Goal: Task Accomplishment & Management: Use online tool/utility

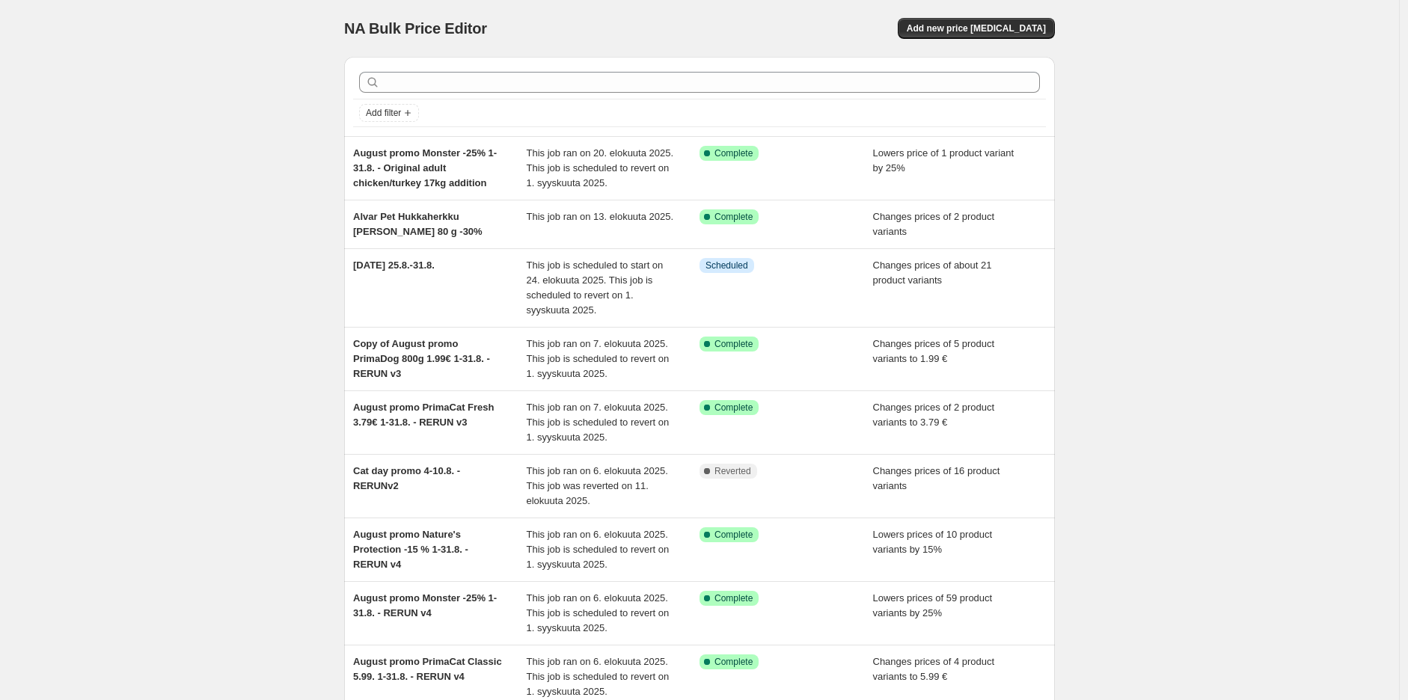
click at [1175, 210] on div "NA Bulk Price Editor. This page is ready NA Bulk Price Editor Add new price [ME…" at bounding box center [699, 460] width 1399 height 920
click at [1021, 24] on span "Add new price [MEDICAL_DATA]" at bounding box center [975, 28] width 139 height 12
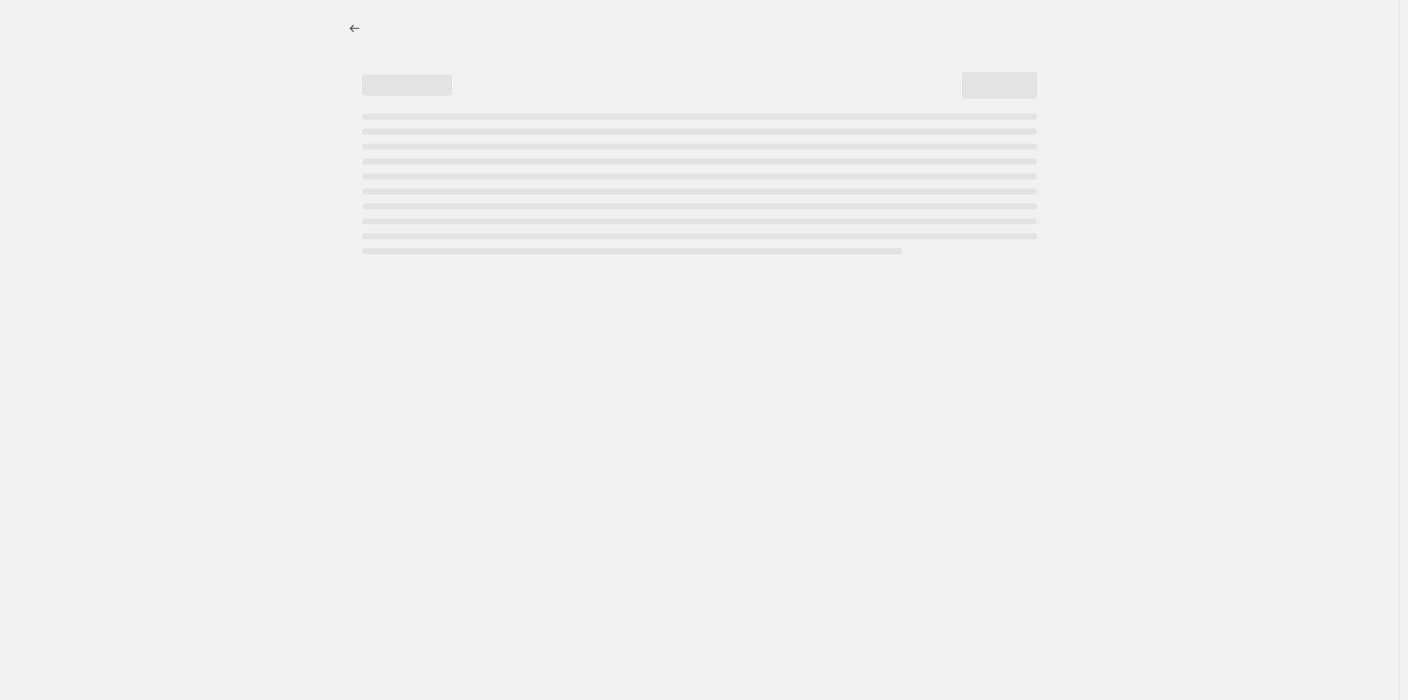
select select "percentage"
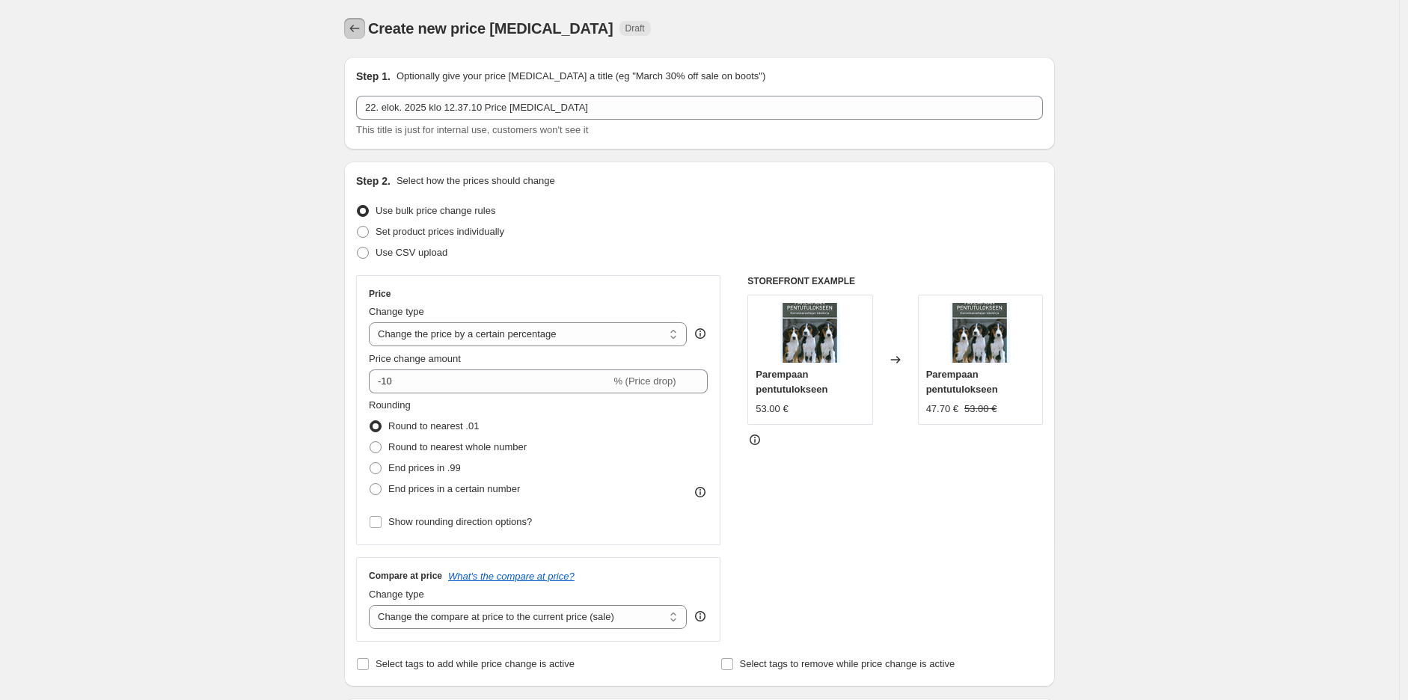
click at [362, 25] on icon "Price change jobs" at bounding box center [354, 28] width 15 height 15
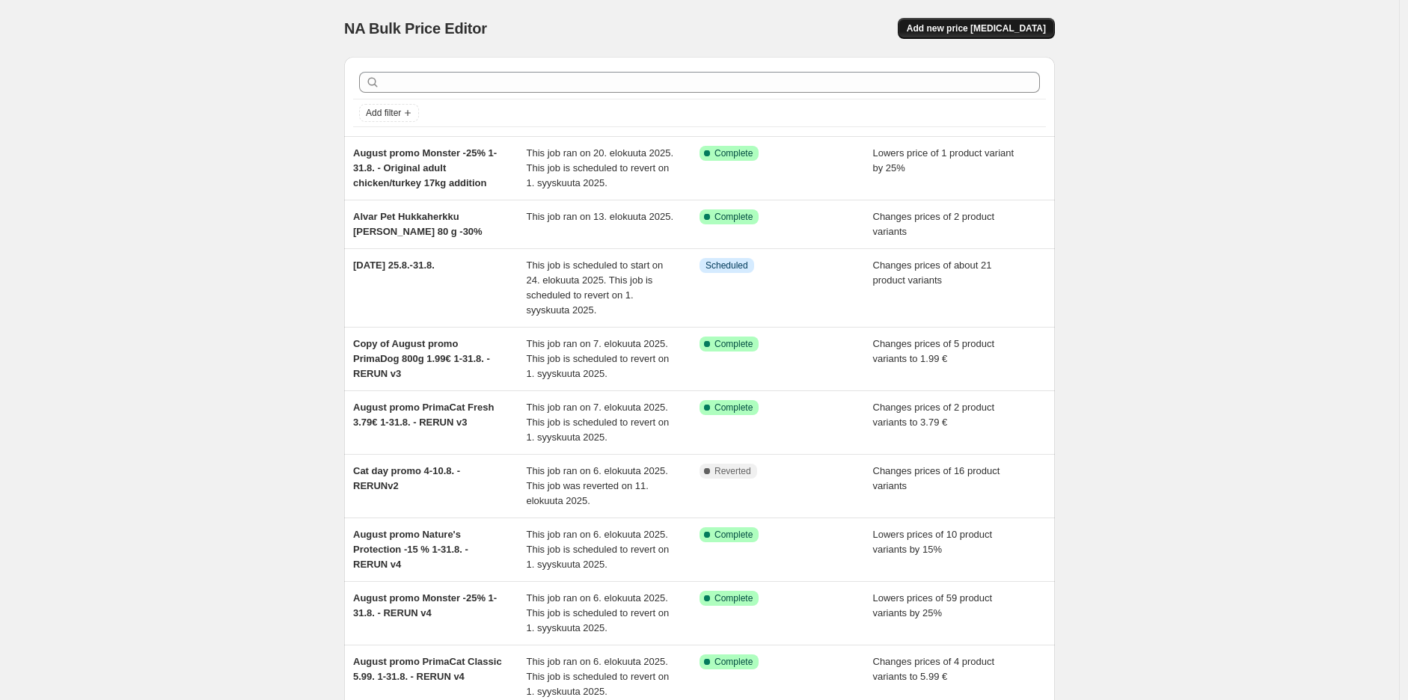
click at [1007, 22] on span "Add new price [MEDICAL_DATA]" at bounding box center [975, 28] width 139 height 12
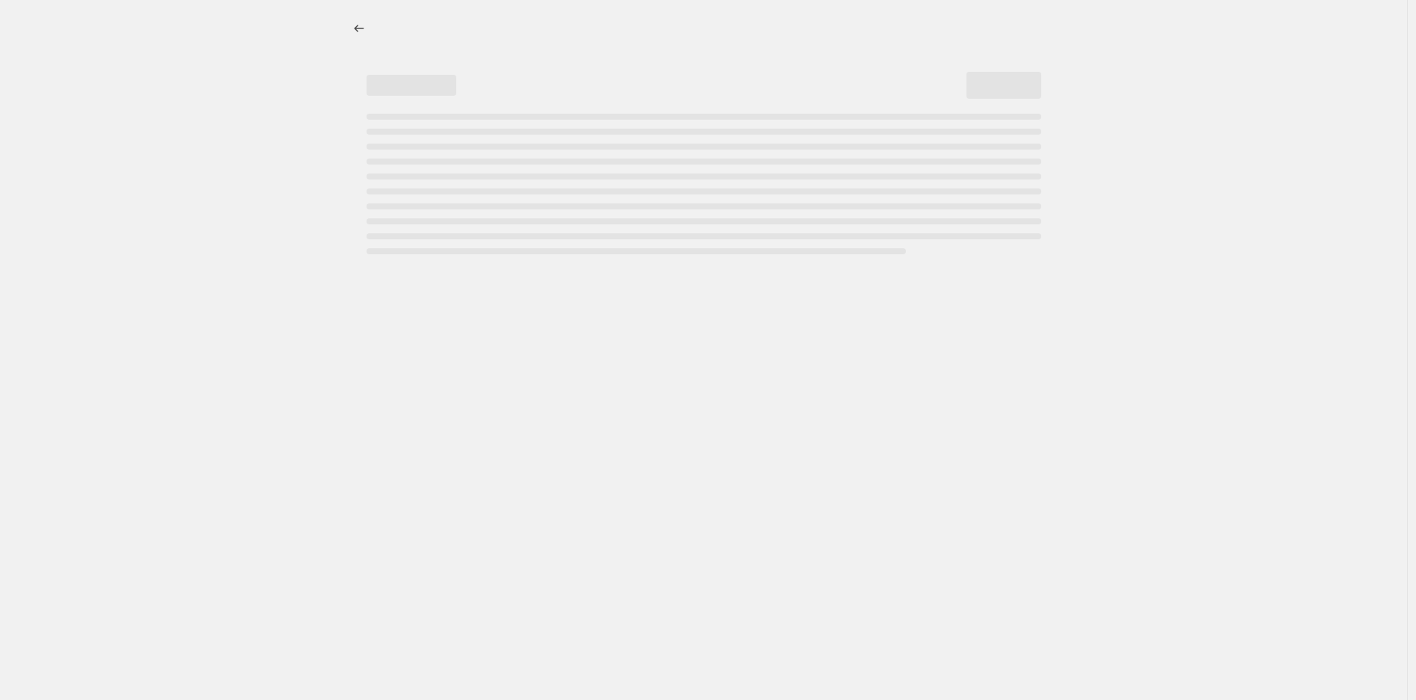
select select "percentage"
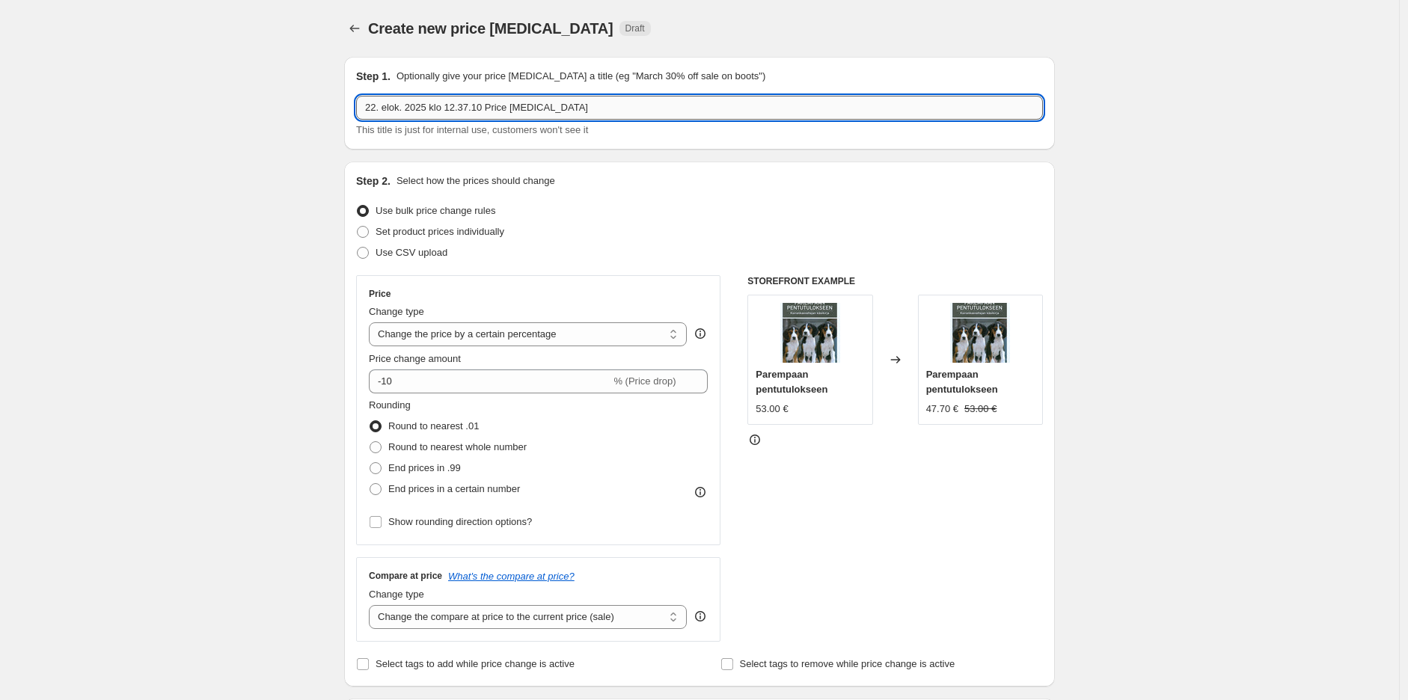
click at [436, 97] on input "22. elok. 2025 klo 12.37.10 Price [MEDICAL_DATA]" at bounding box center [699, 108] width 687 height 24
click at [548, 108] on input "September promo Calibra gastroLF -10% 1-30.9." at bounding box center [699, 108] width 687 height 24
type input "September promo Calibra gastroLF -10% 1.-30.9."
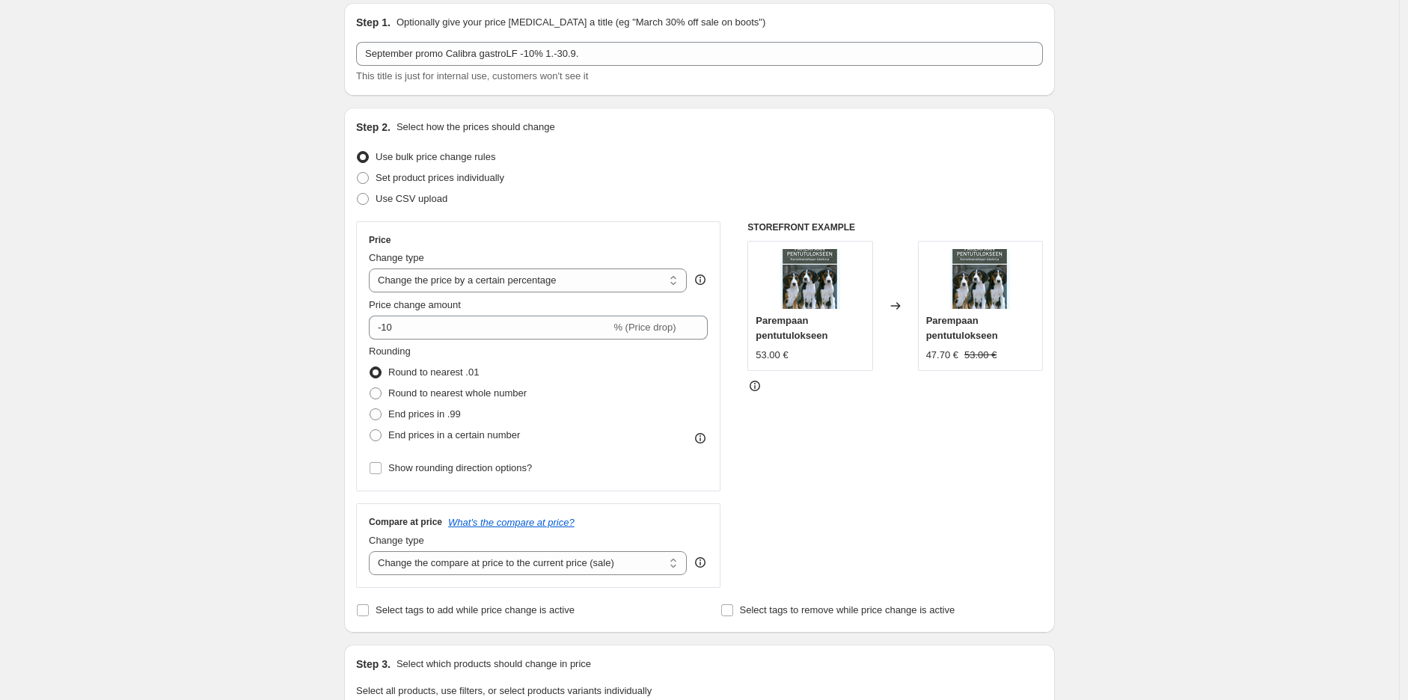
scroll to position [83, 0]
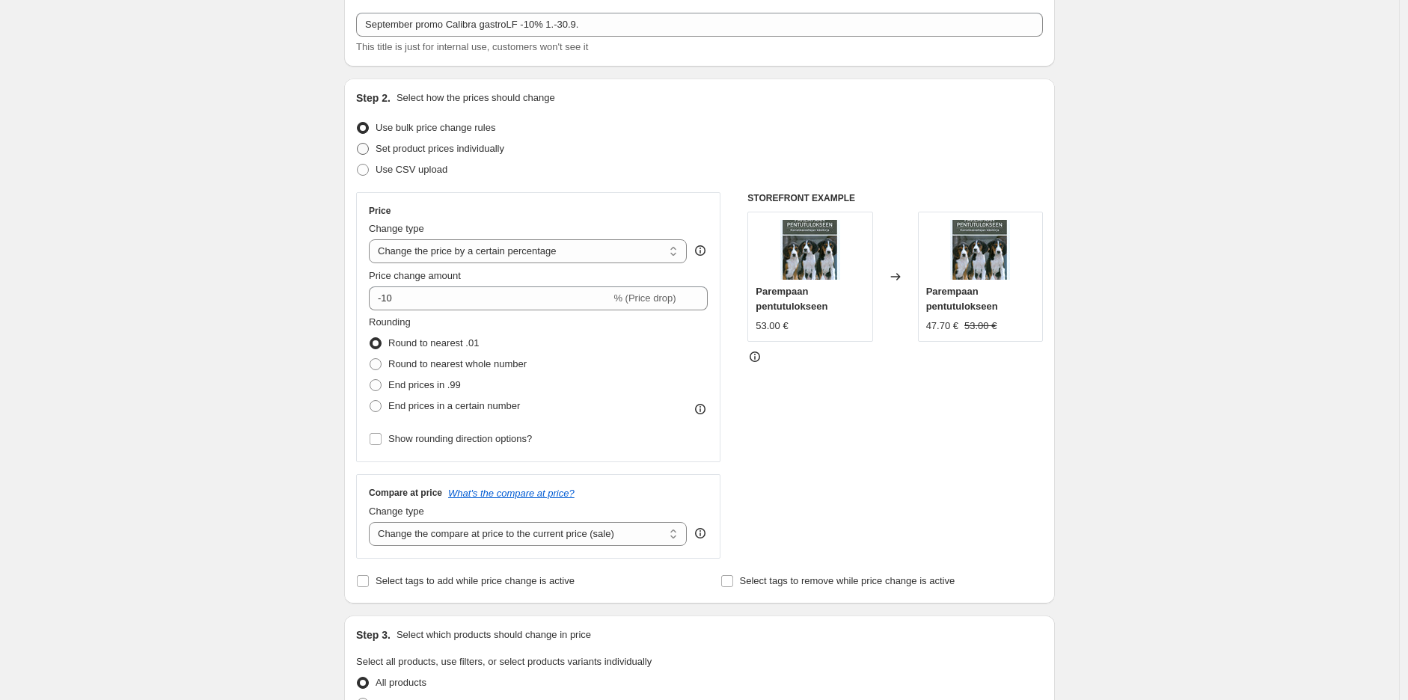
click at [437, 150] on span "Set product prices individually" at bounding box center [439, 148] width 129 height 11
click at [357, 144] on input "Set product prices individually" at bounding box center [357, 143] width 1 height 1
radio input "true"
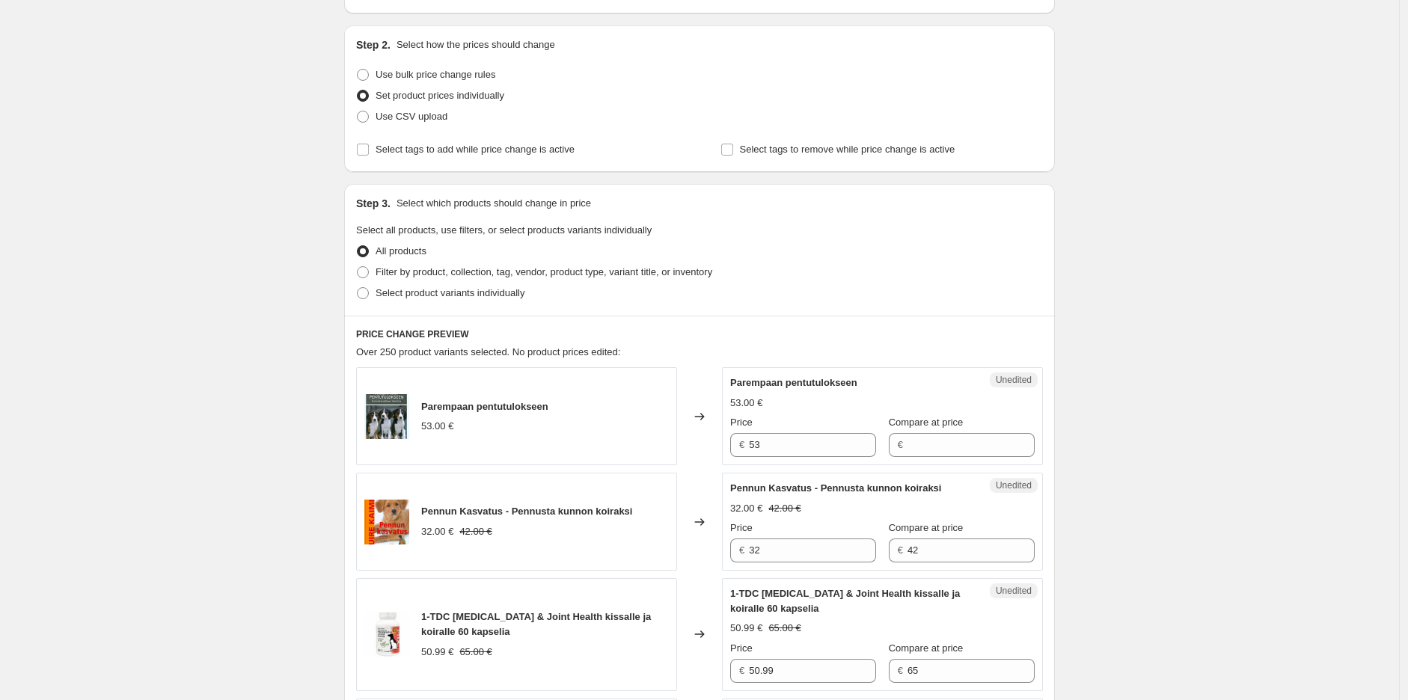
scroll to position [249, 0]
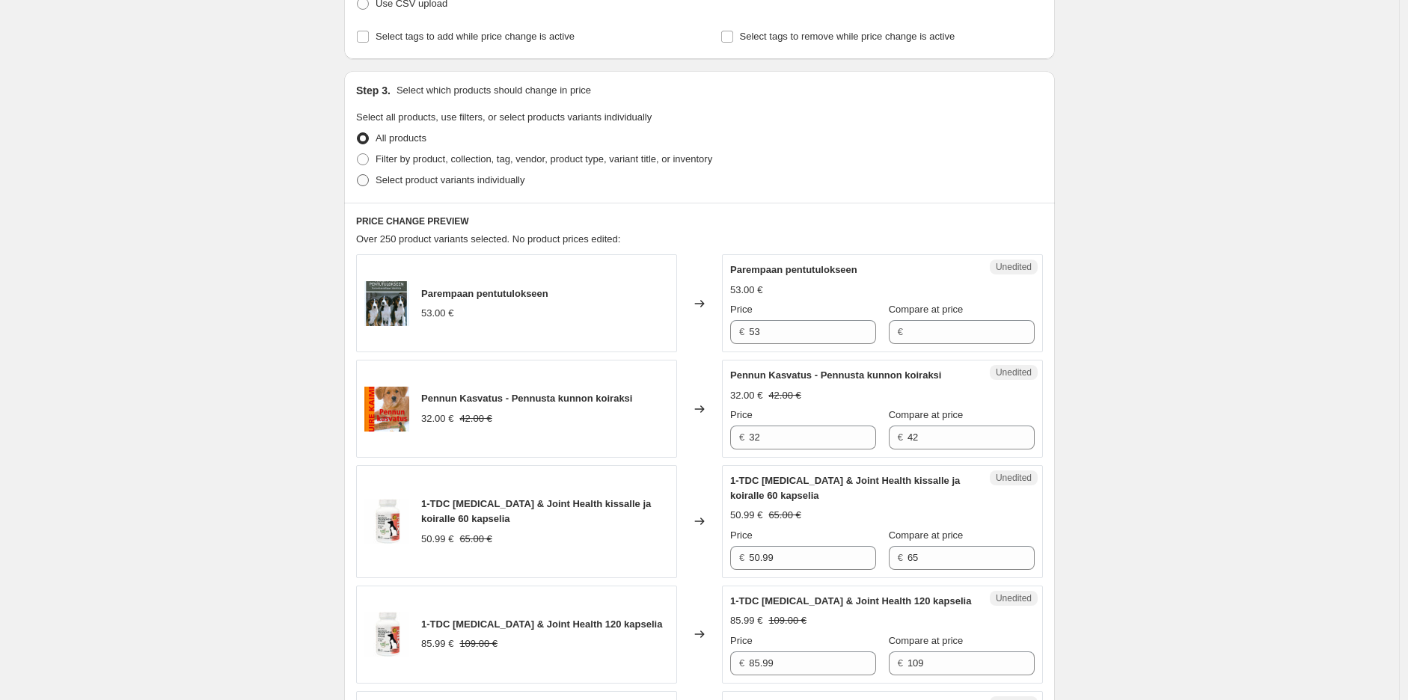
click at [468, 181] on span "Select product variants individually" at bounding box center [449, 179] width 149 height 11
click at [357, 175] on input "Select product variants individually" at bounding box center [357, 174] width 1 height 1
radio input "true"
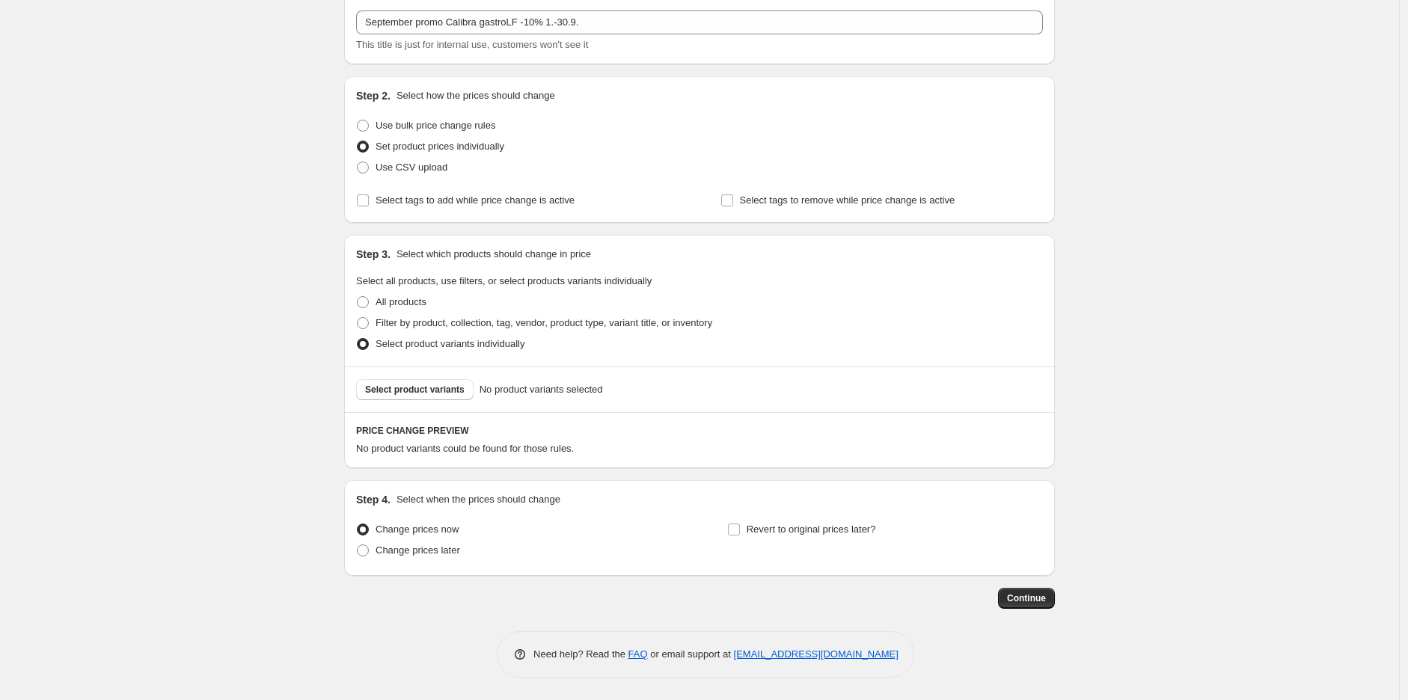
scroll to position [85, 0]
click at [429, 385] on span "Select product variants" at bounding box center [414, 390] width 99 height 12
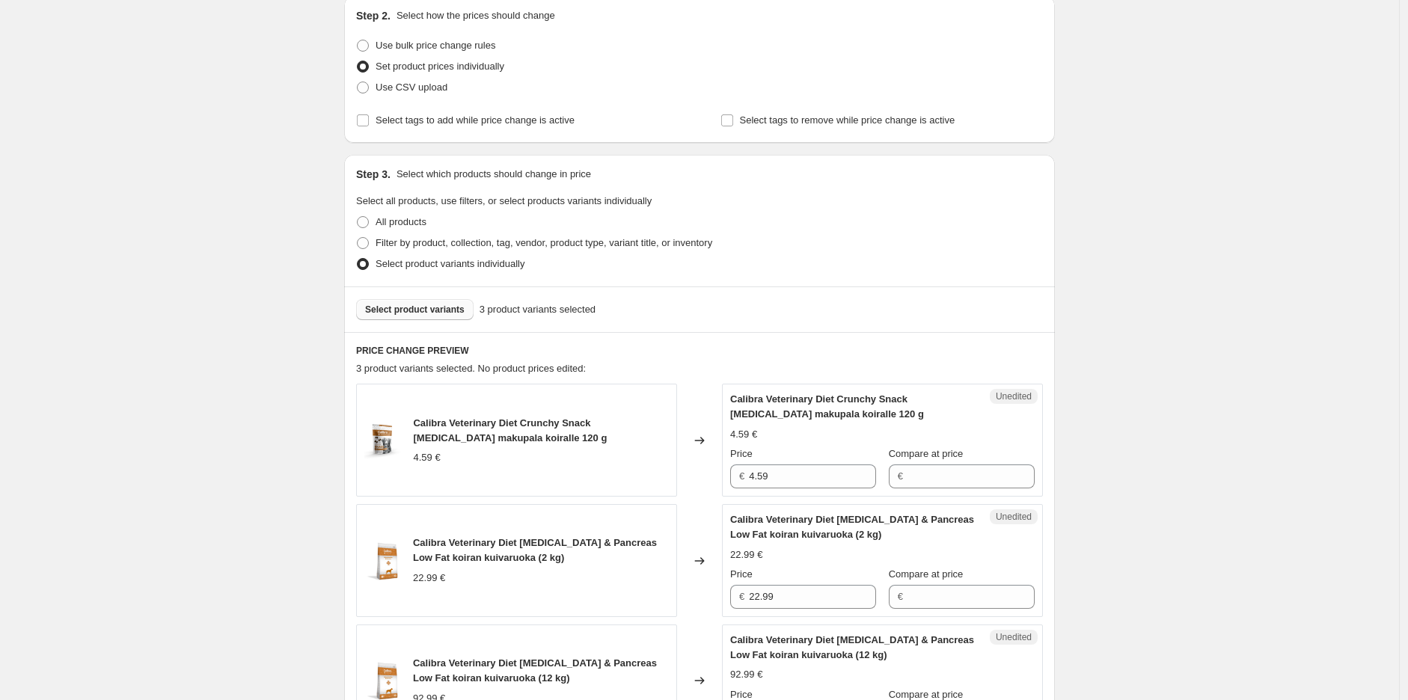
scroll to position [334, 0]
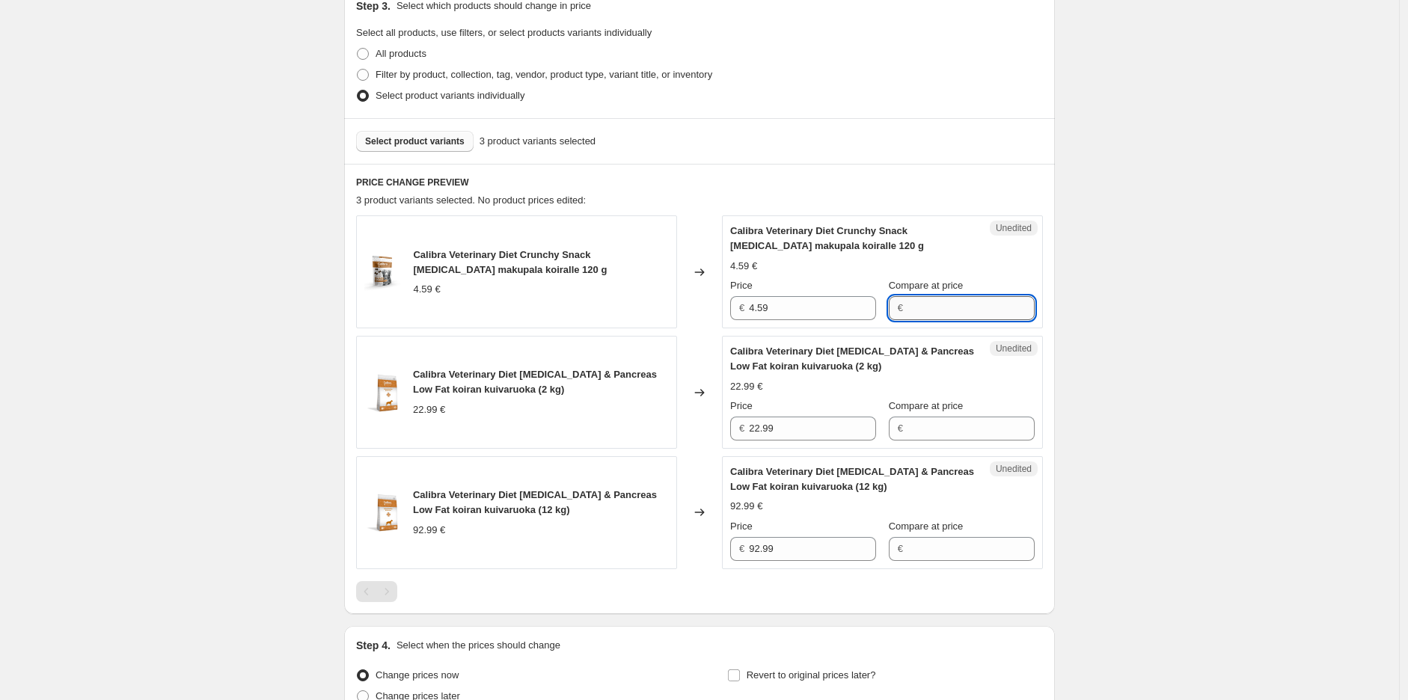
click at [958, 316] on input "Compare at price" at bounding box center [970, 308] width 127 height 24
click at [1099, 226] on div "Create new price [MEDICAL_DATA]. This page is ready Create new price [MEDICAL_D…" at bounding box center [699, 255] width 1399 height 1179
click at [1142, 182] on div "Create new price [MEDICAL_DATA]. This page is ready Create new price [MEDICAL_D…" at bounding box center [699, 255] width 1399 height 1179
click at [1204, 276] on div "Create new price [MEDICAL_DATA]. This page is ready Create new price [MEDICAL_D…" at bounding box center [699, 255] width 1399 height 1179
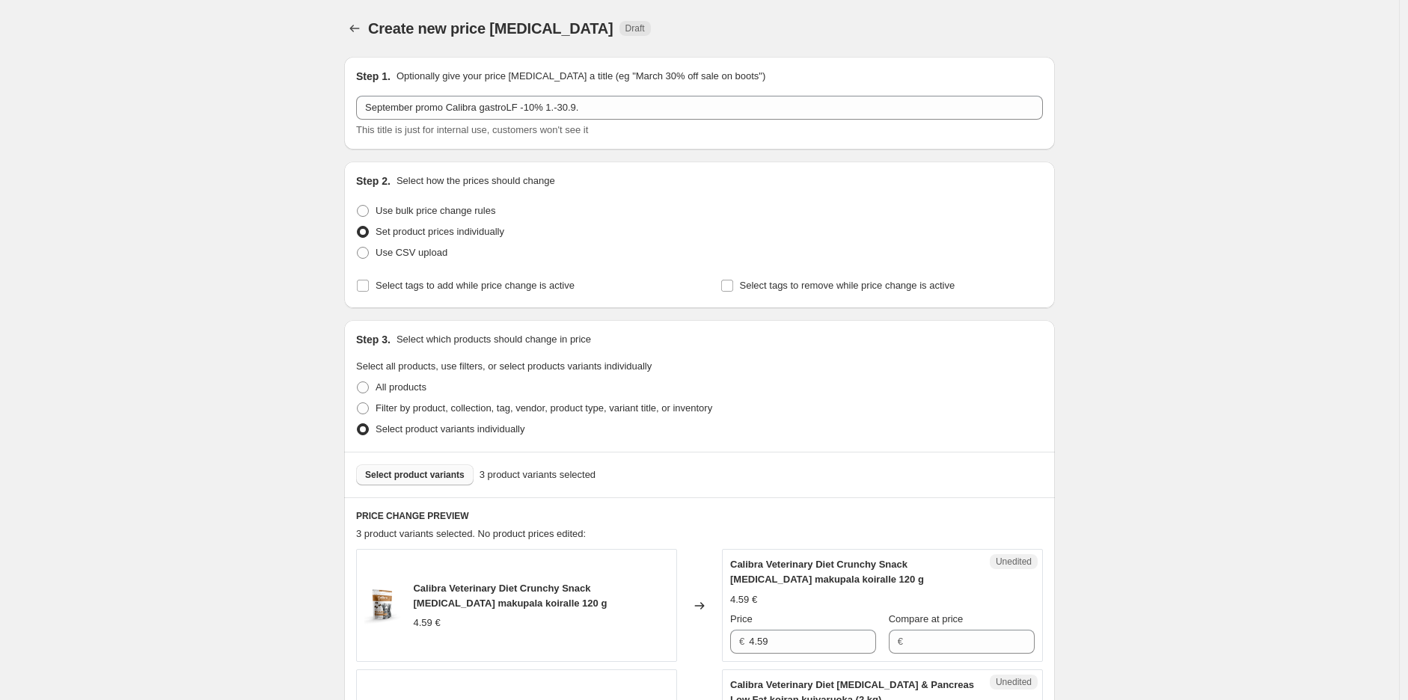
scroll to position [83, 0]
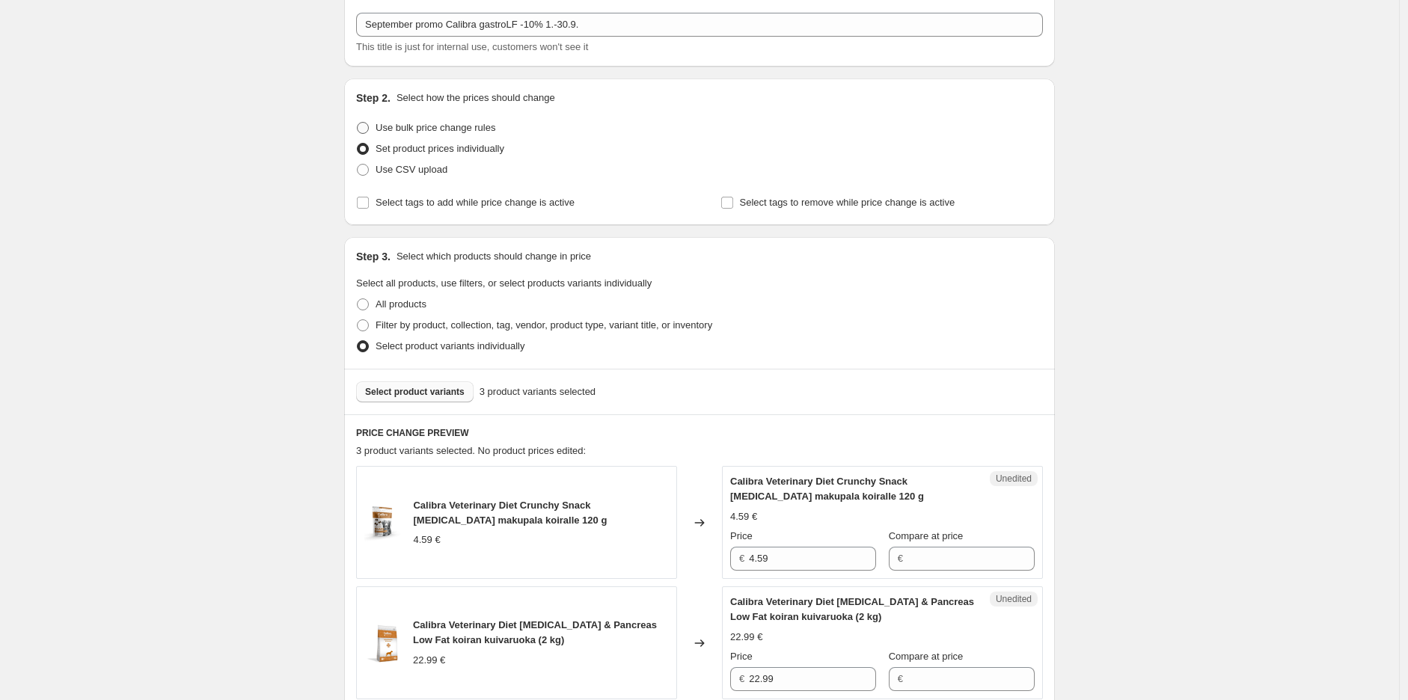
click at [412, 127] on span "Use bulk price change rules" at bounding box center [435, 127] width 120 height 11
click at [357, 123] on input "Use bulk price change rules" at bounding box center [357, 122] width 1 height 1
radio input "true"
select select "percentage"
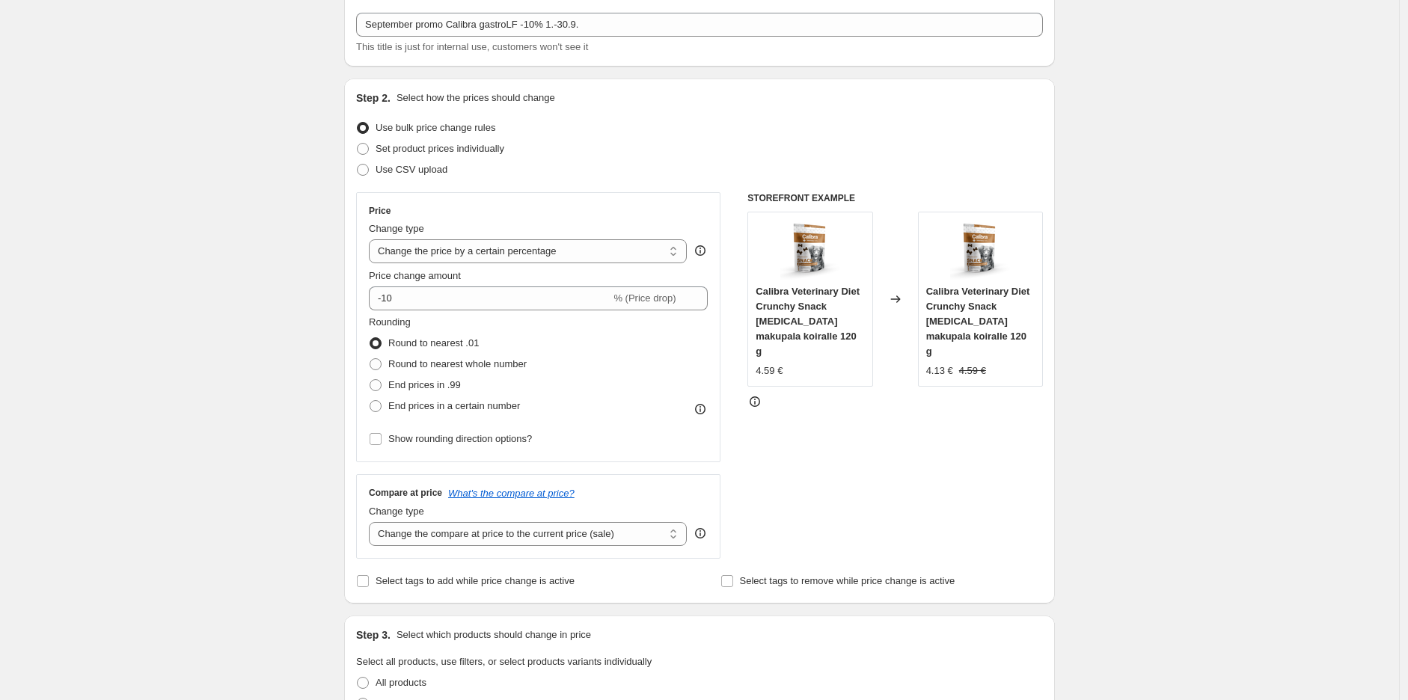
scroll to position [166, 0]
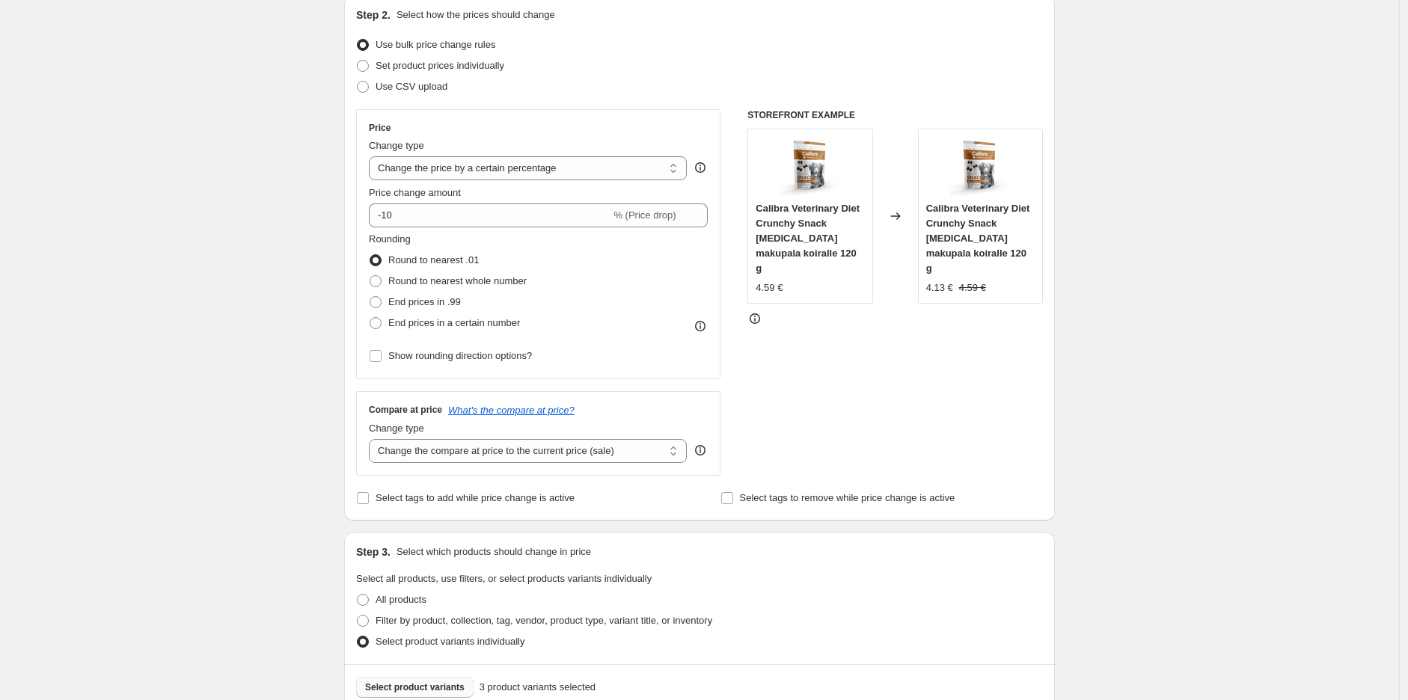
click at [1167, 204] on div "Create new price [MEDICAL_DATA]. This page is ready Create new price [MEDICAL_D…" at bounding box center [699, 542] width 1399 height 1417
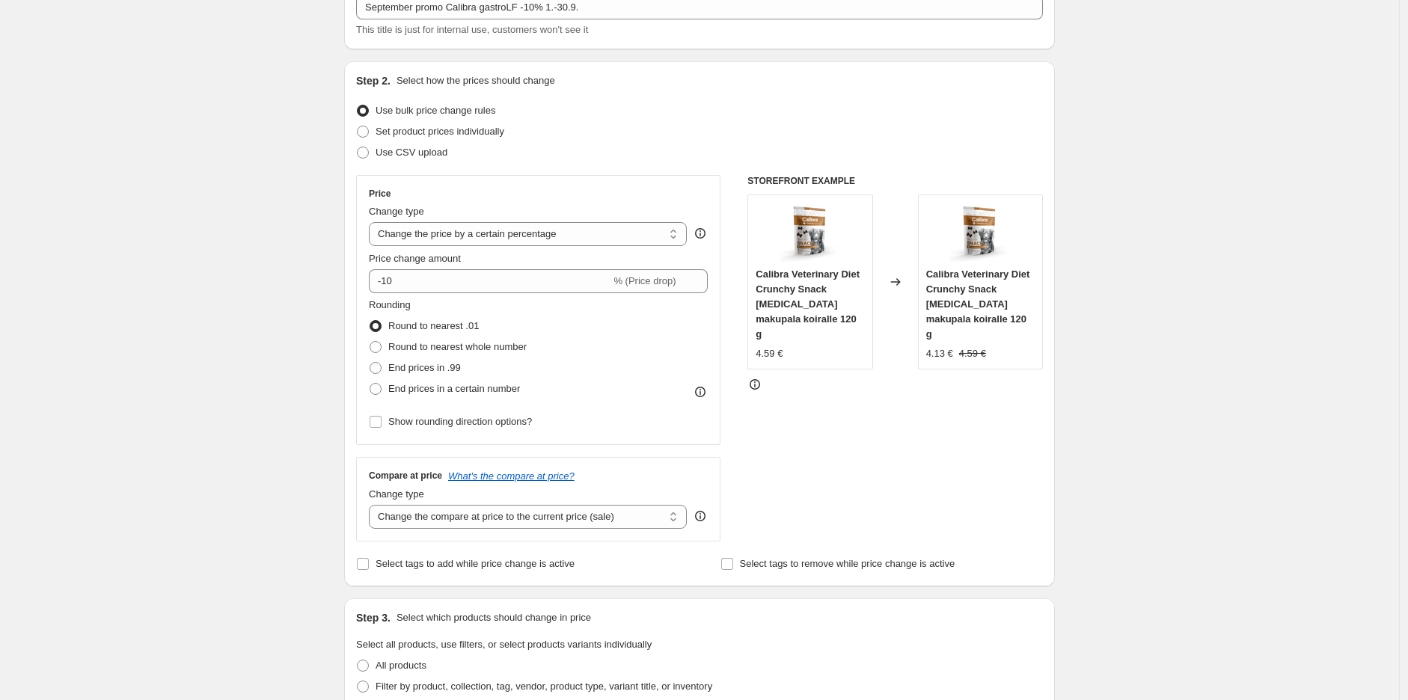
scroll to position [0, 0]
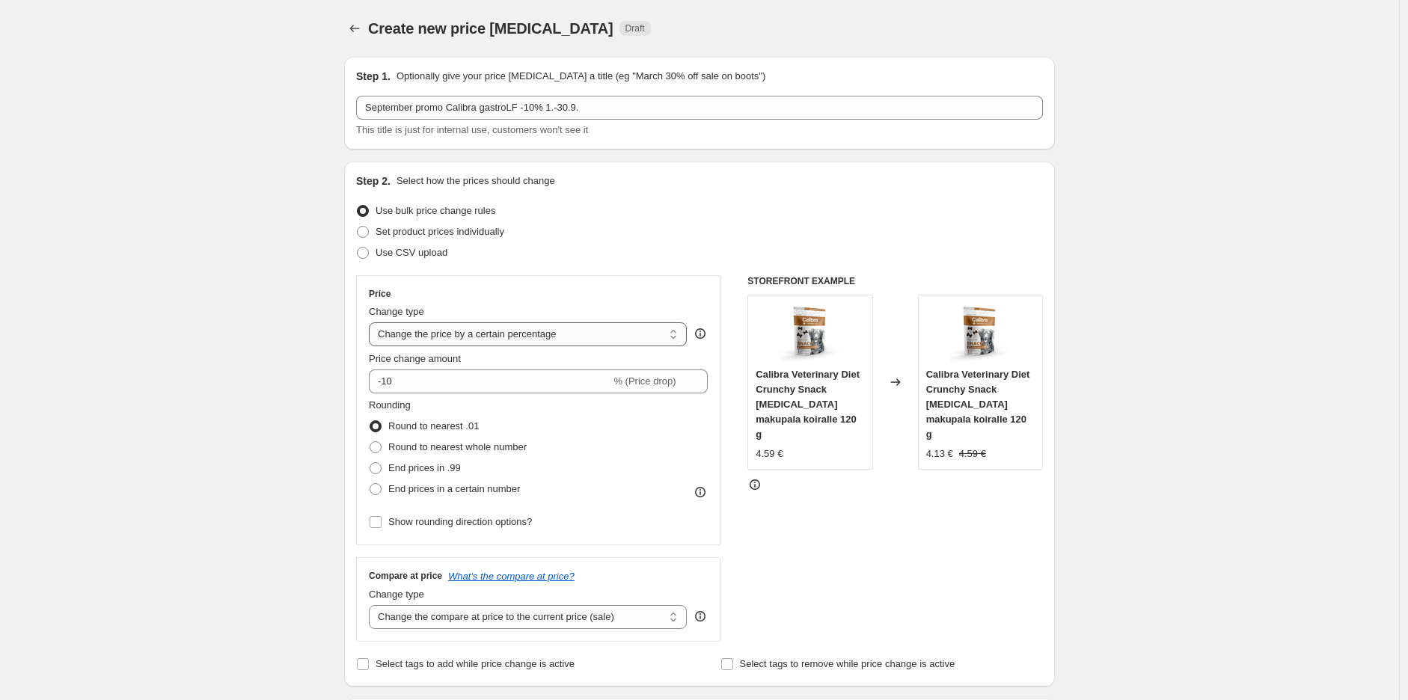
click at [580, 331] on select "Change the price to a certain amount Change the price by a certain amount Chang…" at bounding box center [528, 334] width 318 height 24
click at [1111, 302] on div "Create new price [MEDICAL_DATA]. This page is ready Create new price [MEDICAL_D…" at bounding box center [699, 708] width 1399 height 1417
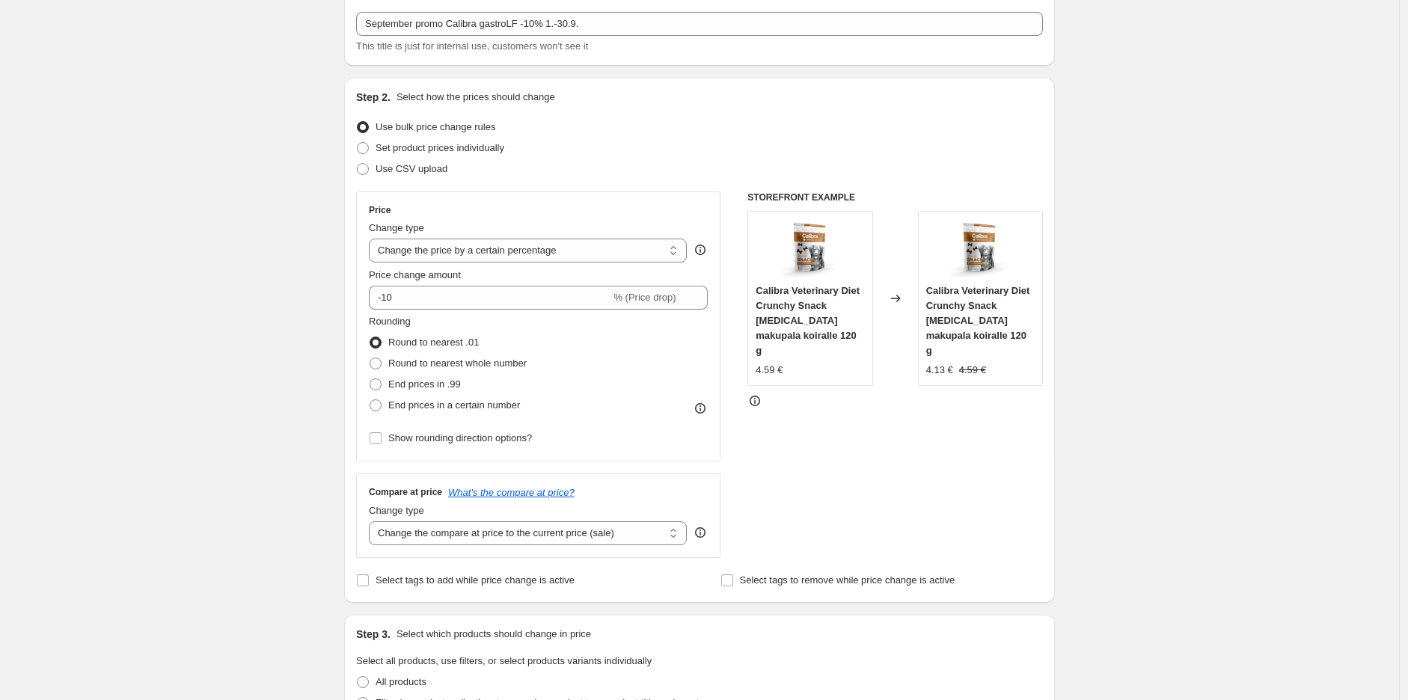
scroll to position [83, 0]
click at [1183, 323] on div "Create new price [MEDICAL_DATA]. This page is ready Create new price [MEDICAL_D…" at bounding box center [699, 625] width 1399 height 1417
drag, startPoint x: 1178, startPoint y: 292, endPoint x: 1173, endPoint y: 250, distance: 43.0
click at [1176, 270] on div "Create new price [MEDICAL_DATA]. This page is ready Create new price [MEDICAL_D…" at bounding box center [699, 625] width 1399 height 1417
click at [1171, 219] on div "Create new price [MEDICAL_DATA]. This page is ready Create new price [MEDICAL_D…" at bounding box center [699, 625] width 1399 height 1417
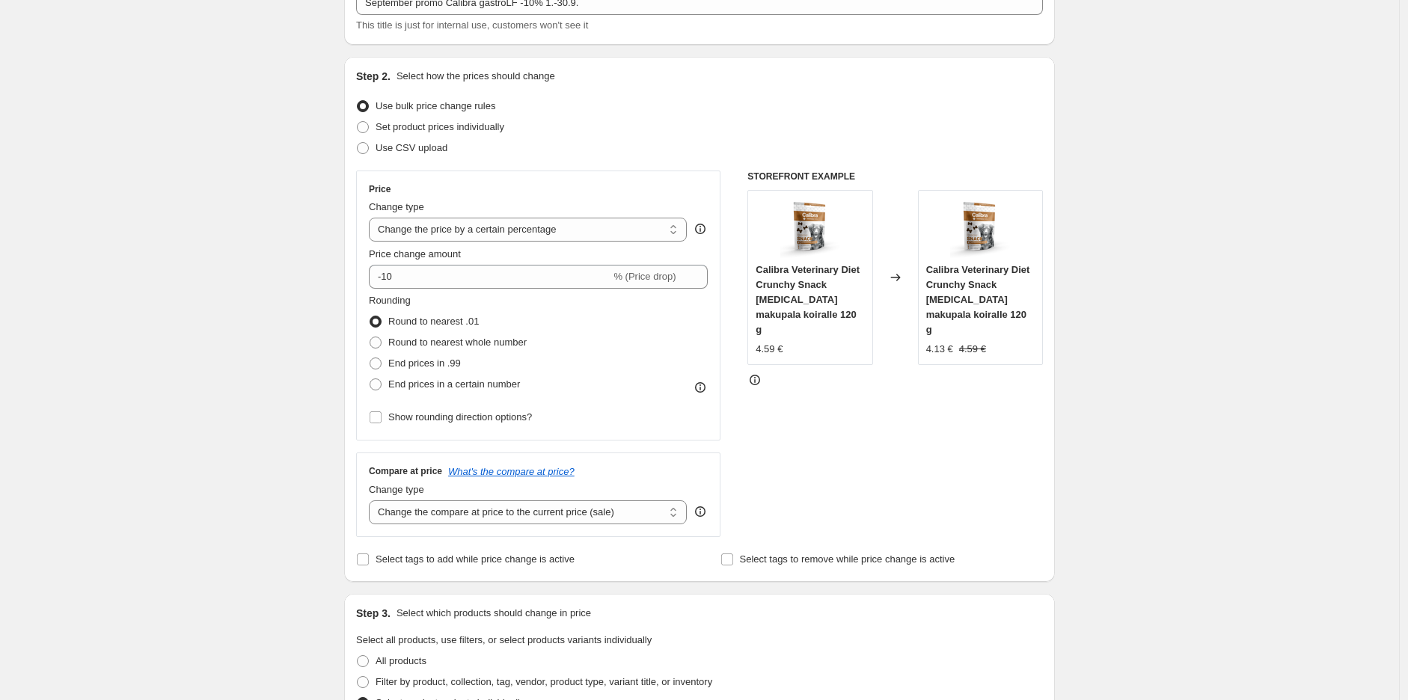
scroll to position [0, 0]
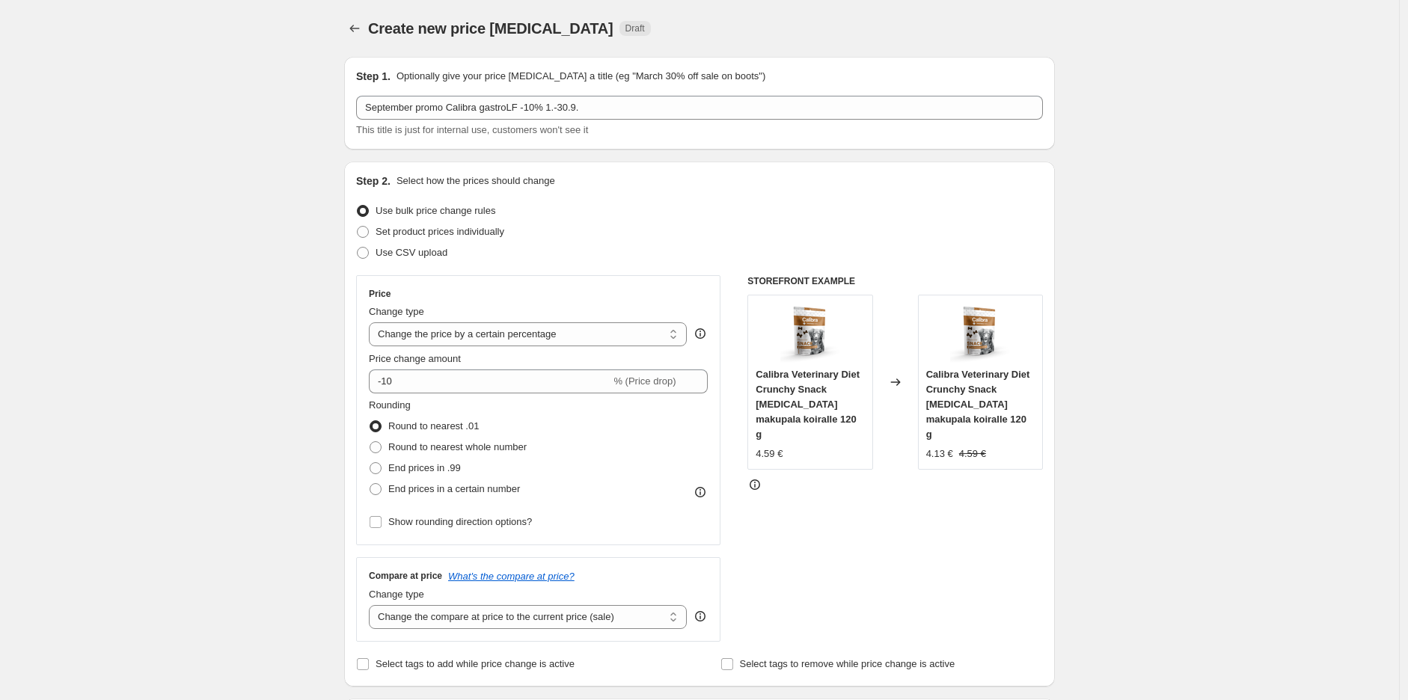
click at [1132, 195] on div "Create new price [MEDICAL_DATA]. This page is ready Create new price [MEDICAL_D…" at bounding box center [699, 708] width 1399 height 1417
click at [1155, 257] on div "Create new price [MEDICAL_DATA]. This page is ready Create new price [MEDICAL_D…" at bounding box center [699, 708] width 1399 height 1417
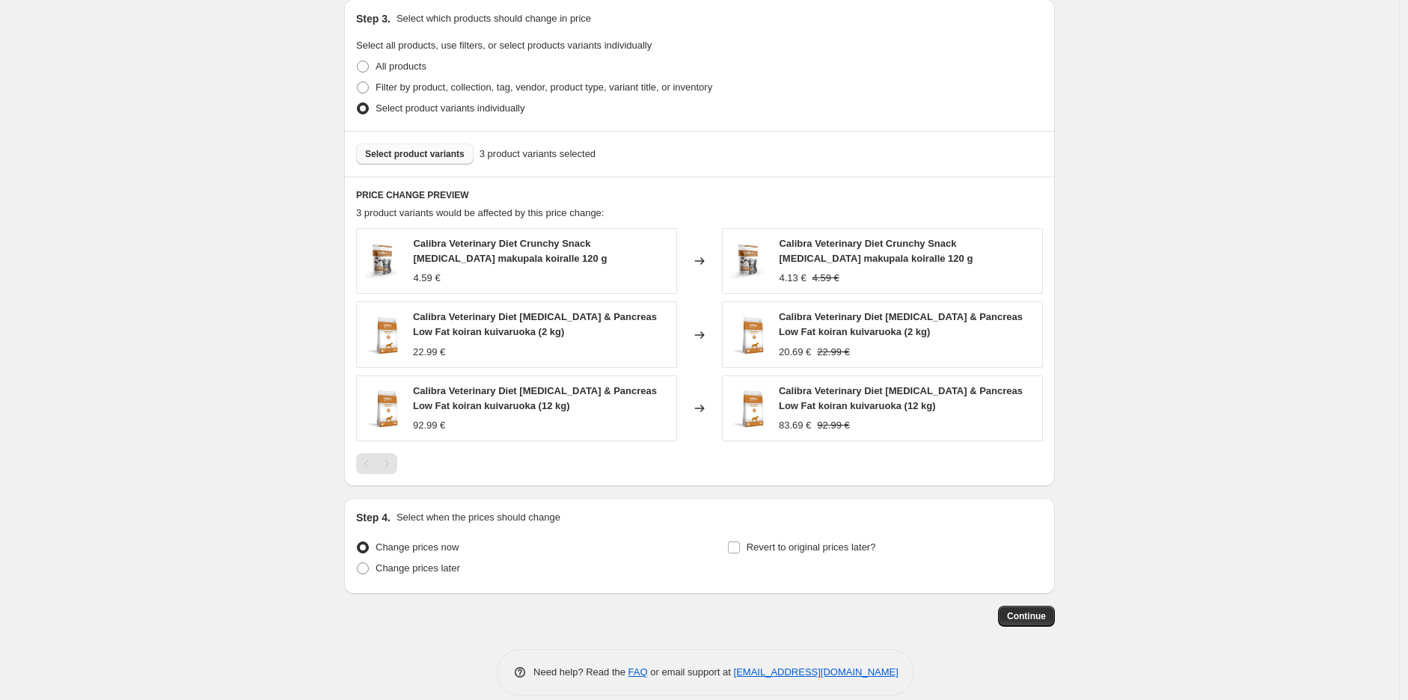
scroll to position [719, 0]
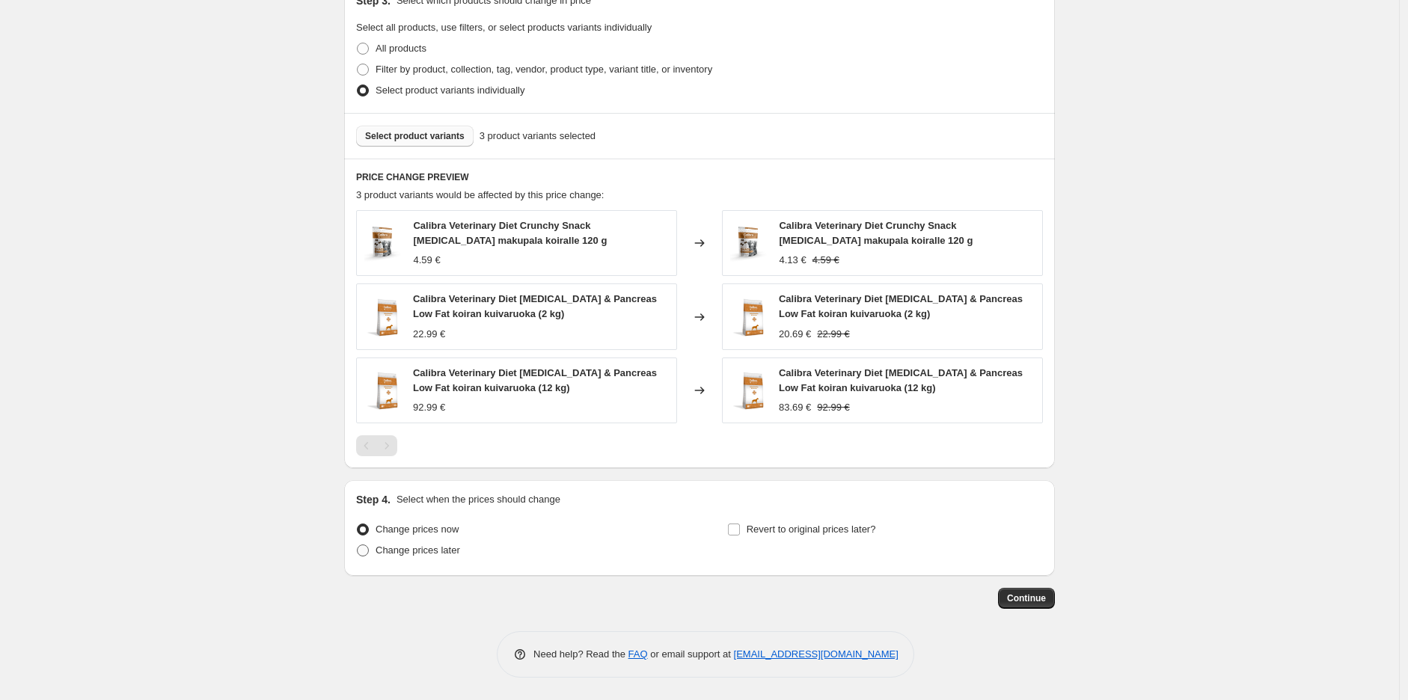
click at [427, 553] on span "Change prices later" at bounding box center [417, 549] width 85 height 11
click at [357, 545] on input "Change prices later" at bounding box center [357, 544] width 1 height 1
radio input "true"
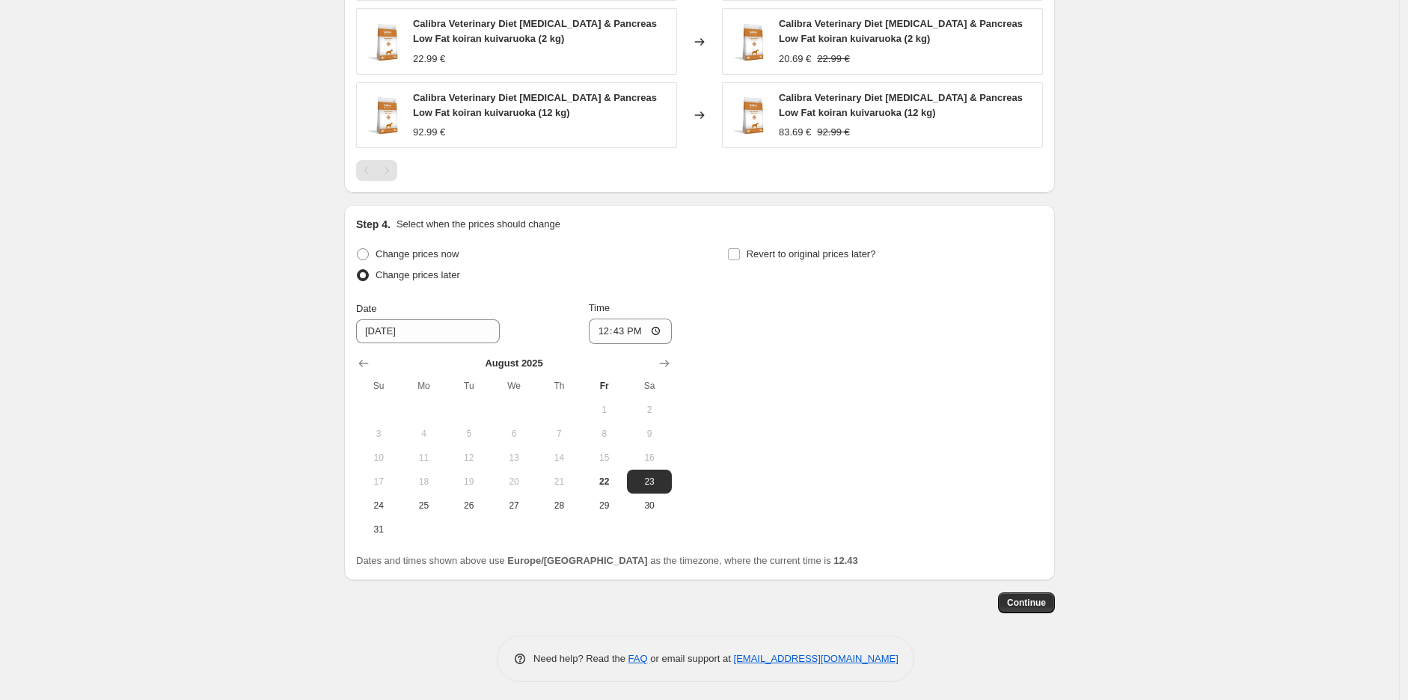
scroll to position [998, 0]
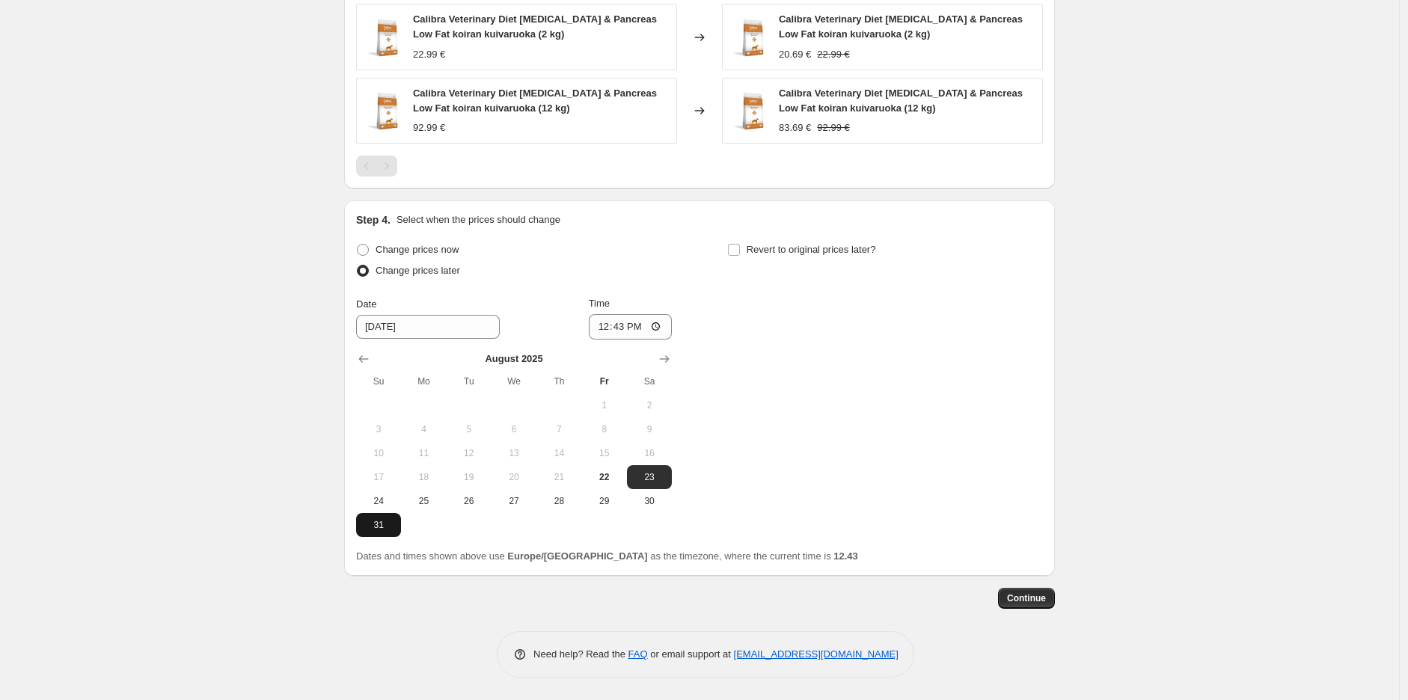
click at [391, 524] on span "31" at bounding box center [378, 525] width 33 height 12
type input "[DATE]"
click at [738, 254] on input "Revert to original prices later?" at bounding box center [734, 250] width 12 height 12
checkbox input "true"
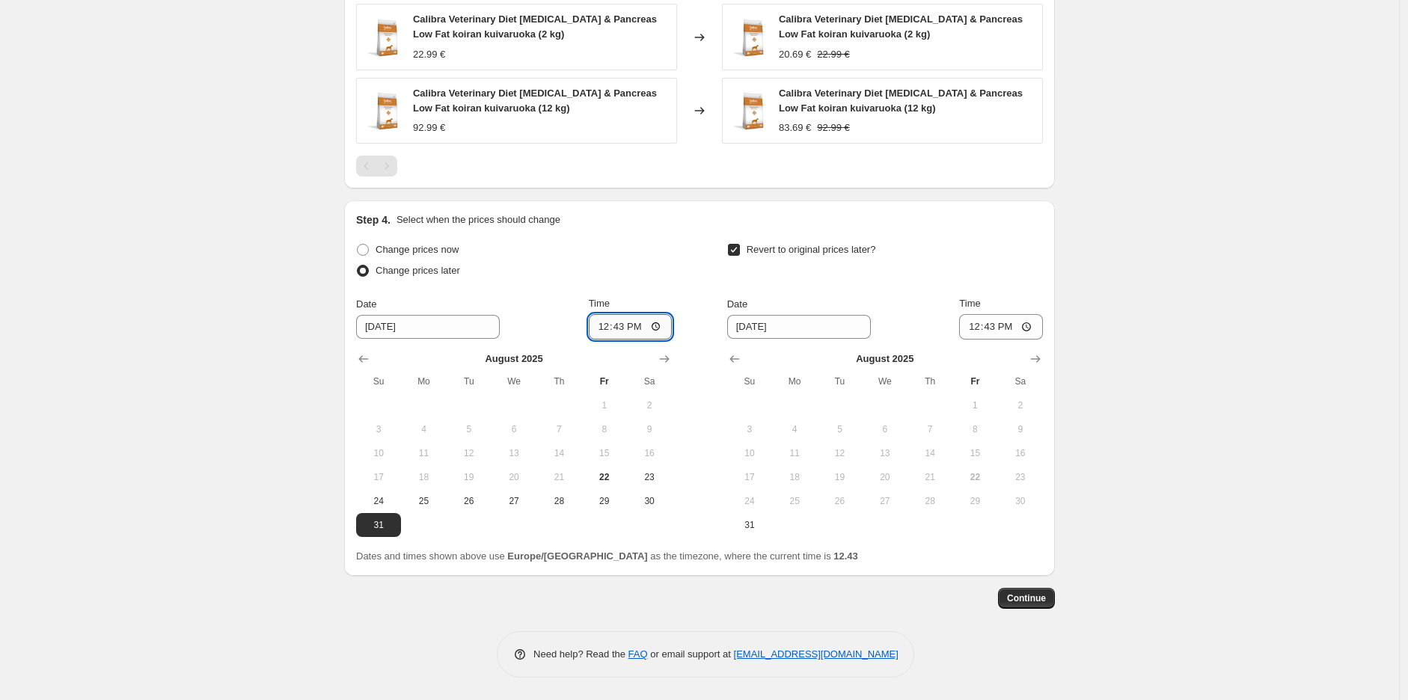
click at [652, 332] on input "12:43" at bounding box center [631, 326] width 84 height 25
type input "23:59"
click at [1042, 365] on icon "Show next month, September 2025" at bounding box center [1035, 359] width 15 height 15
click at [1043, 365] on icon "Show next month, October 2025" at bounding box center [1035, 359] width 15 height 15
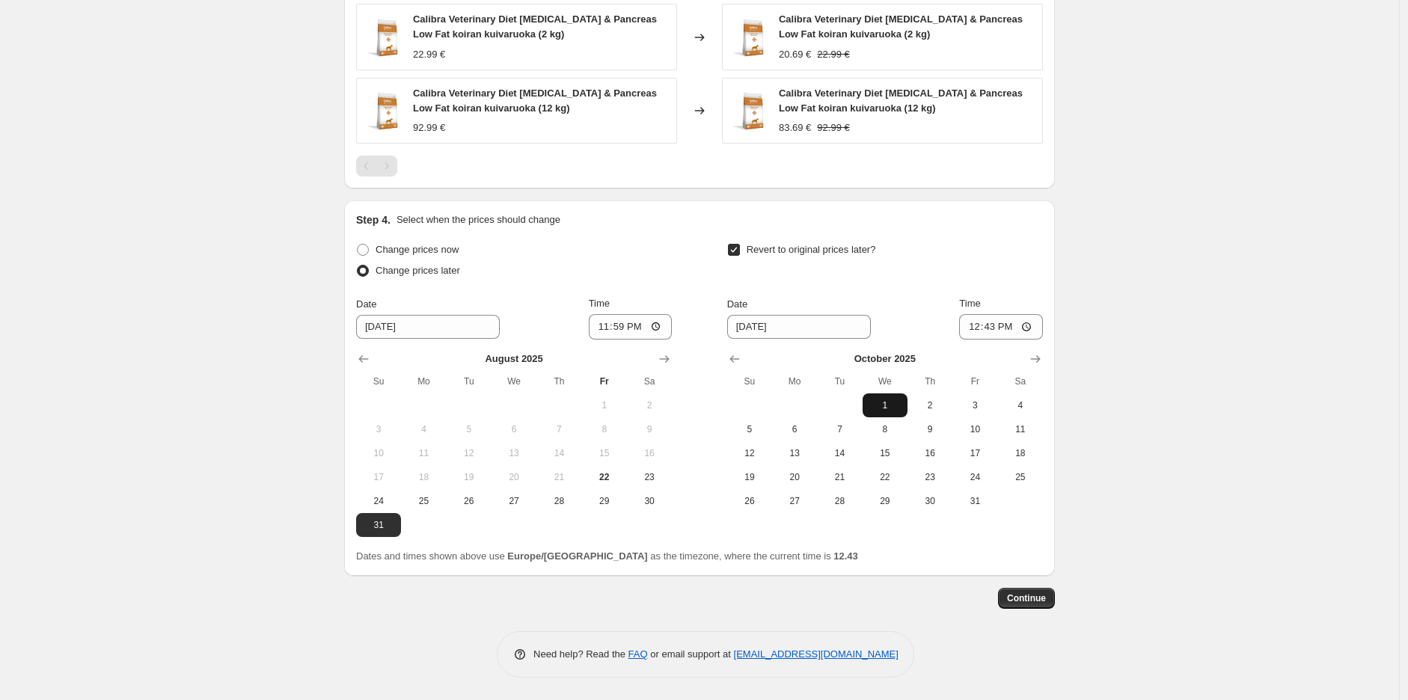
click at [892, 406] on span "1" at bounding box center [884, 405] width 33 height 12
type input "[DATE]"
click at [1025, 326] on input "12:43" at bounding box center [1001, 326] width 84 height 25
type input "10:00"
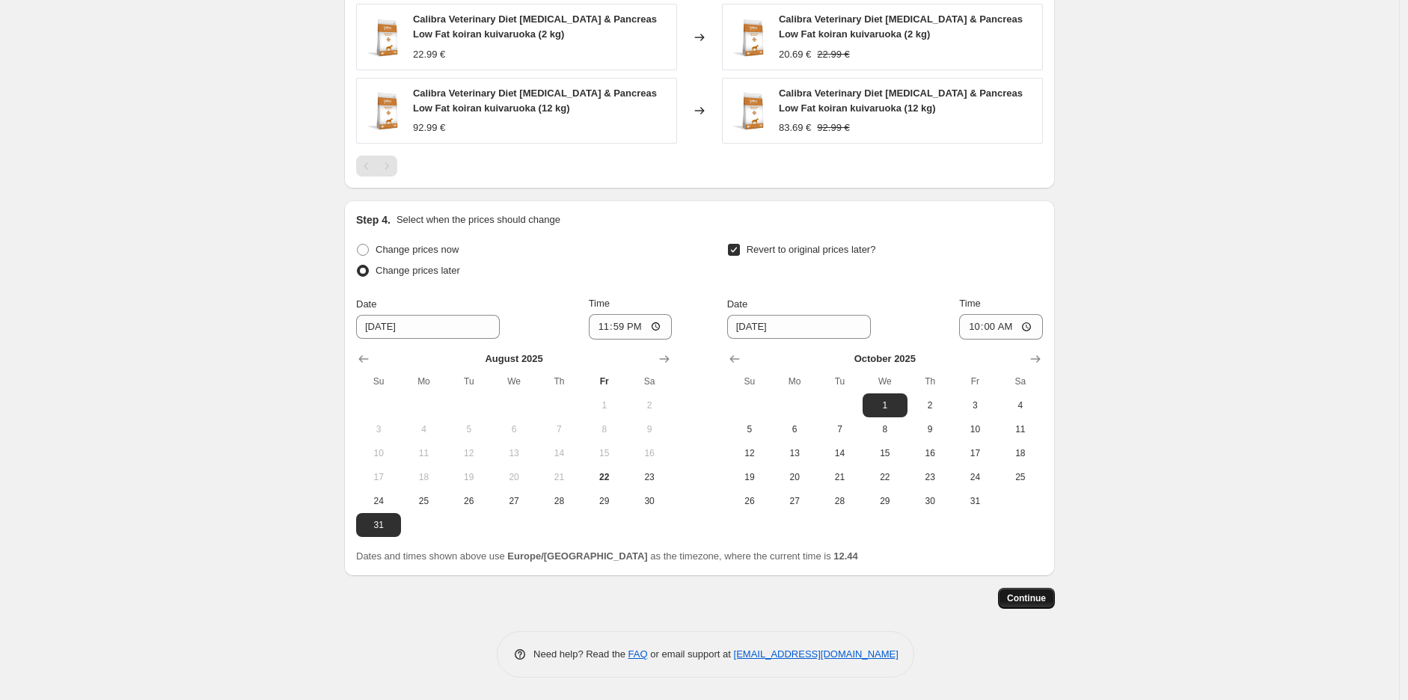
click at [1037, 593] on span "Continue" at bounding box center [1026, 598] width 39 height 12
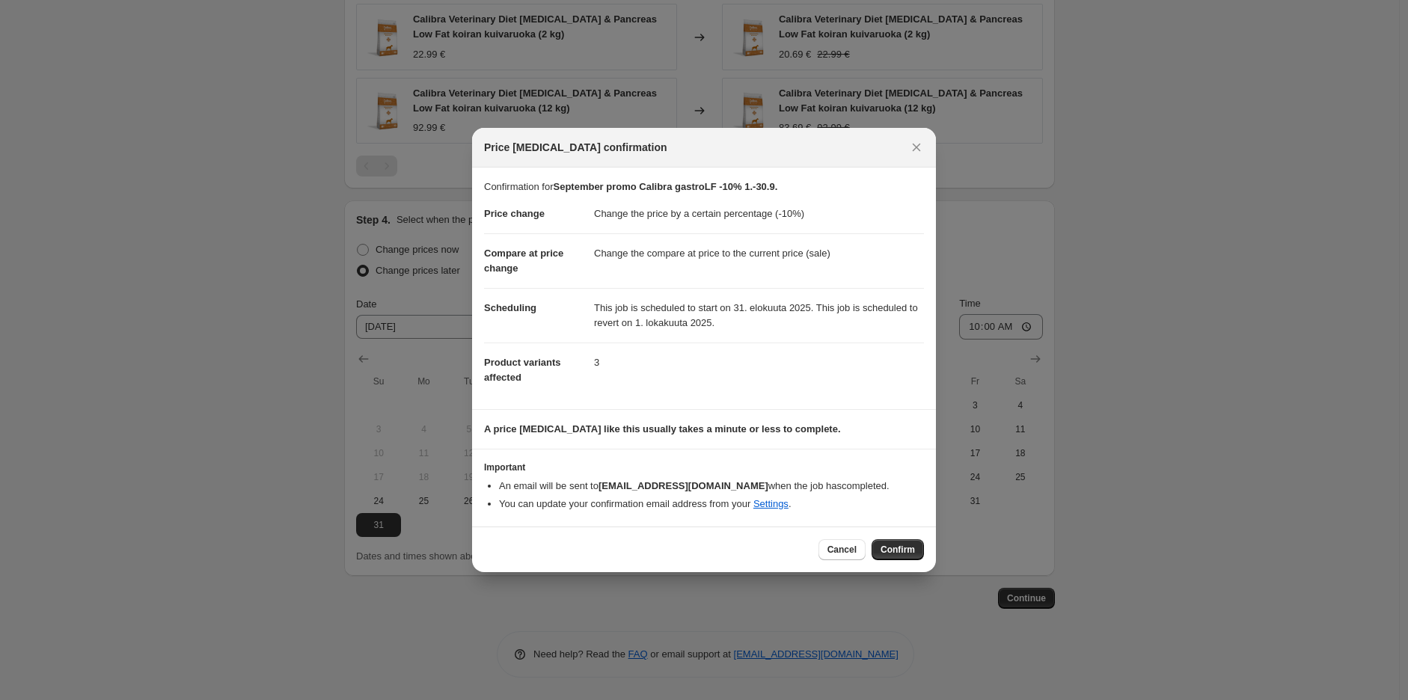
click at [1227, 271] on div at bounding box center [704, 350] width 1408 height 700
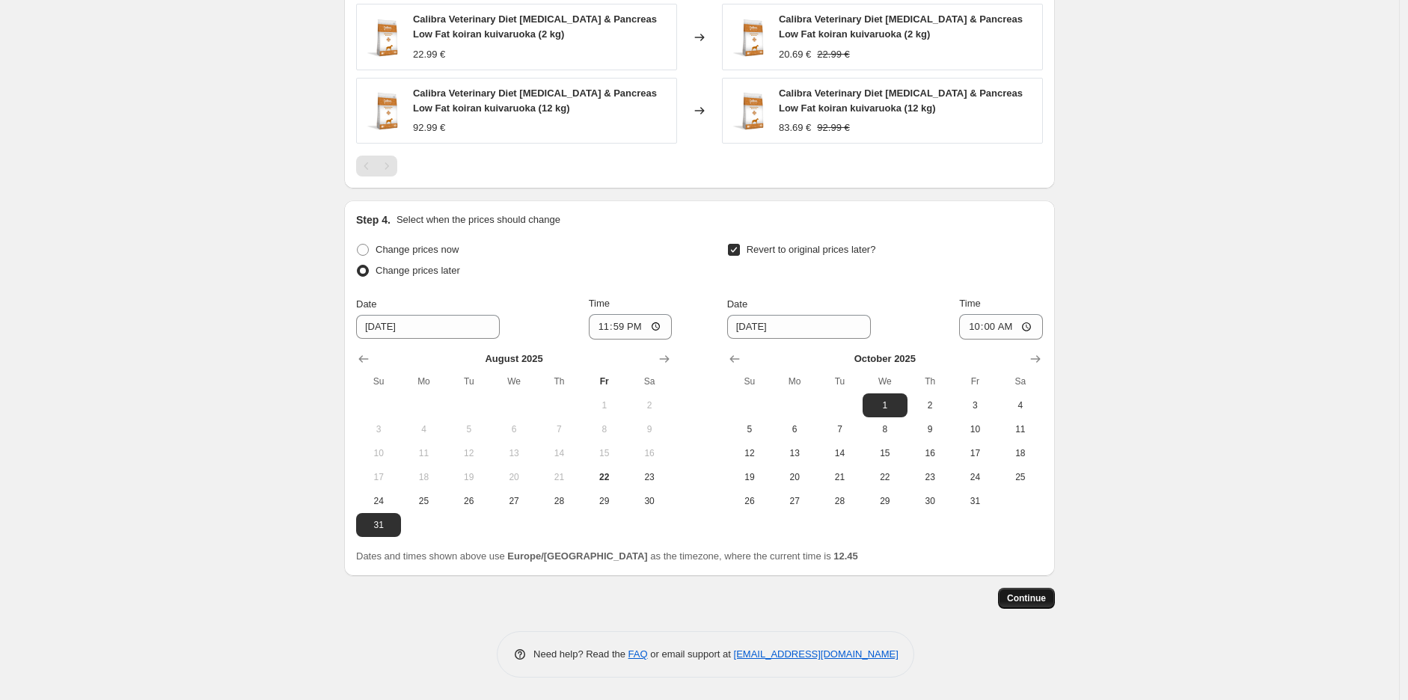
click at [1028, 607] on button "Continue" at bounding box center [1026, 598] width 57 height 21
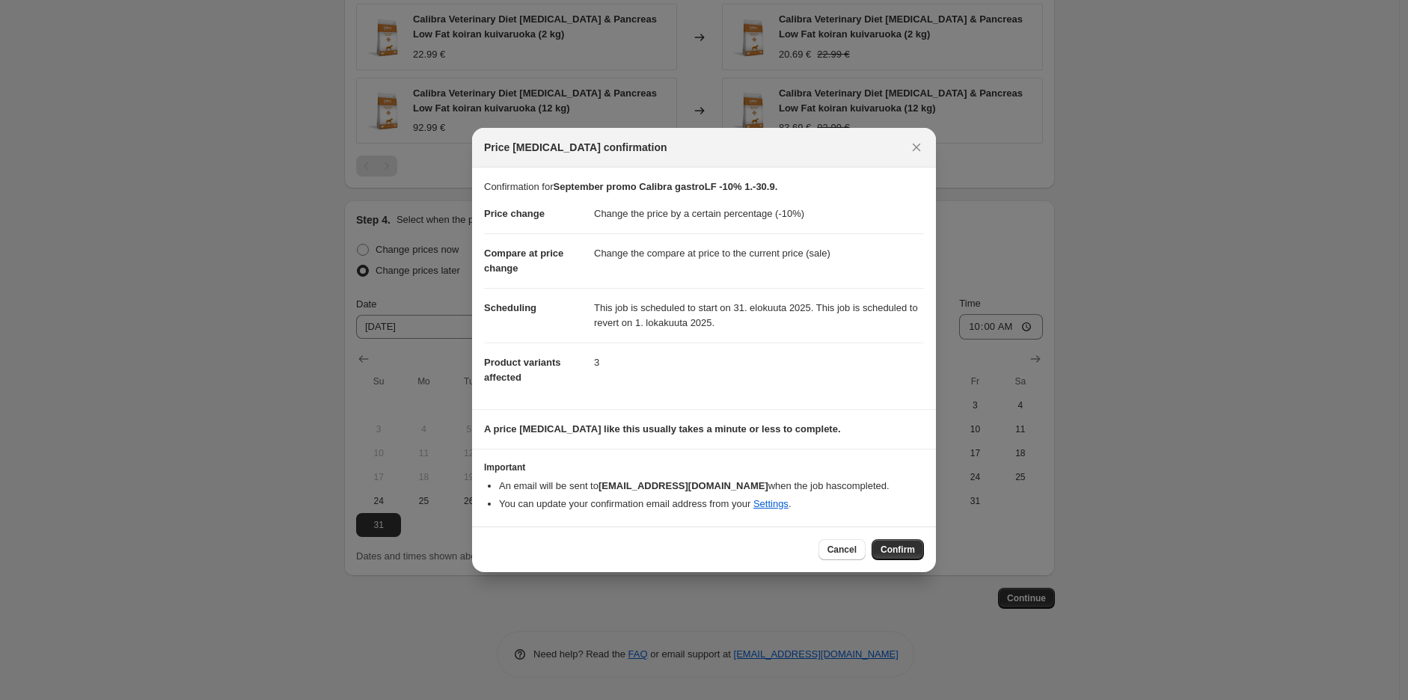
click at [891, 550] on span "Confirm" at bounding box center [897, 550] width 34 height 12
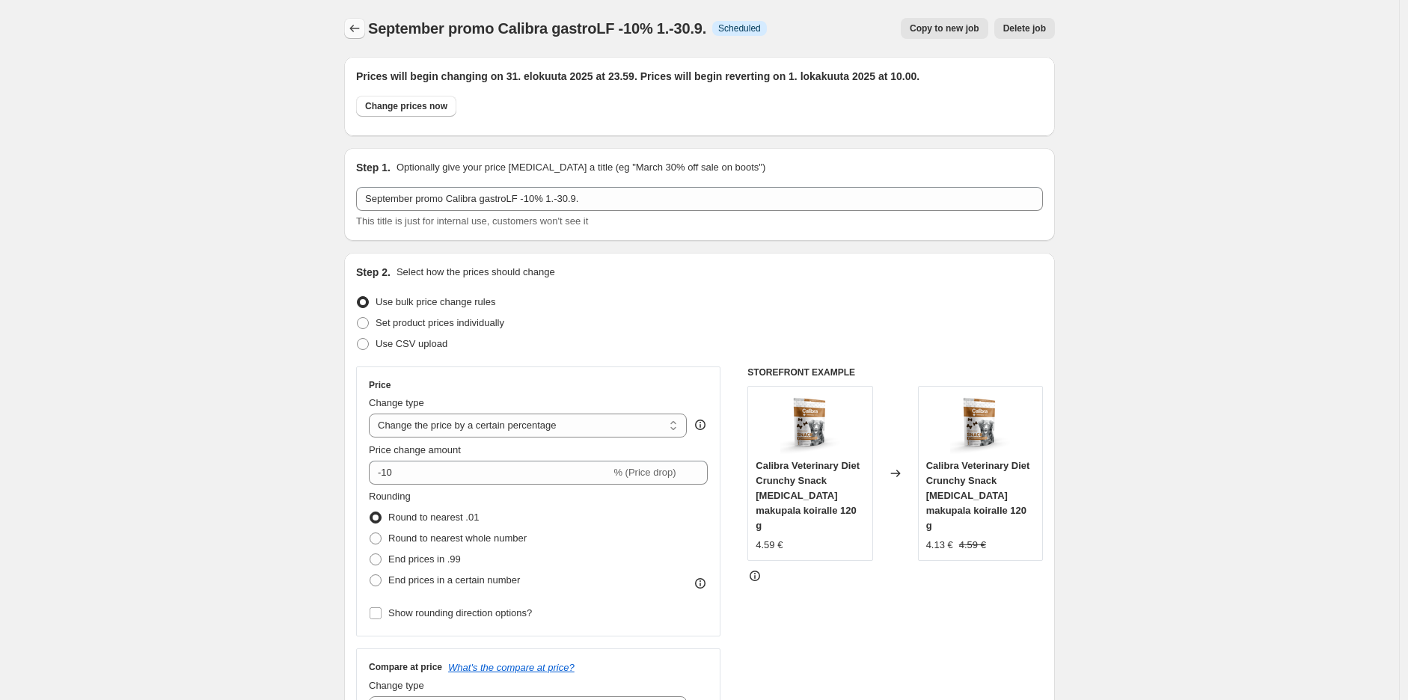
click at [360, 32] on icon "Price change jobs" at bounding box center [354, 28] width 15 height 15
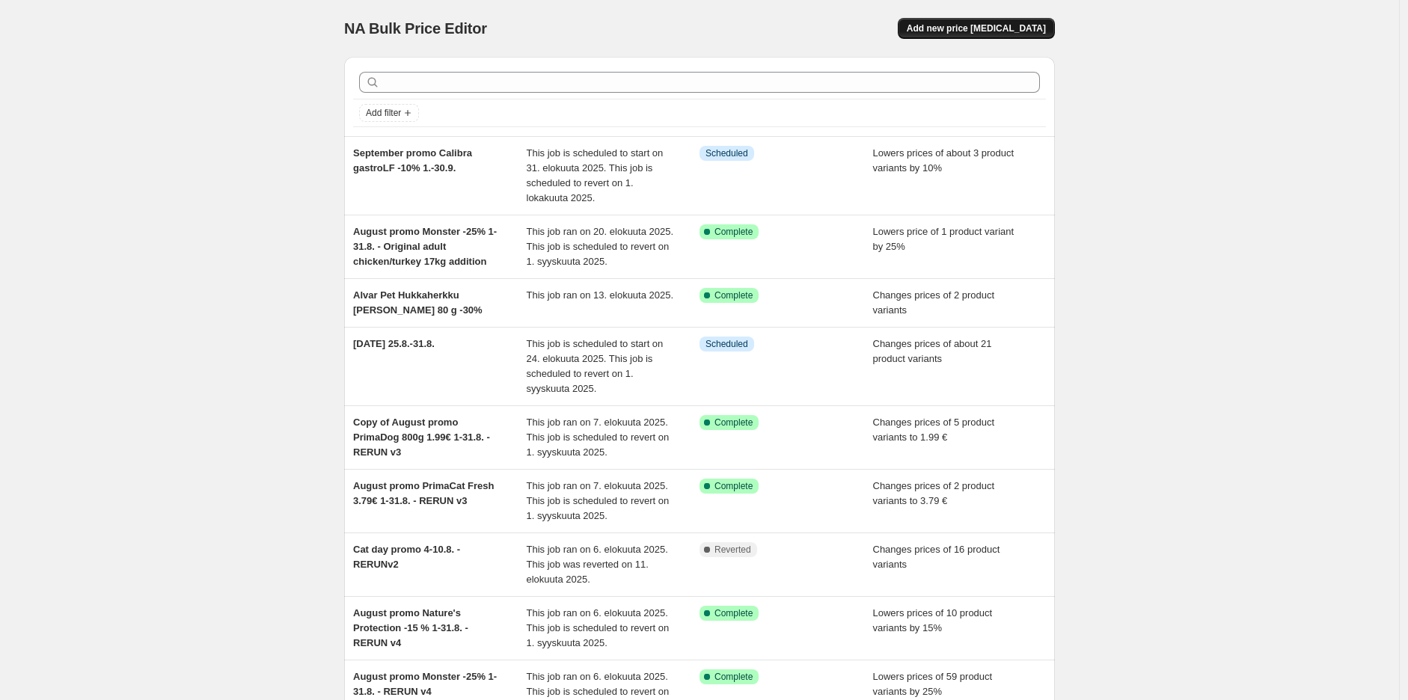
click at [1016, 26] on span "Add new price [MEDICAL_DATA]" at bounding box center [975, 28] width 139 height 12
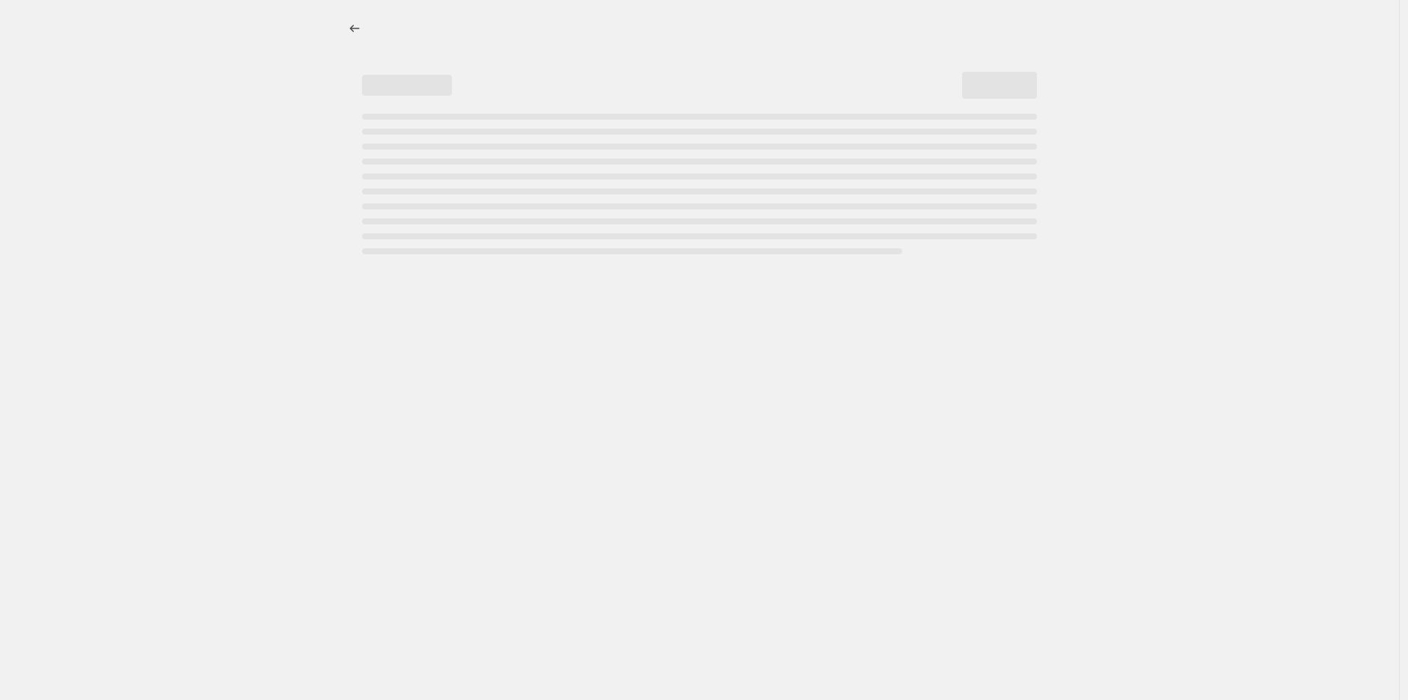
select select "percentage"
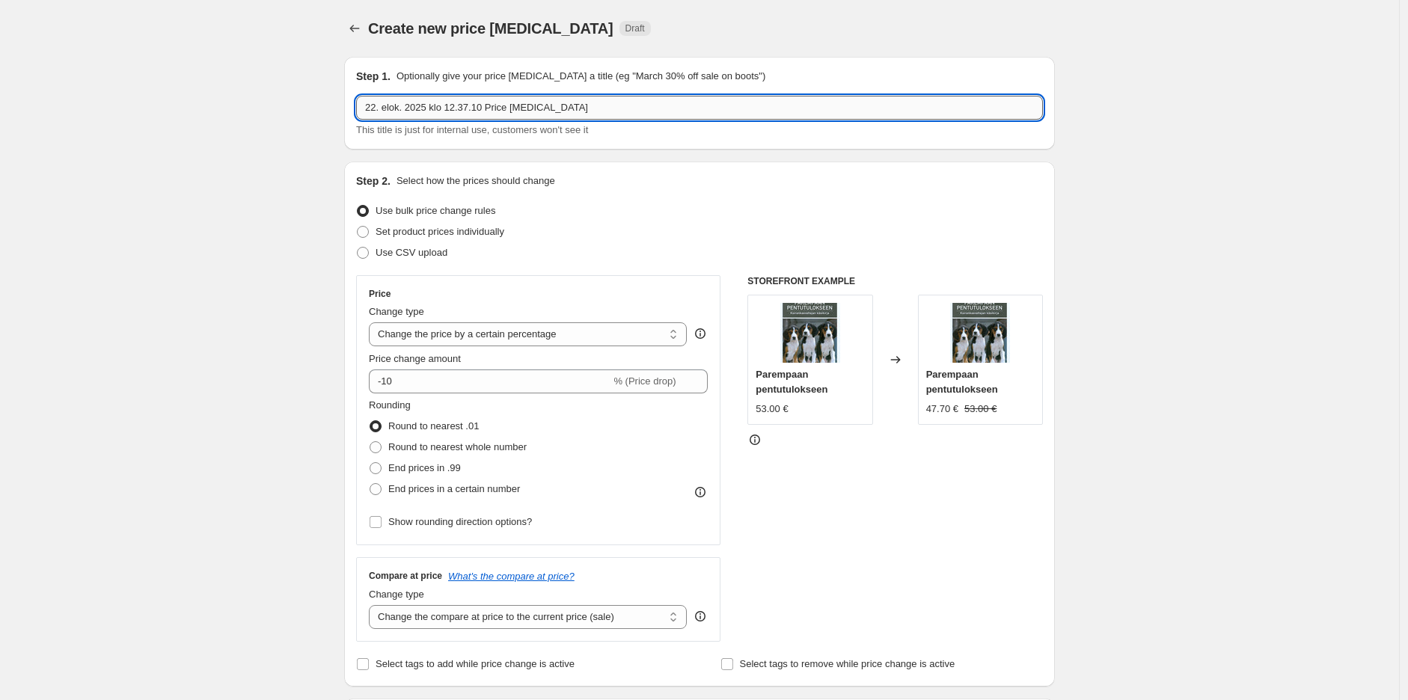
click at [541, 118] on input "22. elok. 2025 klo 12.37.10 Price [MEDICAL_DATA]" at bounding box center [699, 108] width 687 height 24
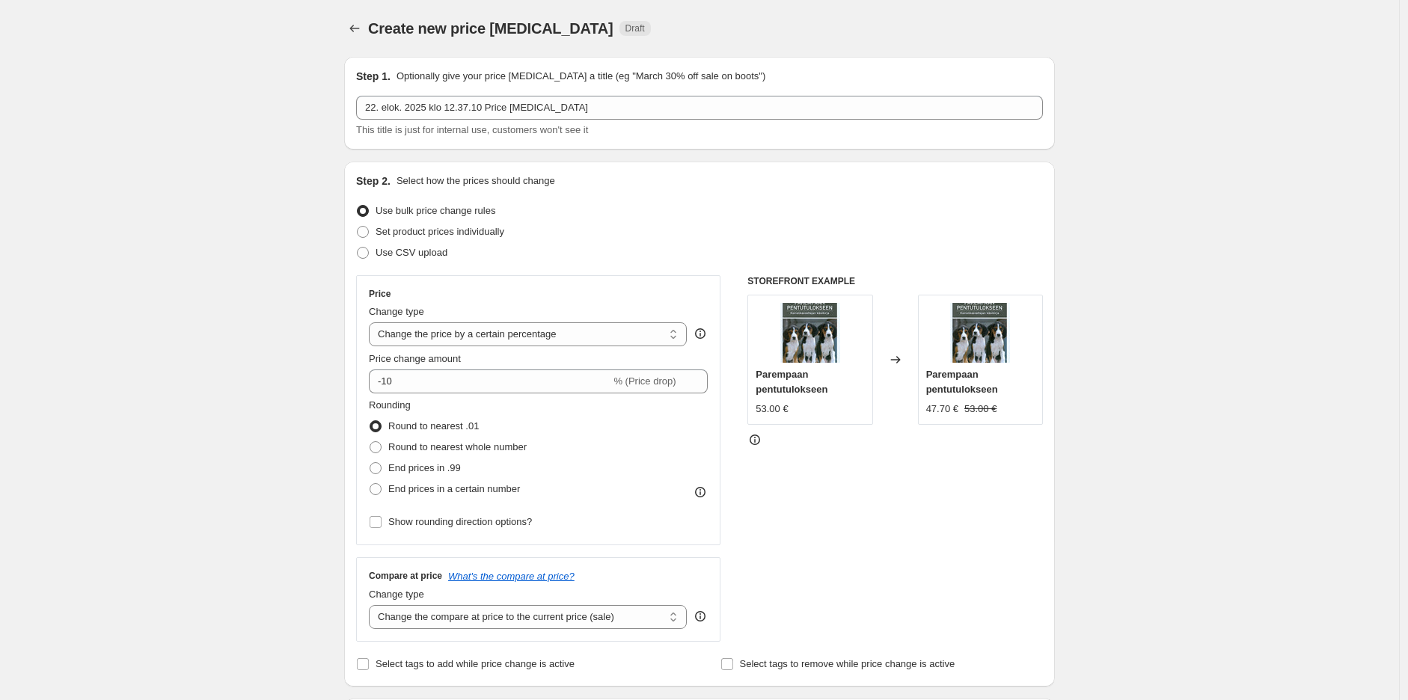
click at [577, 93] on div "Step 1. Optionally give your price [MEDICAL_DATA] a title (eg "March 30% off sa…" at bounding box center [699, 103] width 687 height 69
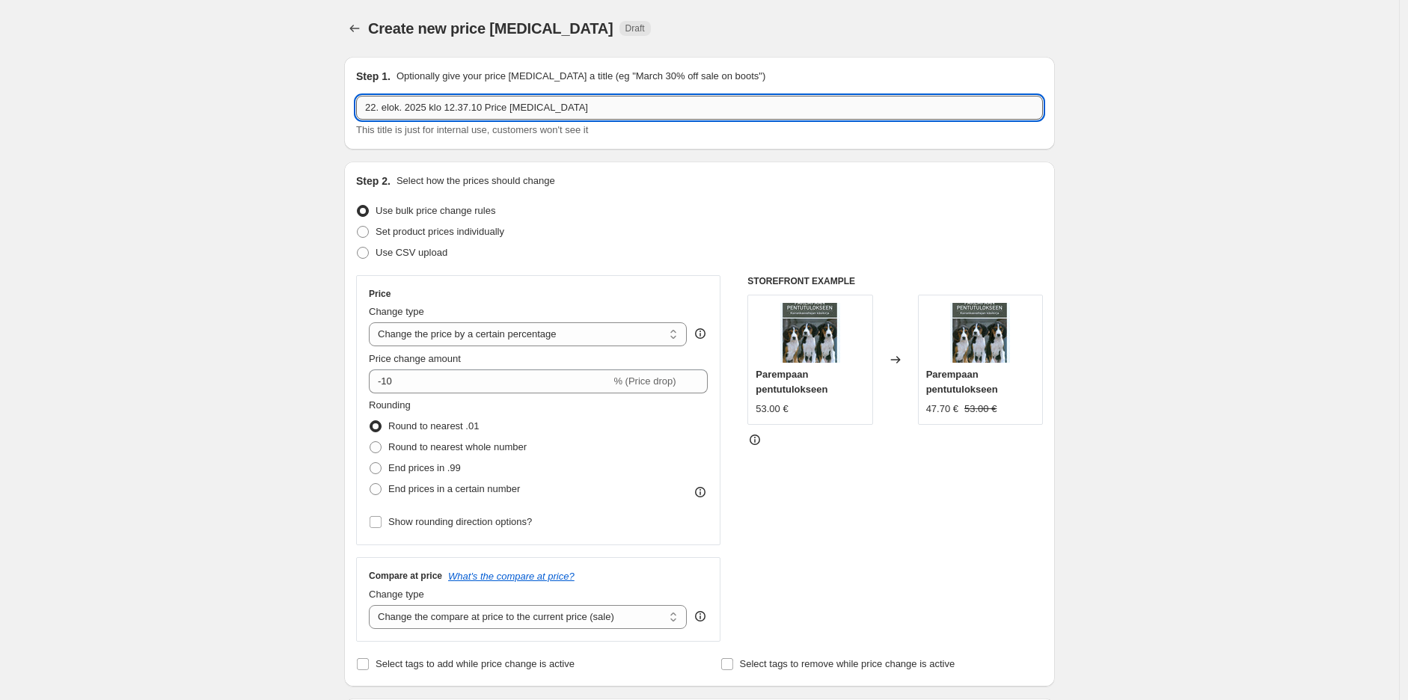
click at [570, 105] on input "22. elok. 2025 klo 12.37.10 Price [MEDICAL_DATA]" at bounding box center [699, 108] width 687 height 24
type input "T"
type input "A"
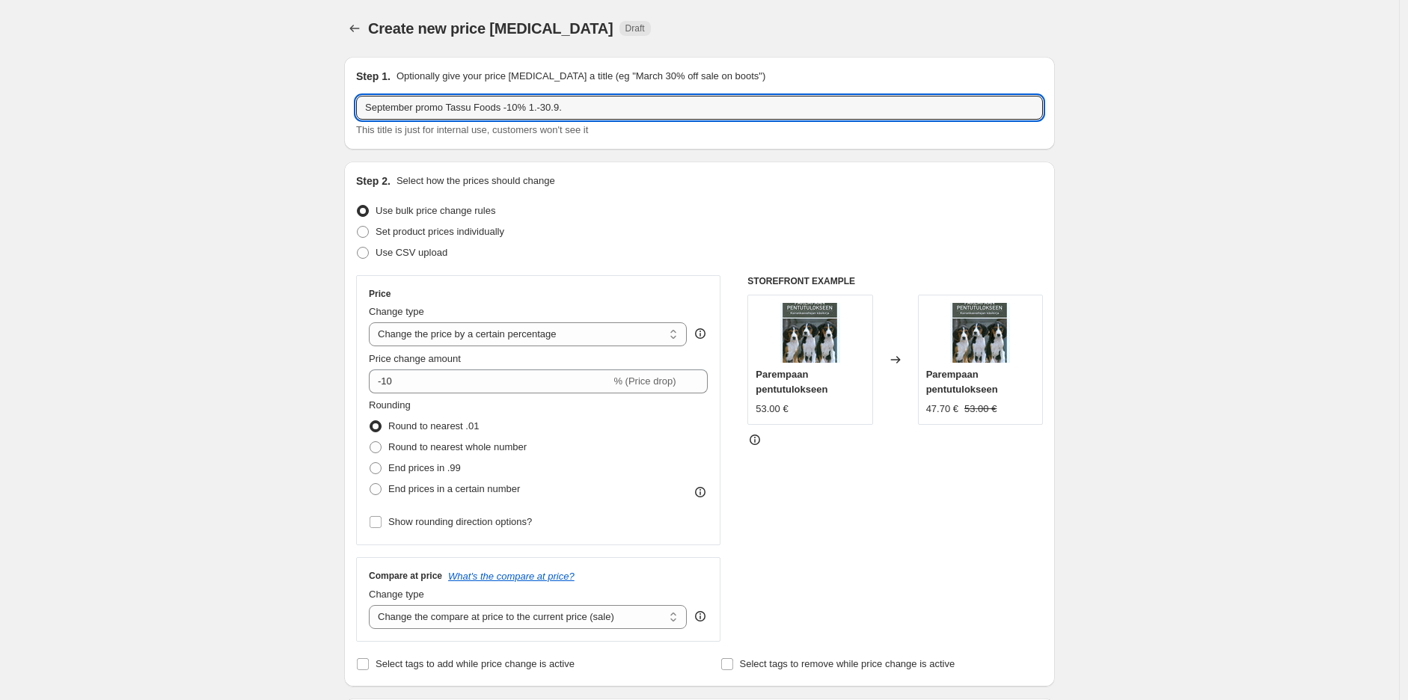
scroll to position [83, 0]
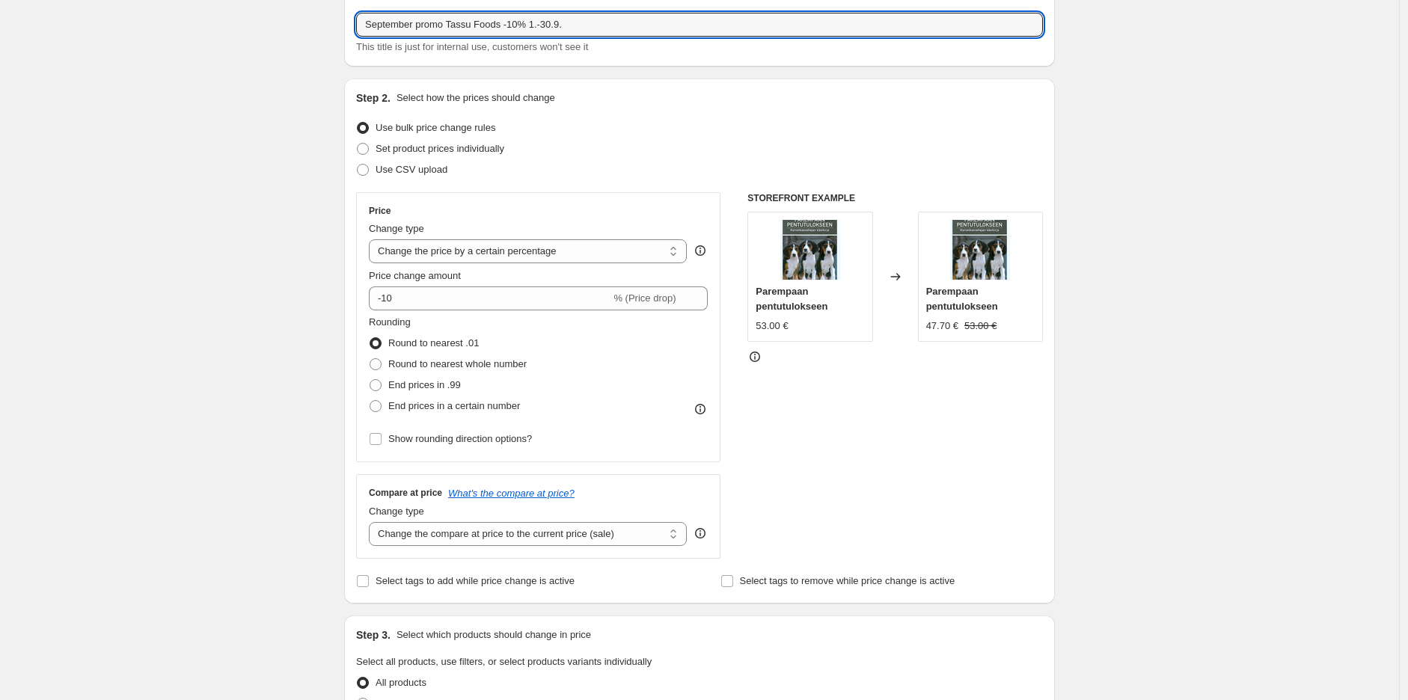
type input "September promo Tassu Foods -10% 1.-30.9."
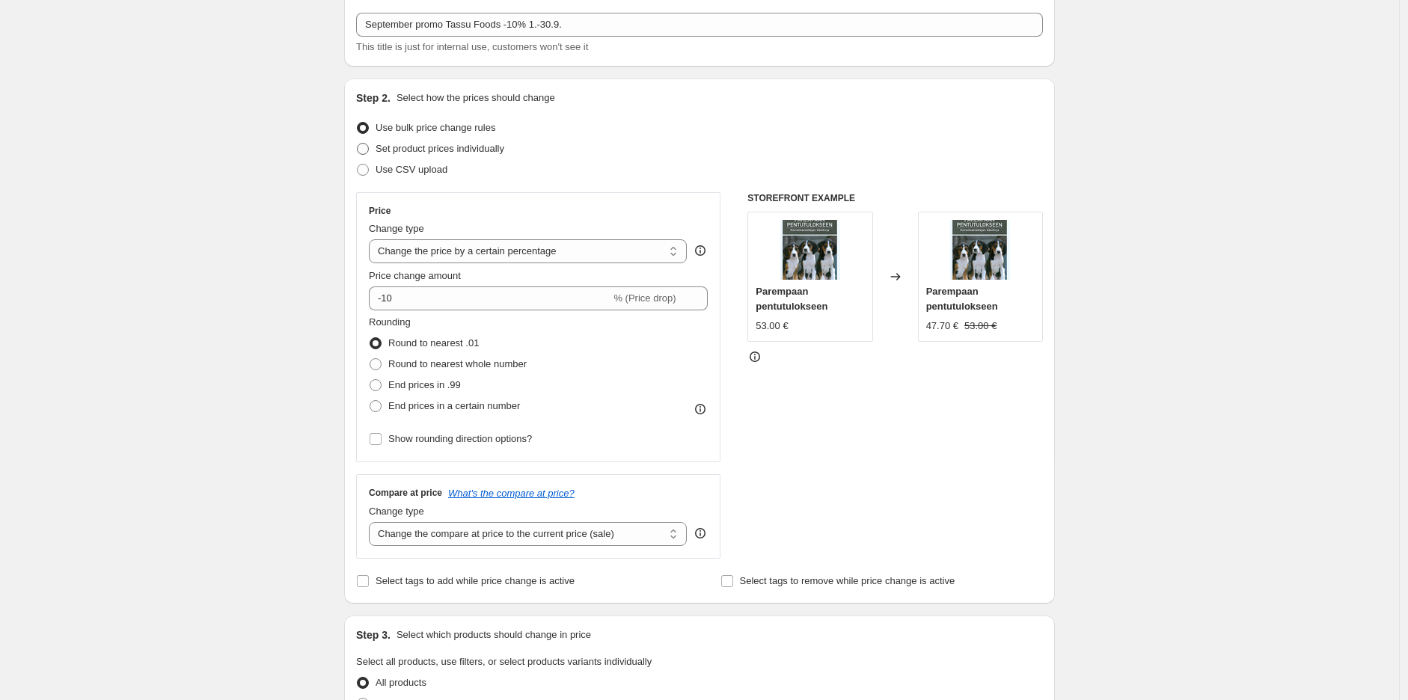
click at [414, 147] on span "Set product prices individually" at bounding box center [439, 148] width 129 height 11
click at [357, 144] on input "Set product prices individually" at bounding box center [357, 143] width 1 height 1
radio input "true"
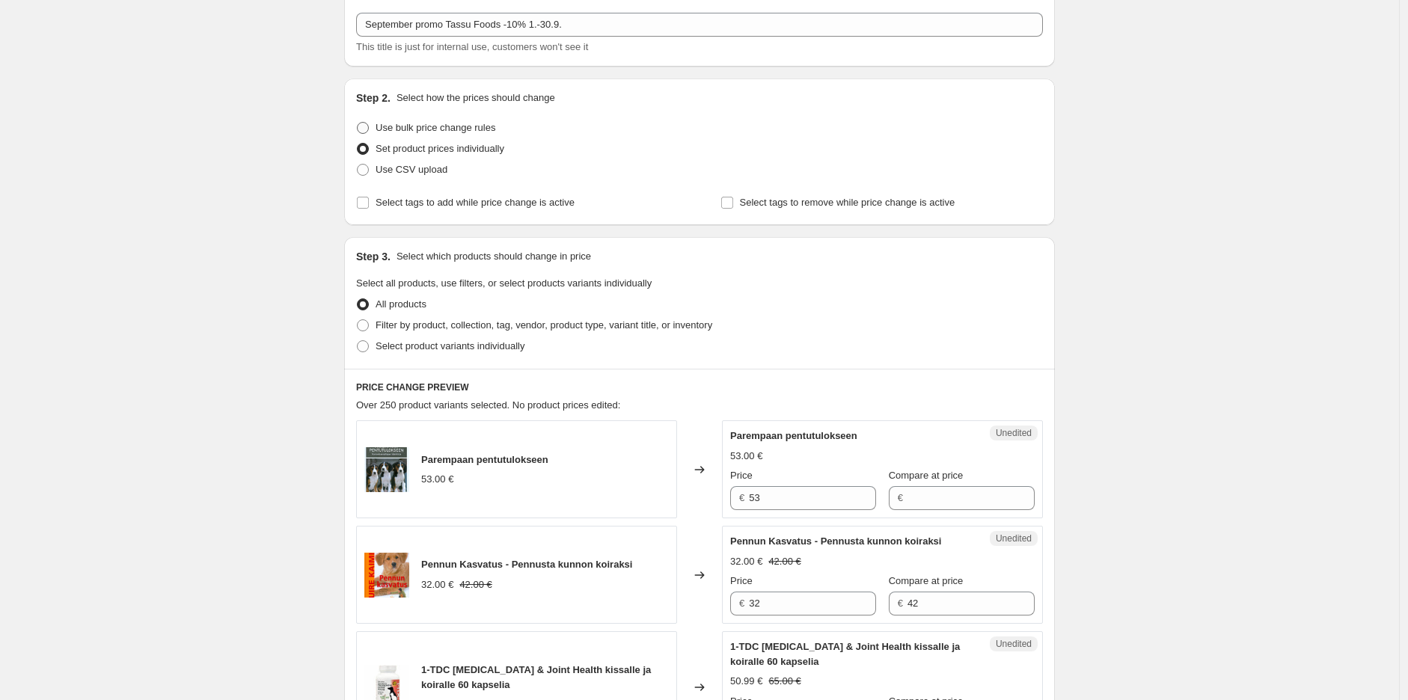
click at [450, 126] on span "Use bulk price change rules" at bounding box center [435, 127] width 120 height 11
click at [357, 123] on input "Use bulk price change rules" at bounding box center [357, 122] width 1 height 1
radio input "true"
select select "percentage"
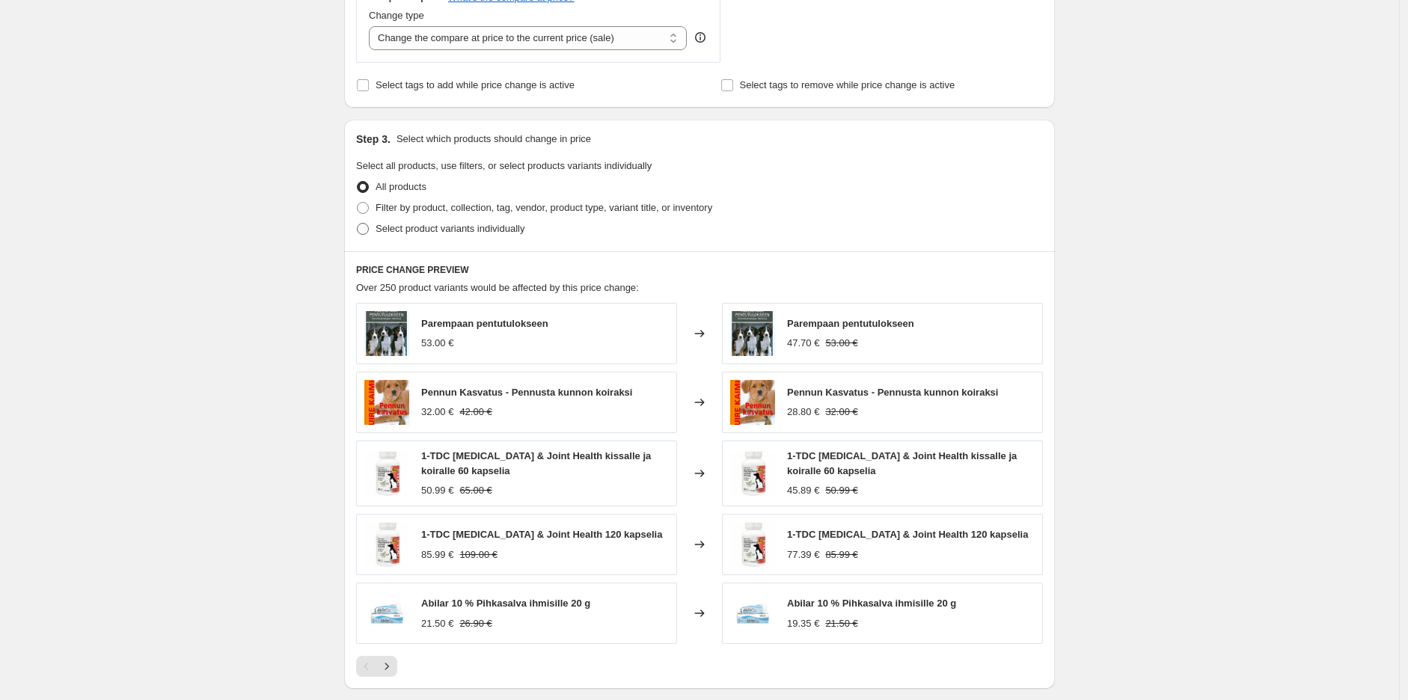
scroll to position [581, 0]
click at [415, 204] on span "Filter by product, collection, tag, vendor, product type, variant title, or inv…" at bounding box center [543, 205] width 337 height 11
click at [357, 200] on input "Filter by product, collection, tag, vendor, product type, variant title, or inv…" at bounding box center [357, 200] width 1 height 1
radio input "true"
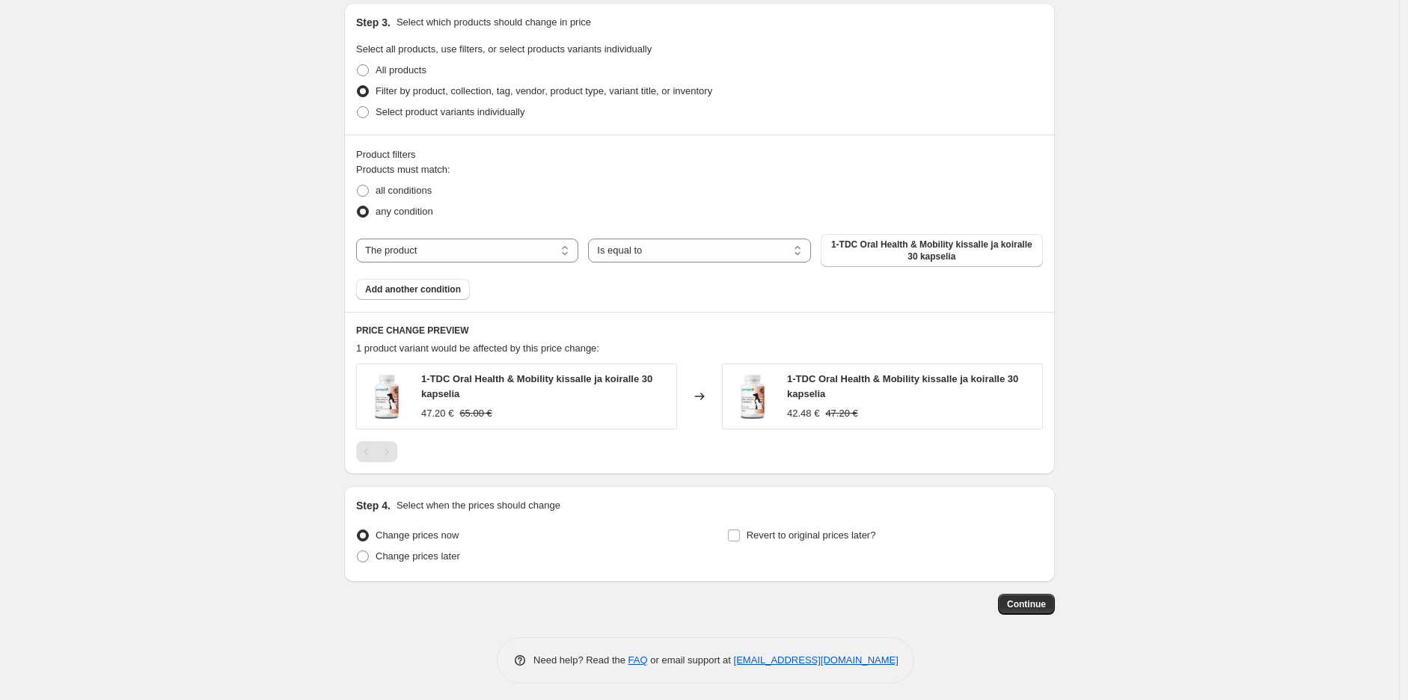
scroll to position [703, 0]
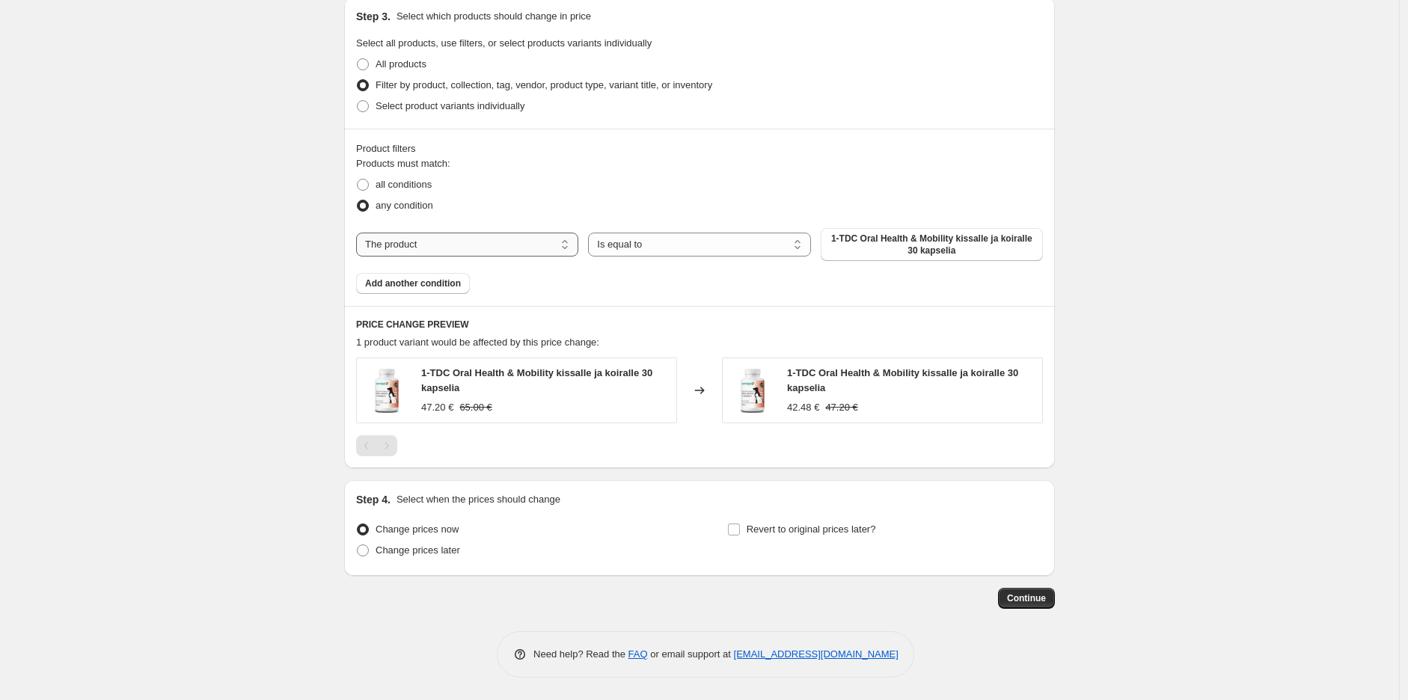
click at [518, 242] on select "The product The product's collection The product's tag The product's vendor The…" at bounding box center [467, 245] width 222 height 24
select select "title"
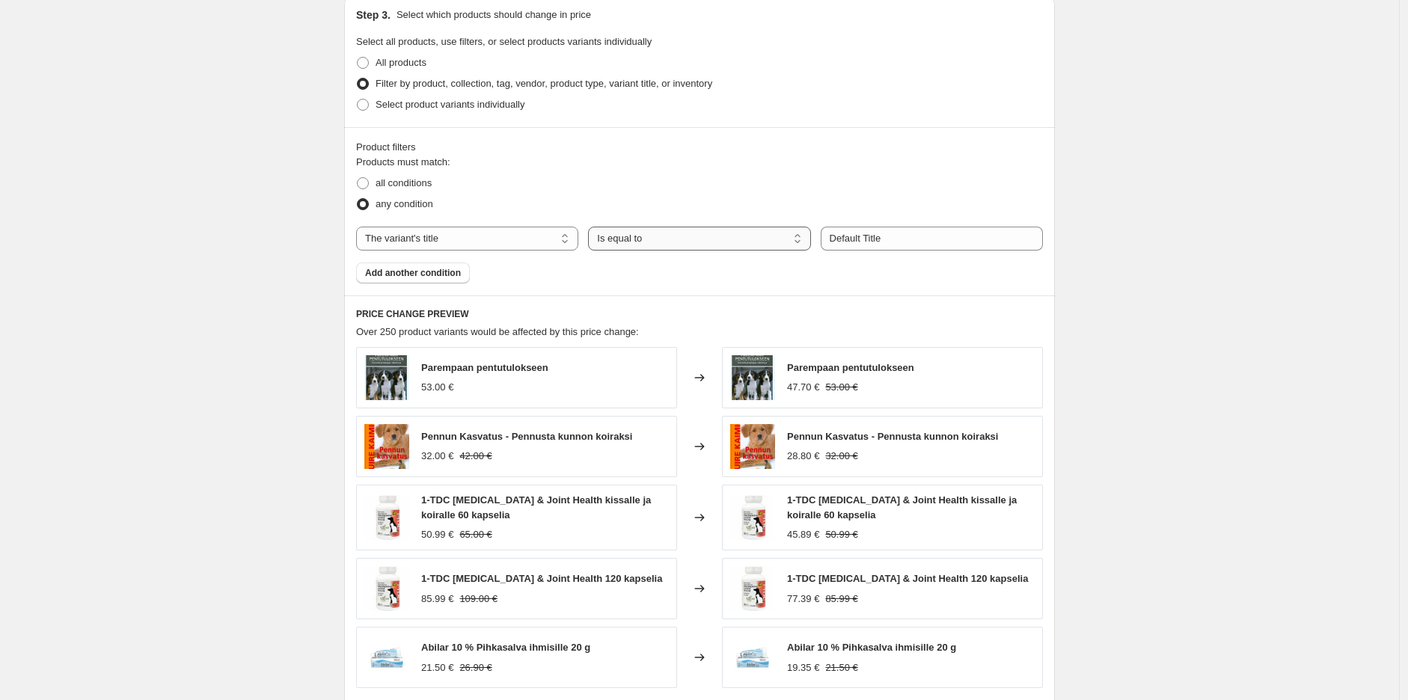
click at [721, 238] on select "Is equal to Is not equal to Contains" at bounding box center [699, 239] width 222 height 24
click at [729, 238] on select "Is equal to Is not equal to Contains" at bounding box center [699, 239] width 222 height 24
click at [888, 236] on input "Default Title" at bounding box center [931, 239] width 222 height 24
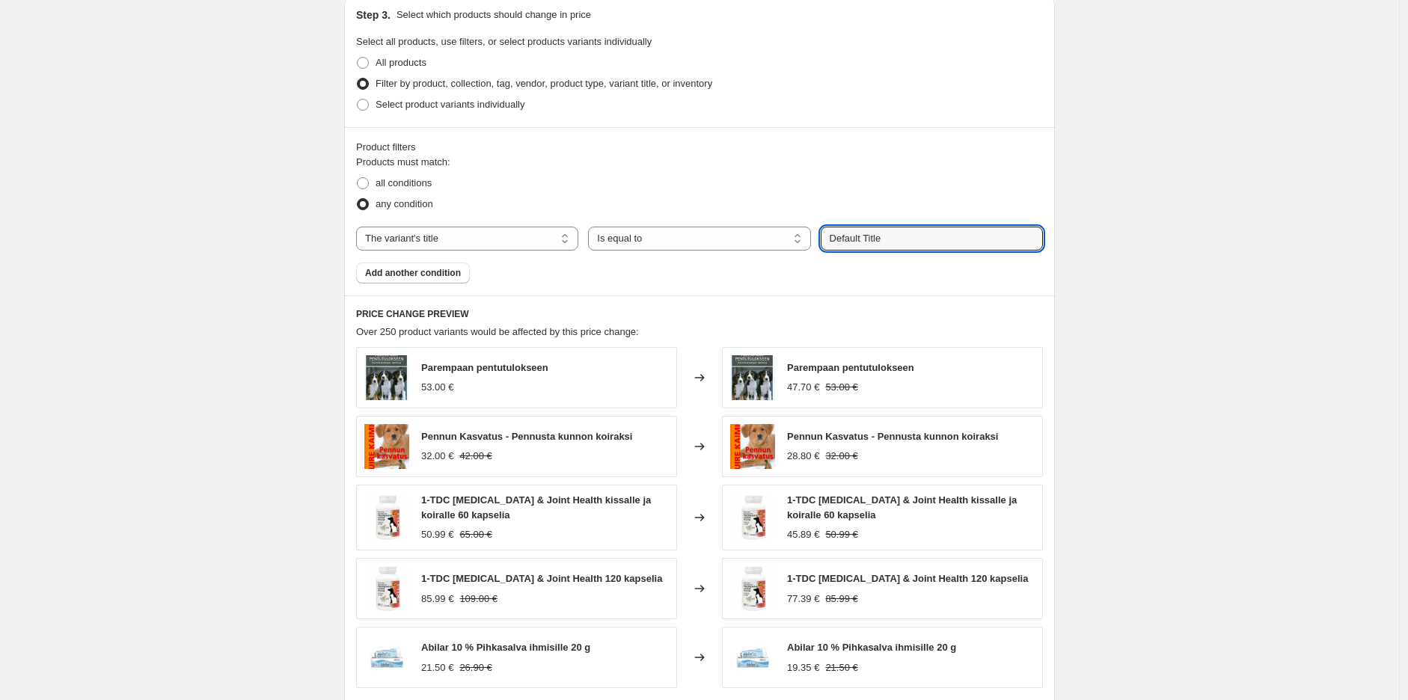
type input "f"
type input "tassu"
click at [820, 0] on button "Submit" at bounding box center [841, 4] width 43 height 16
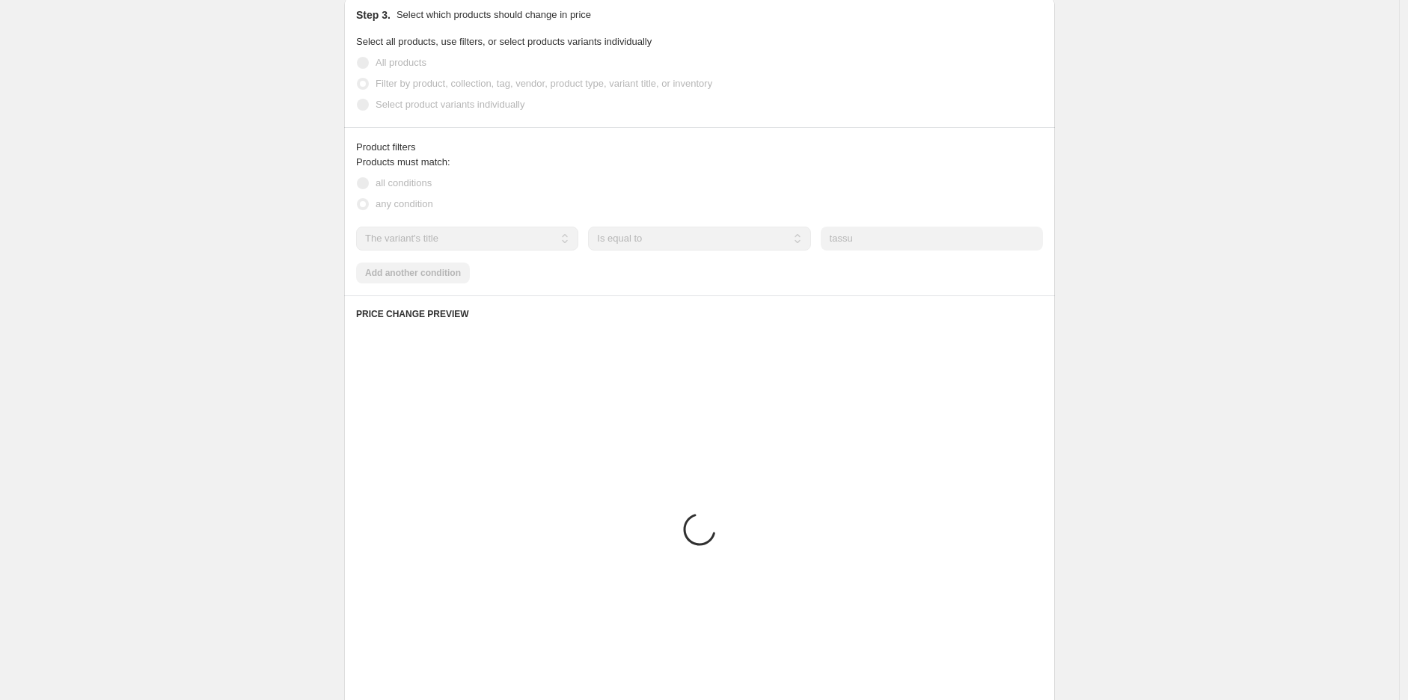
scroll to position [587, 0]
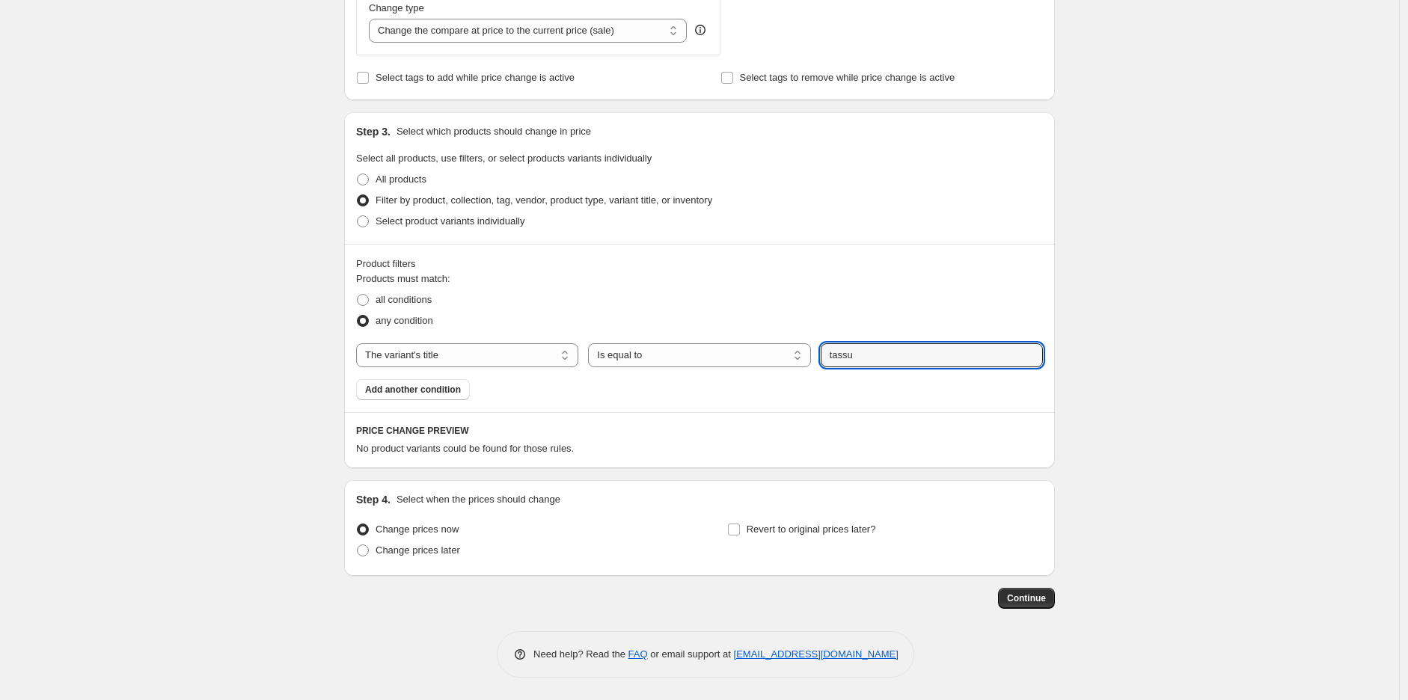
click at [1212, 304] on div "Create new price [MEDICAL_DATA]. This page is ready Create new price [MEDICAL_D…" at bounding box center [699, 57] width 1399 height 1286
click at [743, 358] on select "Is equal to Is not equal to Contains" at bounding box center [699, 355] width 222 height 24
select select "contains"
click at [959, 361] on input "tassu" at bounding box center [931, 355] width 222 height 24
click at [480, 353] on select "The product The product's collection The product's tag The product's vendor The…" at bounding box center [467, 355] width 222 height 24
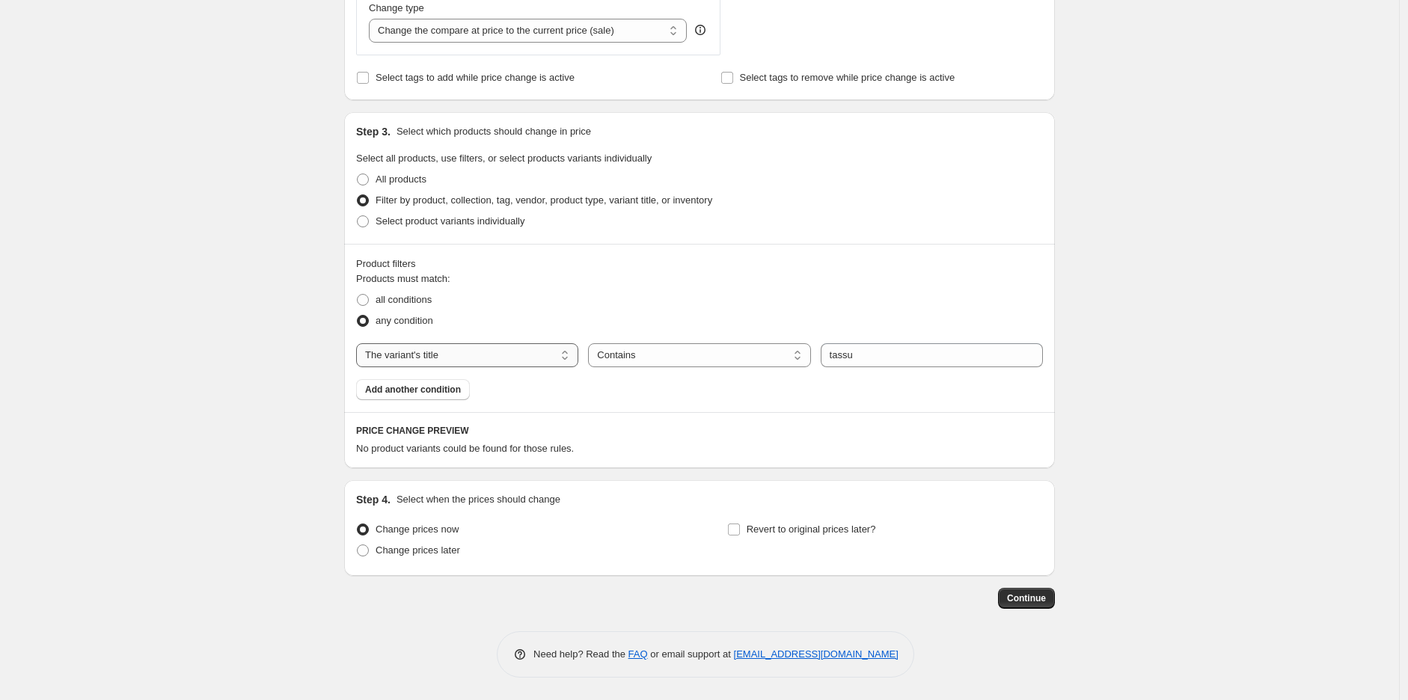
select select "product"
select select "equal"
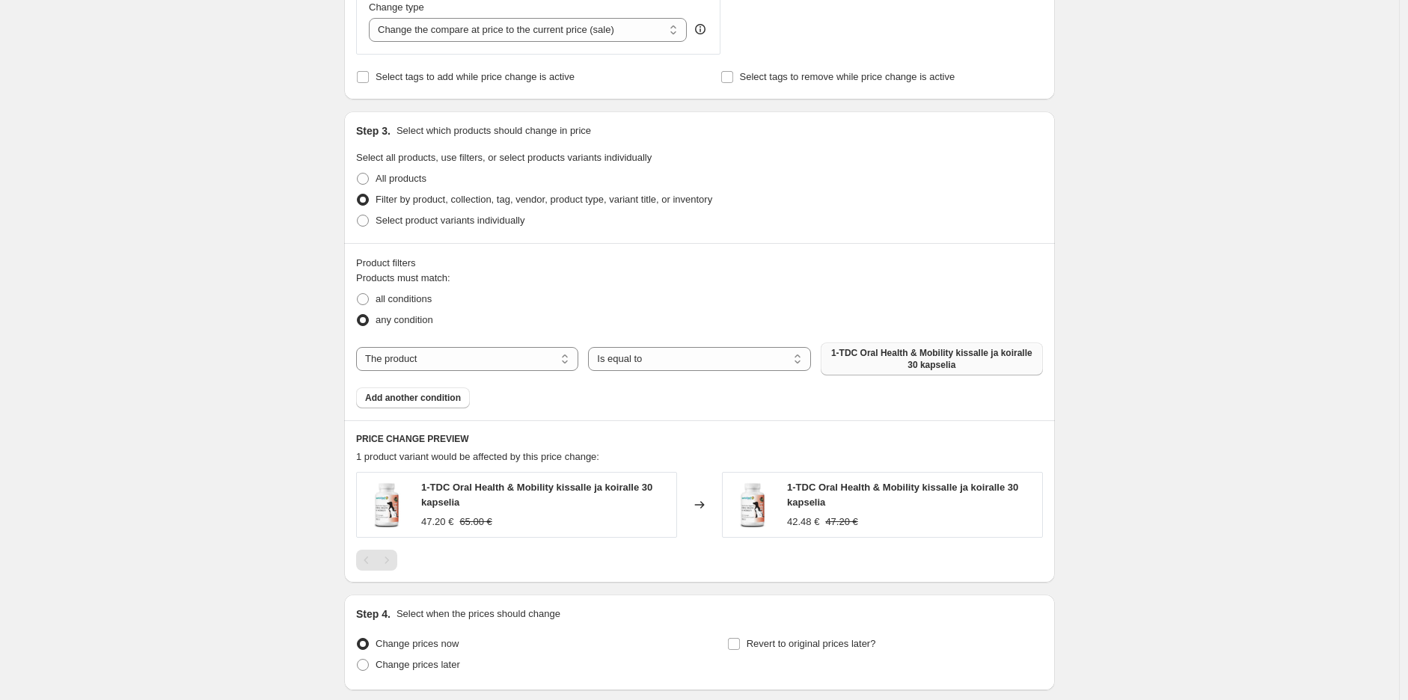
click at [922, 366] on span "1-TDC Oral Health & Mobility kissalle ja koiralle 30 kapselia" at bounding box center [931, 359] width 204 height 24
drag, startPoint x: 1155, startPoint y: 214, endPoint x: 1135, endPoint y: 221, distance: 21.5
click at [1154, 215] on div "Create new price [MEDICAL_DATA]. This page is ready Create new price [MEDICAL_D…" at bounding box center [699, 114] width 1399 height 1402
click at [460, 402] on span "Add another condition" at bounding box center [413, 398] width 96 height 12
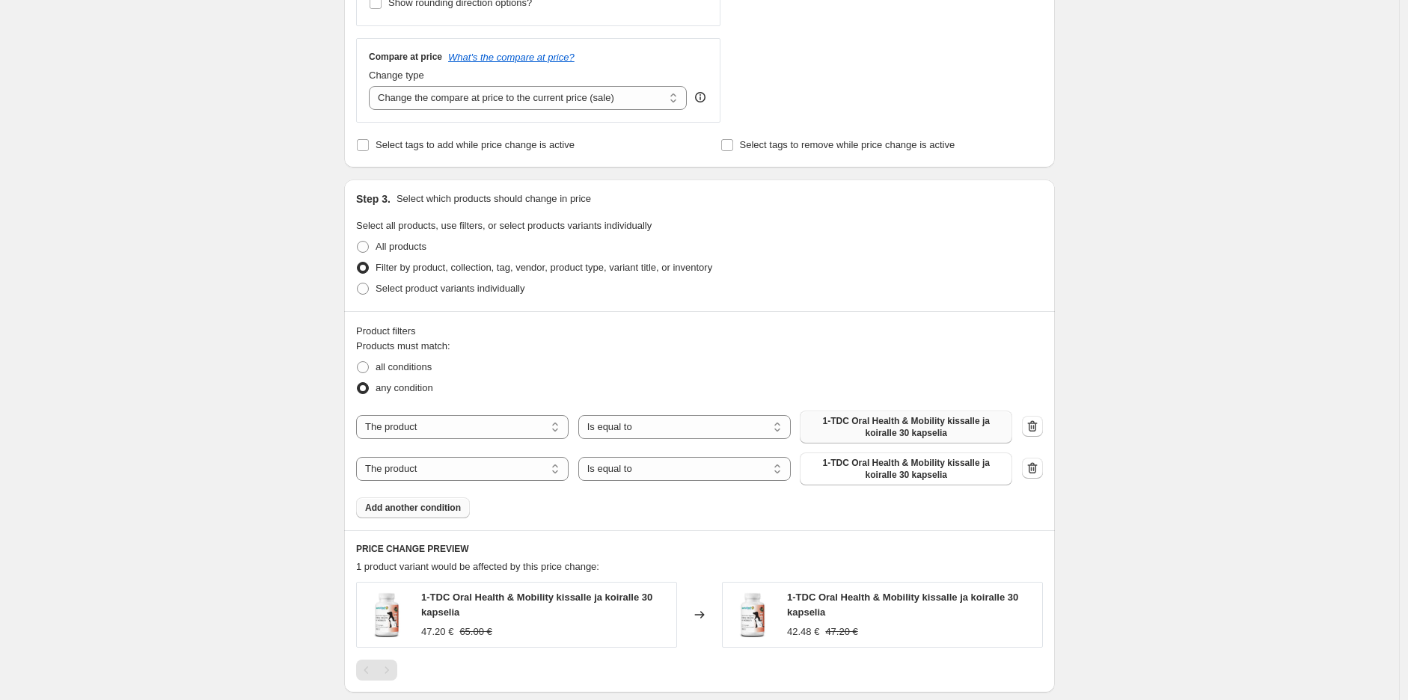
scroll to position [495, 0]
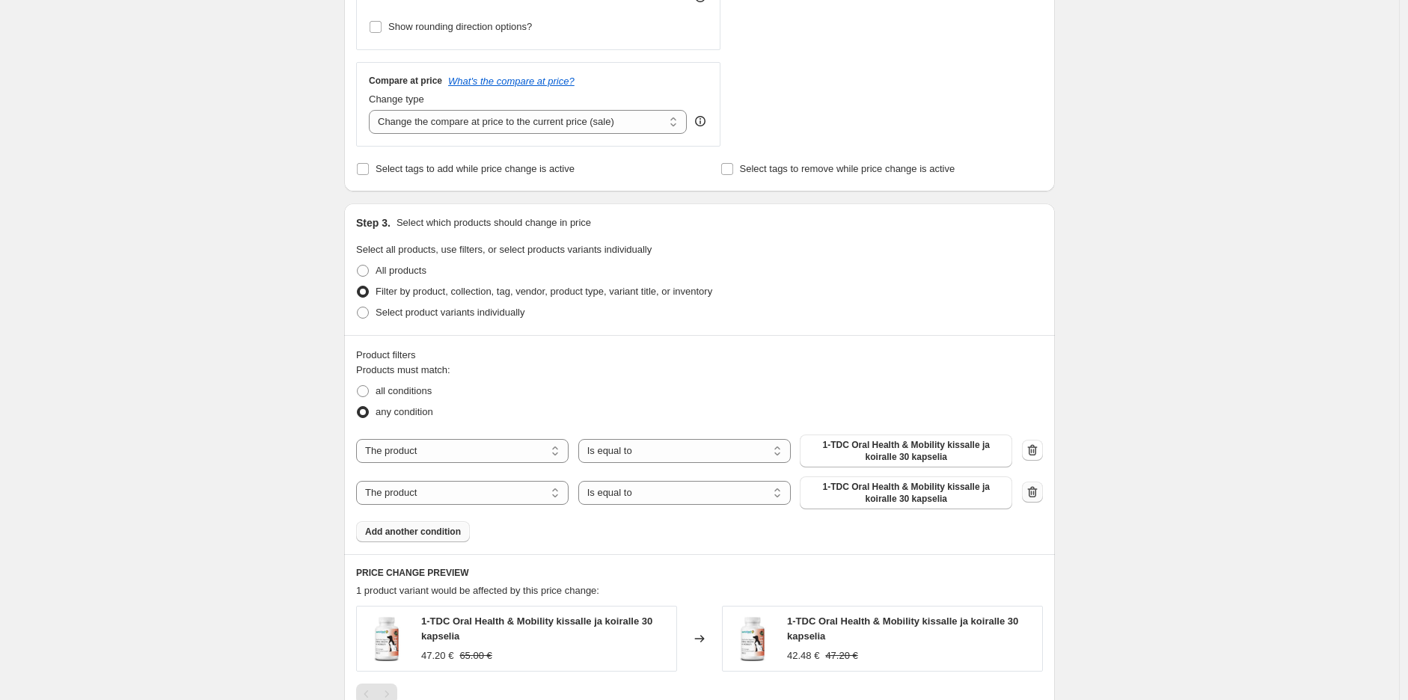
click at [1037, 492] on icon "button" at bounding box center [1032, 492] width 15 height 15
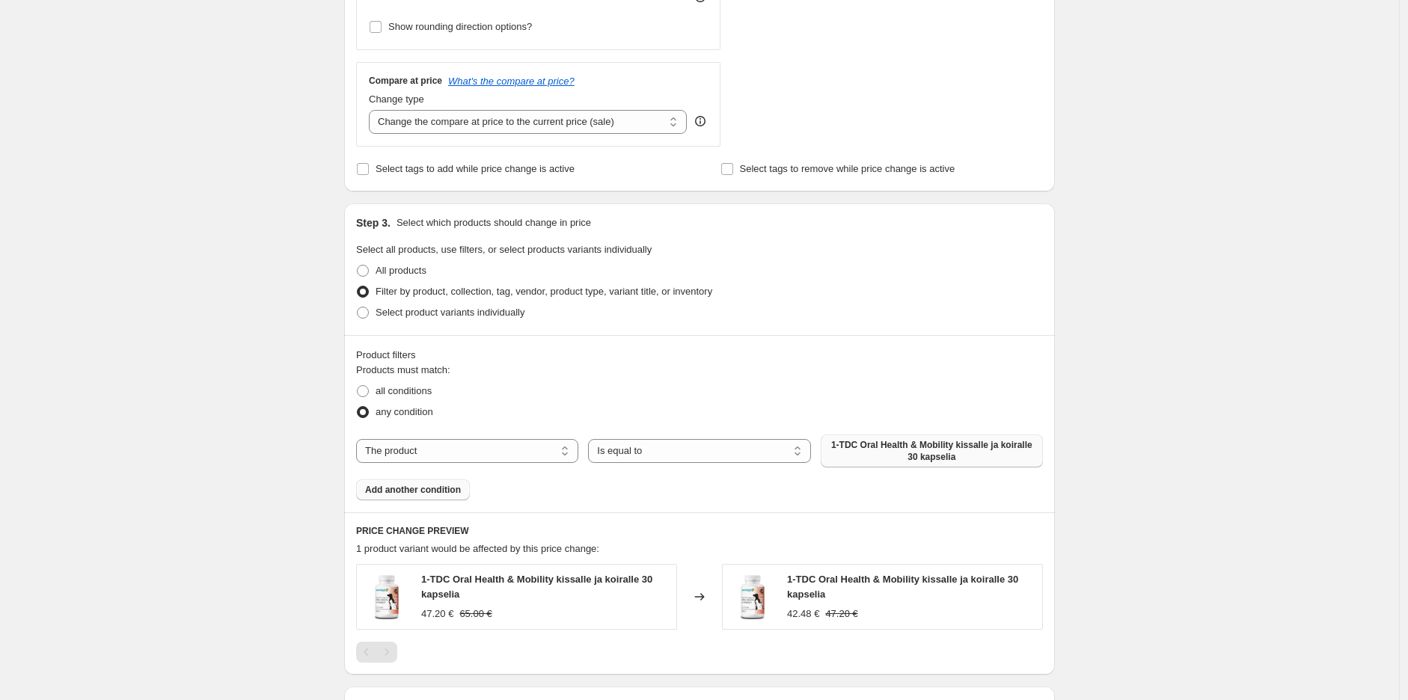
click at [909, 446] on span "1-TDC Oral Health & Mobility kissalle ja koiralle 30 kapselia" at bounding box center [931, 451] width 204 height 24
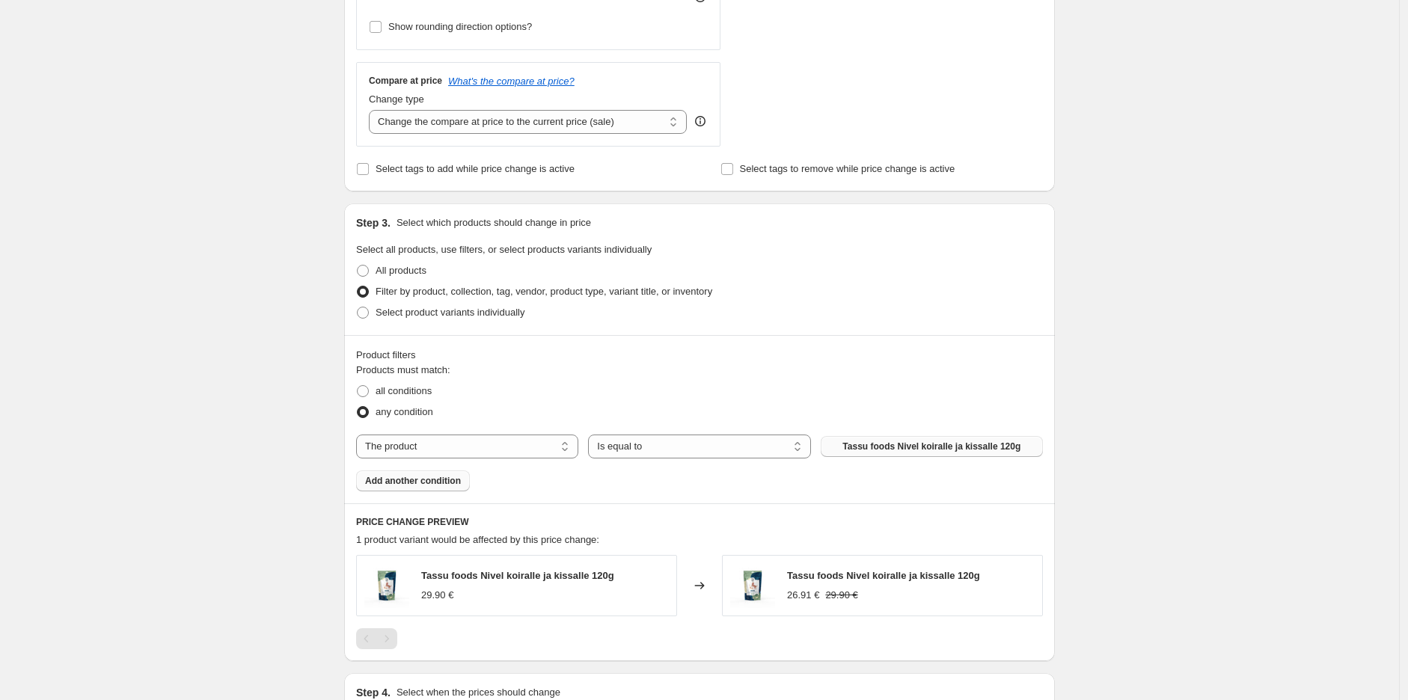
click at [1131, 311] on div "Create new price [MEDICAL_DATA]. This page is ready Create new price [MEDICAL_D…" at bounding box center [699, 199] width 1399 height 1388
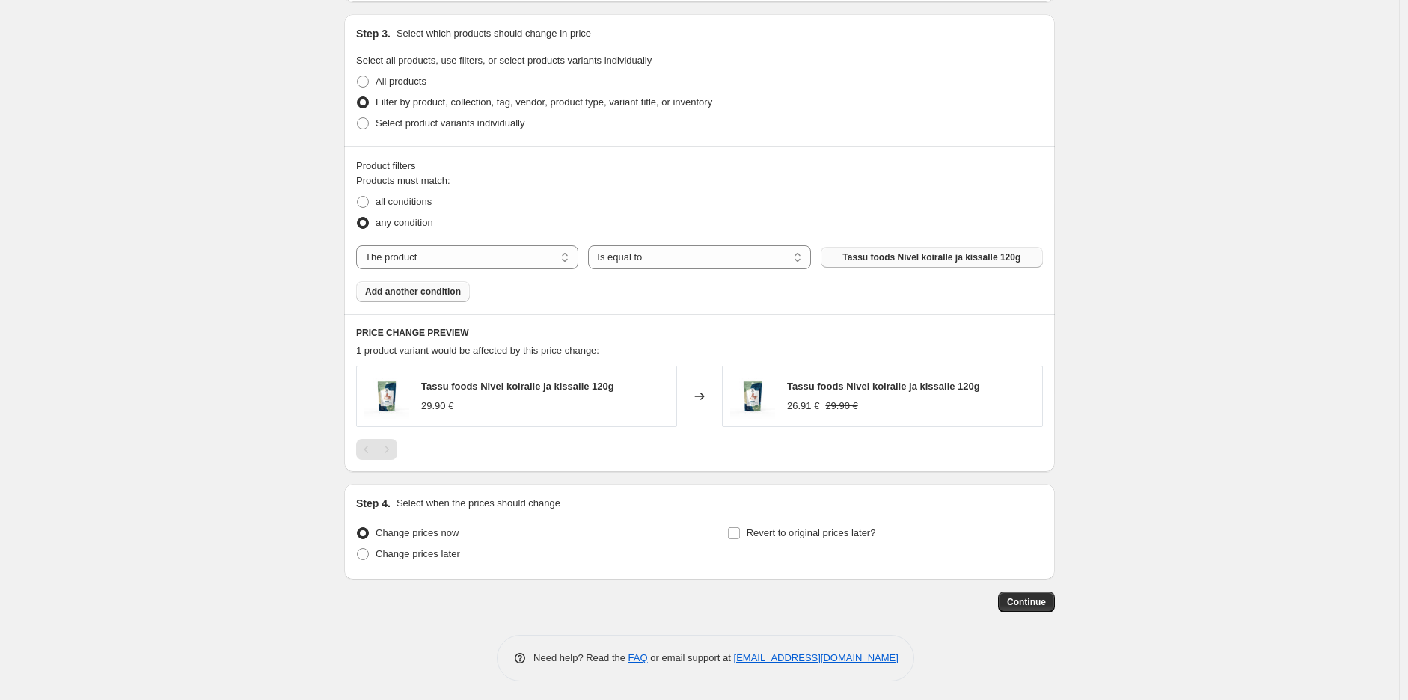
scroll to position [689, 0]
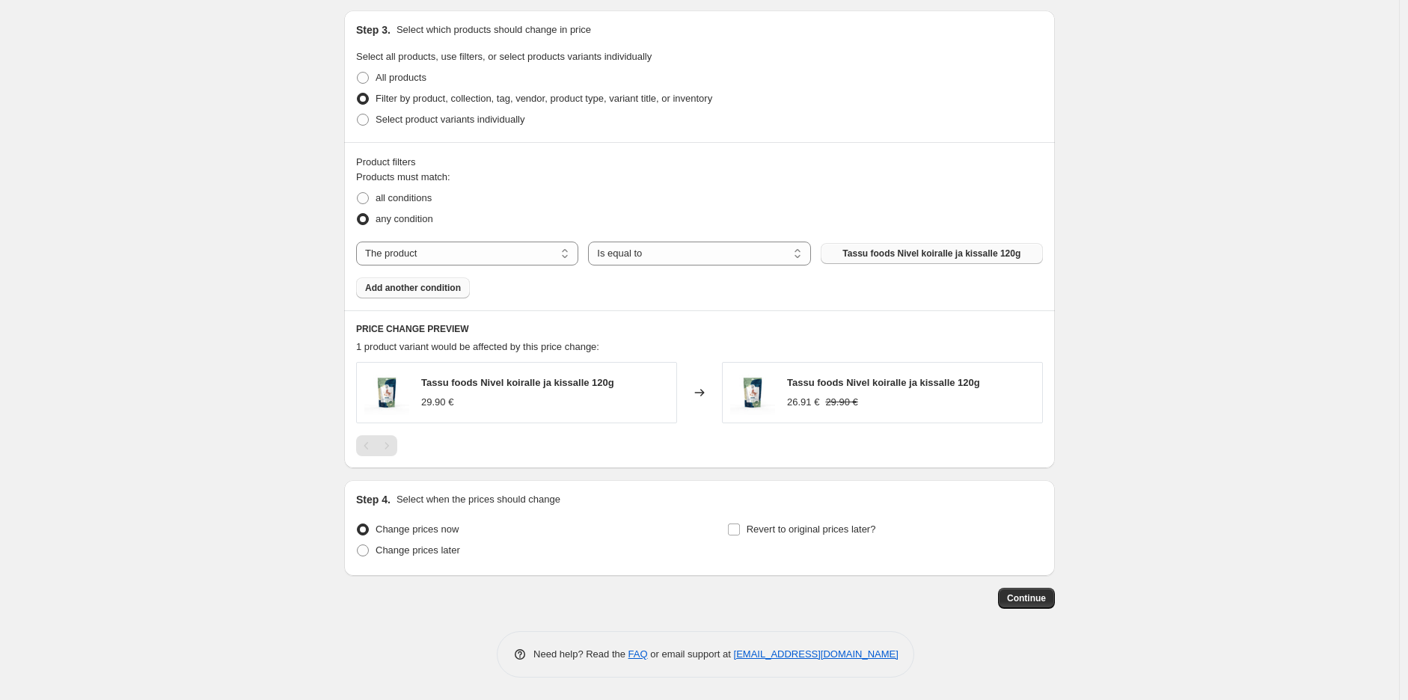
click at [439, 295] on button "Add another condition" at bounding box center [413, 287] width 114 height 21
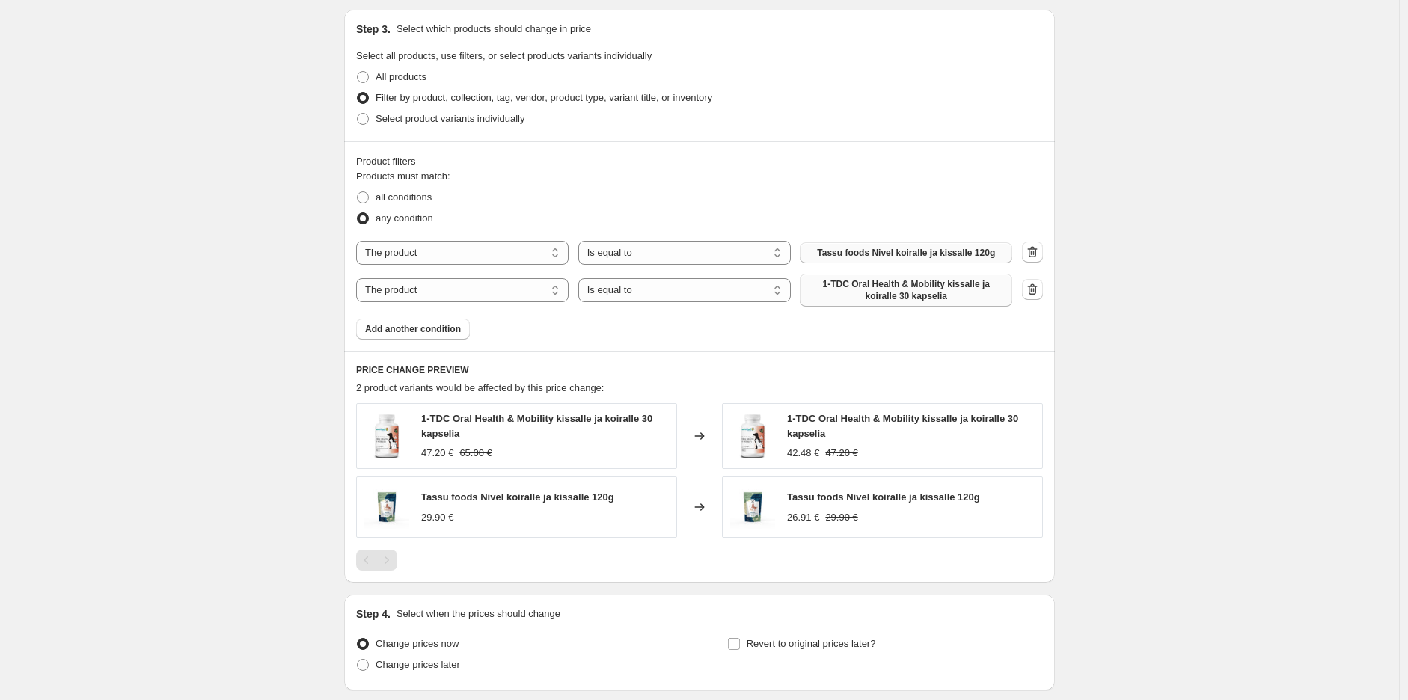
click at [959, 295] on span "1-TDC Oral Health & Mobility kissalle ja koiralle 30 kapselia" at bounding box center [905, 290] width 194 height 24
click at [395, 325] on span "Add another condition" at bounding box center [413, 329] width 96 height 12
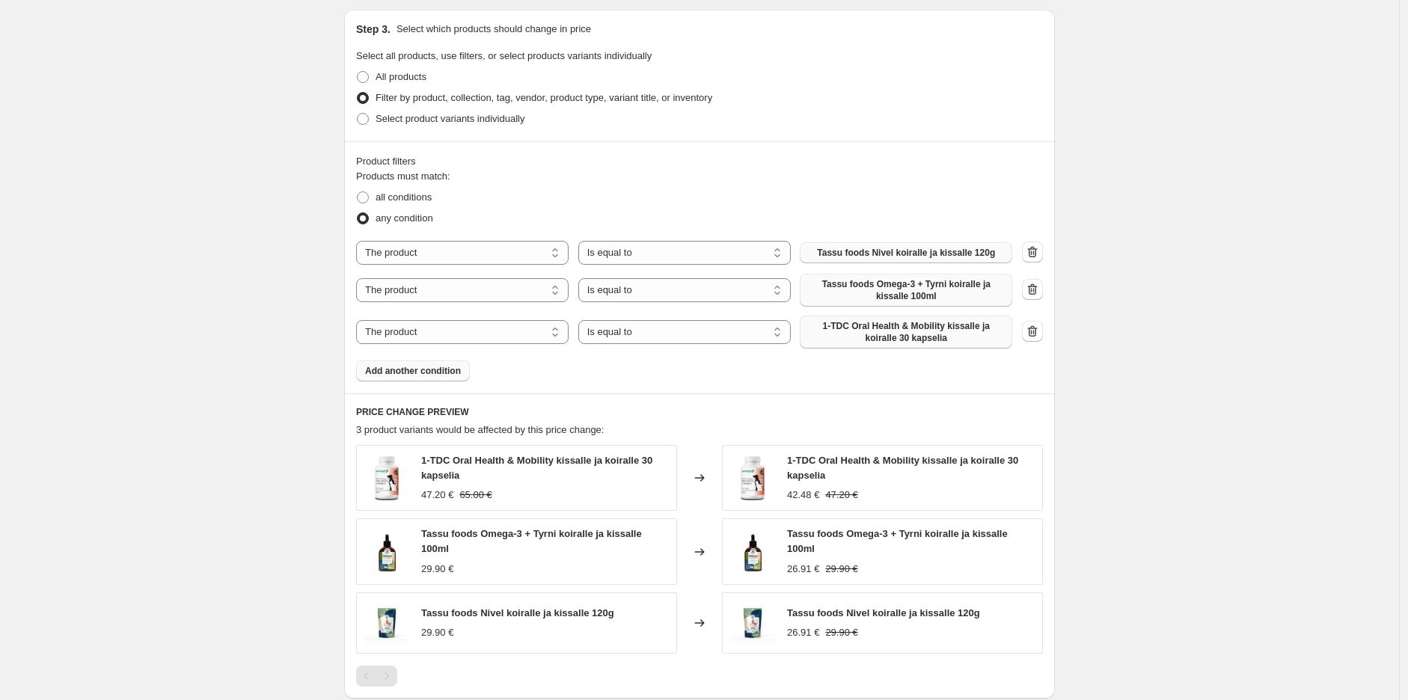
click at [907, 337] on span "1-TDC Oral Health & Mobility kissalle ja koiralle 30 kapselia" at bounding box center [905, 332] width 194 height 24
click at [466, 375] on button "Add another condition" at bounding box center [413, 370] width 114 height 21
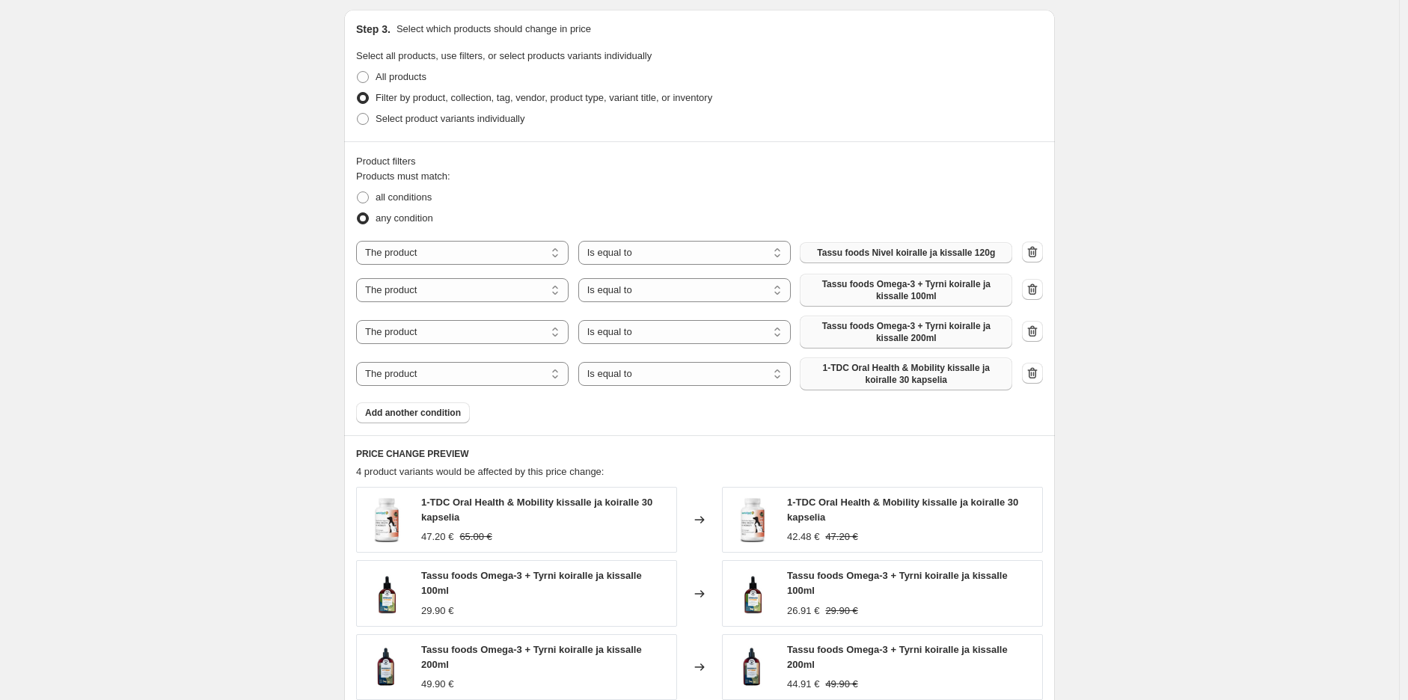
click at [909, 371] on span "1-TDC Oral Health & Mobility kissalle ja koiralle 30 kapselia" at bounding box center [905, 374] width 194 height 24
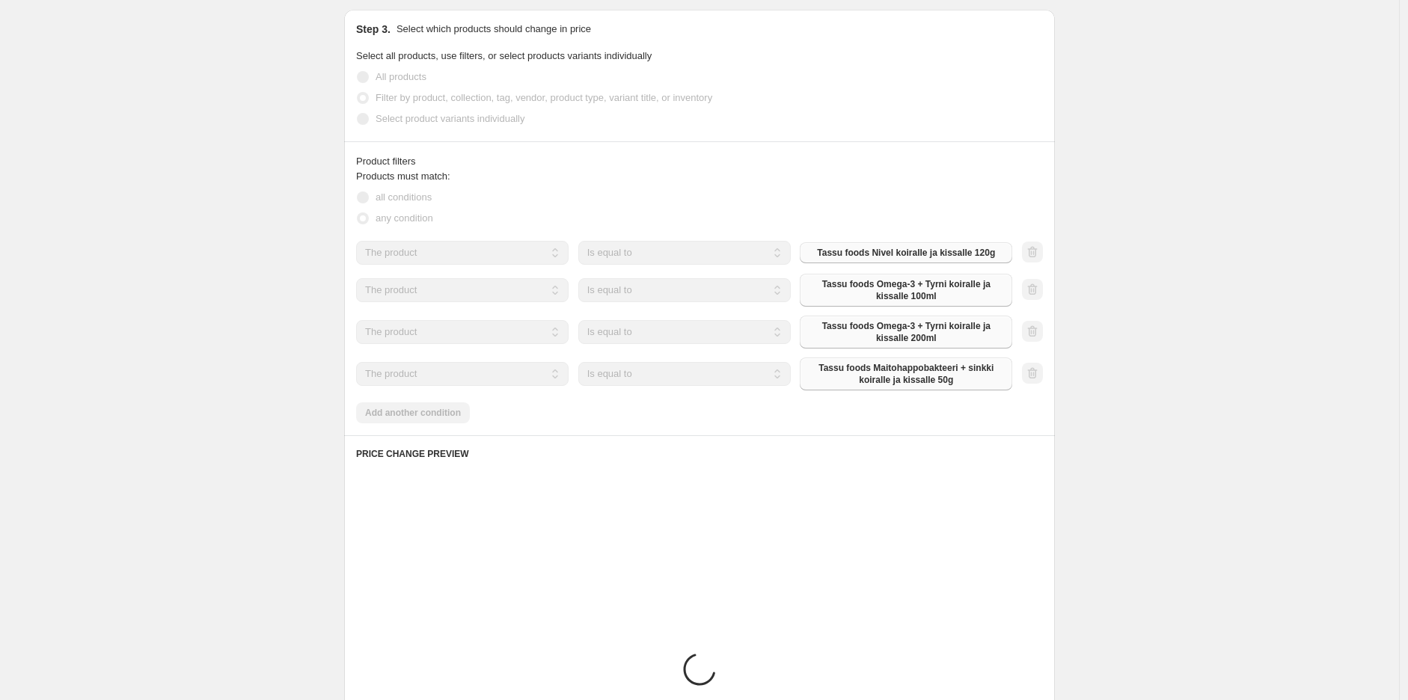
click at [1158, 284] on div "Create new price [MEDICAL_DATA]. This page is ready Create new price [MEDICAL_D…" at bounding box center [699, 205] width 1399 height 1789
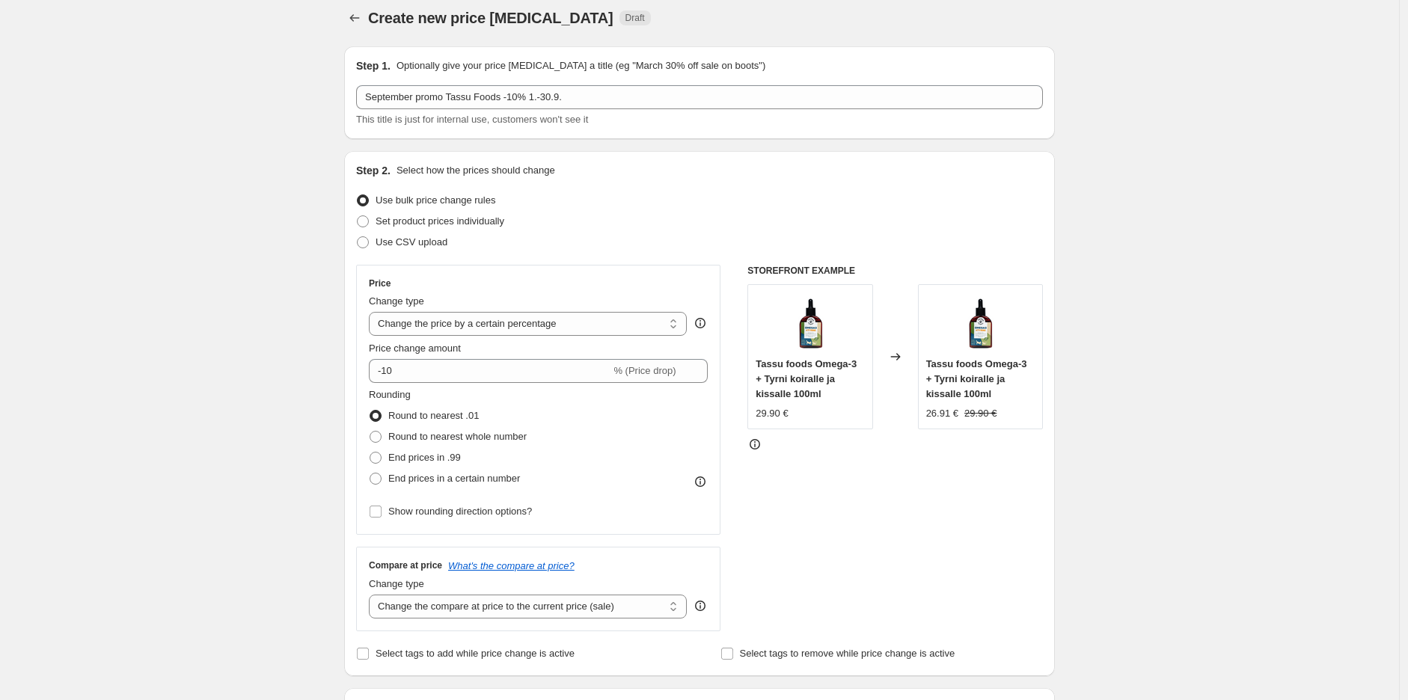
scroll to position [0, 0]
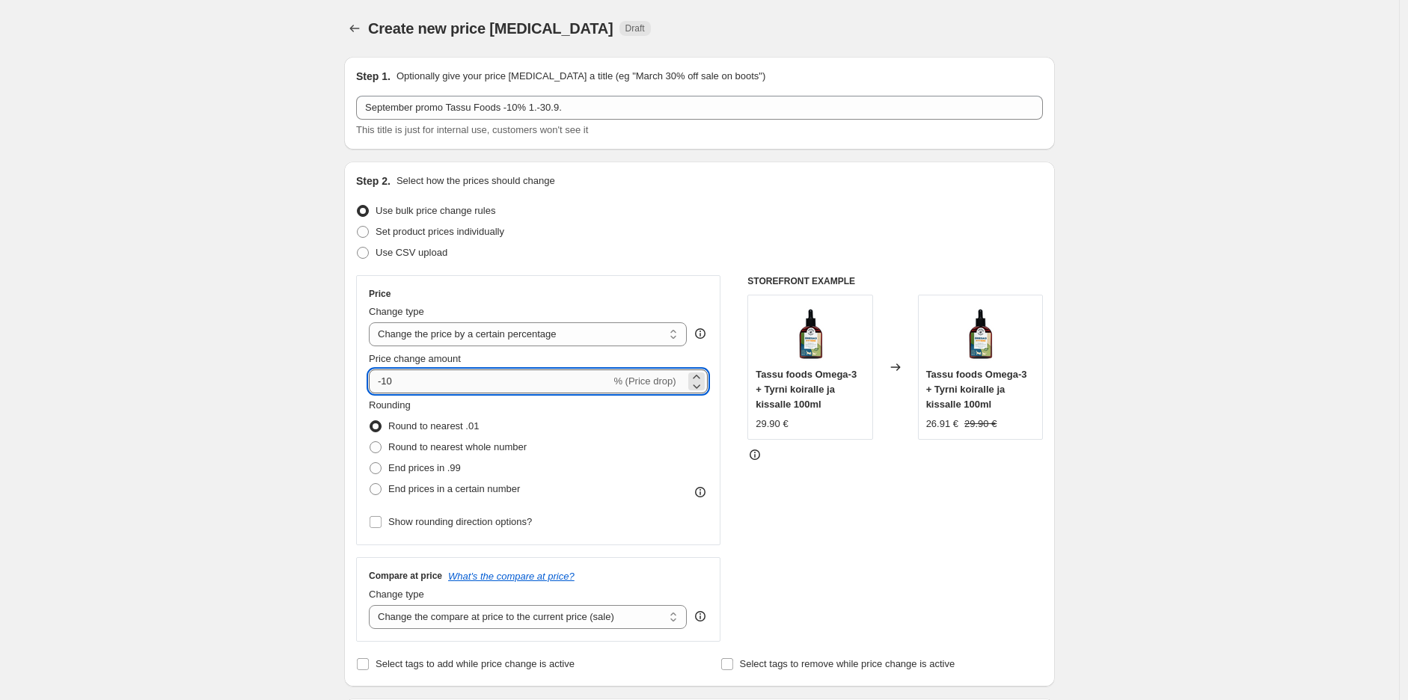
click at [477, 381] on input "-10" at bounding box center [490, 381] width 242 height 24
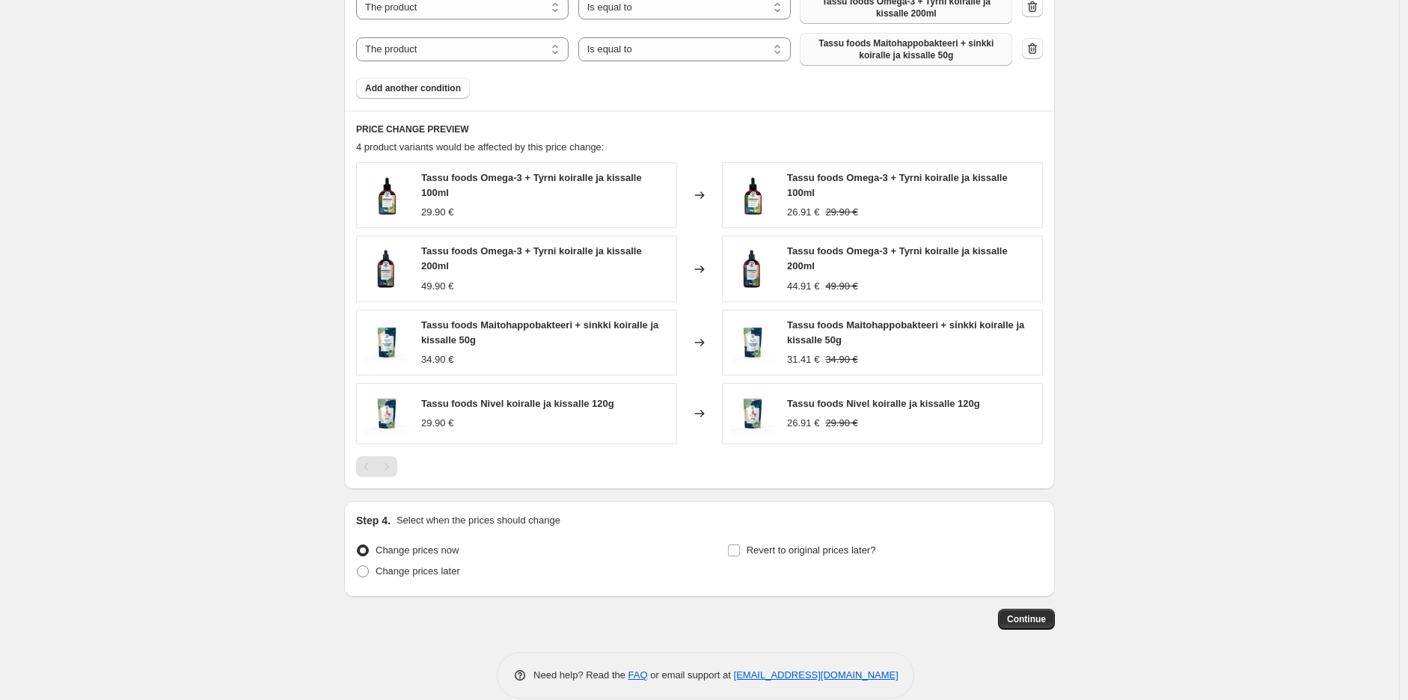
scroll to position [1026, 0]
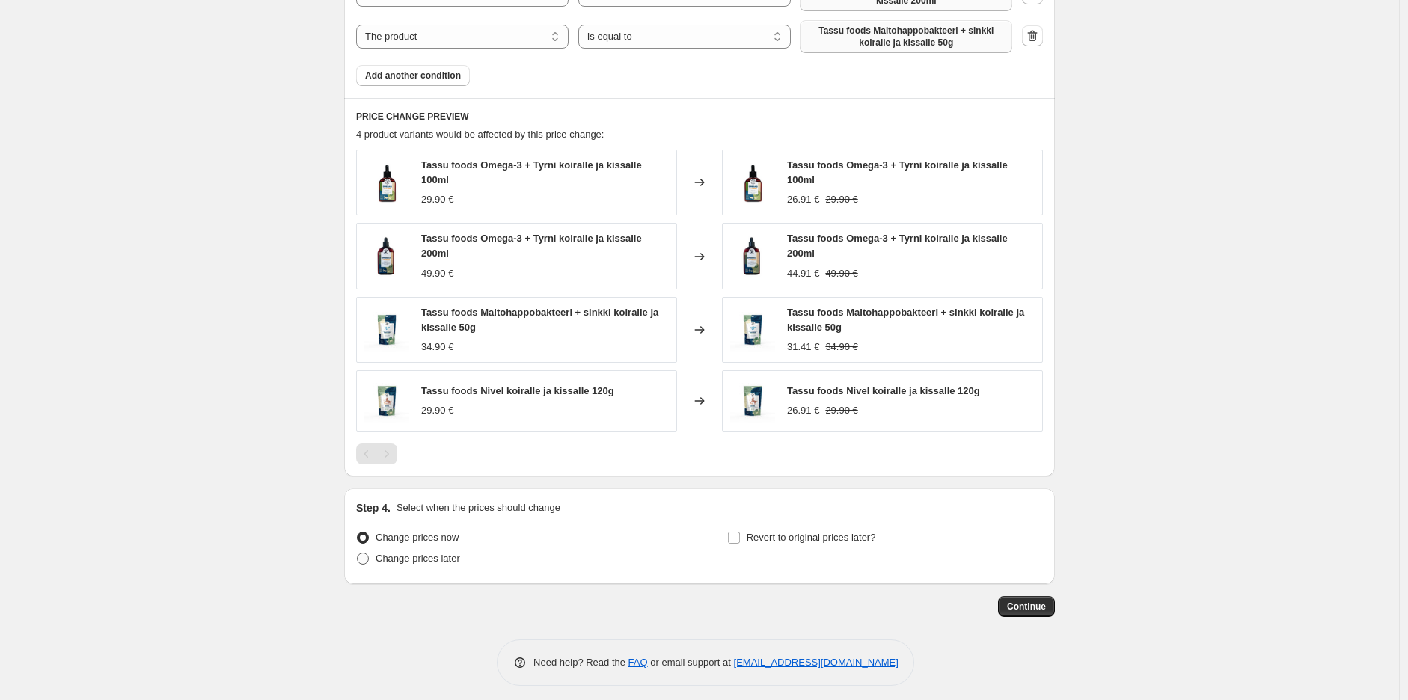
click at [454, 559] on label "Change prices later" at bounding box center [408, 558] width 104 height 21
click at [357, 553] on input "Change prices later" at bounding box center [357, 553] width 1 height 1
radio input "true"
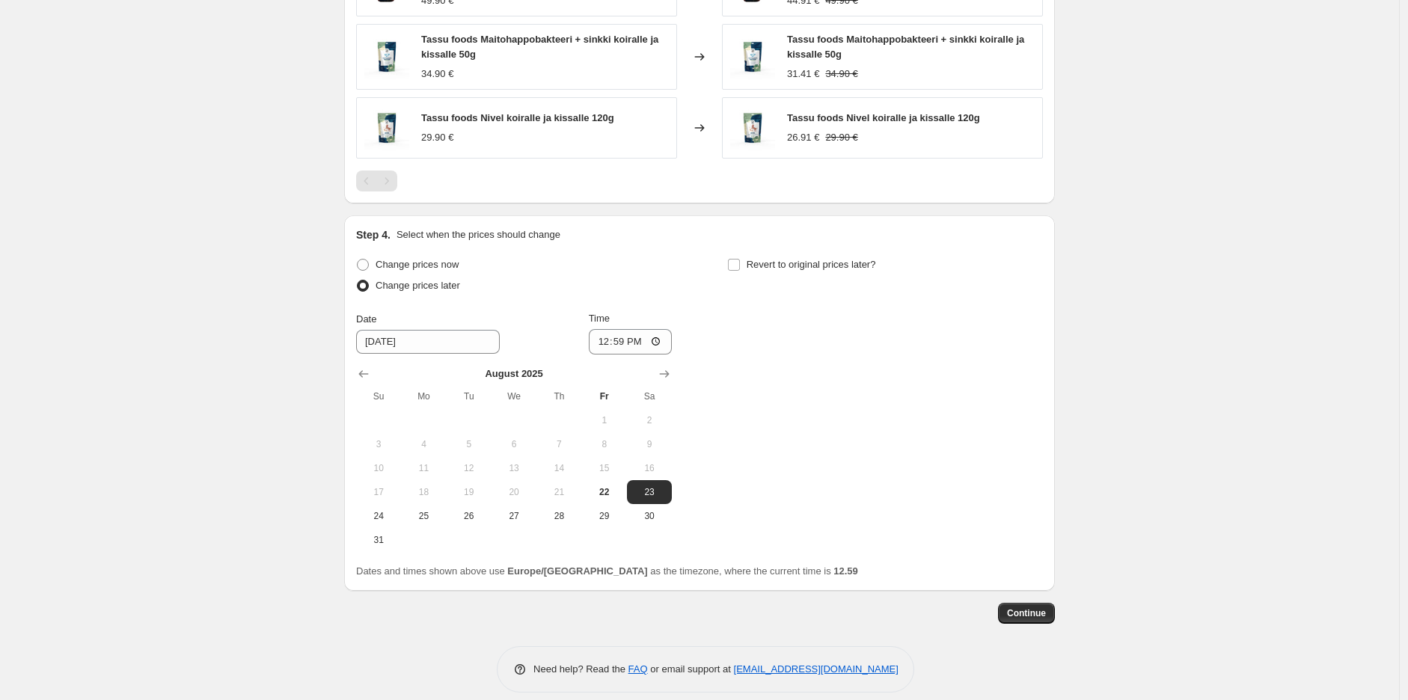
scroll to position [1306, 0]
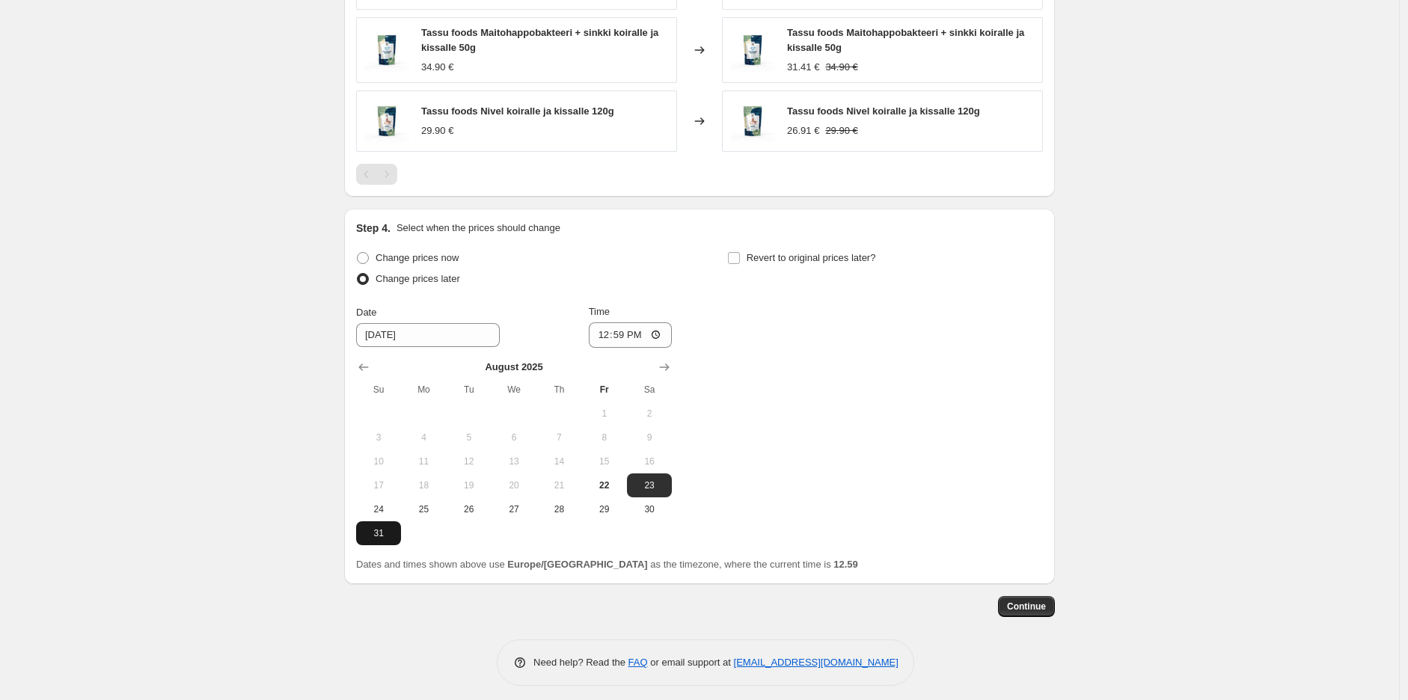
click at [393, 527] on span "31" at bounding box center [378, 533] width 33 height 12
type input "[DATE]"
click at [659, 322] on input "12:59" at bounding box center [631, 334] width 84 height 25
type input "23:59"
click at [1049, 322] on div "Step 4. Select when the prices should change Change prices now Change prices la…" at bounding box center [699, 396] width 711 height 375
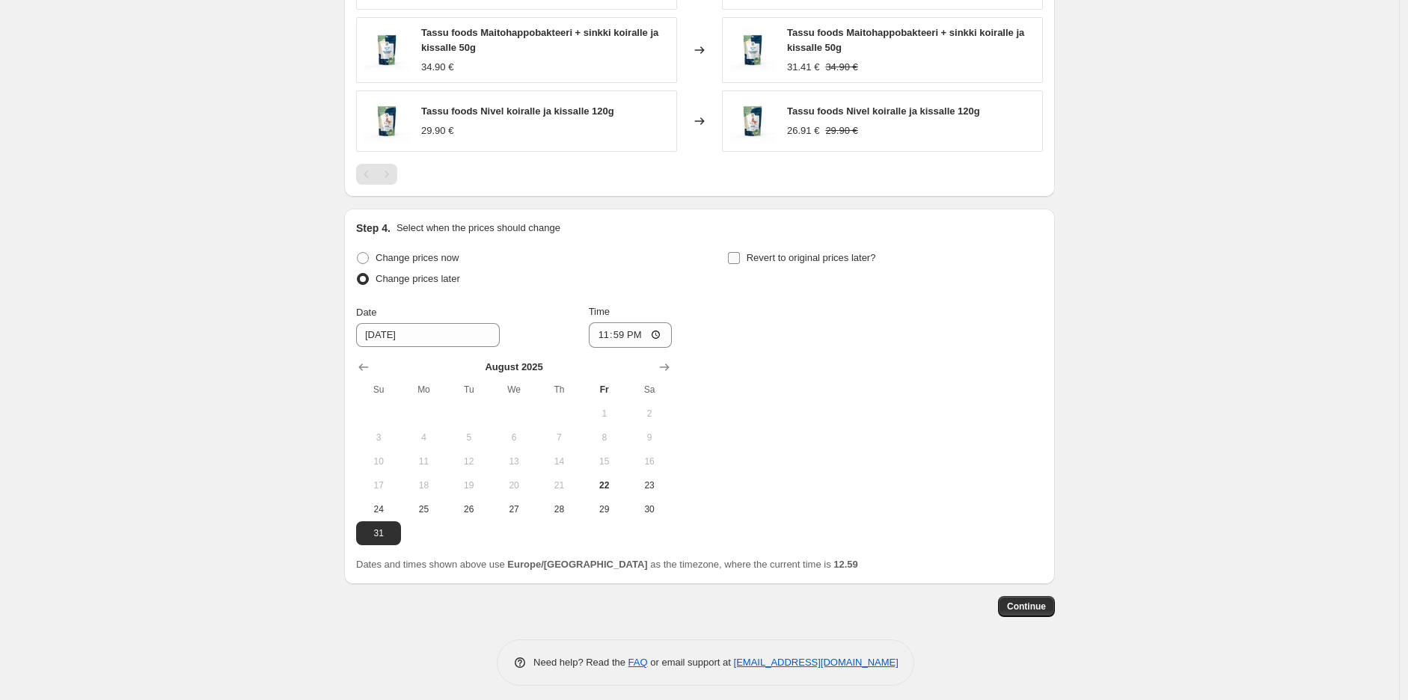
click at [737, 254] on input "Revert to original prices later?" at bounding box center [734, 258] width 12 height 12
checkbox input "true"
click at [1034, 360] on icon "Show next month, September 2025" at bounding box center [1035, 367] width 15 height 15
click at [1034, 360] on icon "Show next month, October 2025" at bounding box center [1035, 367] width 15 height 15
click at [899, 408] on span "1" at bounding box center [884, 414] width 33 height 12
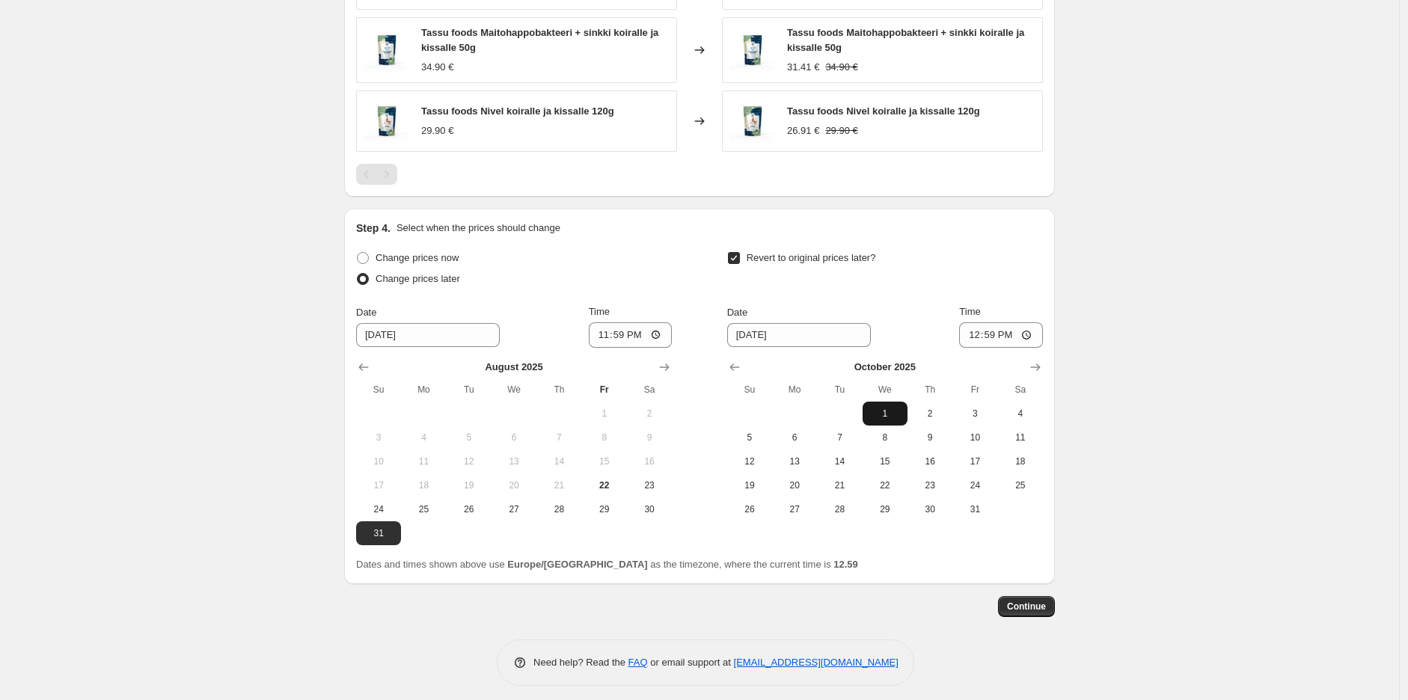
type input "[DATE]"
click at [1028, 322] on input "12:59" at bounding box center [1001, 334] width 84 height 25
type input "10:00"
click at [1051, 598] on button "Continue" at bounding box center [1026, 606] width 57 height 21
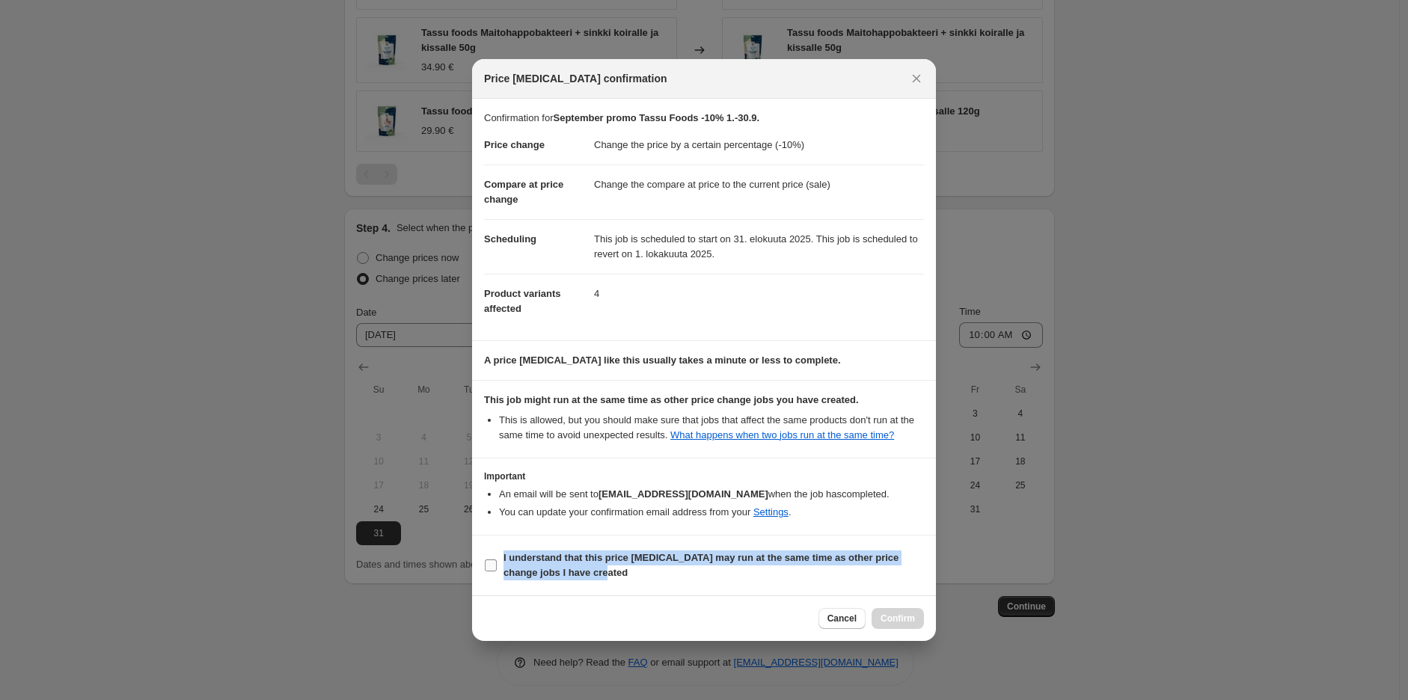
drag, startPoint x: 629, startPoint y: 577, endPoint x: 504, endPoint y: 561, distance: 125.9
click at [504, 561] on span "I understand that this price [MEDICAL_DATA] may run at the same time as other p…" at bounding box center [713, 565] width 420 height 30
copy b "I understand that this price [MEDICAL_DATA] may run at the same time as other p…"
click at [900, 475] on h3 "Important" at bounding box center [704, 476] width 440 height 12
click at [646, 395] on b "This job might run at the same time as other price change jobs you have created." at bounding box center [671, 399] width 375 height 11
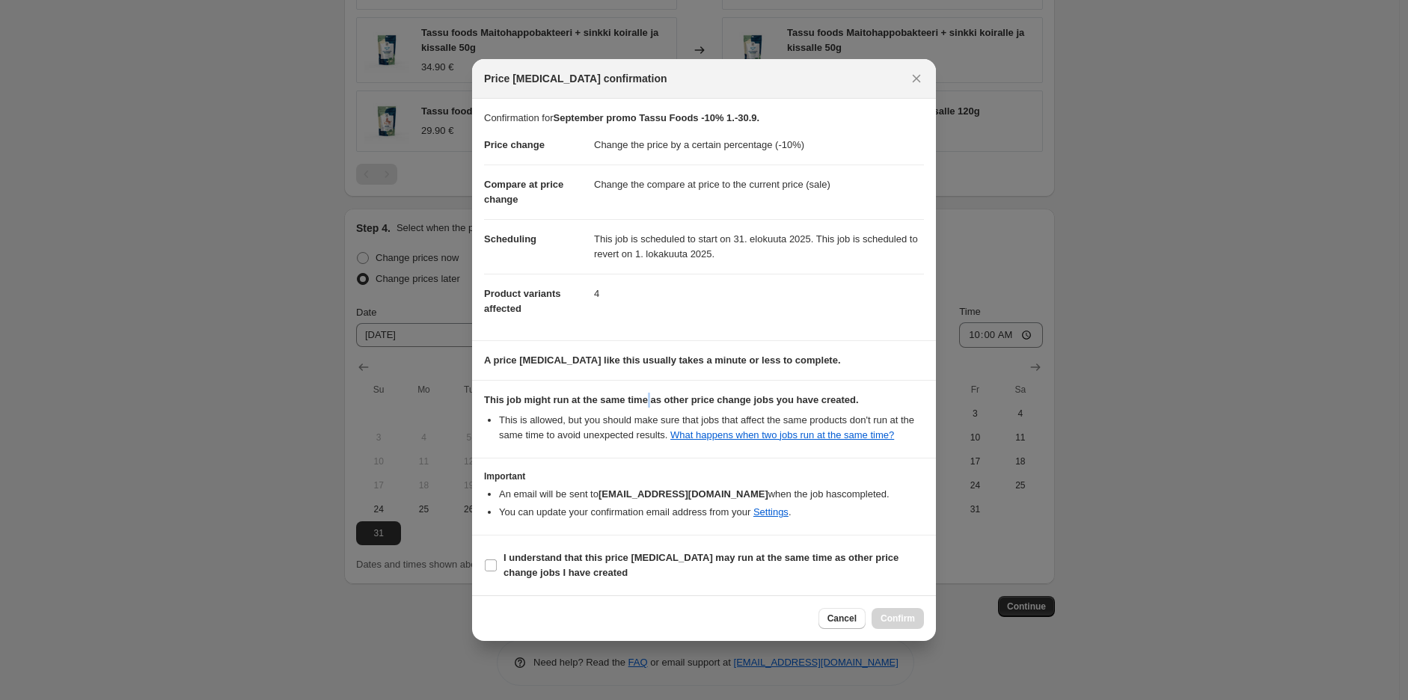
click at [646, 395] on b "This job might run at the same time as other price change jobs you have created." at bounding box center [671, 399] width 375 height 11
copy b "This job might run at the same time as other price change jobs you have created."
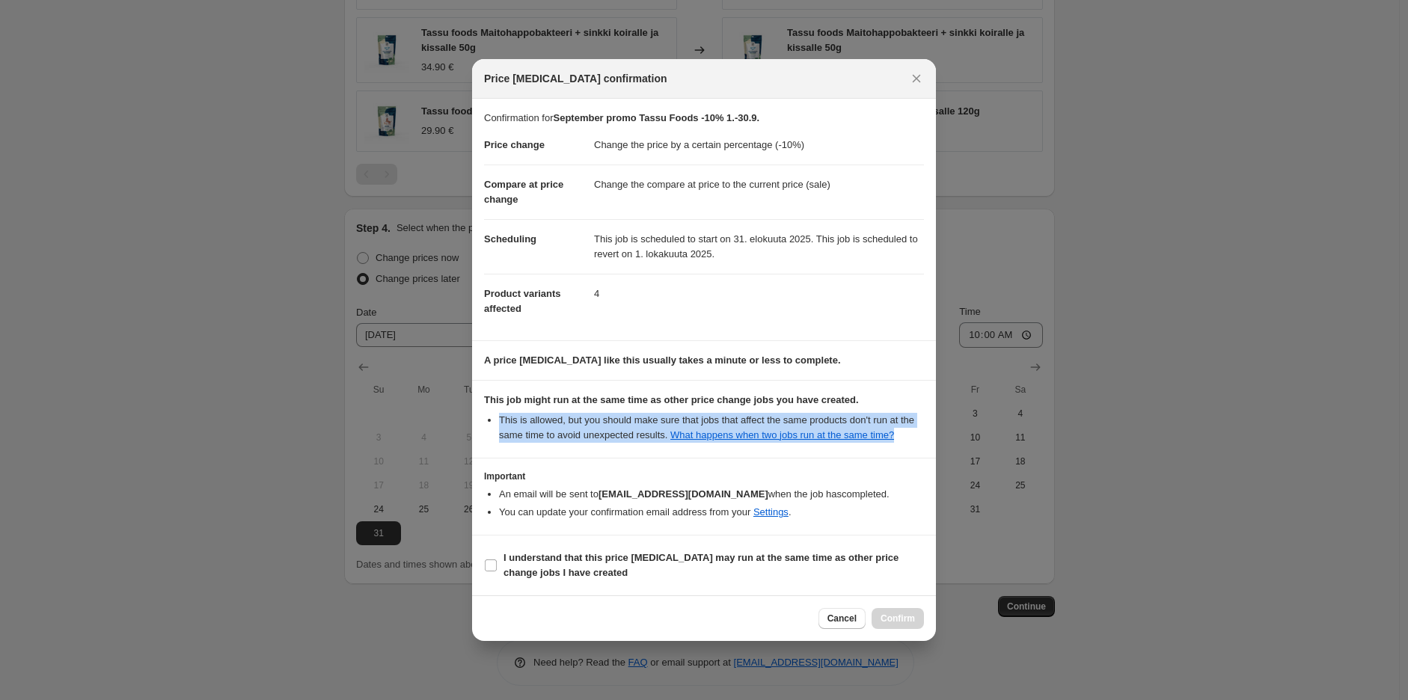
drag, startPoint x: 910, startPoint y: 435, endPoint x: 491, endPoint y: 417, distance: 419.9
click at [491, 417] on ul "This is allowed, but you should make sure that jobs that affect the same produc…" at bounding box center [704, 428] width 440 height 30
copy li "This is allowed, but you should make sure that jobs that affect the same produc…"
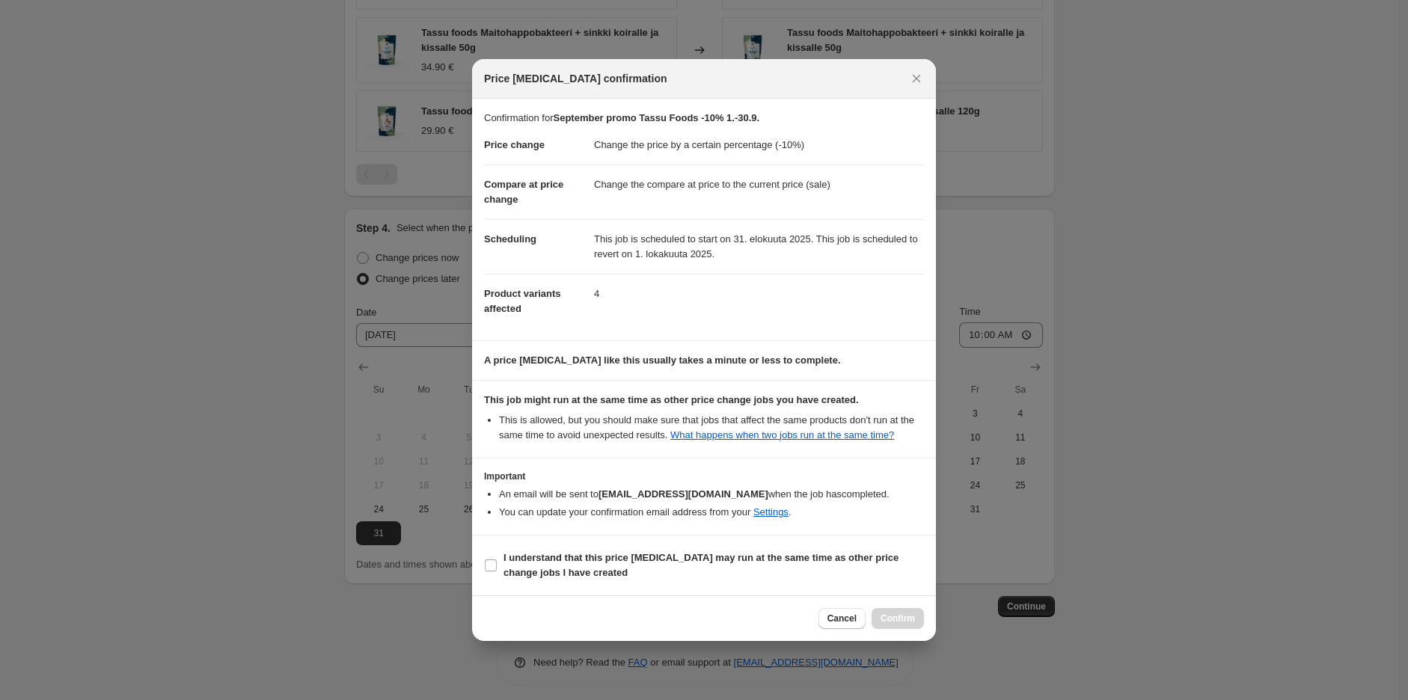
click at [839, 532] on section "Important An email will be sent to [EMAIL_ADDRESS][DOMAIN_NAME] when the job ha…" at bounding box center [704, 496] width 464 height 76
click at [853, 616] on span "Cancel" at bounding box center [841, 619] width 29 height 12
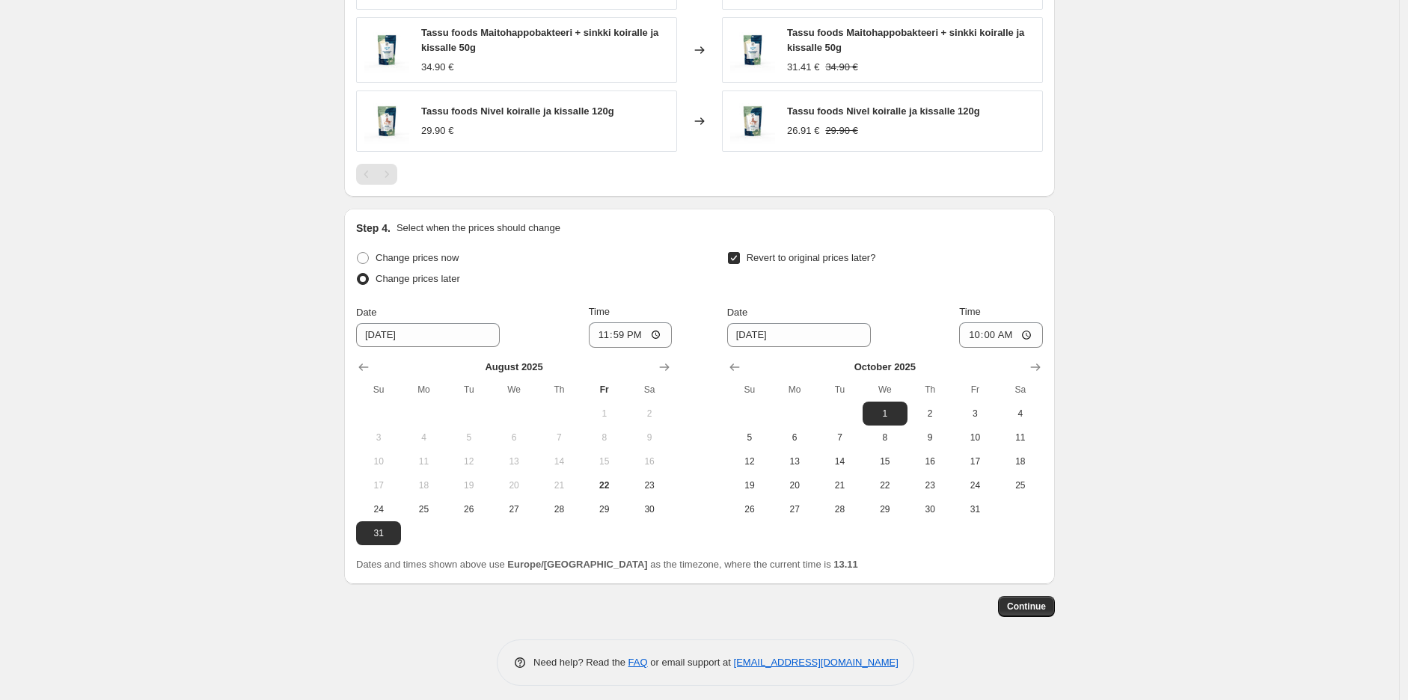
click at [1025, 601] on span "Continue" at bounding box center [1026, 607] width 39 height 12
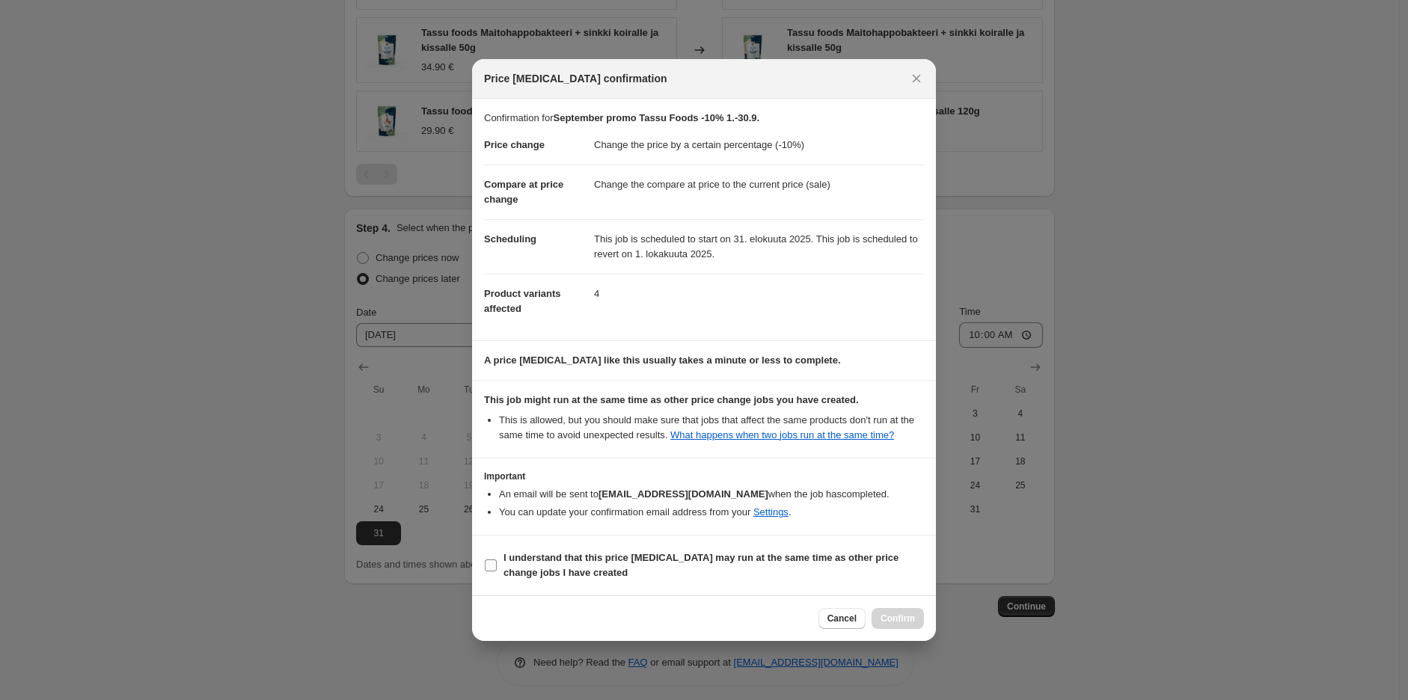
click at [566, 553] on b "I understand that this price [MEDICAL_DATA] may run at the same time as other p…" at bounding box center [700, 565] width 395 height 26
click at [497, 559] on input "I understand that this price [MEDICAL_DATA] may run at the same time as other p…" at bounding box center [491, 565] width 12 height 12
checkbox input "true"
click at [893, 612] on button "Confirm" at bounding box center [897, 618] width 52 height 21
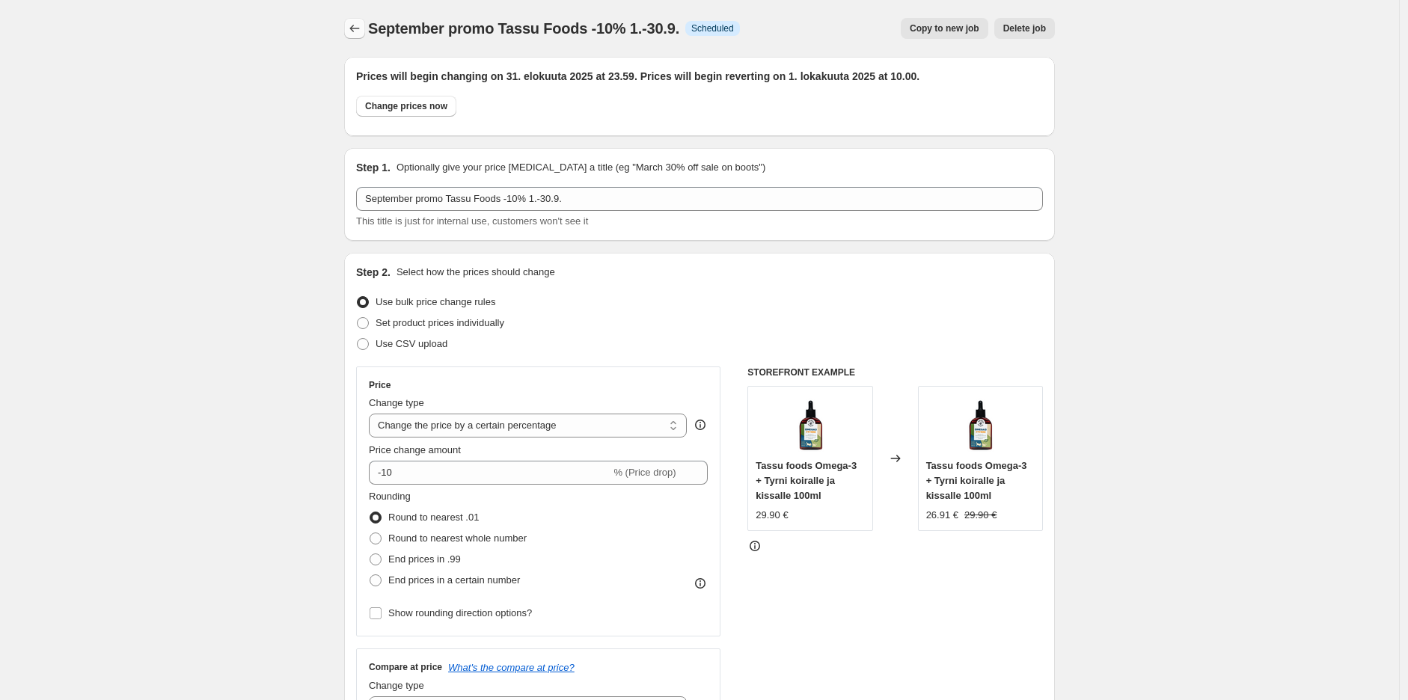
click at [357, 22] on icon "Price change jobs" at bounding box center [354, 28] width 15 height 15
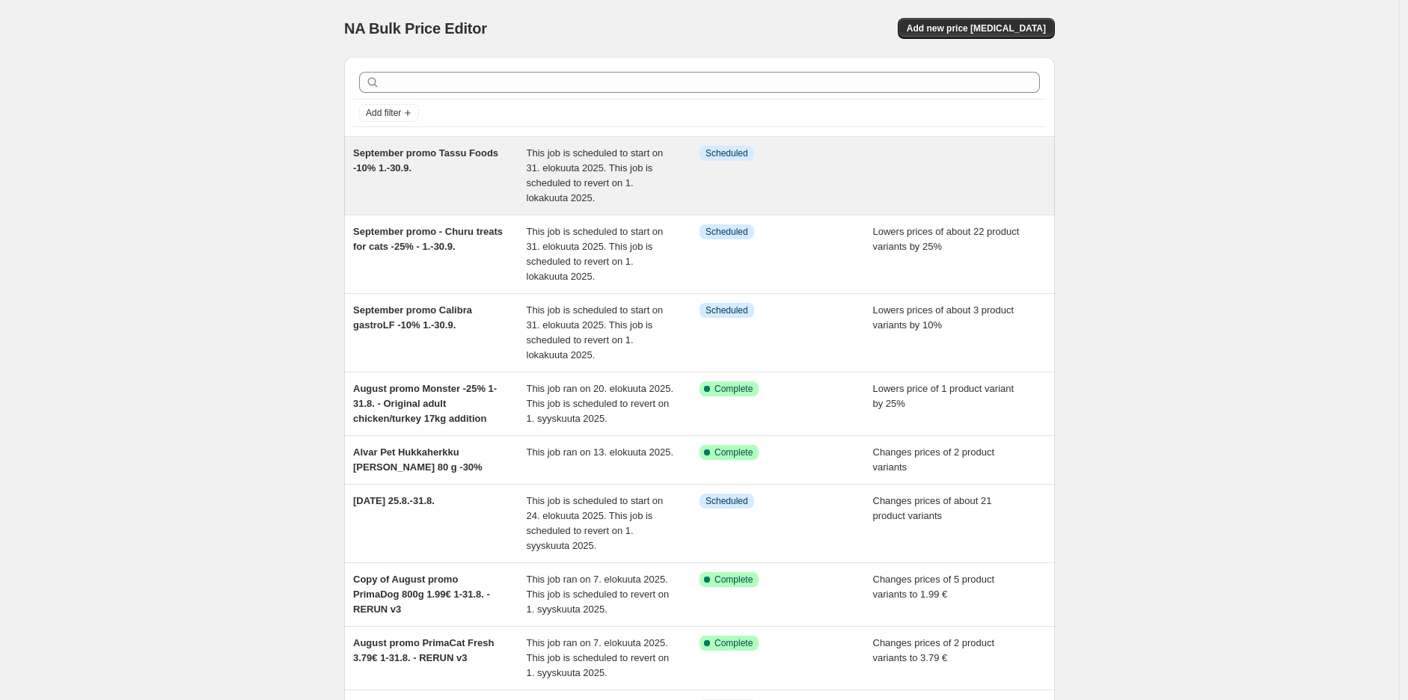
click at [413, 165] on span "September promo Tassu Foods -10% 1.-30.9." at bounding box center [425, 160] width 145 height 26
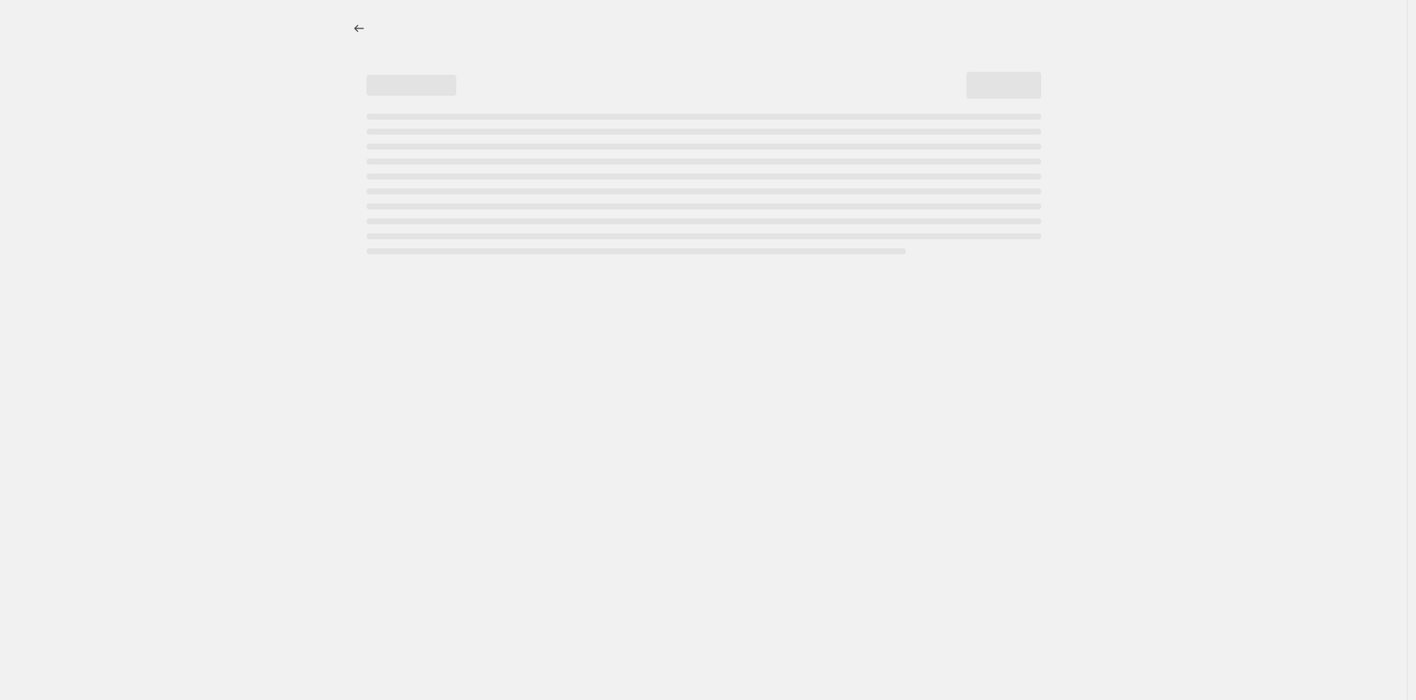
select select "percentage"
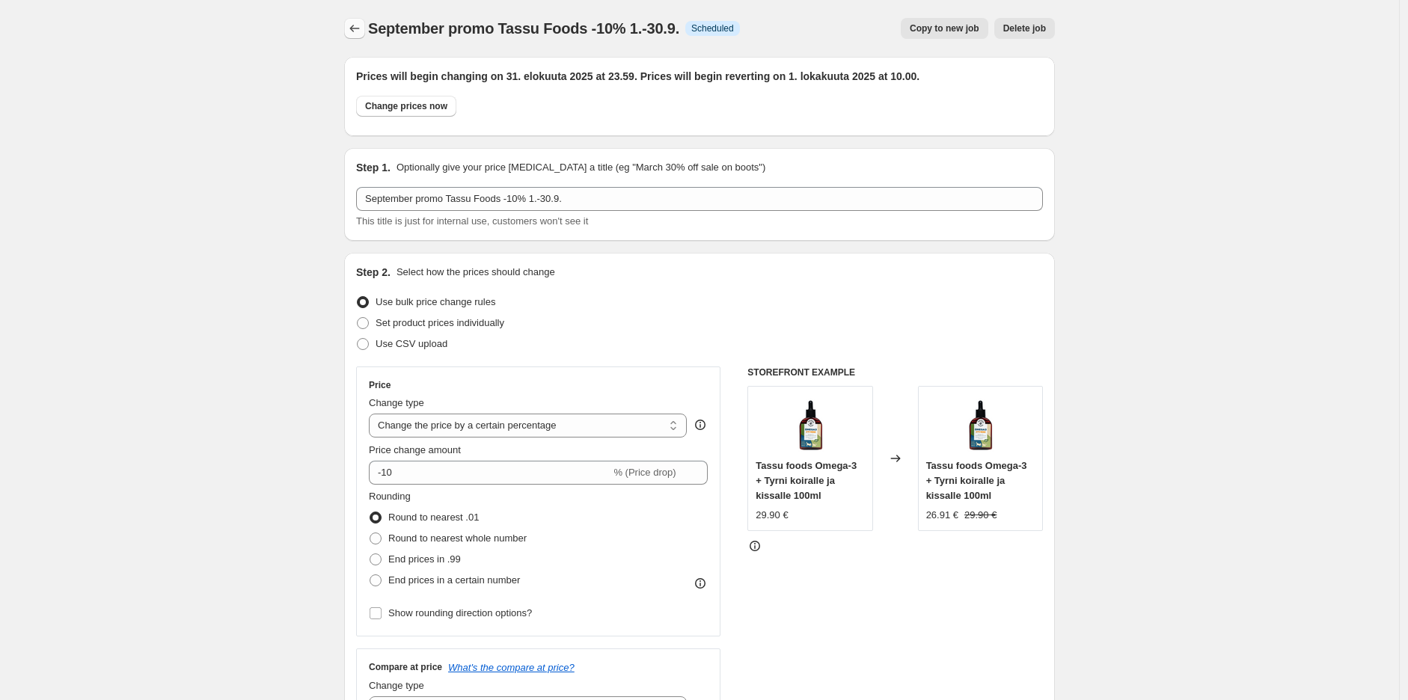
click at [362, 28] on icon "Price change jobs" at bounding box center [354, 28] width 15 height 15
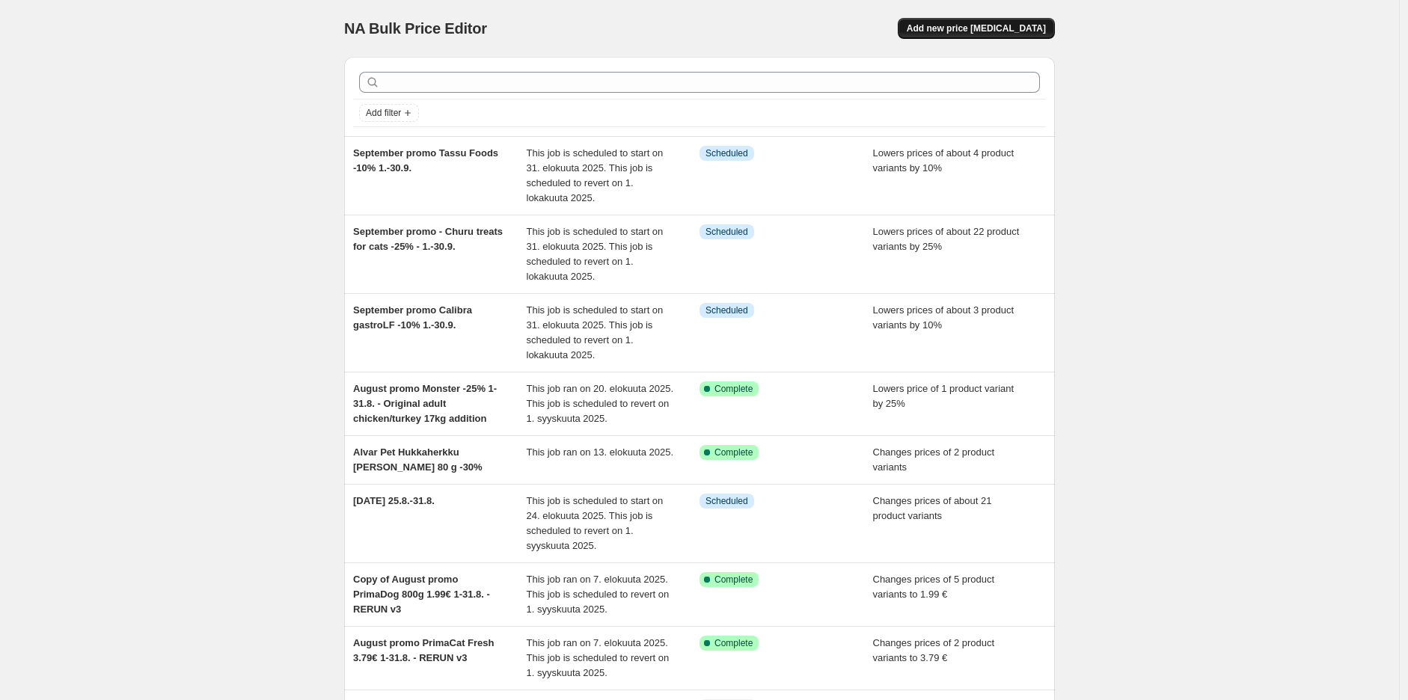
click at [1013, 26] on span "Add new price [MEDICAL_DATA]" at bounding box center [975, 28] width 139 height 12
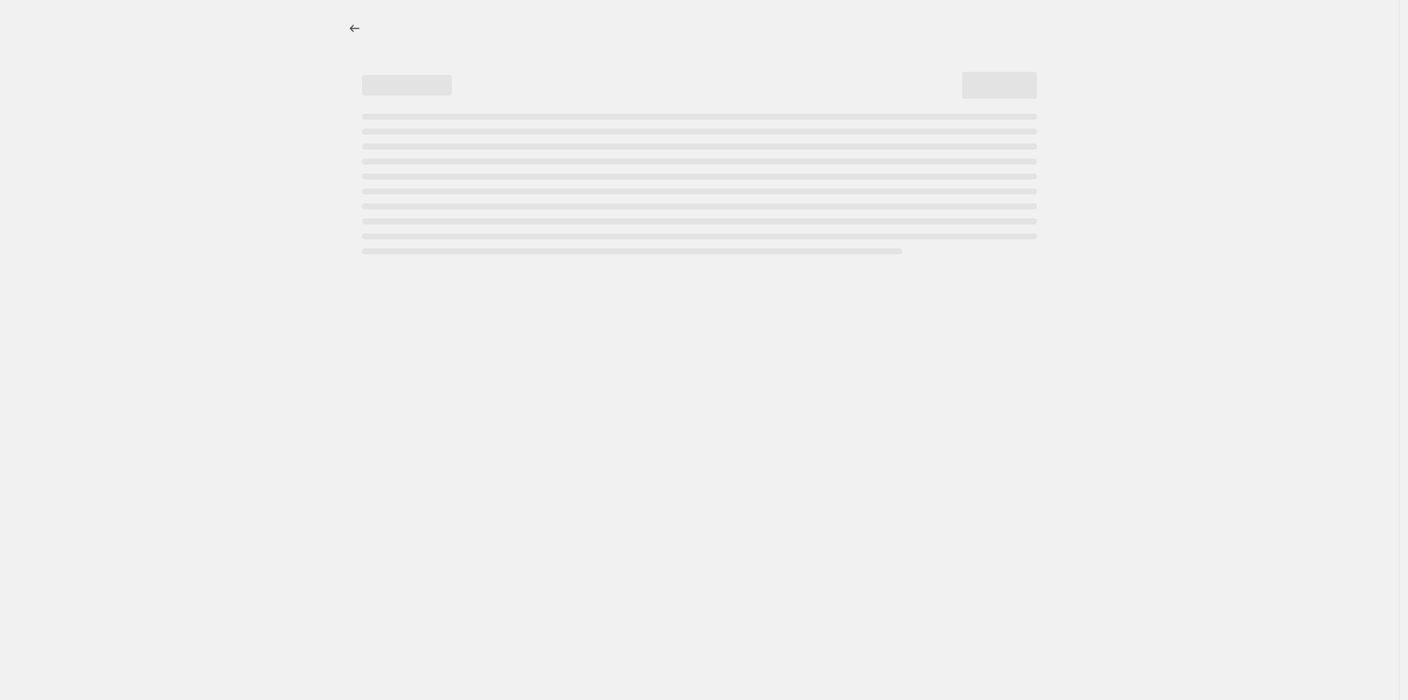
select select "percentage"
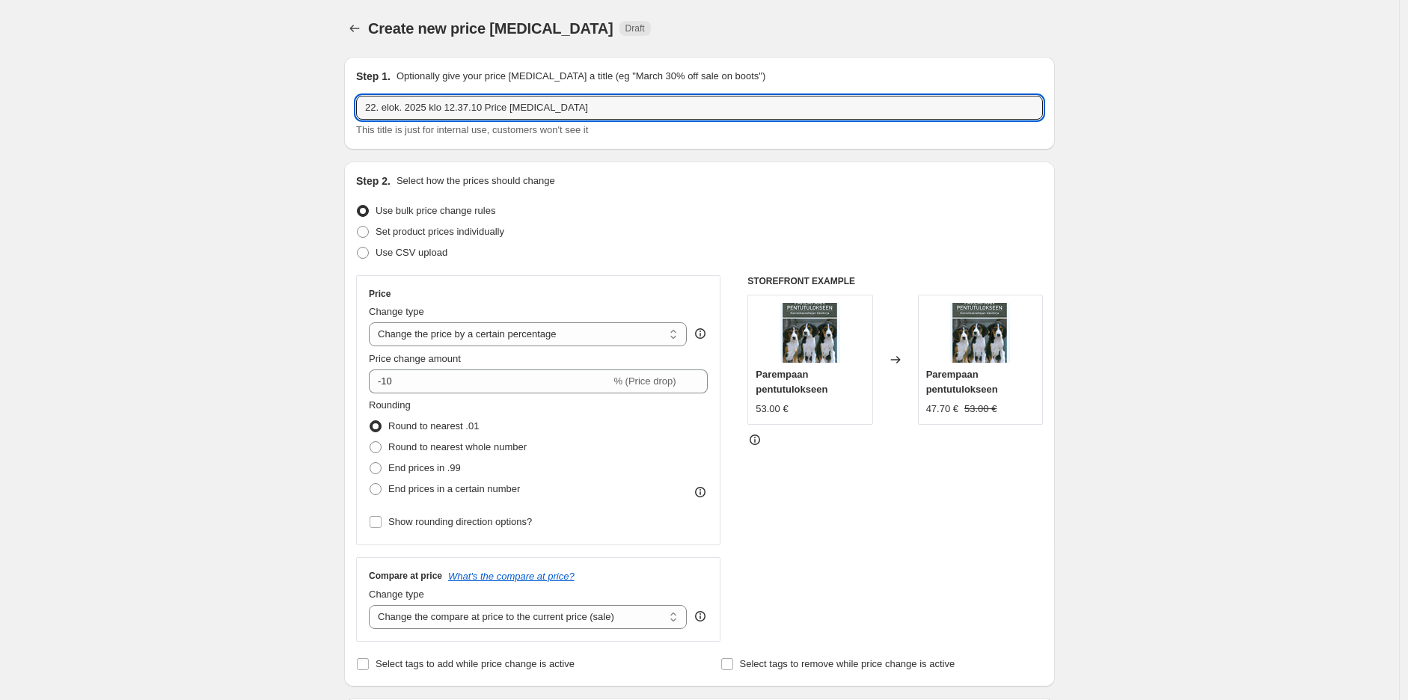
drag, startPoint x: 586, startPoint y: 111, endPoint x: 263, endPoint y: 115, distance: 323.1
click at [454, 107] on input "September promo Churu treats for dogs -25% -" at bounding box center [699, 108] width 687 height 24
click at [628, 115] on input "September promo - Churu treats for dogs -25% -" at bounding box center [699, 108] width 687 height 24
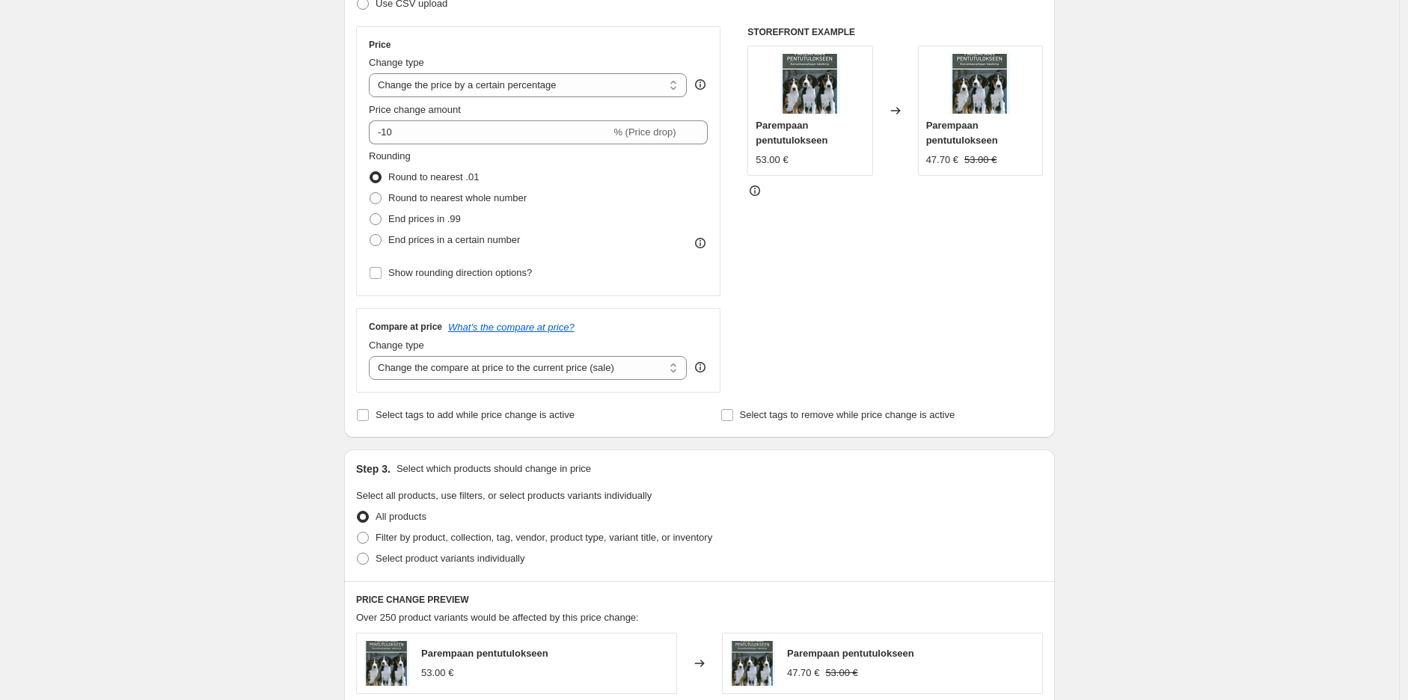
scroll to position [83, 0]
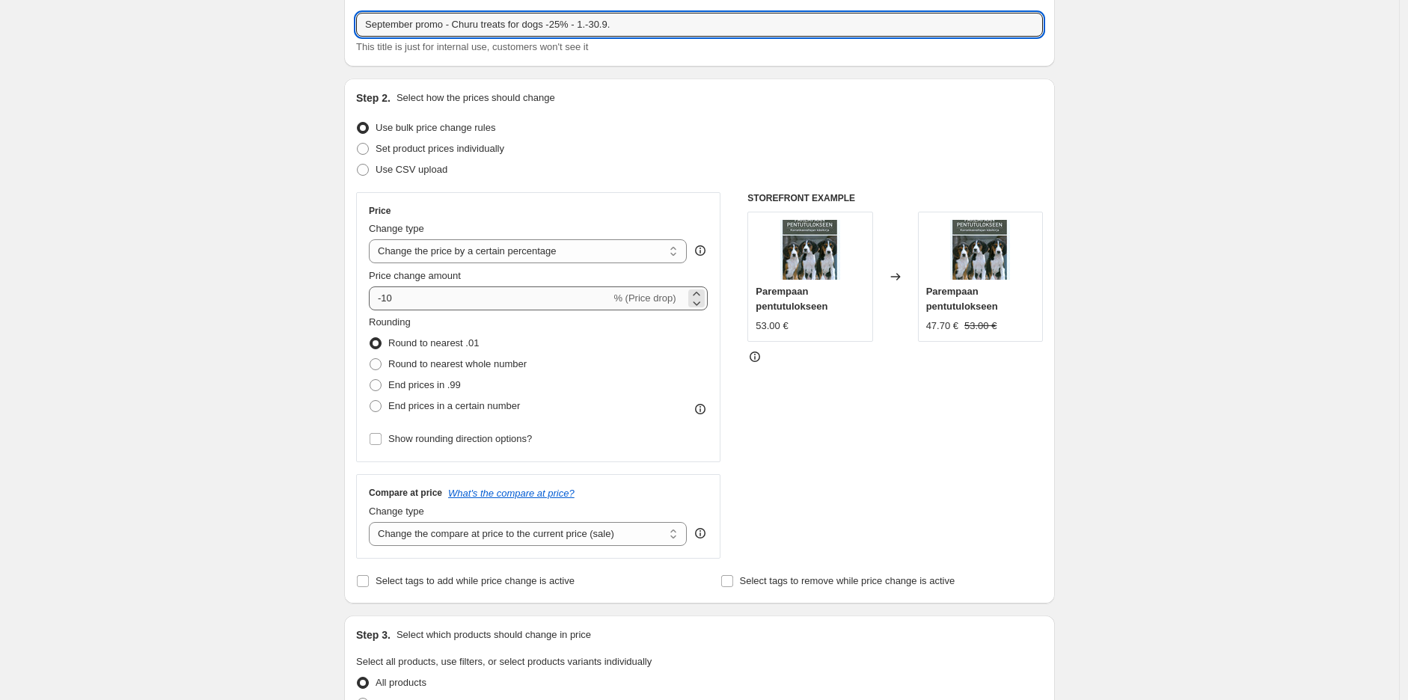
type input "September promo - Churu treats for dogs -25% - 1.-30.9."
click at [498, 309] on input "-10" at bounding box center [490, 298] width 242 height 24
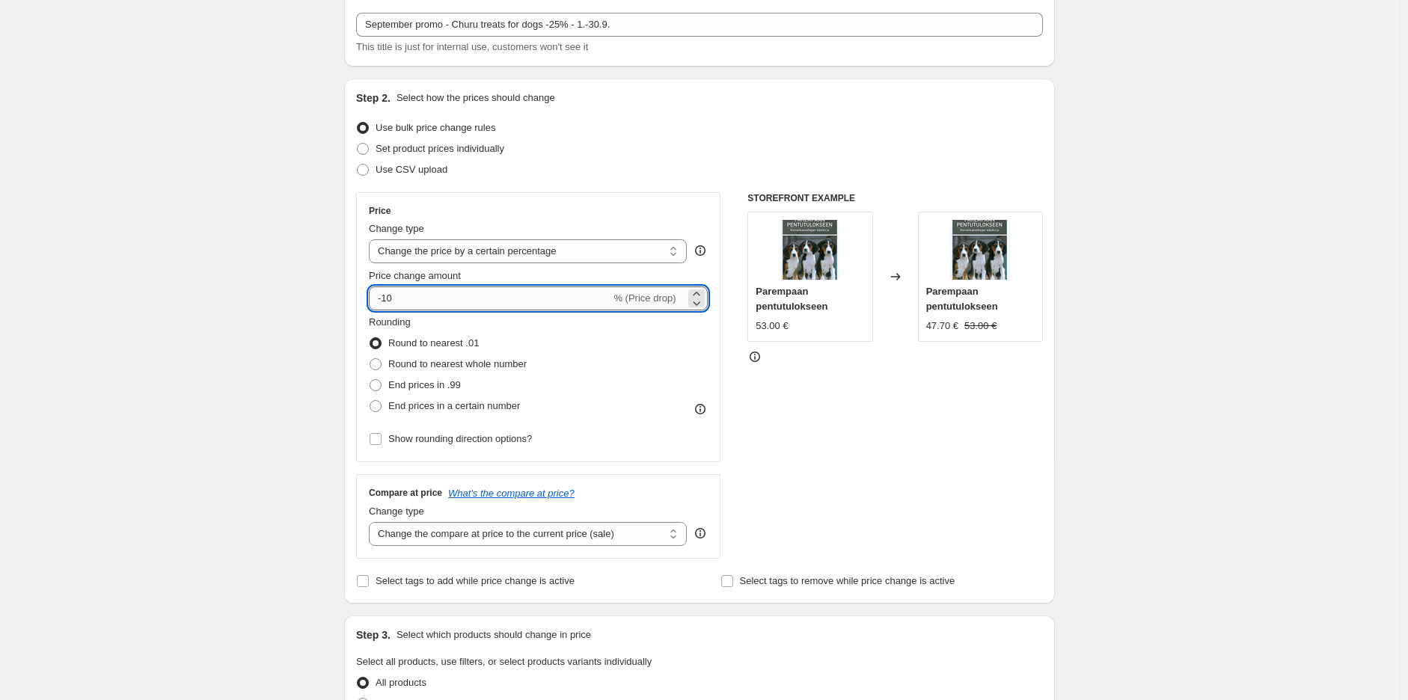
click at [503, 299] on input "-10" at bounding box center [490, 298] width 242 height 24
type input "-1"
type input "-25"
click at [1256, 301] on div "Create new price [MEDICAL_DATA]. This page is ready Create new price [MEDICAL_D…" at bounding box center [699, 667] width 1399 height 1500
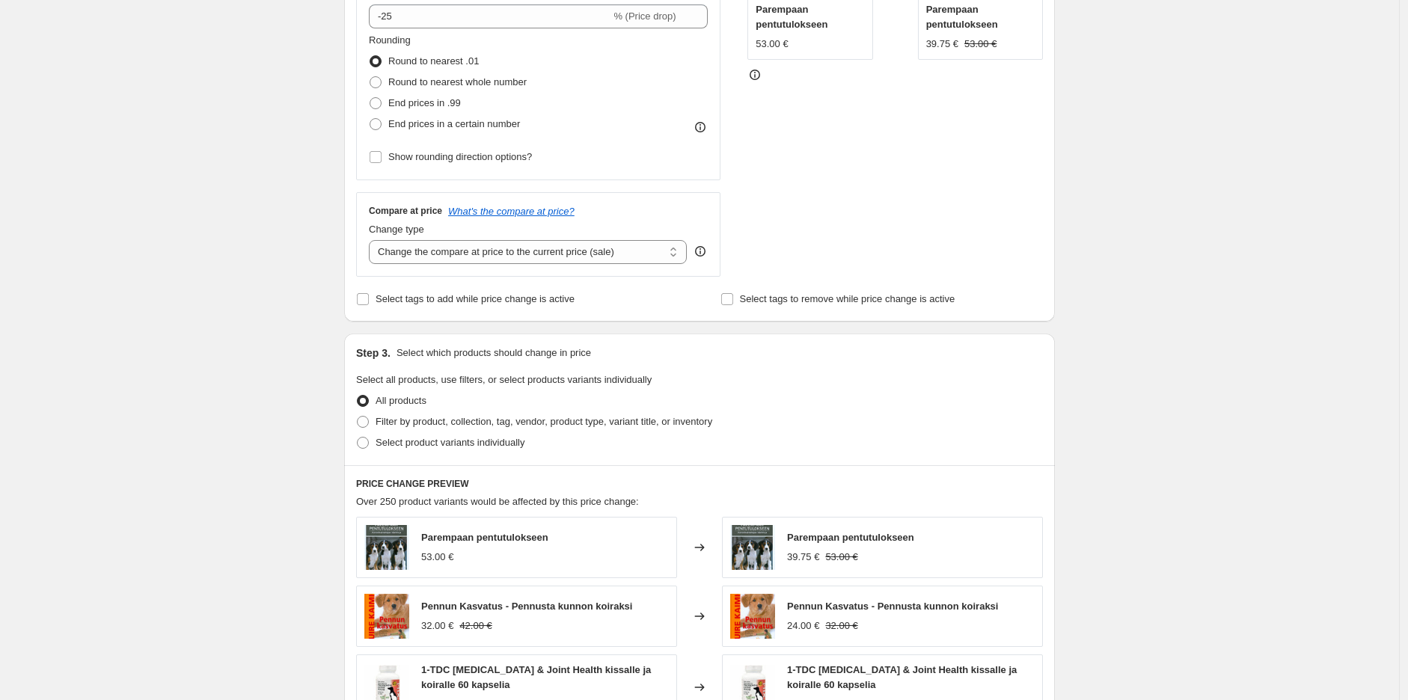
scroll to position [415, 0]
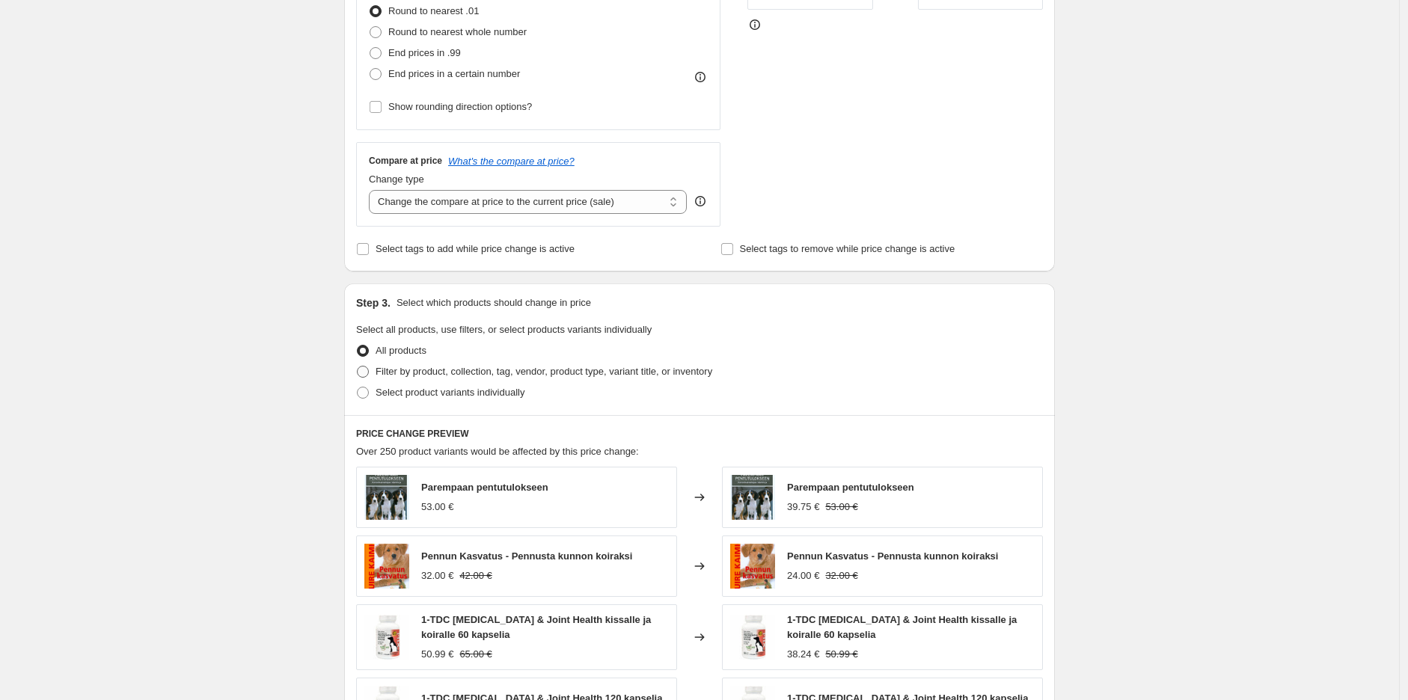
click at [469, 370] on span "Filter by product, collection, tag, vendor, product type, variant title, or inv…" at bounding box center [543, 371] width 337 height 11
click at [357, 366] on input "Filter by product, collection, tag, vendor, product type, variant title, or inv…" at bounding box center [357, 366] width 1 height 1
radio input "true"
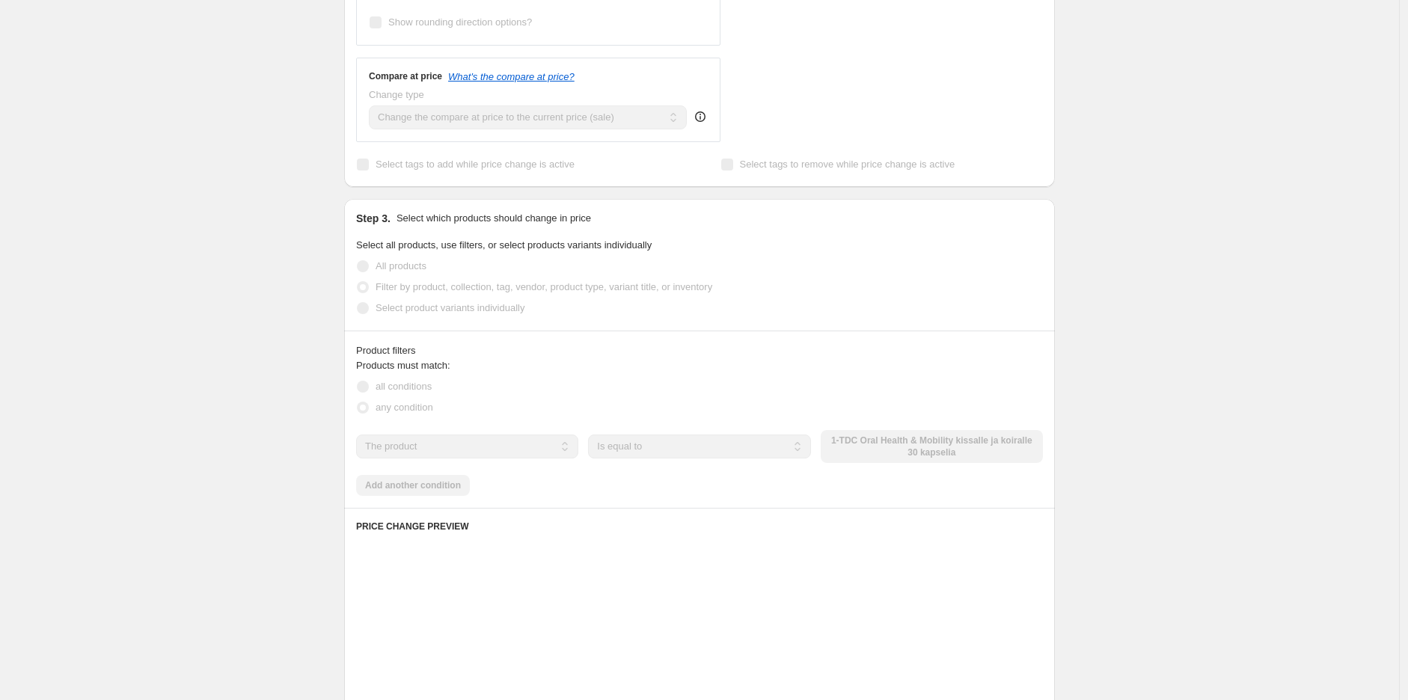
scroll to position [581, 0]
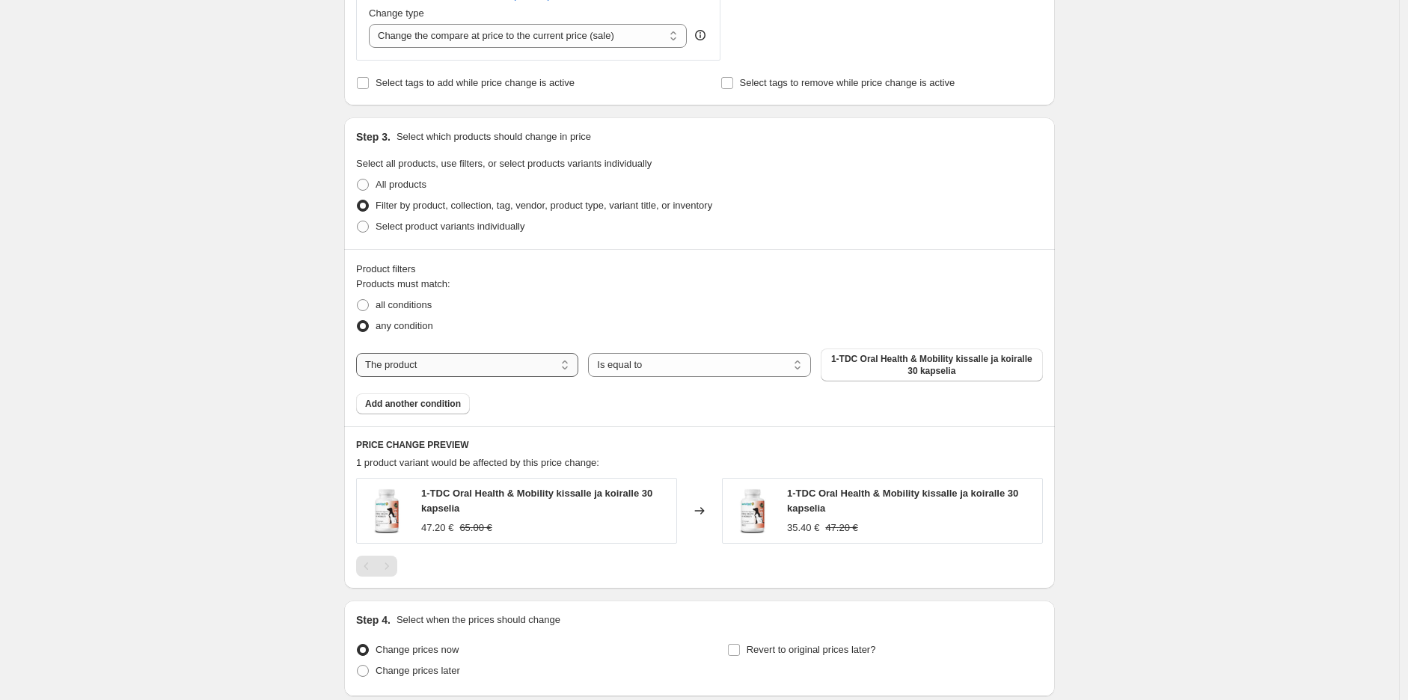
click at [515, 369] on select "The product The product's collection The product's tag The product's vendor The…" at bounding box center [467, 365] width 222 height 24
select select "collection"
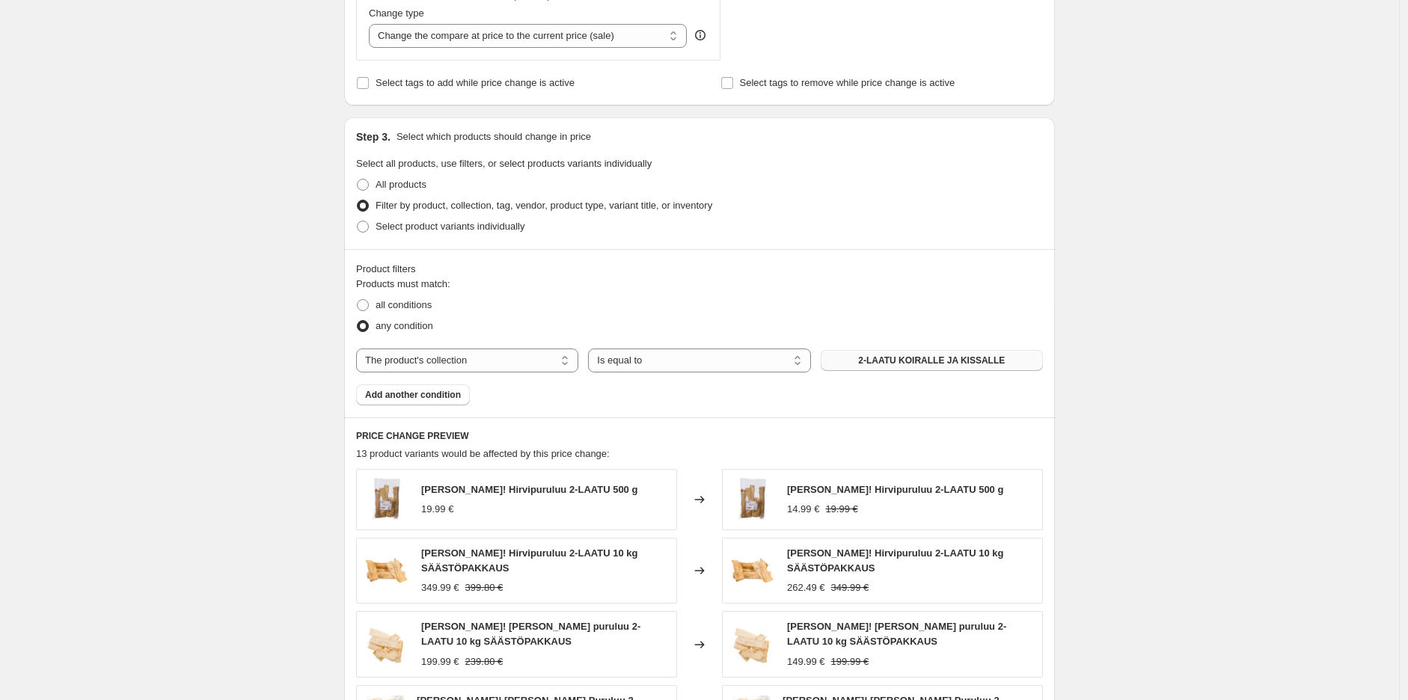
click at [913, 358] on span "2-LAATU KOIRALLE JA KISSALLE" at bounding box center [931, 361] width 147 height 12
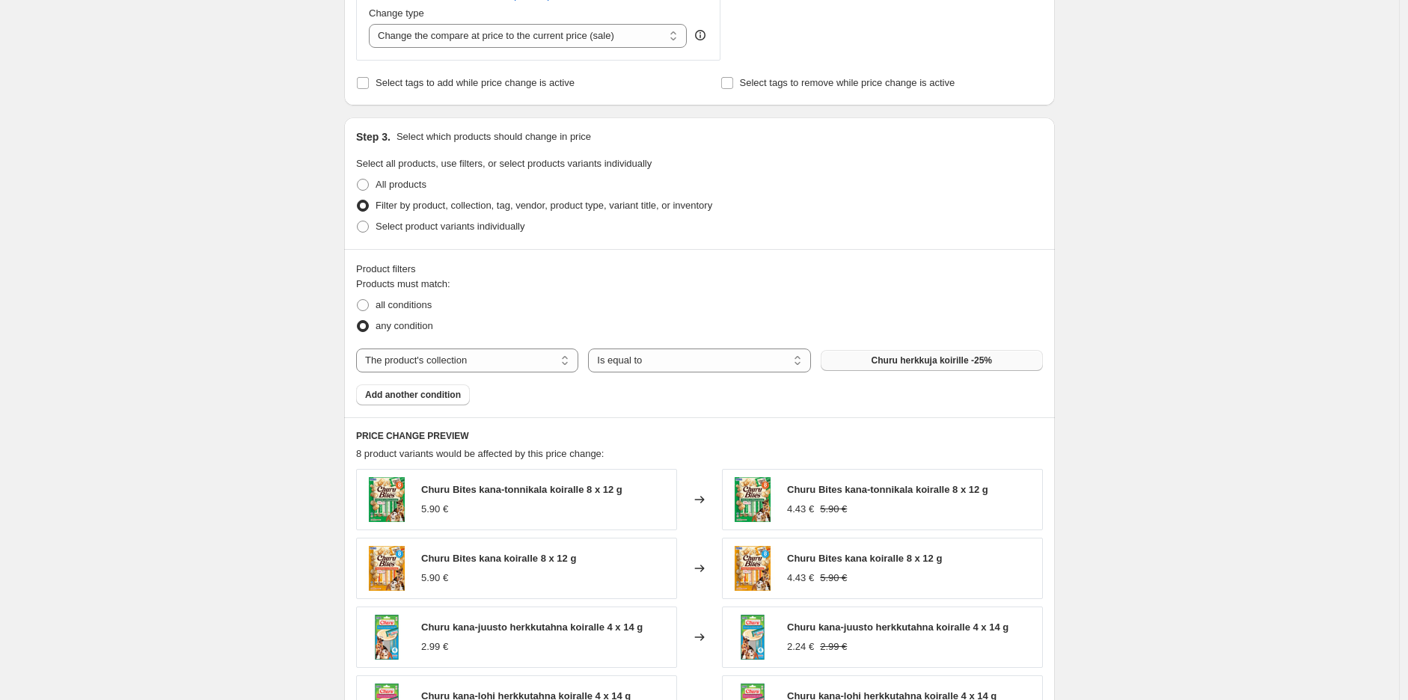
click at [1215, 296] on div "Create new price [MEDICAL_DATA]. This page is ready Create new price [MEDICAL_D…" at bounding box center [699, 250] width 1399 height 1663
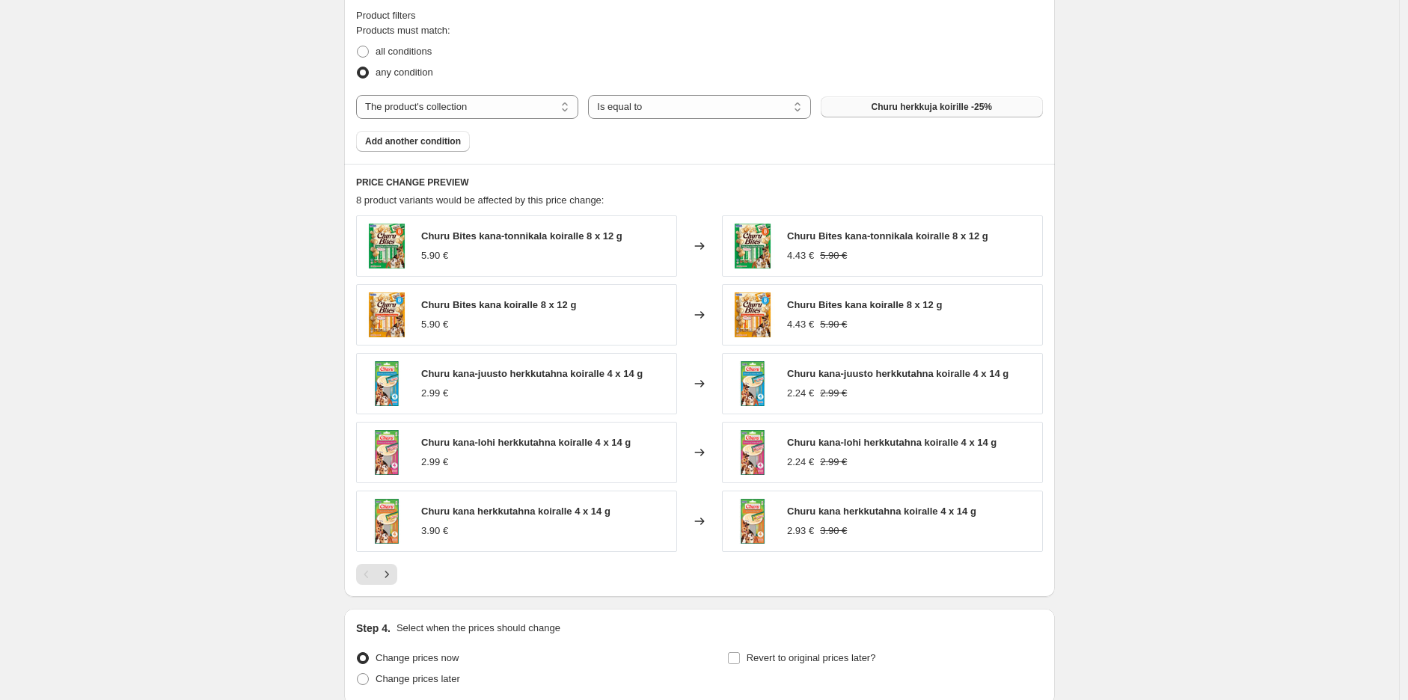
scroll to position [965, 0]
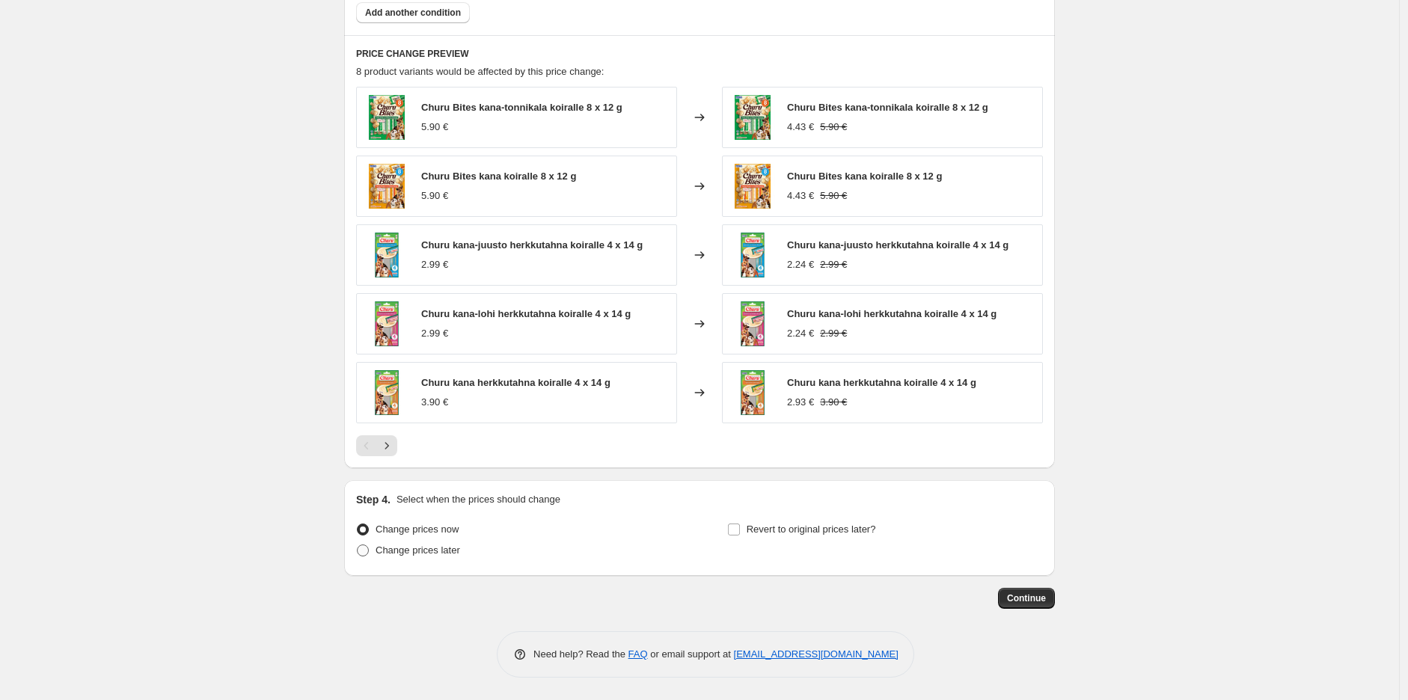
click at [414, 552] on span "Change prices later" at bounding box center [417, 549] width 85 height 11
click at [357, 545] on input "Change prices later" at bounding box center [357, 544] width 1 height 1
radio input "true"
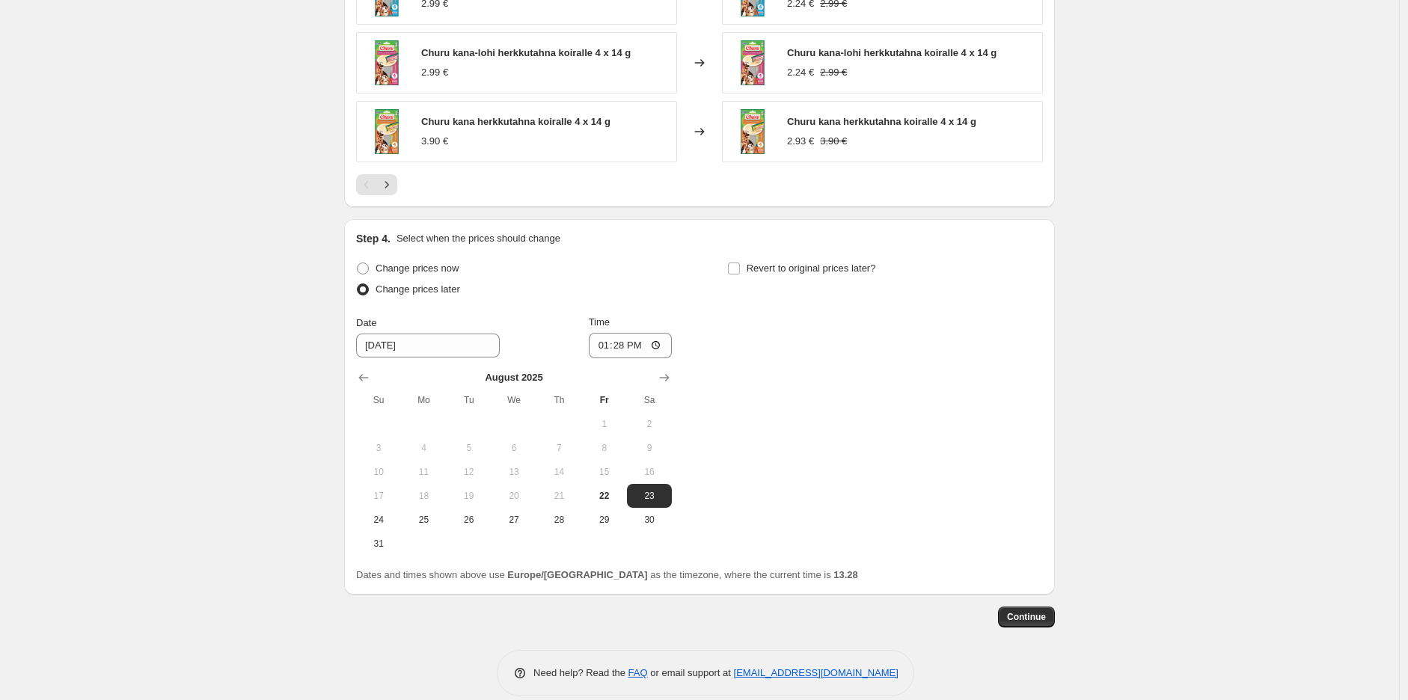
scroll to position [1244, 0]
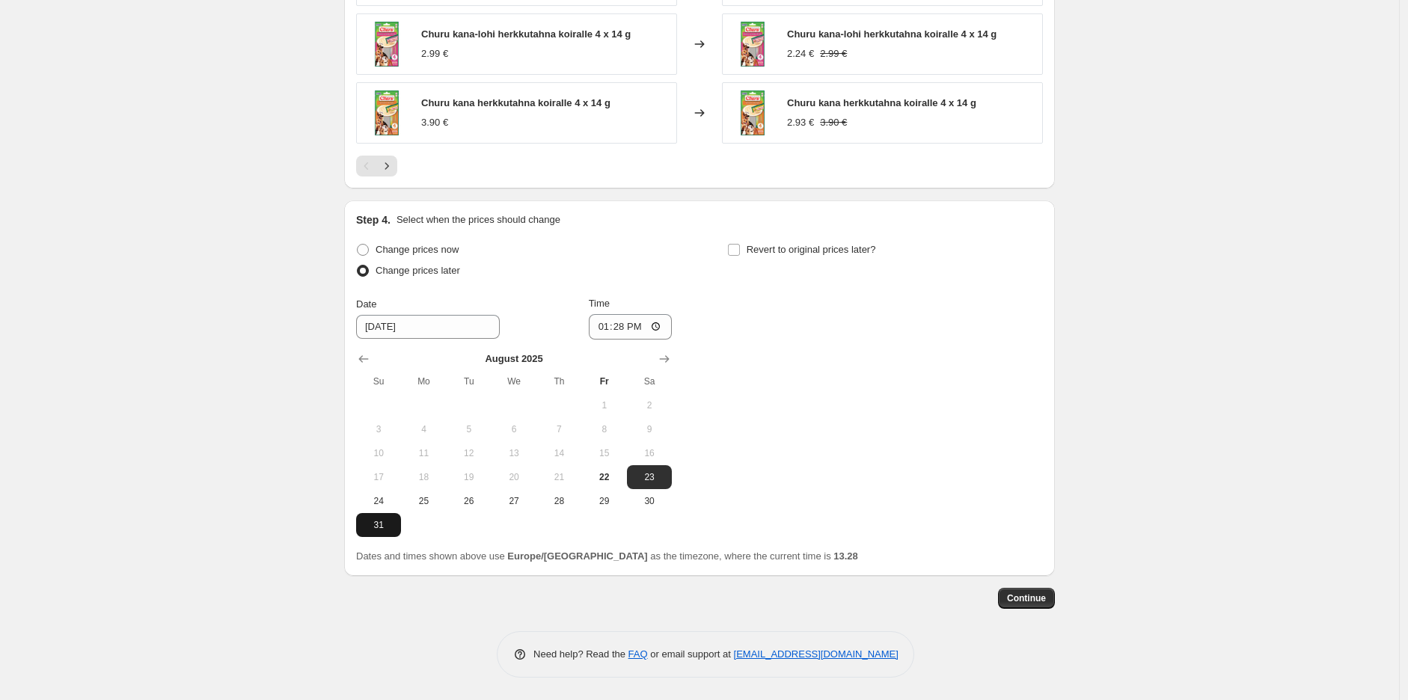
click at [383, 517] on button "31" at bounding box center [378, 525] width 45 height 24
type input "[DATE]"
click at [659, 324] on input "13:28" at bounding box center [631, 326] width 84 height 25
type input "23:59"
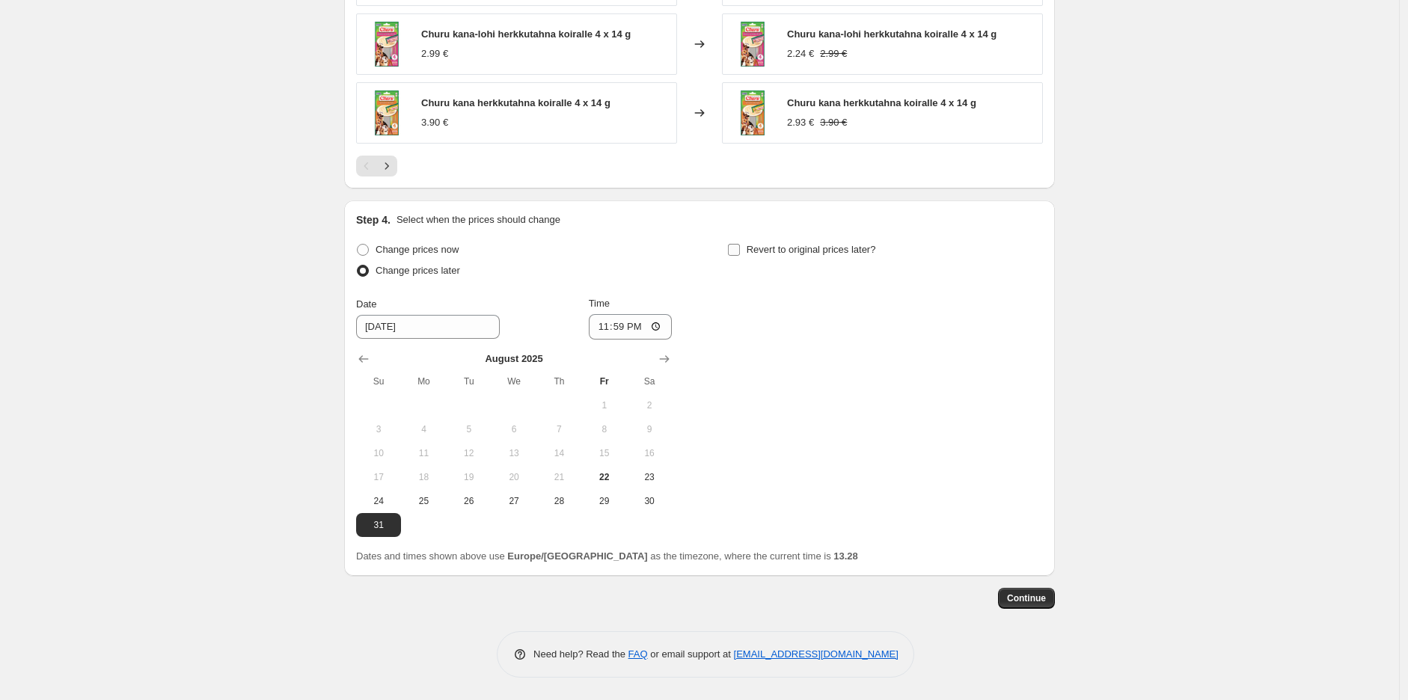
click at [749, 250] on span "Revert to original prices later?" at bounding box center [810, 249] width 129 height 11
click at [740, 250] on input "Revert to original prices later?" at bounding box center [734, 250] width 12 height 12
checkbox input "true"
click at [1040, 360] on icon "Show next month, September 2025" at bounding box center [1035, 359] width 15 height 15
click at [1040, 360] on icon "Show next month, October 2025" at bounding box center [1035, 359] width 15 height 15
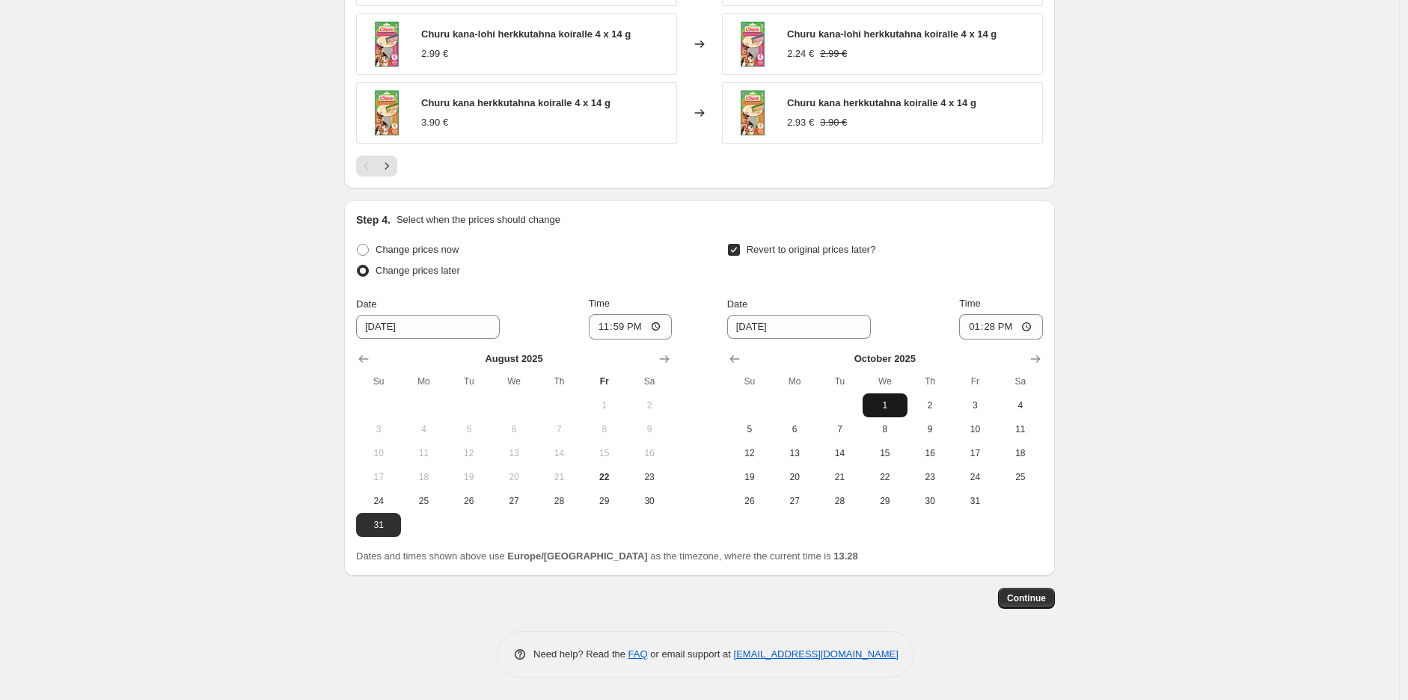
click at [893, 406] on span "1" at bounding box center [884, 405] width 33 height 12
type input "[DATE]"
click at [1029, 328] on input "13:28" at bounding box center [1001, 326] width 84 height 25
type input "10:00"
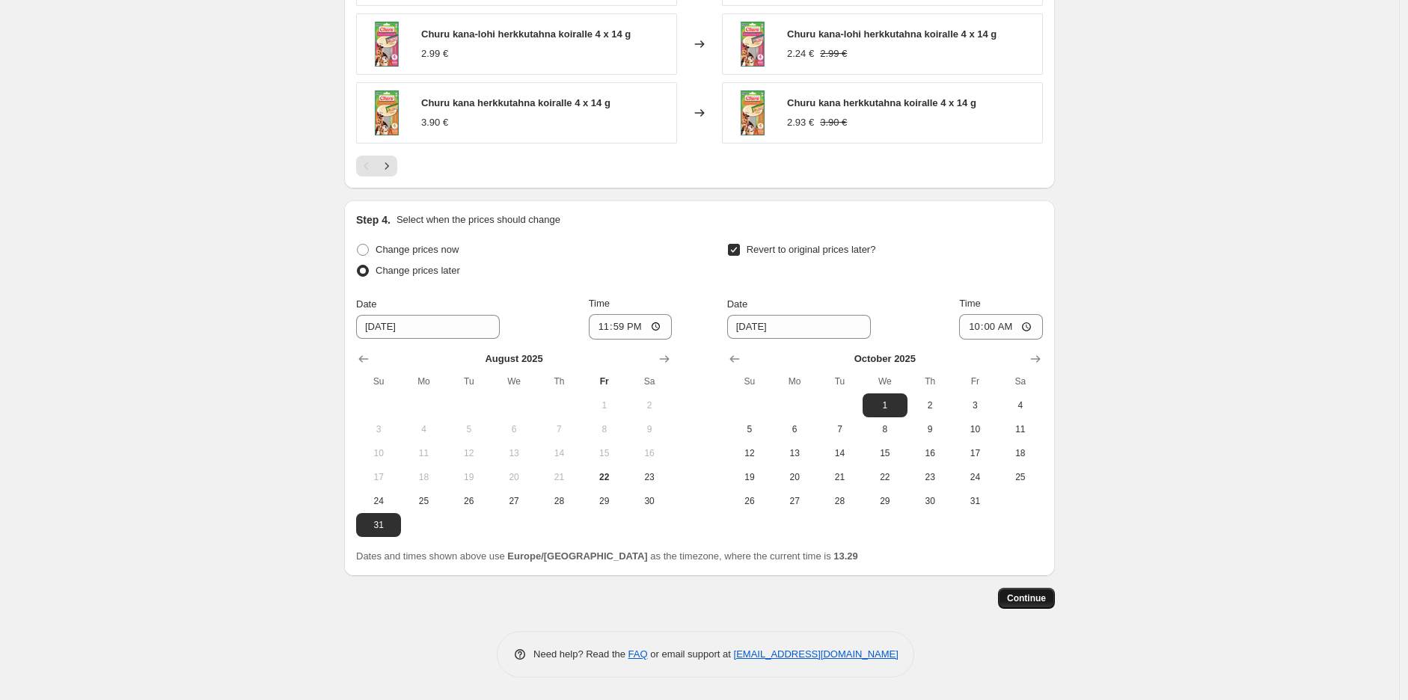
click at [1028, 607] on button "Continue" at bounding box center [1026, 598] width 57 height 21
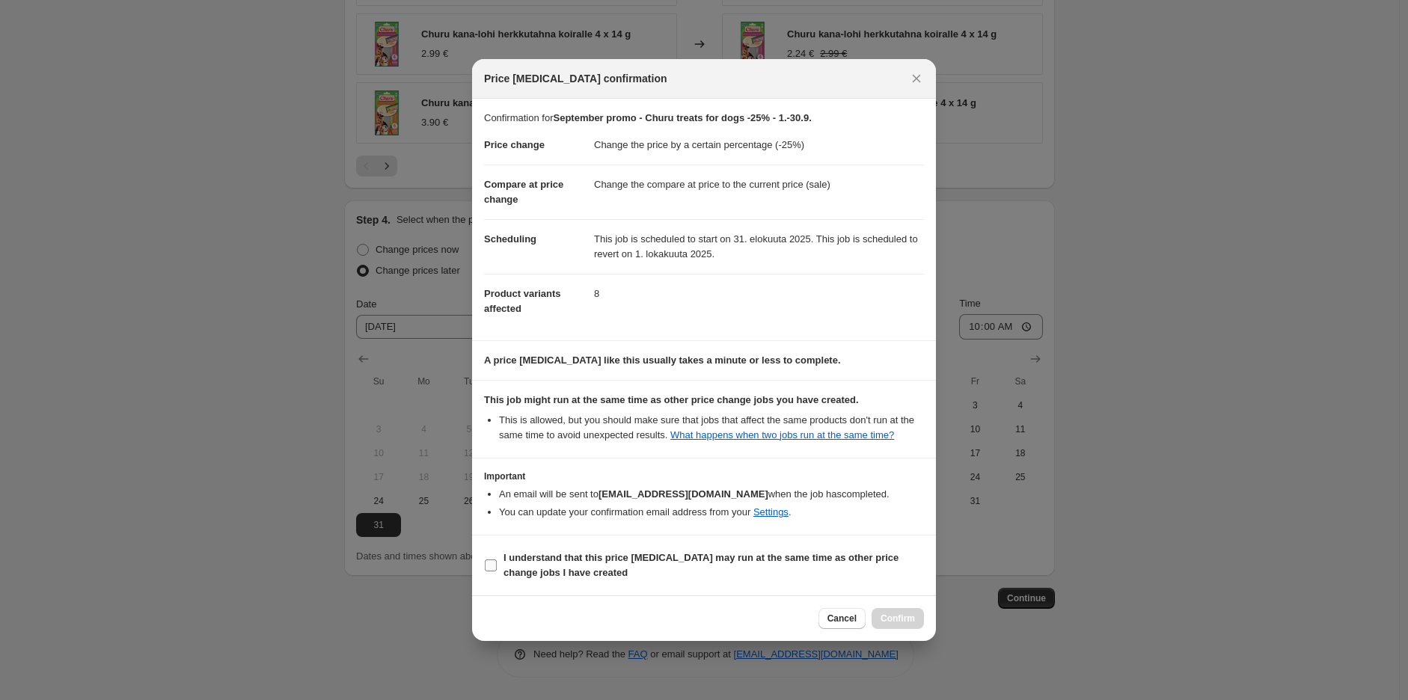
click at [524, 562] on b "I understand that this price [MEDICAL_DATA] may run at the same time as other p…" at bounding box center [700, 565] width 395 height 26
click at [497, 562] on input "I understand that this price [MEDICAL_DATA] may run at the same time as other p…" at bounding box center [491, 565] width 12 height 12
checkbox input "true"
click at [905, 618] on span "Confirm" at bounding box center [897, 619] width 34 height 12
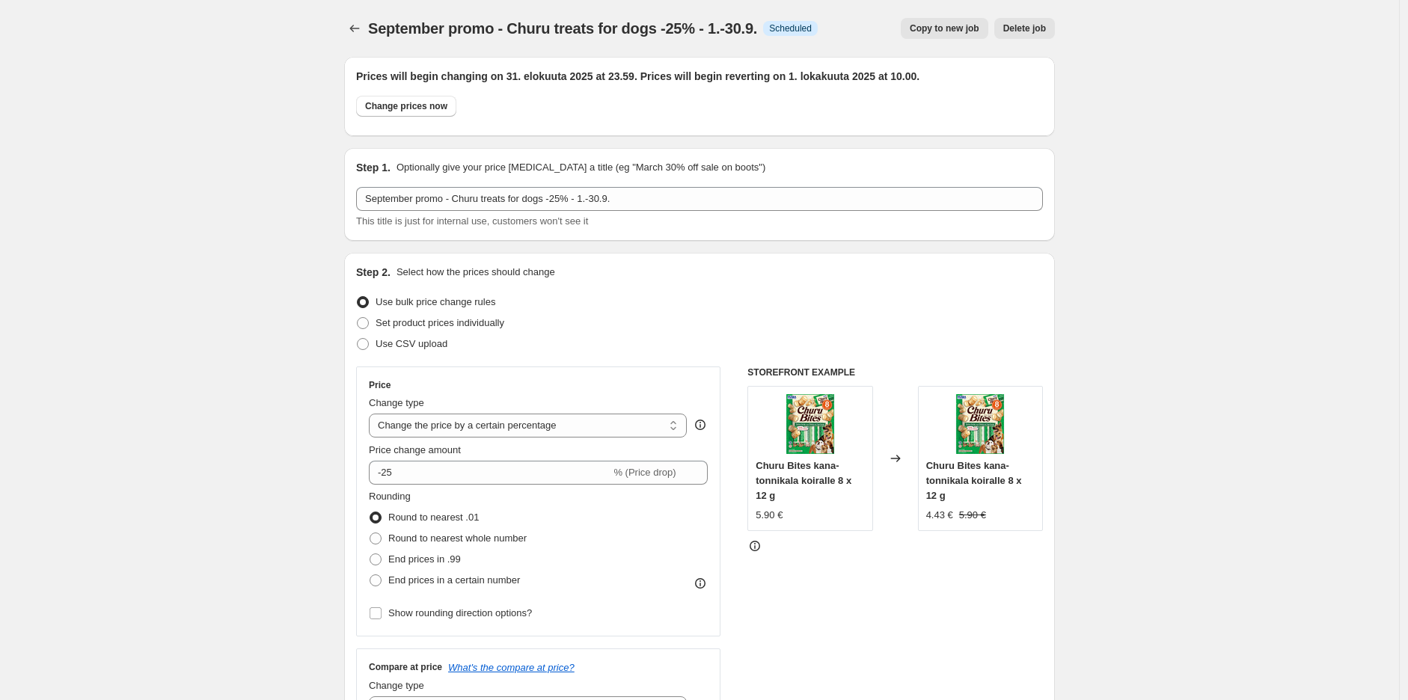
scroll to position [1244, 0]
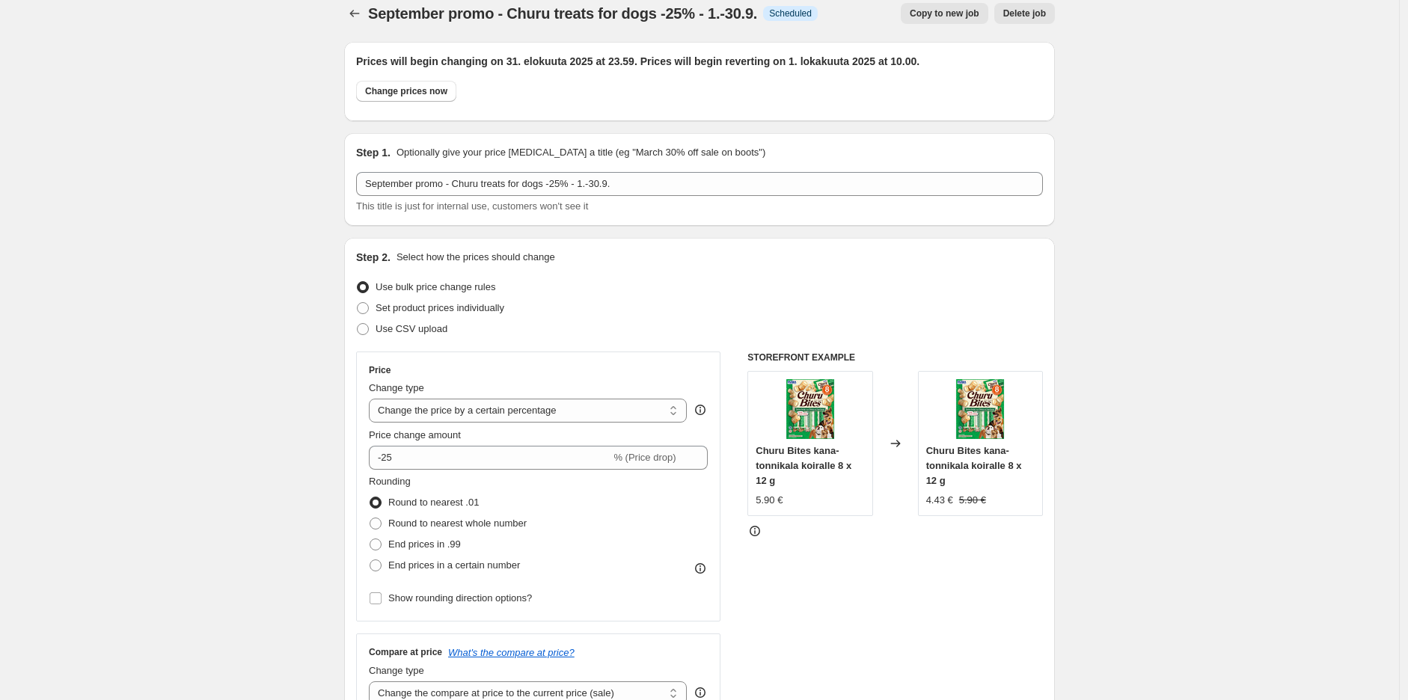
scroll to position [0, 0]
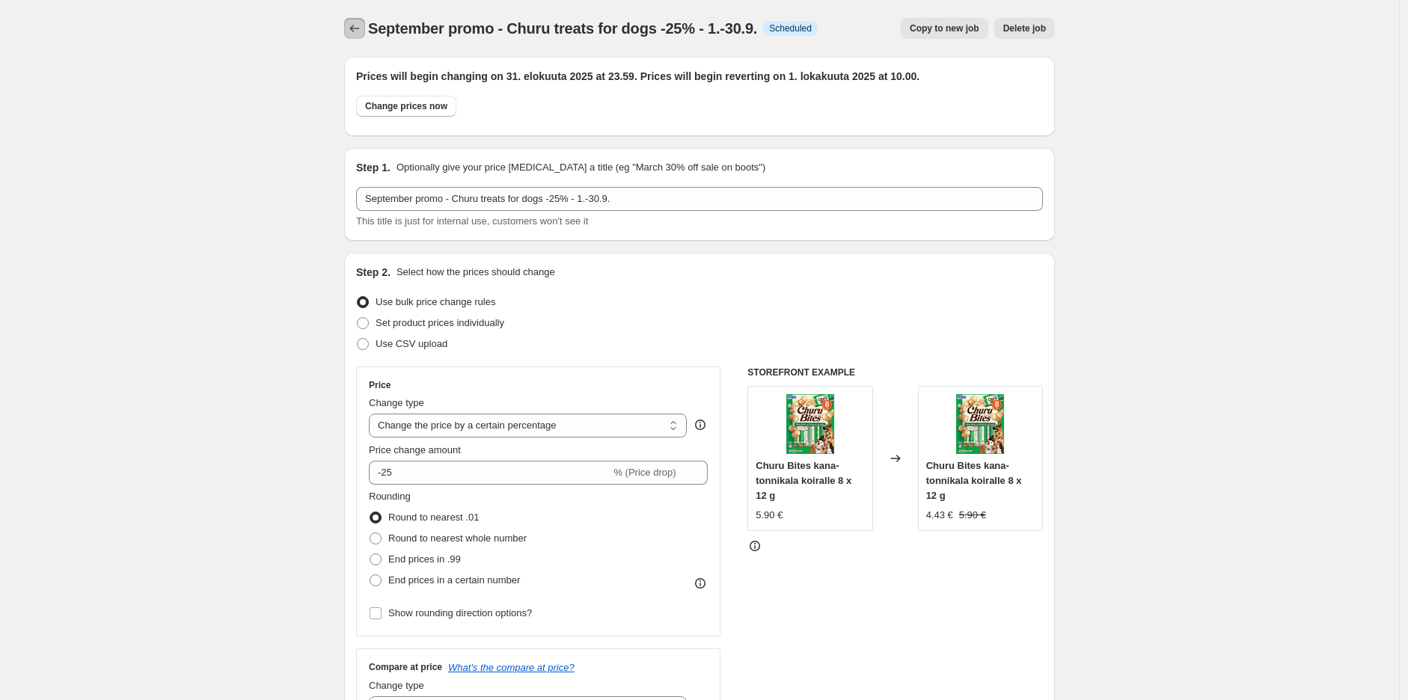
click at [349, 25] on button "Price change jobs" at bounding box center [354, 28] width 21 height 21
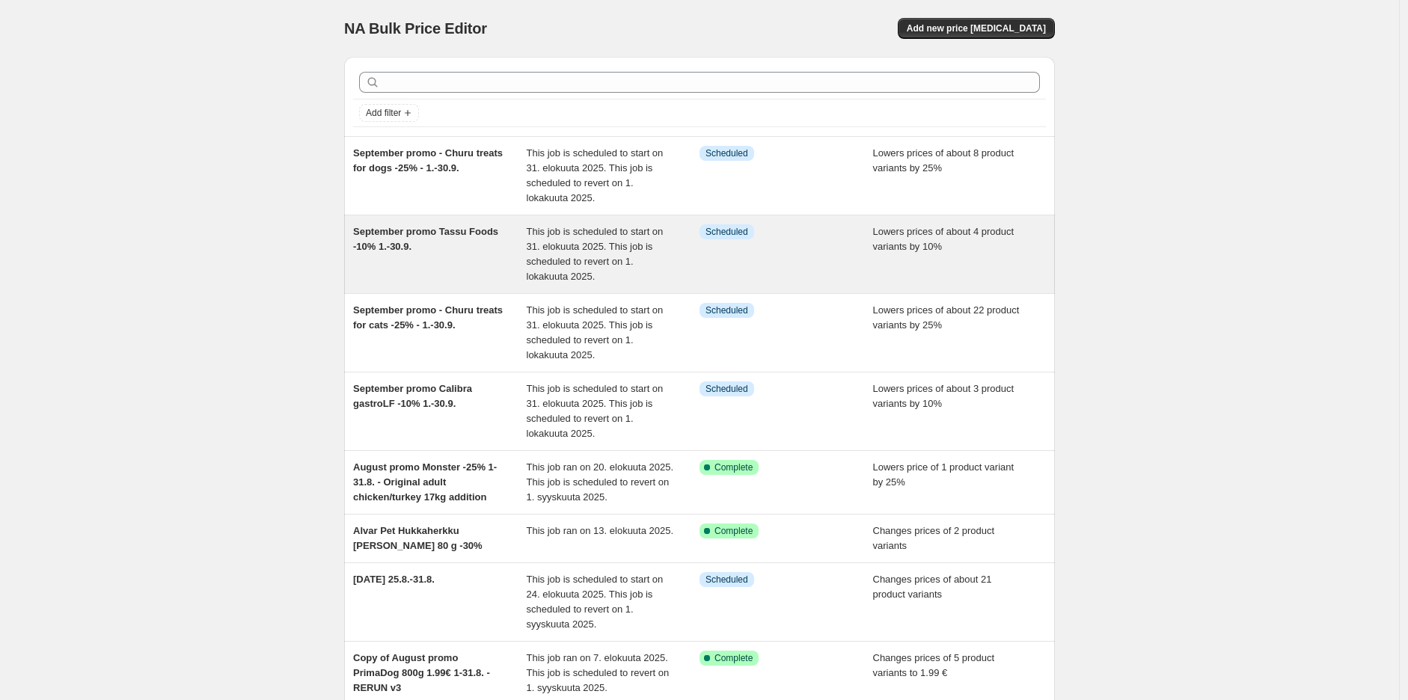
click at [982, 258] on div "Lowers prices of about 4 product variants by 10%" at bounding box center [960, 254] width 174 height 60
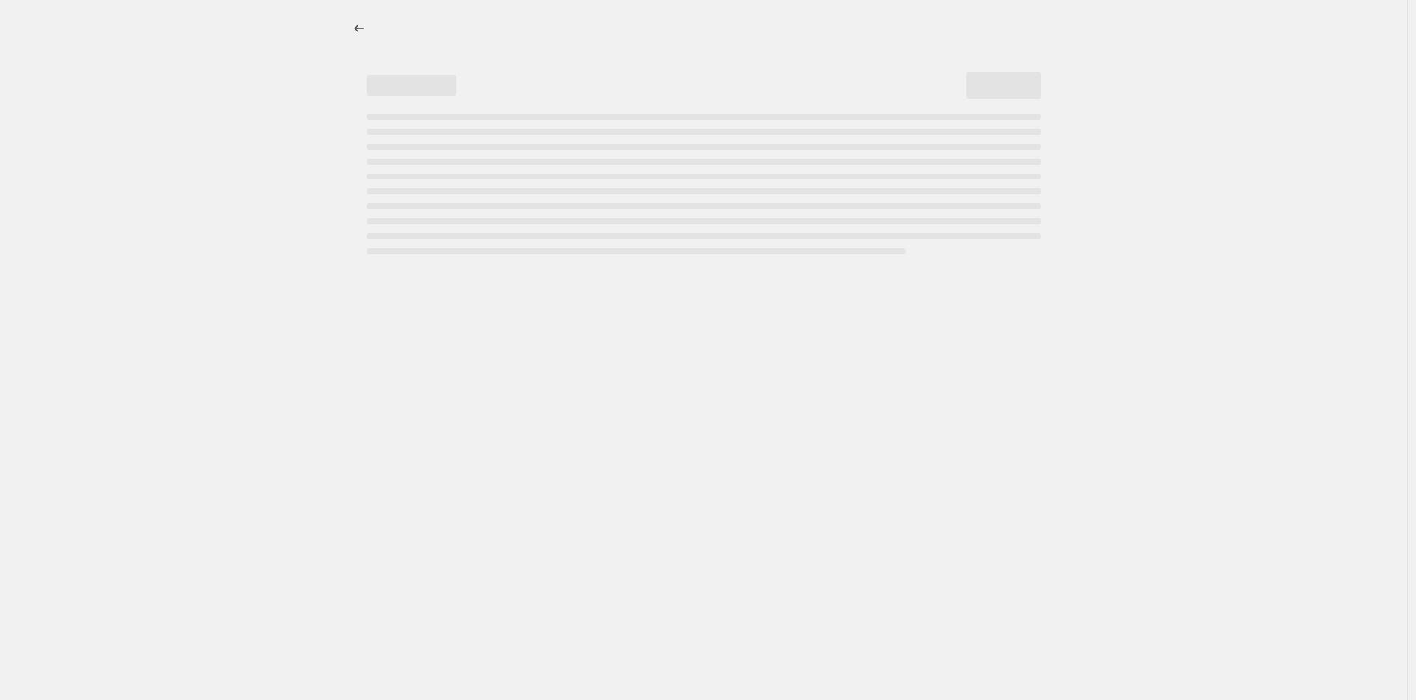
select select "percentage"
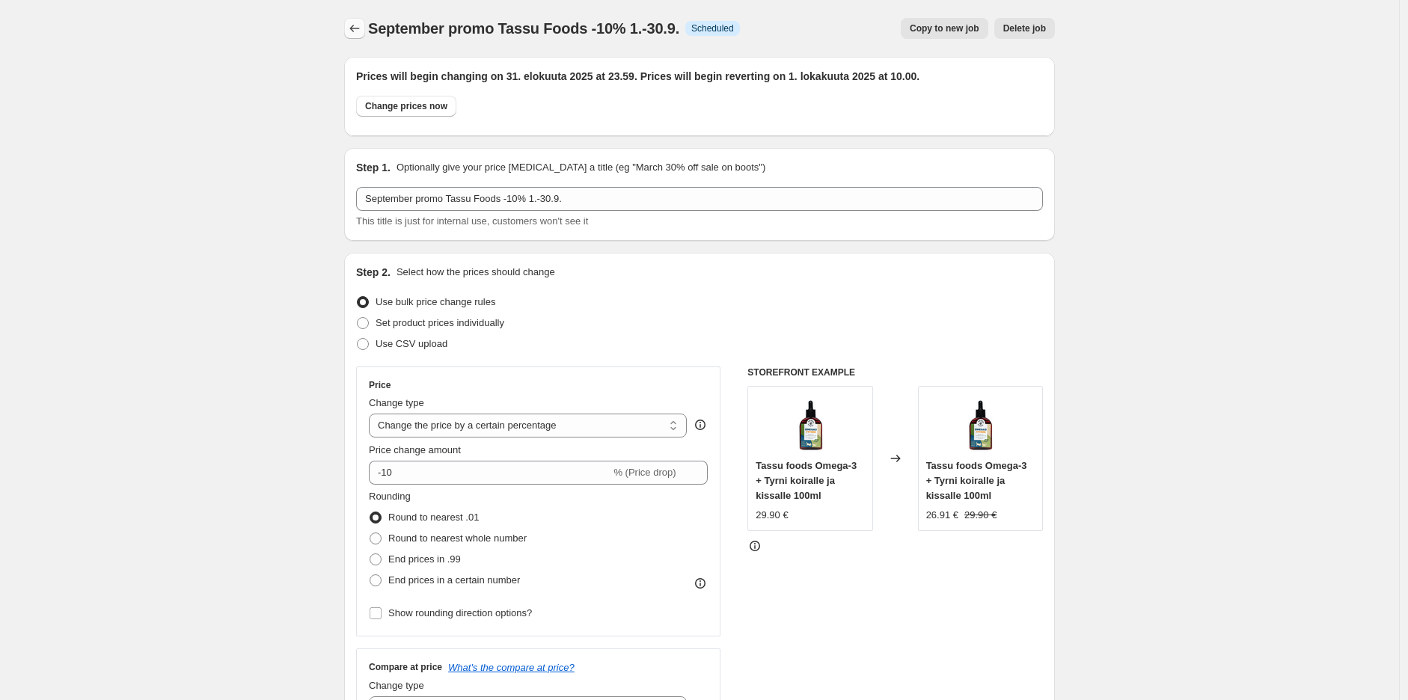
click at [356, 31] on icon "Price change jobs" at bounding box center [355, 28] width 10 height 7
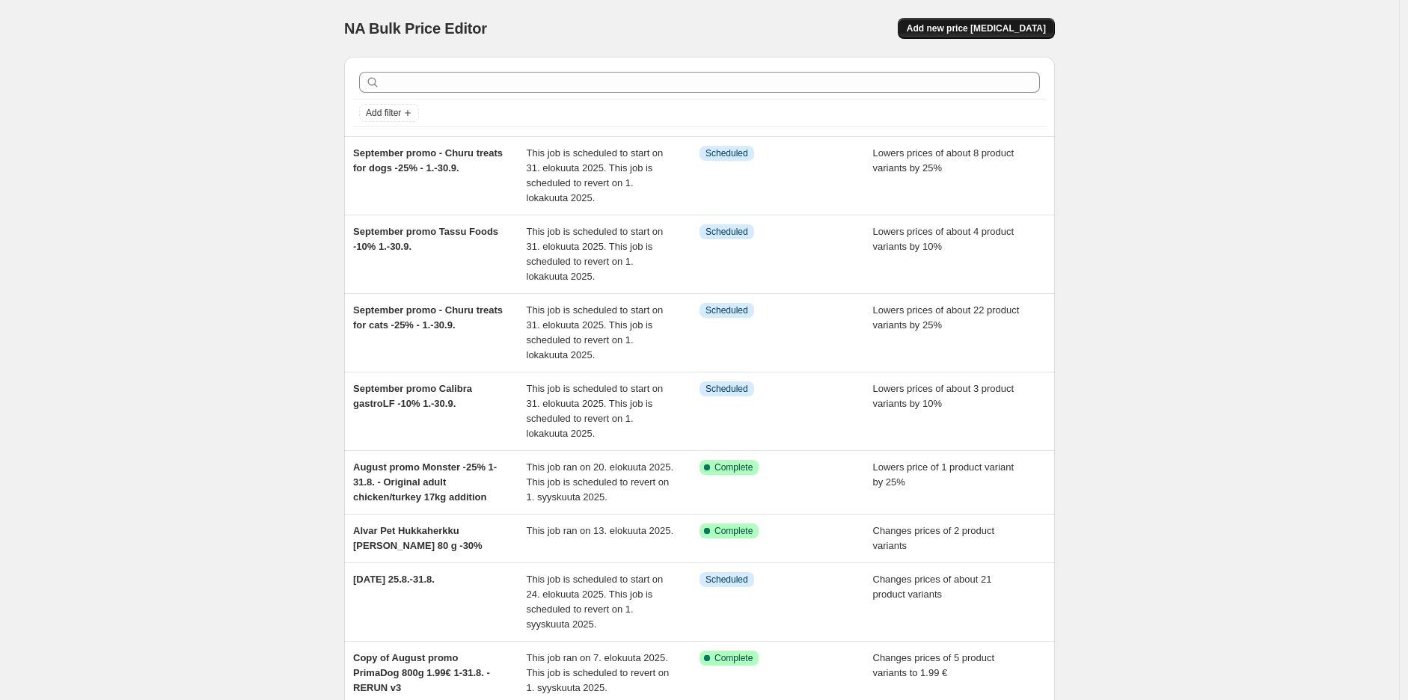
click at [982, 24] on span "Add new price [MEDICAL_DATA]" at bounding box center [975, 28] width 139 height 12
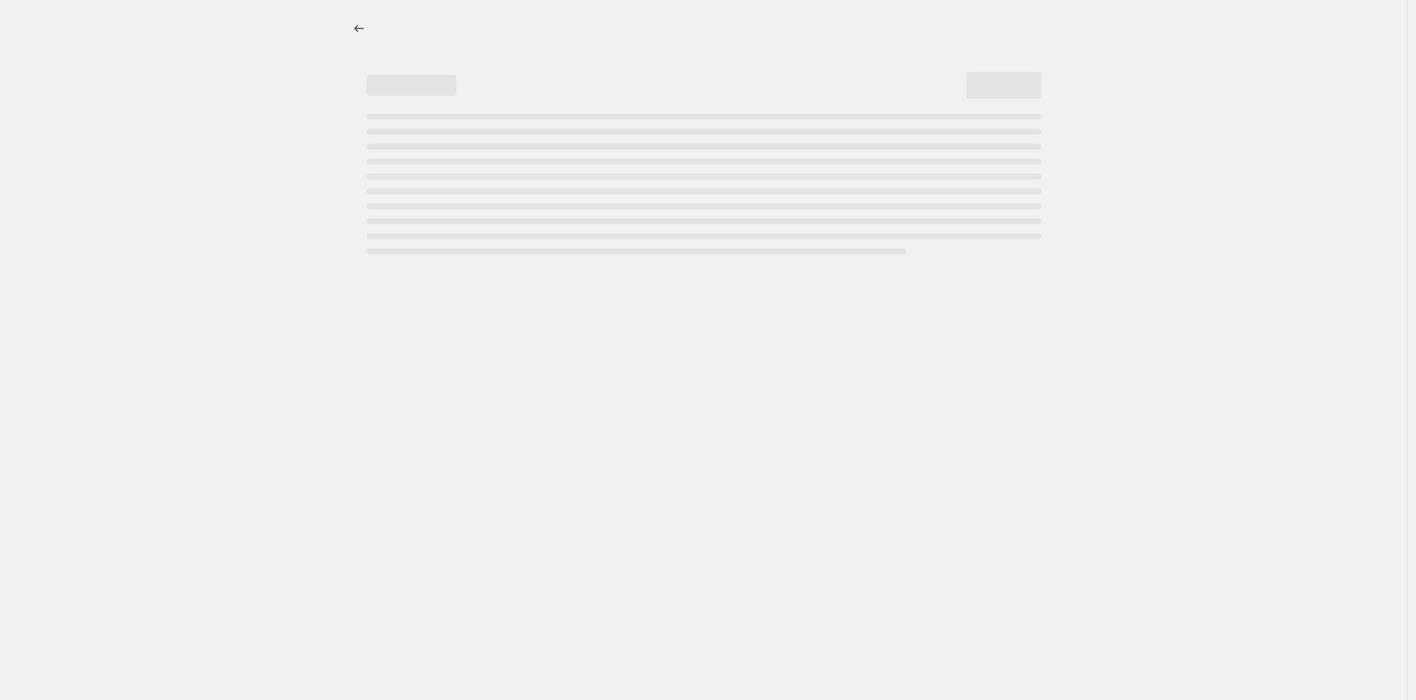
select select "percentage"
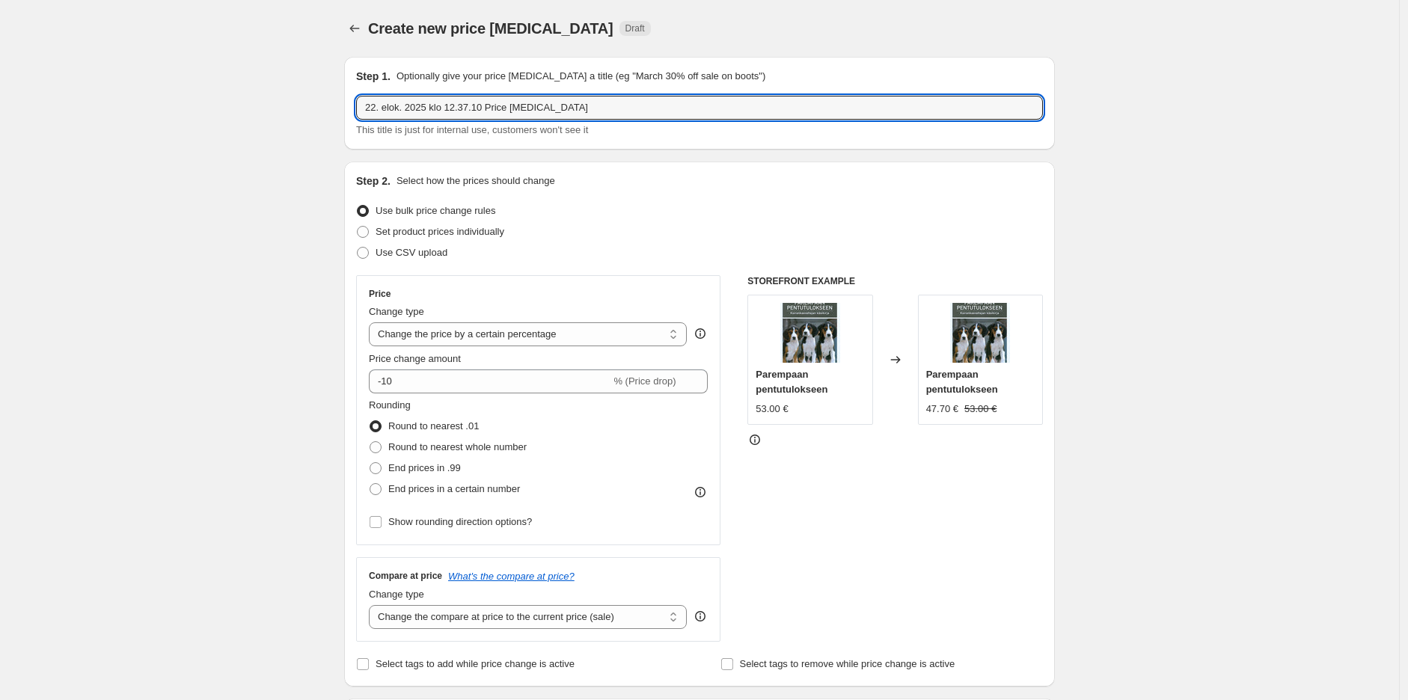
drag, startPoint x: 586, startPoint y: 106, endPoint x: -283, endPoint y: 117, distance: 869.1
click at [0, 117] on html "Home Settings Plans Skip to content Create new price [MEDICAL_DATA]. This page …" at bounding box center [704, 350] width 1408 height 700
paste input "Bozita cat wet food in sauce 12 x 85g 14.9€/169SEK"
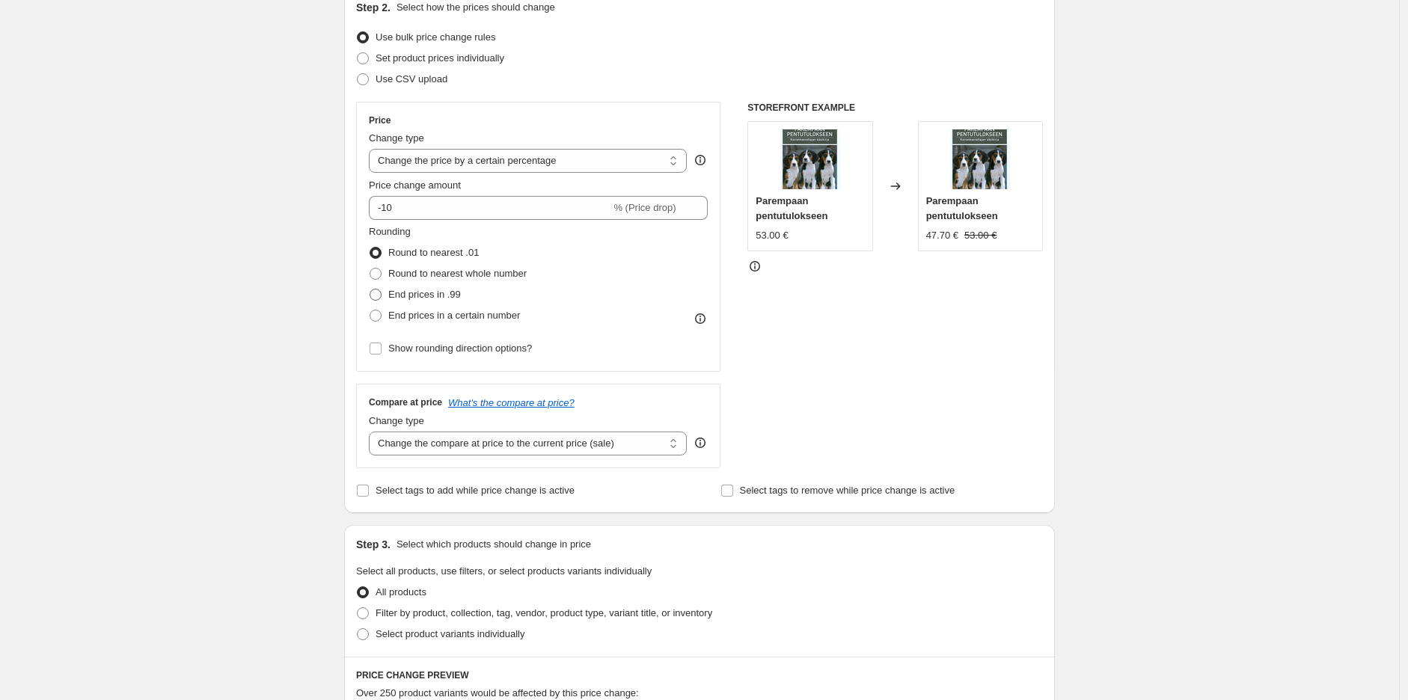
scroll to position [83, 0]
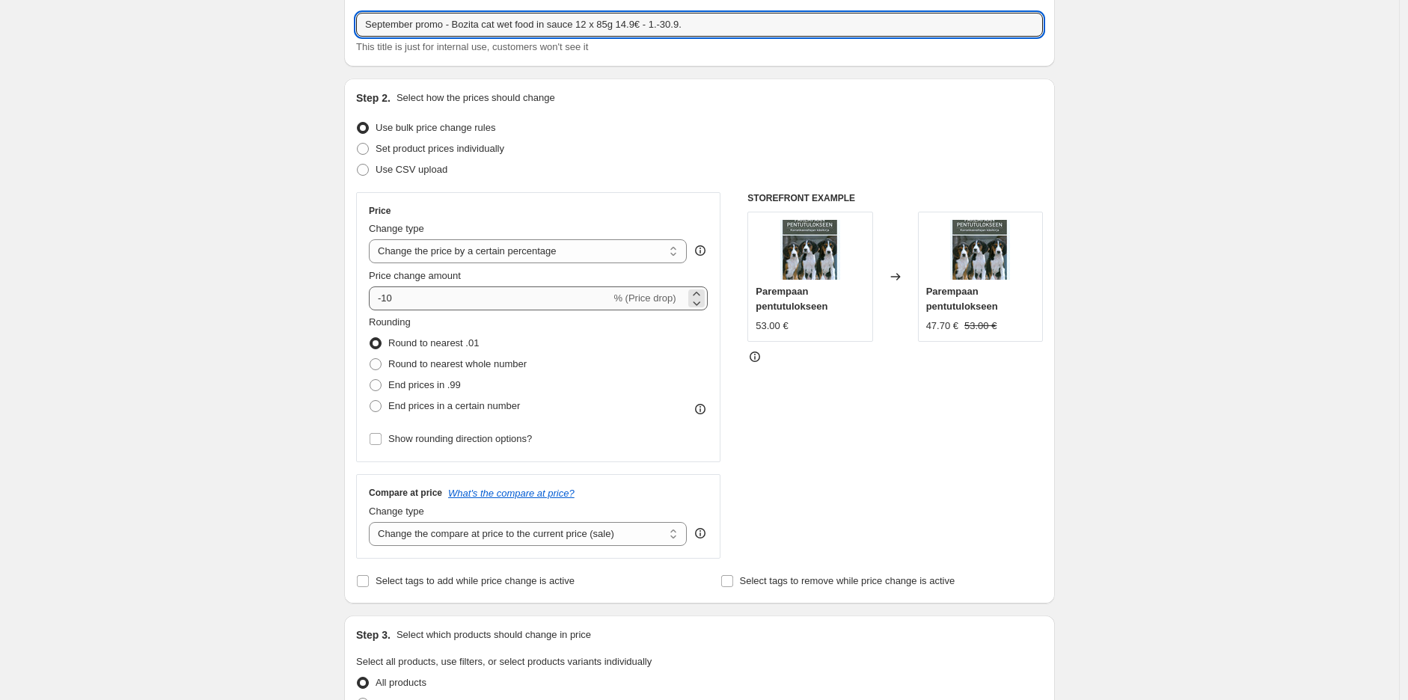
type input "September promo - Bozita cat wet food in sauce 12 x 85g 14.9€ - 1.-30.9."
click at [462, 301] on input "-10" at bounding box center [490, 298] width 242 height 24
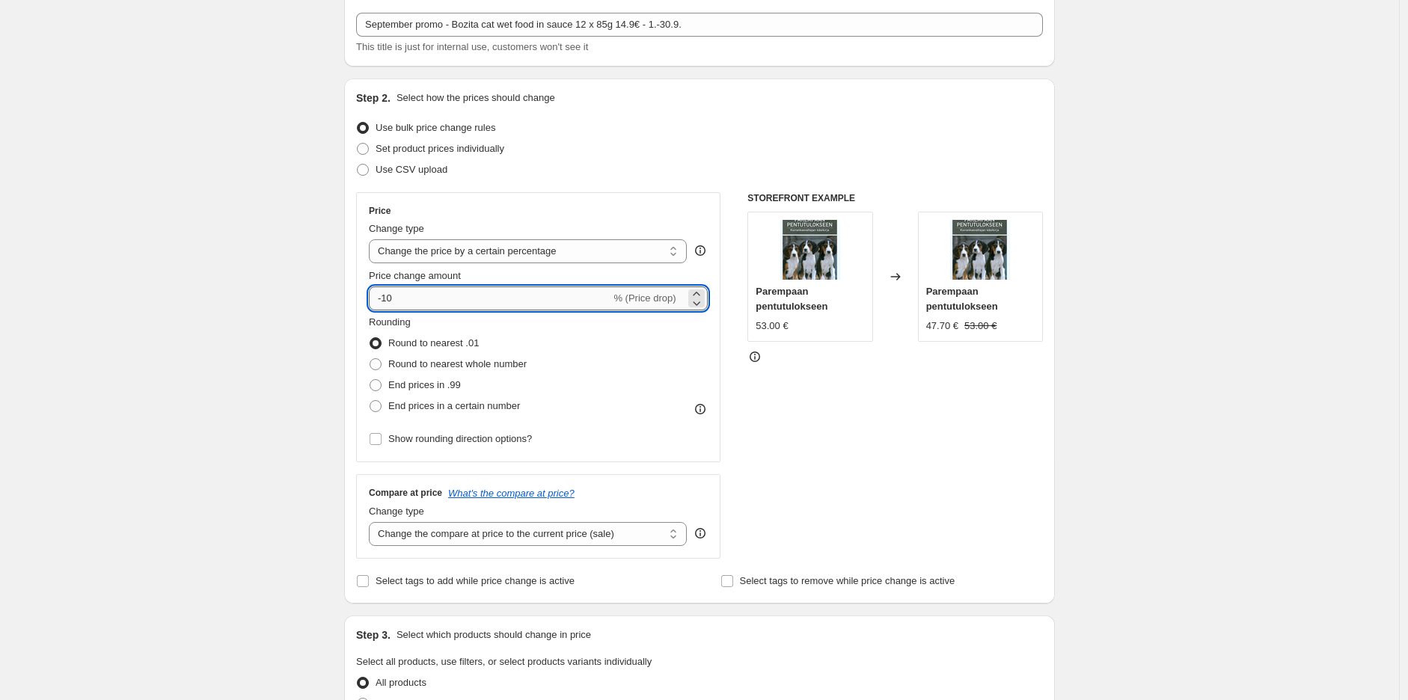
click at [462, 301] on input "-10" at bounding box center [490, 298] width 242 height 24
click at [461, 301] on input "-10" at bounding box center [490, 298] width 242 height 24
click at [649, 254] on select "Change the price to a certain amount Change the price by a certain amount Chang…" at bounding box center [528, 251] width 318 height 24
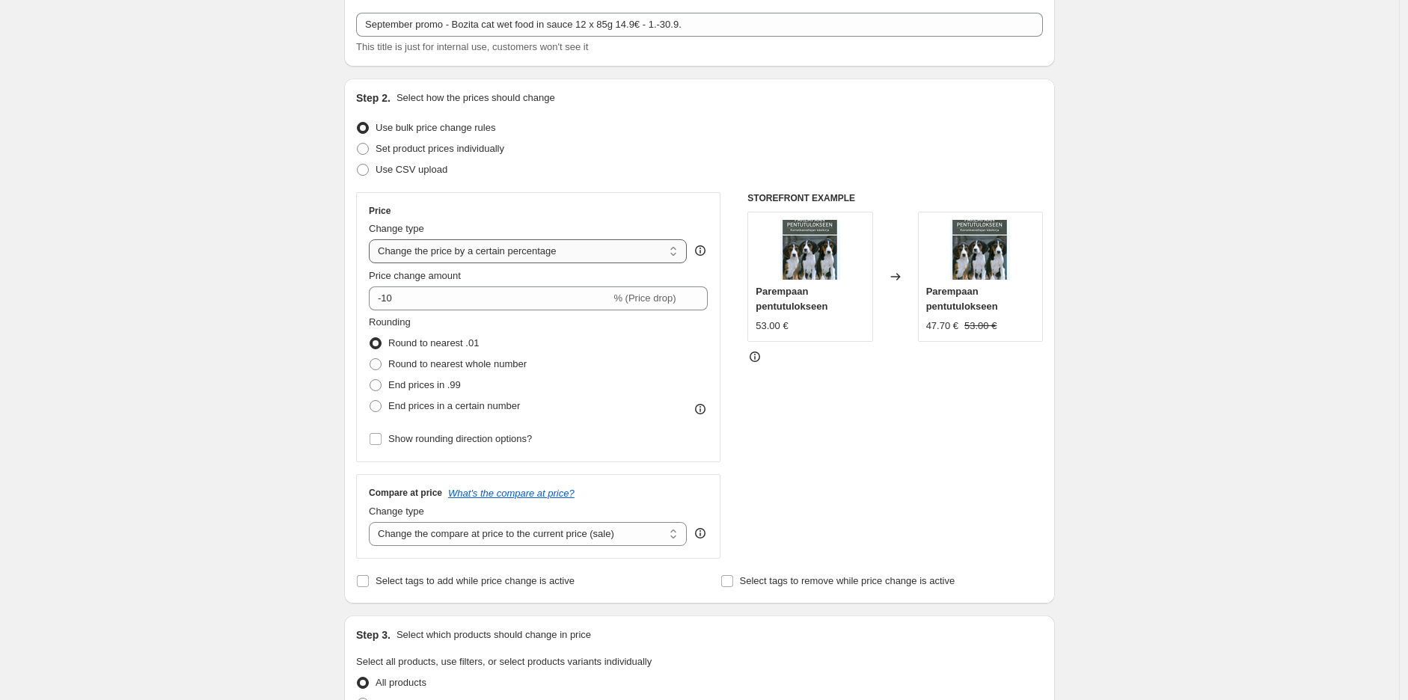
click at [595, 251] on select "Change the price to a certain amount Change the price by a certain amount Chang…" at bounding box center [528, 251] width 318 height 24
select select "to"
click at [372, 239] on select "Change the price to a certain amount Change the price by a certain amount Chang…" at bounding box center [528, 251] width 318 height 24
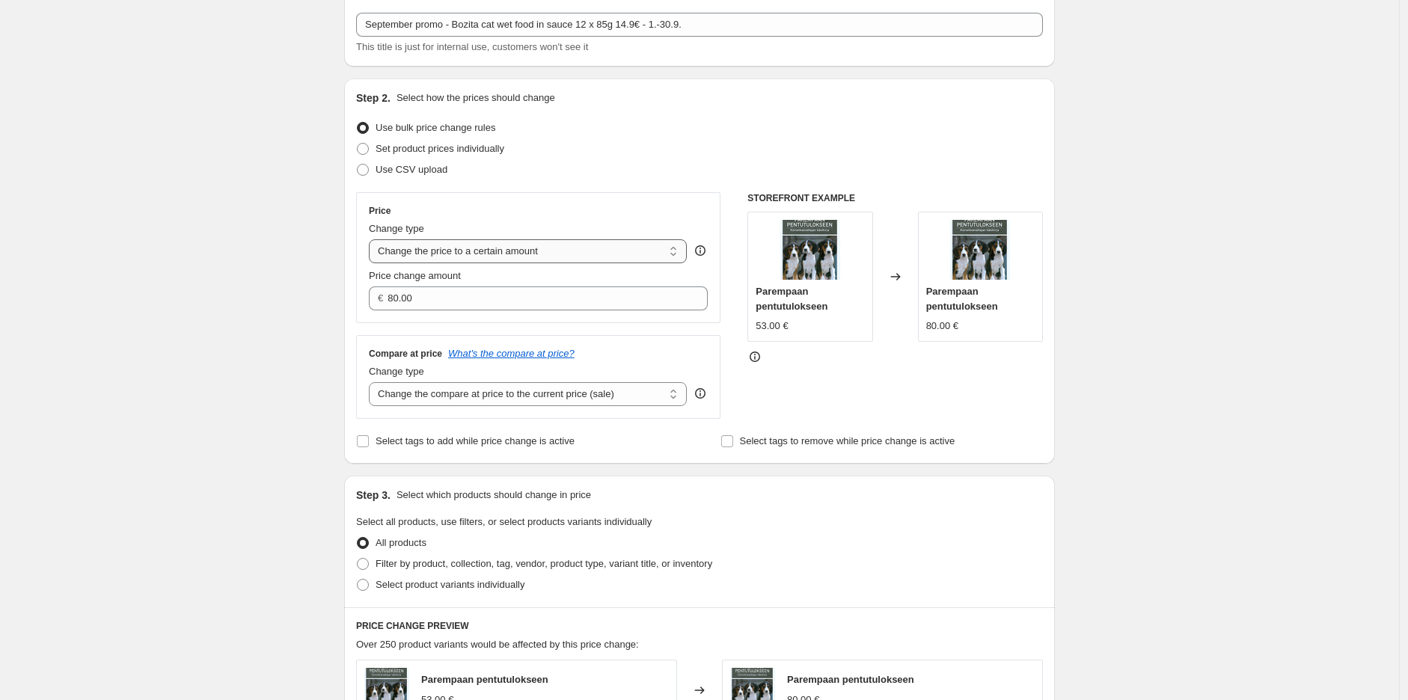
click at [615, 248] on select "Change the price to a certain amount Change the price by a certain amount Chang…" at bounding box center [528, 251] width 318 height 24
click at [613, 248] on select "Change the price to a certain amount Change the price by a certain amount Chang…" at bounding box center [528, 251] width 318 height 24
click at [559, 295] on input "80.00" at bounding box center [535, 298] width 297 height 24
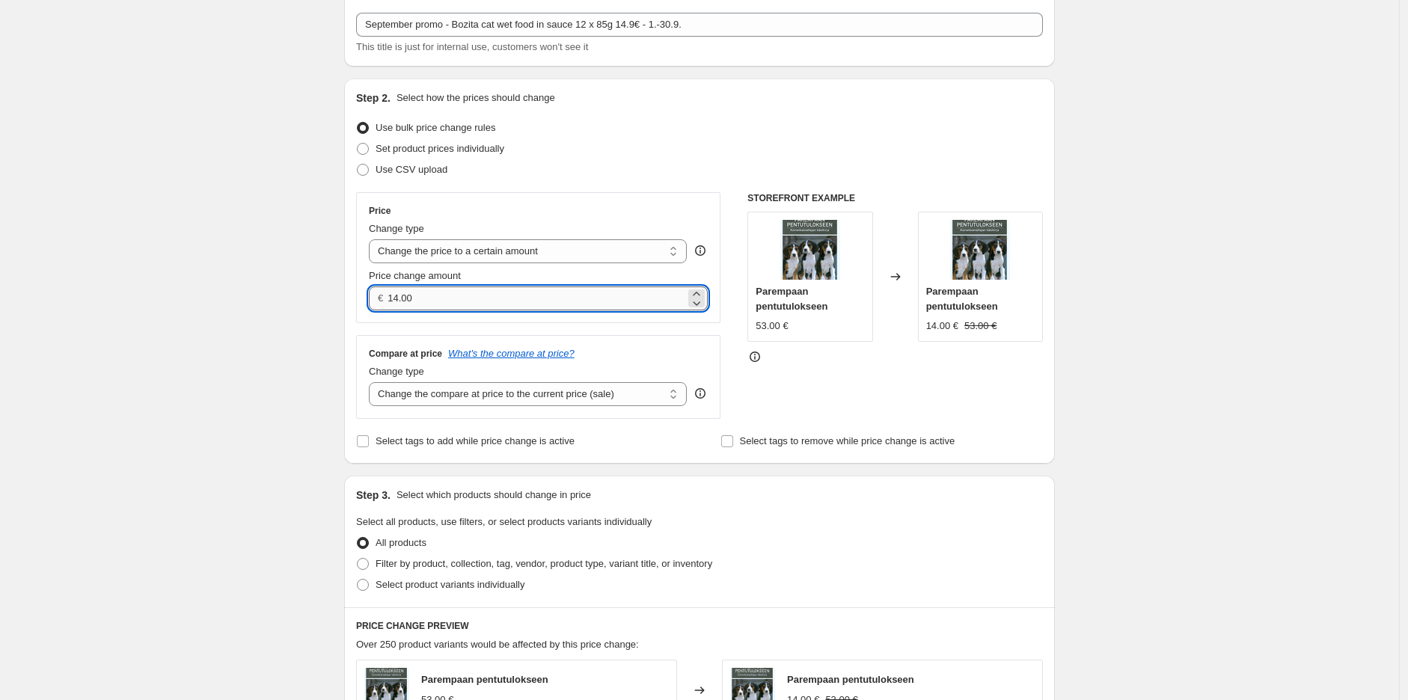
click at [470, 301] on input "14.00" at bounding box center [535, 298] width 297 height 24
type input "14.90"
click at [1195, 290] on div "Create new price [MEDICAL_DATA]. This page is ready Create new price [MEDICAL_D…" at bounding box center [699, 597] width 1399 height 1360
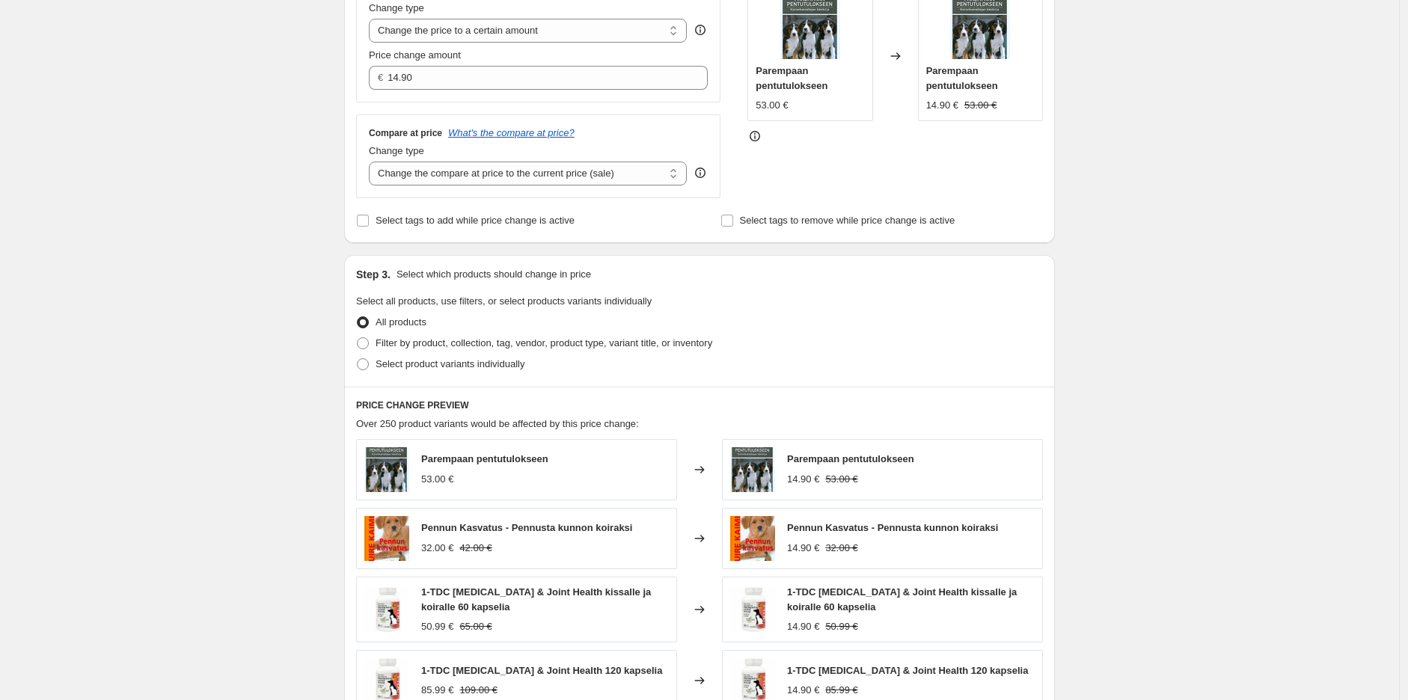
scroll to position [332, 0]
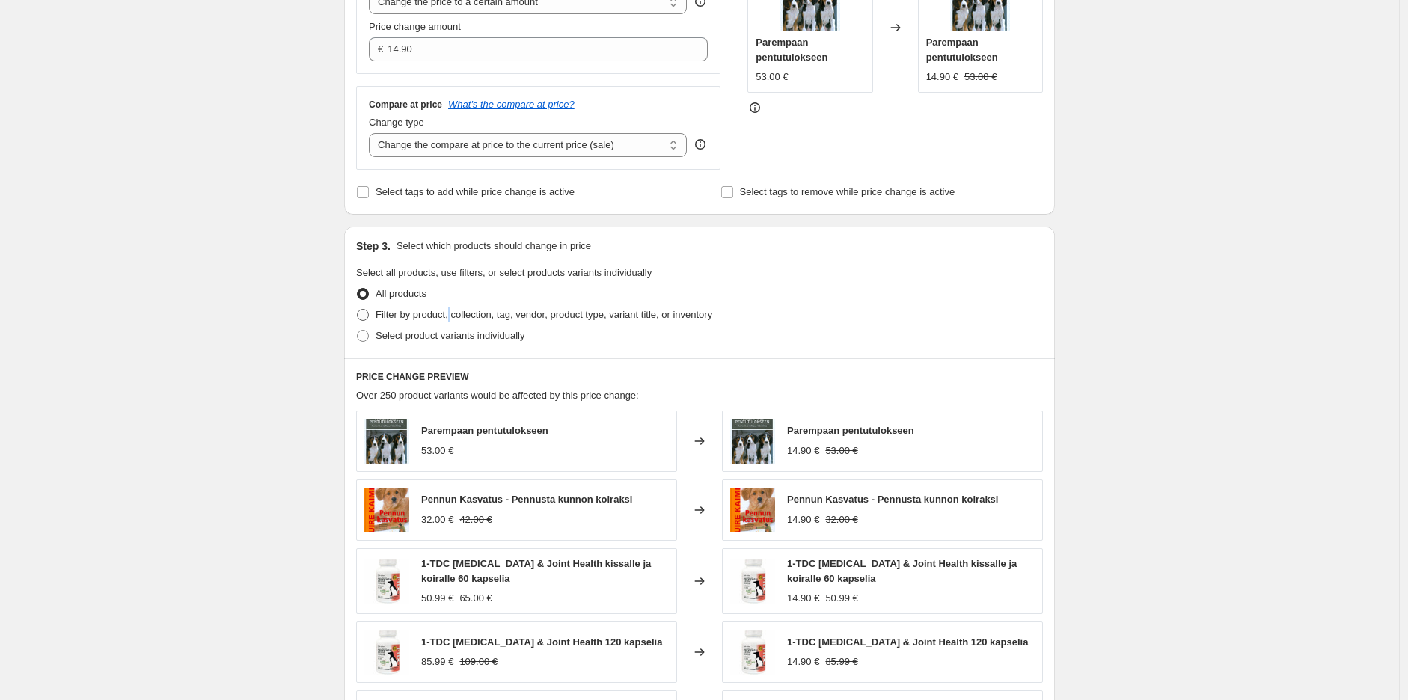
click at [453, 311] on span "Filter by product, collection, tag, vendor, product type, variant title, or inv…" at bounding box center [543, 314] width 337 height 11
click at [405, 313] on span "Filter by product, collection, tag, vendor, product type, variant title, or inv…" at bounding box center [543, 314] width 337 height 11
click at [357, 310] on input "Filter by product, collection, tag, vendor, product type, variant title, or inv…" at bounding box center [357, 309] width 1 height 1
radio input "true"
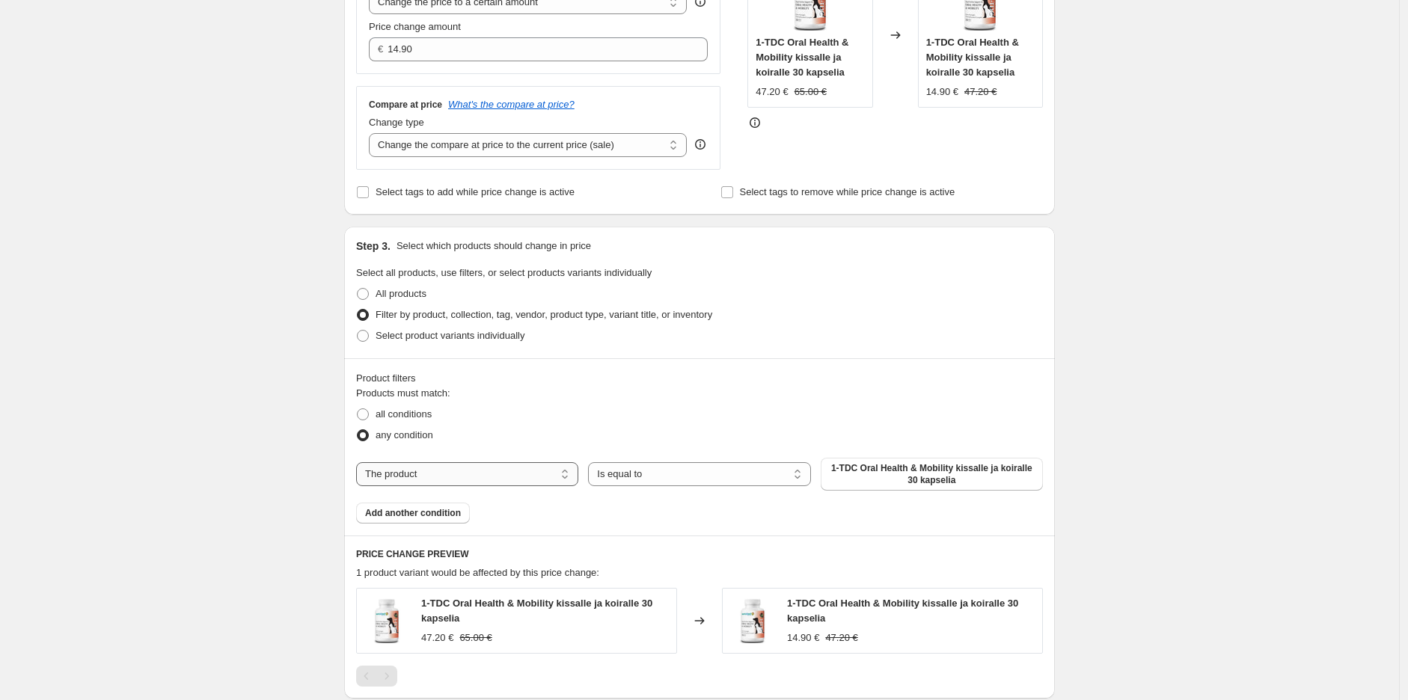
click at [473, 473] on select "The product The product's collection The product's tag The product's vendor The…" at bounding box center [467, 474] width 222 height 24
select select "collection"
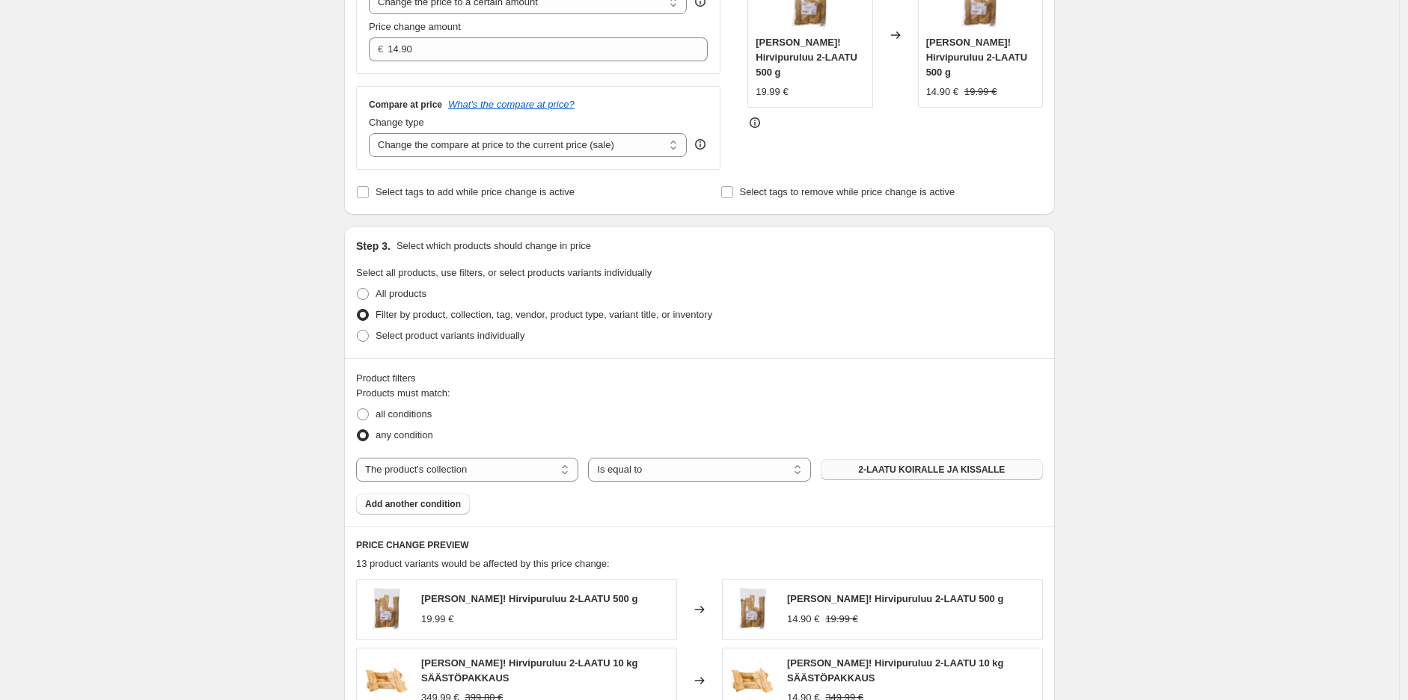
click at [966, 468] on span "2-LAATU KOIRALLE JA KISSALLE" at bounding box center [931, 470] width 147 height 12
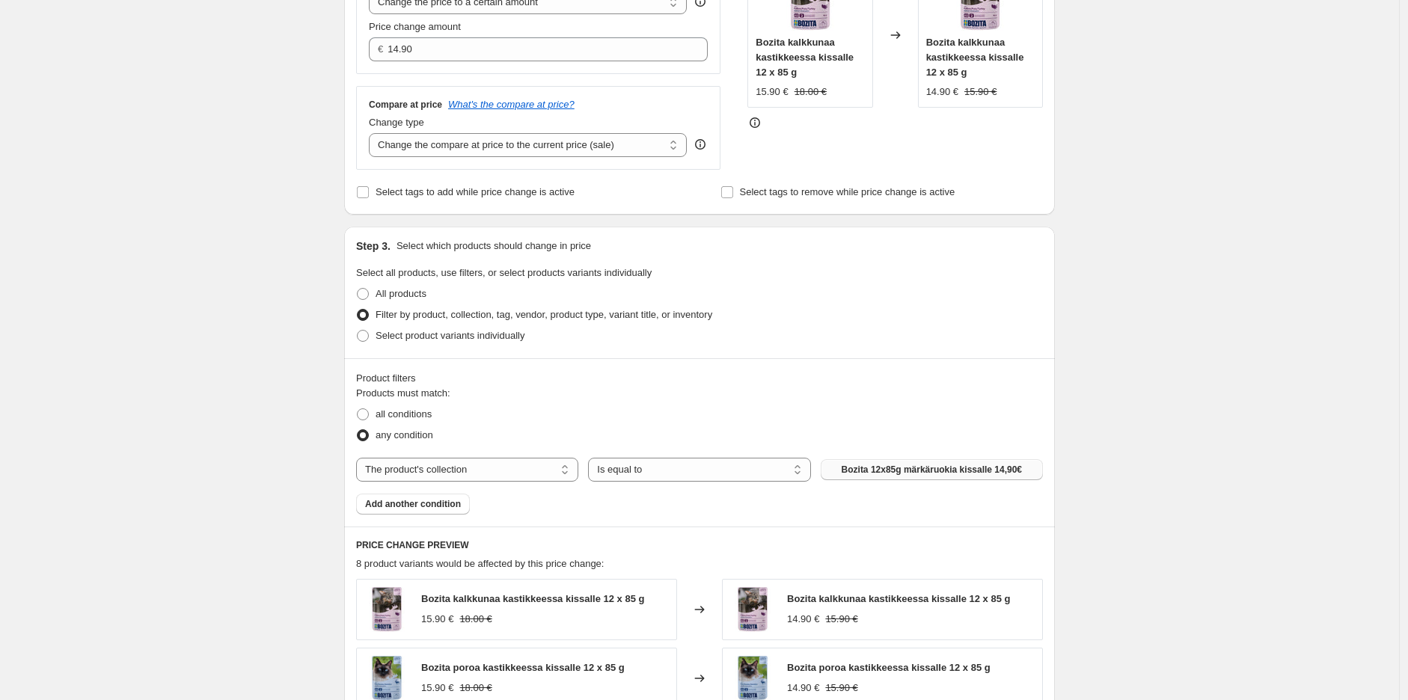
click at [1122, 303] on div "Create new price [MEDICAL_DATA]. This page is ready Create new price [MEDICAL_D…" at bounding box center [699, 432] width 1399 height 1529
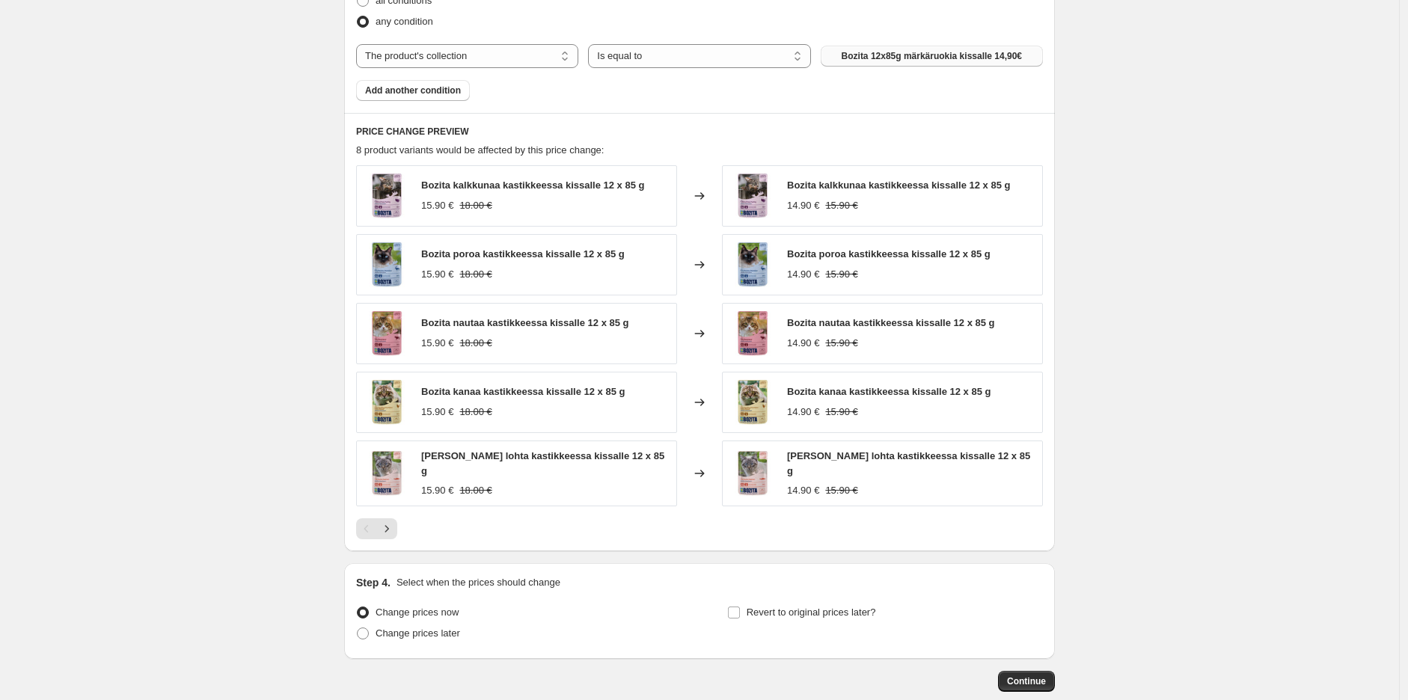
scroll to position [748, 0]
click at [445, 630] on span "Change prices later" at bounding box center [417, 630] width 85 height 11
click at [357, 626] on input "Change prices later" at bounding box center [357, 625] width 1 height 1
radio input "true"
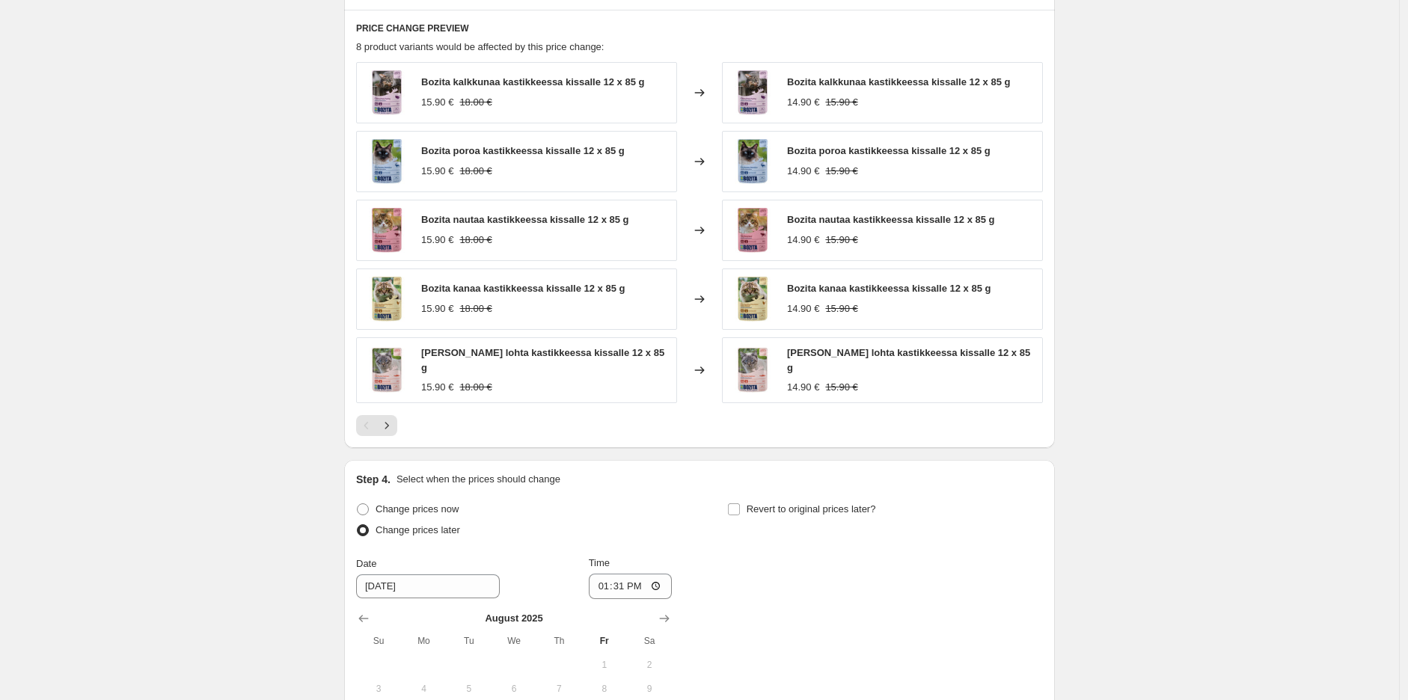
scroll to position [997, 0]
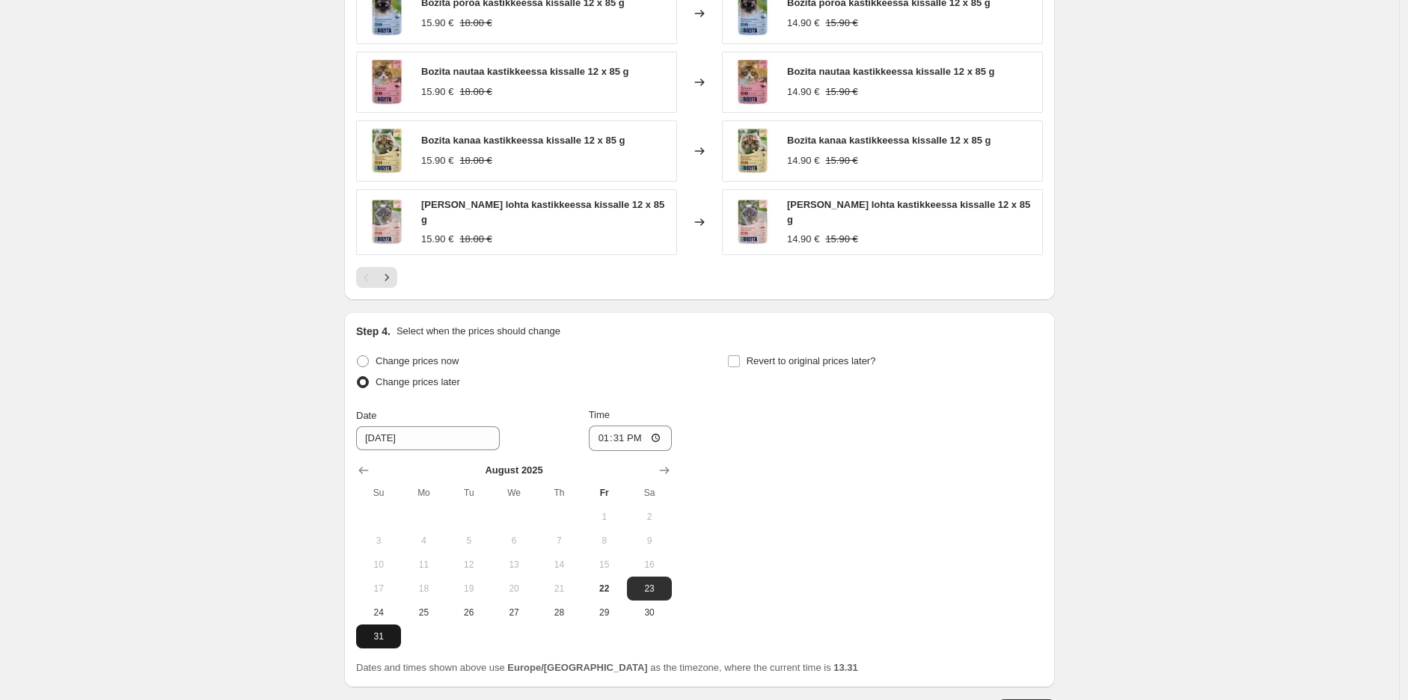
click at [387, 638] on span "31" at bounding box center [378, 636] width 33 height 12
type input "[DATE]"
click at [670, 436] on input "13:31" at bounding box center [631, 438] width 84 height 25
type input "23:59"
click at [731, 365] on span at bounding box center [733, 361] width 13 height 13
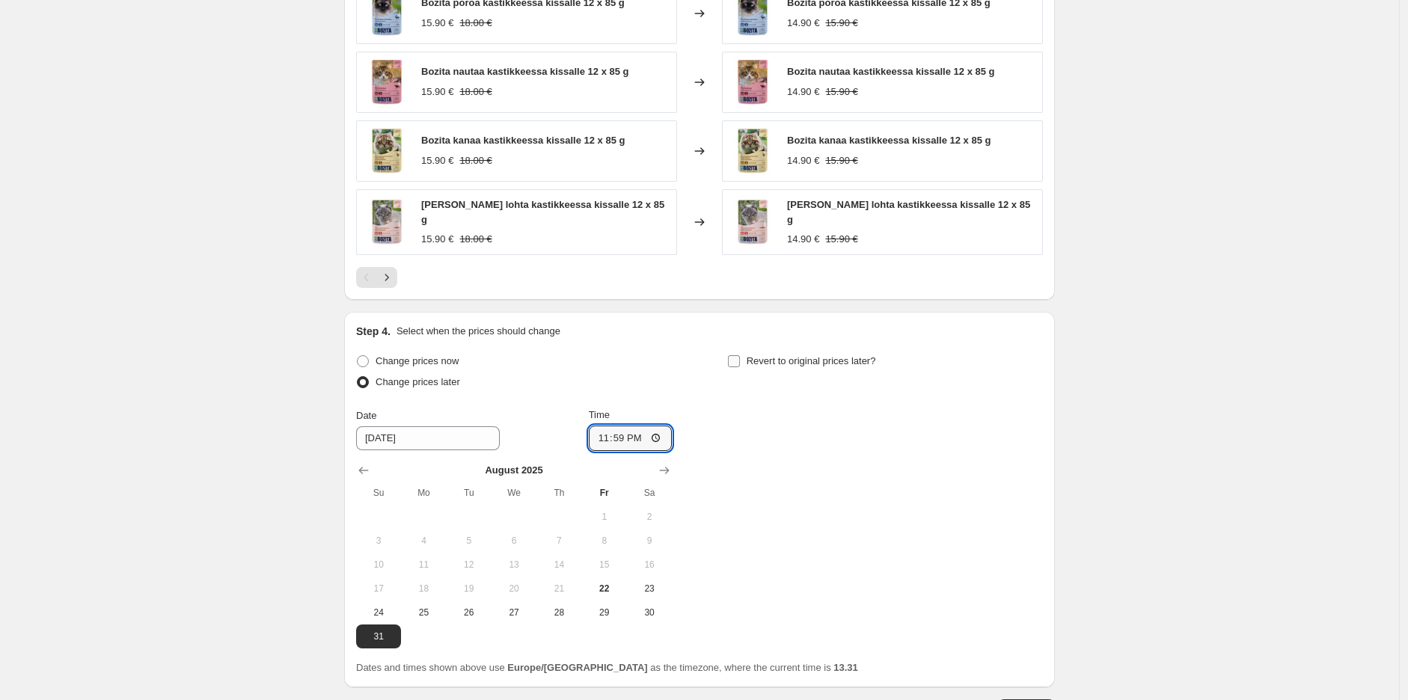
click at [731, 365] on input "Revert to original prices later?" at bounding box center [734, 361] width 12 height 12
checkbox input "true"
click at [1035, 469] on icon "Show next month, September 2025" at bounding box center [1035, 470] width 15 height 15
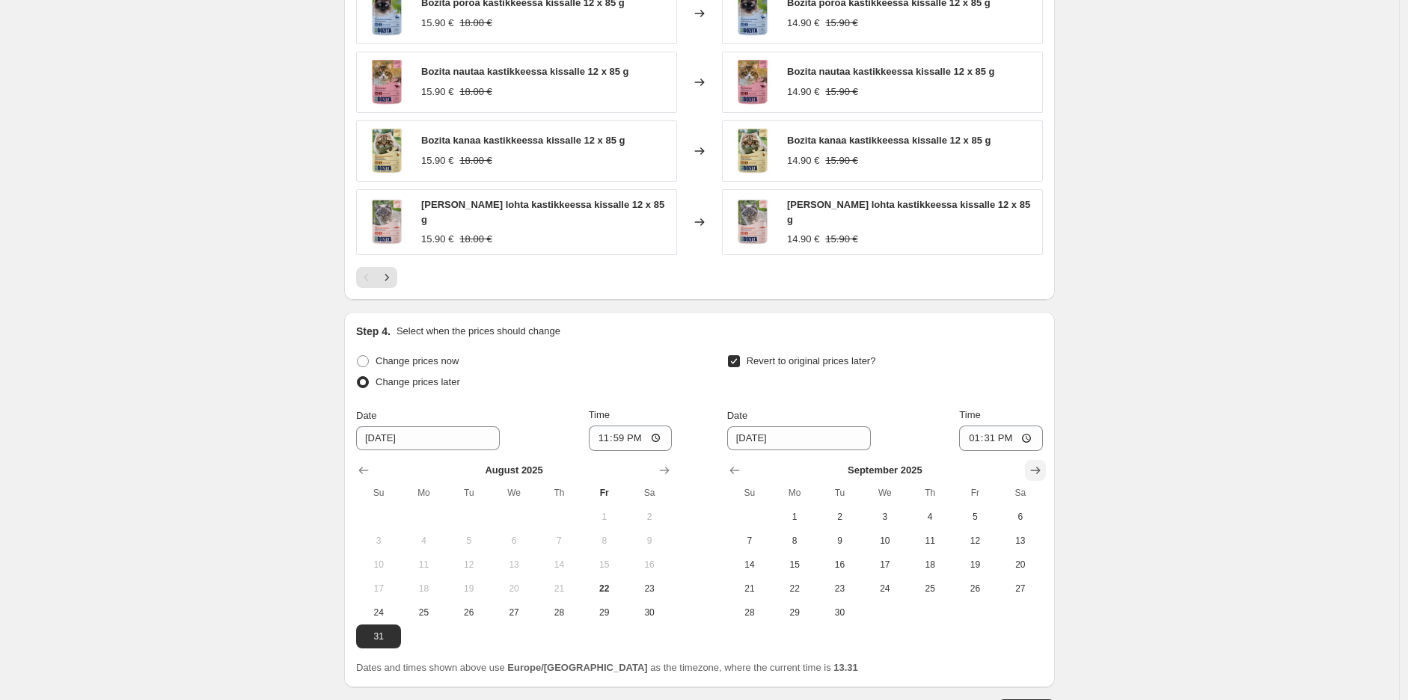
click at [1035, 470] on icon "Show next month, October 2025" at bounding box center [1035, 470] width 15 height 15
click at [894, 505] on button "1" at bounding box center [884, 517] width 45 height 24
type input "[DATE]"
click at [1000, 438] on input "13:31" at bounding box center [1001, 438] width 84 height 25
type input "10:00"
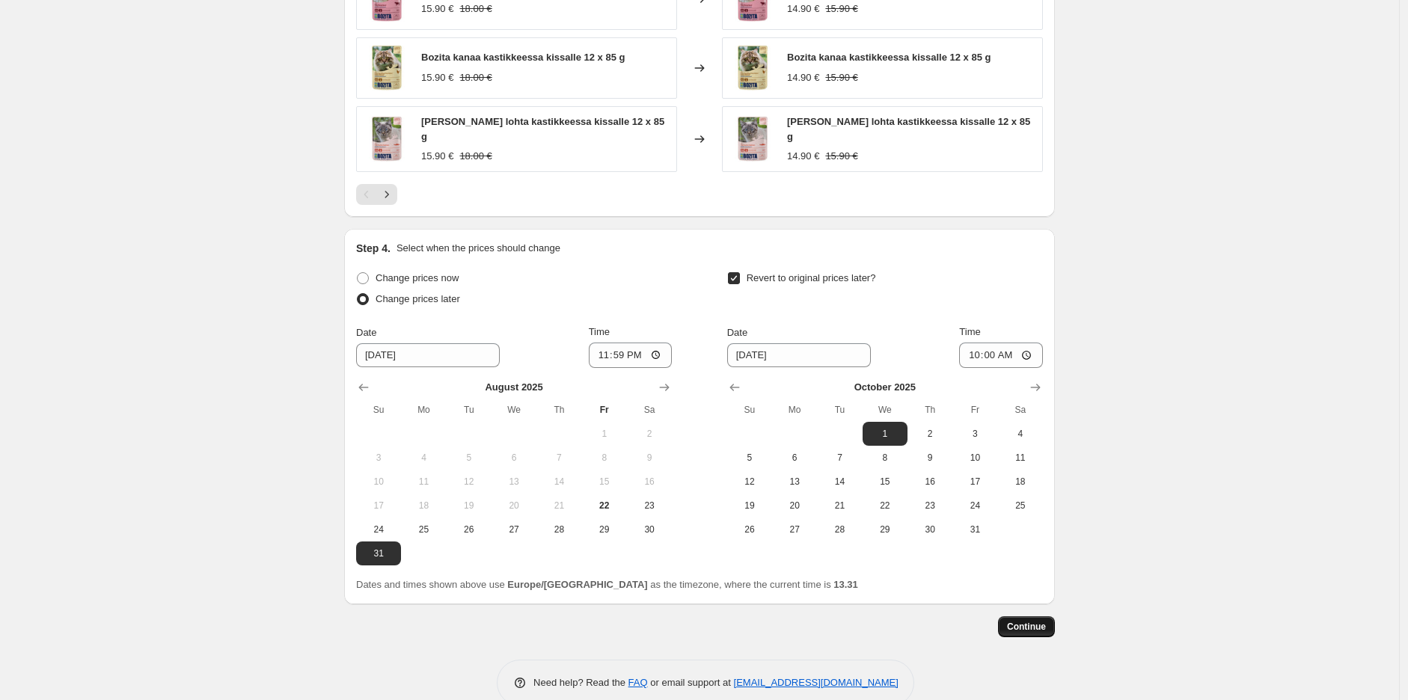
click at [1046, 622] on span "Continue" at bounding box center [1026, 627] width 39 height 12
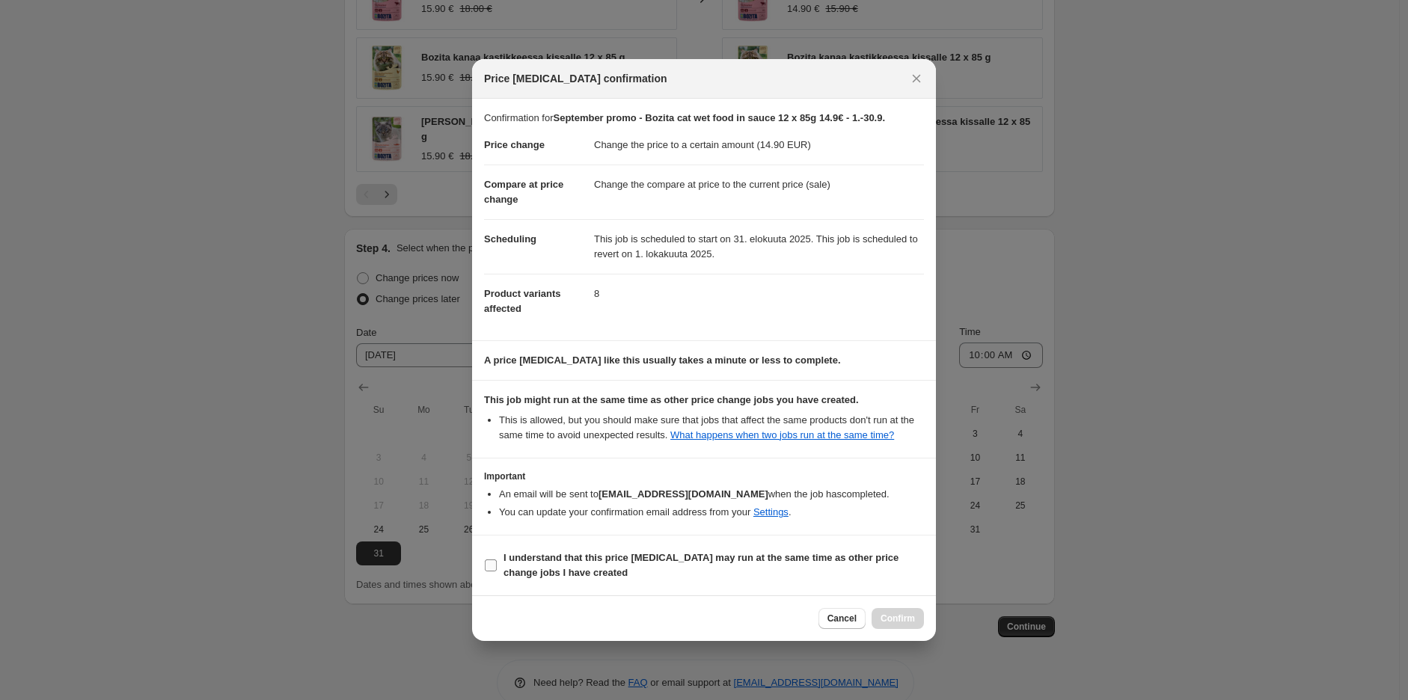
click at [532, 562] on b "I understand that this price [MEDICAL_DATA] may run at the same time as other p…" at bounding box center [700, 565] width 395 height 26
click at [497, 562] on input "I understand that this price [MEDICAL_DATA] may run at the same time as other p…" at bounding box center [491, 565] width 12 height 12
checkbox input "true"
click at [897, 617] on span "Confirm" at bounding box center [897, 619] width 34 height 12
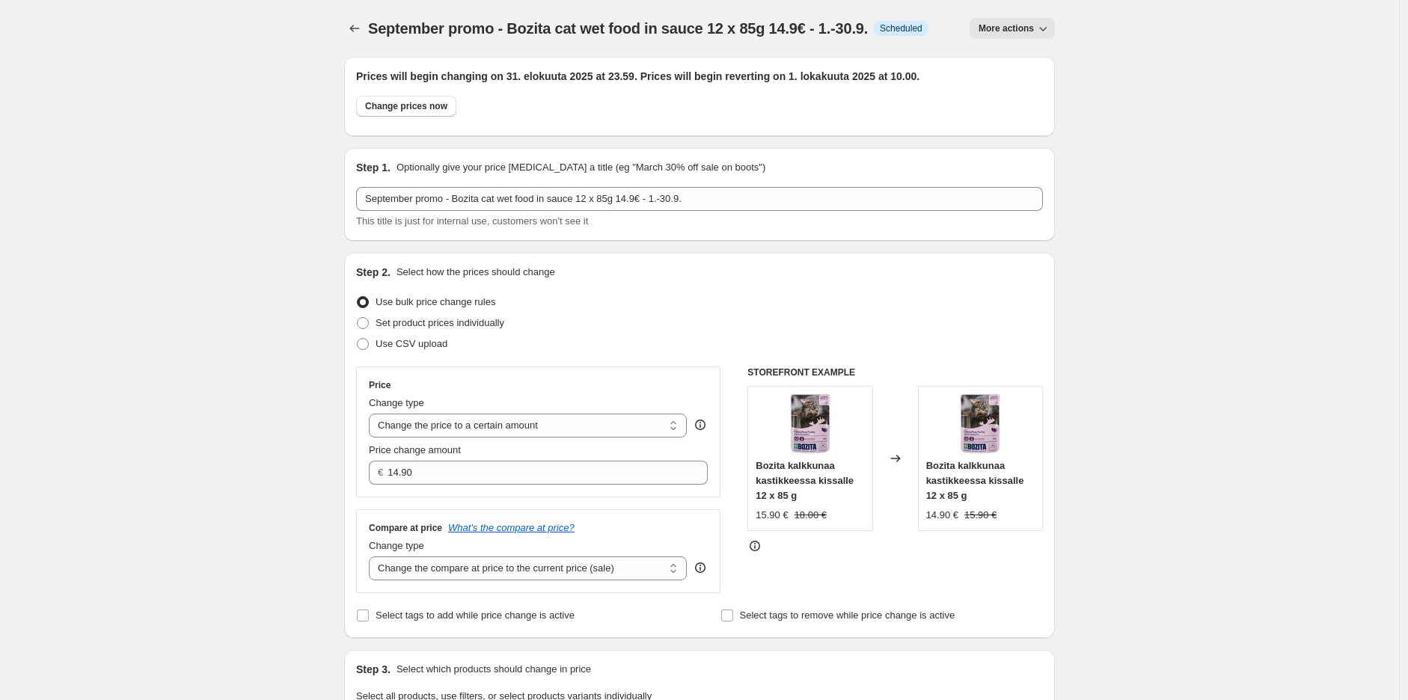
scroll to position [1080, 0]
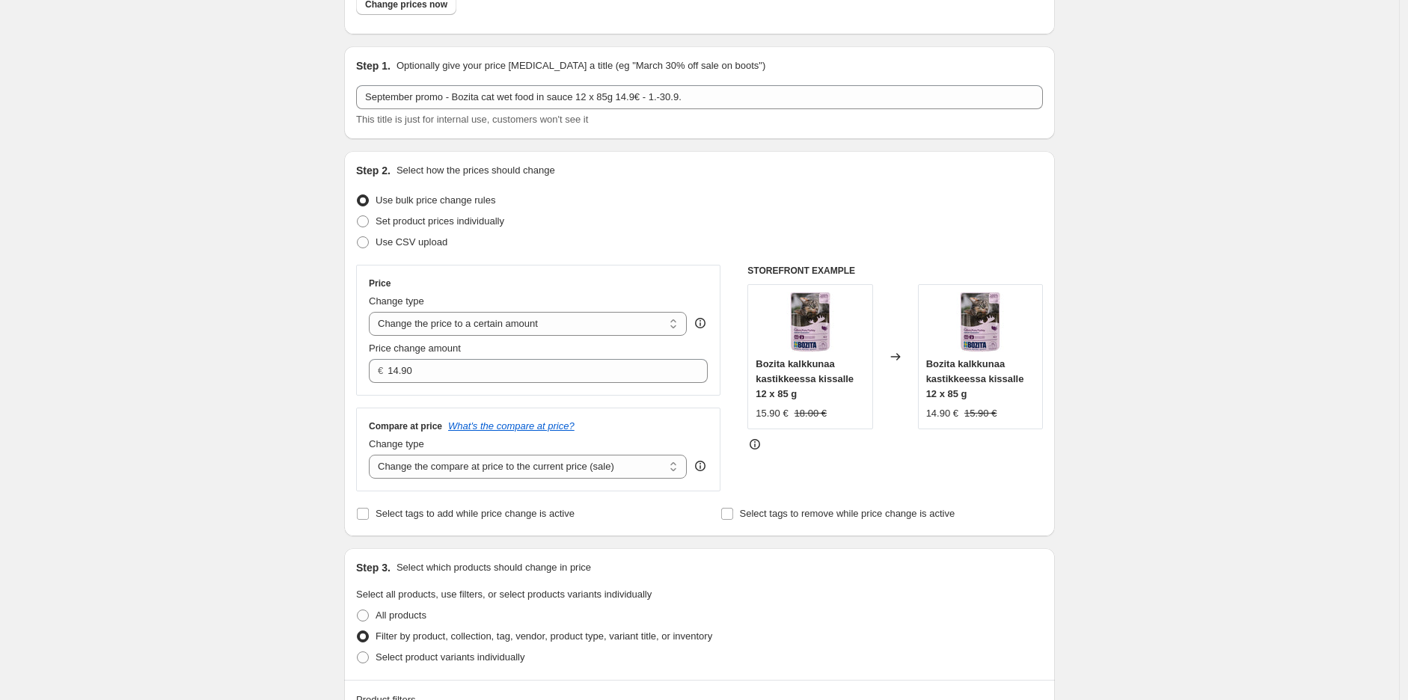
scroll to position [0, 0]
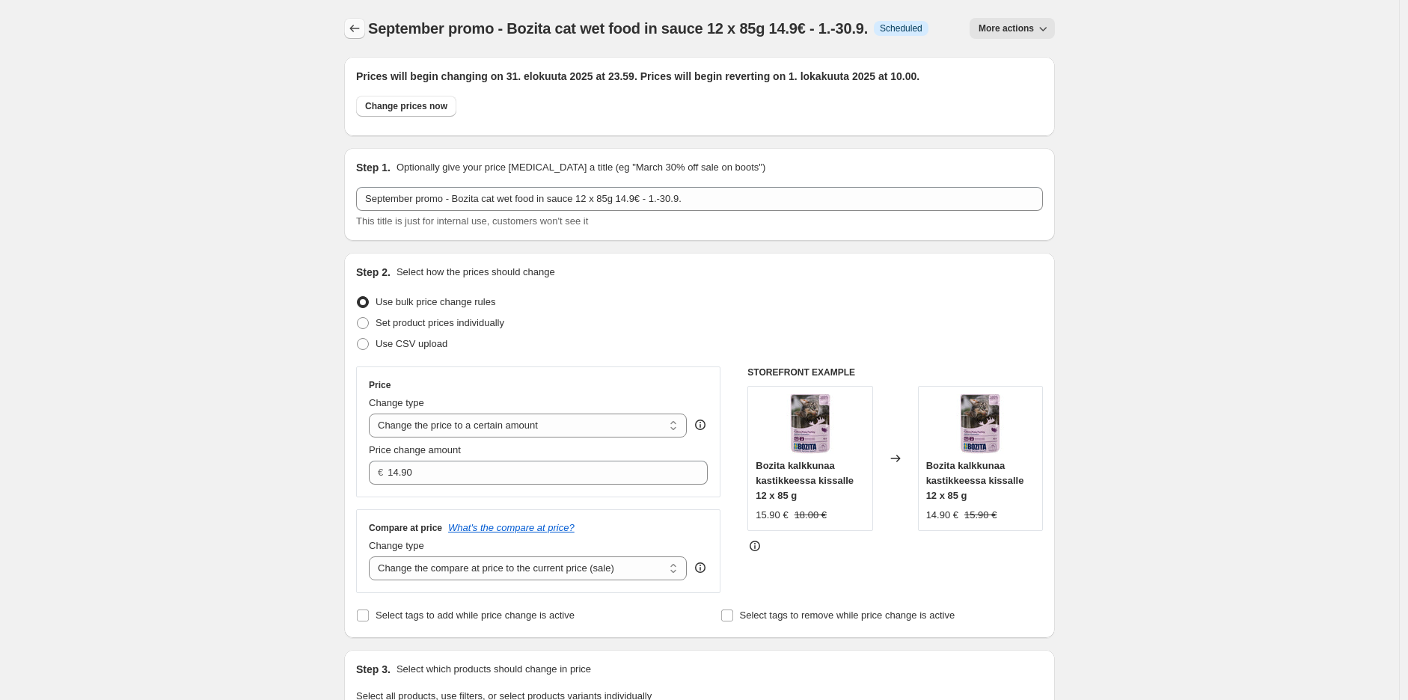
click at [349, 26] on button "Price change jobs" at bounding box center [354, 28] width 21 height 21
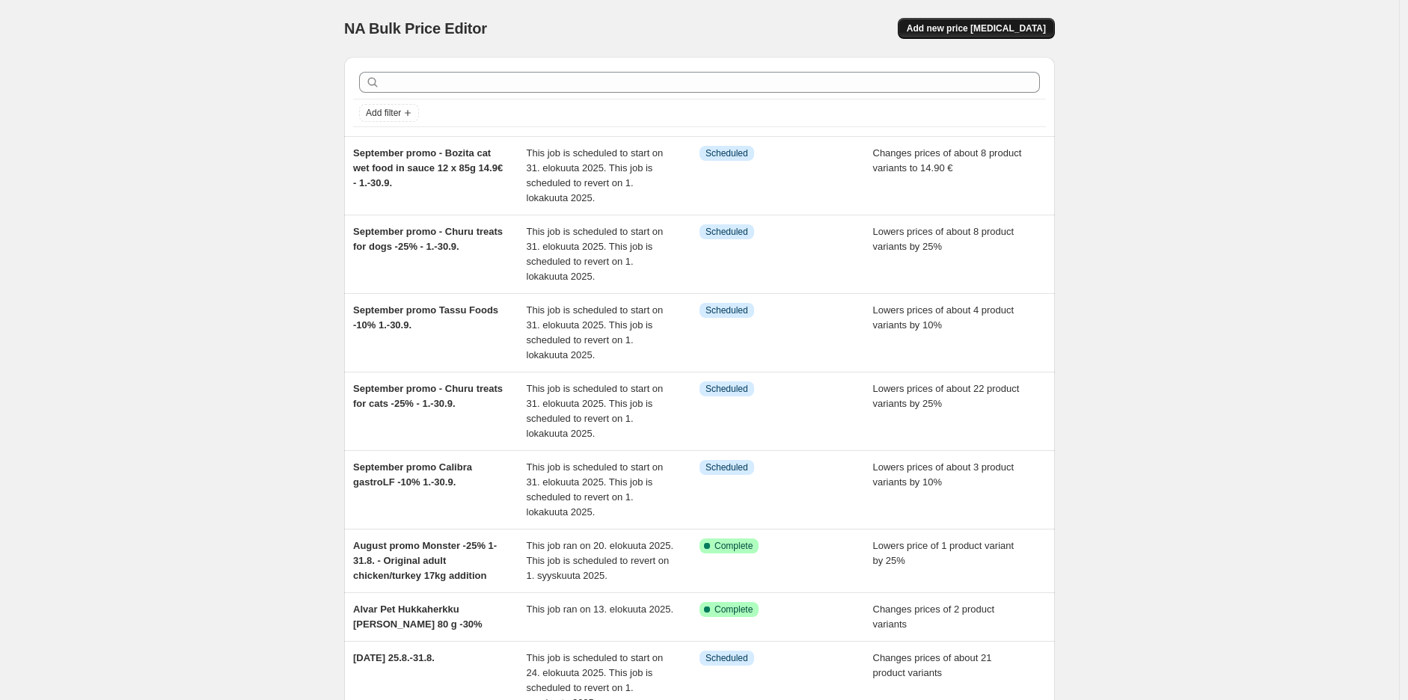
click at [990, 29] on span "Add new price [MEDICAL_DATA]" at bounding box center [975, 28] width 139 height 12
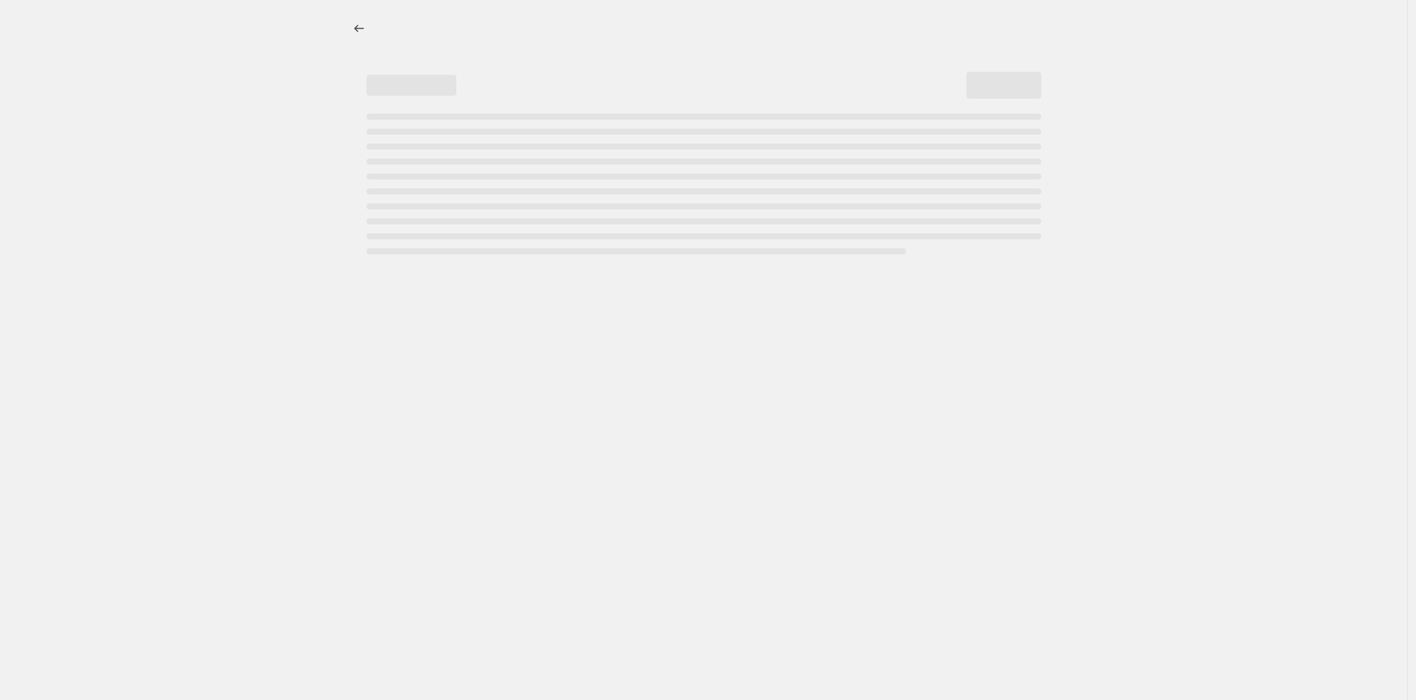
select select "percentage"
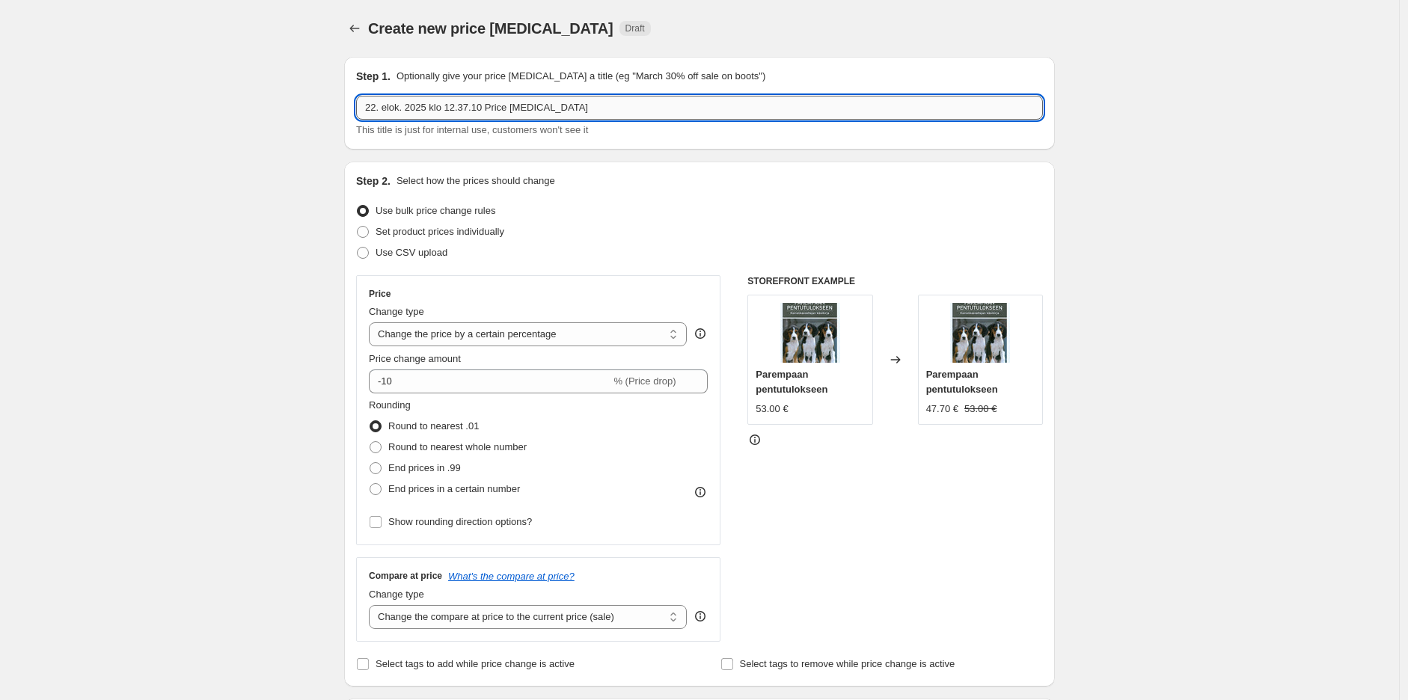
click at [484, 109] on input "22. elok. 2025 klo 12.37.10 Price [MEDICAL_DATA]" at bounding box center [699, 108] width 687 height 24
click at [685, 111] on input "September promo -" at bounding box center [699, 108] width 687 height 24
paste input "Extreme Classic cat litters 14 kg 19.99€"
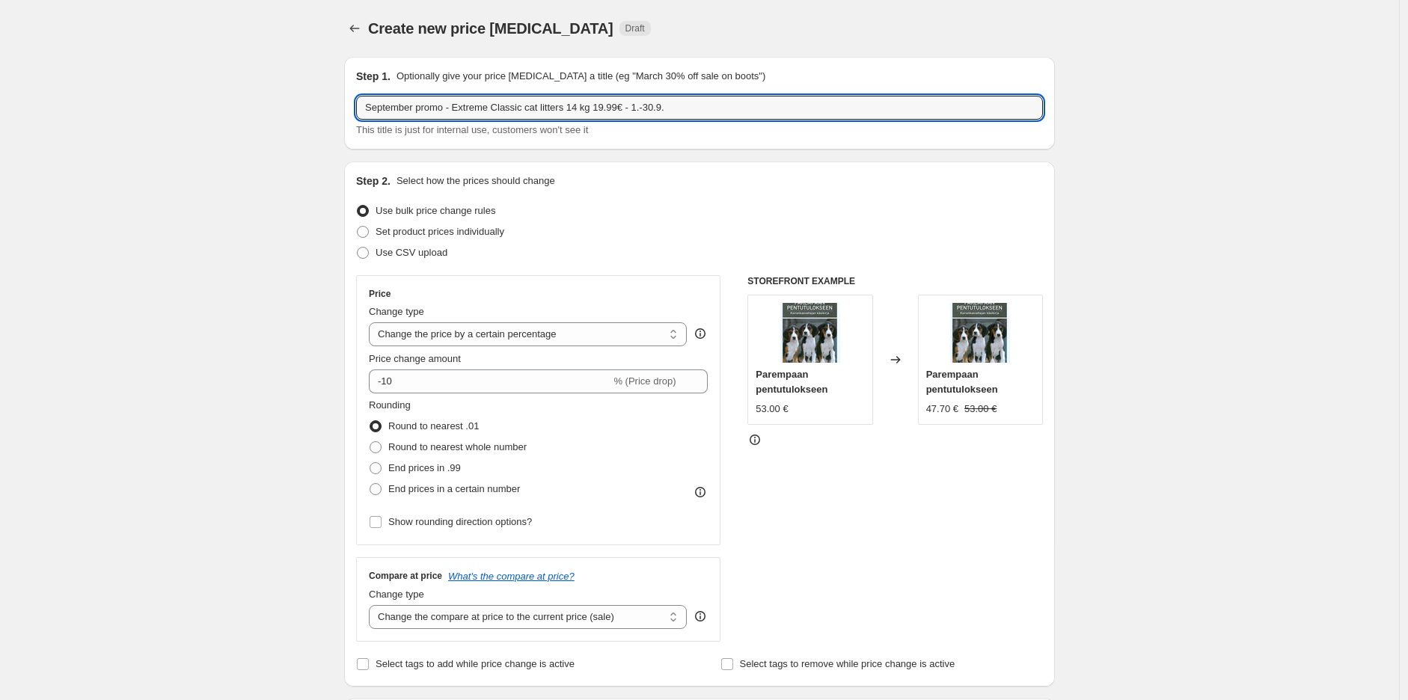
type input "September promo - Extreme Classic cat litters 14 kg 19.99€ - 1.-30.9."
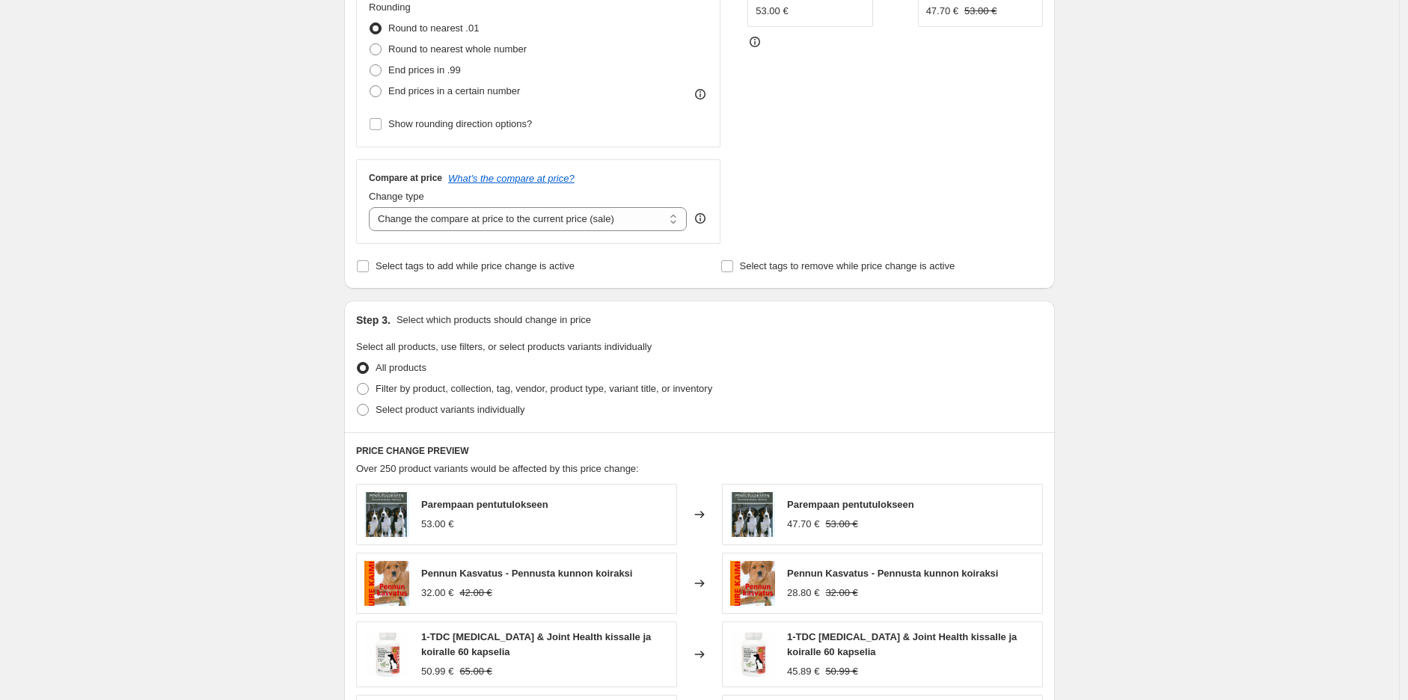
scroll to position [498, 0]
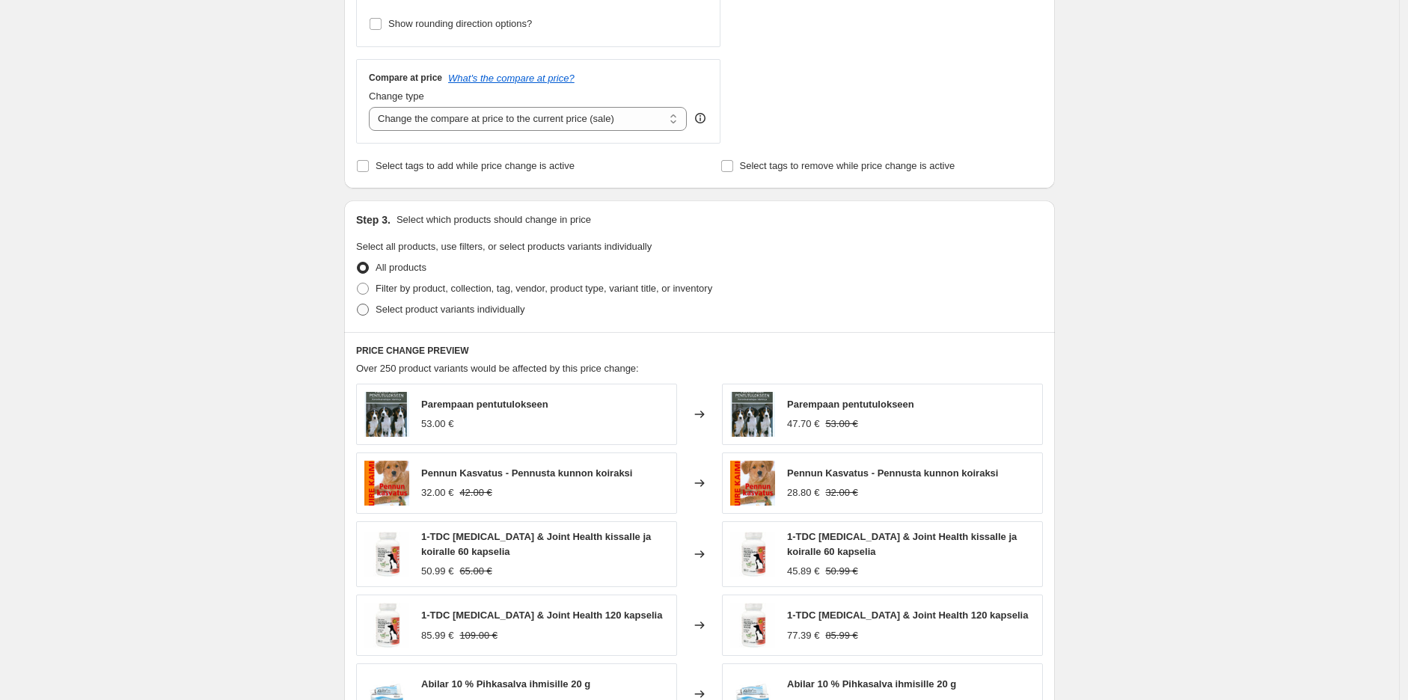
click at [488, 310] on span "Select product variants individually" at bounding box center [449, 309] width 149 height 11
click at [357, 304] on input "Select product variants individually" at bounding box center [357, 304] width 1 height 1
radio input "true"
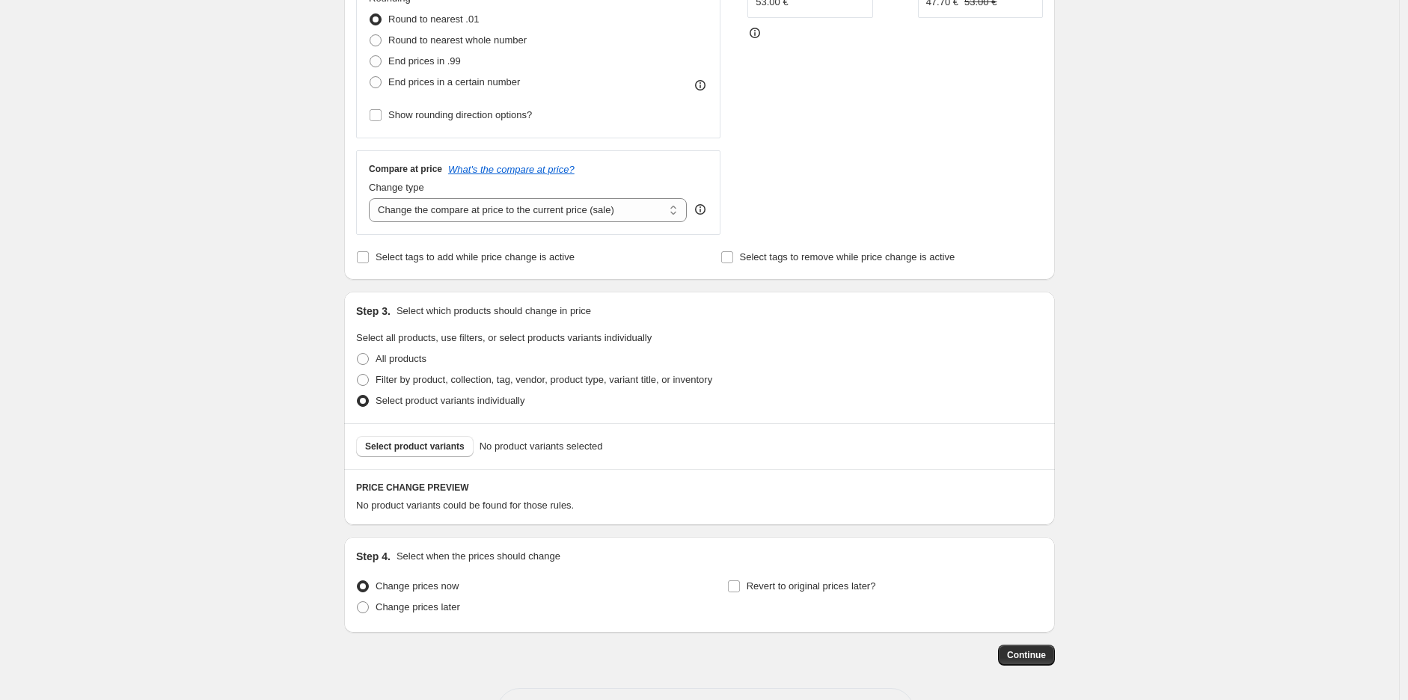
scroll to position [381, 0]
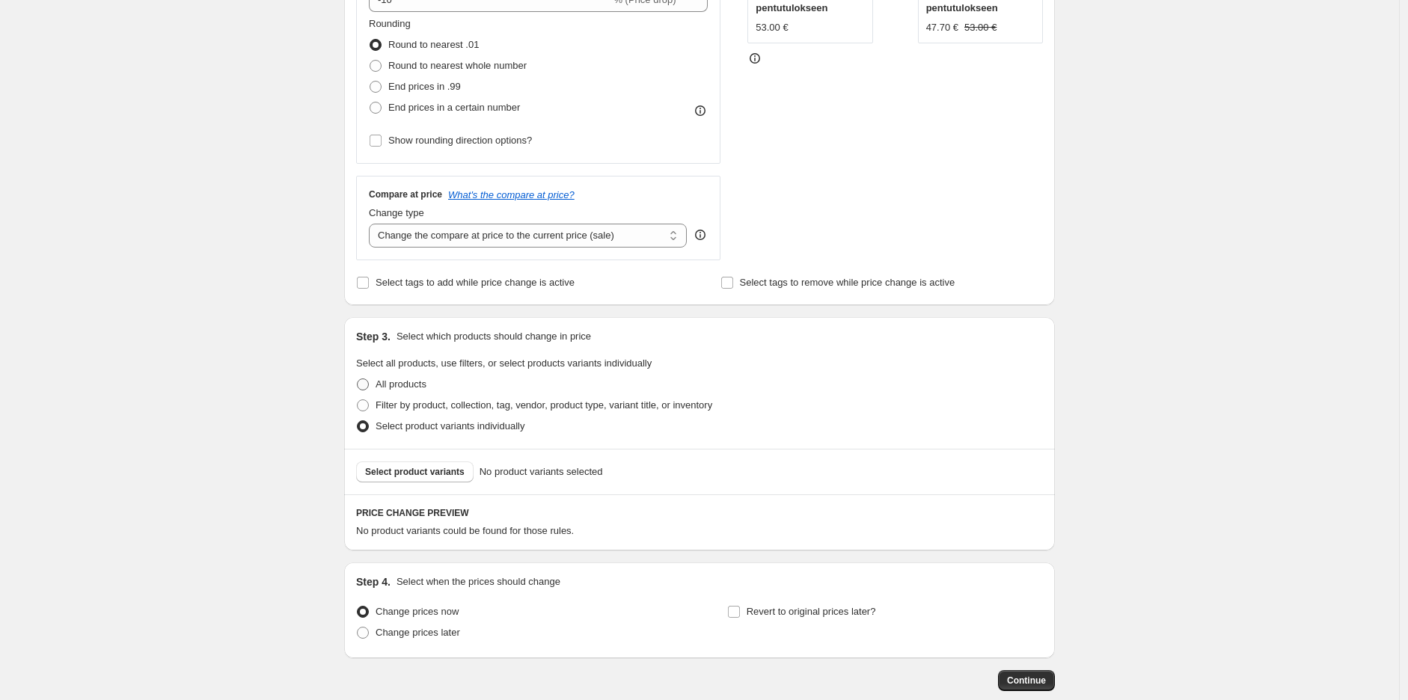
click at [415, 383] on span "All products" at bounding box center [400, 383] width 51 height 11
click at [357, 379] on input "All products" at bounding box center [357, 378] width 1 height 1
radio input "true"
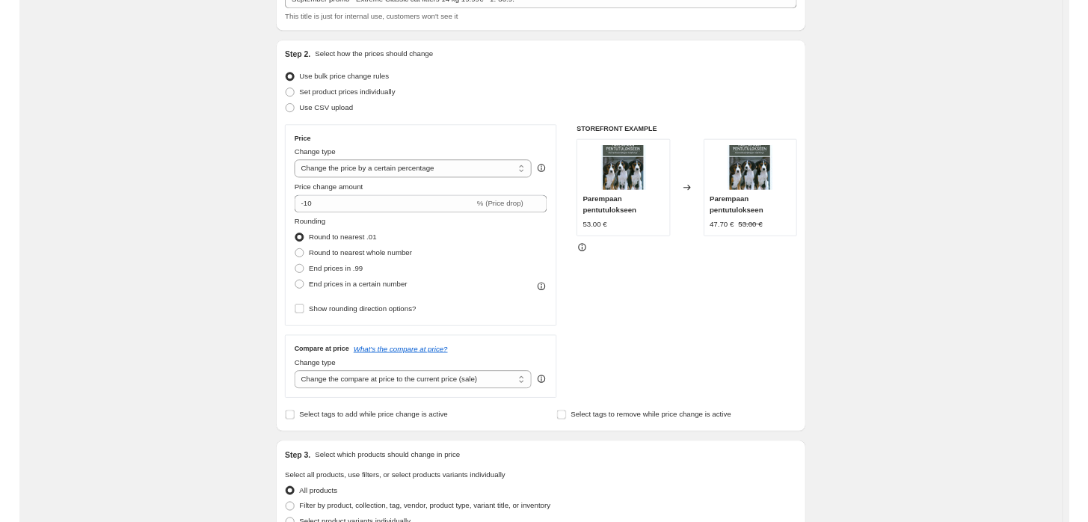
scroll to position [332, 0]
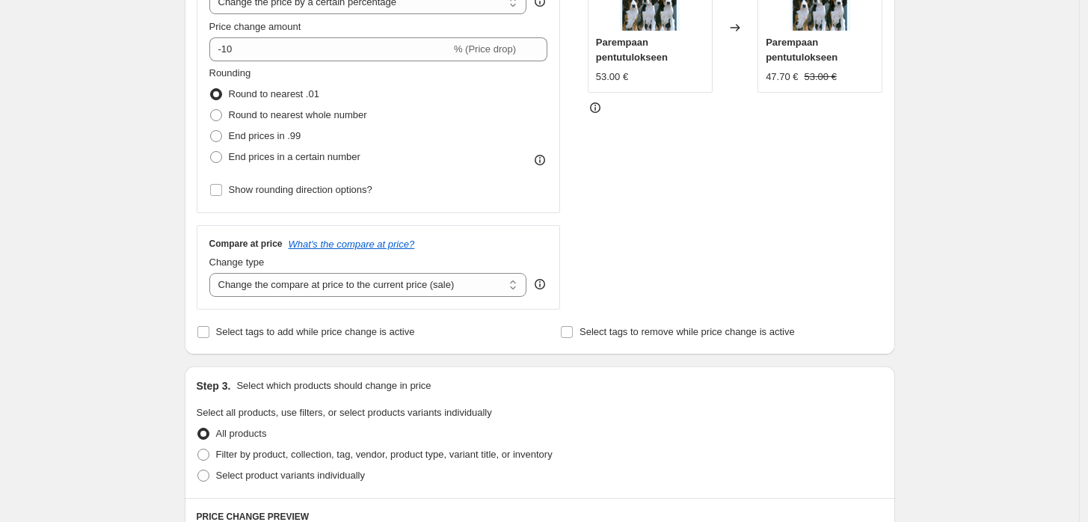
click at [927, 153] on div "Create new price [MEDICAL_DATA]. This page is ready Create new price [MEDICAL_D…" at bounding box center [539, 418] width 1079 height 1500
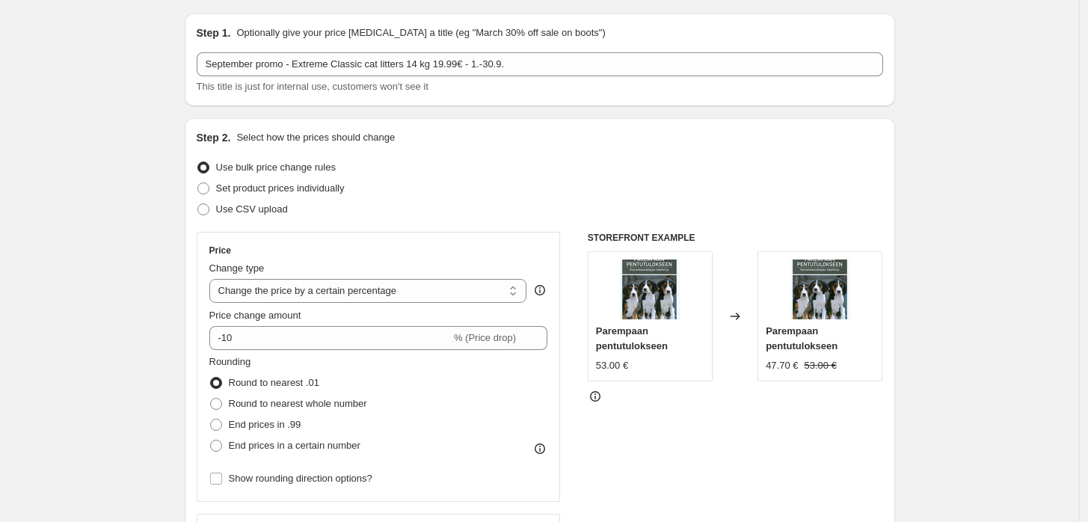
scroll to position [0, 0]
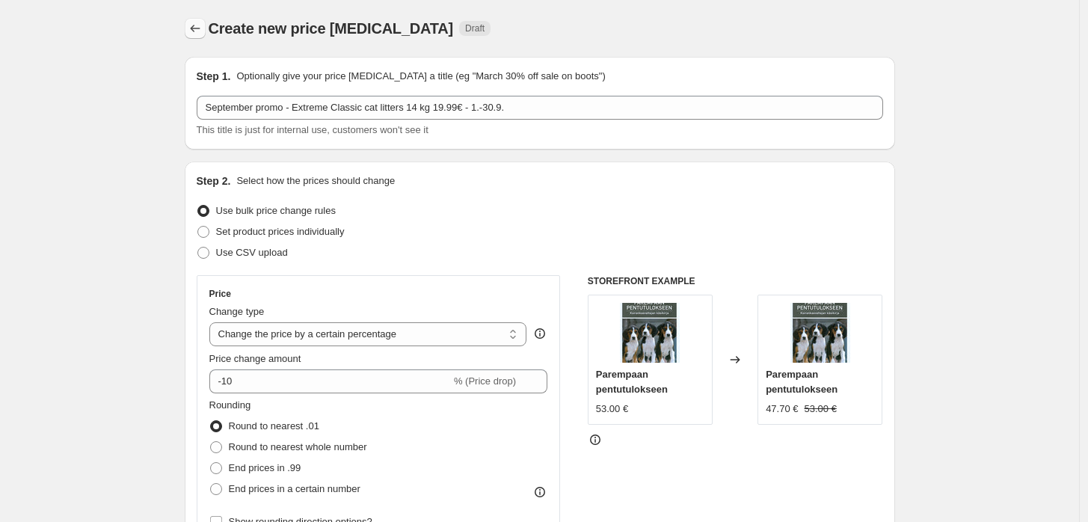
click at [198, 29] on icon "Price change jobs" at bounding box center [195, 28] width 15 height 15
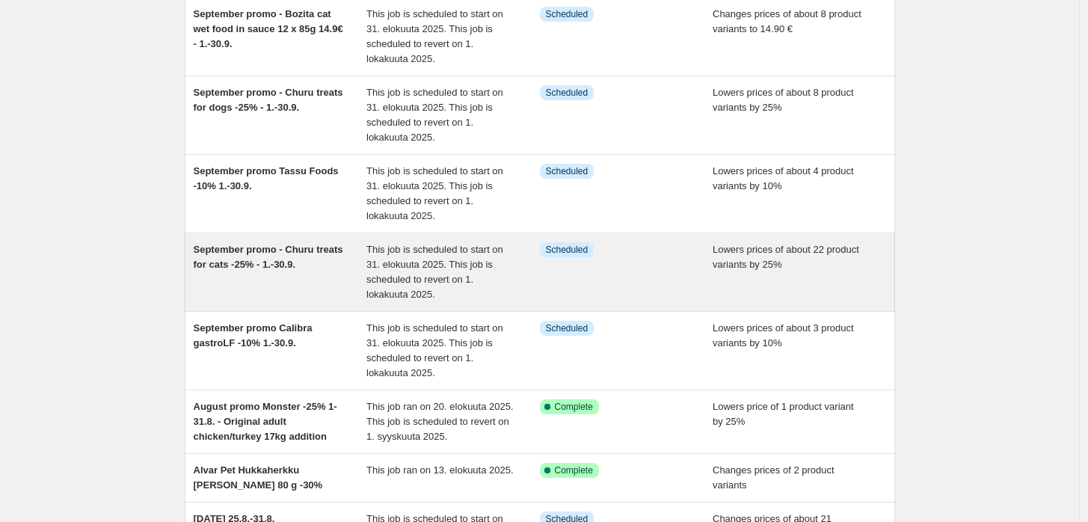
scroll to position [166, 0]
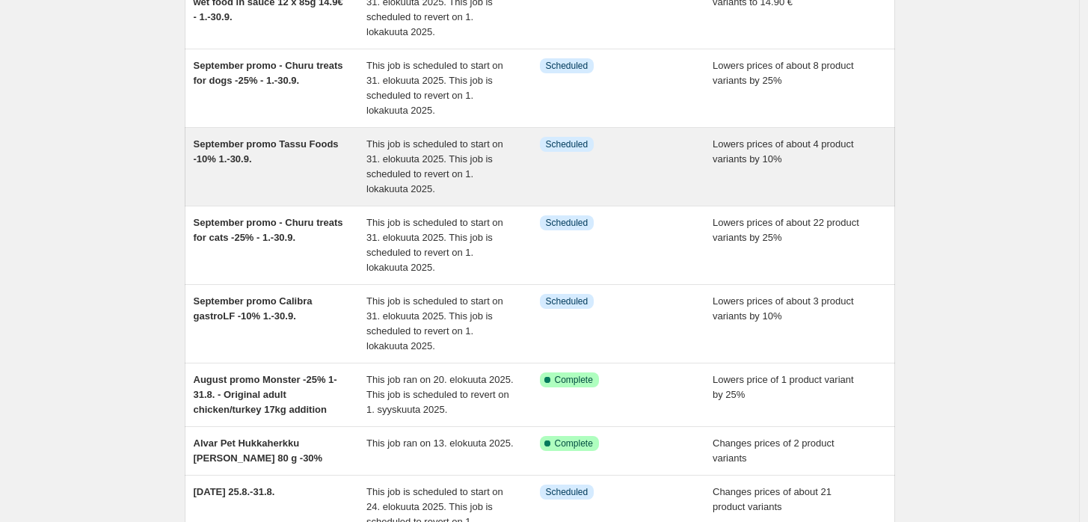
click at [320, 143] on span "September promo Tassu Foods -10% 1.-30.9." at bounding box center [266, 151] width 145 height 26
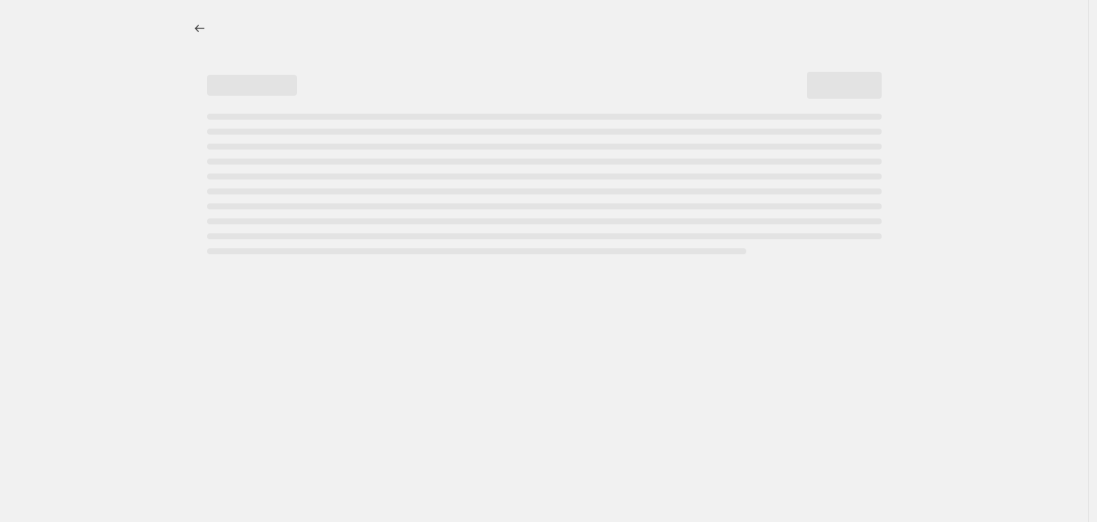
select select "percentage"
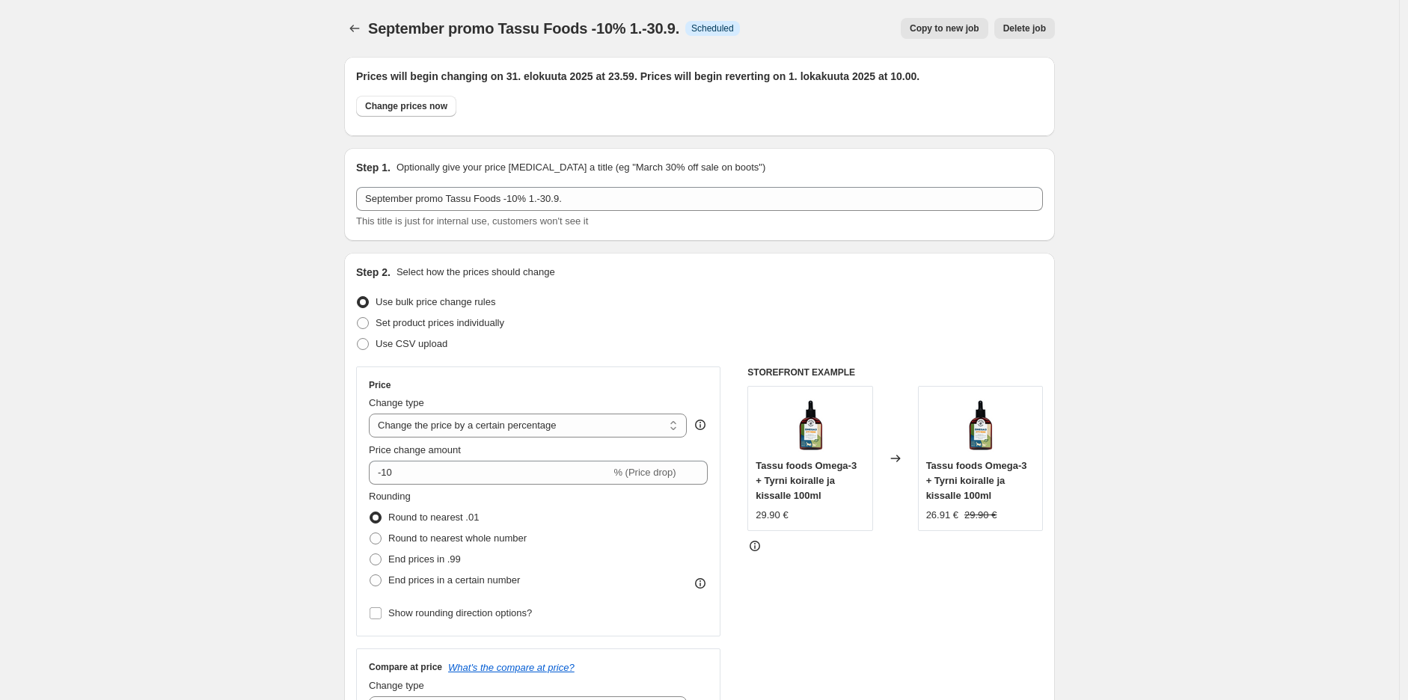
click at [349, 23] on button "Price change jobs" at bounding box center [354, 28] width 21 height 21
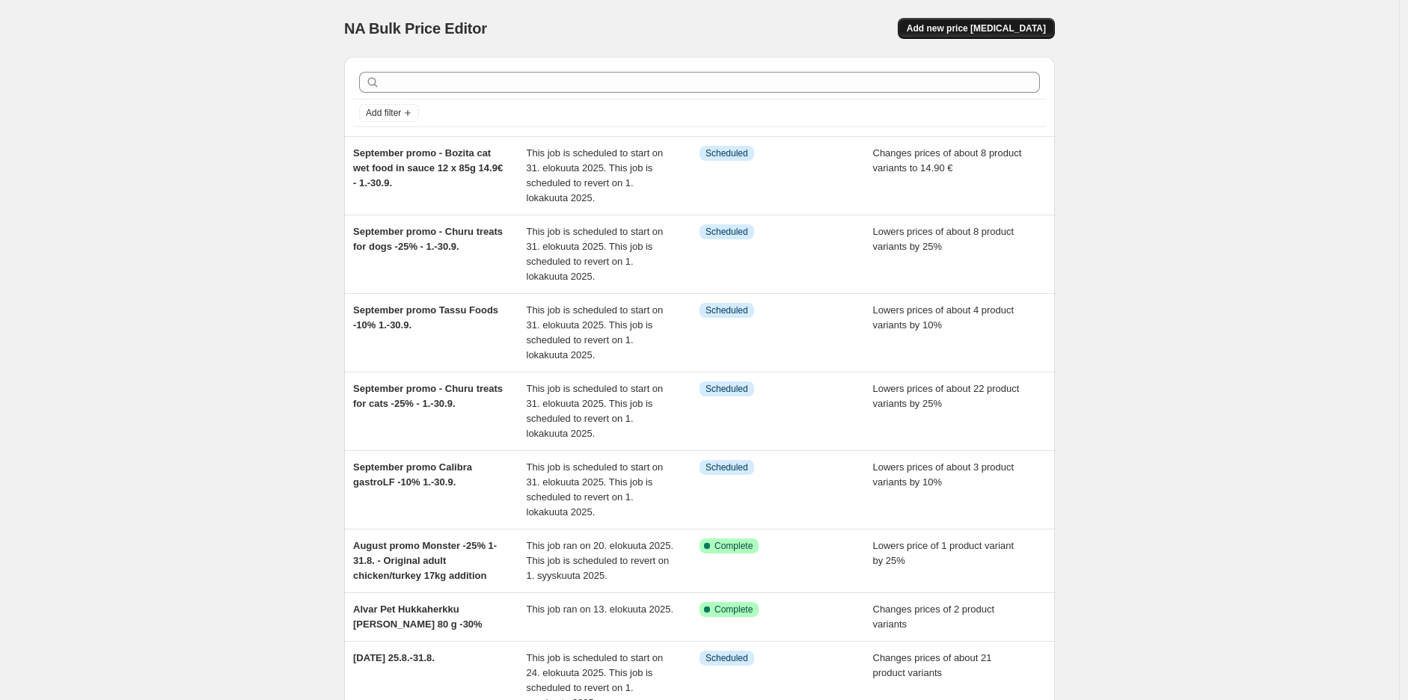
click at [1025, 25] on span "Add new price [MEDICAL_DATA]" at bounding box center [975, 28] width 139 height 12
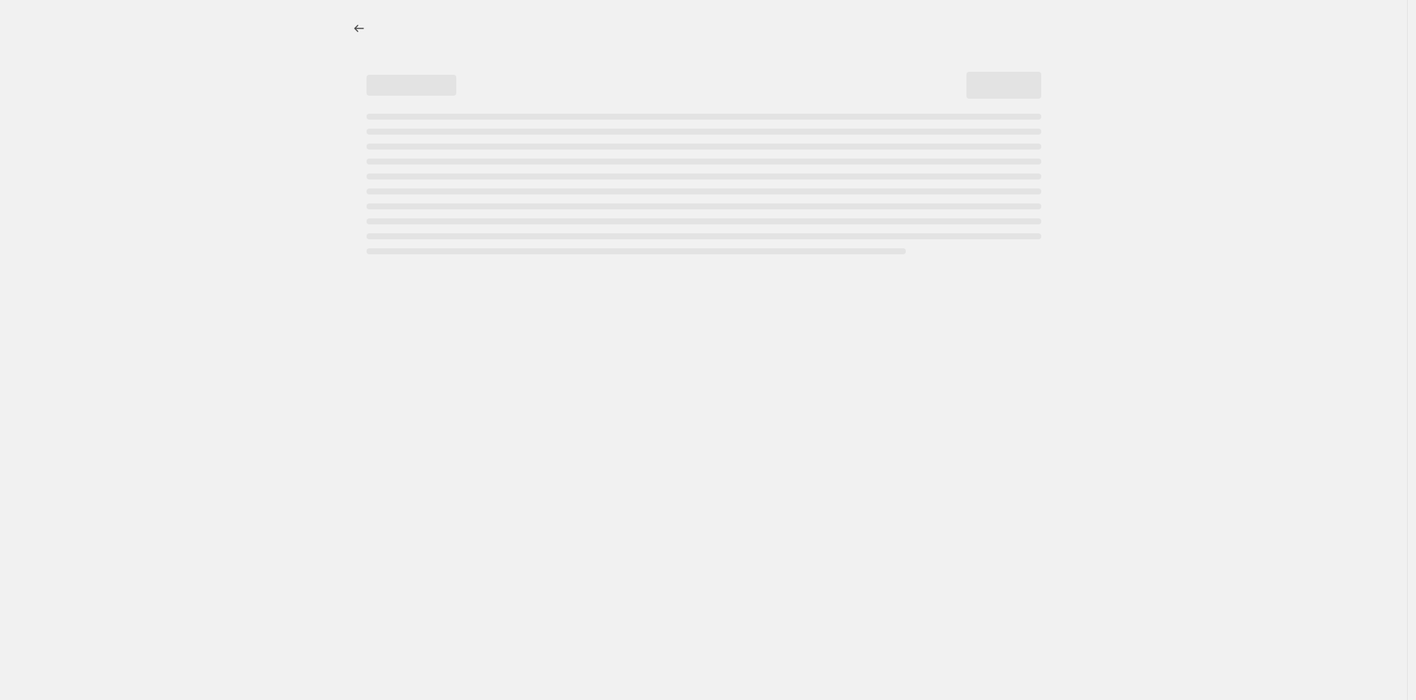
select select "percentage"
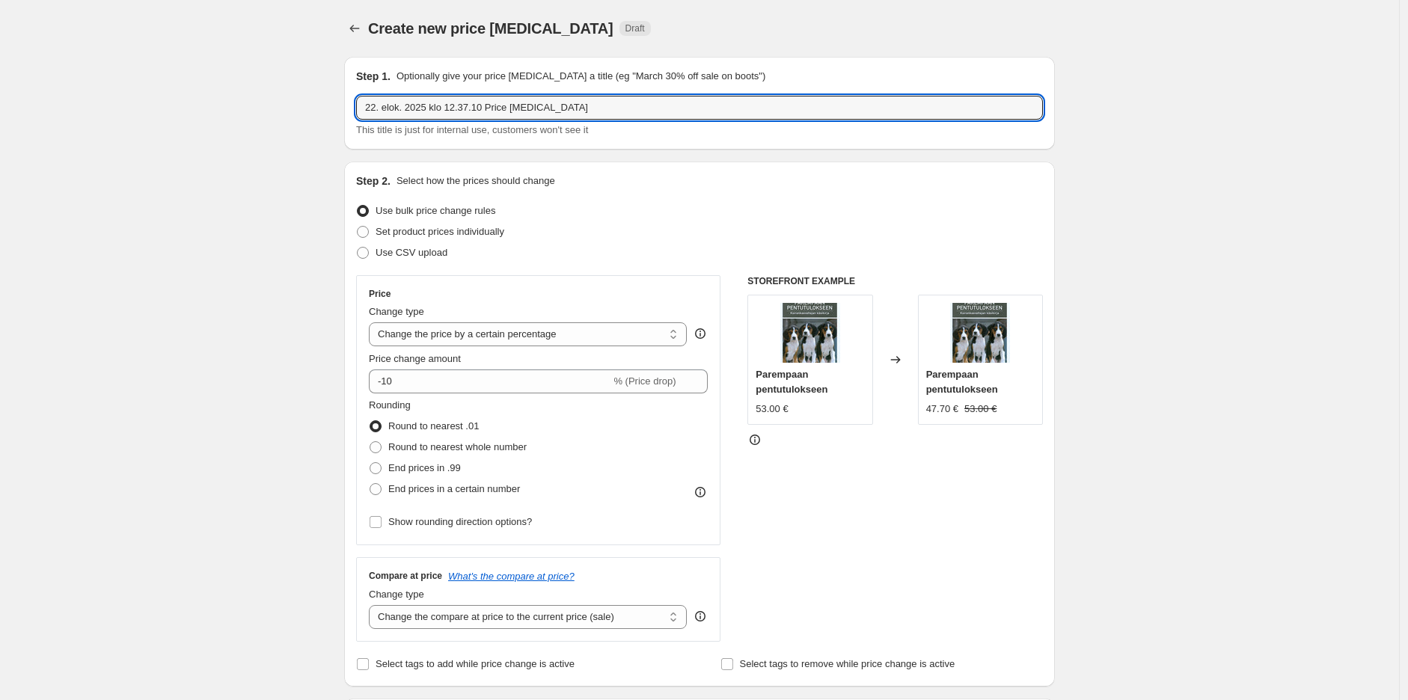
drag, startPoint x: 429, startPoint y: 143, endPoint x: -18, endPoint y: 125, distance: 446.9
click at [0, 125] on html "Home Settings Plans Skip to content Create new price [MEDICAL_DATA]. This page …" at bounding box center [704, 350] width 1408 height 700
paste input "Extreme Classic cat litters 14 kg 19.99€"
type input "September promo - Extreme Classic cat litters 14 kg 19.99€ - 1.-30.9."
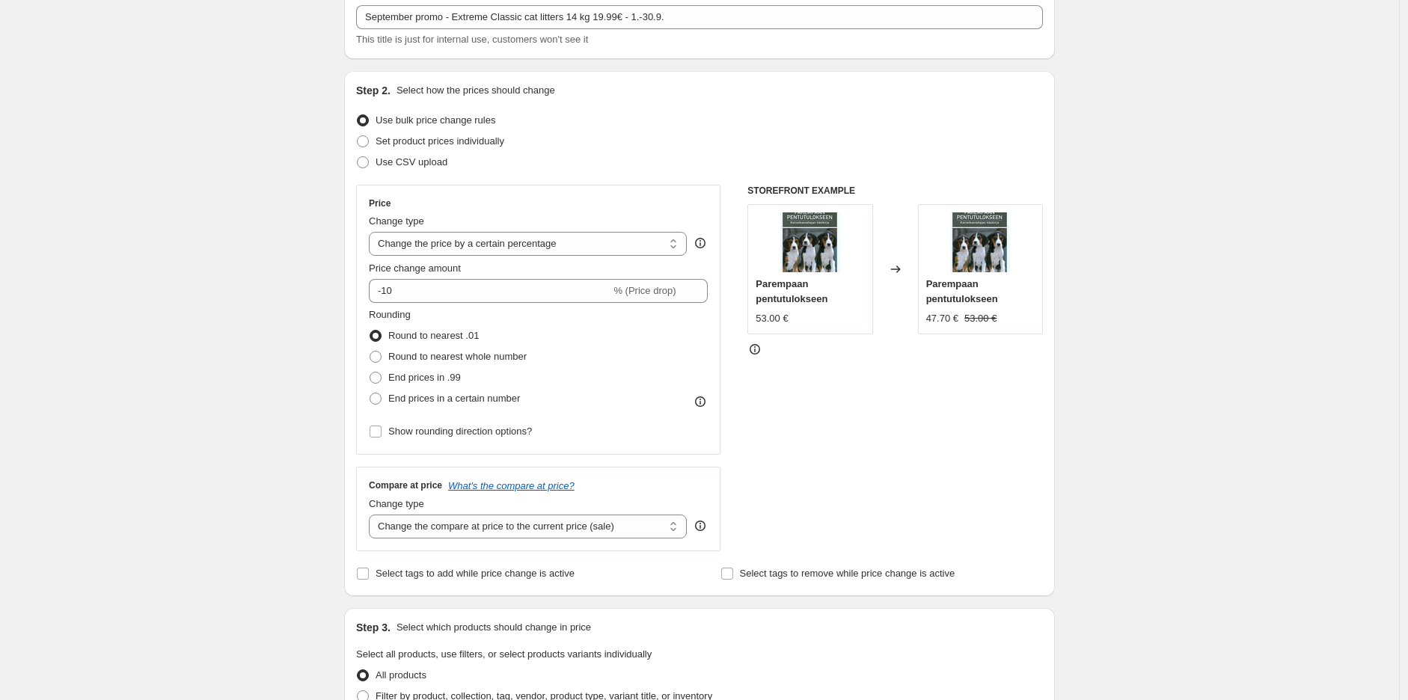
scroll to position [83, 0]
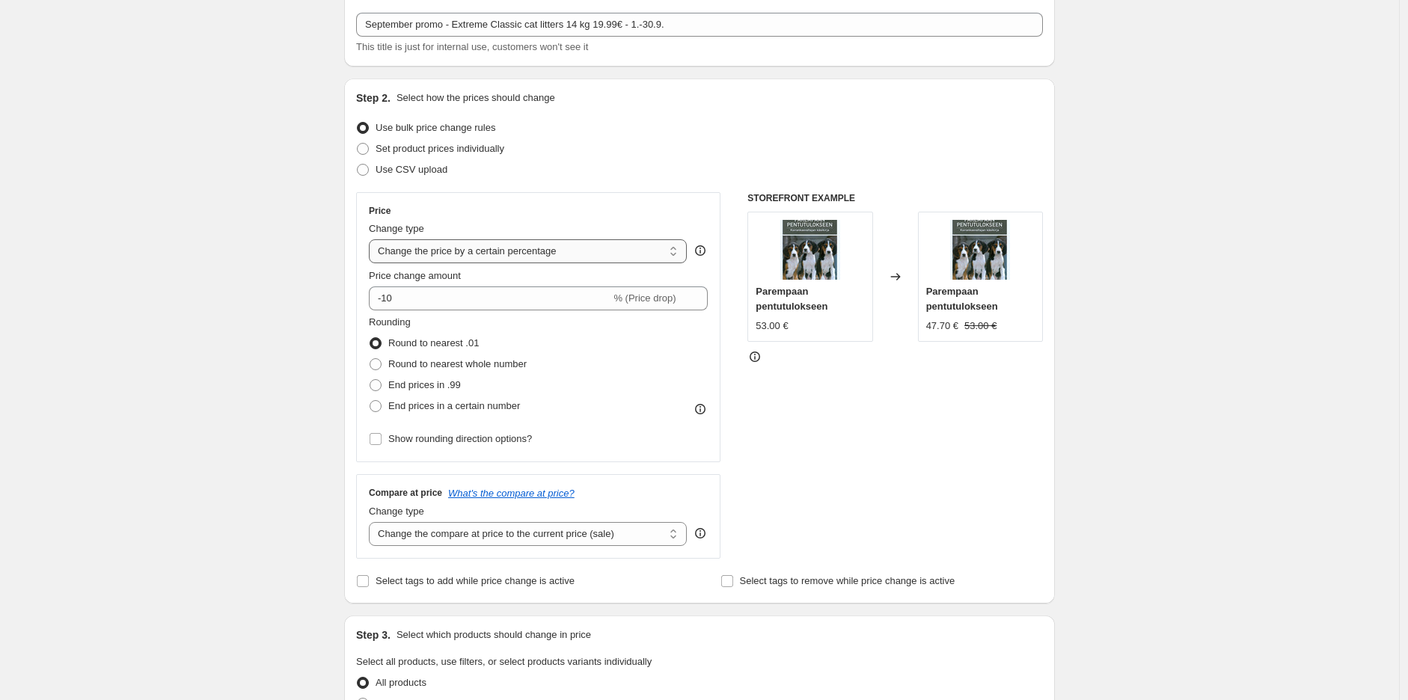
click at [544, 256] on select "Change the price to a certain amount Change the price by a certain amount Chang…" at bounding box center [528, 251] width 318 height 24
select select "to"
click at [372, 239] on select "Change the price to a certain amount Change the price by a certain amount Chang…" at bounding box center [528, 251] width 318 height 24
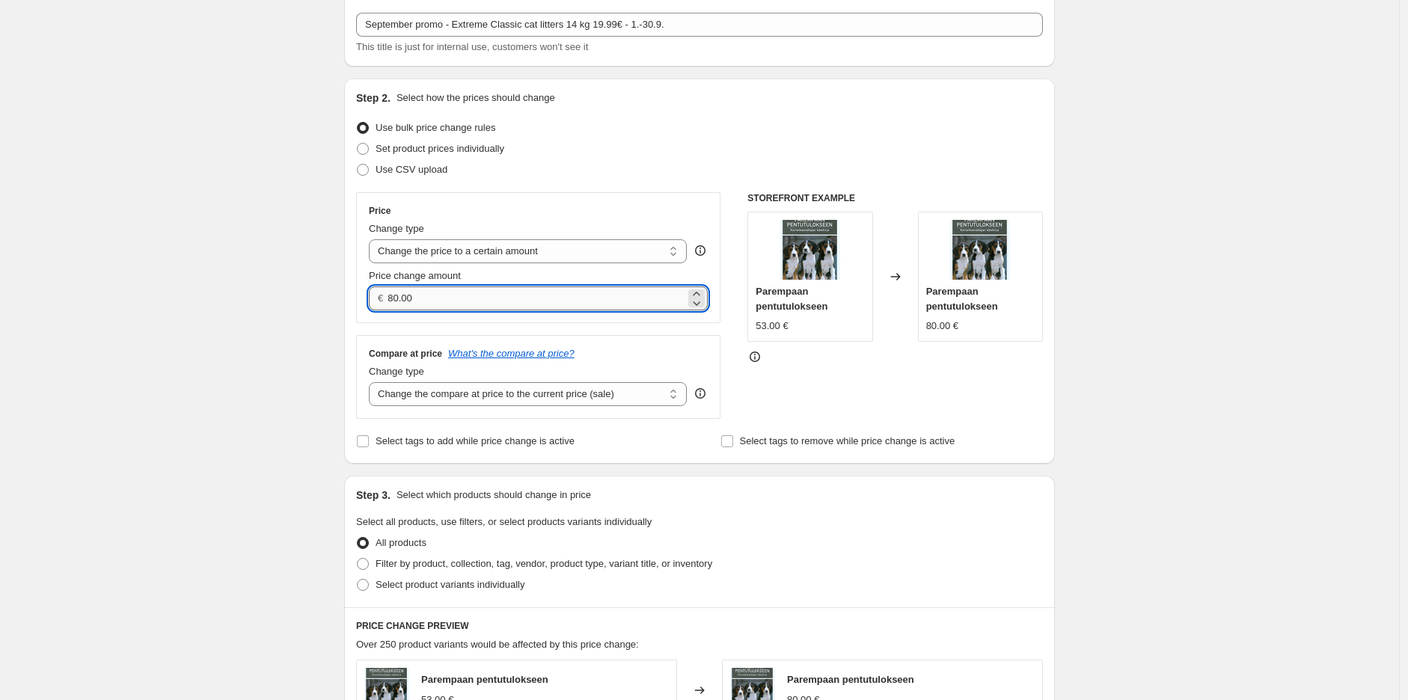
click at [527, 293] on input "80.00" at bounding box center [535, 298] width 297 height 24
click at [527, 294] on input "80.00" at bounding box center [535, 298] width 297 height 24
type input "19"
type input "19.99"
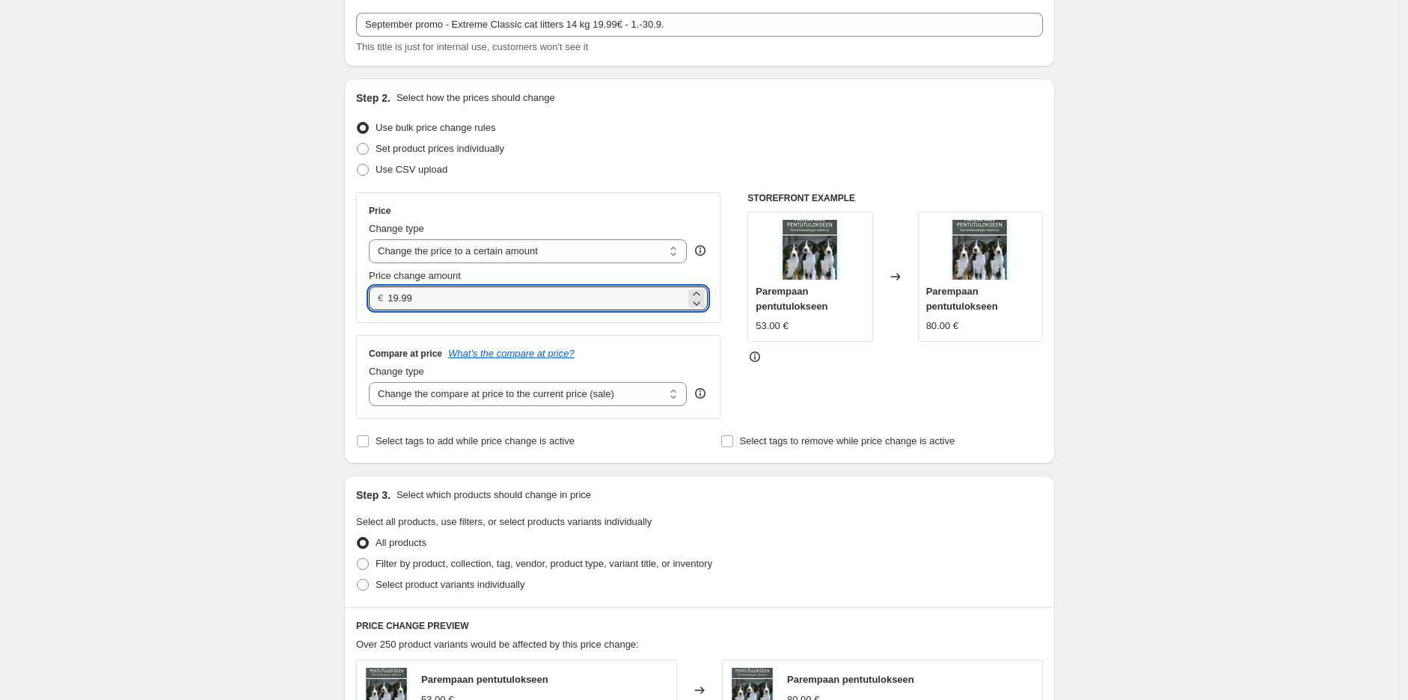
click at [1253, 204] on div "Create new price [MEDICAL_DATA]. This page is ready Create new price [MEDICAL_D…" at bounding box center [699, 597] width 1399 height 1360
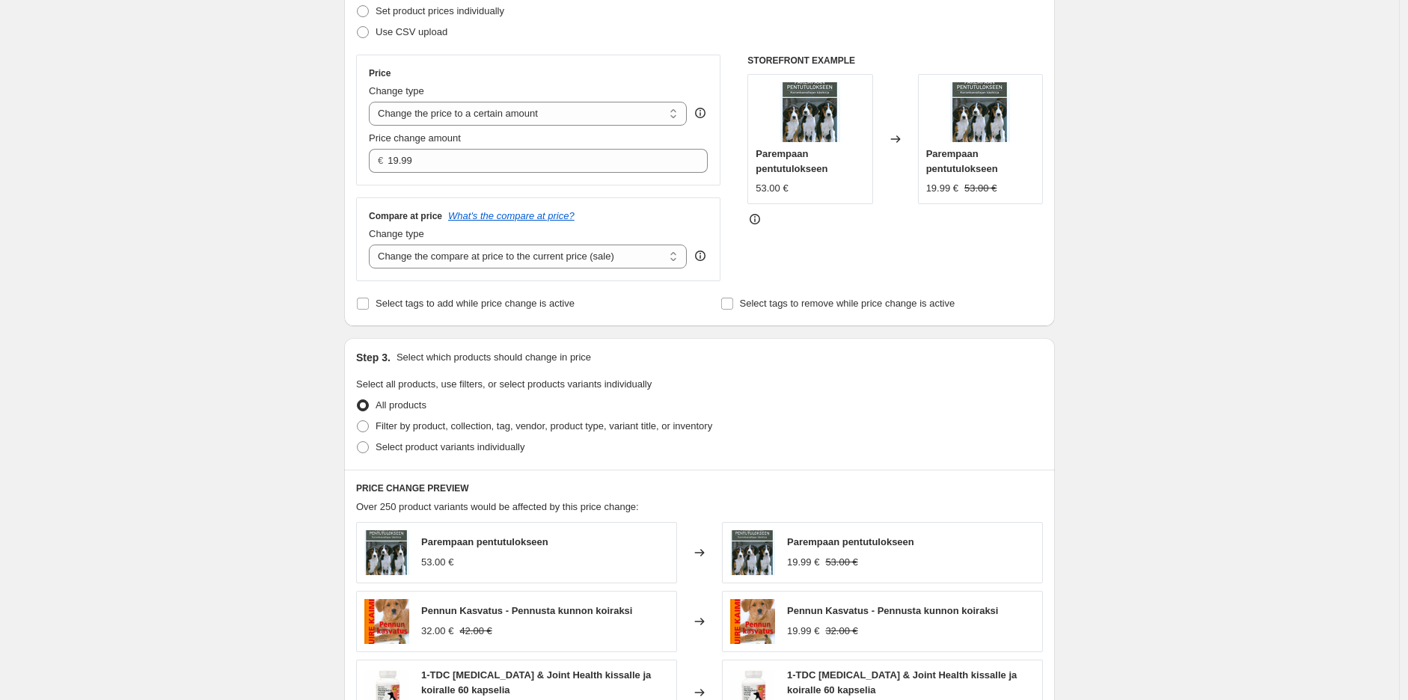
scroll to position [249, 0]
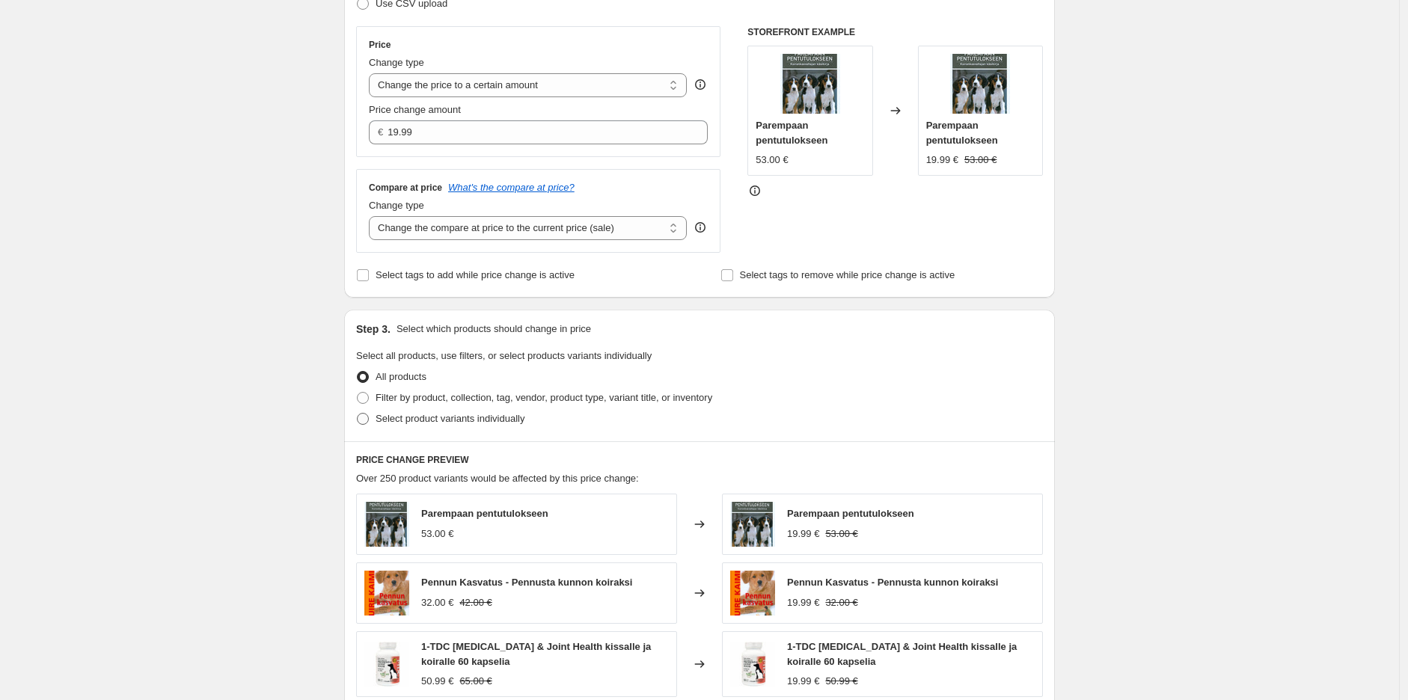
click at [491, 424] on span "Select product variants individually" at bounding box center [449, 418] width 149 height 11
click at [357, 414] on input "Select product variants individually" at bounding box center [357, 413] width 1 height 1
radio input "true"
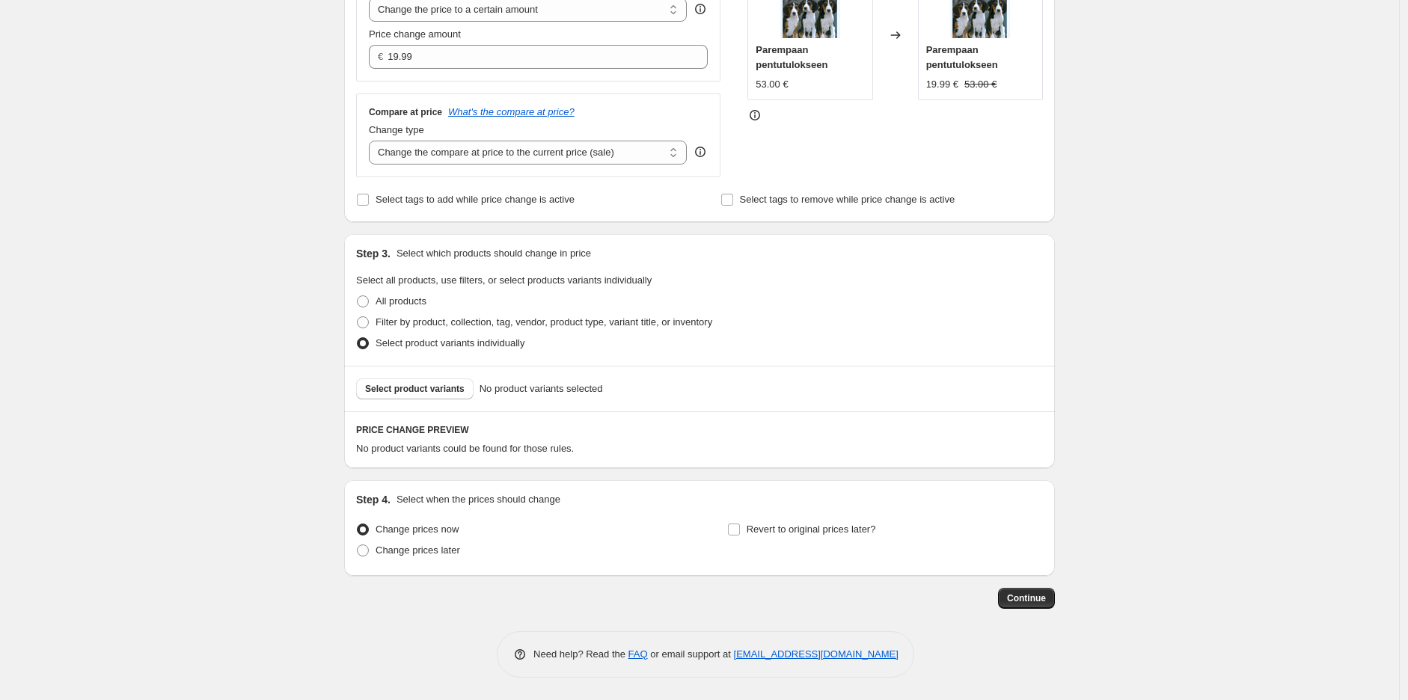
scroll to position [325, 0]
click at [425, 382] on button "Select product variants" at bounding box center [414, 388] width 117 height 21
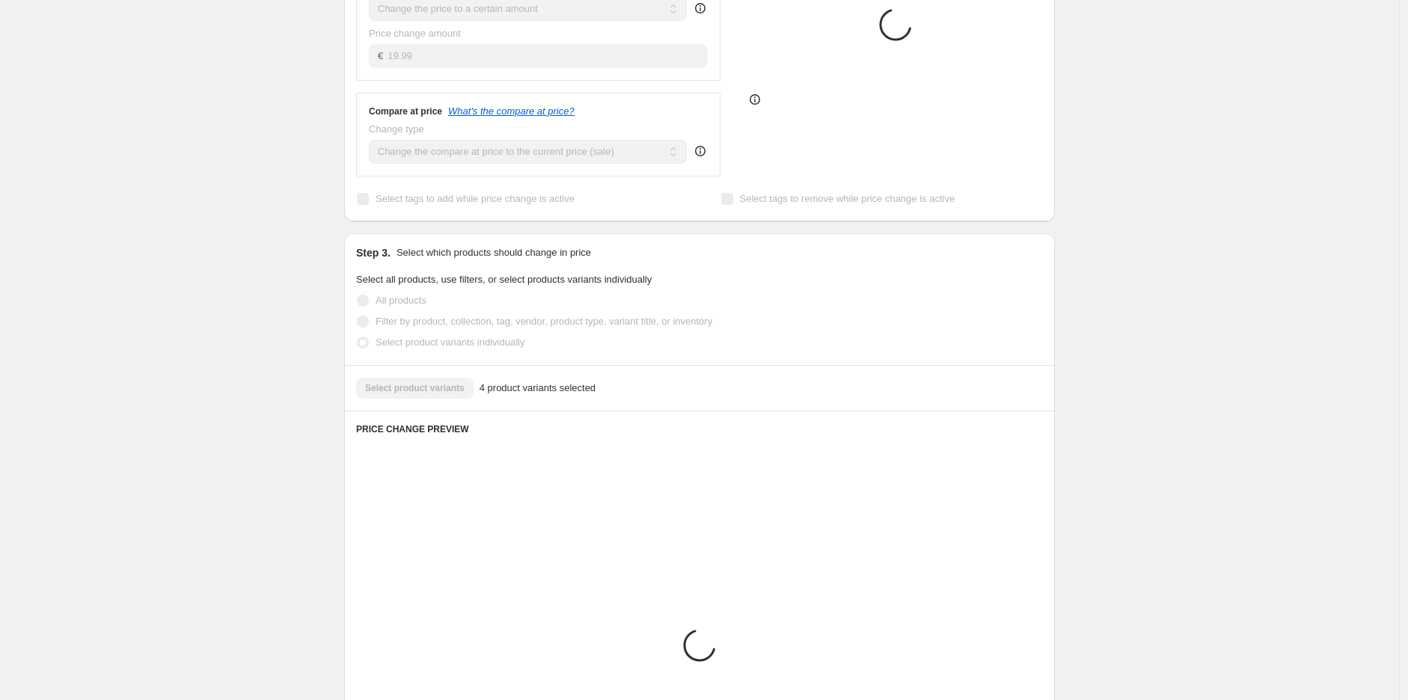
click at [1129, 293] on div "Create new price [MEDICAL_DATA]. This page is ready Create new price [MEDICAL_D…" at bounding box center [699, 376] width 1399 height 1402
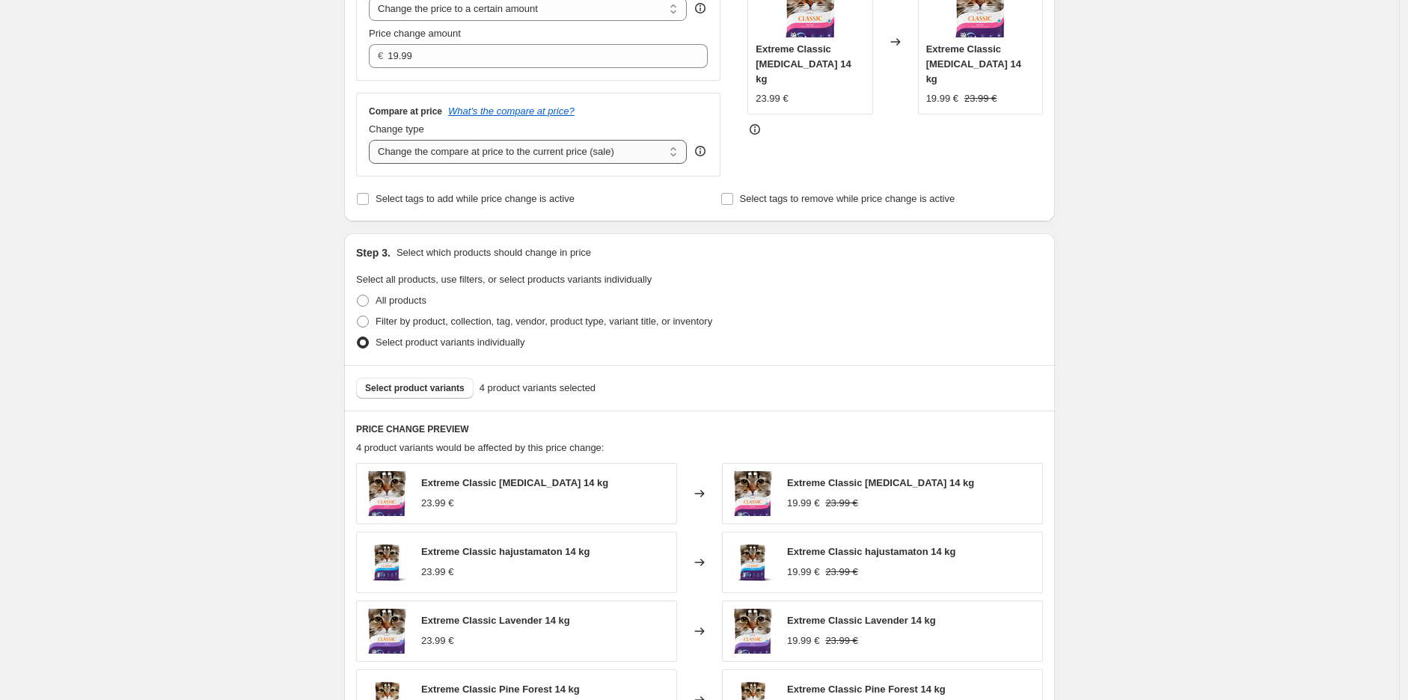
click at [601, 145] on select "Change the compare at price to the current price (sale) Change the compare at p…" at bounding box center [528, 152] width 318 height 24
click at [372, 141] on select "Change the compare at price to the current price (sale) Change the compare at p…" at bounding box center [528, 152] width 318 height 24
click at [623, 153] on select "Change the compare at price to the current price (sale) Change the compare at p…" at bounding box center [528, 152] width 318 height 24
select select "ep"
click at [372, 141] on select "Change the compare at price to the current price (sale) Change the compare at p…" at bounding box center [528, 152] width 318 height 24
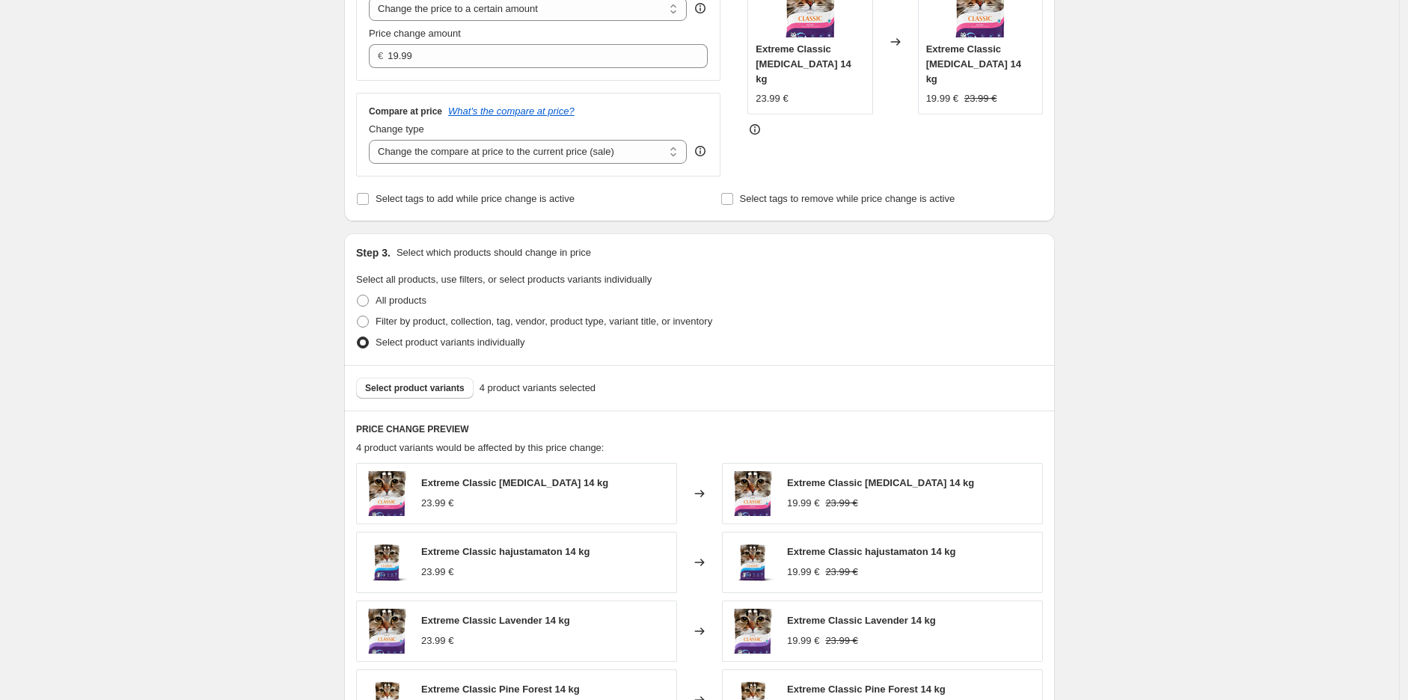
click at [1270, 251] on div "Create new price [MEDICAL_DATA]. This page is ready Create new price [MEDICAL_D…" at bounding box center [699, 341] width 1399 height 1333
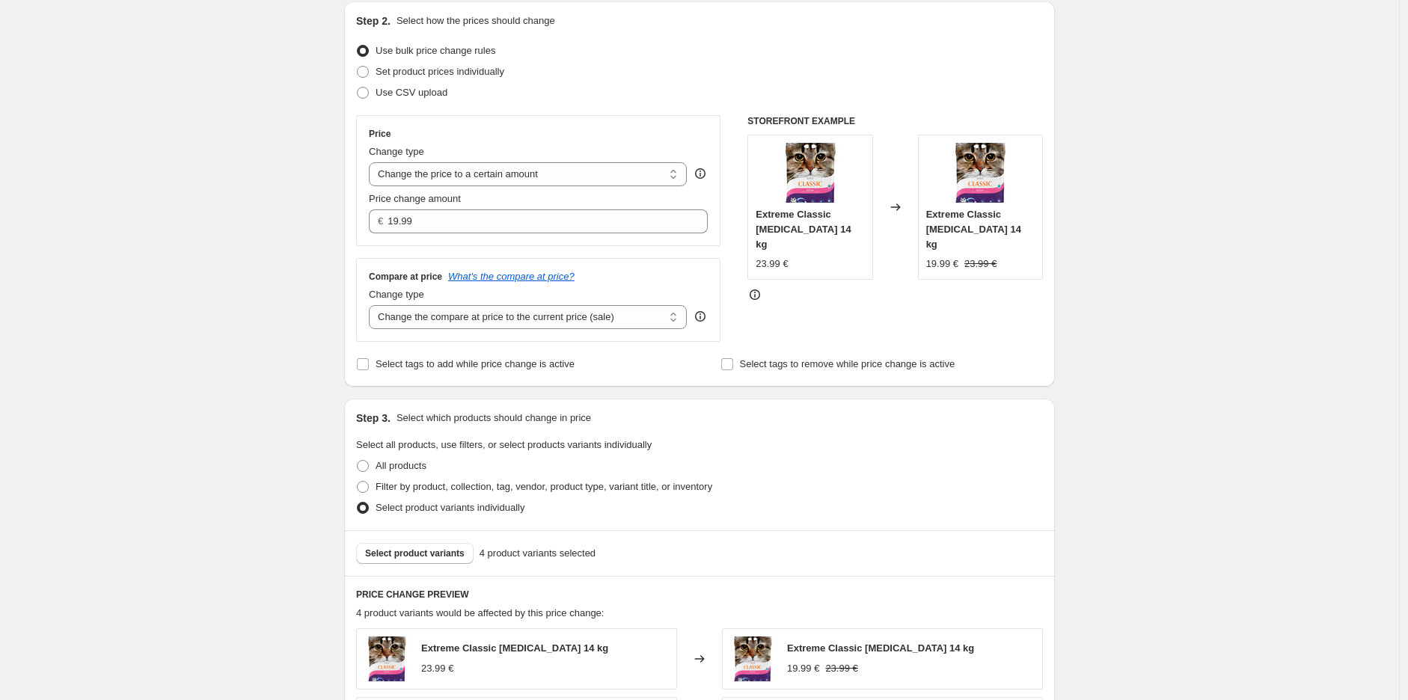
scroll to position [159, 0]
click at [1183, 283] on div "Create new price [MEDICAL_DATA]. This page is ready Create new price [MEDICAL_D…" at bounding box center [699, 507] width 1399 height 1333
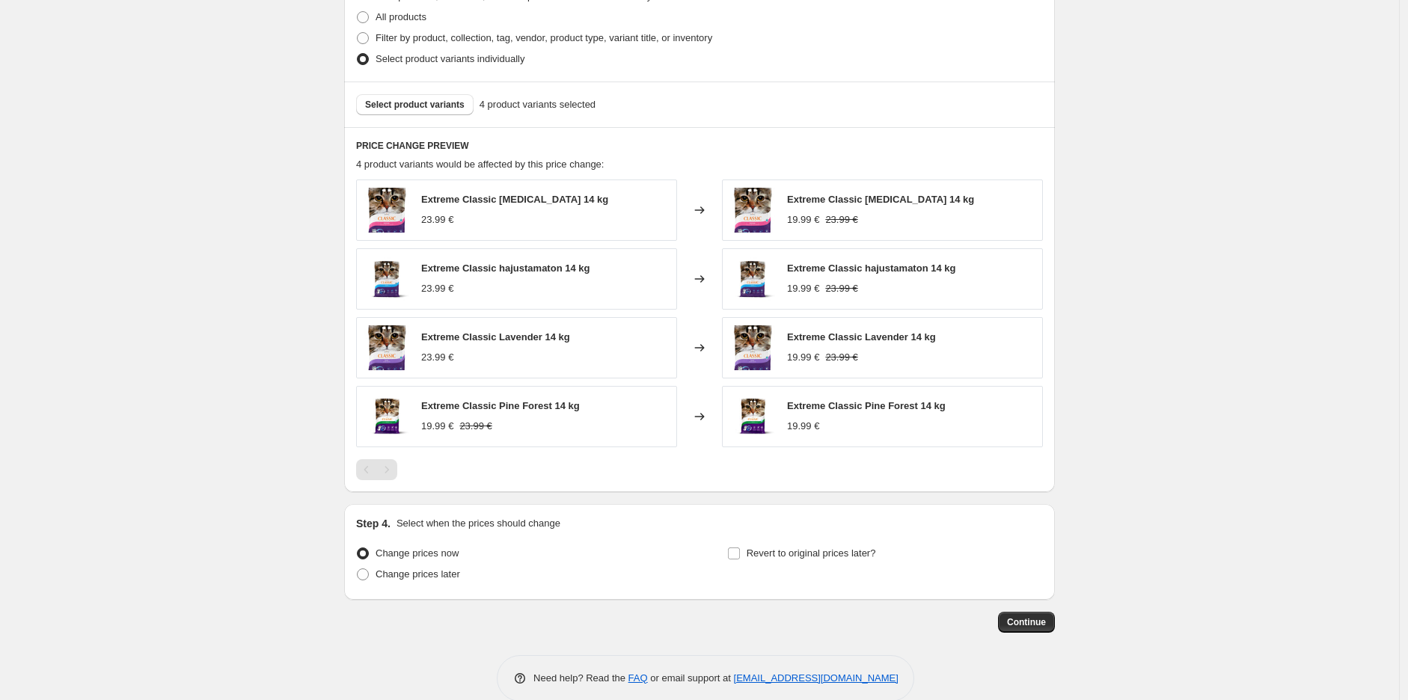
scroll to position [633, 0]
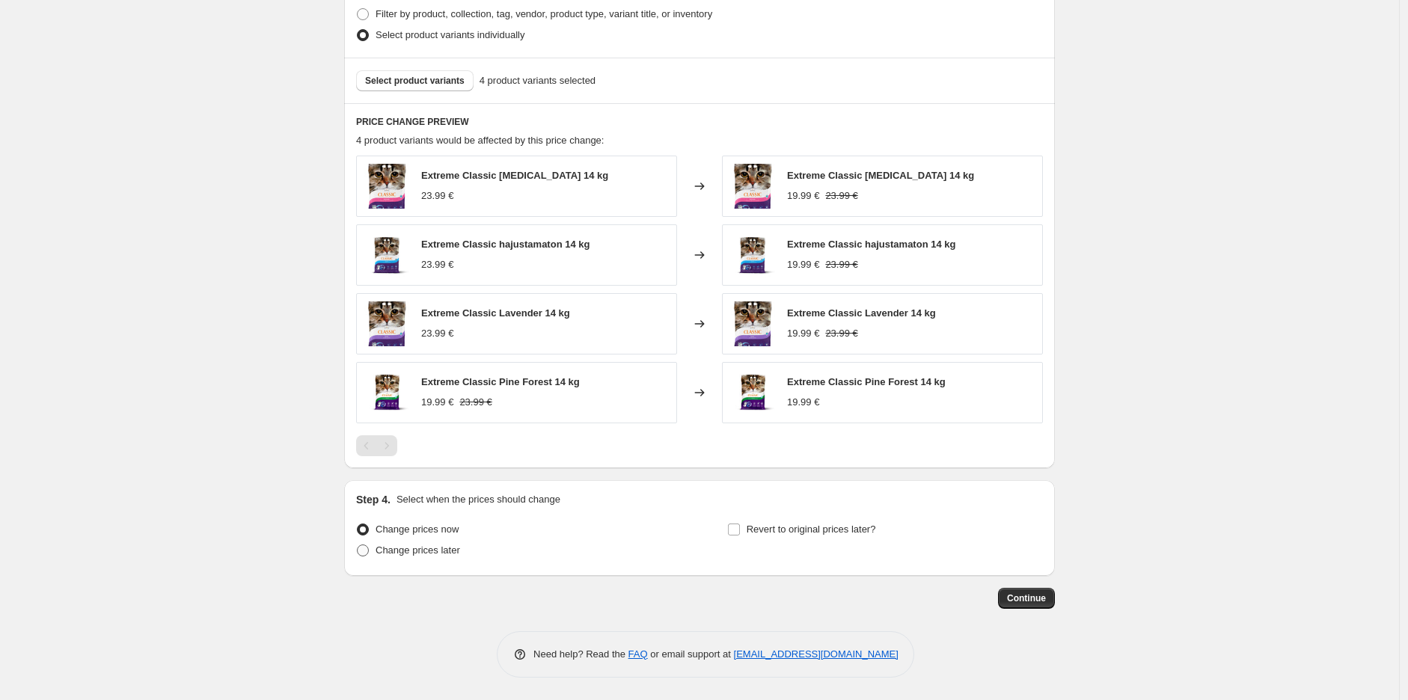
click at [424, 546] on span "Change prices later" at bounding box center [417, 549] width 85 height 11
click at [357, 545] on input "Change prices later" at bounding box center [357, 544] width 1 height 1
radio input "true"
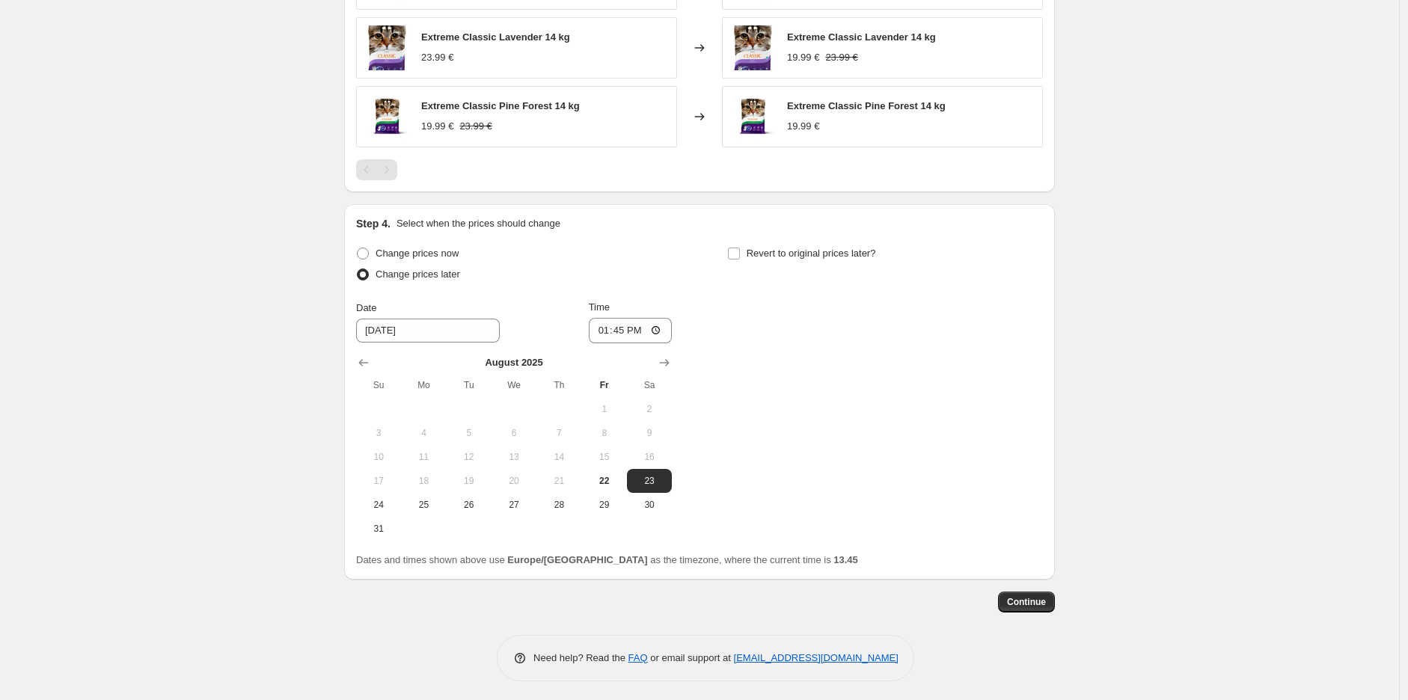
scroll to position [914, 0]
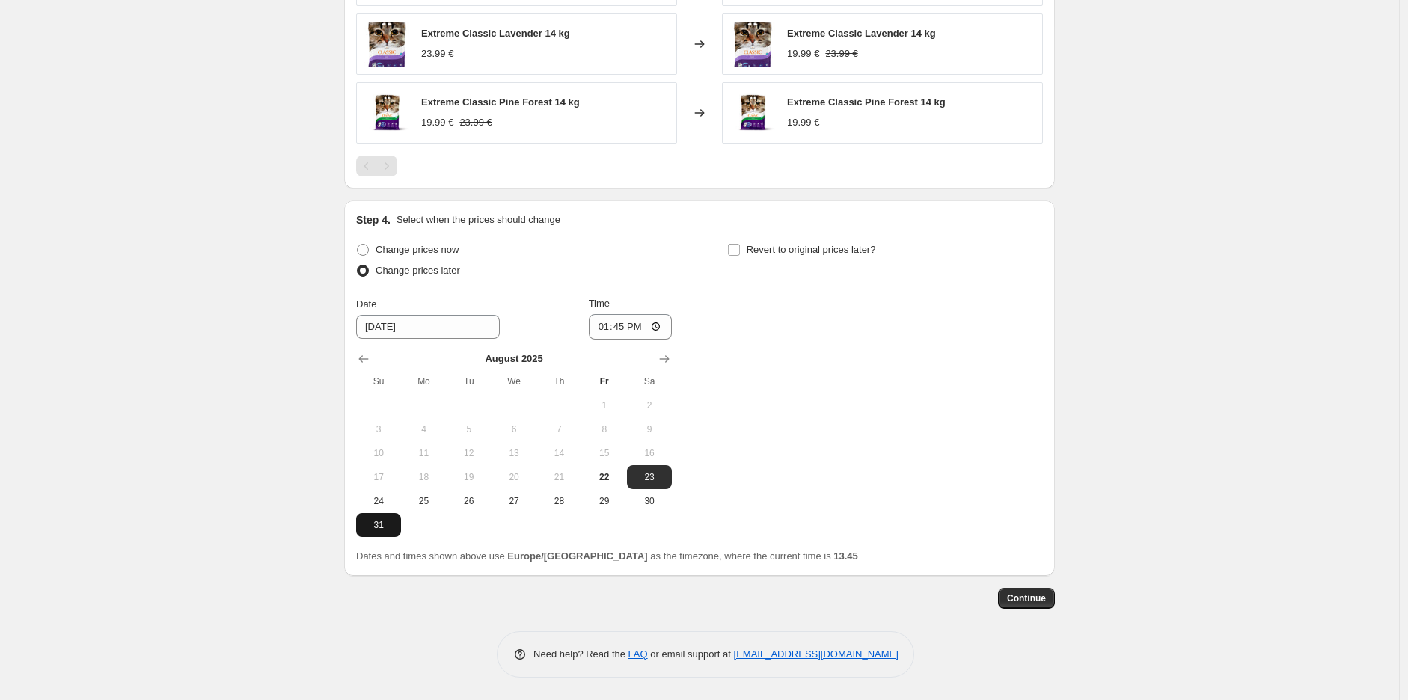
click at [391, 526] on span "31" at bounding box center [378, 525] width 33 height 12
type input "[DATE]"
click at [625, 331] on input "13:45" at bounding box center [631, 326] width 84 height 25
type input "23:59"
click at [771, 242] on span "Revert to original prices later?" at bounding box center [810, 249] width 129 height 15
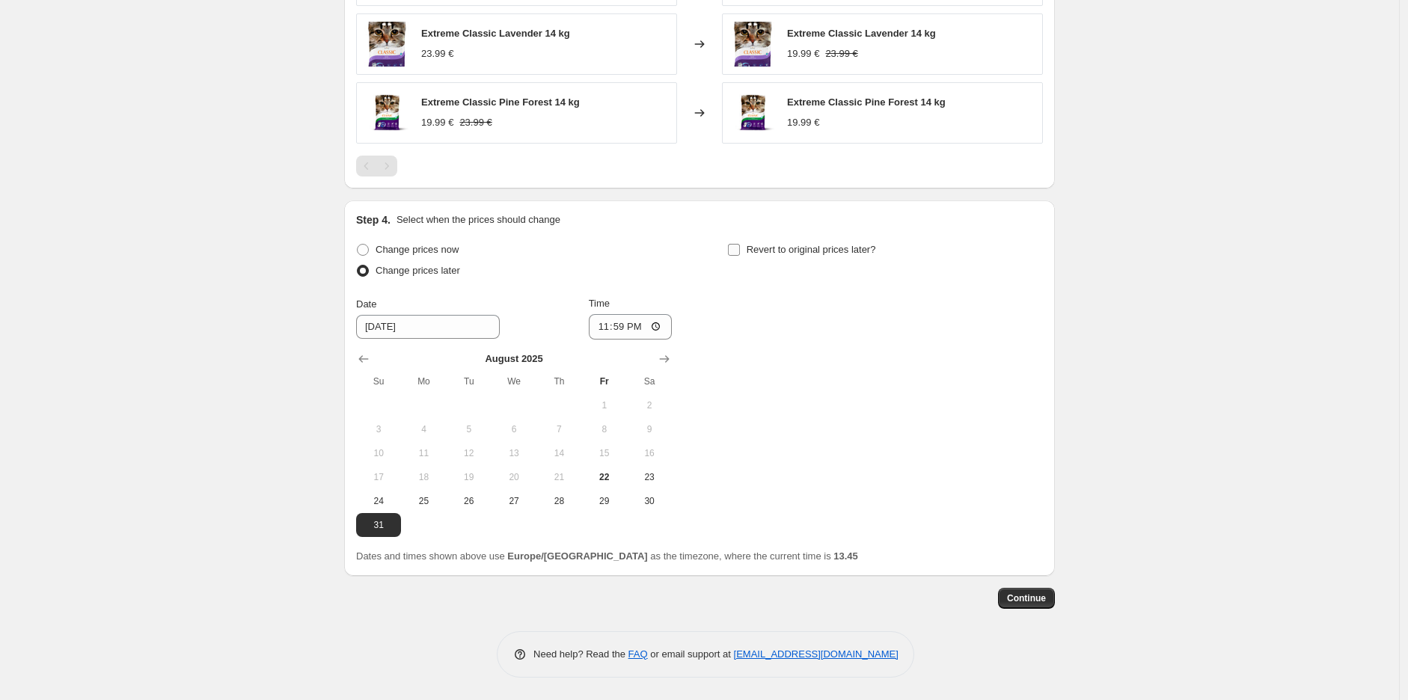
click at [740, 244] on input "Revert to original prices later?" at bounding box center [734, 250] width 12 height 12
checkbox input "true"
click at [1032, 354] on icon "Show next month, September 2025" at bounding box center [1035, 359] width 15 height 15
click at [1034, 354] on icon "Show next month, October 2025" at bounding box center [1035, 359] width 15 height 15
click at [897, 407] on span "1" at bounding box center [884, 405] width 33 height 12
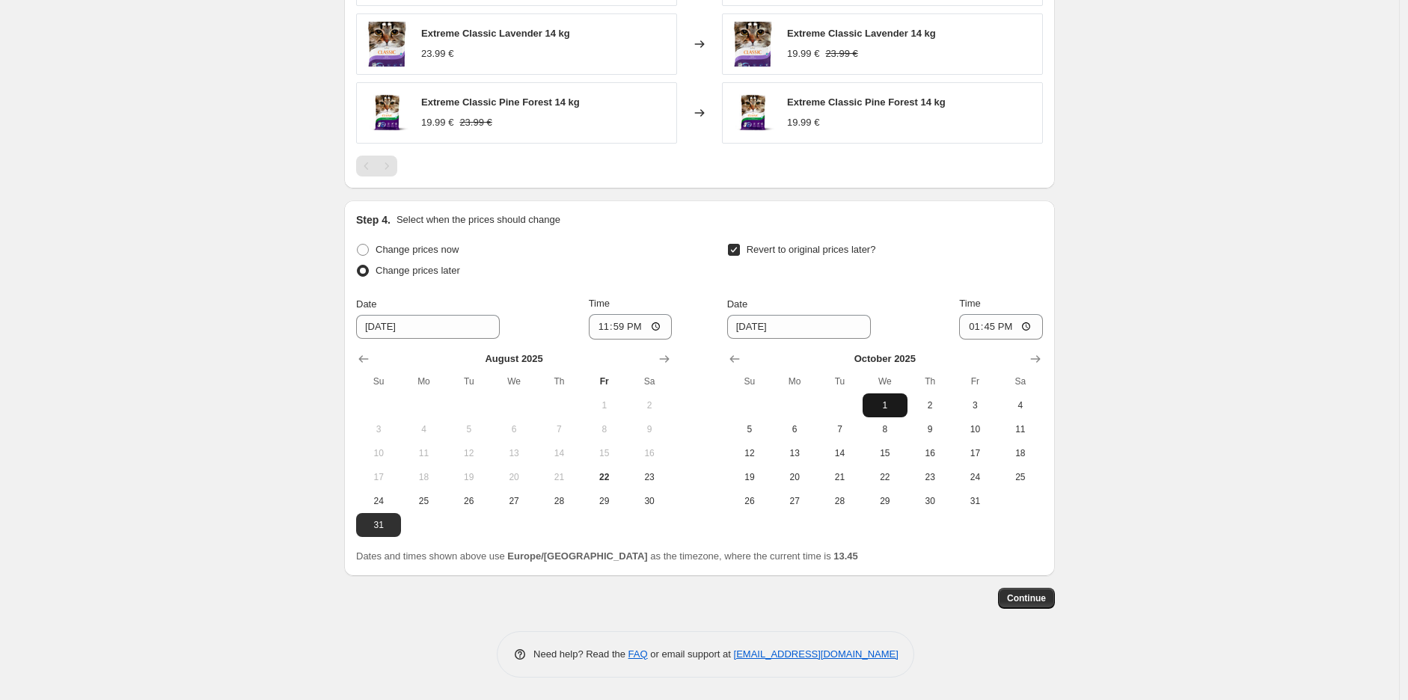
type input "[DATE]"
click at [1010, 328] on input "13:45" at bounding box center [1001, 326] width 84 height 25
click at [991, 333] on input "13:45" at bounding box center [1001, 326] width 84 height 25
type input "10:00"
click at [1055, 310] on div "Step 4. Select when the prices should change Change prices now Change prices la…" at bounding box center [699, 387] width 711 height 375
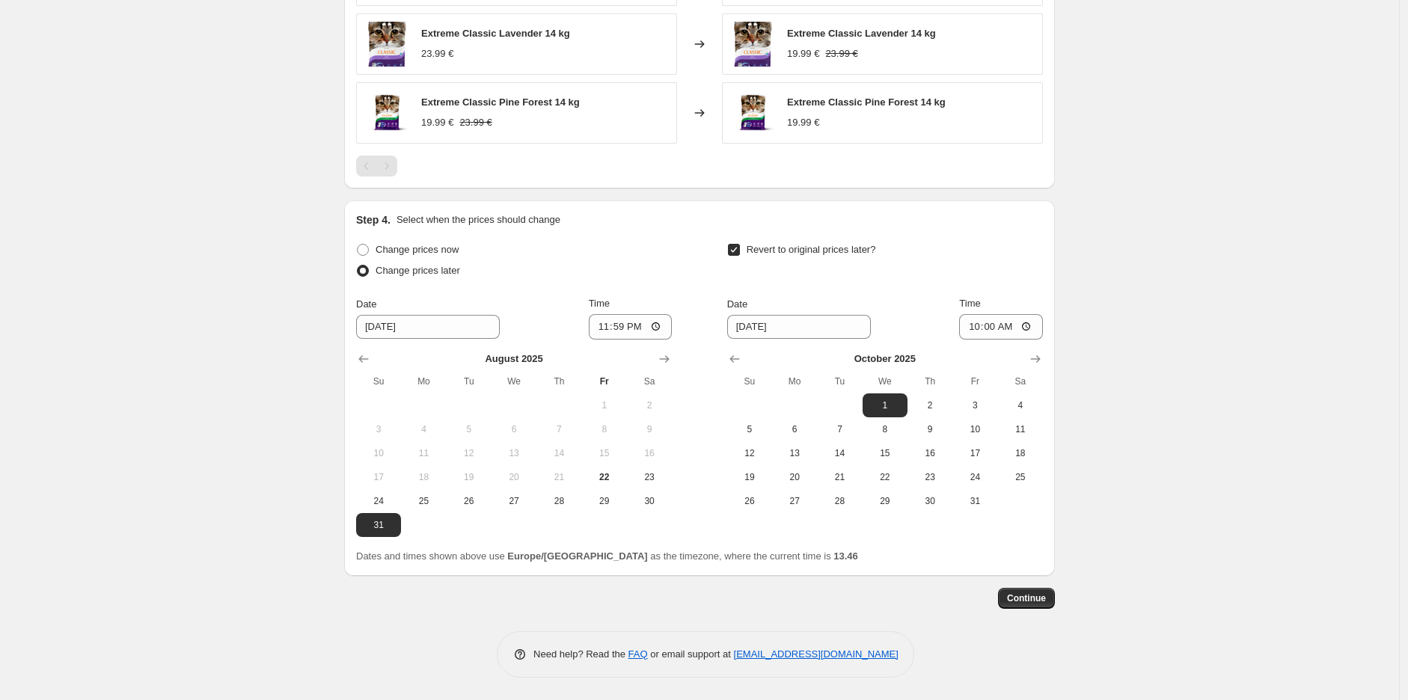
click at [1013, 598] on span "Continue" at bounding box center [1026, 598] width 39 height 12
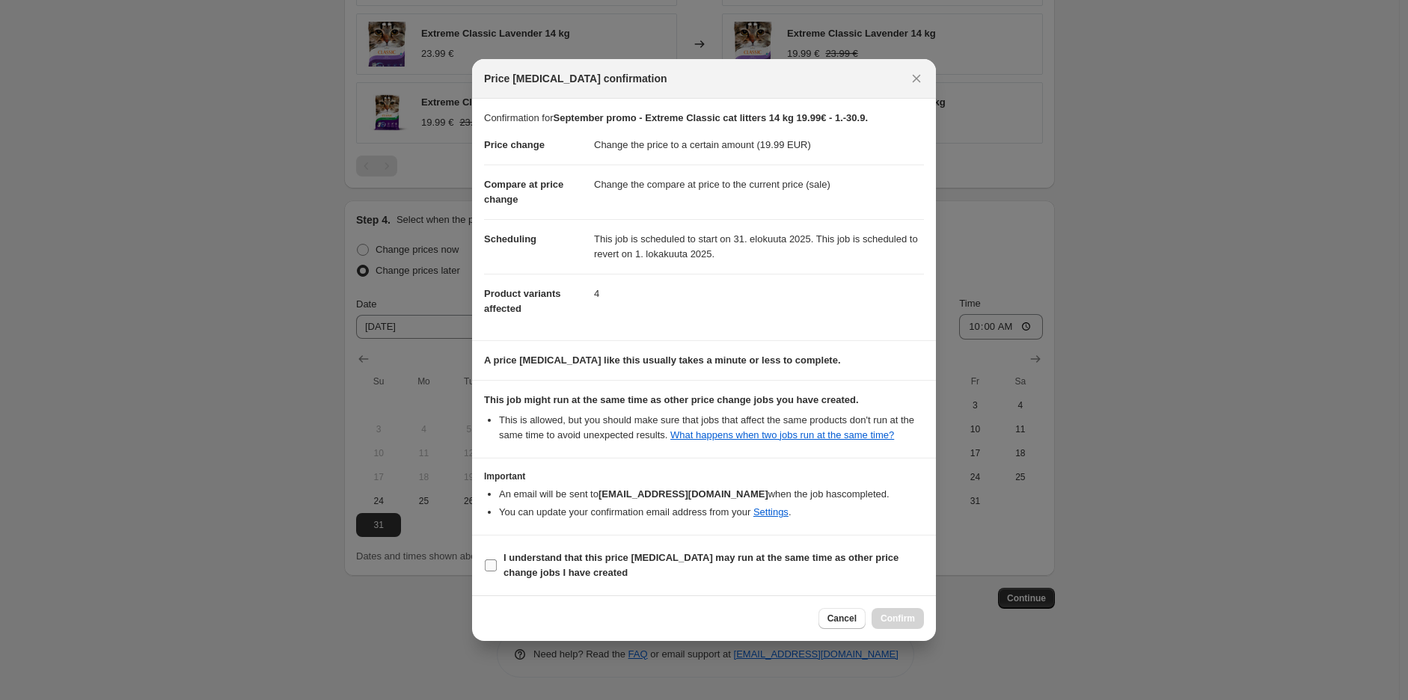
click at [558, 580] on span "I understand that this price [MEDICAL_DATA] may run at the same time as other p…" at bounding box center [713, 565] width 420 height 30
click at [497, 571] on input "I understand that this price [MEDICAL_DATA] may run at the same time as other p…" at bounding box center [491, 565] width 12 height 12
checkbox input "true"
click at [900, 622] on span "Confirm" at bounding box center [897, 619] width 34 height 12
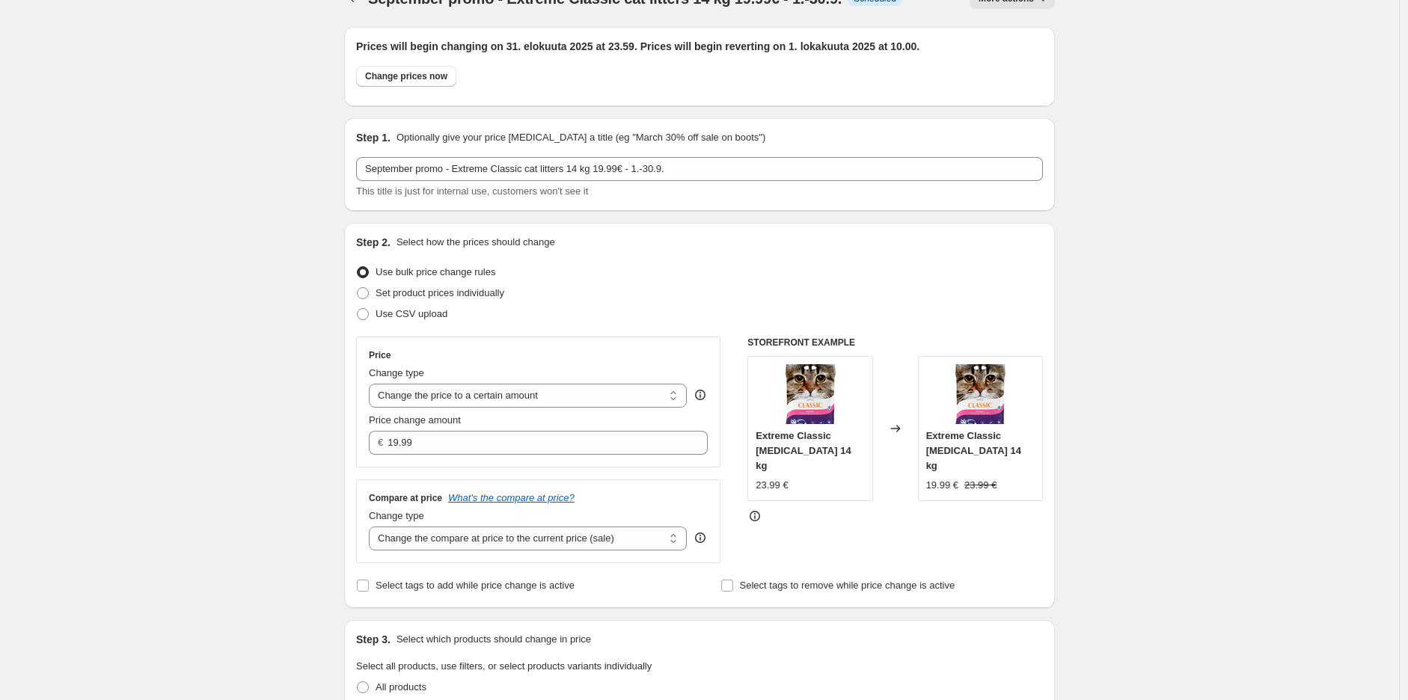
scroll to position [0, 0]
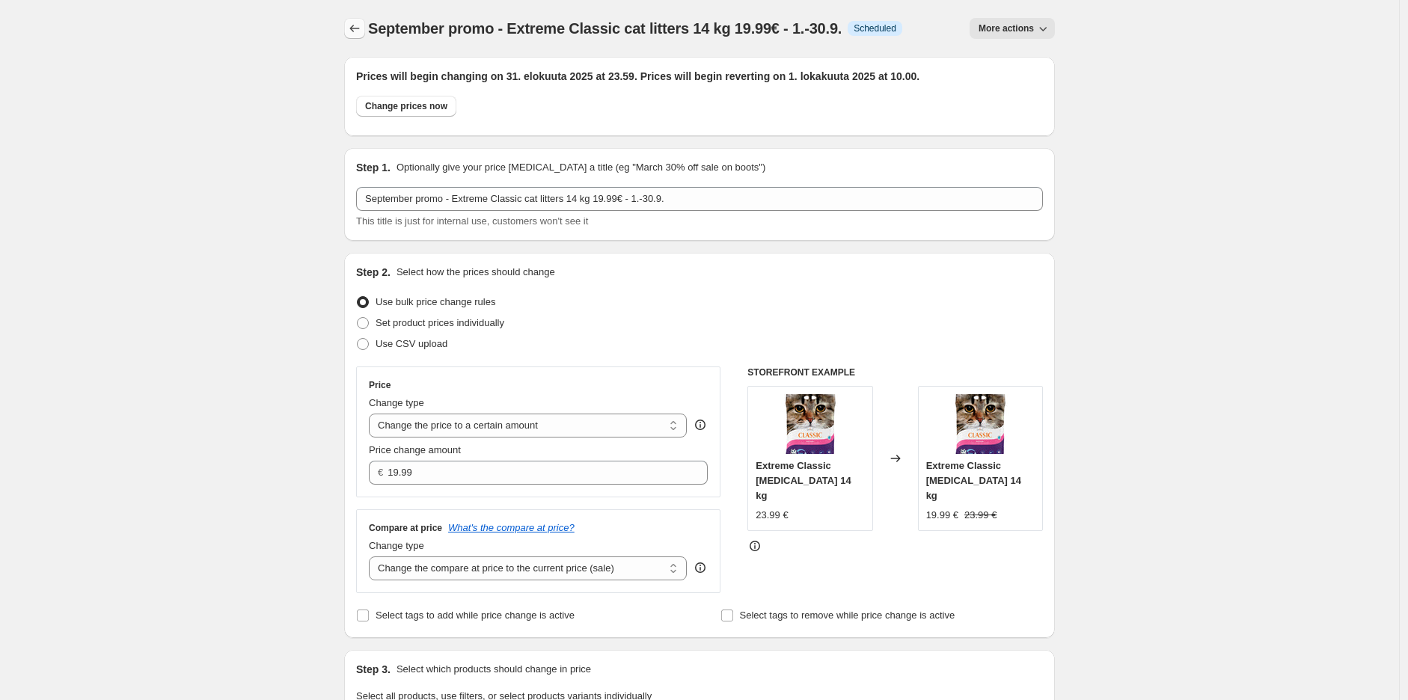
click at [352, 22] on icon "Price change jobs" at bounding box center [354, 28] width 15 height 15
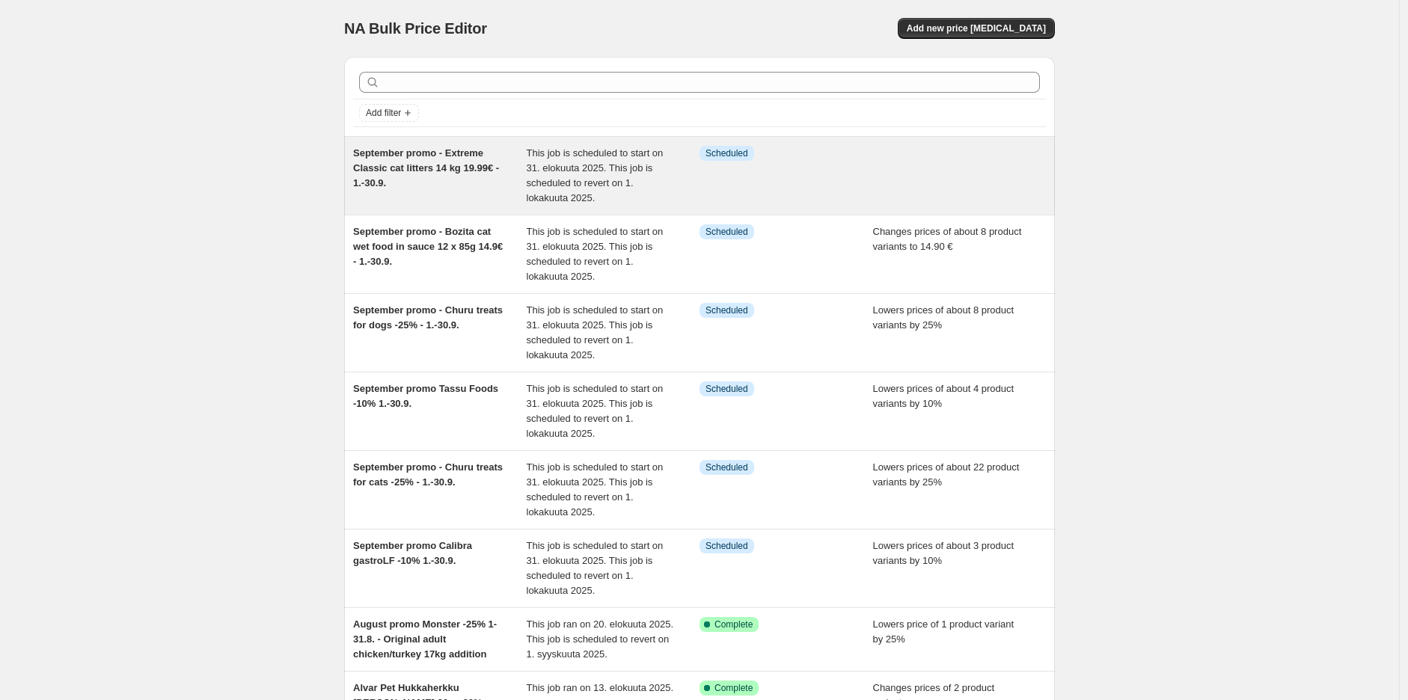
click at [899, 179] on div at bounding box center [960, 176] width 174 height 60
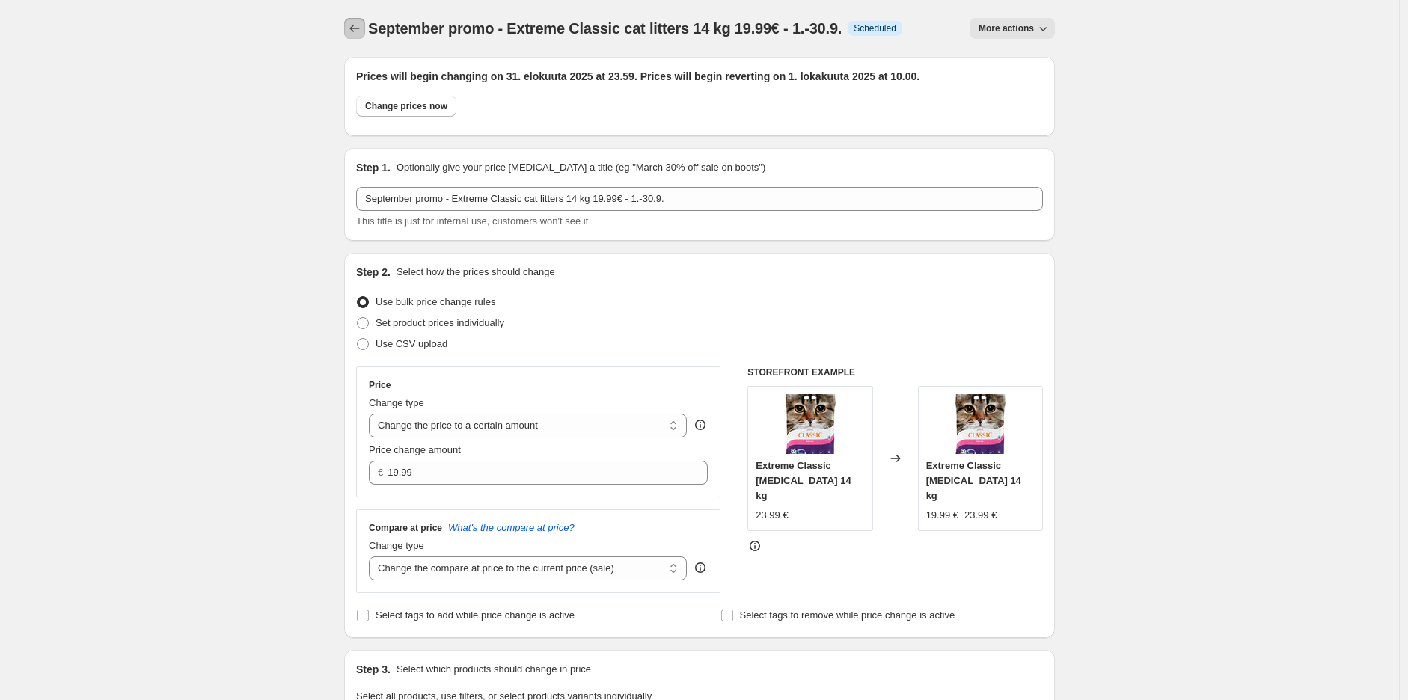
click at [359, 28] on icon "Price change jobs" at bounding box center [354, 28] width 15 height 15
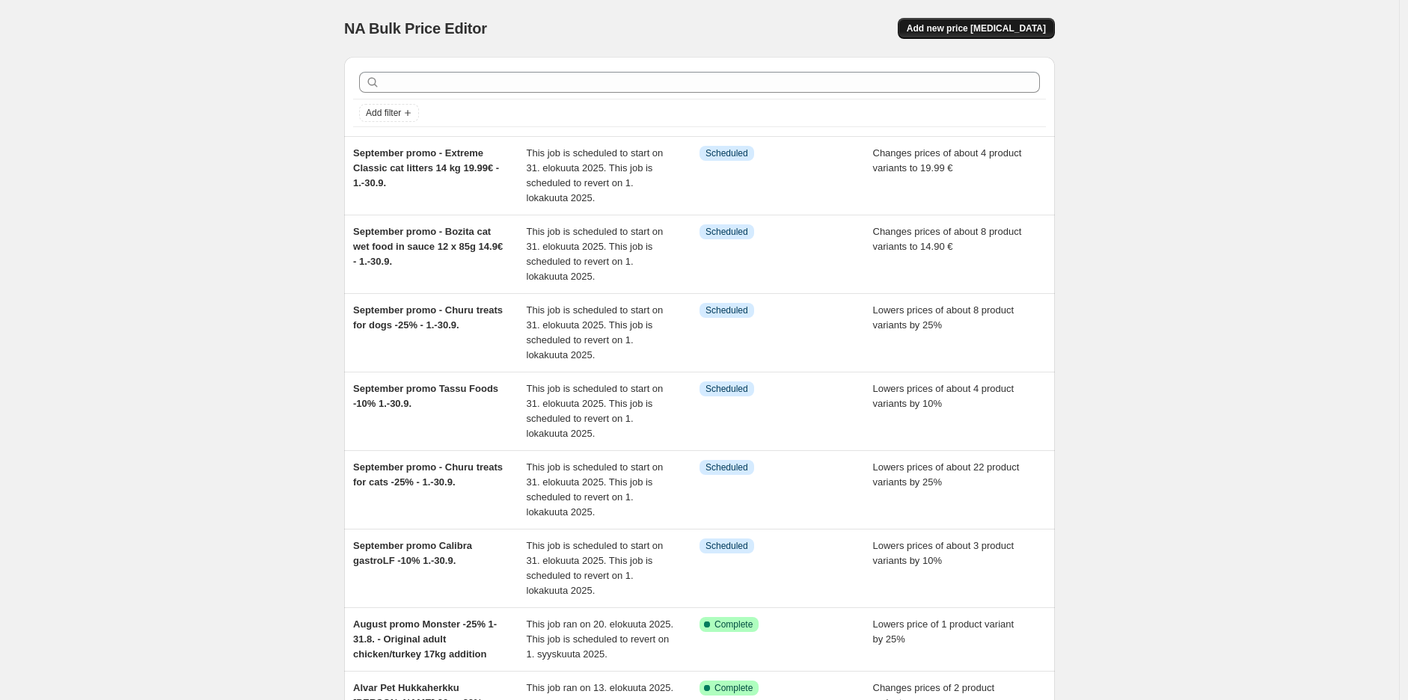
click at [995, 28] on span "Add new price [MEDICAL_DATA]" at bounding box center [975, 28] width 139 height 12
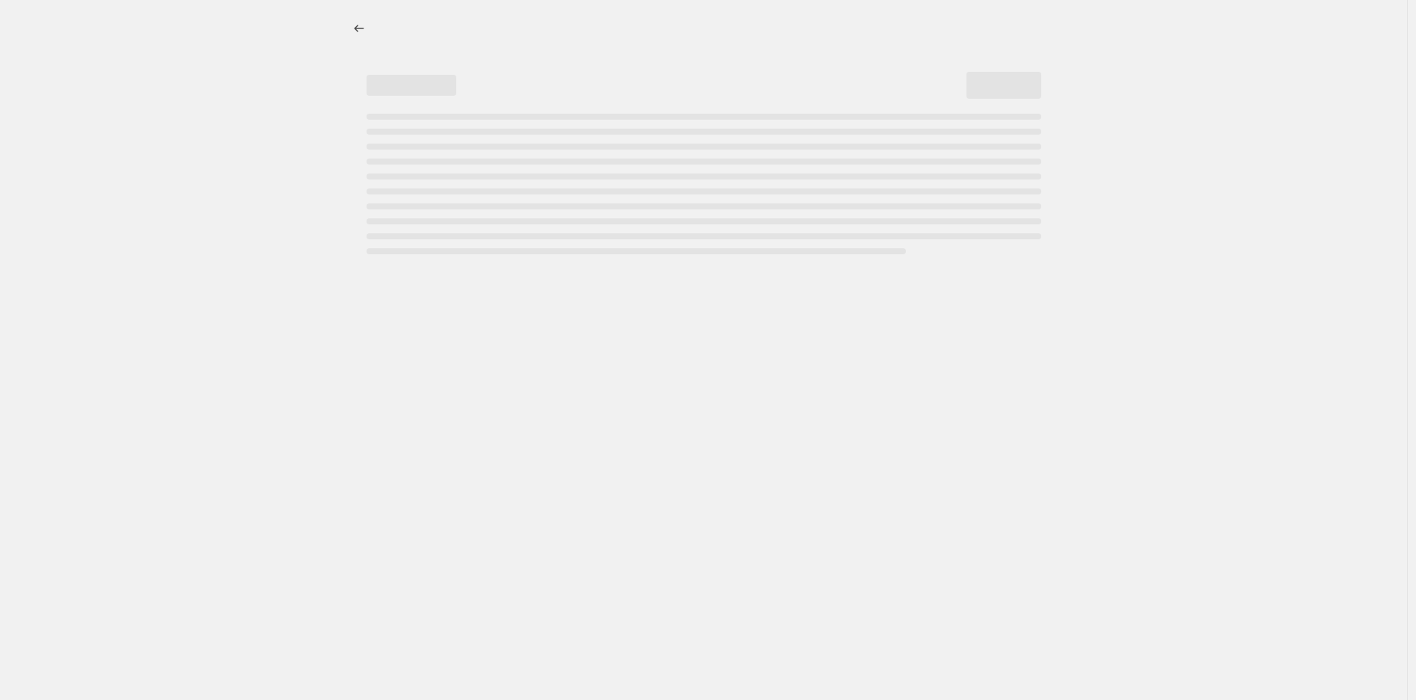
select select "percentage"
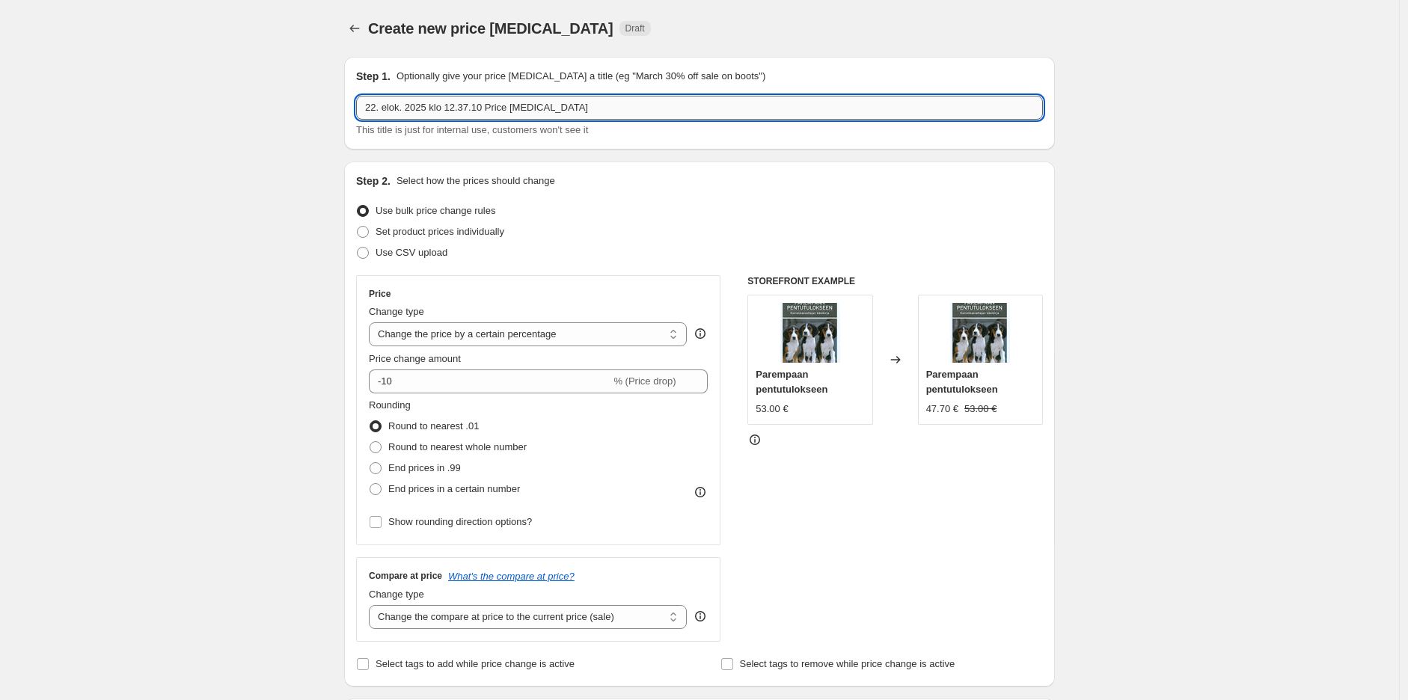
click at [573, 113] on input "22. elok. 2025 klo 12.37.10 Price [MEDICAL_DATA]" at bounding box center [699, 108] width 687 height 24
paste input "Applaws cat wet foods -15%"
type input "September promo - Applaws cat wet foods -15% - 1.-30.9."
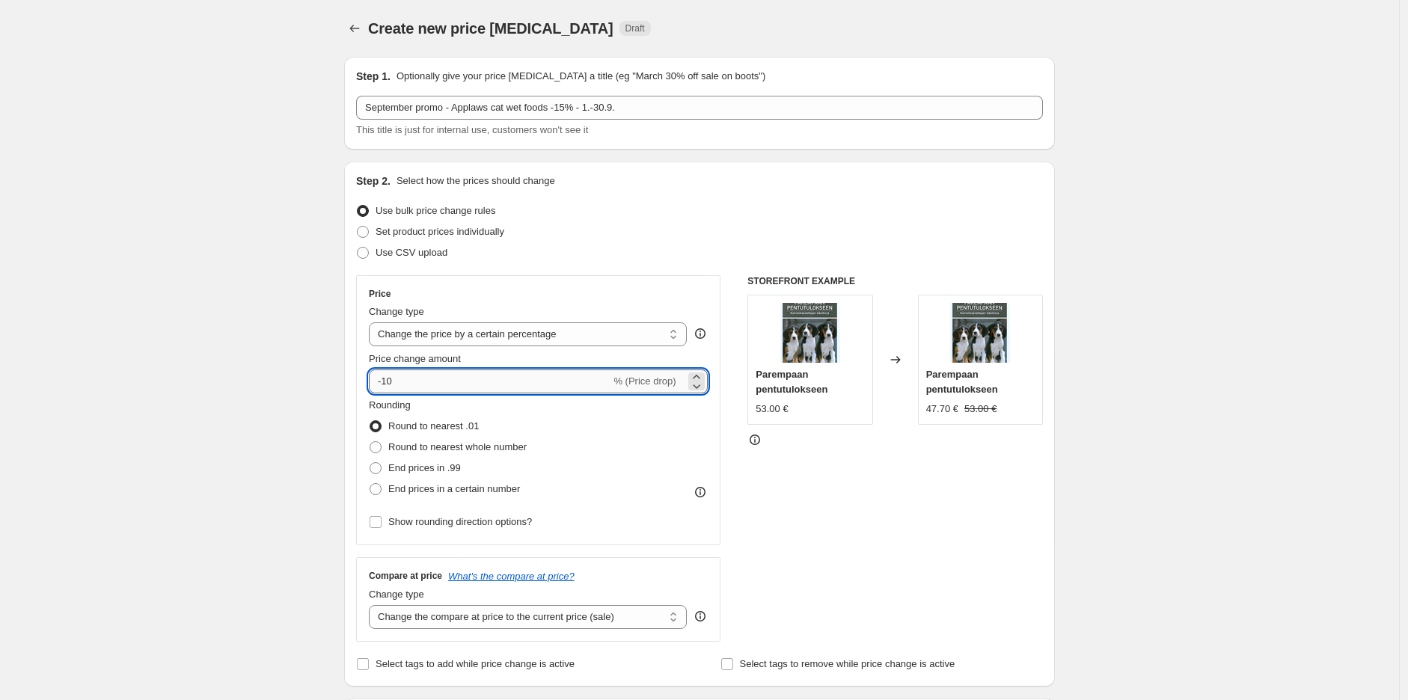
click at [457, 369] on input "-10" at bounding box center [490, 381] width 242 height 24
type input "-15"
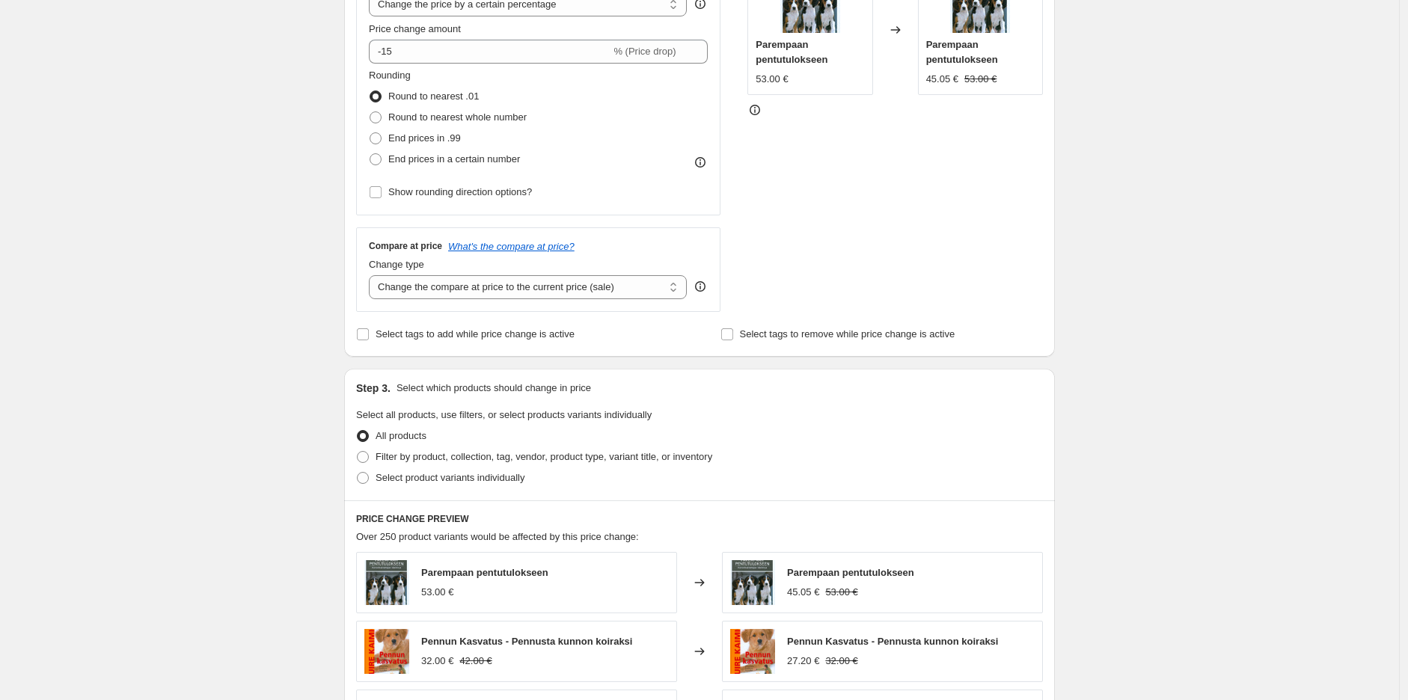
scroll to position [332, 0]
click at [456, 449] on span "Filter by product, collection, tag, vendor, product type, variant title, or inv…" at bounding box center [543, 454] width 337 height 11
click at [357, 449] on input "Filter by product, collection, tag, vendor, product type, variant title, or inv…" at bounding box center [357, 449] width 1 height 1
radio input "true"
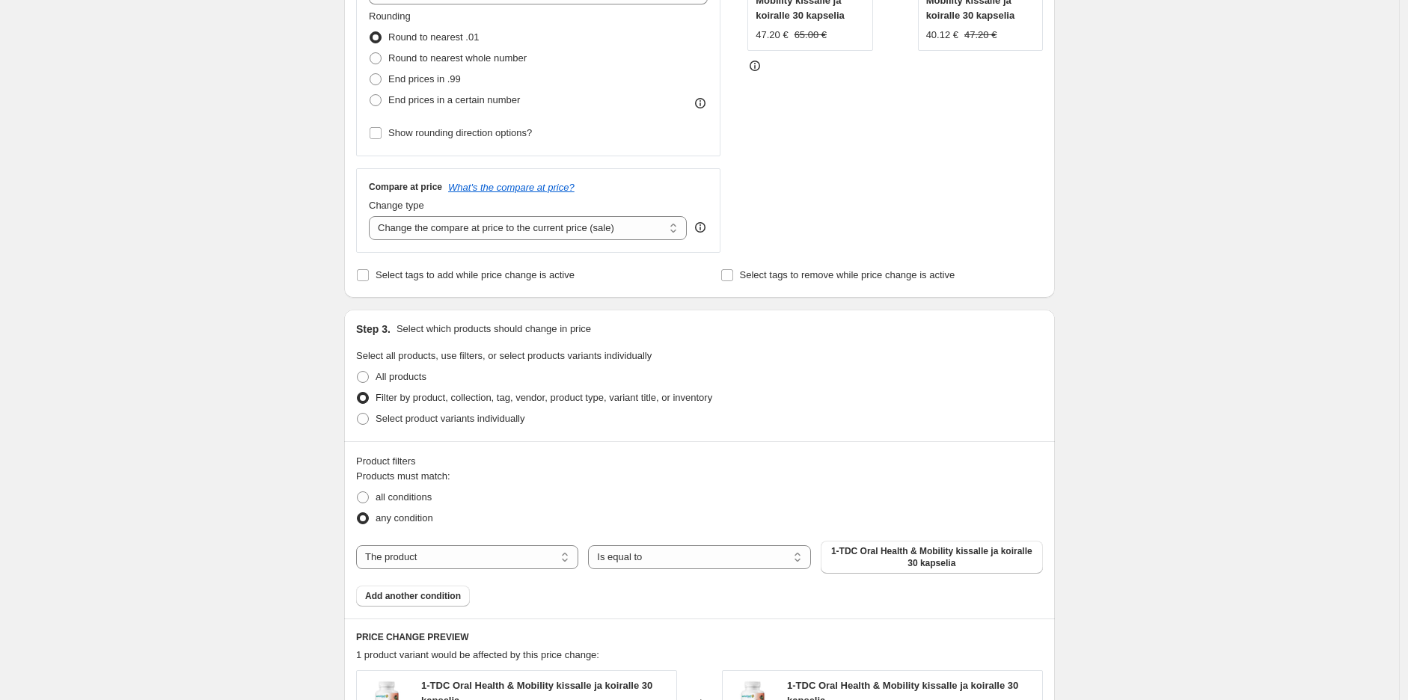
scroll to position [415, 0]
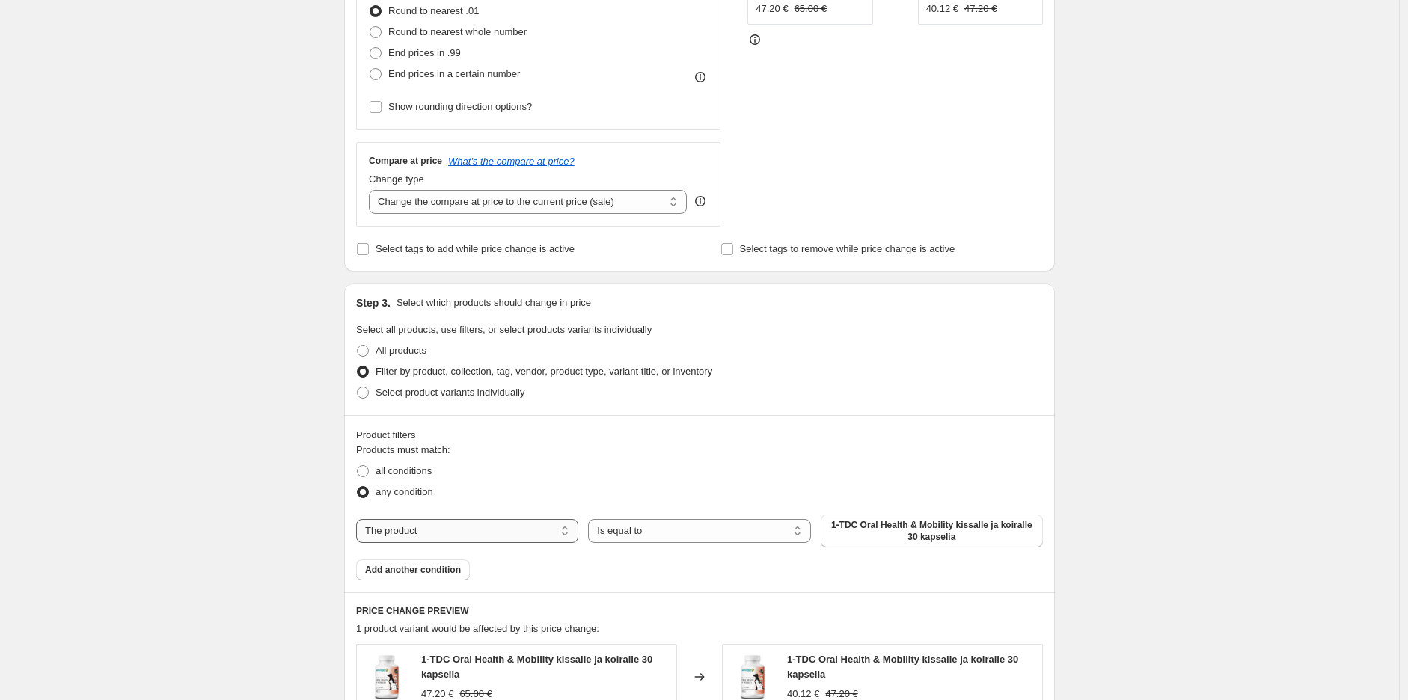
click at [524, 528] on select "The product The product's collection The product's tag The product's vendor The…" at bounding box center [467, 531] width 222 height 24
select select "collection"
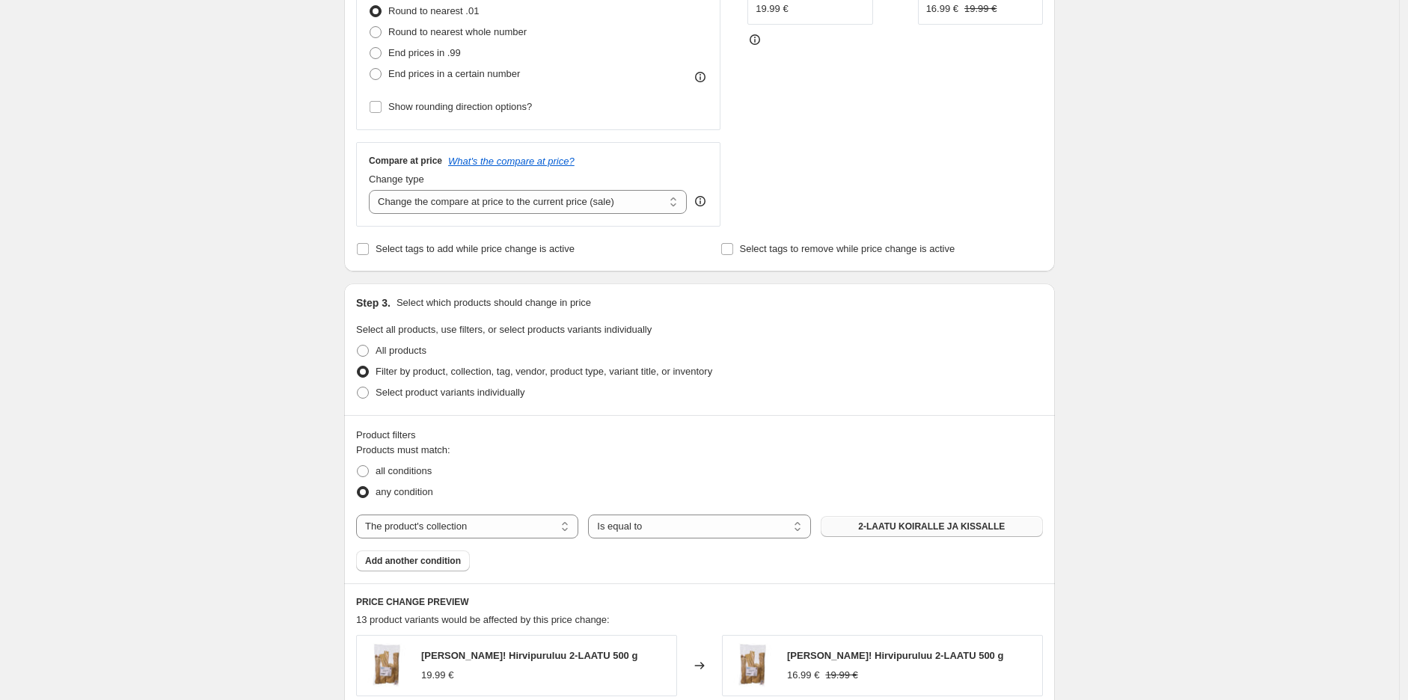
click at [954, 530] on span "2-LAATU KOIRALLE JA KISSALLE" at bounding box center [931, 527] width 147 height 12
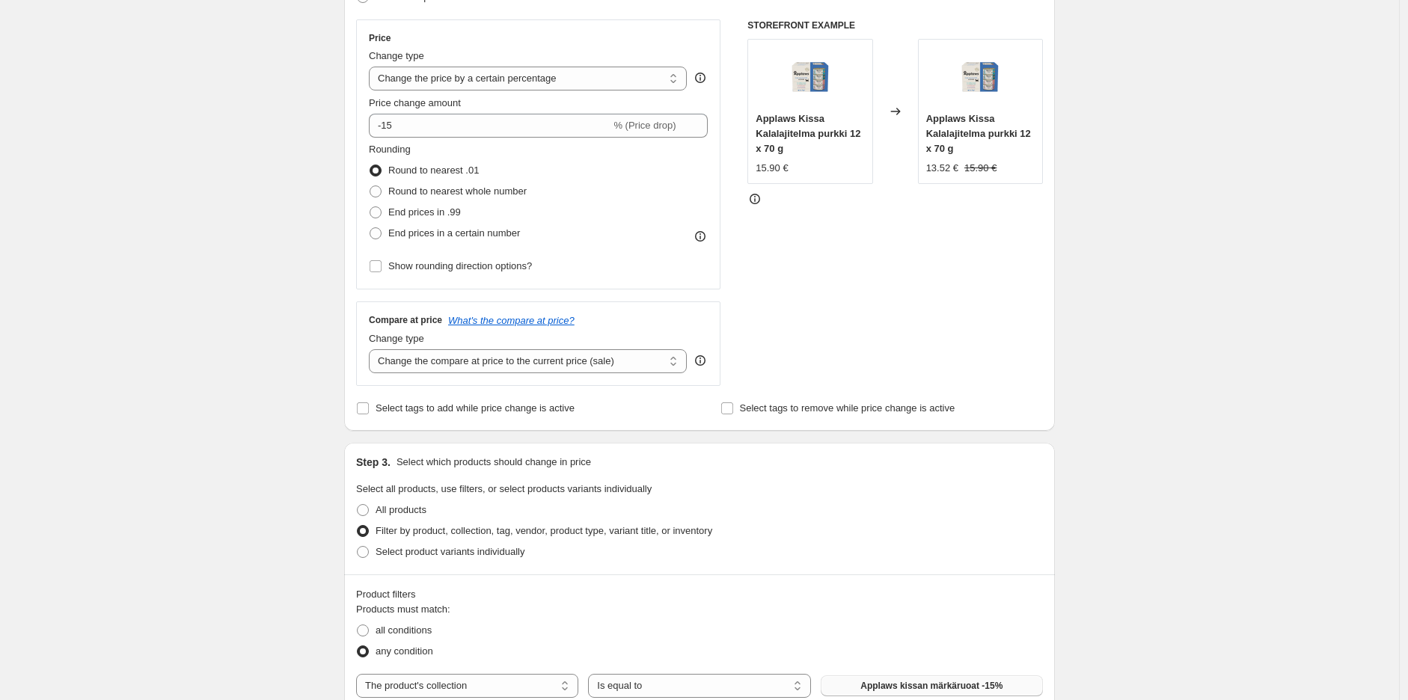
scroll to position [166, 0]
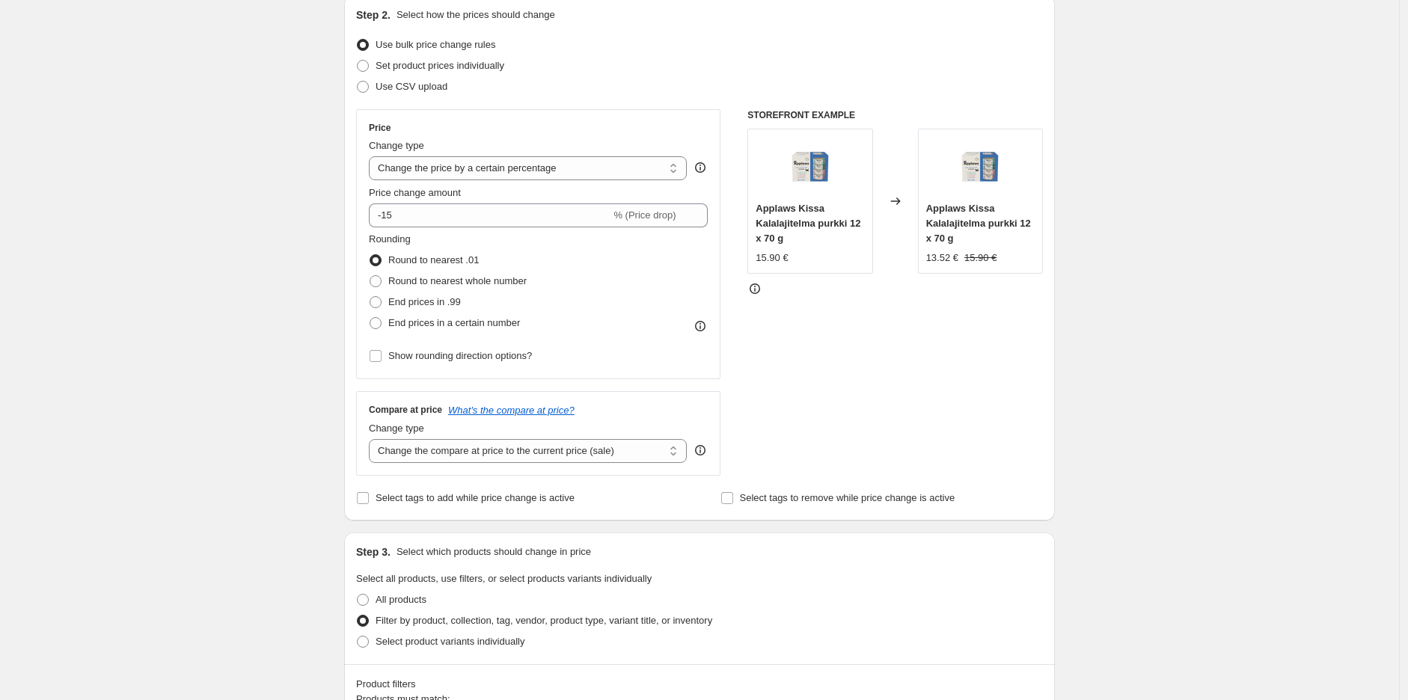
click at [1195, 327] on div "Create new price [MEDICAL_DATA]. This page is ready Create new price [MEDICAL_D…" at bounding box center [699, 673] width 1399 height 1678
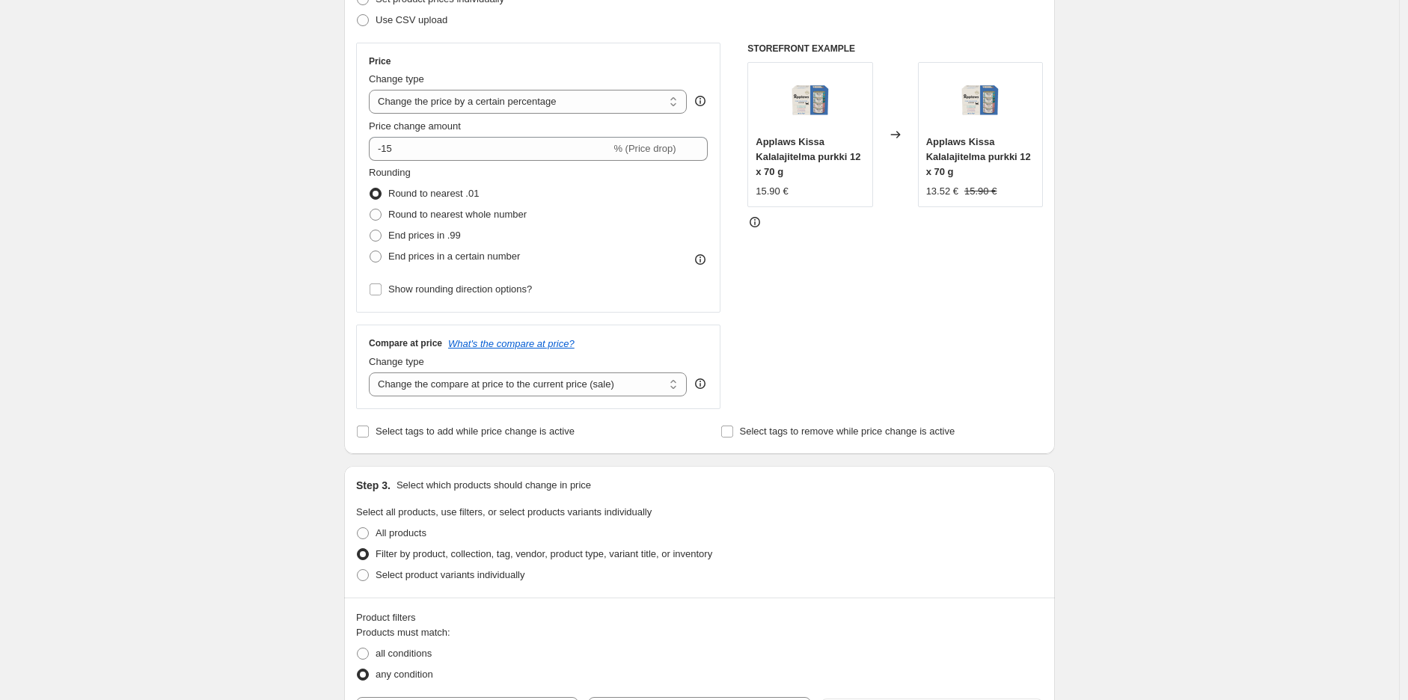
scroll to position [83, 0]
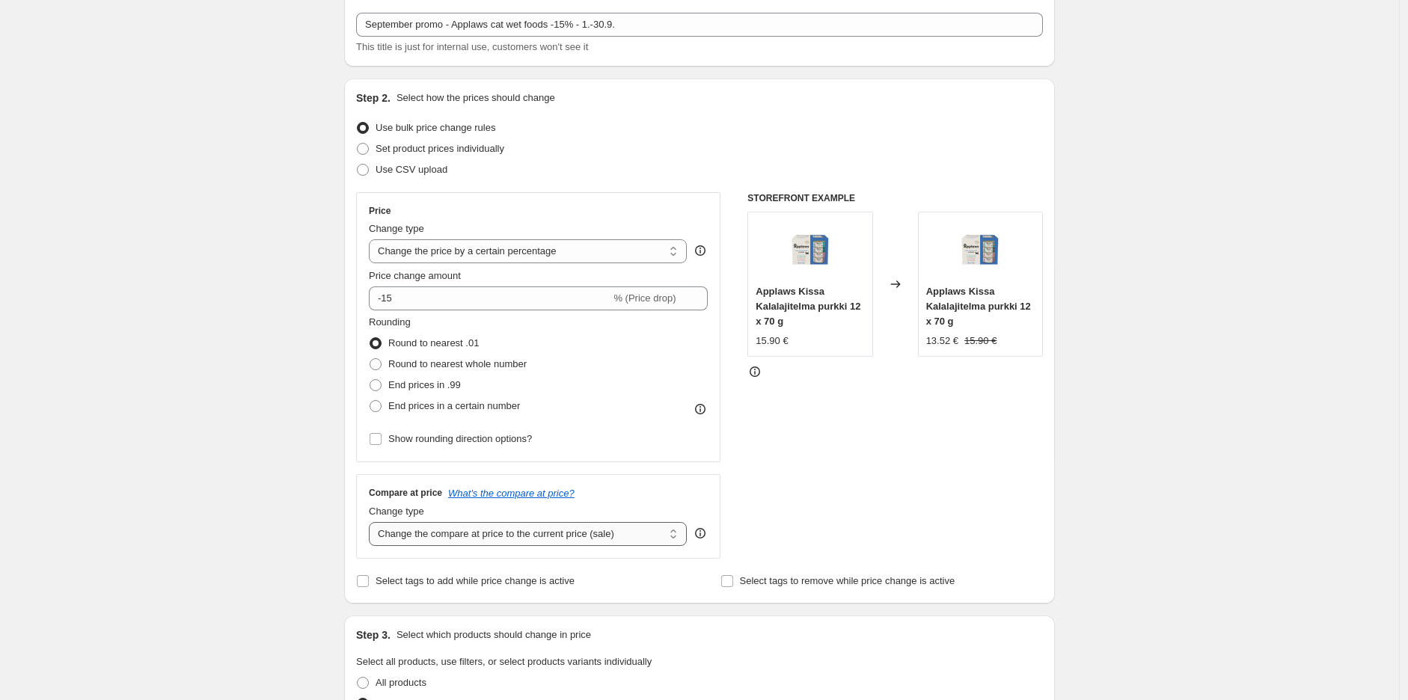
click at [550, 542] on select "Change the compare at price to the current price (sale) Change the compare at p…" at bounding box center [528, 534] width 318 height 24
click at [372, 523] on select "Change the compare at price to the current price (sale) Change the compare at p…" at bounding box center [528, 534] width 318 height 24
click at [569, 533] on select "Change the compare at price to the current price (sale) Change the compare at p…" at bounding box center [528, 534] width 318 height 24
select select "ep"
click at [372, 523] on select "Change the compare at price to the current price (sale) Change the compare at p…" at bounding box center [528, 534] width 318 height 24
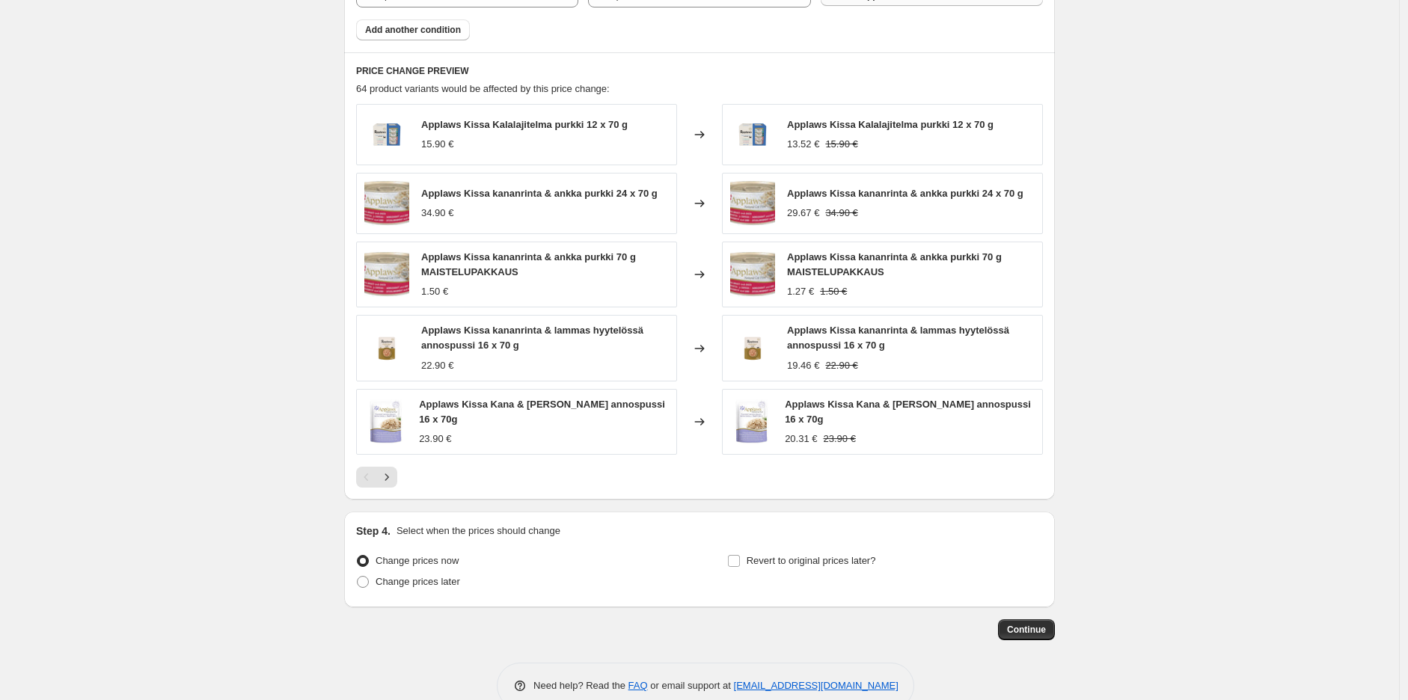
scroll to position [980, 0]
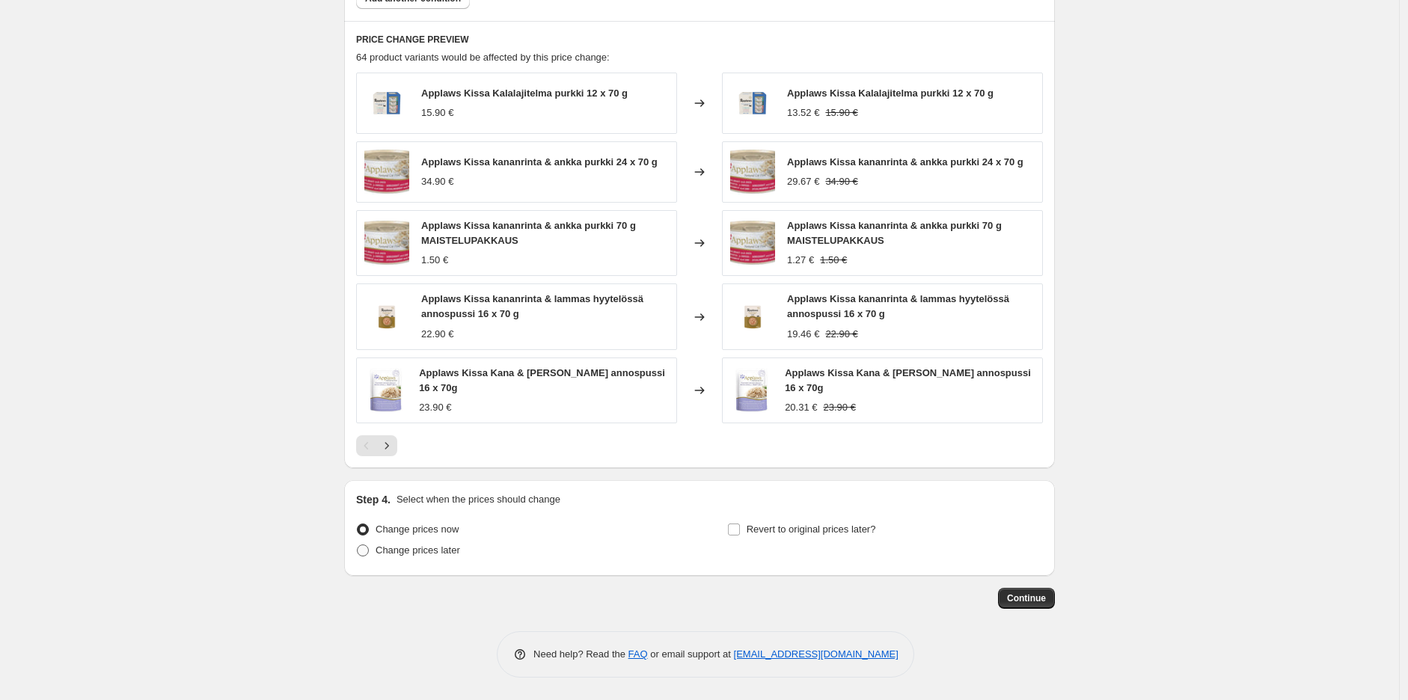
click at [429, 549] on span "Change prices later" at bounding box center [417, 549] width 85 height 11
click at [357, 545] on input "Change prices later" at bounding box center [357, 544] width 1 height 1
radio input "true"
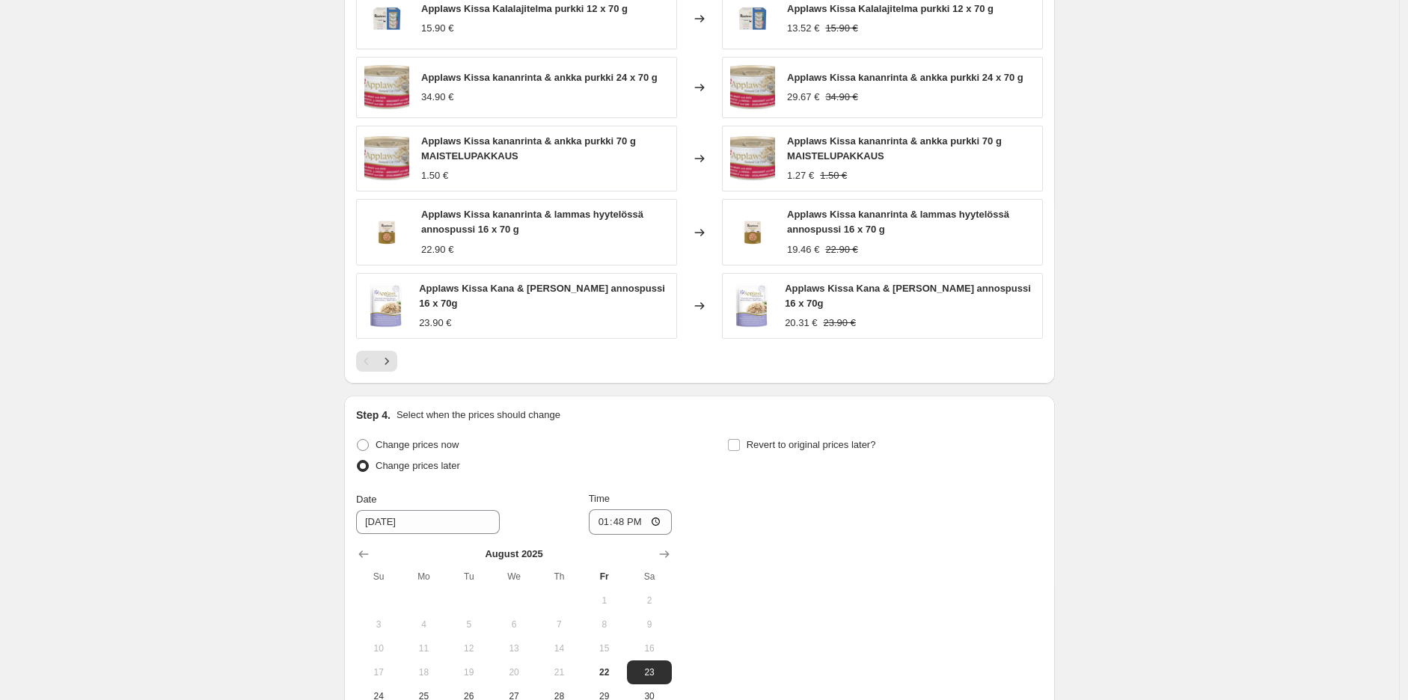
scroll to position [1229, 0]
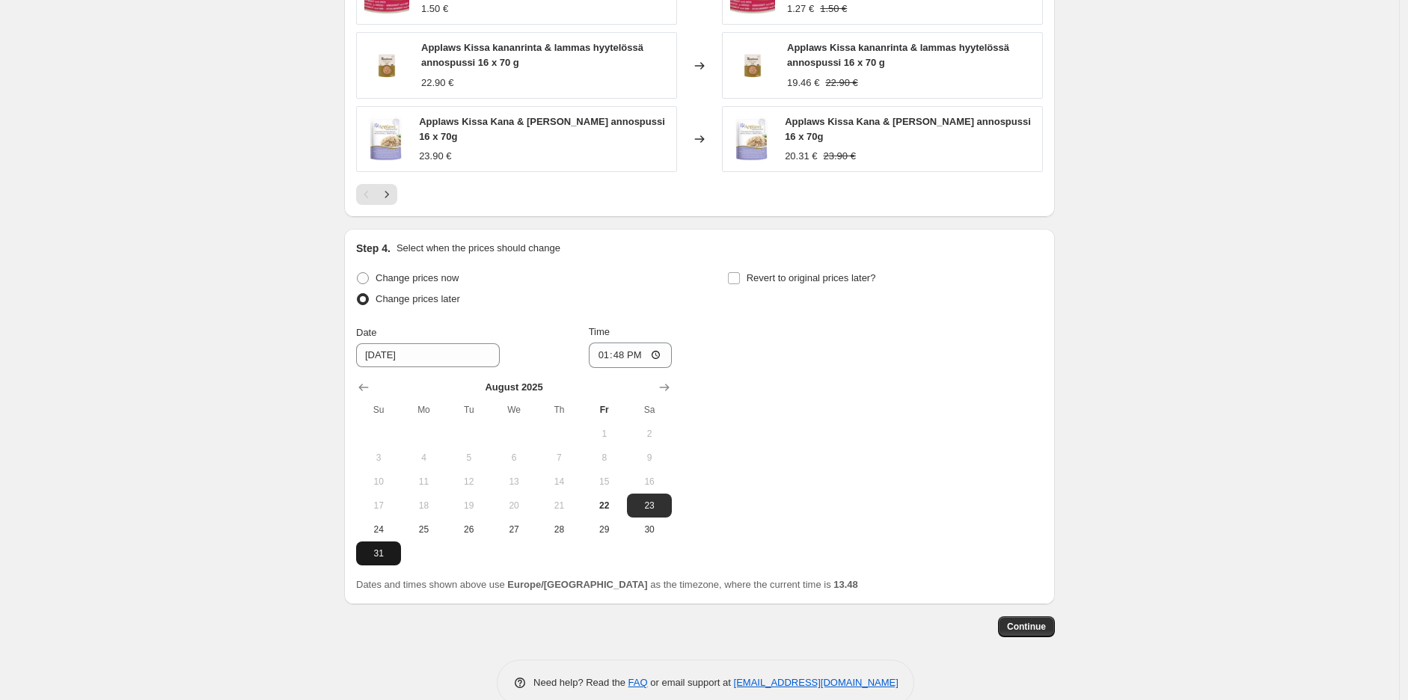
click at [381, 559] on span "31" at bounding box center [378, 553] width 33 height 12
type input "[DATE]"
click at [625, 360] on input "13:48" at bounding box center [631, 355] width 84 height 25
type input "23:59"
click at [739, 275] on input "Revert to original prices later?" at bounding box center [734, 278] width 12 height 12
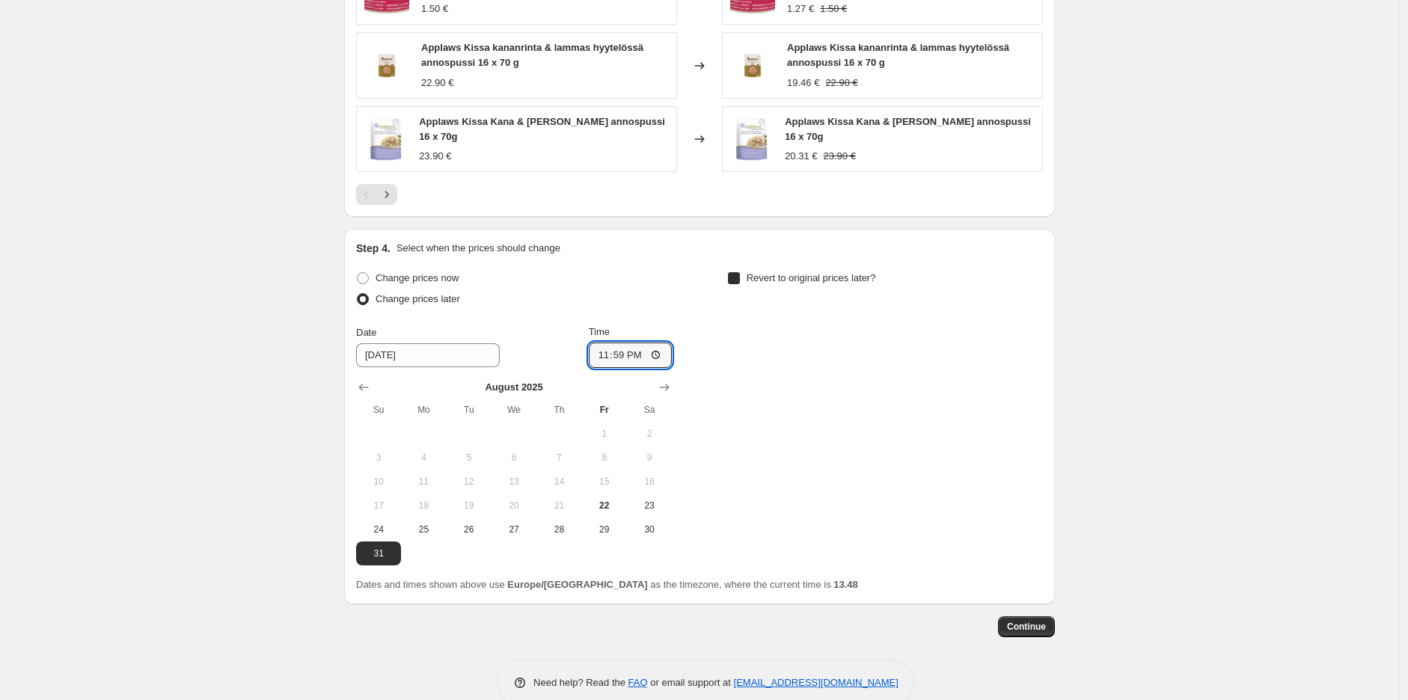
checkbox input "true"
click at [1040, 380] on button "Show next month, September 2025" at bounding box center [1035, 387] width 21 height 21
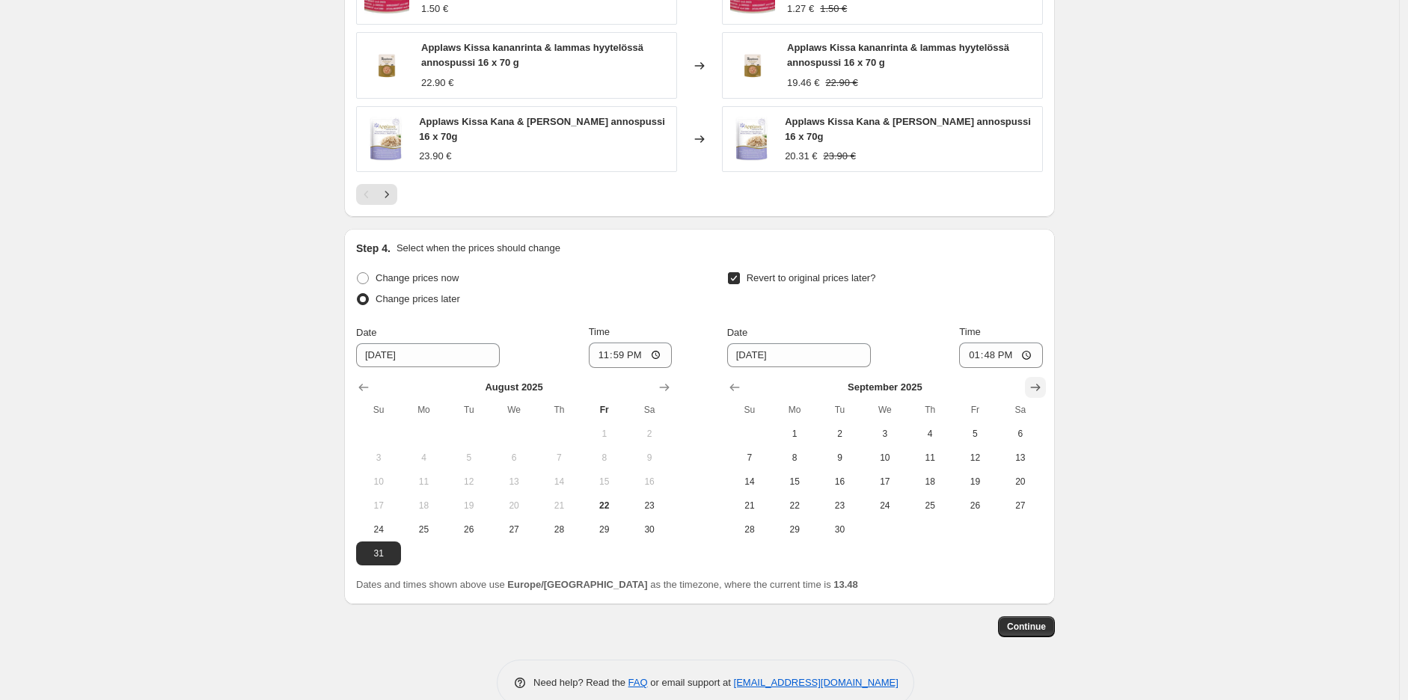
click at [1034, 395] on icon "Show next month, October 2025" at bounding box center [1035, 387] width 15 height 15
click at [890, 434] on span "1" at bounding box center [884, 434] width 33 height 12
type input "[DATE]"
click at [1007, 355] on input "13:48" at bounding box center [1001, 355] width 84 height 25
click at [988, 358] on input "13:48" at bounding box center [1001, 355] width 84 height 25
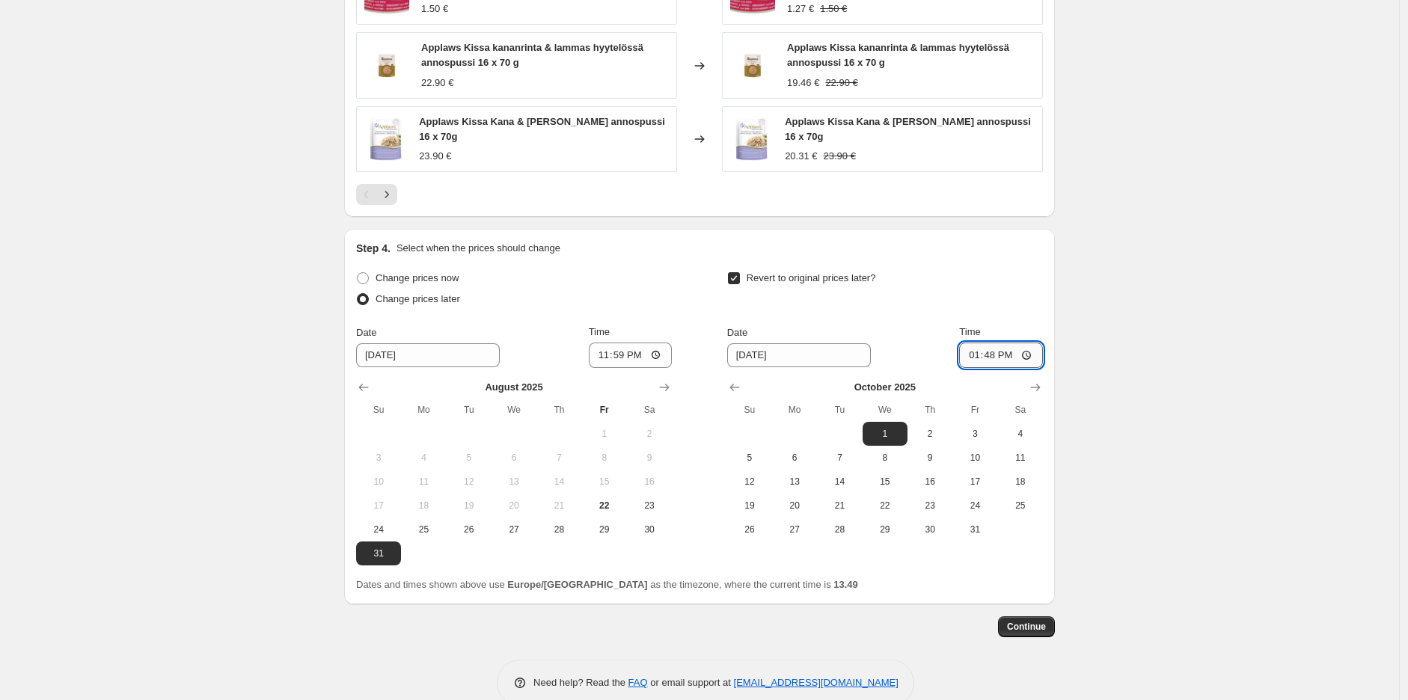
click at [990, 360] on input "13:48" at bounding box center [1001, 355] width 84 height 25
type input "10:00"
click at [1037, 628] on span "Continue" at bounding box center [1026, 627] width 39 height 12
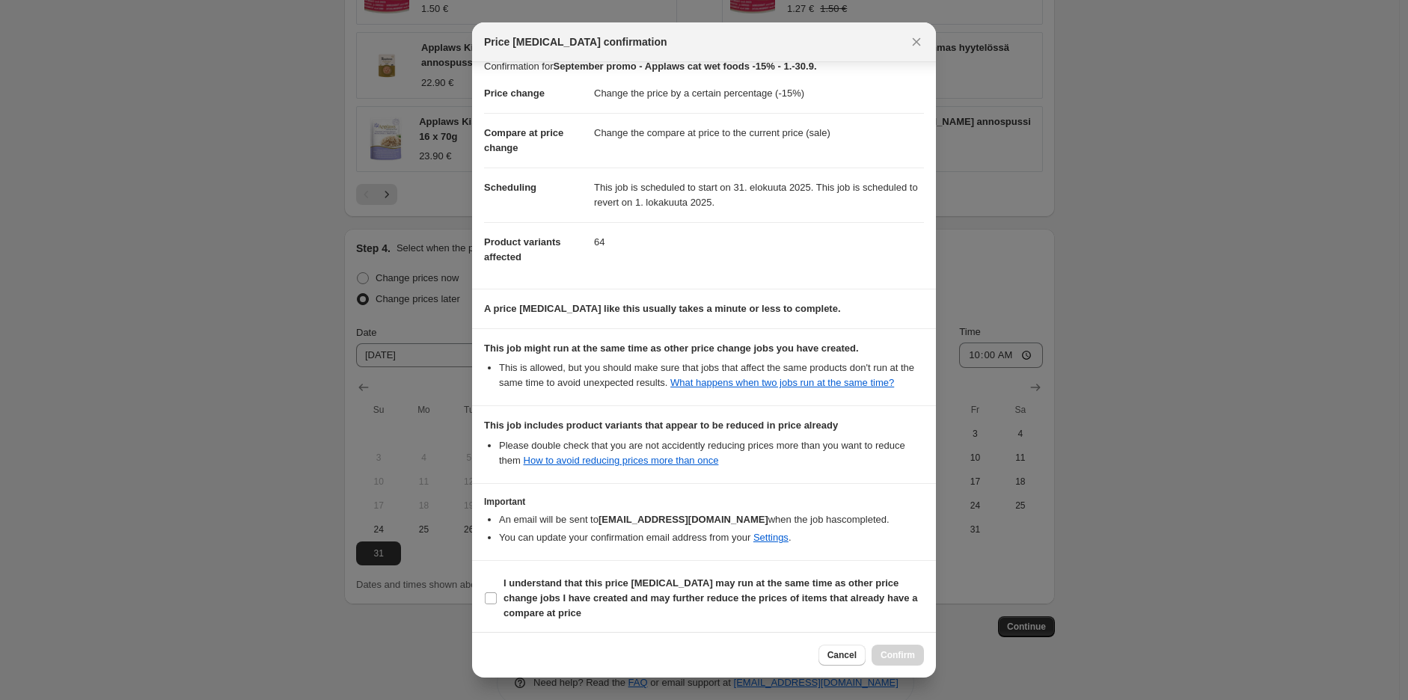
scroll to position [19, 0]
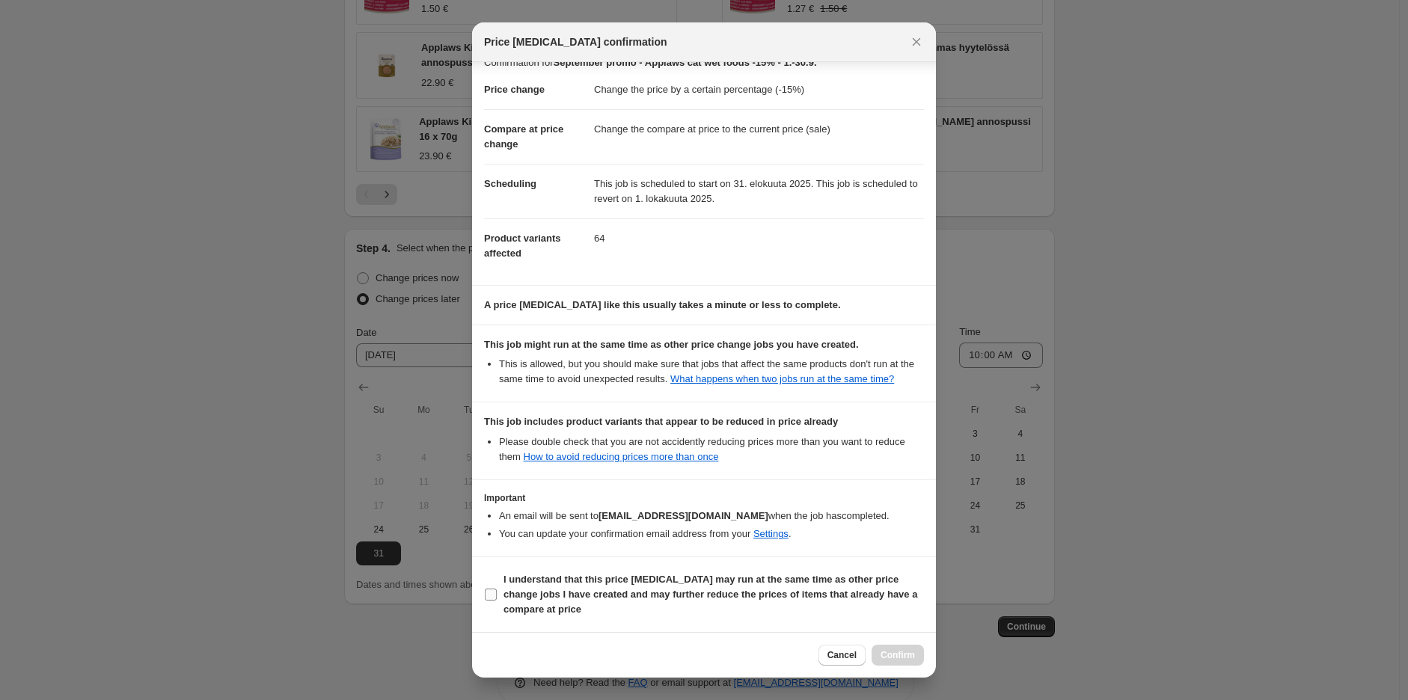
click at [576, 578] on b "I understand that this price [MEDICAL_DATA] may run at the same time as other p…" at bounding box center [710, 594] width 414 height 41
click at [597, 603] on span "I understand that this price [MEDICAL_DATA] may run at the same time as other p…" at bounding box center [713, 594] width 420 height 45
click at [497, 601] on input "I understand that this price [MEDICAL_DATA] may run at the same time as other p…" at bounding box center [491, 595] width 12 height 12
checkbox input "true"
click at [888, 650] on span "Confirm" at bounding box center [897, 655] width 34 height 12
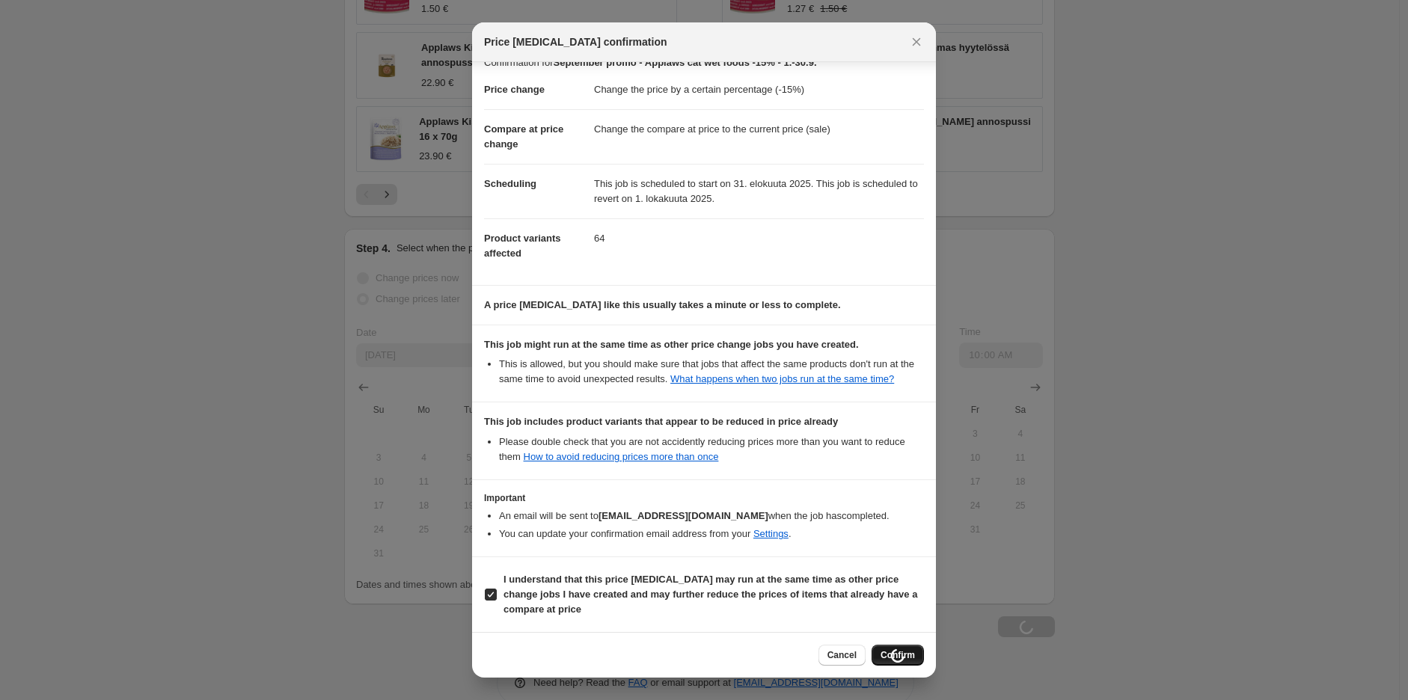
scroll to position [1229, 0]
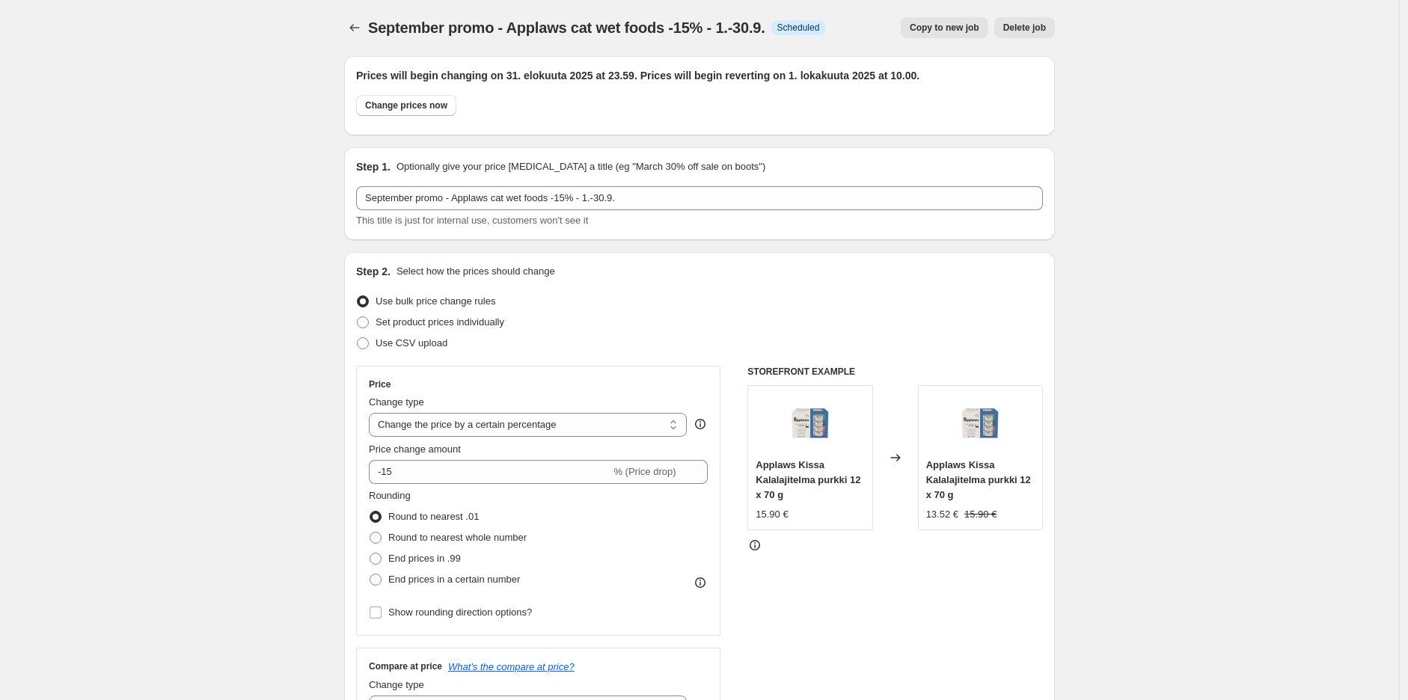
scroll to position [0, 0]
click at [352, 31] on icon "Price change jobs" at bounding box center [354, 28] width 15 height 15
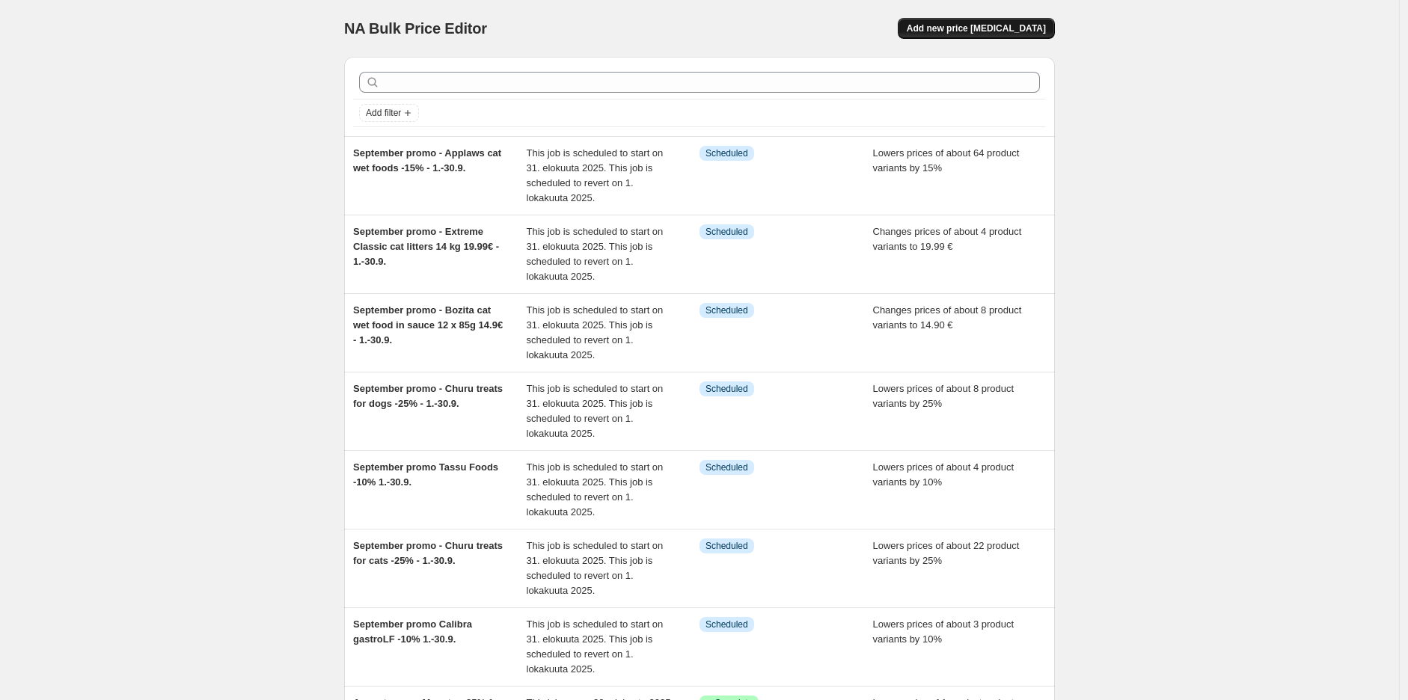
click at [1007, 27] on span "Add new price [MEDICAL_DATA]" at bounding box center [975, 28] width 139 height 12
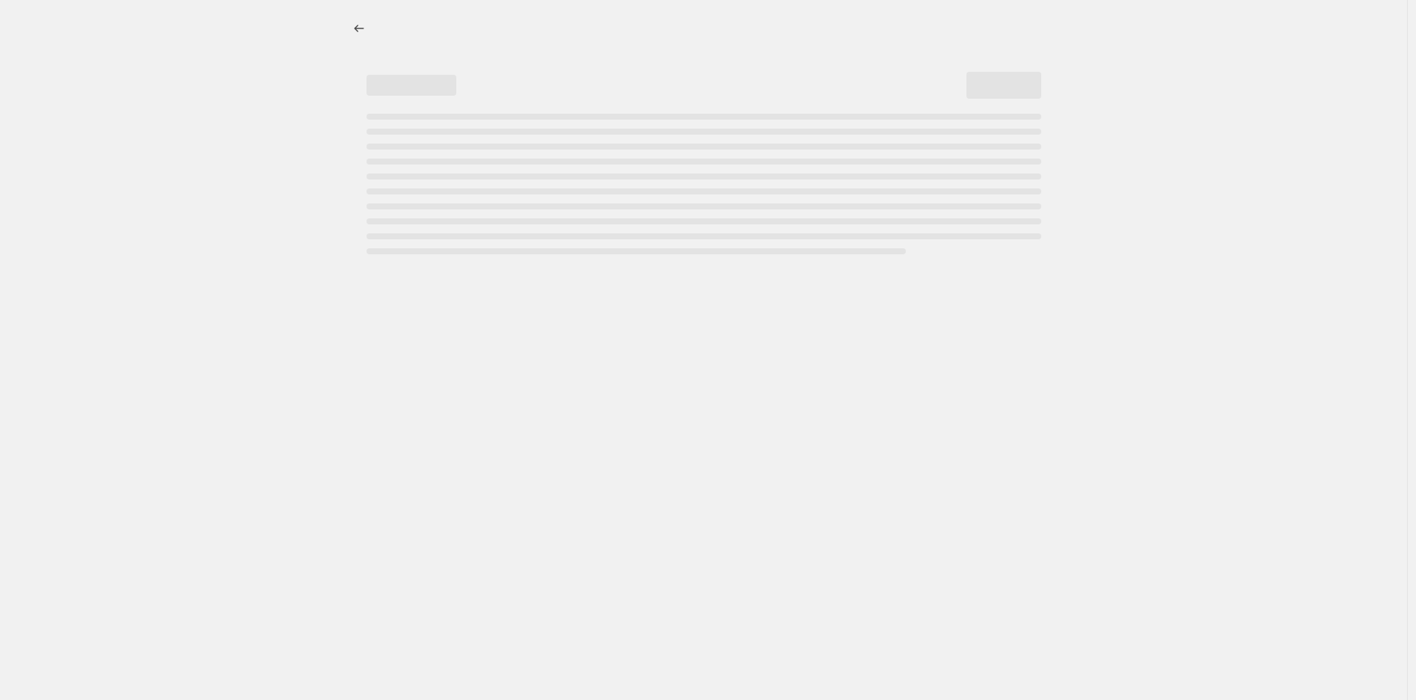
select select "percentage"
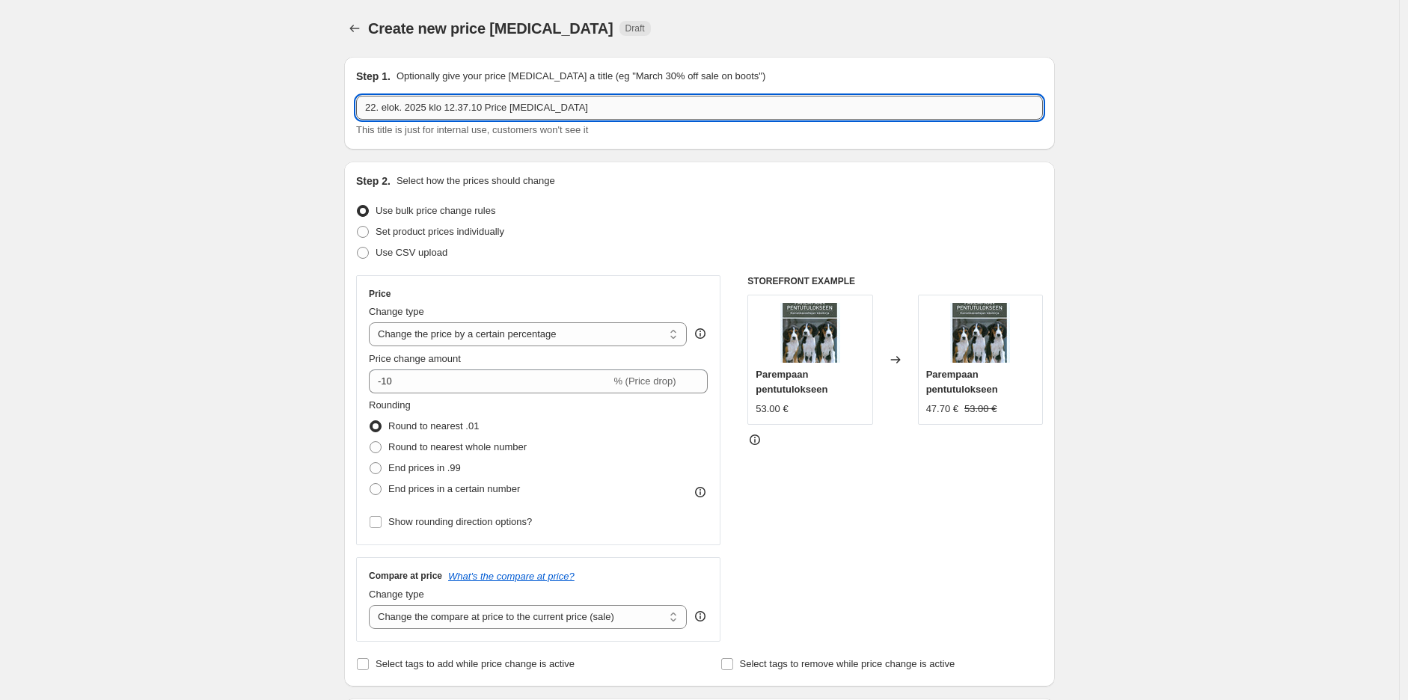
click at [501, 111] on input "22. elok. 2025 klo 12.37.10 Price [MEDICAL_DATA]" at bounding box center [699, 108] width 687 height 24
paste input "Ziwipeak dog and cat dry foods -25%"
type input "September promo - Ziwipeak dog and cat dry foods -25% - 1.-30.9."
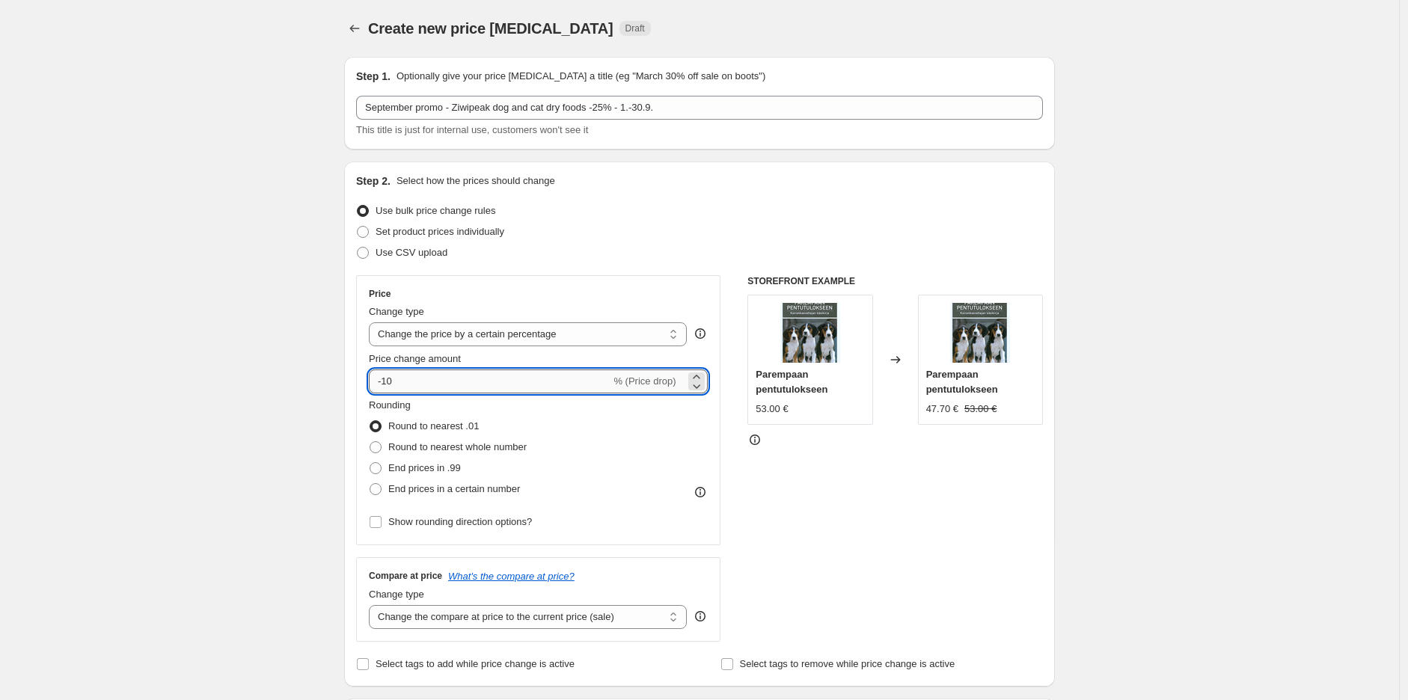
click at [488, 382] on input "-10" at bounding box center [490, 381] width 242 height 24
type input "-1"
type input "-25"
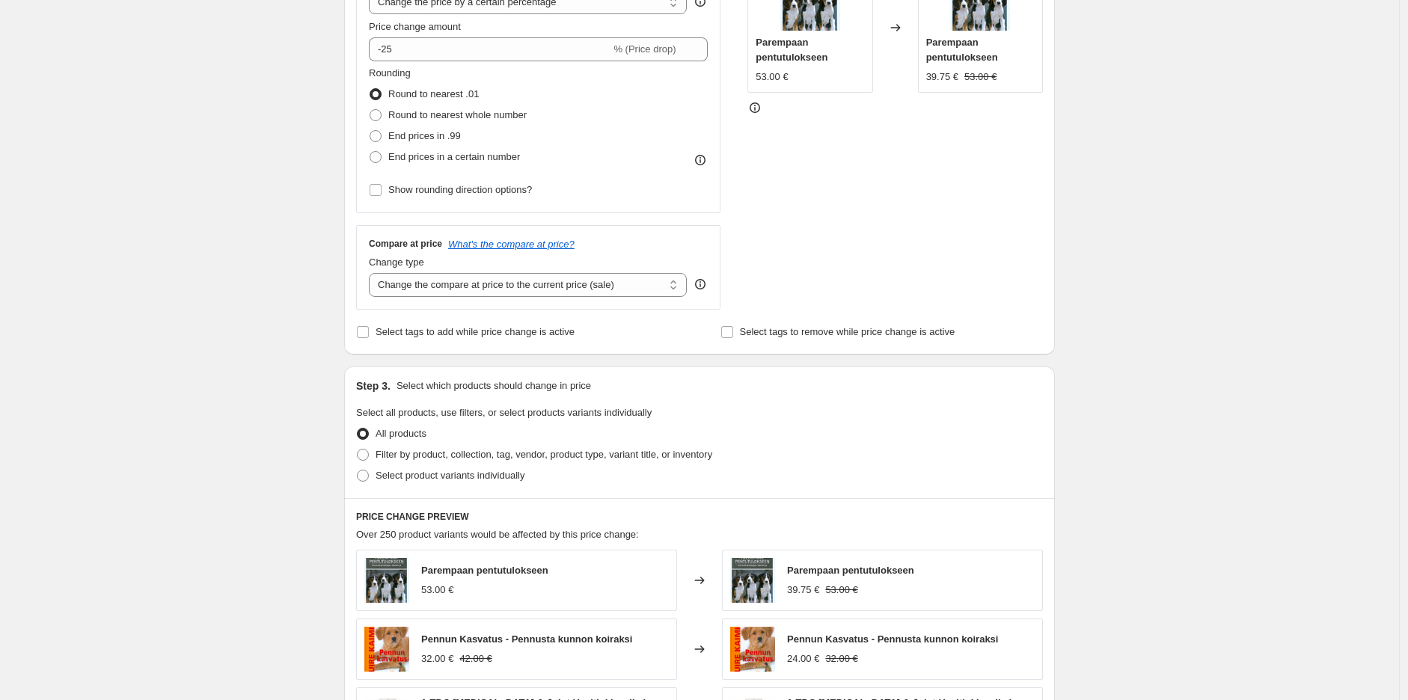
scroll to position [415, 0]
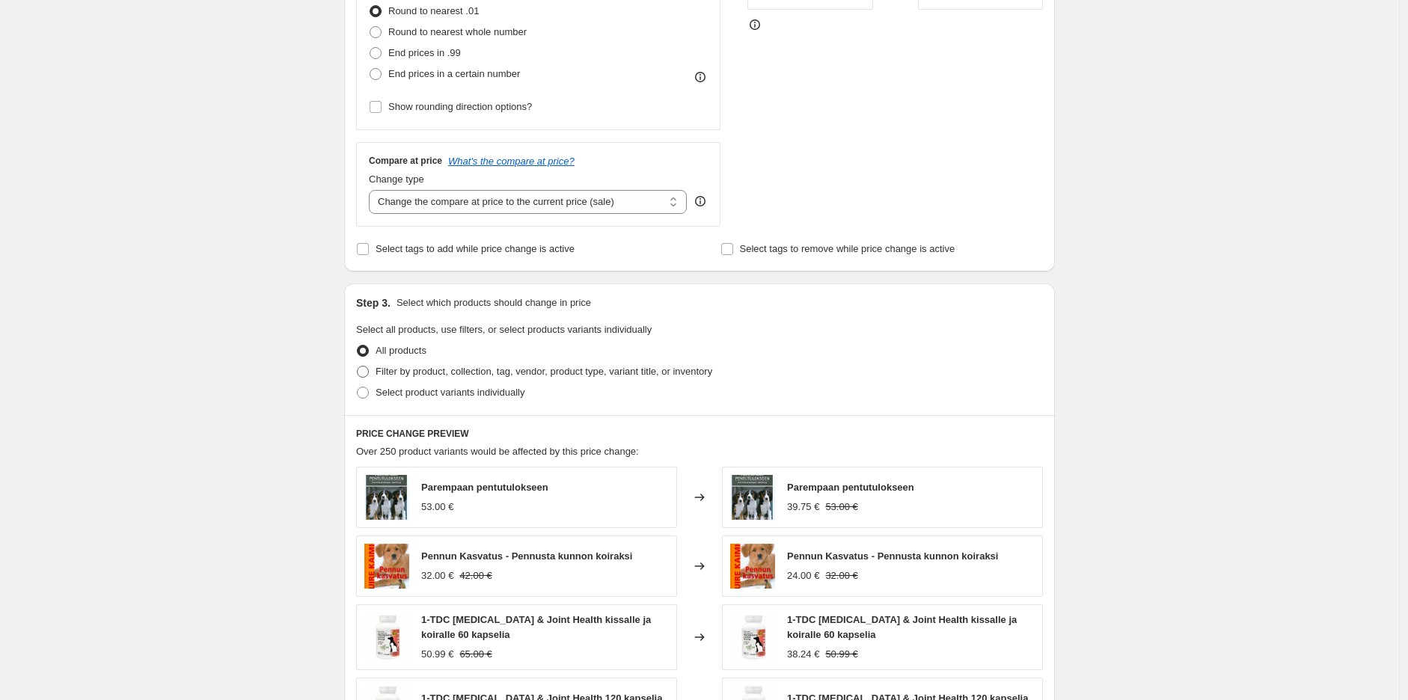
click at [484, 370] on span "Filter by product, collection, tag, vendor, product type, variant title, or inv…" at bounding box center [543, 371] width 337 height 11
click at [357, 366] on input "Filter by product, collection, tag, vendor, product type, variant title, or inv…" at bounding box center [357, 366] width 1 height 1
radio input "true"
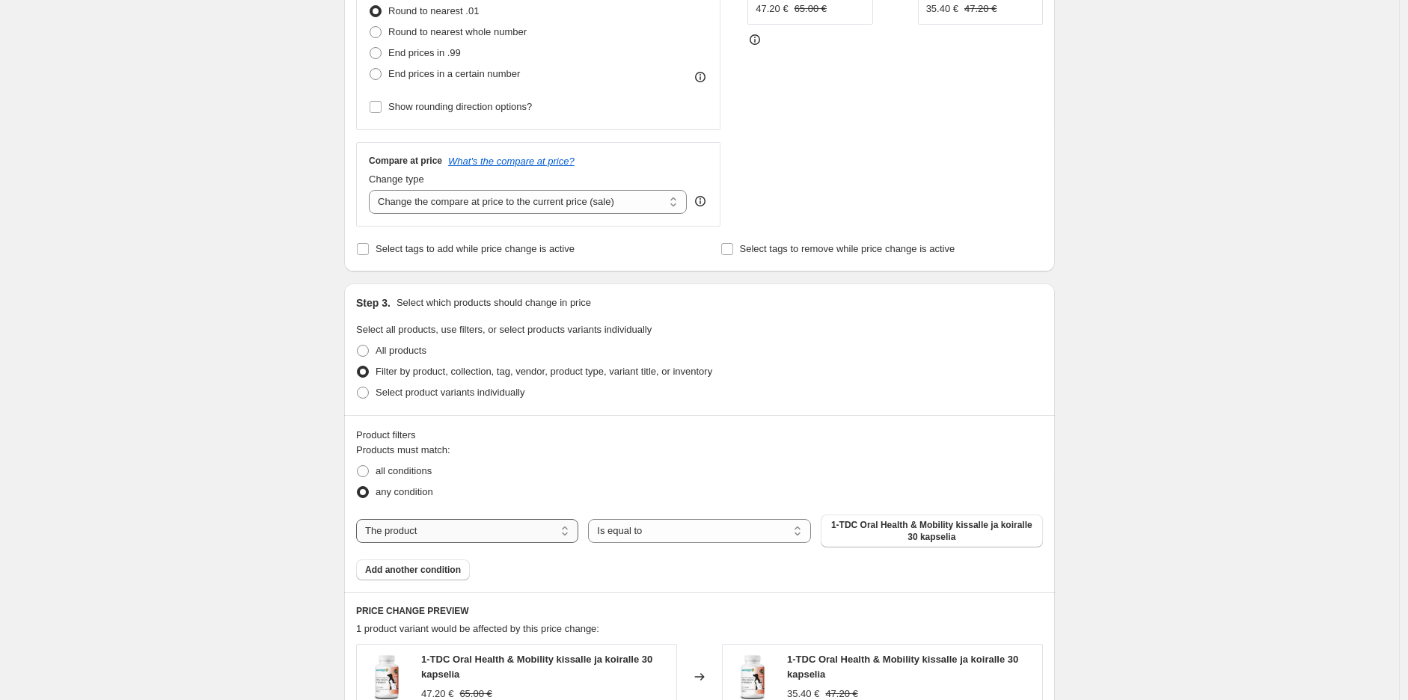
click at [477, 532] on select "The product The product's collection The product's tag The product's vendor The…" at bounding box center [467, 531] width 222 height 24
select select "collection"
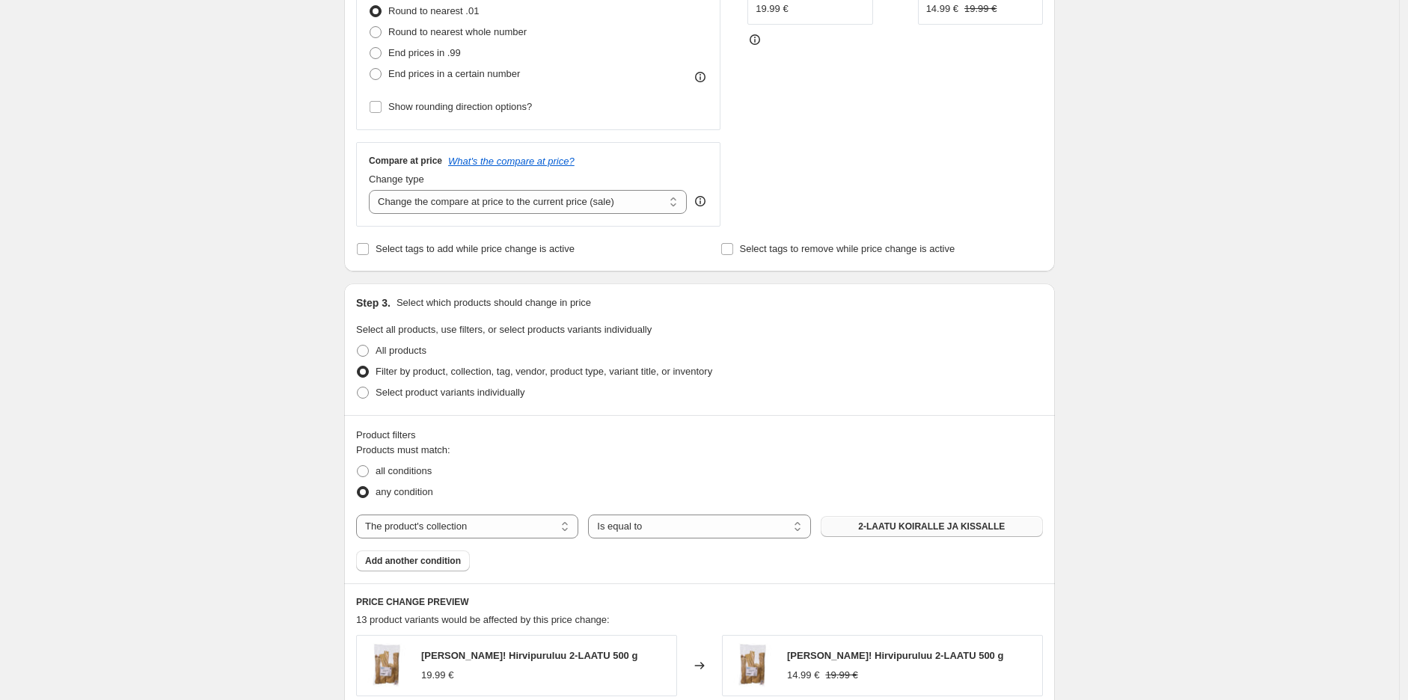
click at [902, 524] on span "2-LAATU KOIRALLE JA KISSALLE" at bounding box center [931, 527] width 147 height 12
click at [1109, 370] on div "Create new price [MEDICAL_DATA]. This page is ready Create new price [MEDICAL_D…" at bounding box center [699, 416] width 1399 height 1663
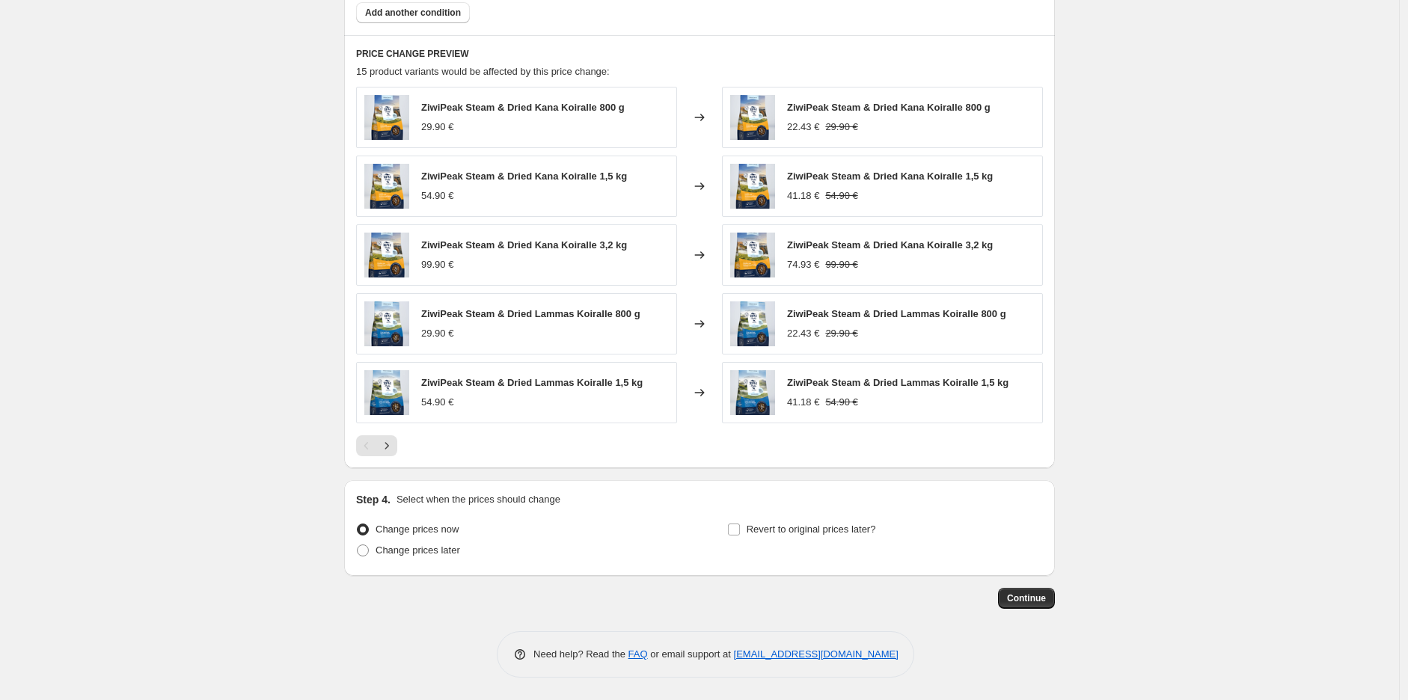
scroll to position [965, 0]
click at [419, 556] on span "Change prices later" at bounding box center [417, 549] width 85 height 11
click at [357, 545] on input "Change prices later" at bounding box center [357, 544] width 1 height 1
radio input "true"
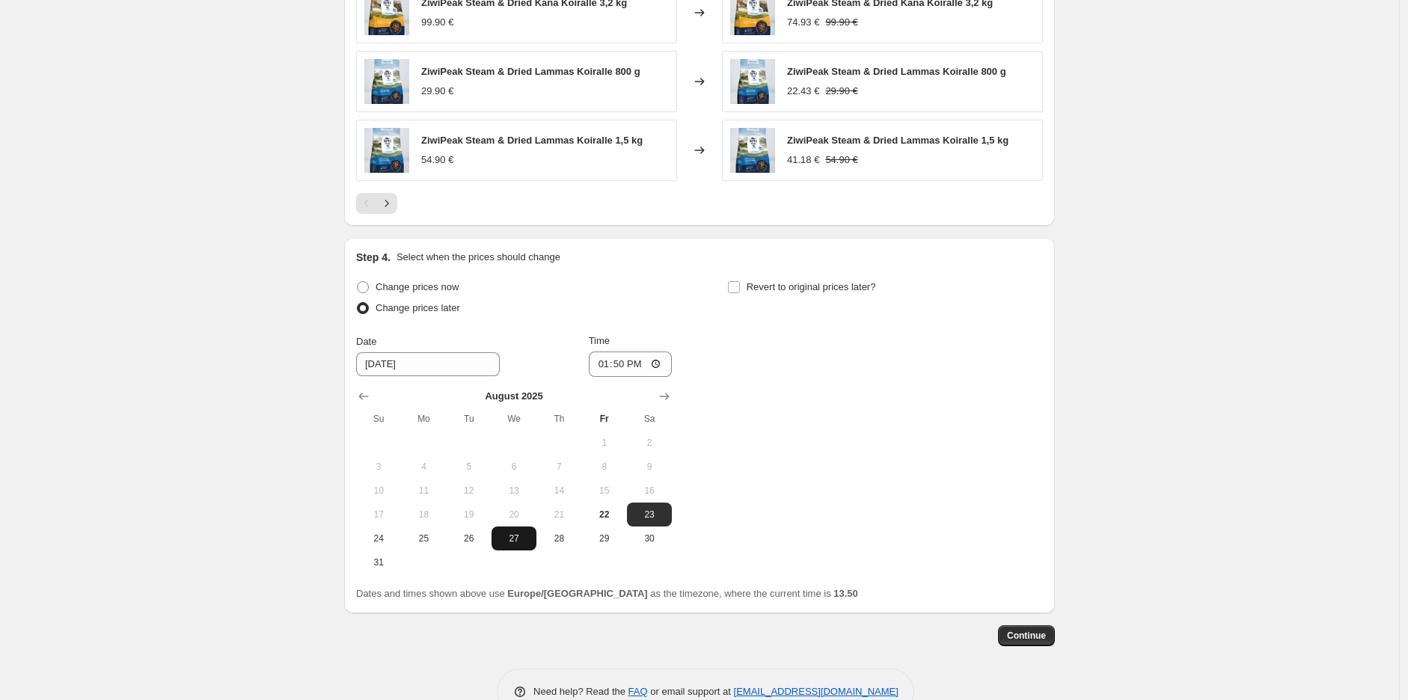
scroll to position [1214, 0]
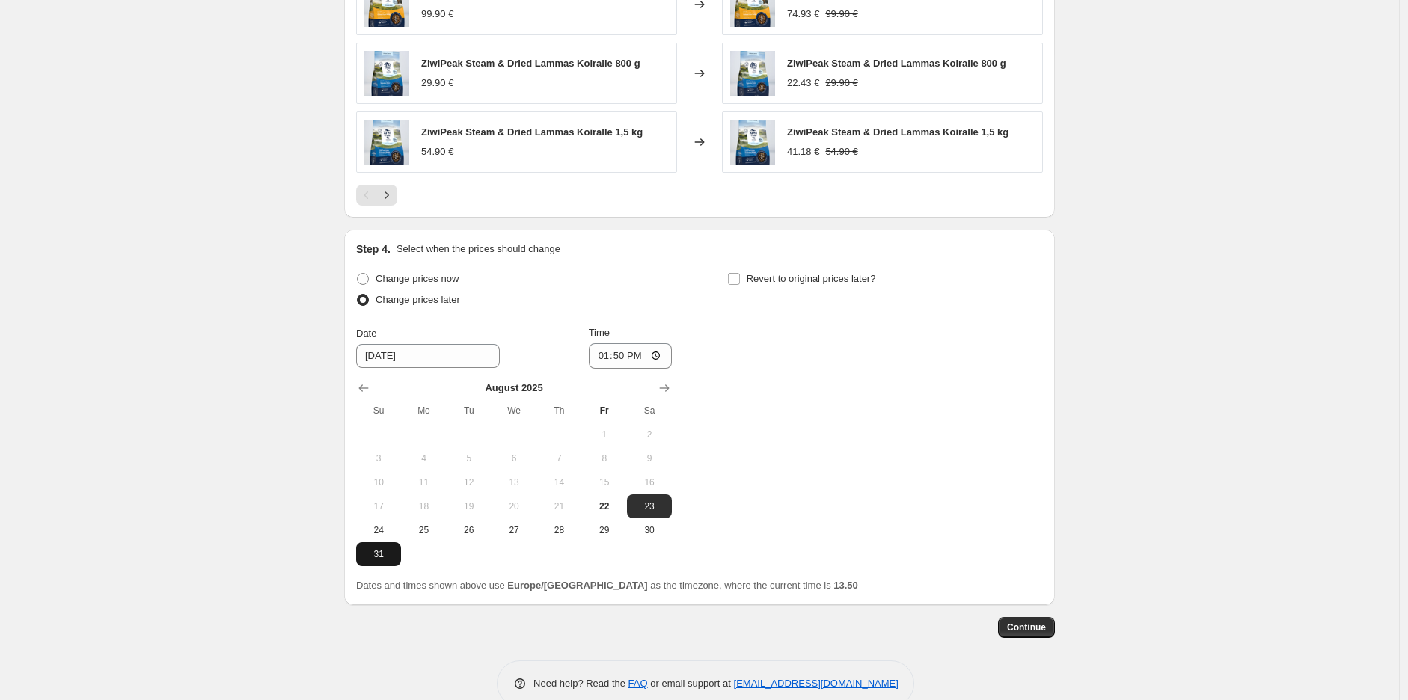
click at [387, 550] on span "31" at bounding box center [378, 554] width 33 height 12
type input "[DATE]"
click at [623, 354] on input "13:50" at bounding box center [631, 355] width 84 height 25
type input "23:59"
click at [731, 273] on span at bounding box center [733, 278] width 13 height 13
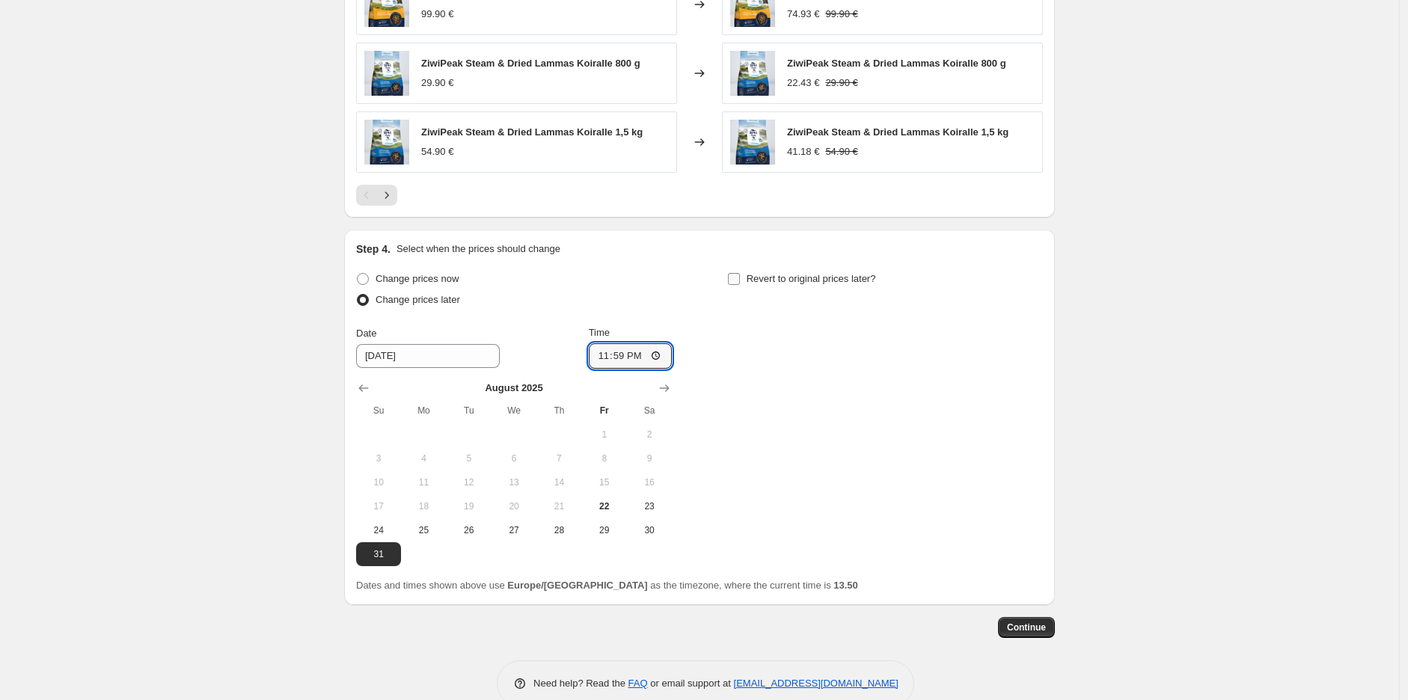
click at [731, 273] on input "Revert to original prices later?" at bounding box center [734, 279] width 12 height 12
checkbox input "true"
click at [1050, 393] on div "Step 4. Select when the prices should change Change prices now Change prices la…" at bounding box center [699, 417] width 711 height 375
click at [1041, 389] on icon "Show next month, September 2025" at bounding box center [1035, 388] width 15 height 15
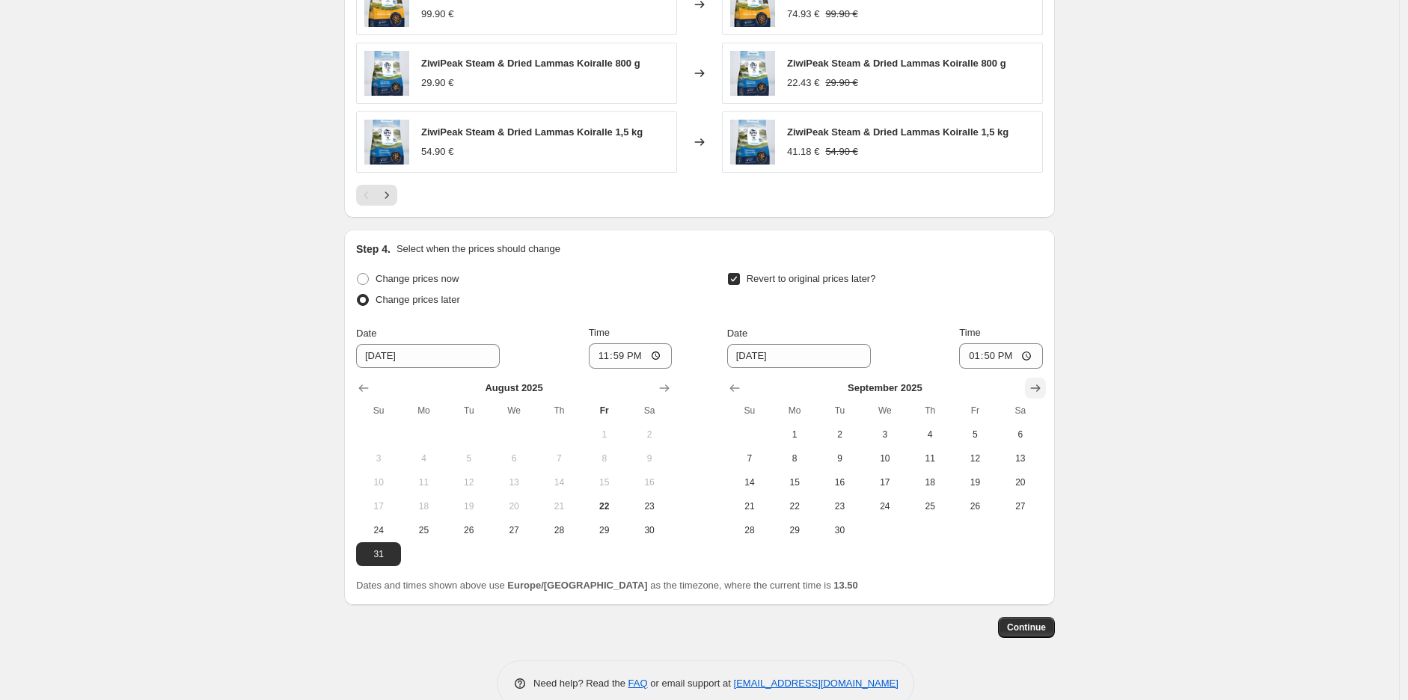
click at [1041, 389] on icon "Show next month, October 2025" at bounding box center [1035, 388] width 15 height 15
click at [891, 431] on span "1" at bounding box center [884, 435] width 33 height 12
type input "[DATE]"
click at [998, 353] on input "13:50" at bounding box center [1001, 355] width 84 height 25
type input "10:00"
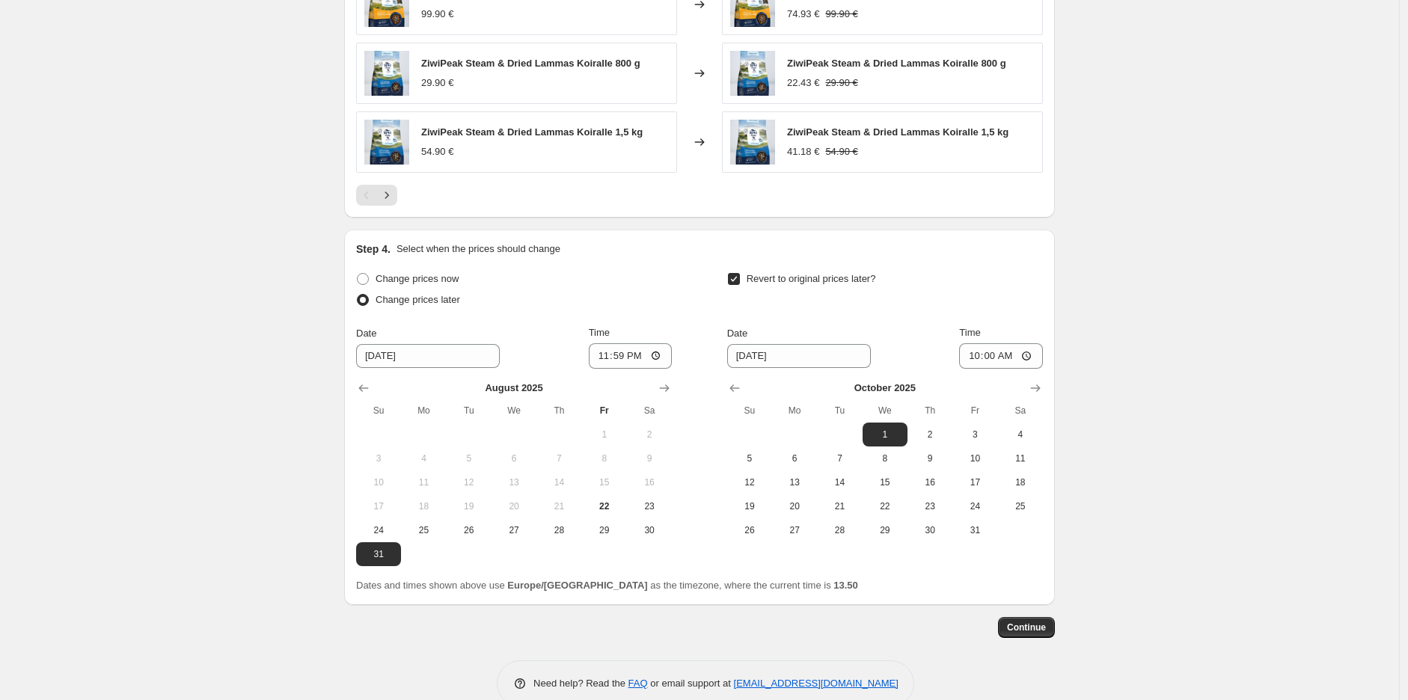
click at [1022, 622] on span "Continue" at bounding box center [1026, 628] width 39 height 12
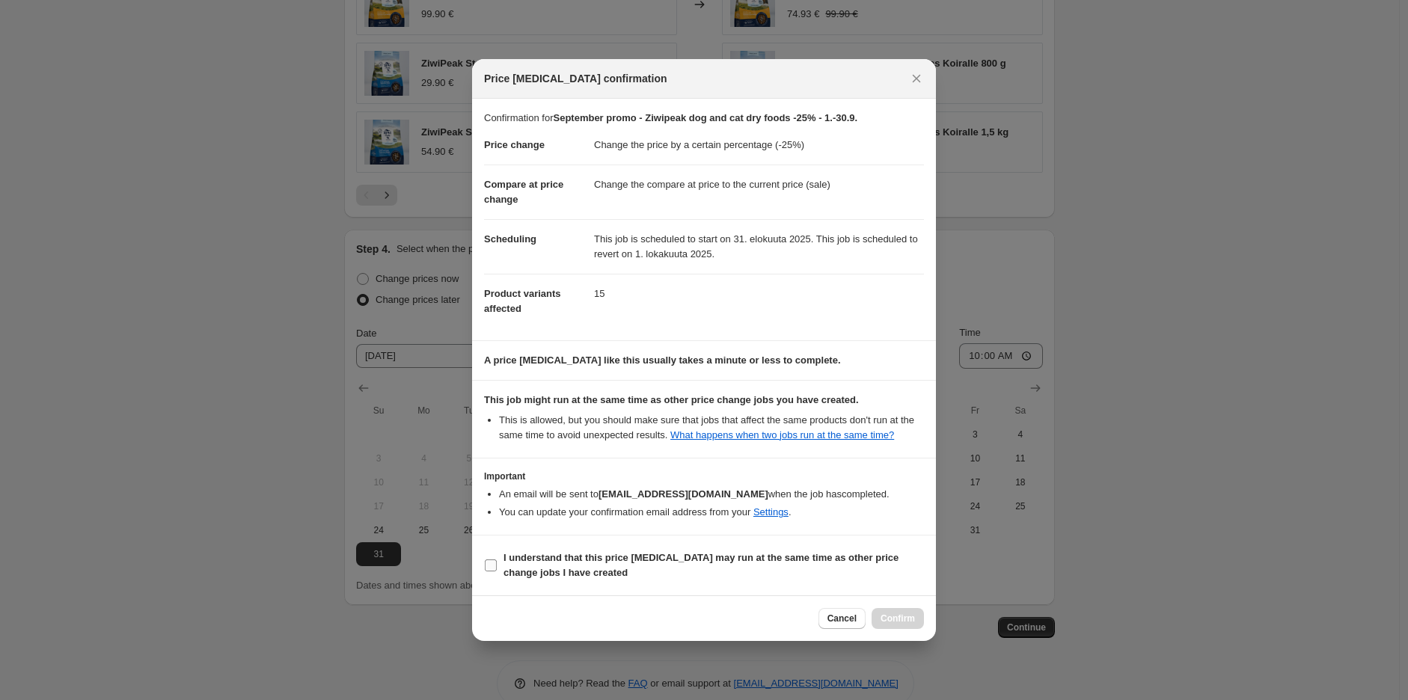
click at [611, 547] on label "I understand that this price [MEDICAL_DATA] may run at the same time as other p…" at bounding box center [704, 565] width 440 height 36
click at [497, 559] on input "I understand that this price [MEDICAL_DATA] may run at the same time as other p…" at bounding box center [491, 565] width 12 height 12
checkbox input "true"
click at [885, 619] on span "Confirm" at bounding box center [897, 619] width 34 height 12
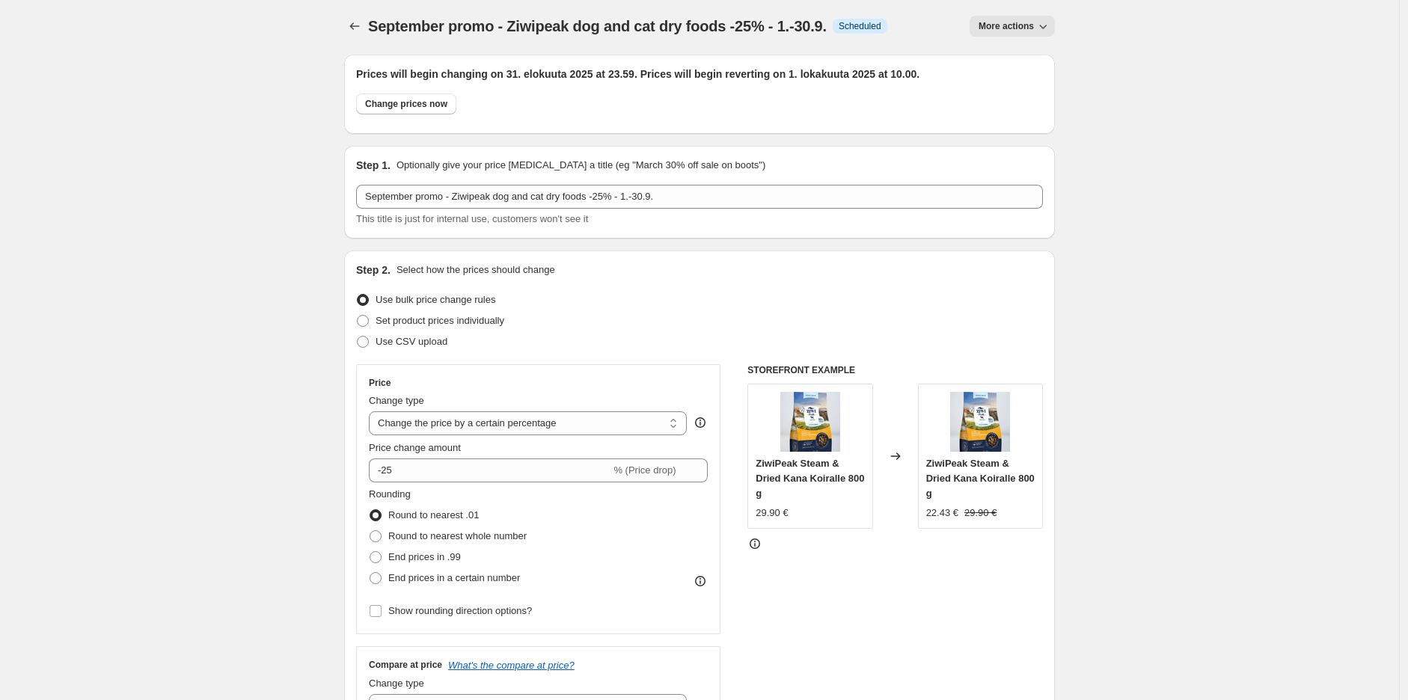
scroll to position [0, 0]
click at [356, 30] on icon "Price change jobs" at bounding box center [354, 28] width 15 height 15
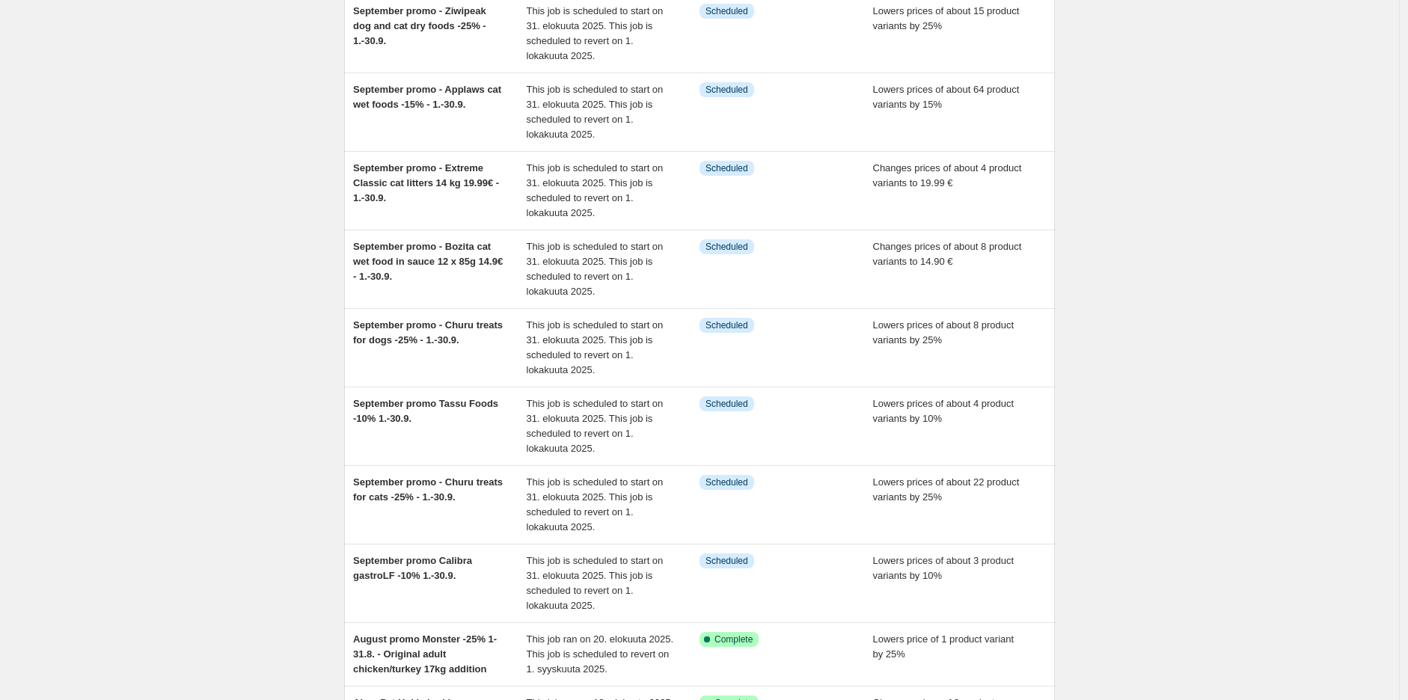
scroll to position [325, 0]
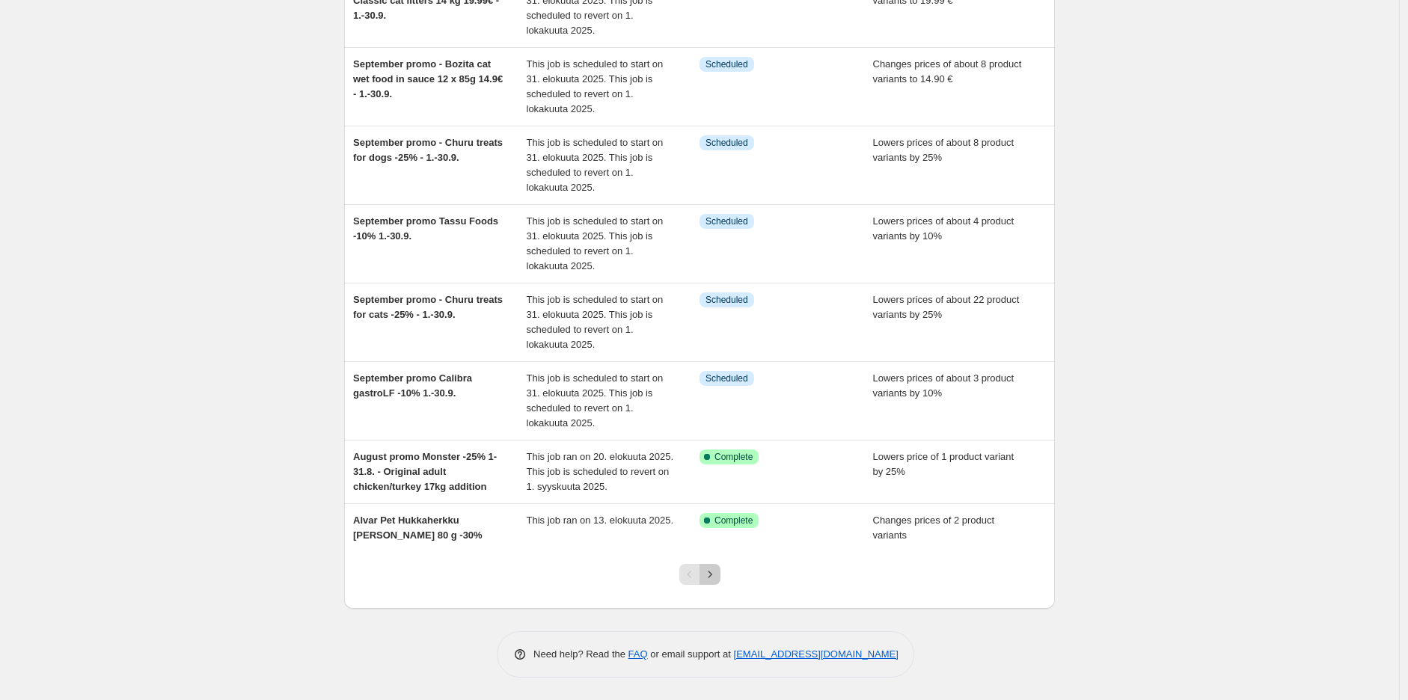
click at [709, 569] on icon "Next" at bounding box center [709, 574] width 15 height 15
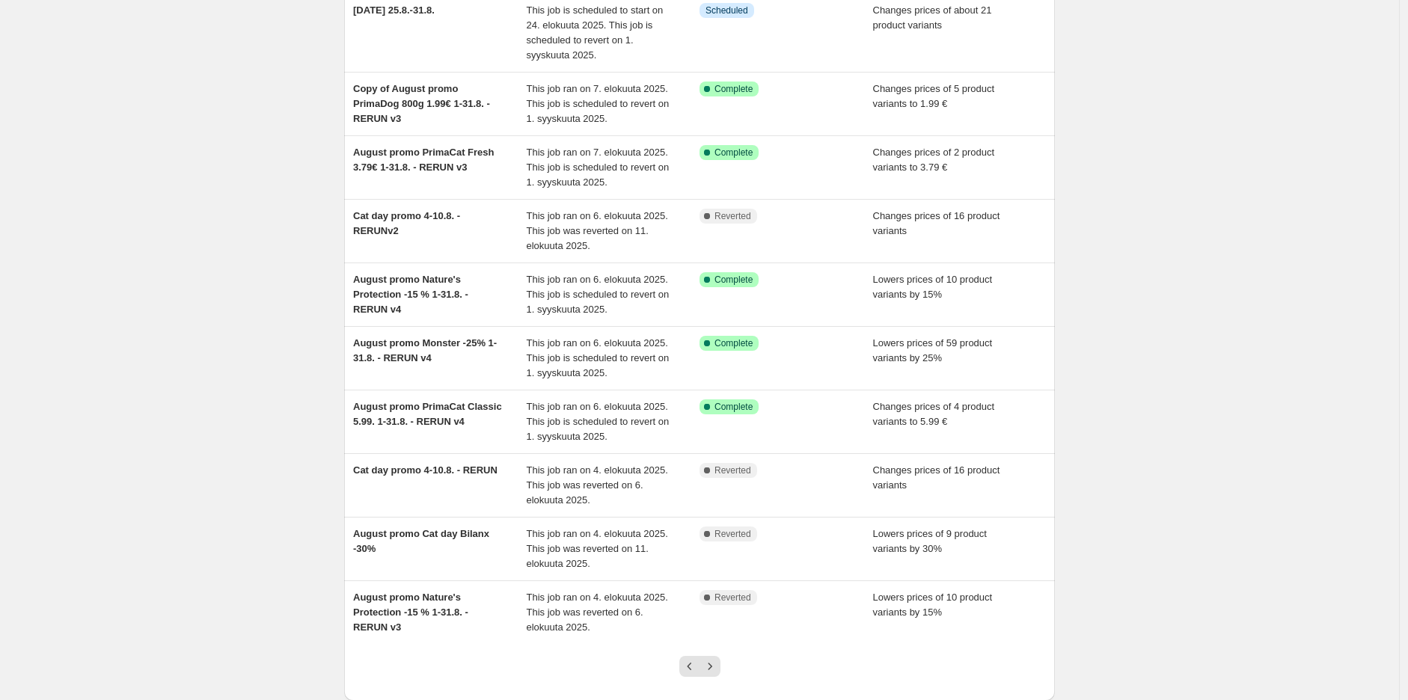
scroll to position [235, 0]
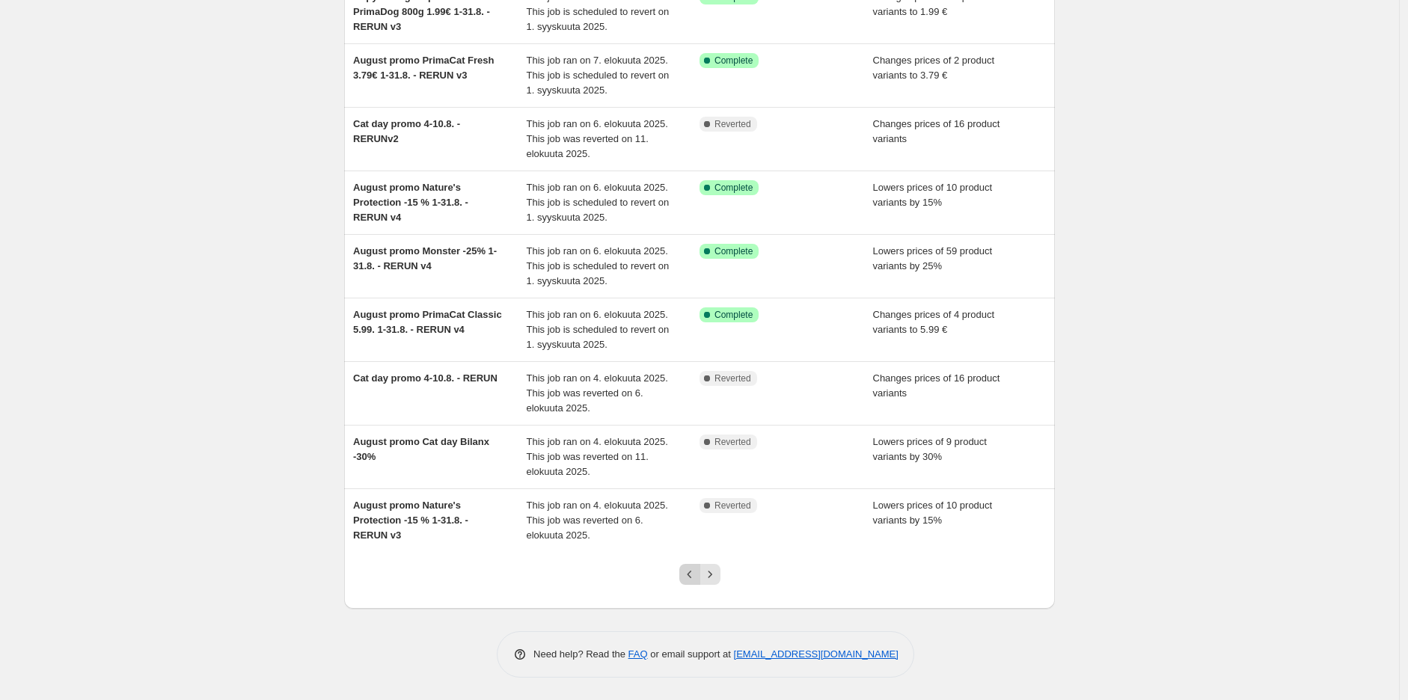
click at [690, 575] on icon "Previous" at bounding box center [689, 574] width 15 height 15
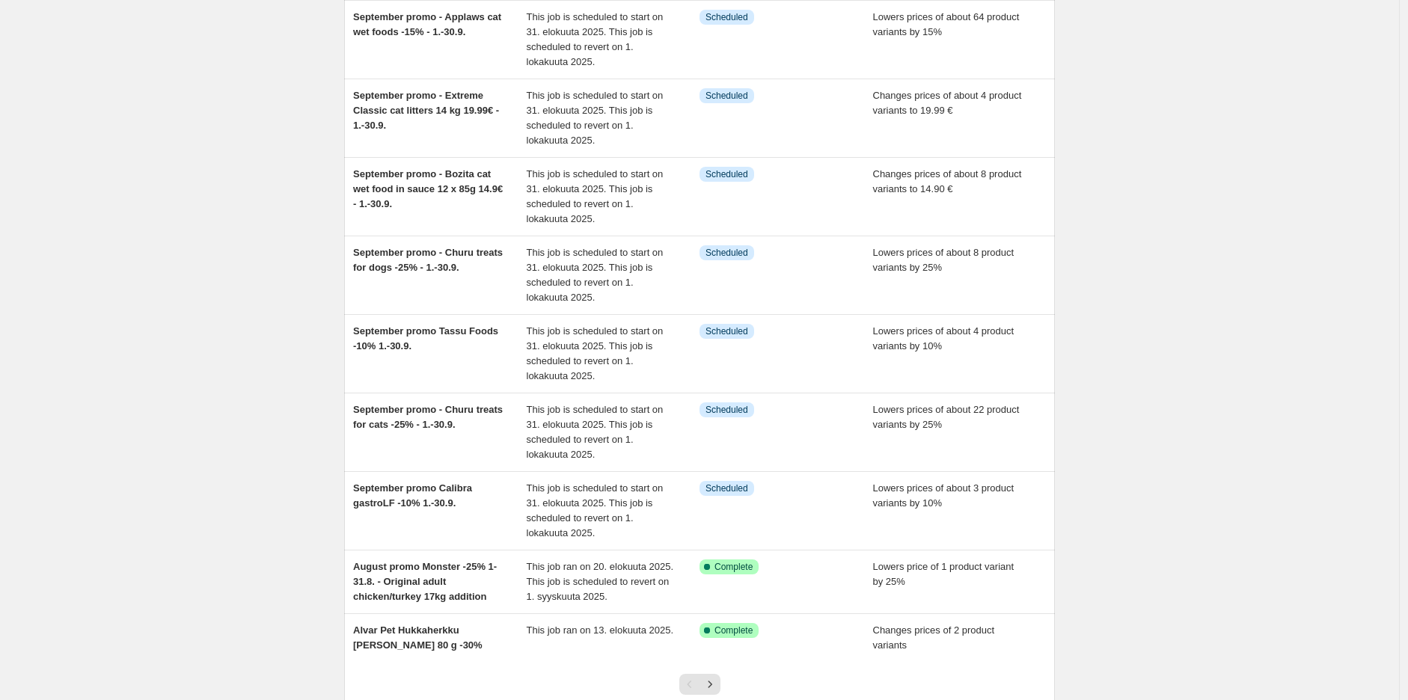
scroll to position [0, 0]
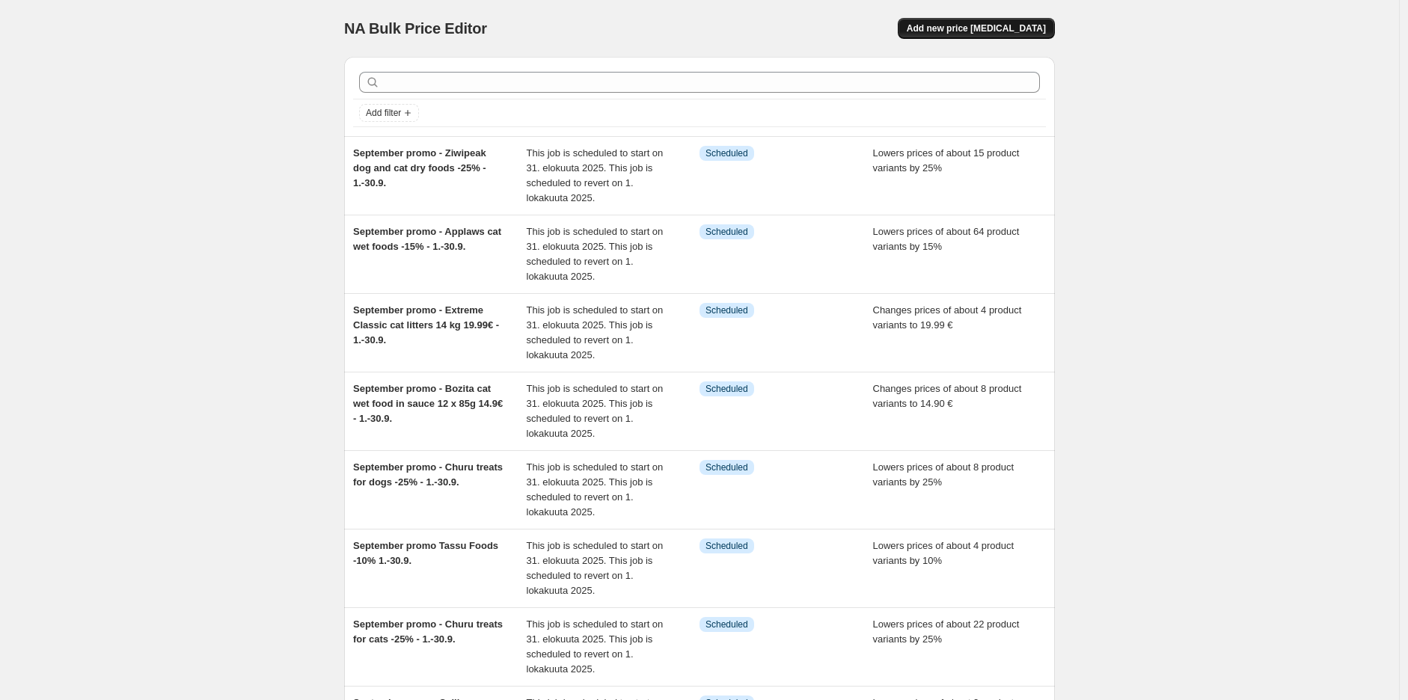
click at [990, 28] on span "Add new price [MEDICAL_DATA]" at bounding box center [975, 28] width 139 height 12
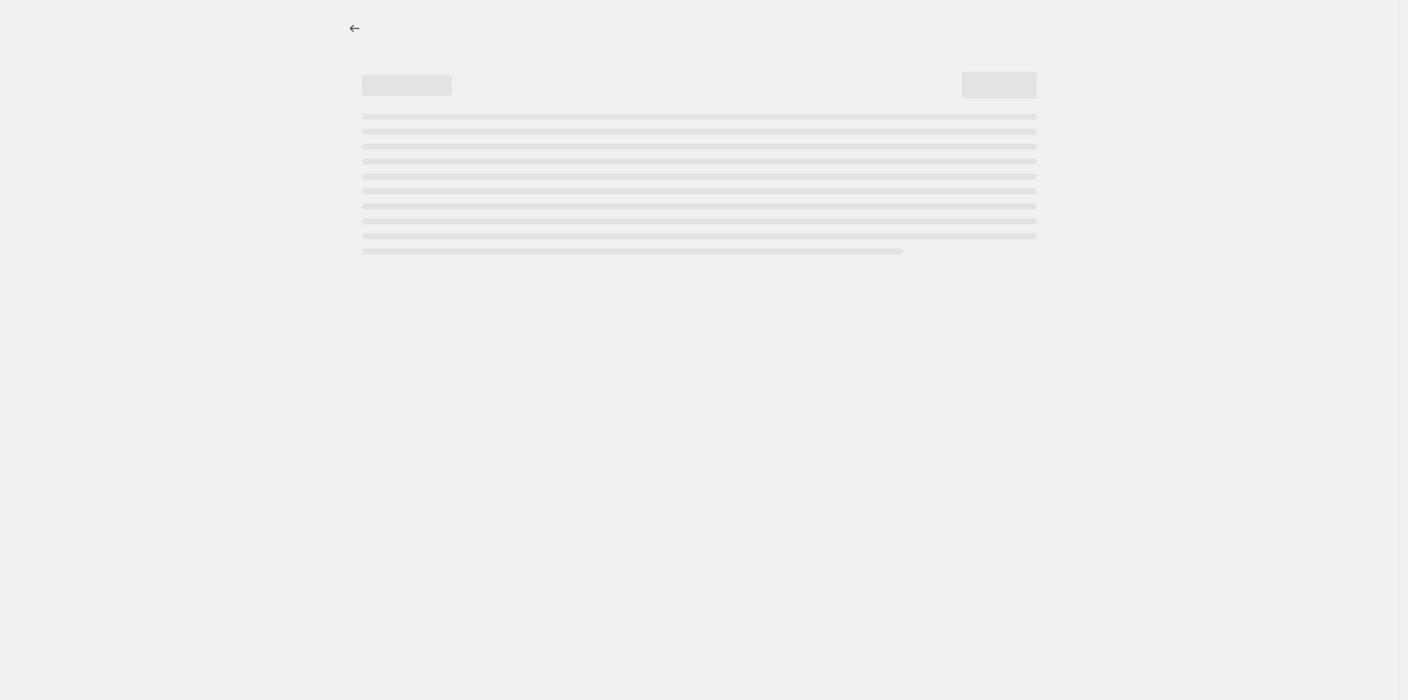
select select "percentage"
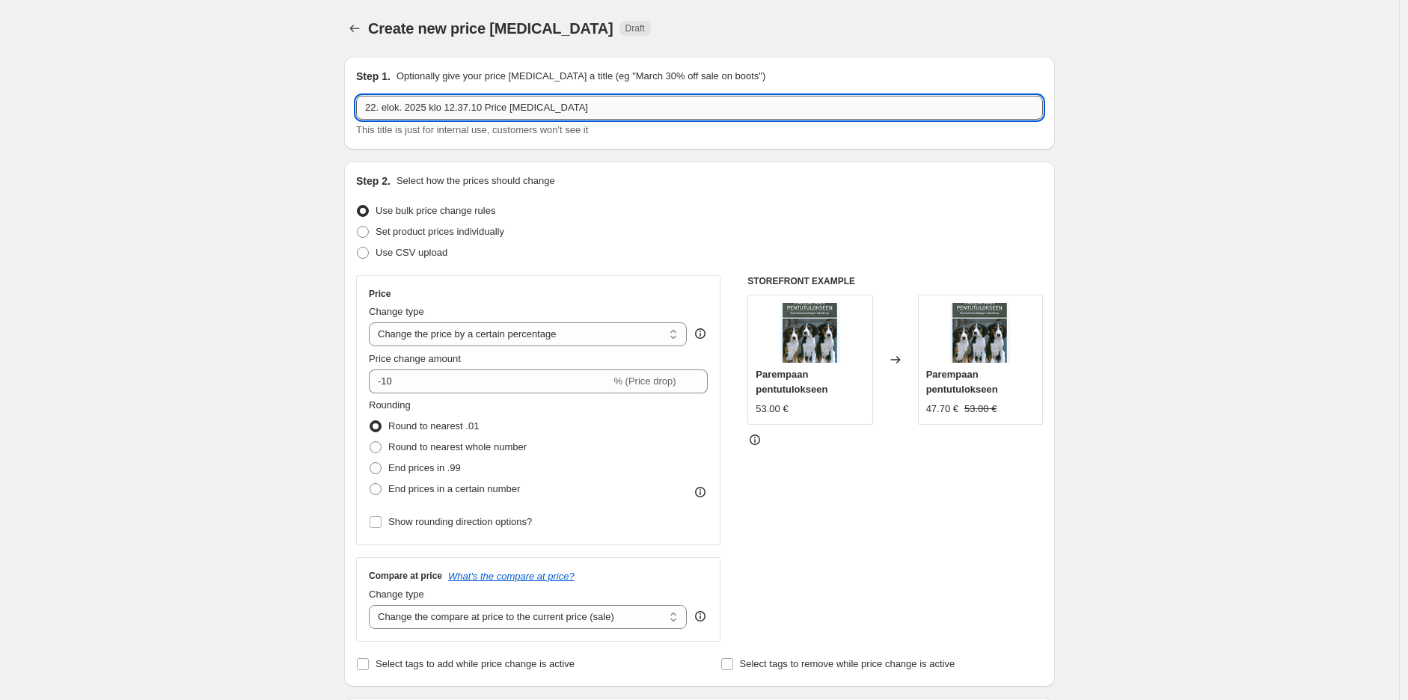
click at [538, 114] on input "22. elok. 2025 klo 12.37.10 Price [MEDICAL_DATA]" at bounding box center [699, 108] width 687 height 24
click at [476, 105] on input "September promo -" at bounding box center [699, 108] width 687 height 24
paste input "Arion dry dogs foods -10 %"
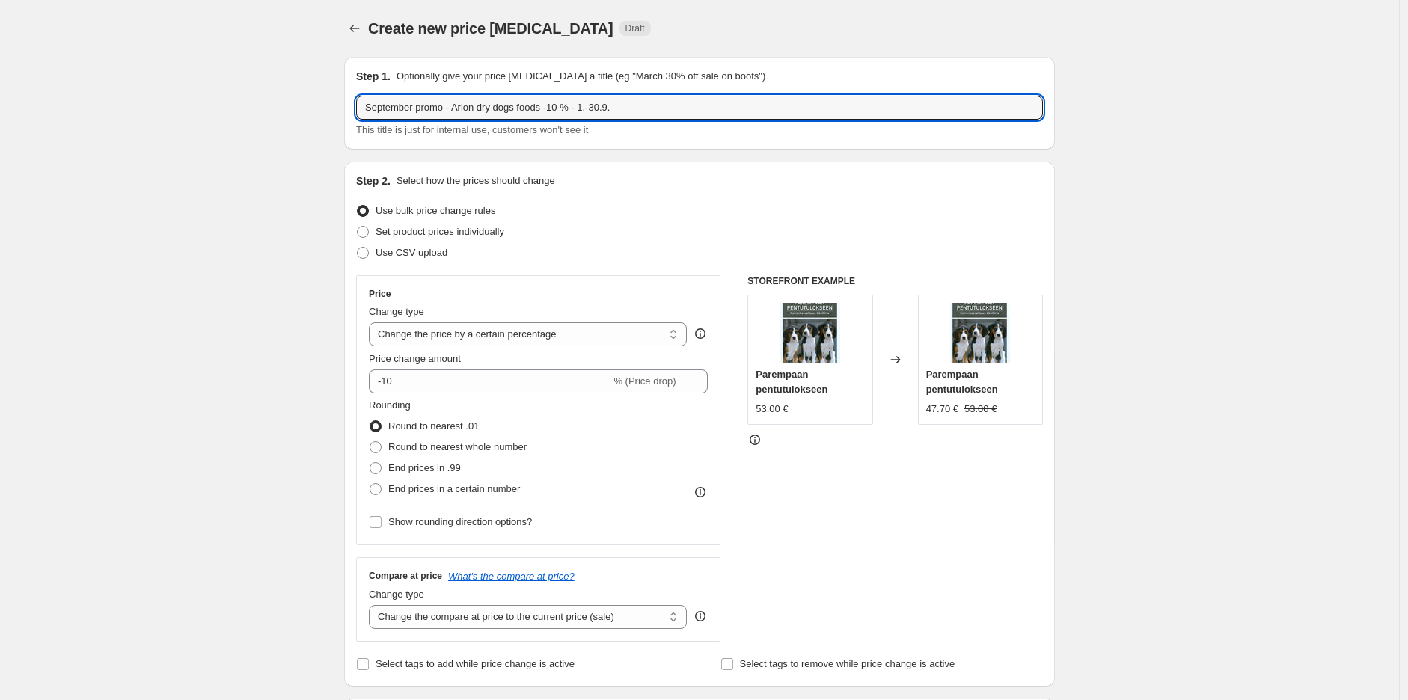
type input "September promo - Arion dry dogs foods -10 % - 1.-30.9."
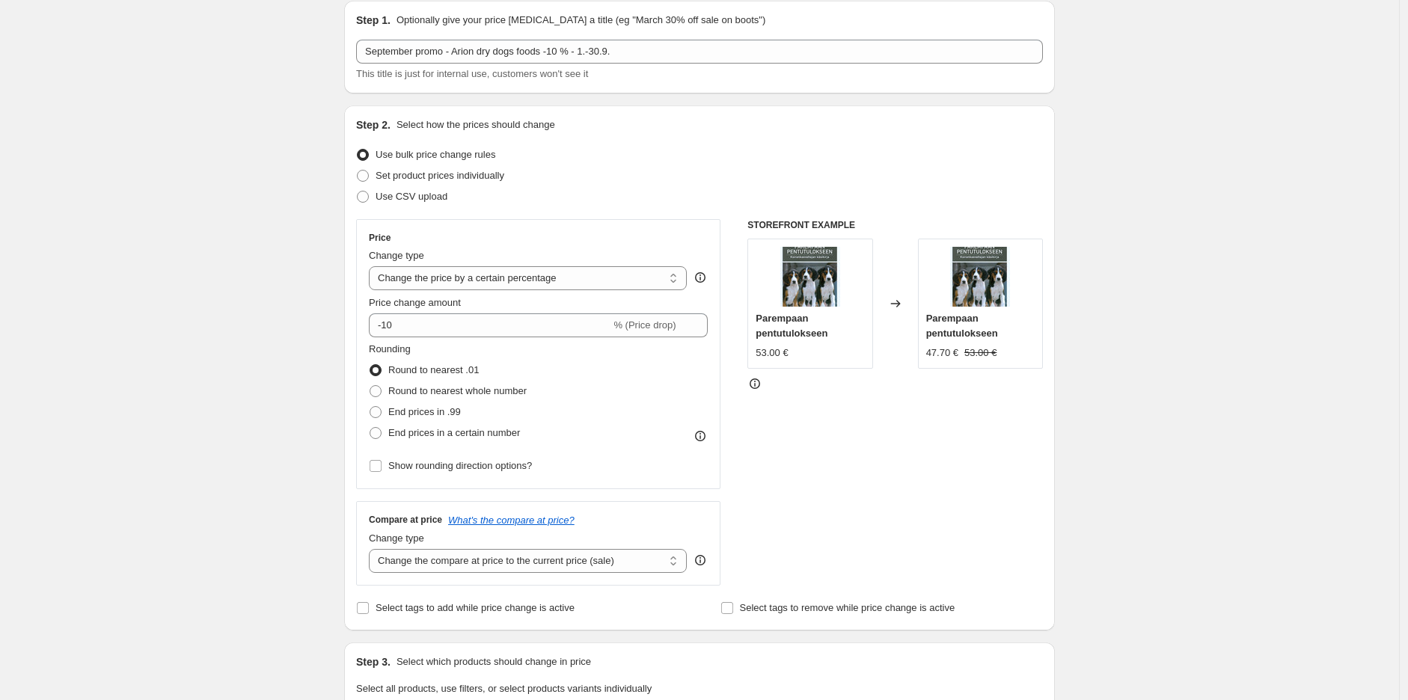
scroll to position [83, 0]
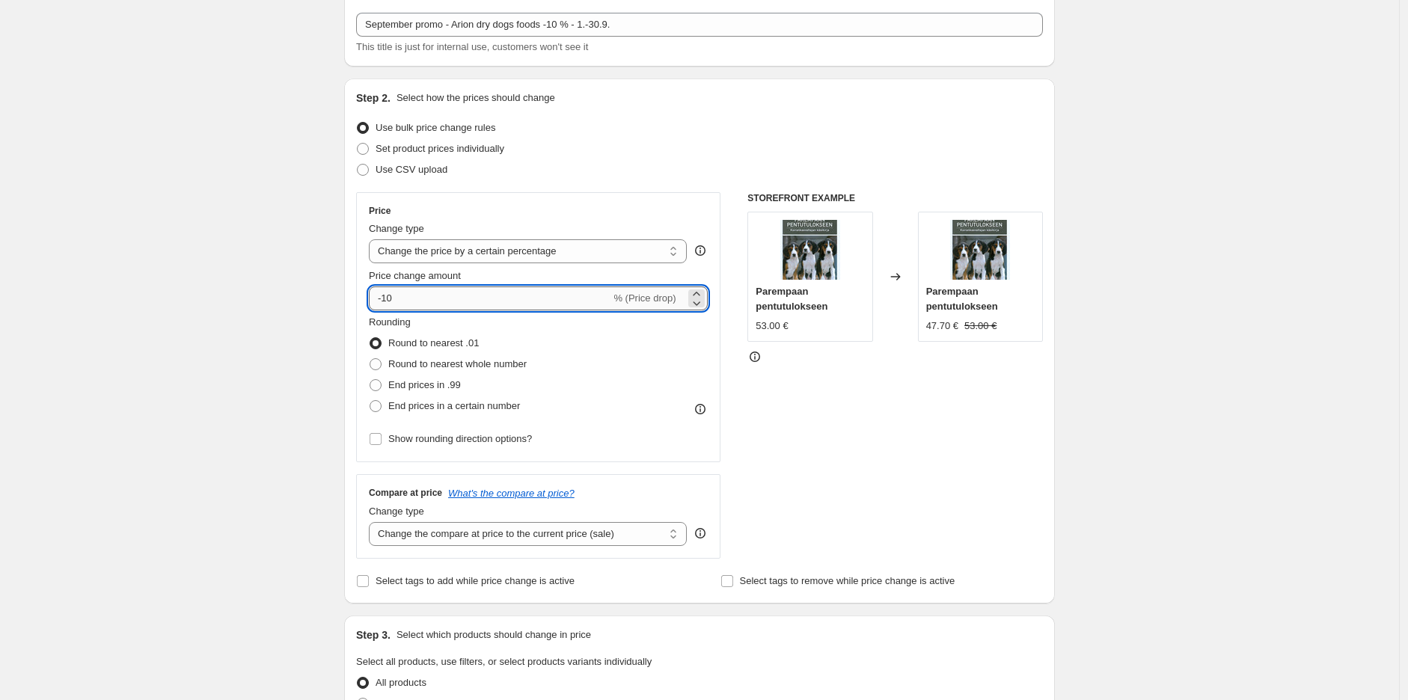
click at [465, 288] on input "-10" at bounding box center [490, 298] width 242 height 24
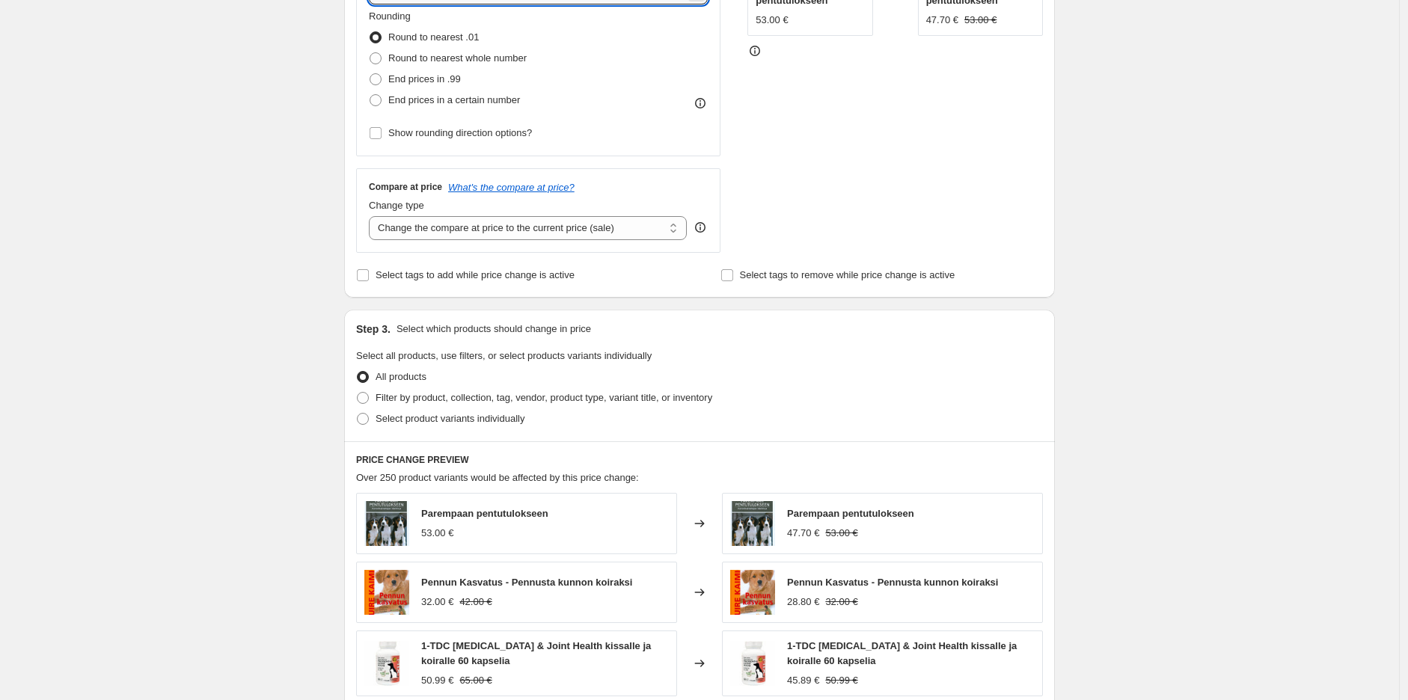
scroll to position [415, 0]
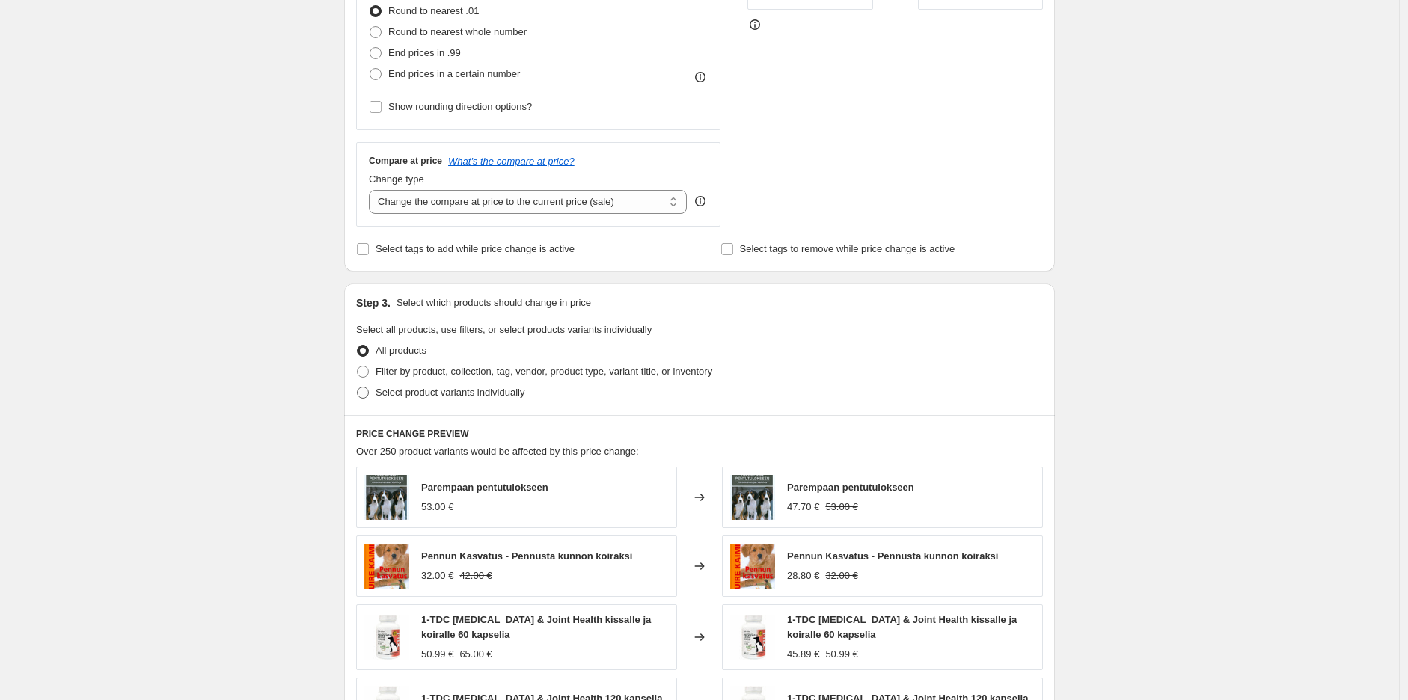
click at [412, 390] on span "Select product variants individually" at bounding box center [449, 392] width 149 height 11
click at [357, 387] on input "Select product variants individually" at bounding box center [357, 387] width 1 height 1
radio input "true"
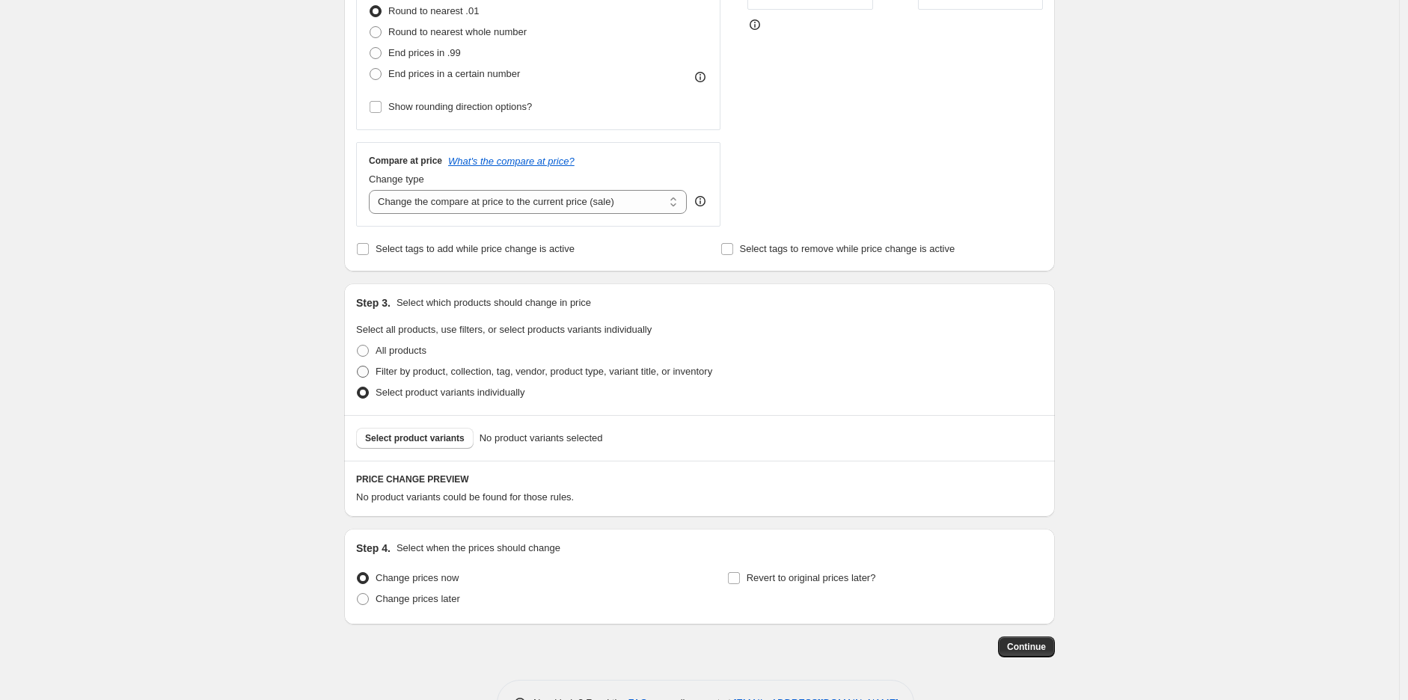
click at [481, 370] on span "Filter by product, collection, tag, vendor, product type, variant title, or inv…" at bounding box center [543, 371] width 337 height 11
click at [357, 366] on input "Filter by product, collection, tag, vendor, product type, variant title, or inv…" at bounding box center [357, 366] width 1 height 1
radio input "true"
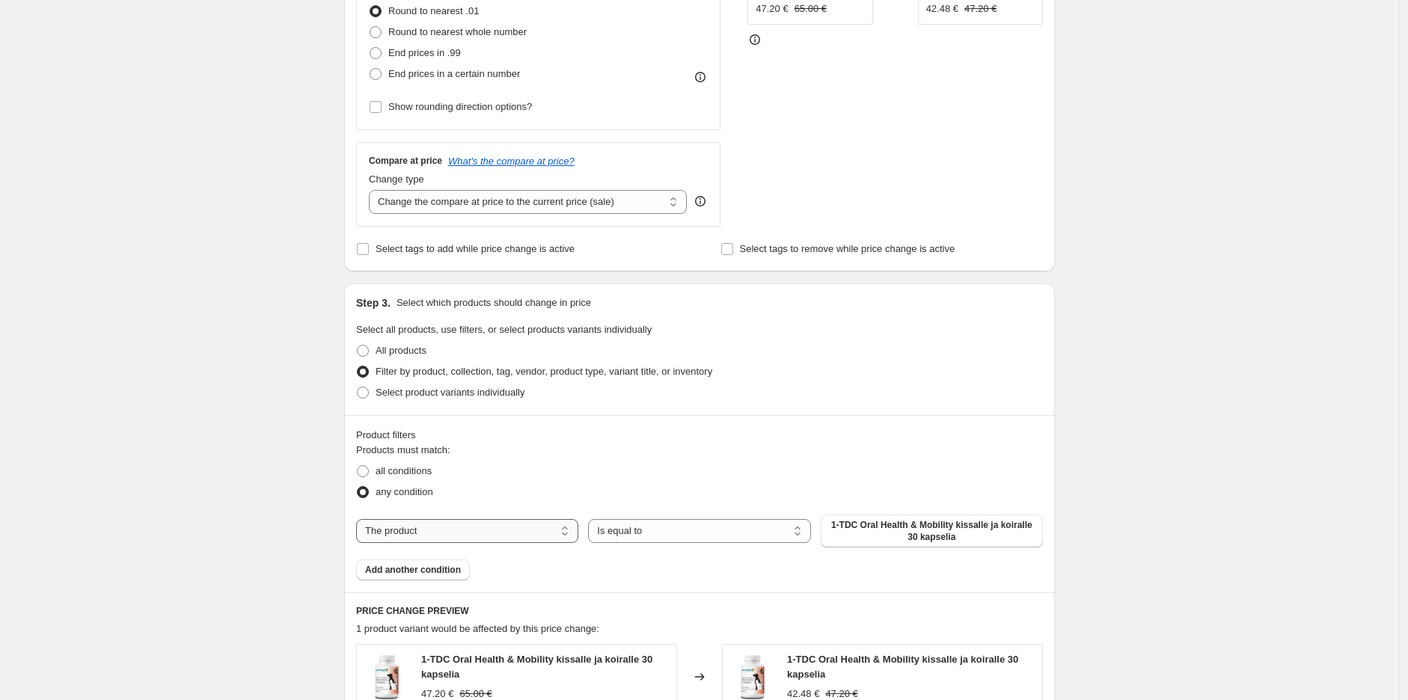
click at [497, 532] on select "The product The product's collection The product's tag The product's vendor The…" at bounding box center [467, 531] width 222 height 24
select select "collection"
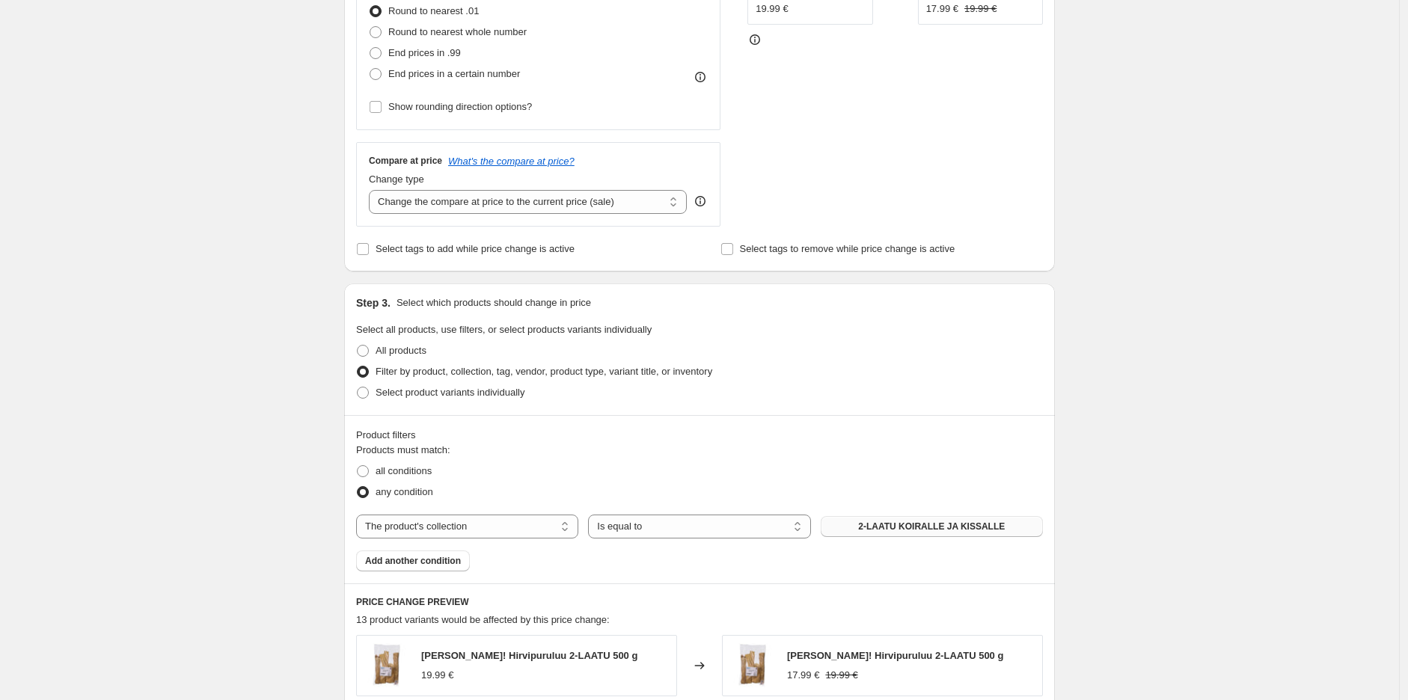
click at [929, 522] on span "2-LAATU KOIRALLE JA KISSALLE" at bounding box center [931, 527] width 147 height 12
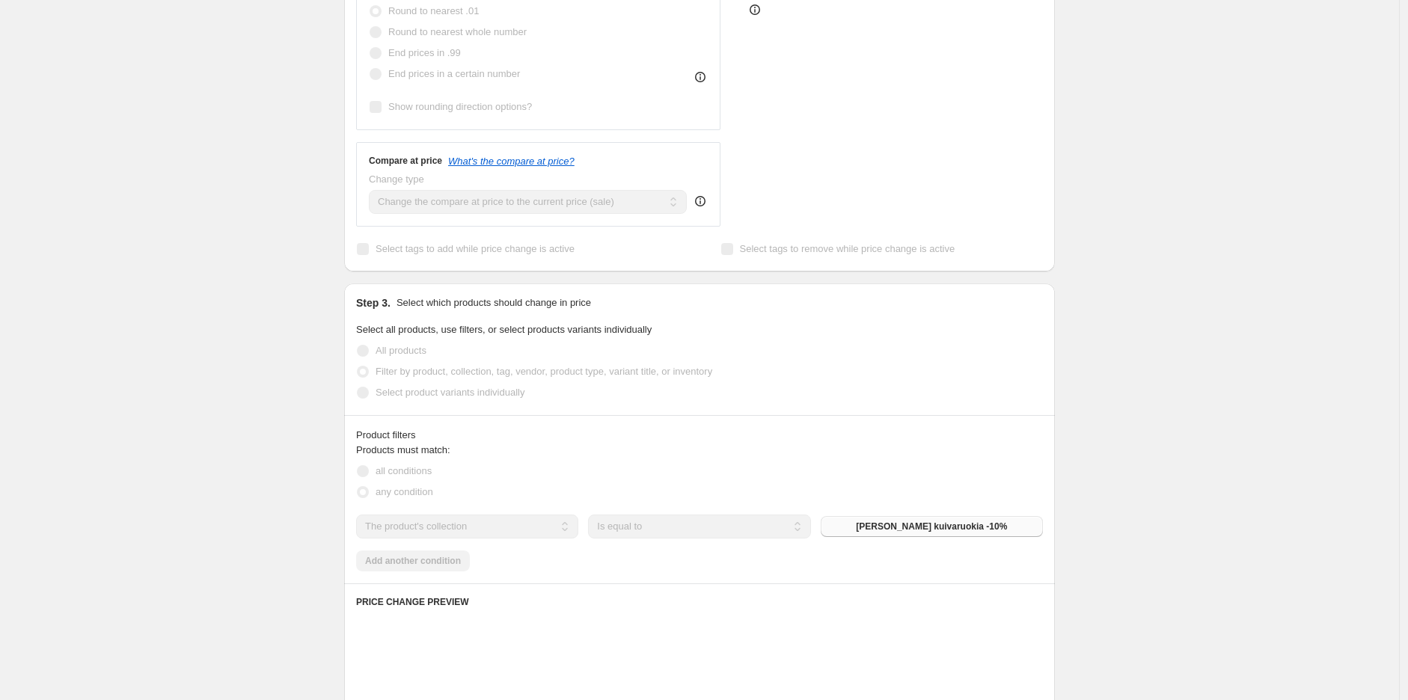
click at [1147, 377] on div "Create new price [MEDICAL_DATA]. This page is ready Create new price [MEDICAL_D…" at bounding box center [699, 416] width 1399 height 1663
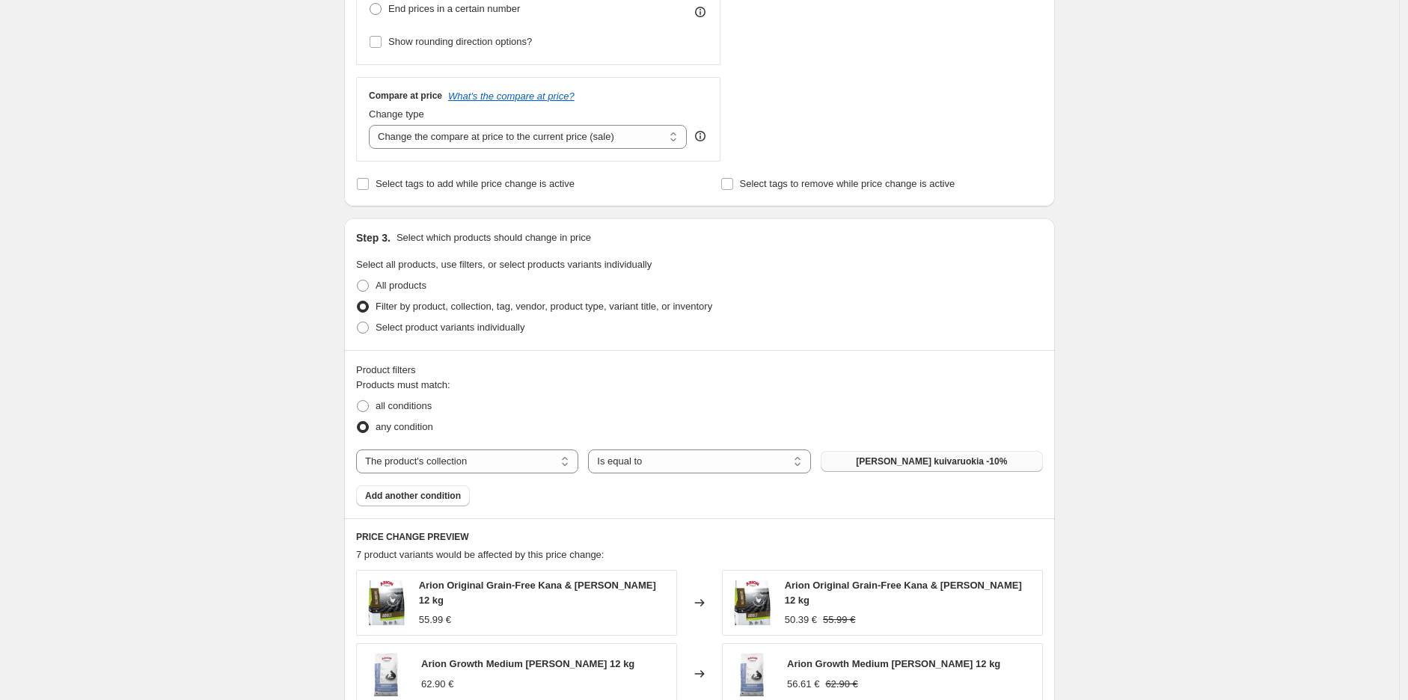
scroll to position [748, 0]
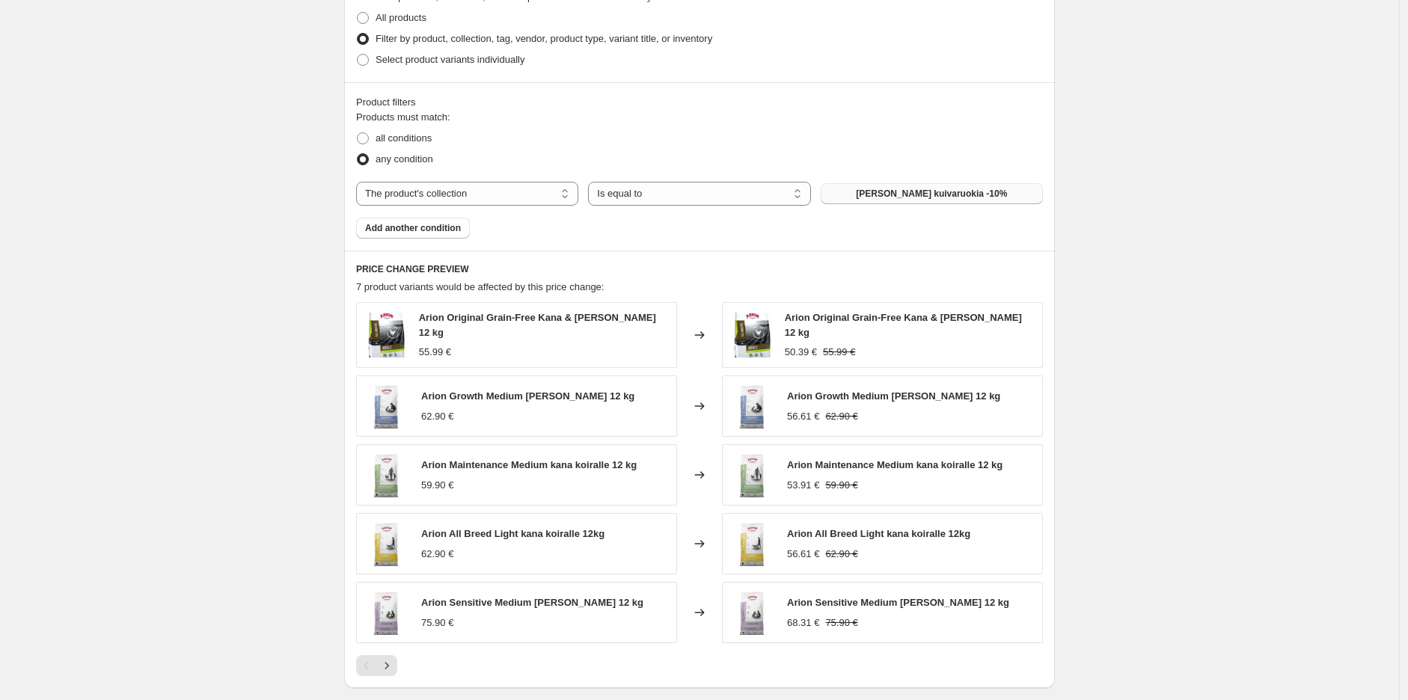
click at [1172, 254] on div "Create new price [MEDICAL_DATA]. This page is ready Create new price [MEDICAL_D…" at bounding box center [699, 86] width 1399 height 1668
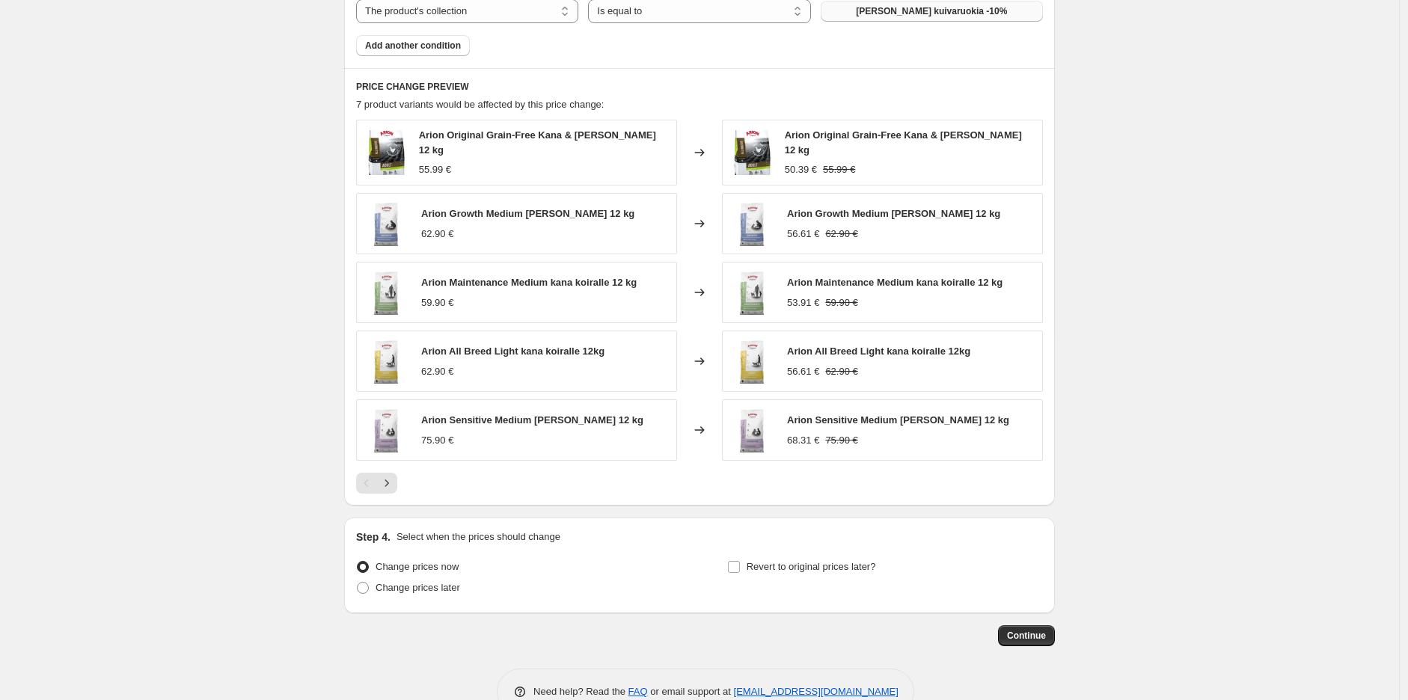
scroll to position [969, 0]
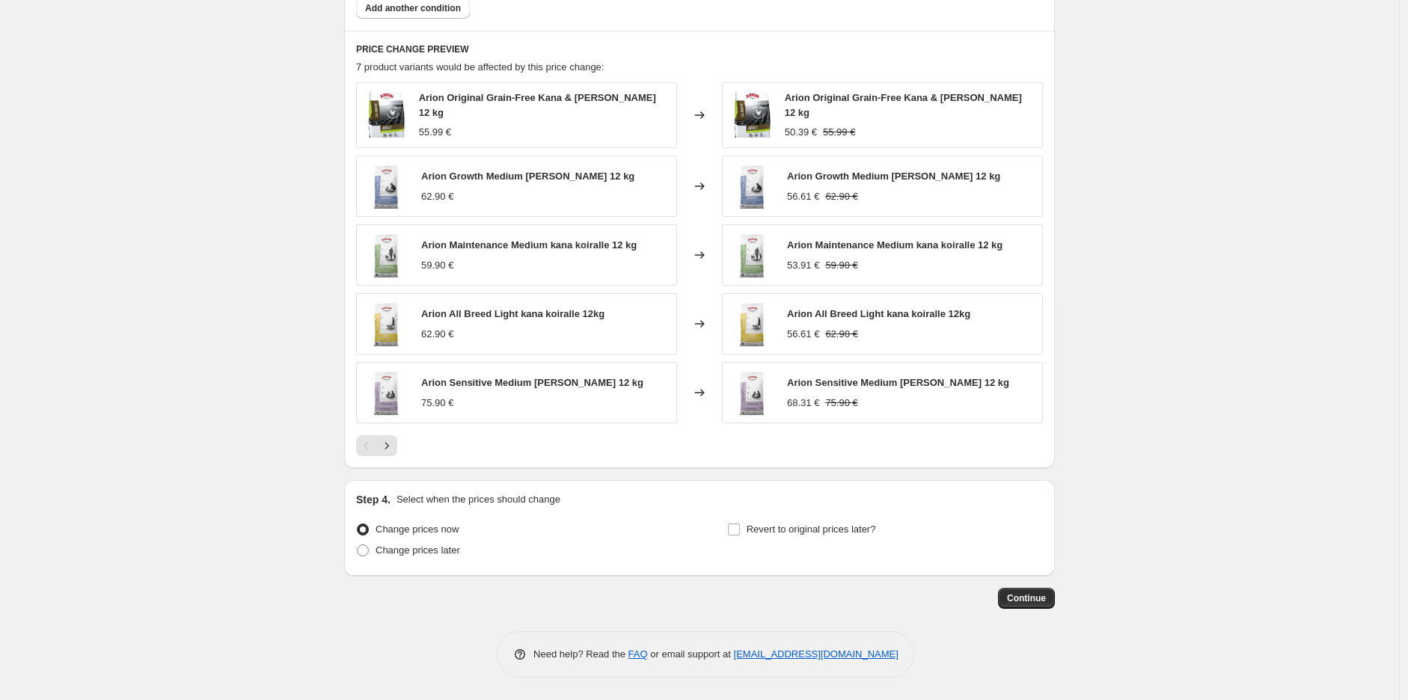
click at [428, 567] on div "Step 4. Select when the prices should change Change prices now Change prices la…" at bounding box center [699, 528] width 711 height 96
click at [436, 554] on span "Change prices later" at bounding box center [417, 549] width 85 height 11
click at [357, 545] on input "Change prices later" at bounding box center [357, 544] width 1 height 1
radio input "true"
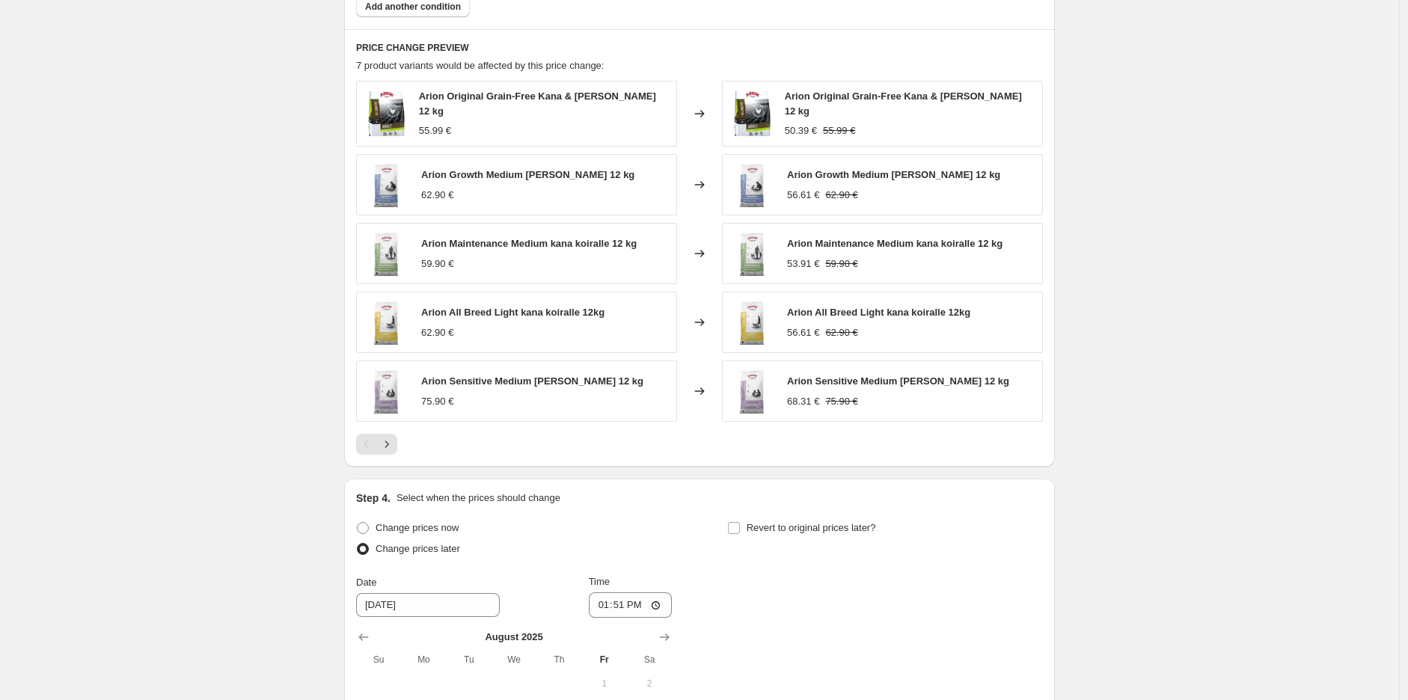
scroll to position [1250, 0]
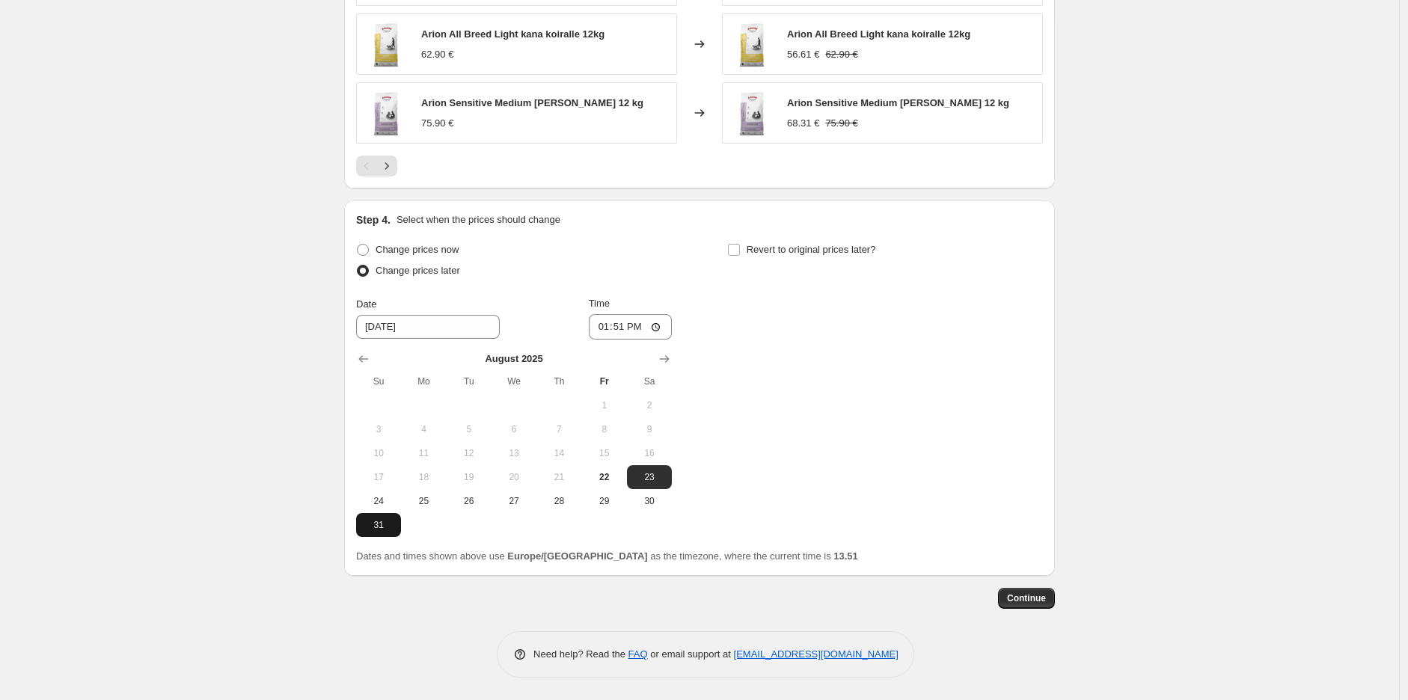
click at [381, 528] on span "31" at bounding box center [378, 525] width 33 height 12
type input "[DATE]"
click at [633, 332] on input "13:51" at bounding box center [631, 326] width 84 height 25
click at [631, 330] on input "13:51" at bounding box center [631, 326] width 84 height 25
click at [629, 329] on input "13:51" at bounding box center [631, 326] width 84 height 25
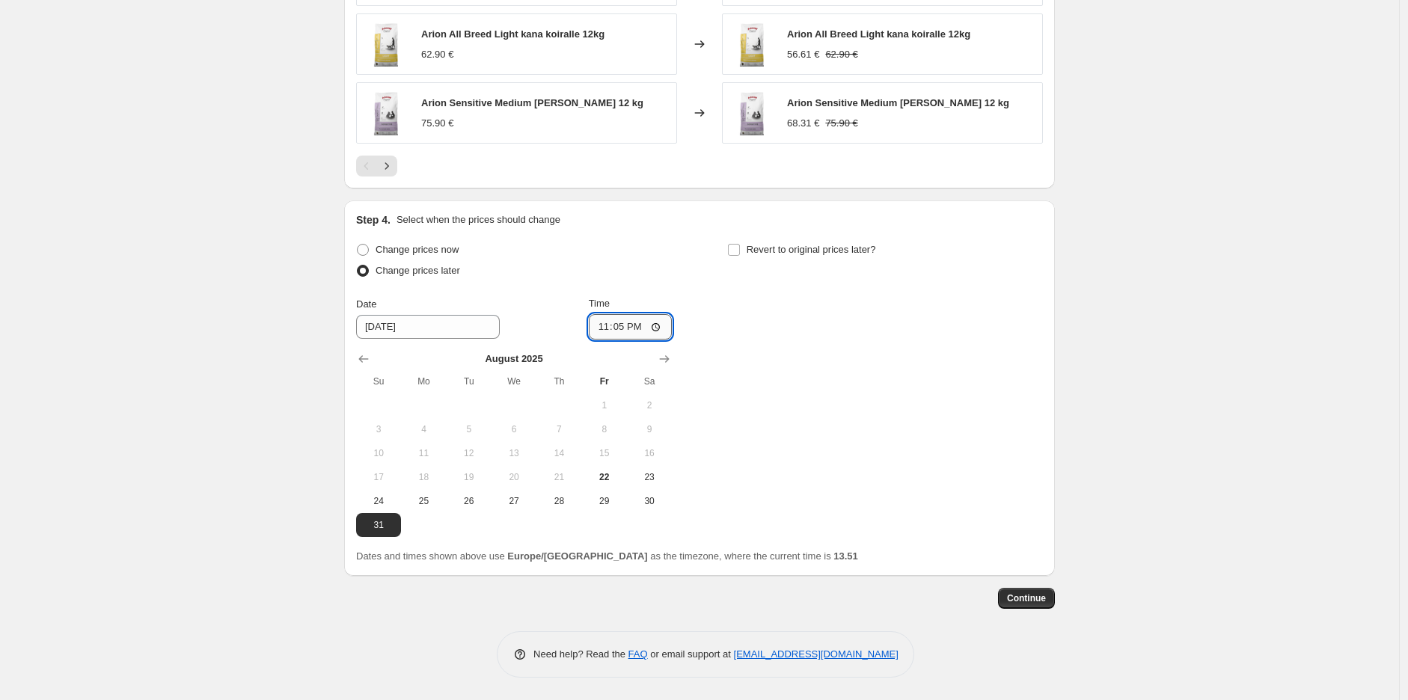
type input "23:59"
click at [739, 246] on input "Revert to original prices later?" at bounding box center [734, 250] width 12 height 12
checkbox input "true"
click at [1043, 360] on icon "Show next month, September 2025" at bounding box center [1035, 359] width 15 height 15
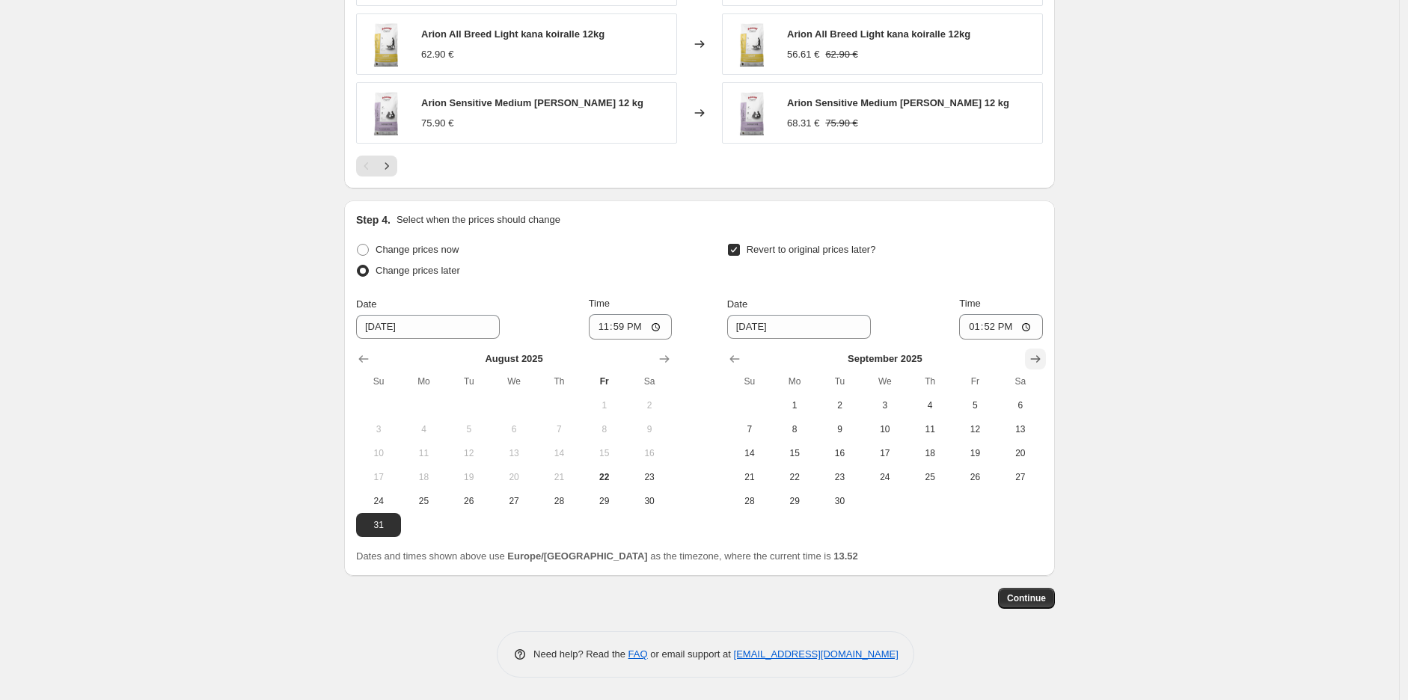
click at [1040, 360] on icon "Show next month, October 2025" at bounding box center [1036, 359] width 10 height 7
click at [890, 411] on span "1" at bounding box center [884, 405] width 33 height 12
type input "[DATE]"
click at [1013, 328] on input "13:52" at bounding box center [1001, 326] width 84 height 25
click at [992, 326] on input "13:52" at bounding box center [1001, 326] width 84 height 25
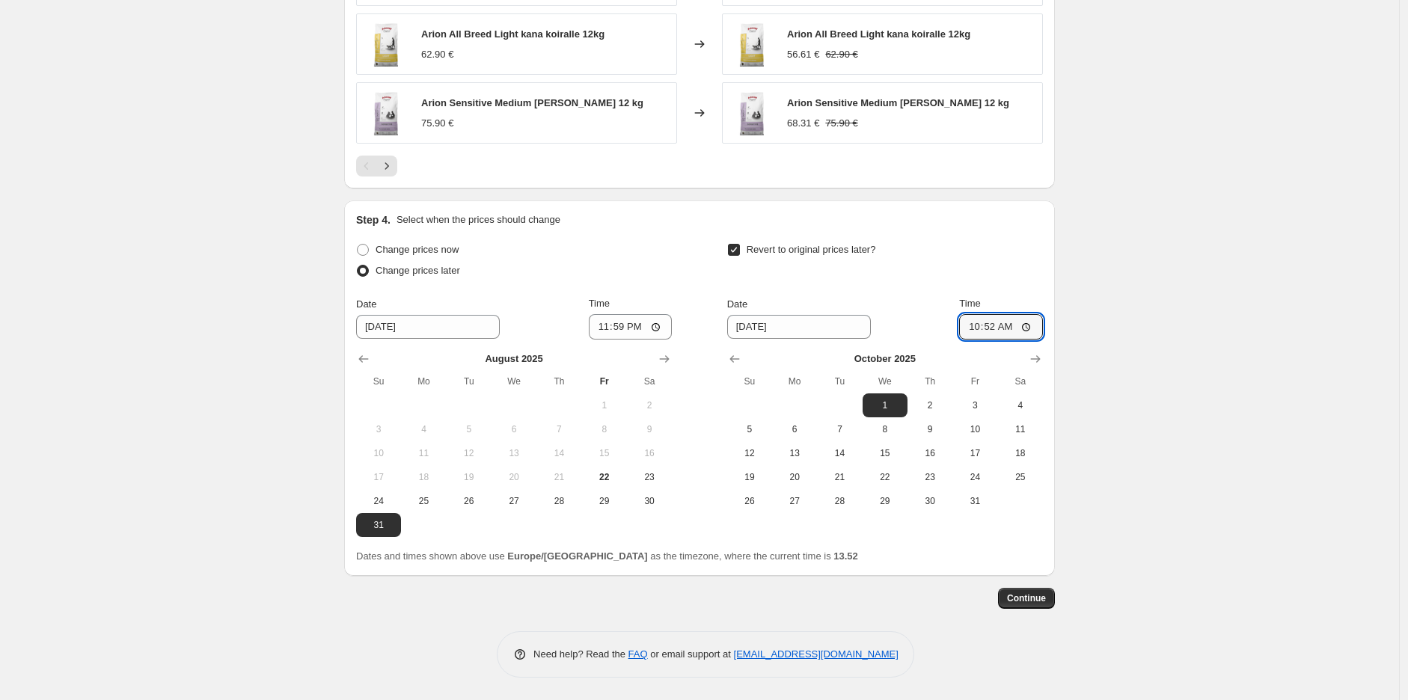
type input "10:00"
click at [1029, 595] on span "Continue" at bounding box center [1026, 598] width 39 height 12
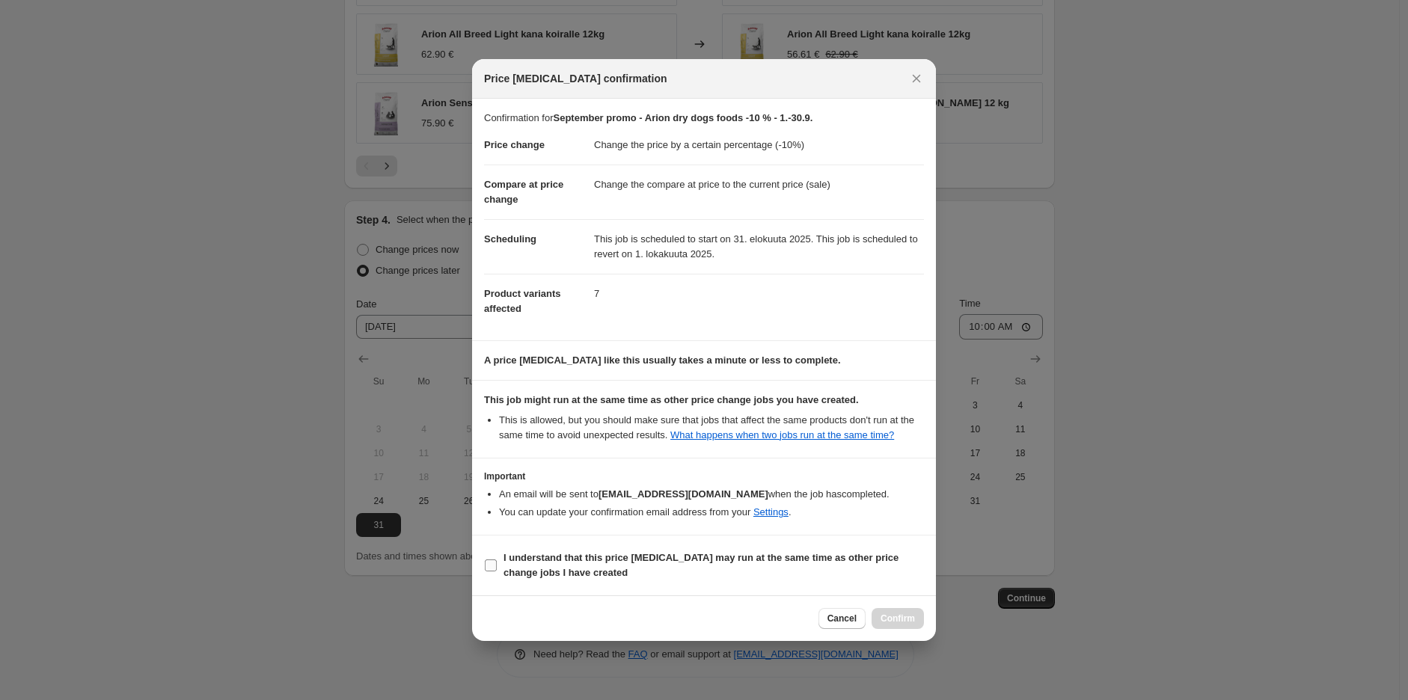
click at [589, 562] on b "I understand that this price [MEDICAL_DATA] may run at the same time as other p…" at bounding box center [700, 565] width 395 height 26
click at [497, 562] on input "I understand that this price [MEDICAL_DATA] may run at the same time as other p…" at bounding box center [491, 565] width 12 height 12
checkbox input "true"
click at [901, 617] on span "Confirm" at bounding box center [897, 619] width 34 height 12
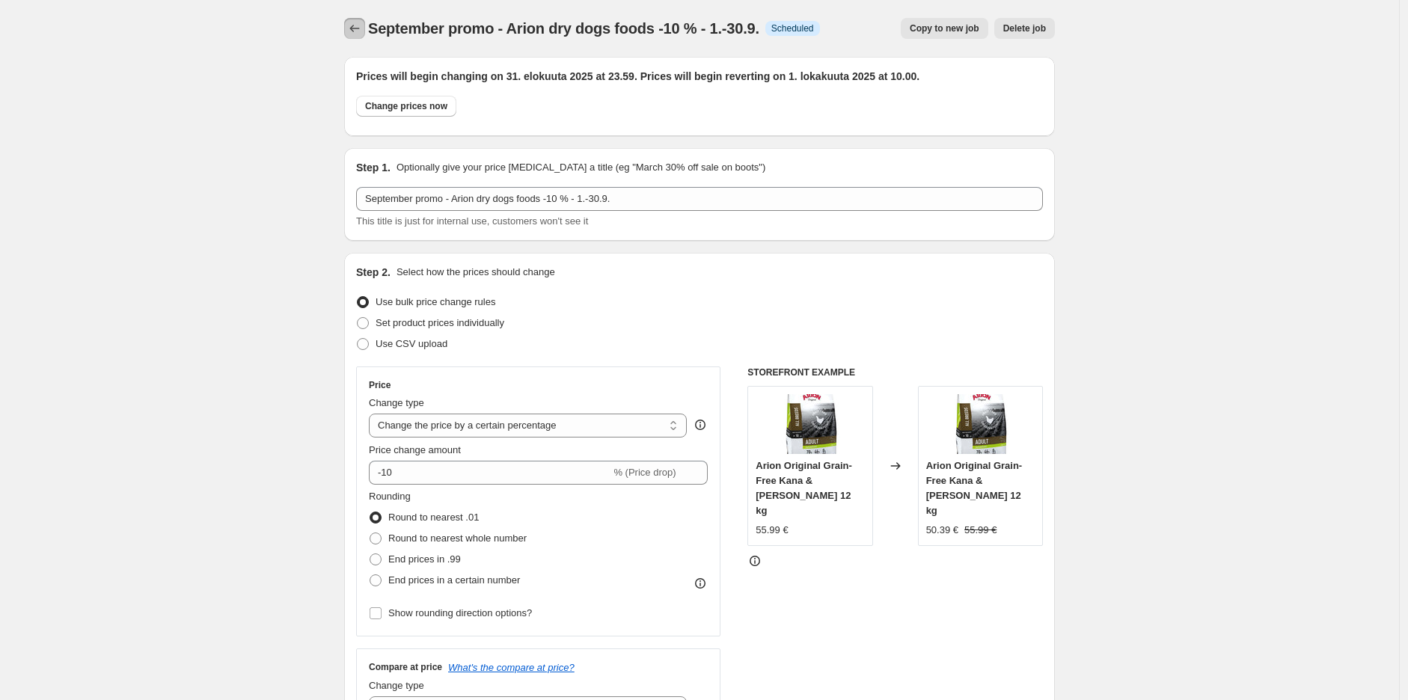
click at [362, 25] on icon "Price change jobs" at bounding box center [354, 28] width 15 height 15
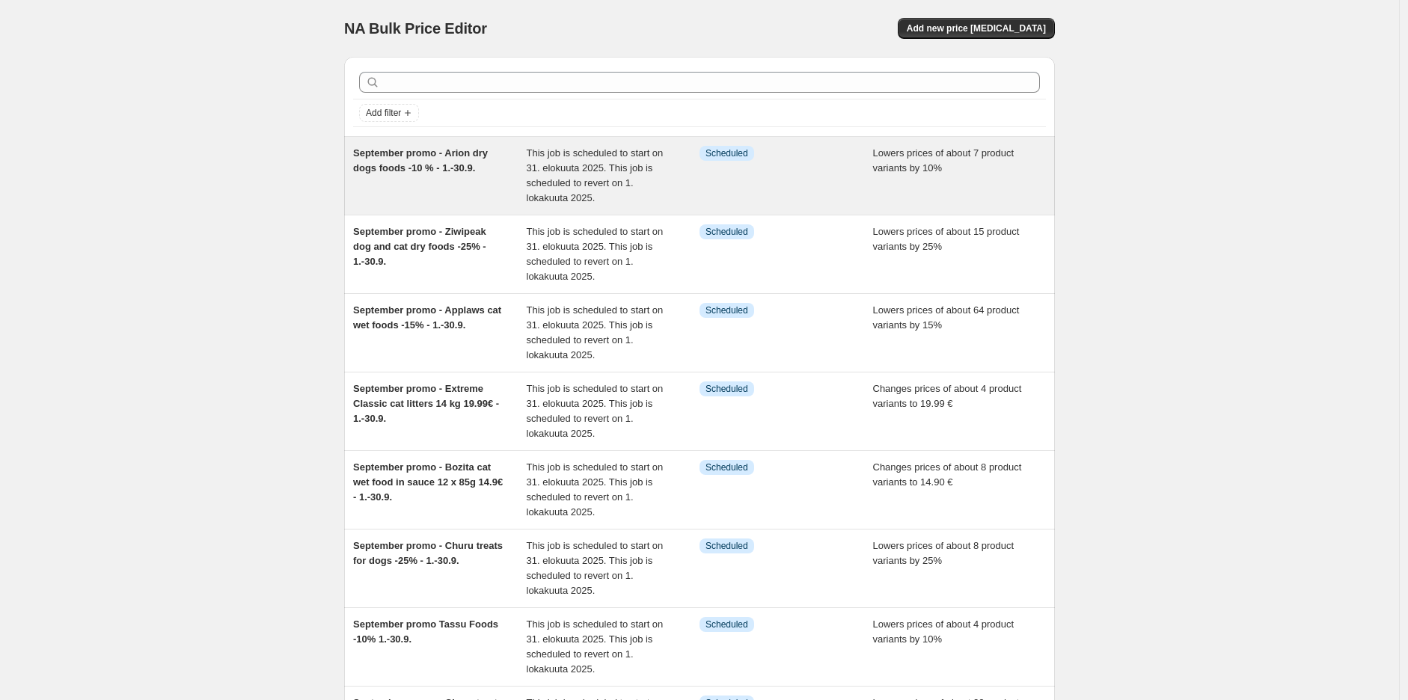
click at [430, 173] on span "September promo - Arion dry dogs foods -10 % - 1.-30.9." at bounding box center [420, 160] width 135 height 26
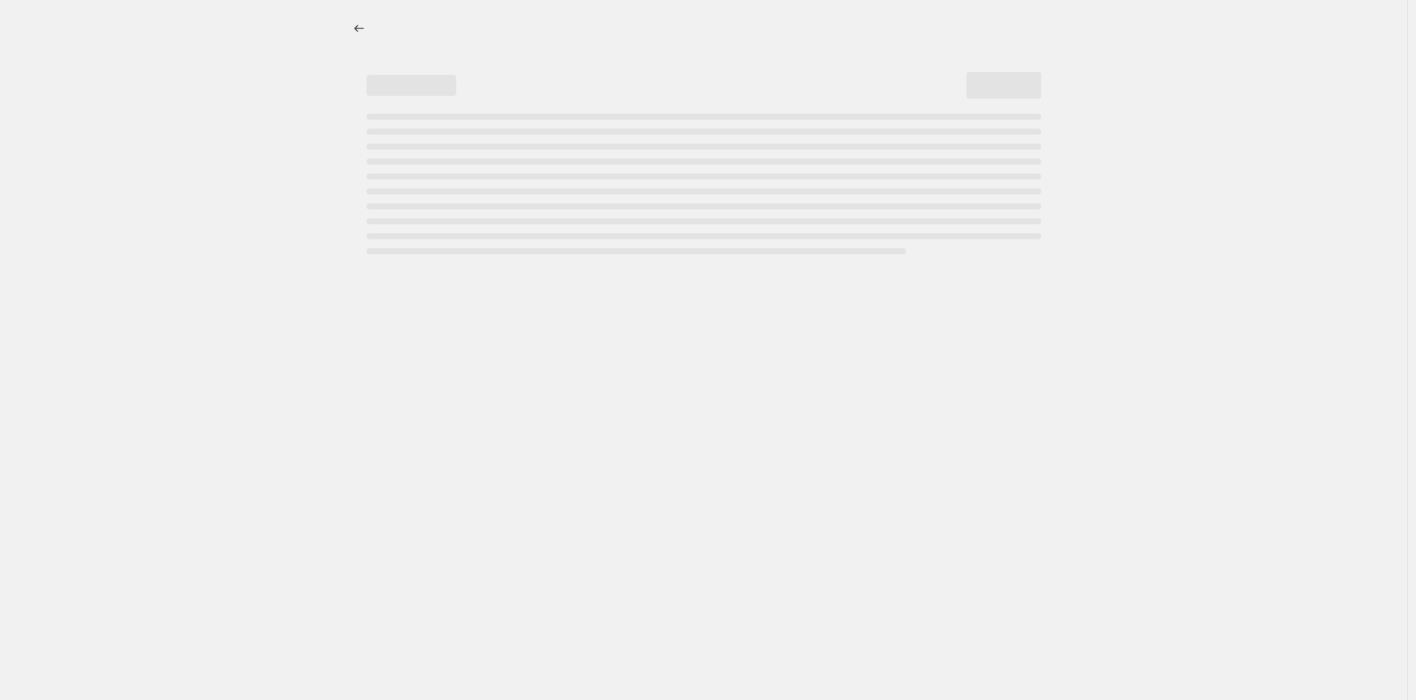
select select "percentage"
select select "collection"
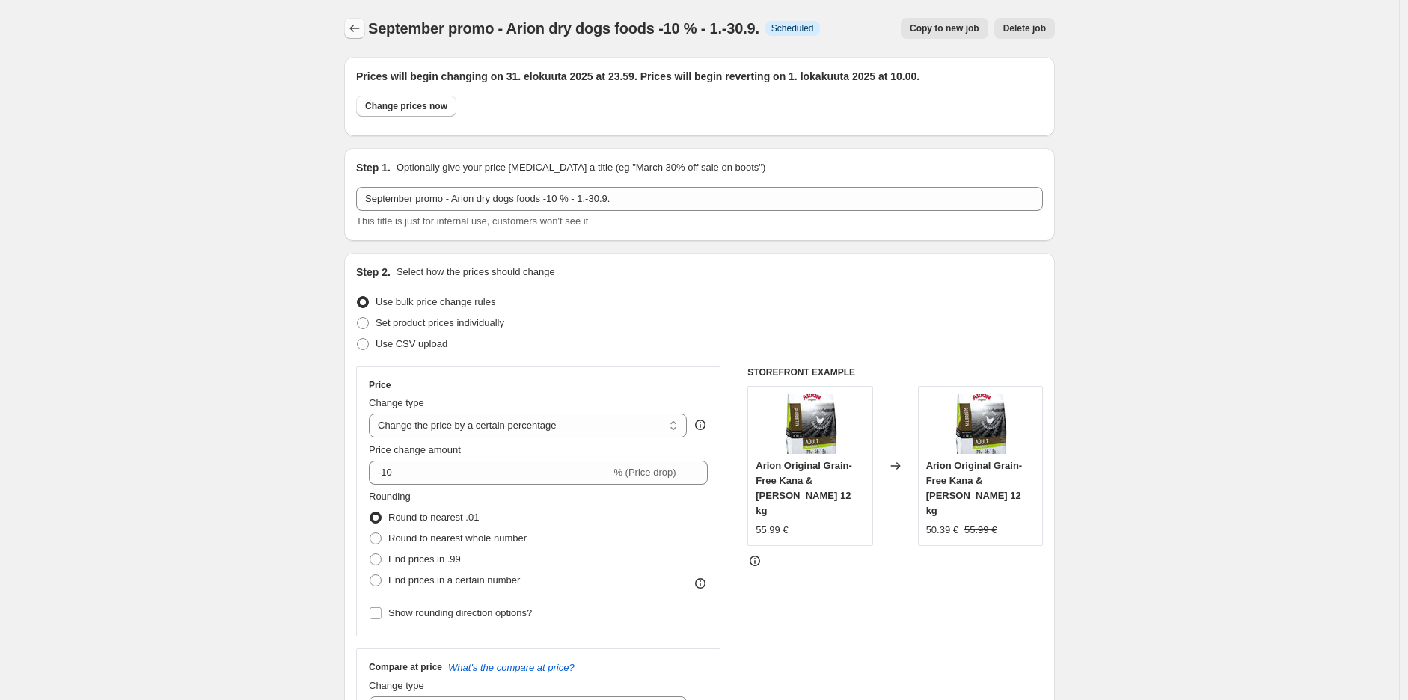
click at [357, 22] on icon "Price change jobs" at bounding box center [354, 28] width 15 height 15
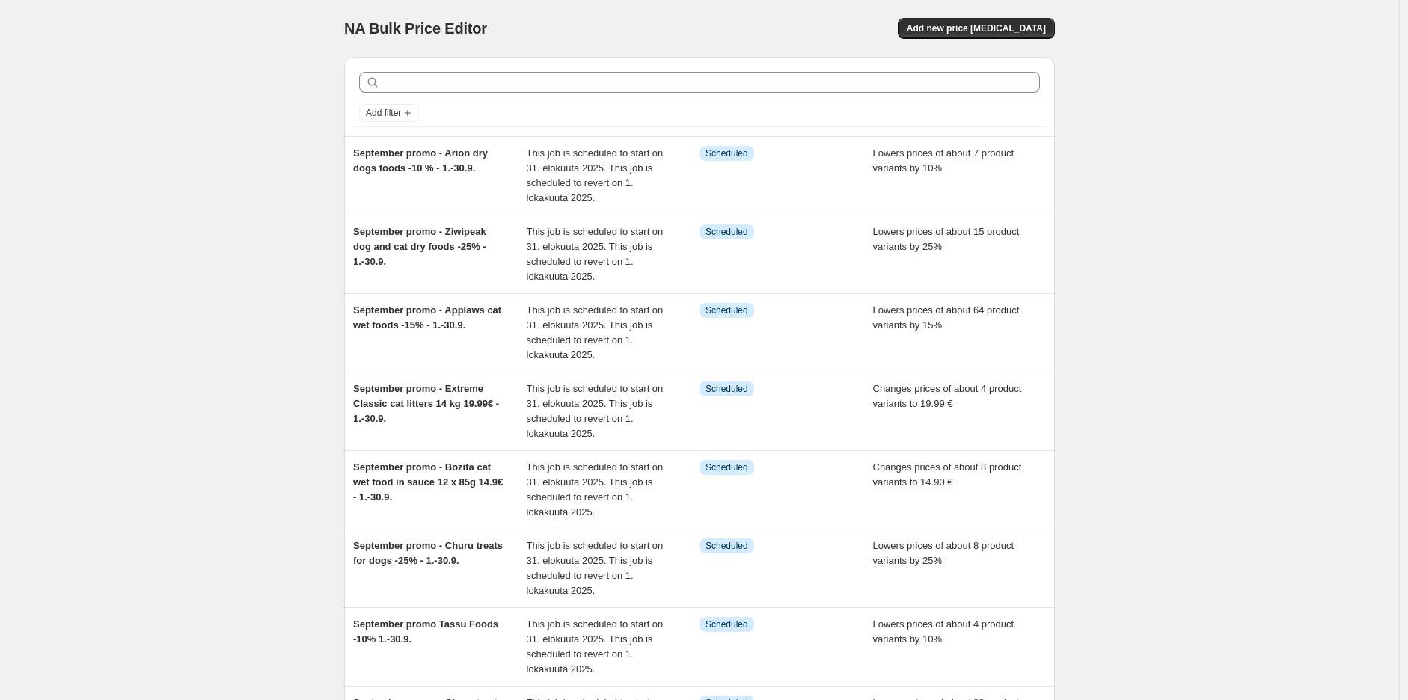
click at [1178, 171] on div "NA Bulk Price Editor. This page is ready NA Bulk Price Editor Add new price [ME…" at bounding box center [699, 527] width 1399 height 1055
click at [1027, 30] on span "Add new price [MEDICAL_DATA]" at bounding box center [975, 28] width 139 height 12
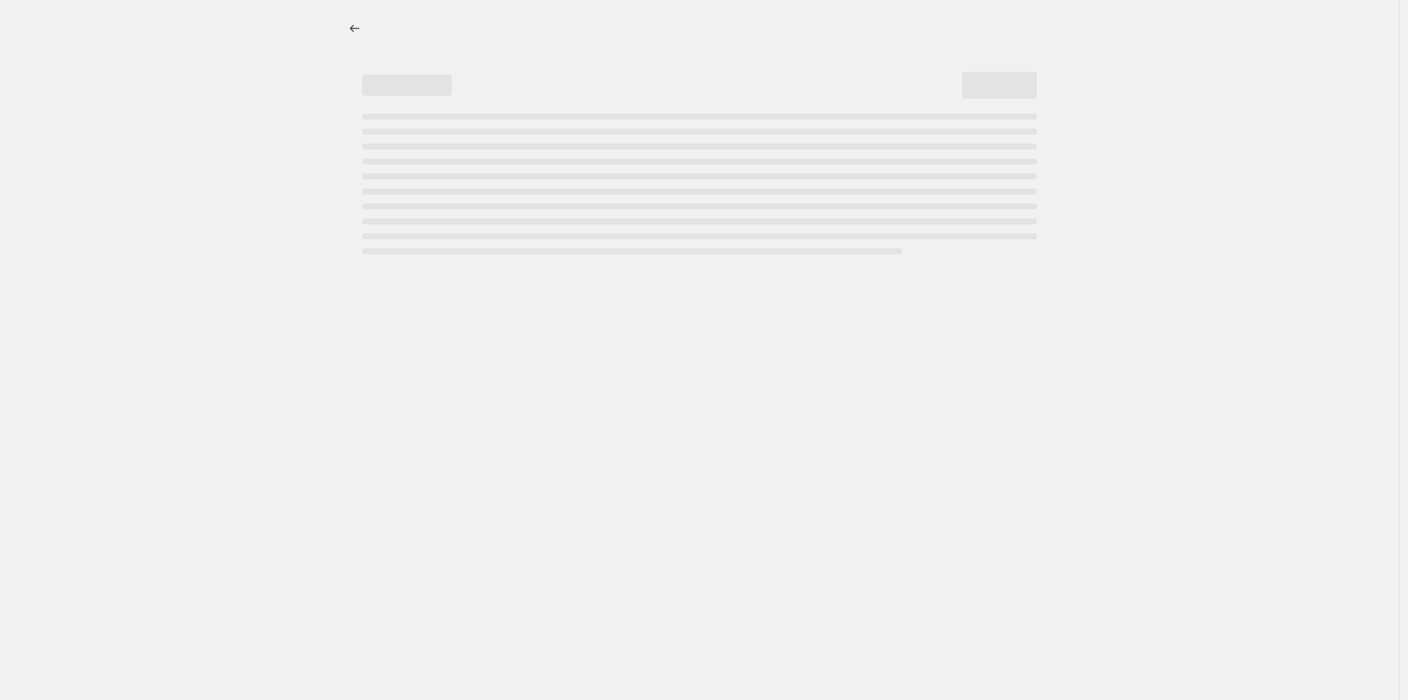
select select "percentage"
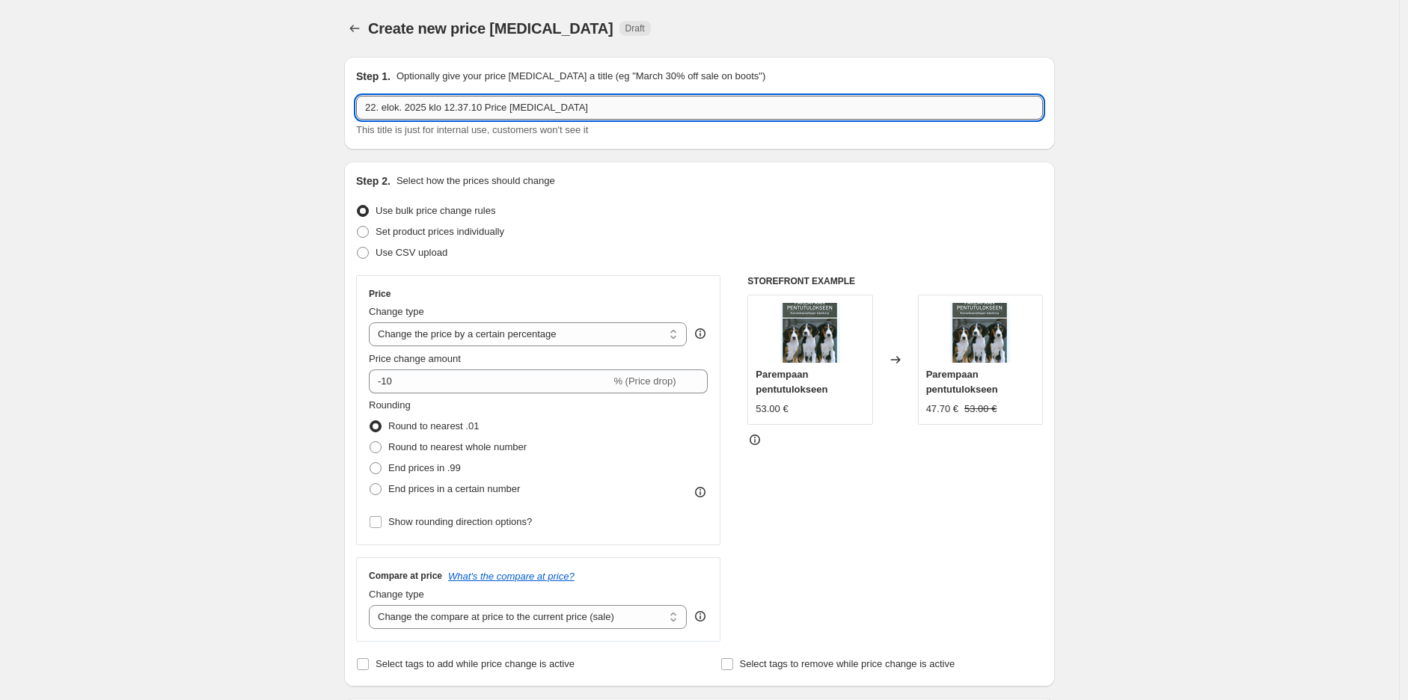
click at [477, 106] on input "22. elok. 2025 klo 12.37.10 Price [MEDICAL_DATA]" at bounding box center [699, 108] width 687 height 24
click at [500, 105] on input "22. elok. 2025 klo 12.37.10 Price [MEDICAL_DATA]" at bounding box center [699, 108] width 687 height 24
type input "September promo - Zylkene -10% - 1.-30.9."
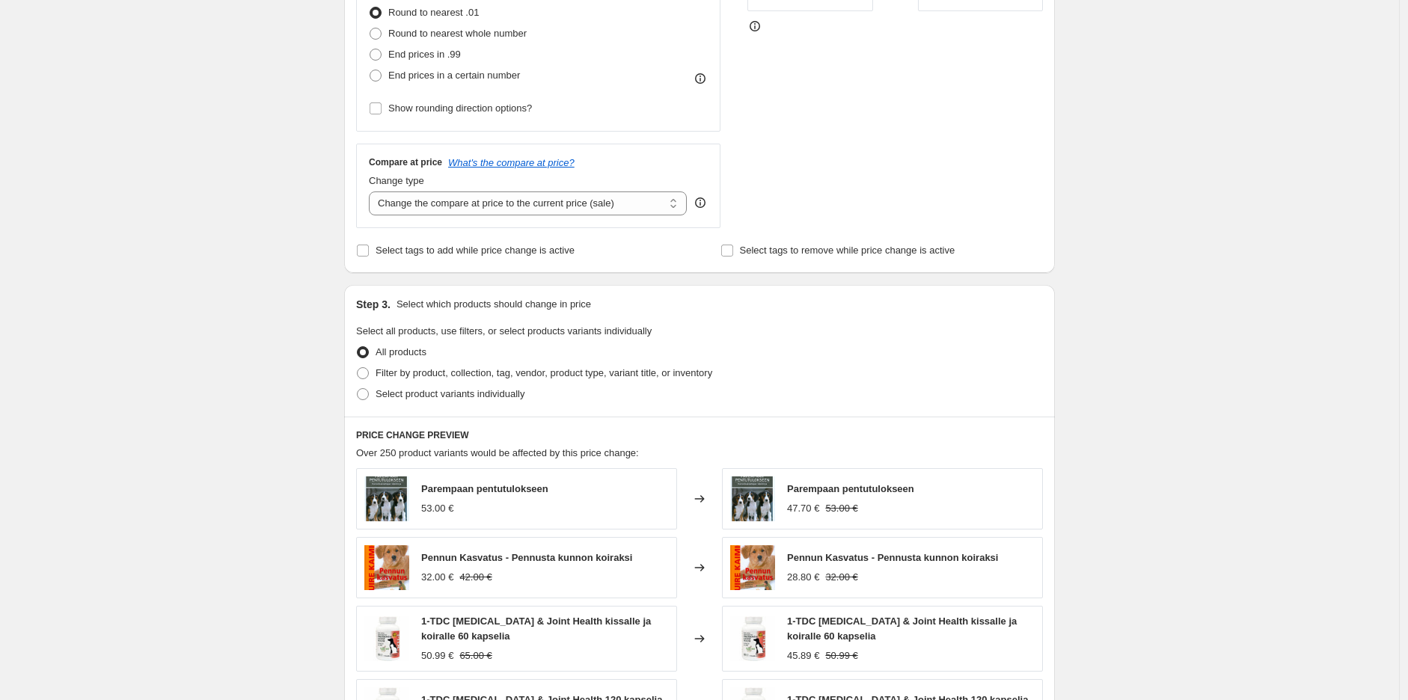
scroll to position [415, 0]
click at [438, 393] on span "Select product variants individually" at bounding box center [449, 392] width 149 height 11
click at [357, 387] on input "Select product variants individually" at bounding box center [357, 387] width 1 height 1
radio input "true"
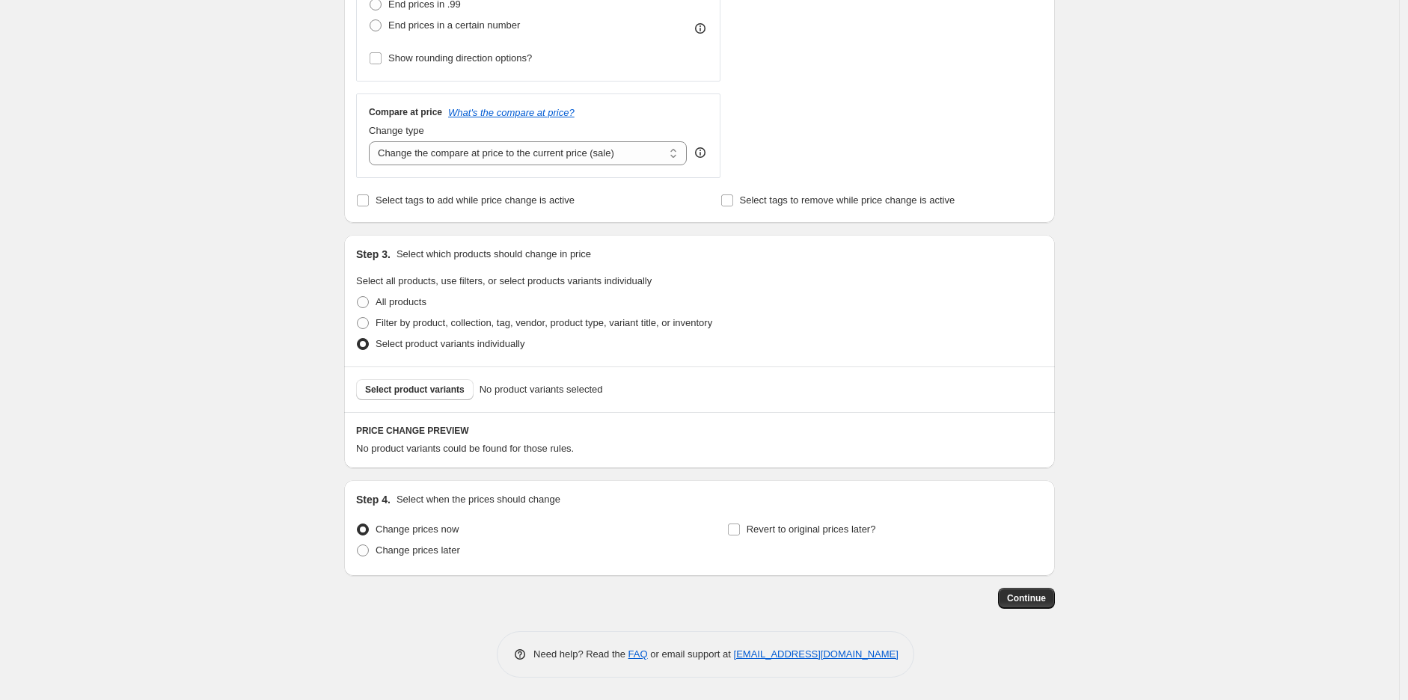
scroll to position [464, 0]
click at [426, 391] on span "Select product variants" at bounding box center [414, 390] width 99 height 12
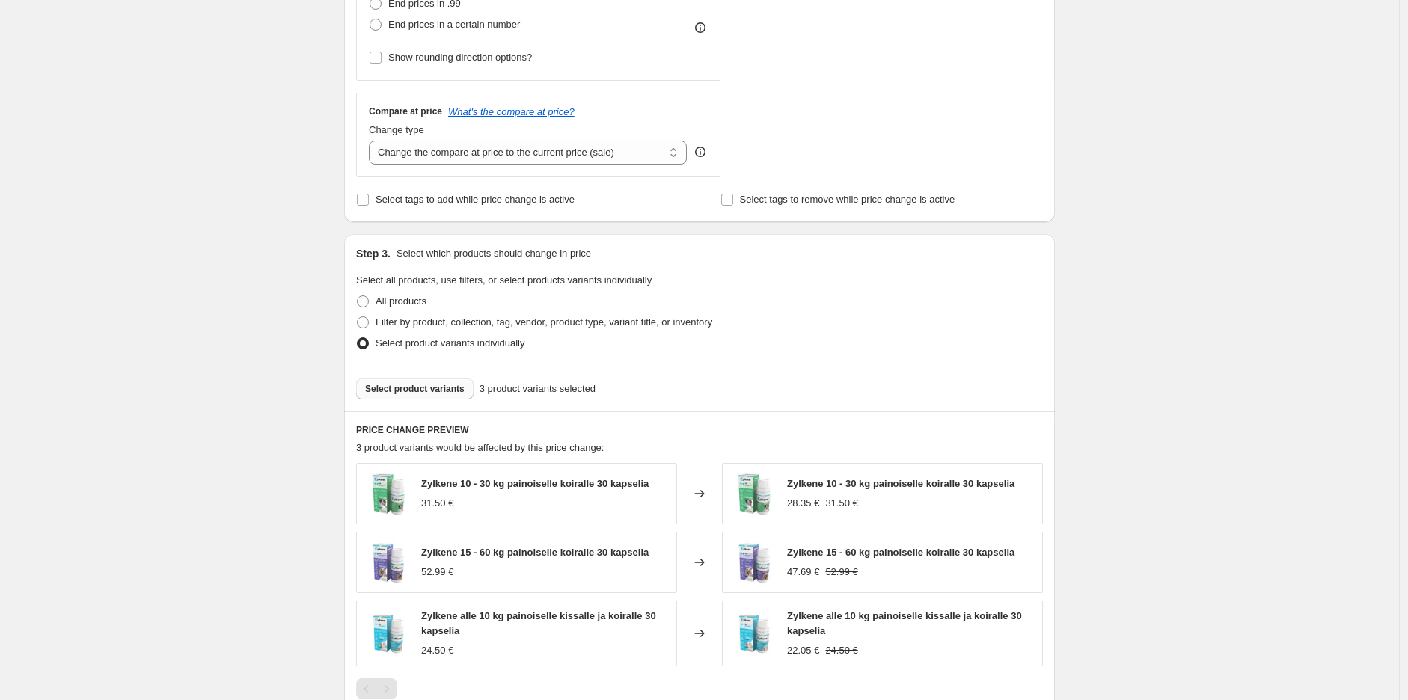
click at [1120, 329] on div "Create new price [MEDICAL_DATA]. This page is ready Create new price [MEDICAL_D…" at bounding box center [699, 240] width 1399 height 1408
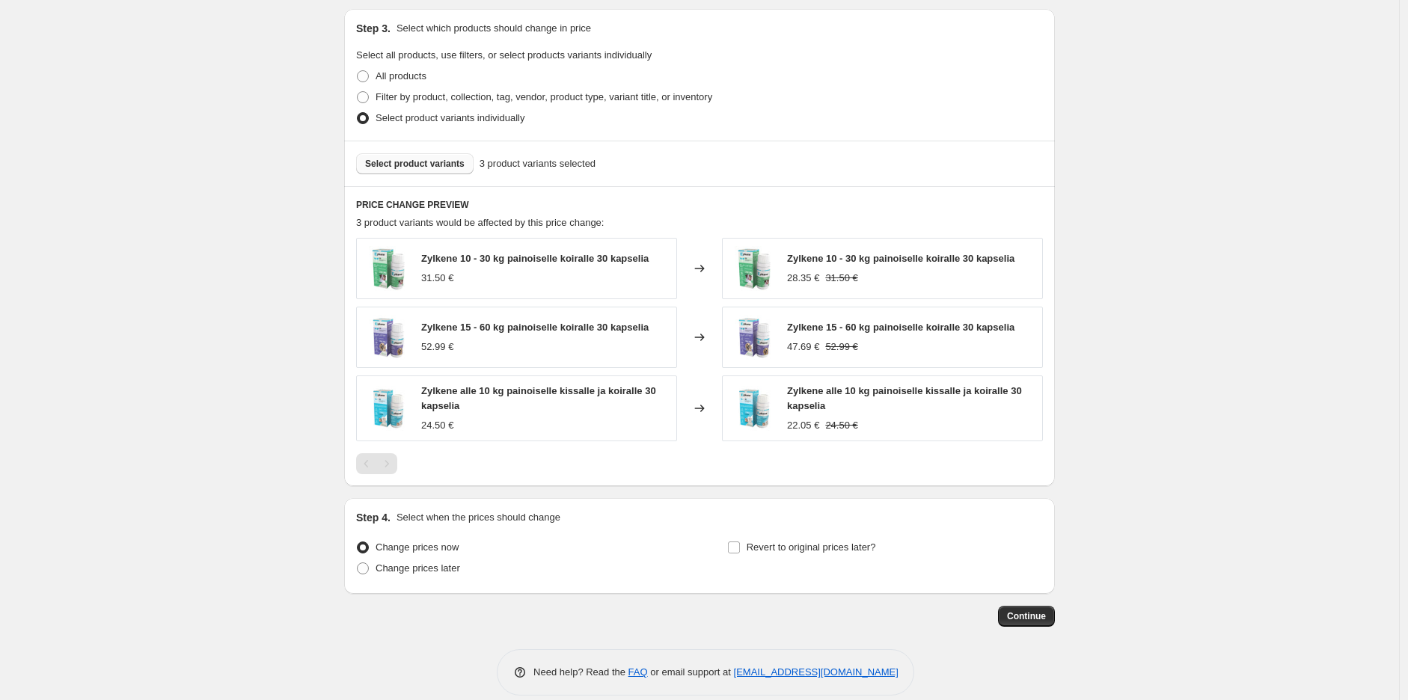
scroll to position [709, 0]
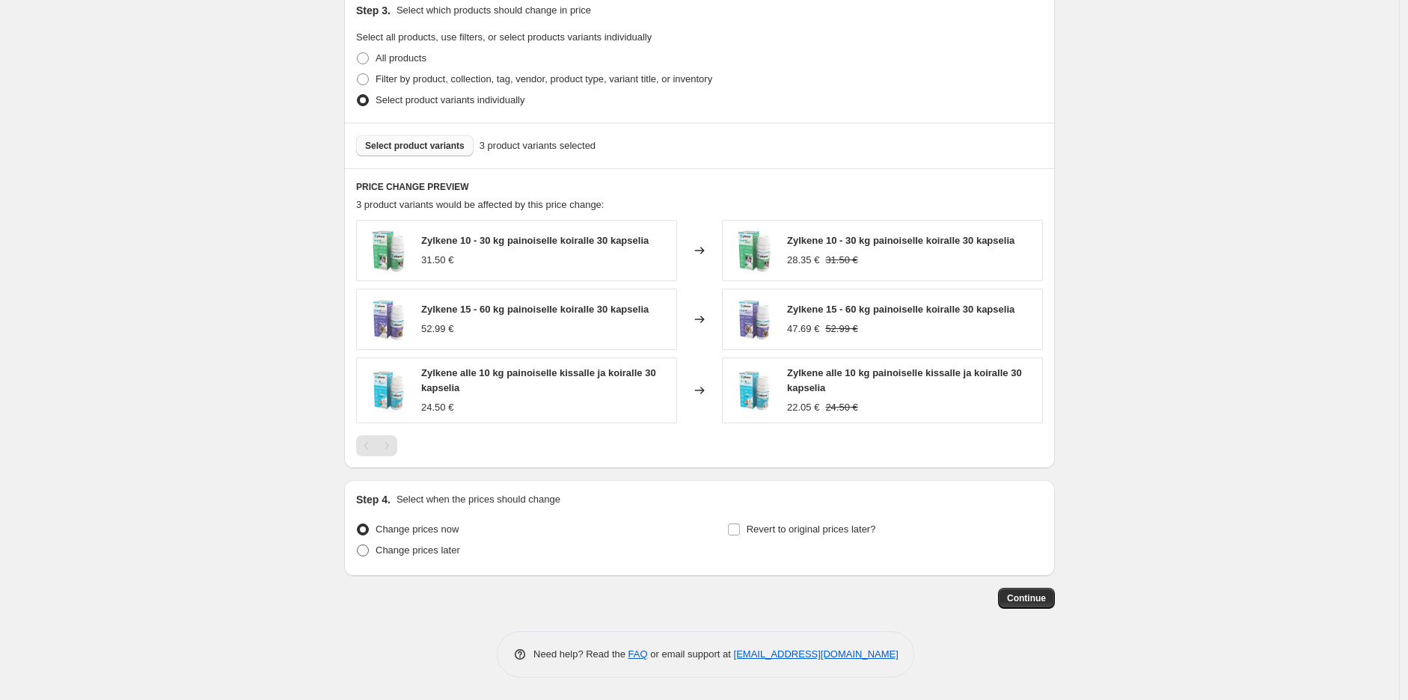
click at [444, 557] on label "Change prices later" at bounding box center [408, 550] width 104 height 21
click at [357, 545] on input "Change prices later" at bounding box center [357, 544] width 1 height 1
radio input "true"
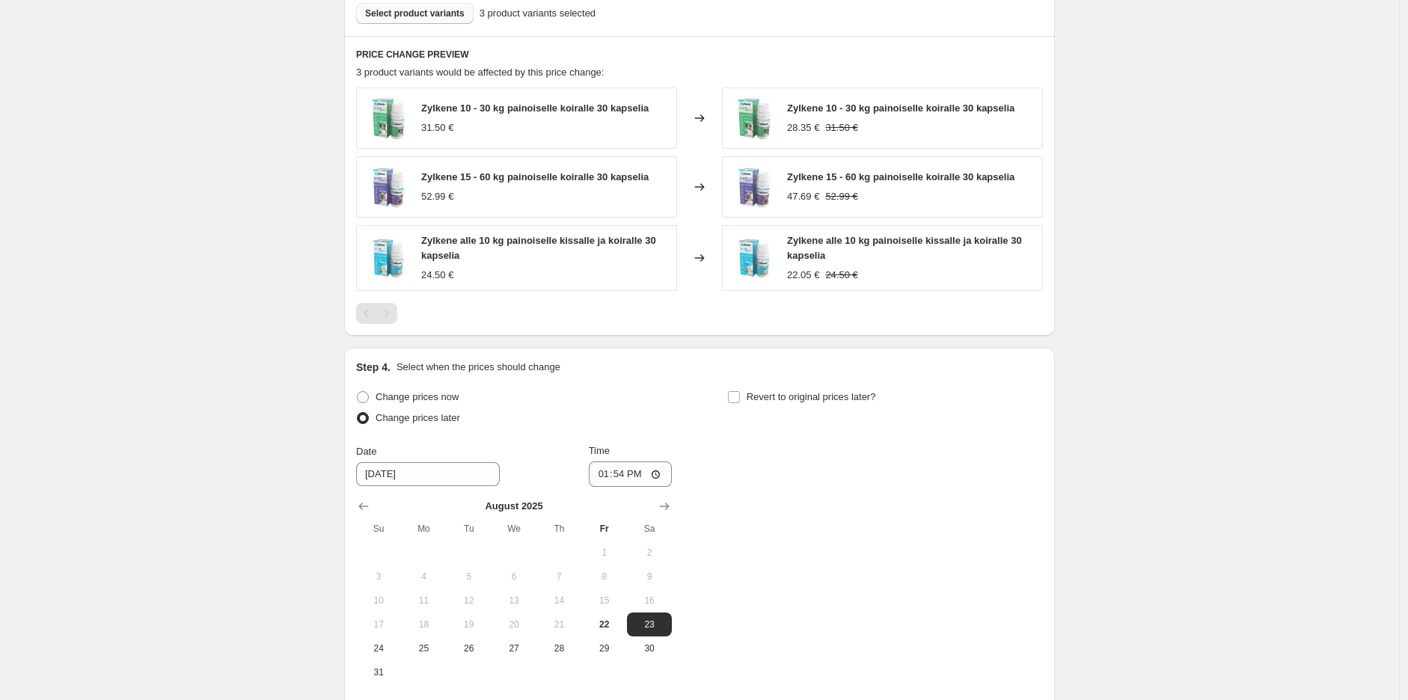
scroll to position [989, 0]
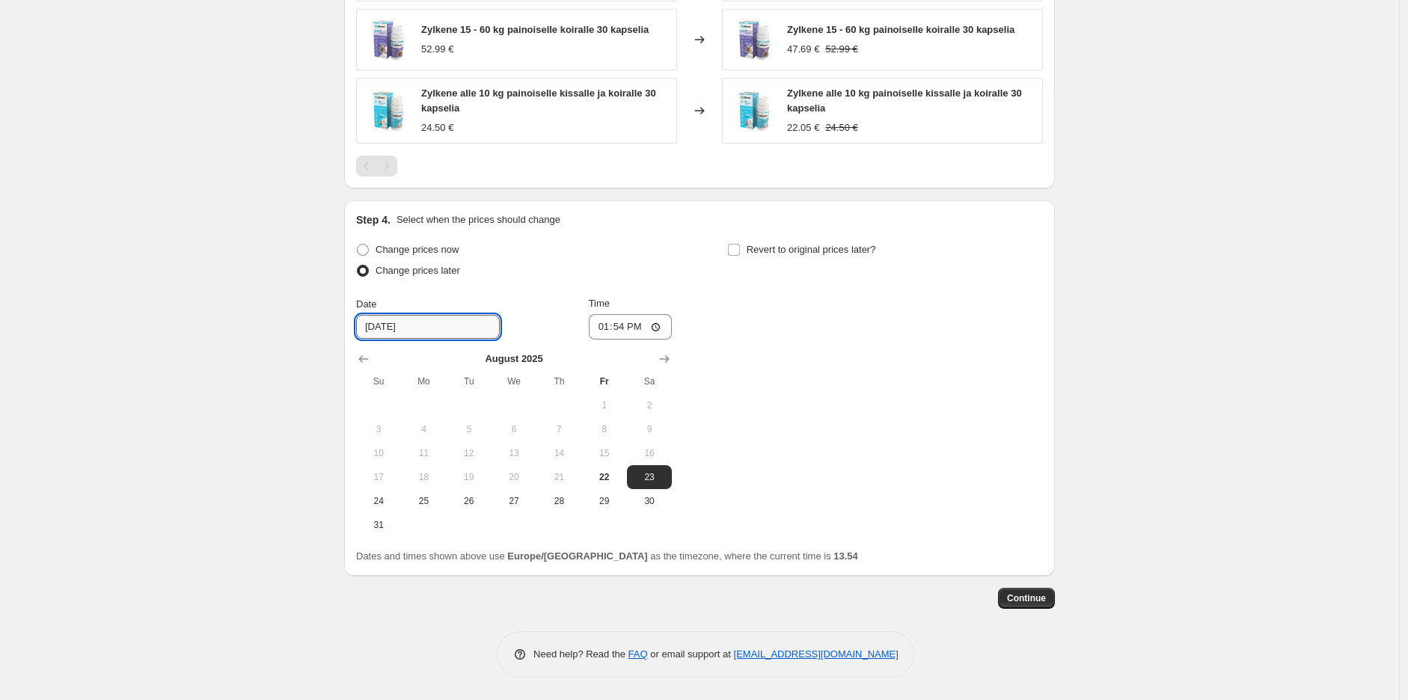
click at [464, 331] on input "[DATE]" at bounding box center [428, 327] width 144 height 24
click at [378, 527] on span "31" at bounding box center [378, 525] width 33 height 12
type input "[DATE]"
click at [617, 330] on input "13:54" at bounding box center [631, 326] width 84 height 25
type input "23:59"
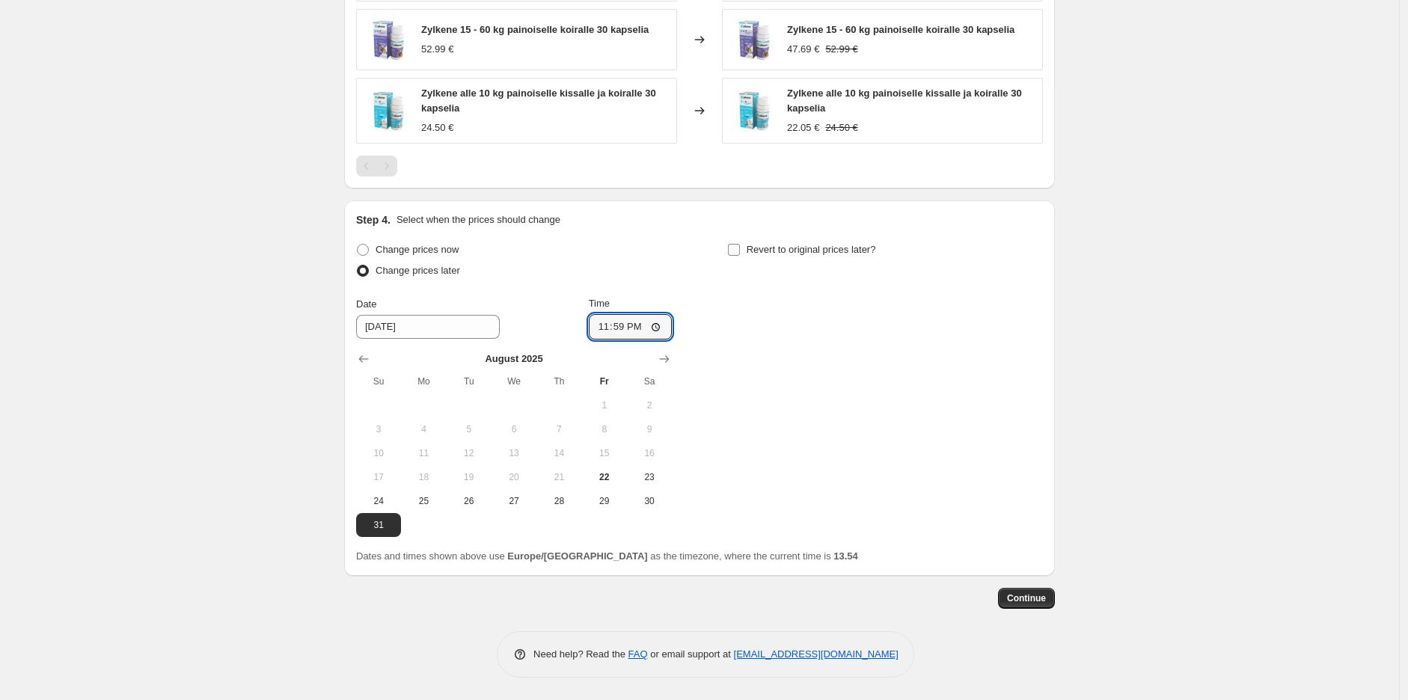
click at [760, 255] on span "Revert to original prices later?" at bounding box center [810, 249] width 129 height 11
click at [740, 255] on input "Revert to original prices later?" at bounding box center [734, 250] width 12 height 12
checkbox input "true"
click at [1033, 357] on icon "Show next month, September 2025" at bounding box center [1035, 359] width 15 height 15
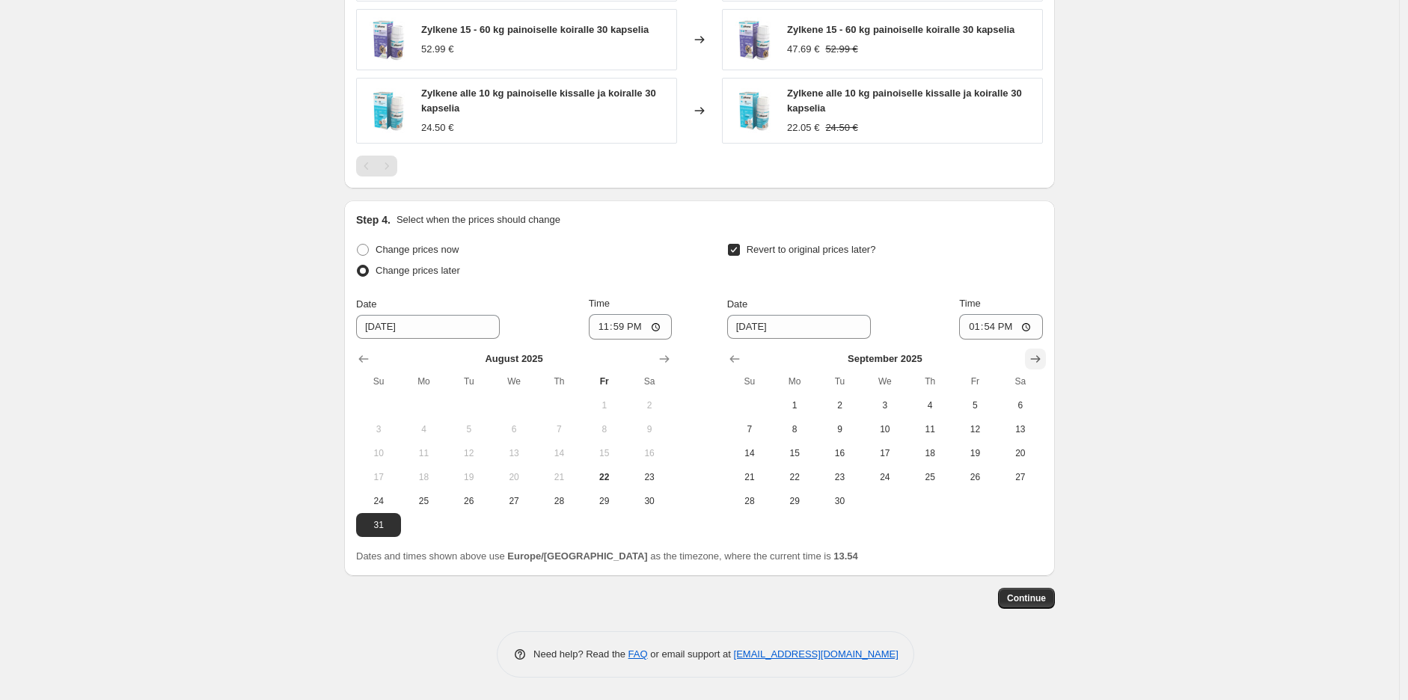
click at [1033, 358] on icon "Show next month, October 2025" at bounding box center [1035, 359] width 15 height 15
click at [887, 404] on span "1" at bounding box center [884, 405] width 33 height 12
type input "[DATE]"
click at [995, 328] on input "13:54" at bounding box center [1001, 326] width 84 height 25
type input "10:00"
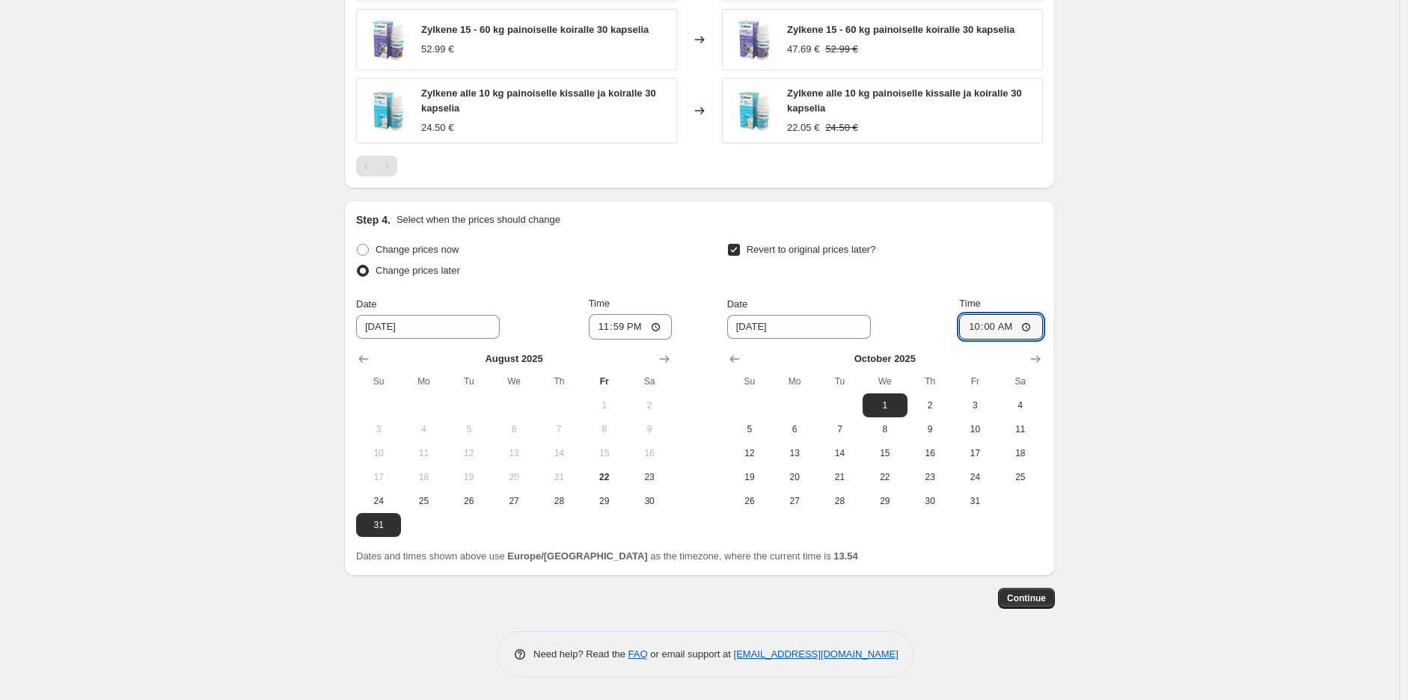
click at [1041, 606] on button "Continue" at bounding box center [1026, 598] width 57 height 21
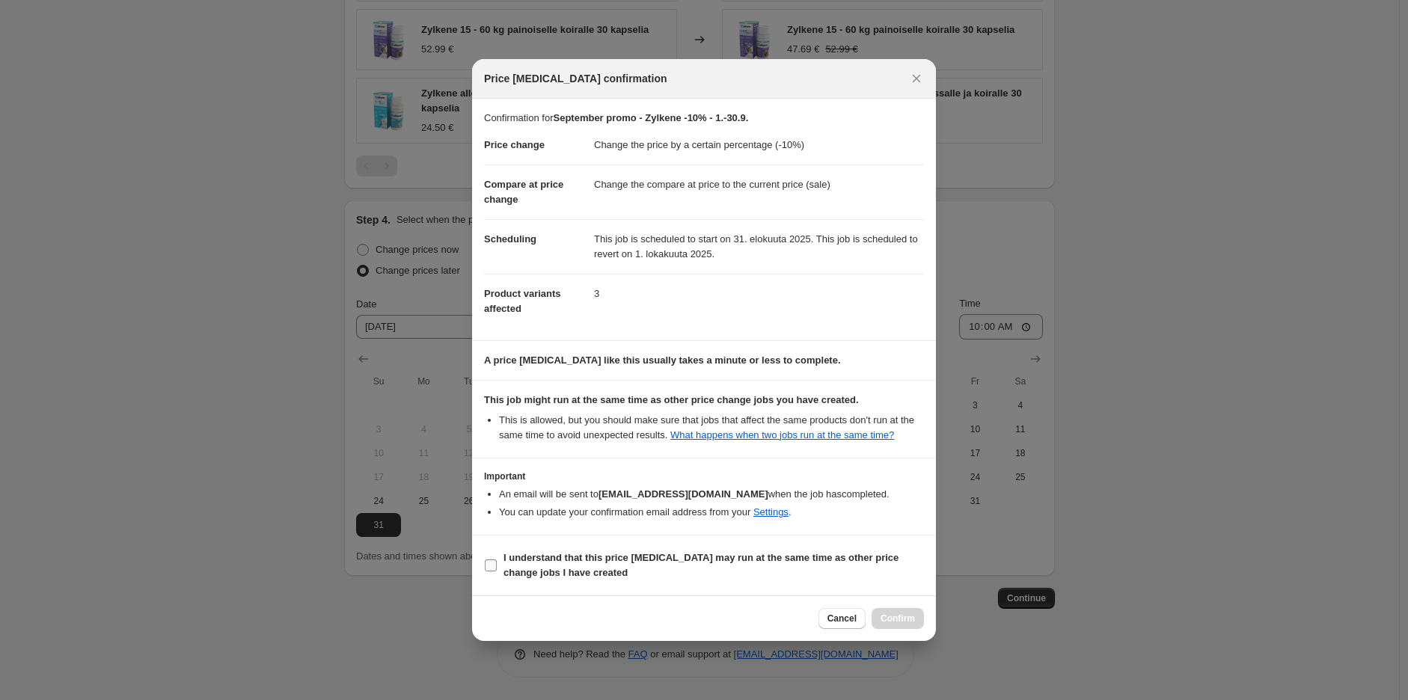
click at [593, 550] on span "I understand that this price [MEDICAL_DATA] may run at the same time as other p…" at bounding box center [713, 565] width 420 height 30
click at [497, 559] on input "I understand that this price [MEDICAL_DATA] may run at the same time as other p…" at bounding box center [491, 565] width 12 height 12
checkbox input "true"
click at [912, 619] on span "Confirm" at bounding box center [897, 619] width 34 height 12
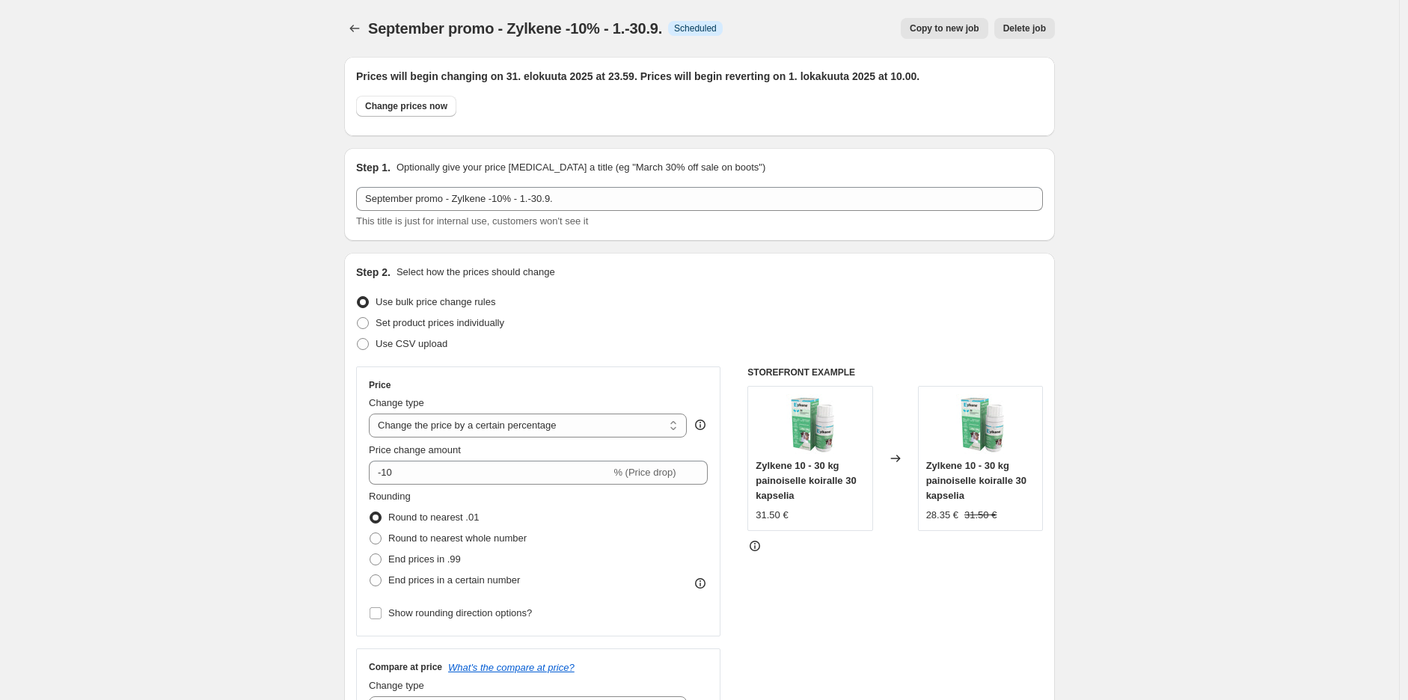
scroll to position [989, 0]
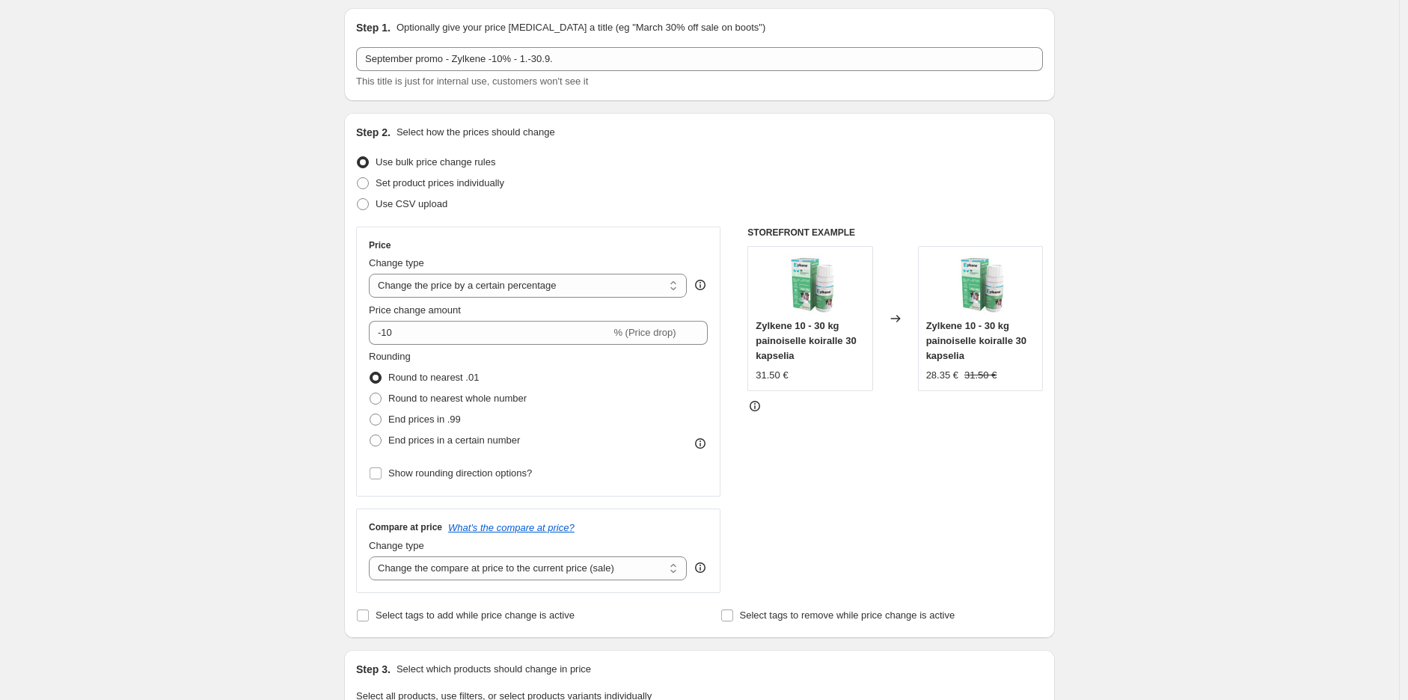
scroll to position [0, 0]
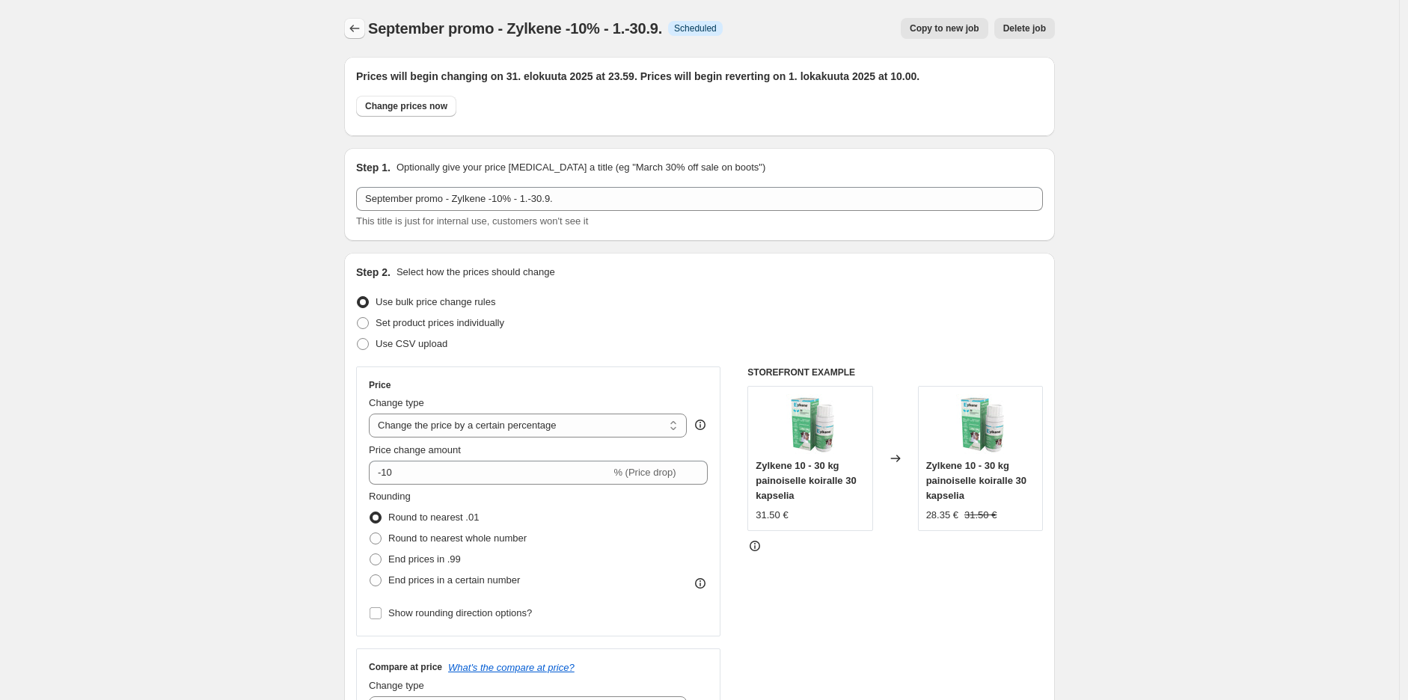
click at [355, 24] on icon "Price change jobs" at bounding box center [354, 28] width 15 height 15
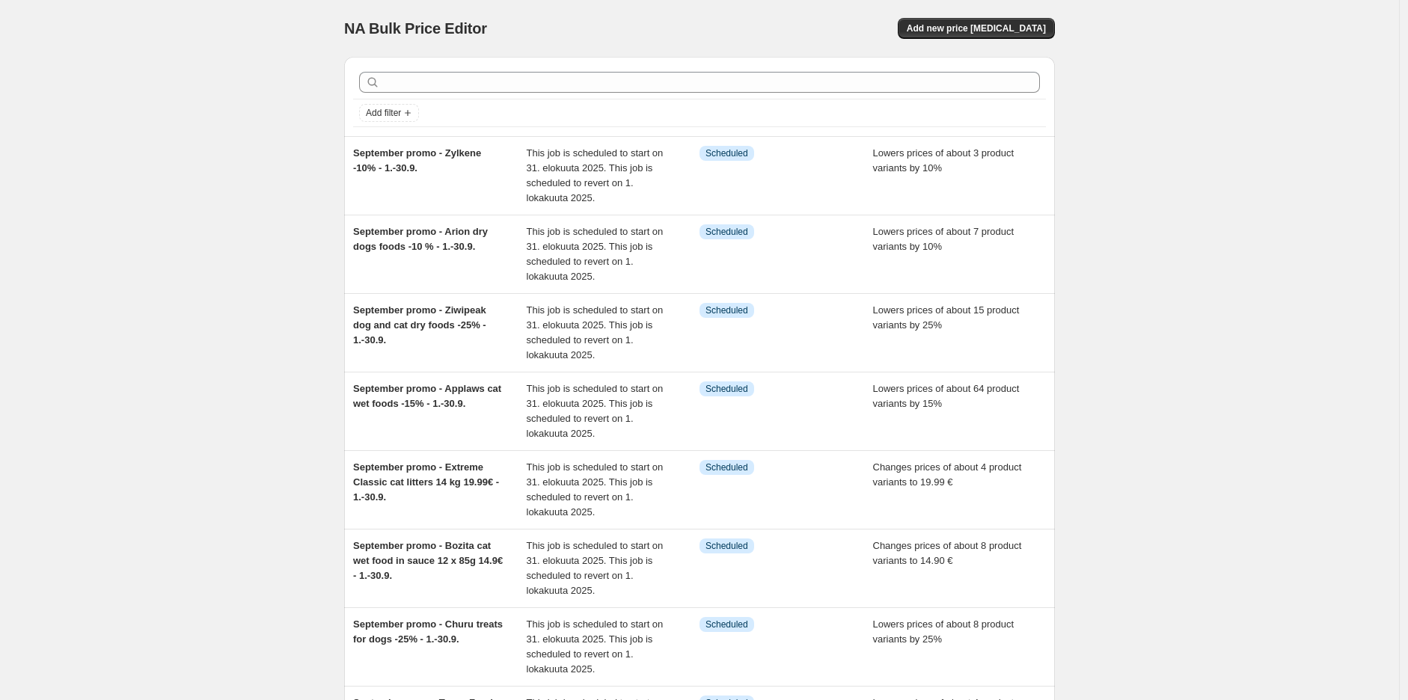
click at [1235, 178] on div "NA Bulk Price Editor. This page is ready NA Bulk Price Editor Add new price [ME…" at bounding box center [699, 534] width 1399 height 1069
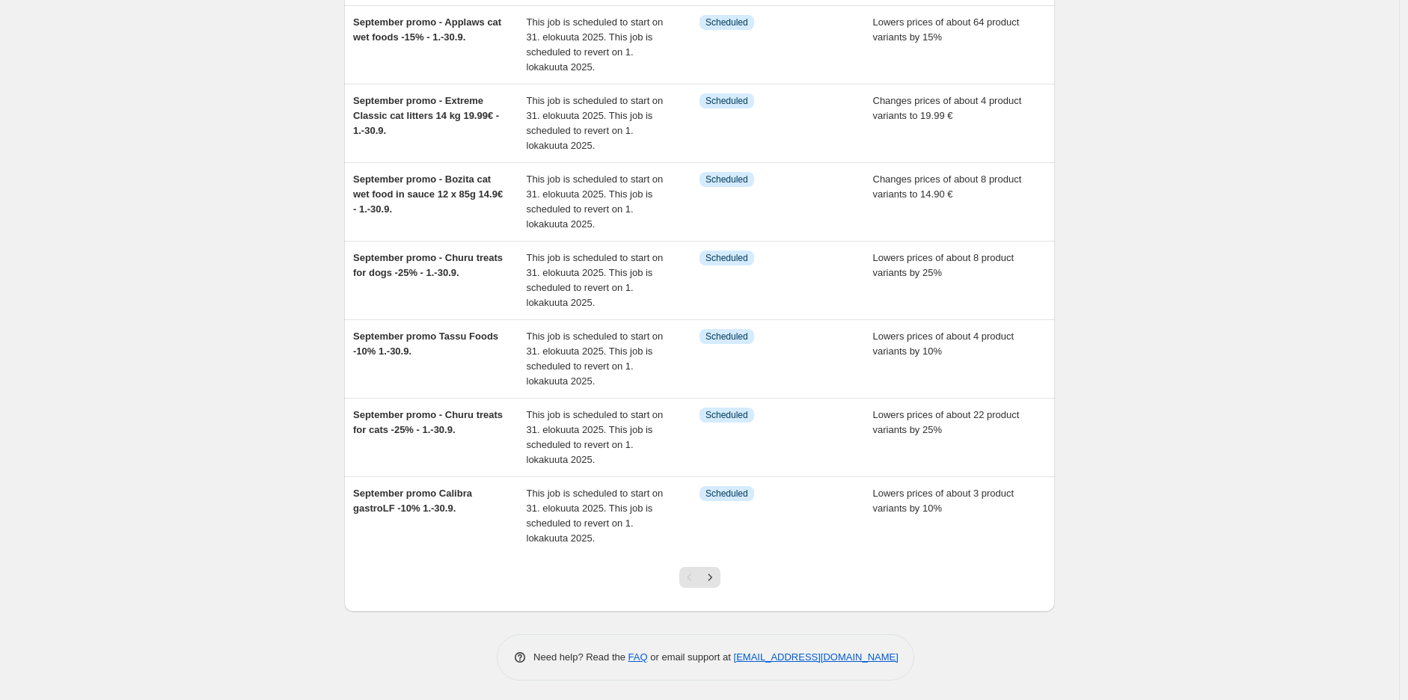
scroll to position [369, 0]
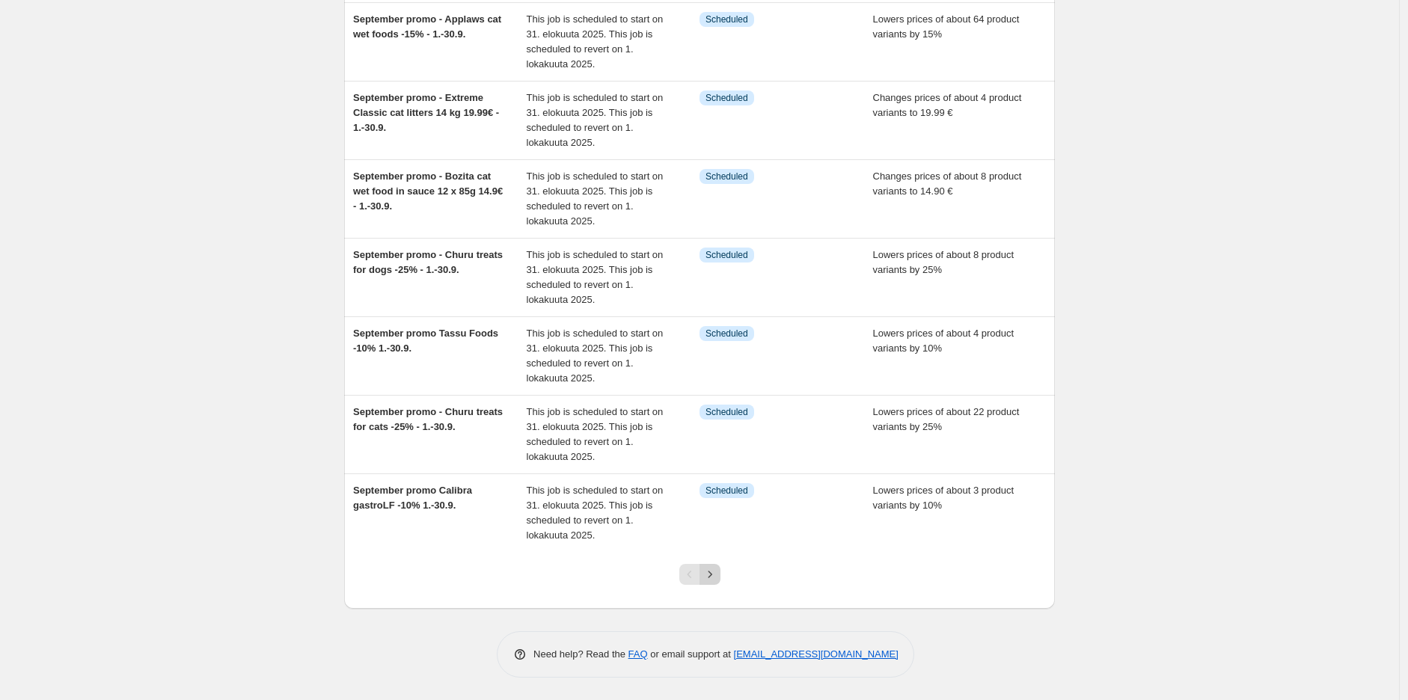
click at [712, 572] on icon "Next" at bounding box center [709, 574] width 15 height 15
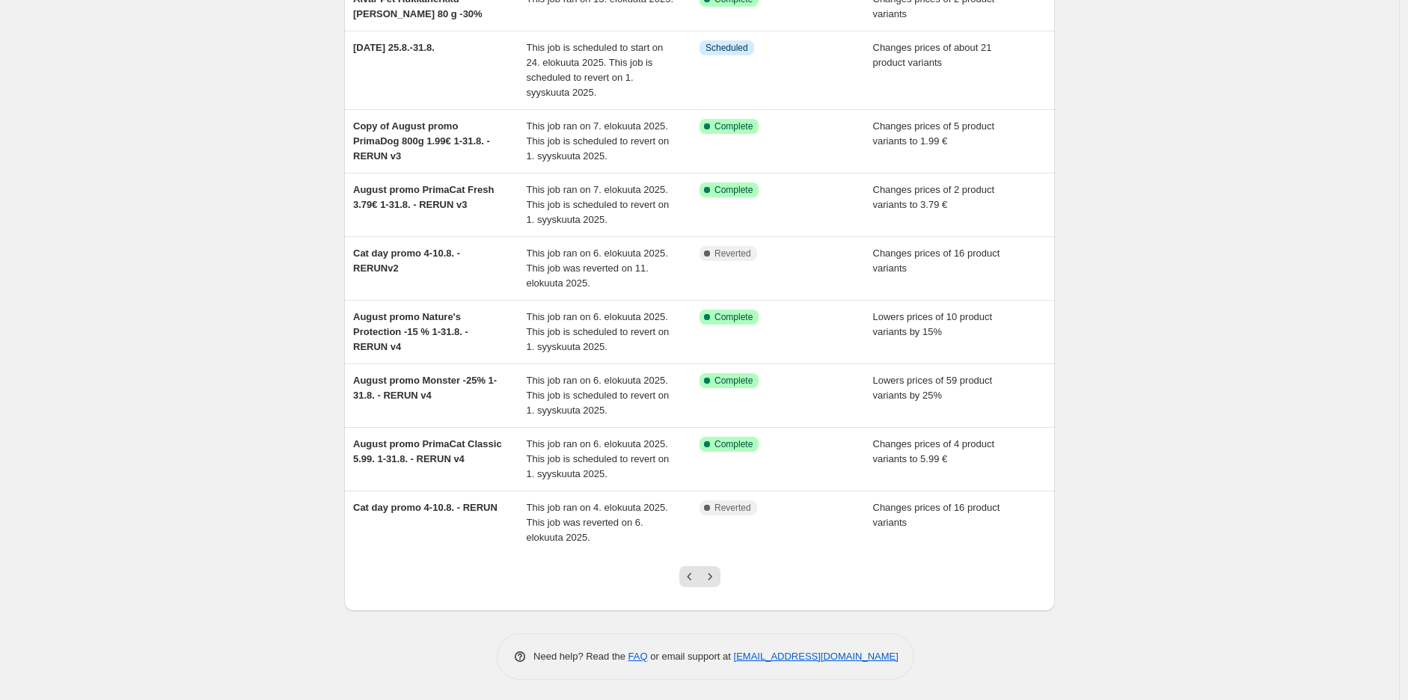
scroll to position [220, 0]
click at [694, 574] on icon "Previous" at bounding box center [689, 574] width 15 height 15
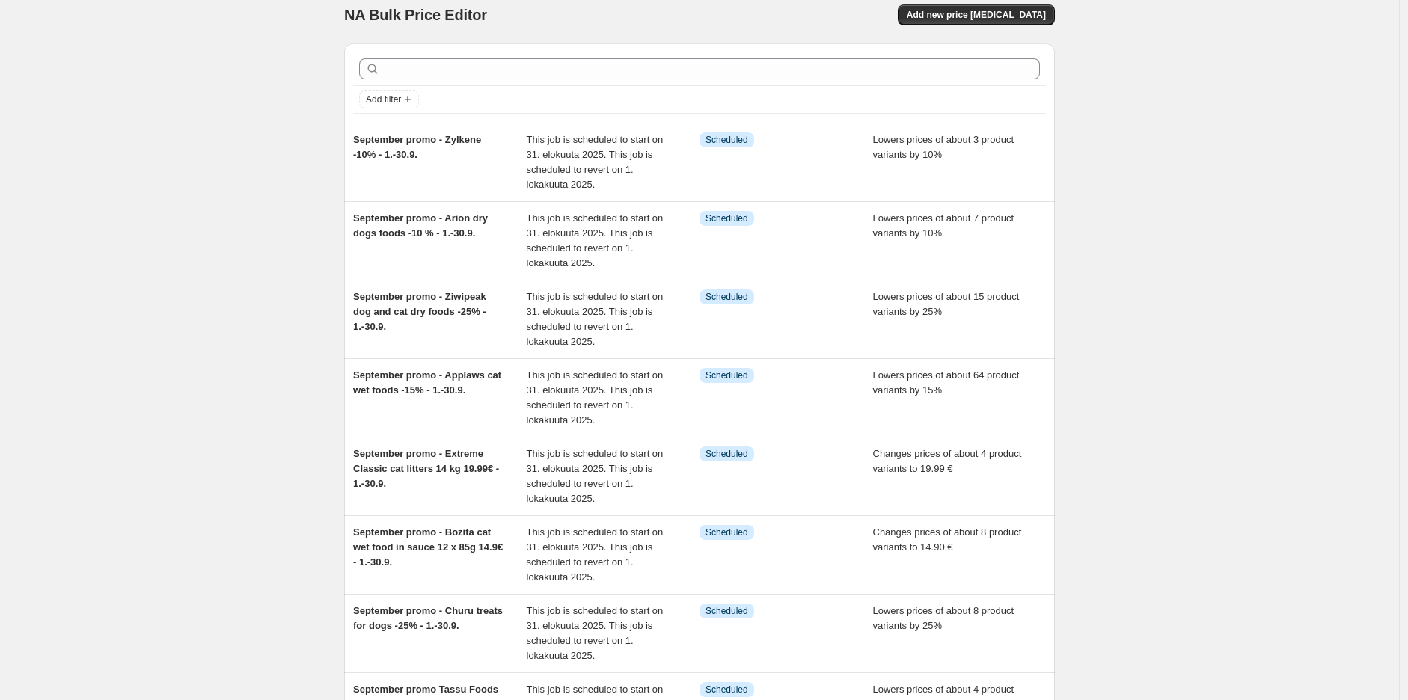
scroll to position [0, 0]
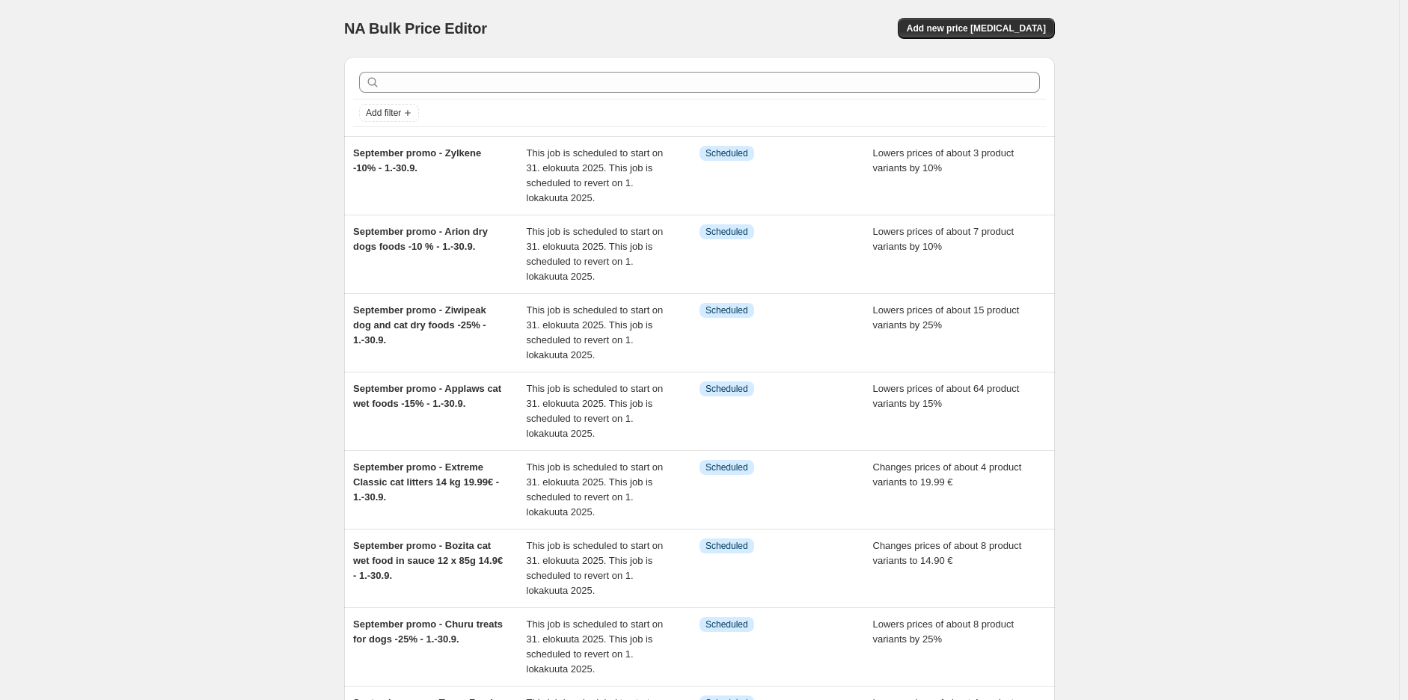
click at [1144, 145] on div "NA Bulk Price Editor. This page is ready NA Bulk Price Editor Add new price [ME…" at bounding box center [699, 534] width 1399 height 1069
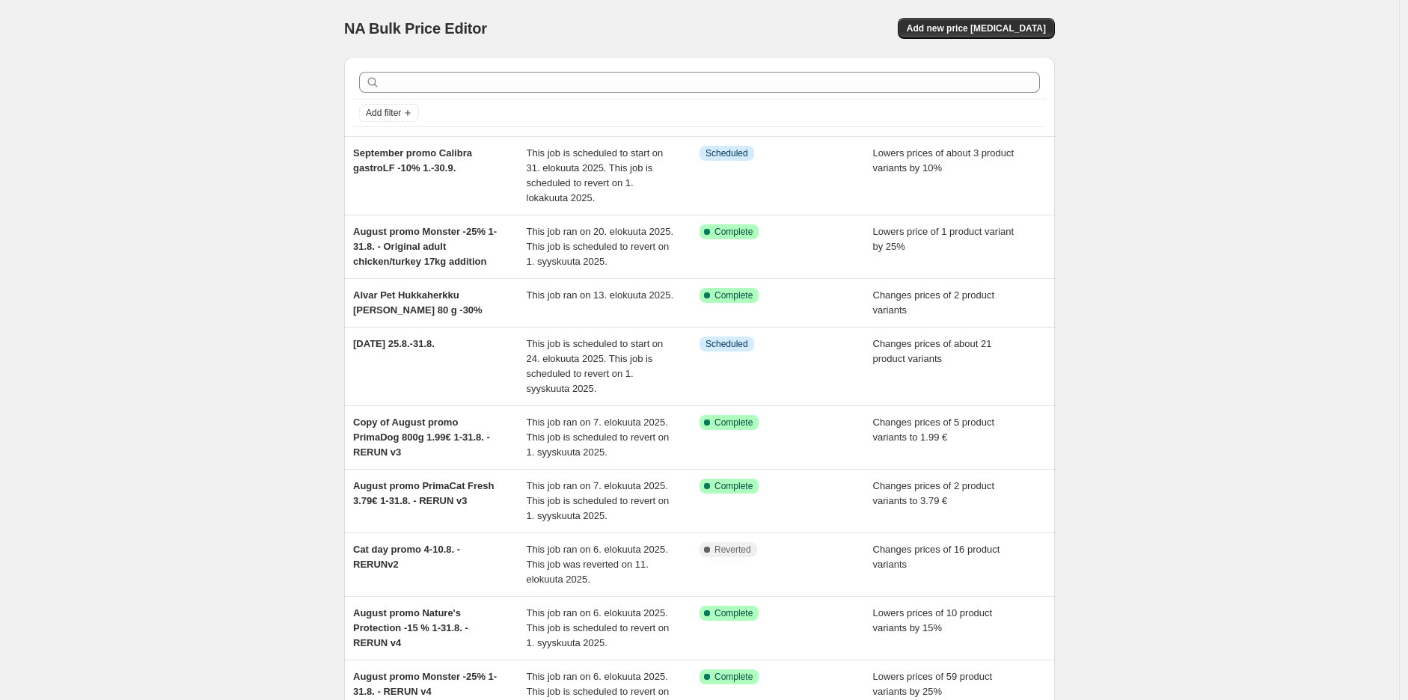
click at [1215, 368] on div "NA Bulk Price Editor. This page is ready NA Bulk Price Editor Add new price cha…" at bounding box center [699, 467] width 1399 height 935
click at [989, 25] on span "Add new price [MEDICAL_DATA]" at bounding box center [975, 28] width 139 height 12
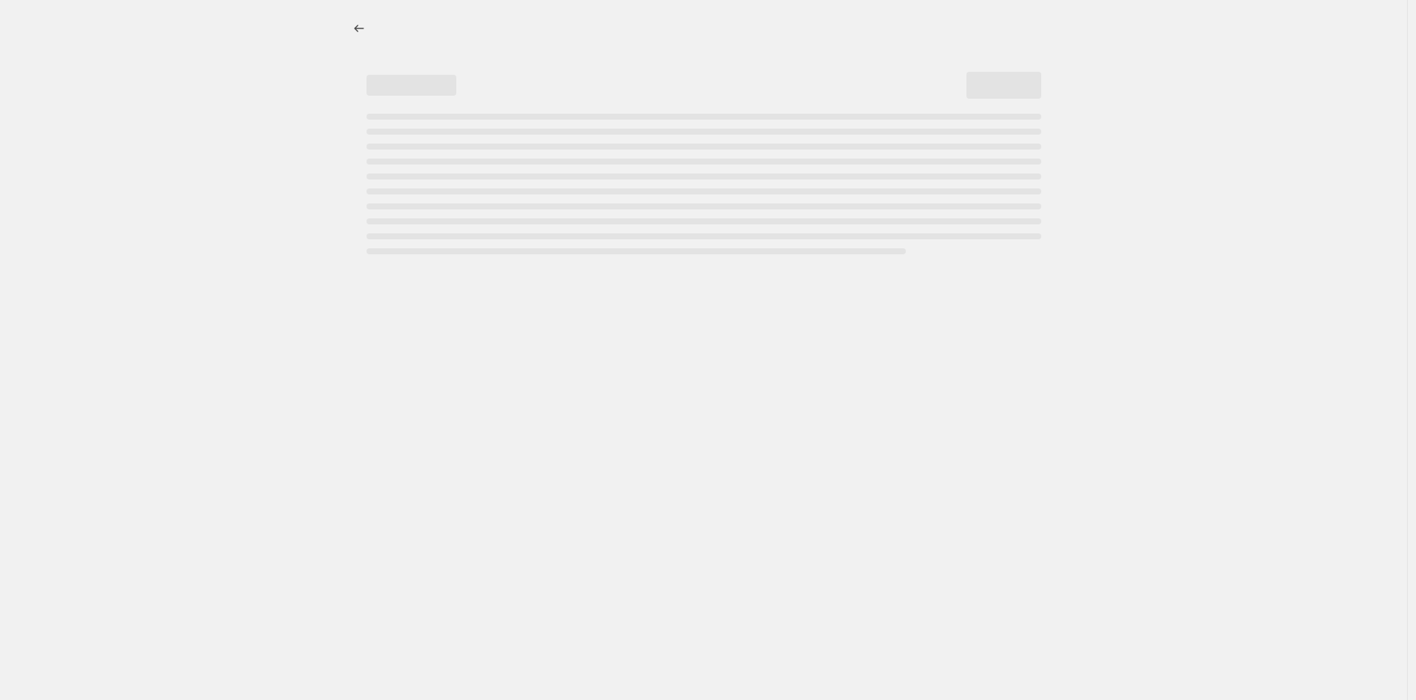
select select "percentage"
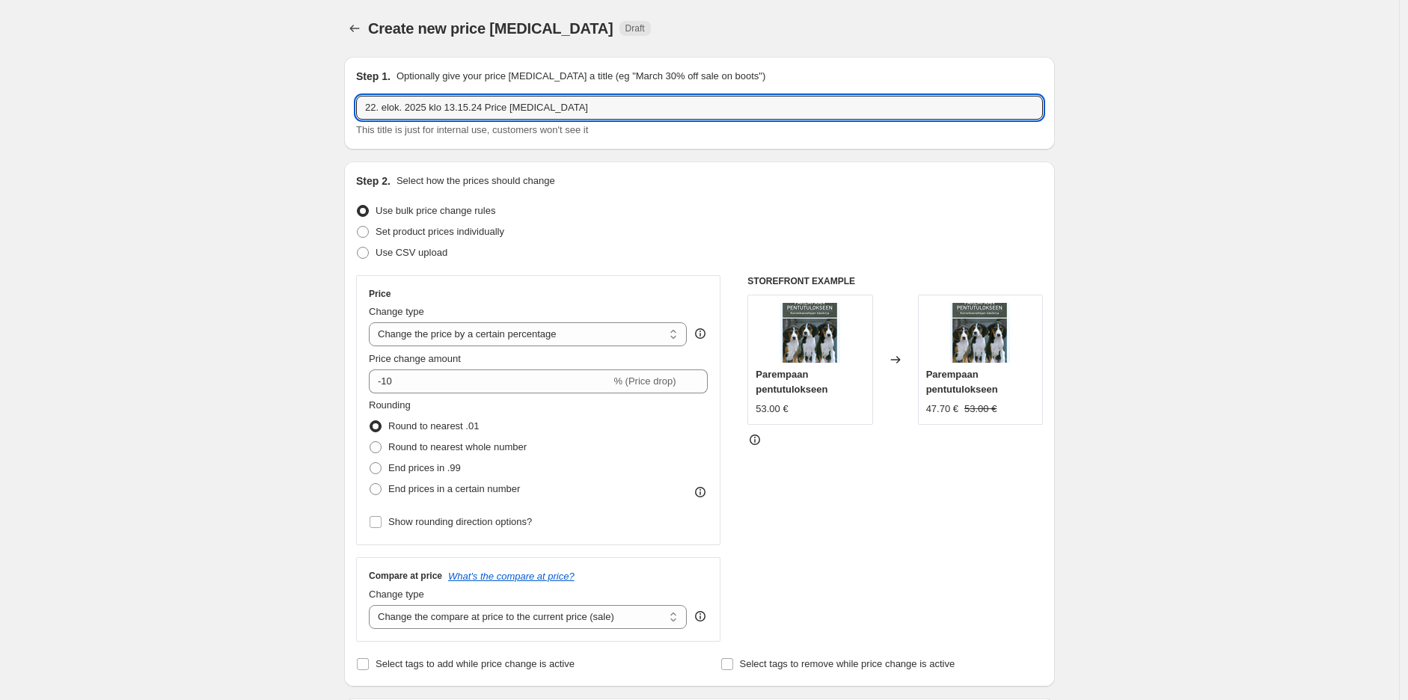
drag, startPoint x: 626, startPoint y: 99, endPoint x: -94, endPoint y: 129, distance: 720.8
click at [0, 129] on html "Home Settings Plans Skip to content Create new price change job. This page is r…" at bounding box center [704, 350] width 1408 height 700
type input "A"
click at [592, 113] on input "September promo - Churu treats for cats -25% - 1.9-30.9." at bounding box center [699, 108] width 687 height 24
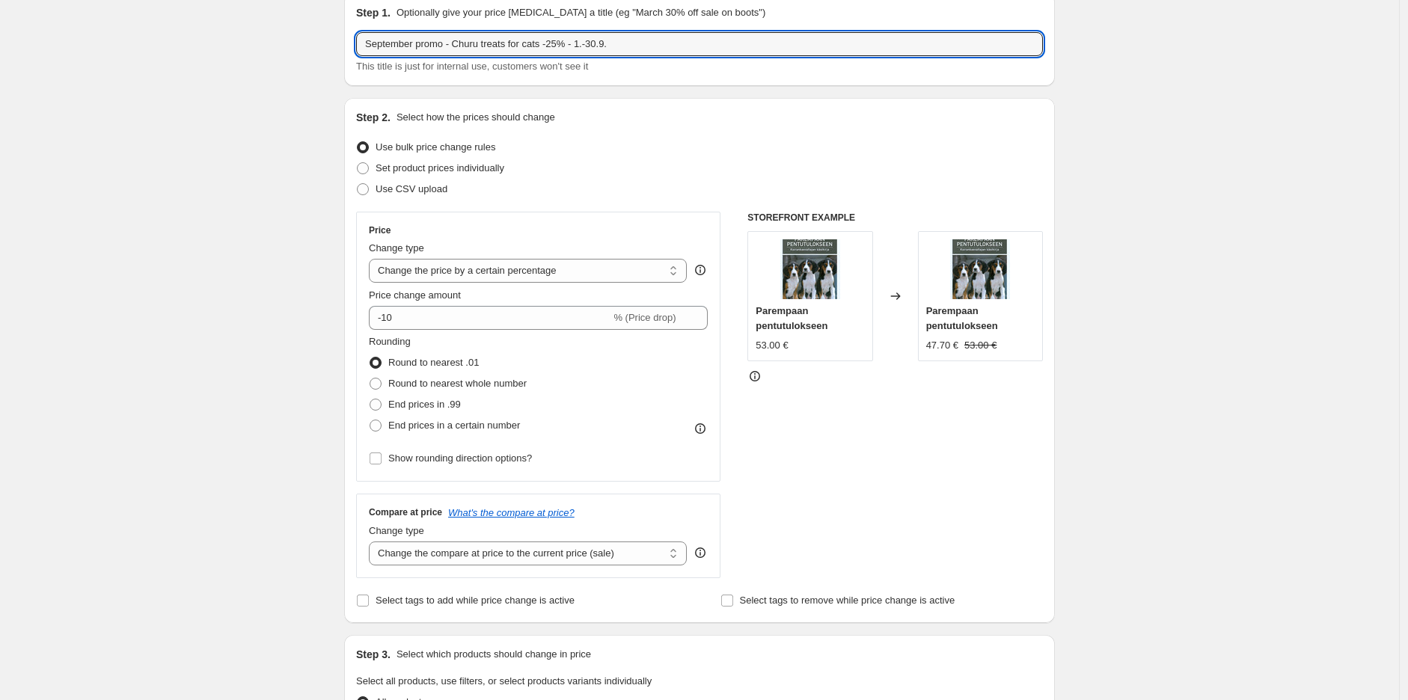
scroll to position [83, 0]
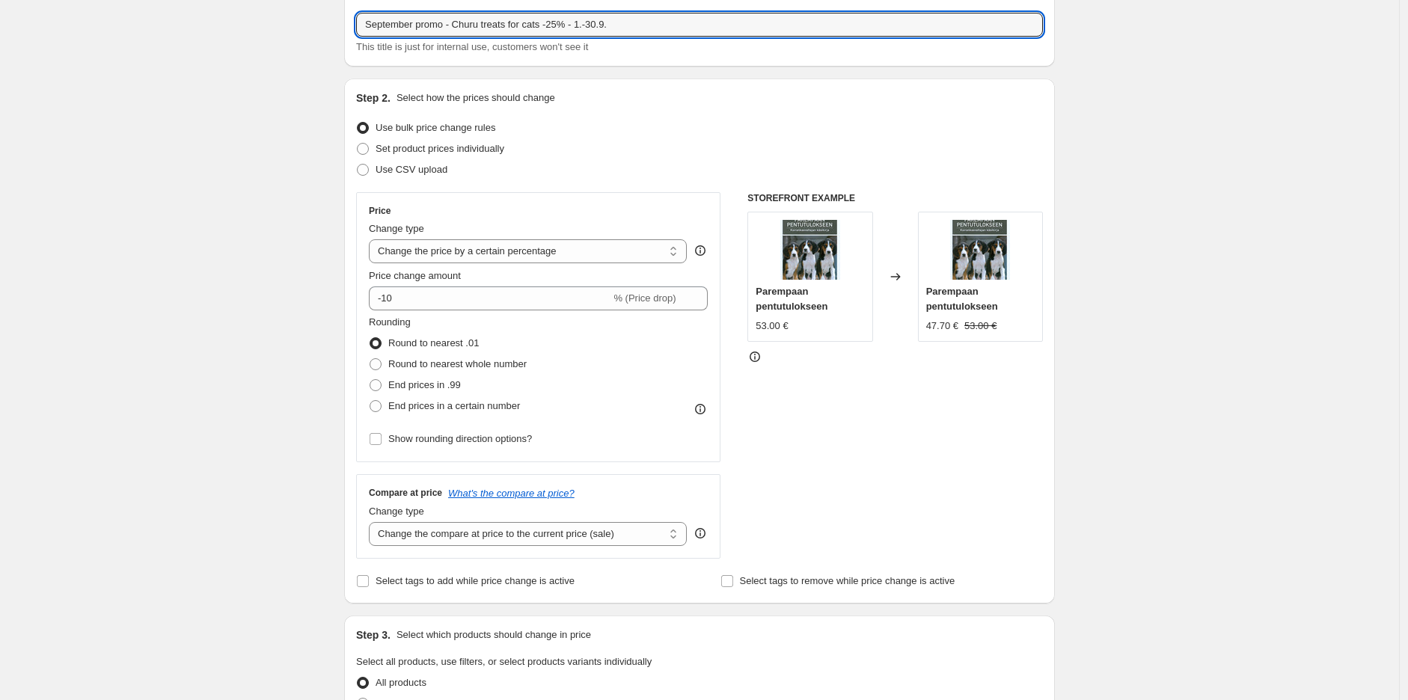
type input "September promo - Churu treats for cats -25% - 1.-30.9."
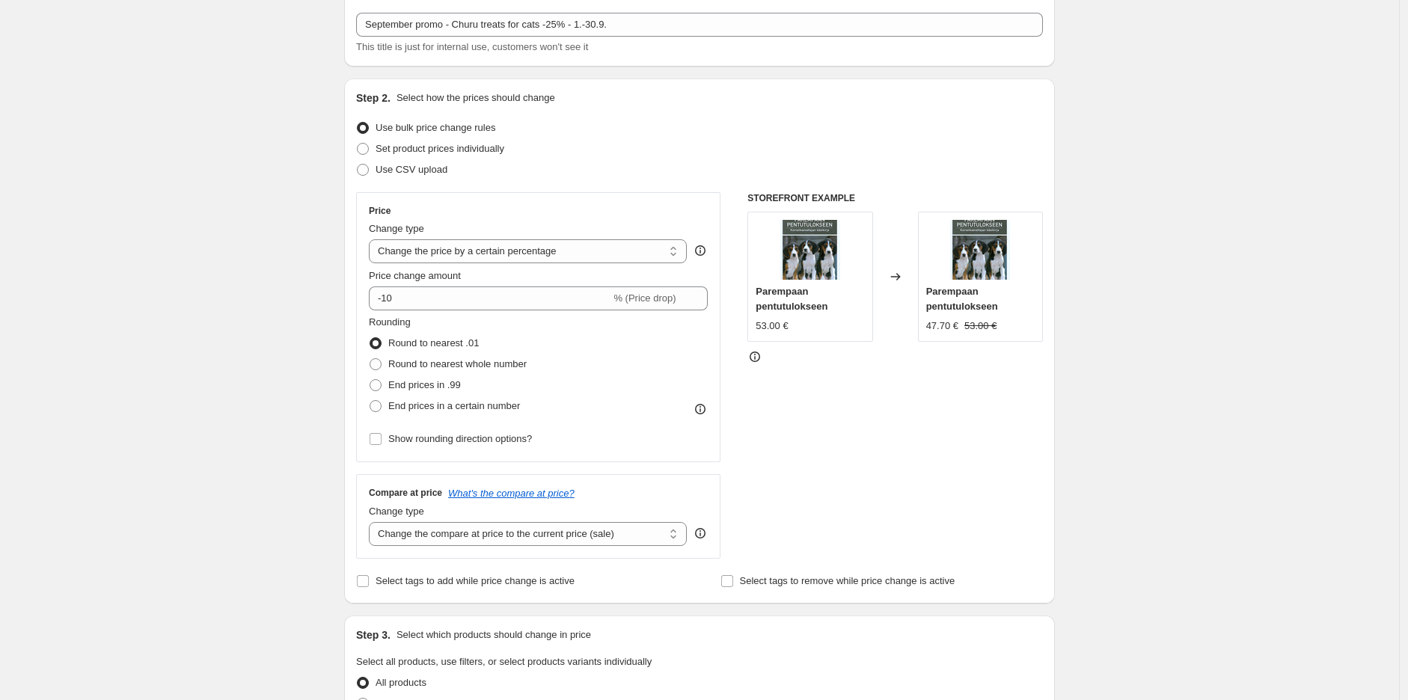
click at [749, 108] on div "Step 2. Select how the prices should change Use bulk price change rules Set pro…" at bounding box center [699, 340] width 687 height 501
click at [1133, 221] on div "Create new price change job. This page is ready Create new price change job Dra…" at bounding box center [699, 667] width 1399 height 1500
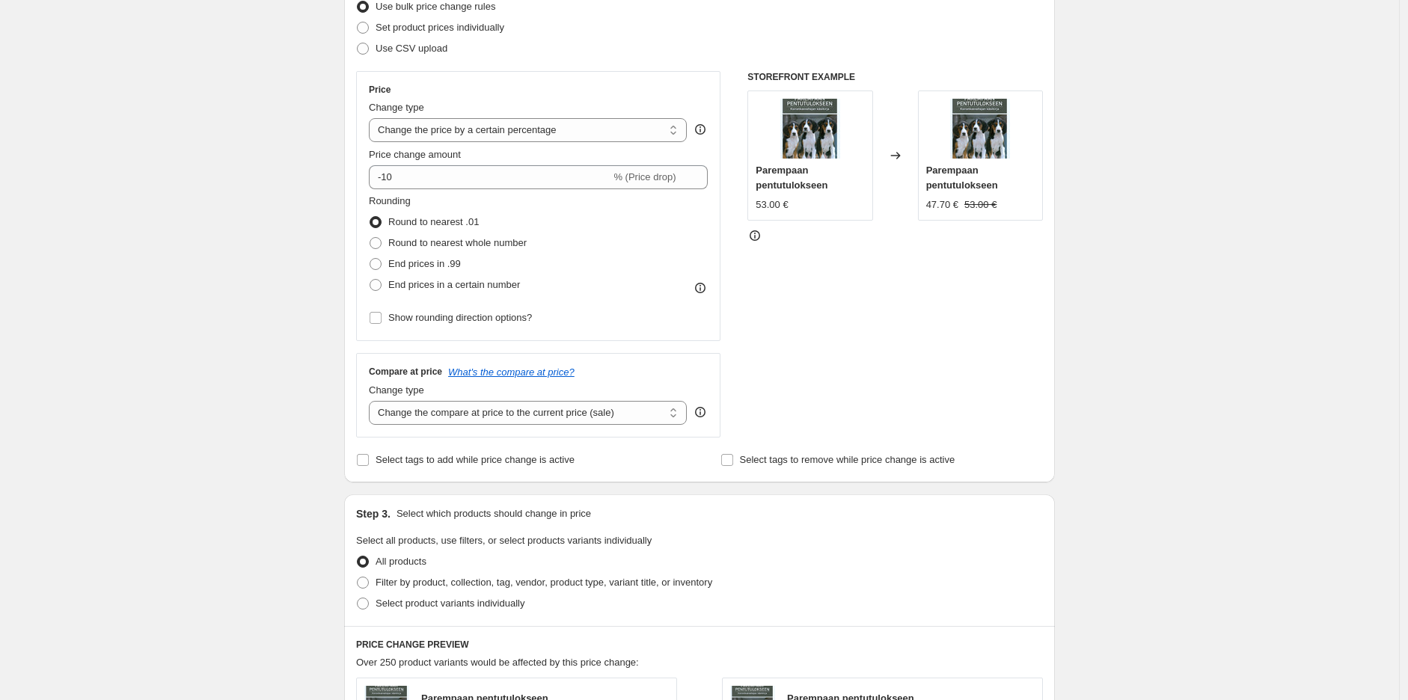
scroll to position [415, 0]
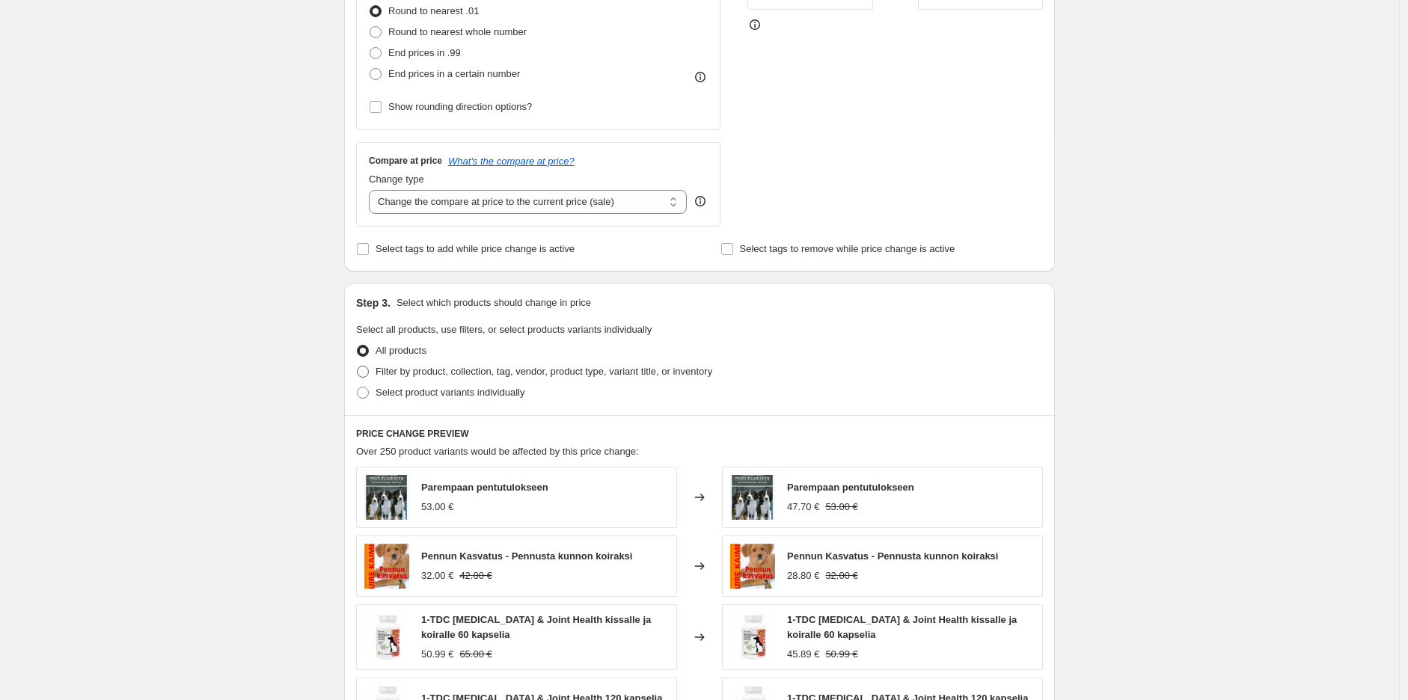
click at [445, 375] on span "Filter by product, collection, tag, vendor, product type, variant title, or inv…" at bounding box center [543, 371] width 337 height 11
click at [357, 366] on input "Filter by product, collection, tag, vendor, product type, variant title, or inv…" at bounding box center [357, 366] width 1 height 1
radio input "true"
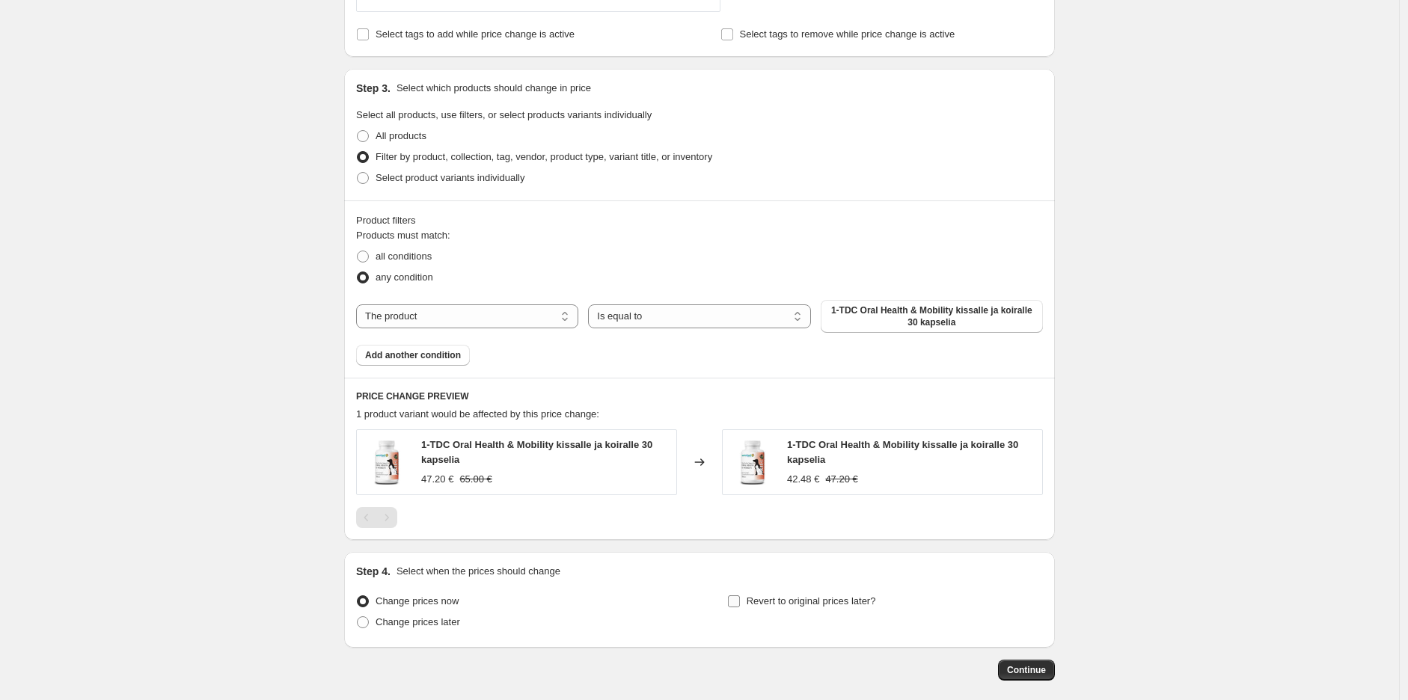
scroll to position [664, 0]
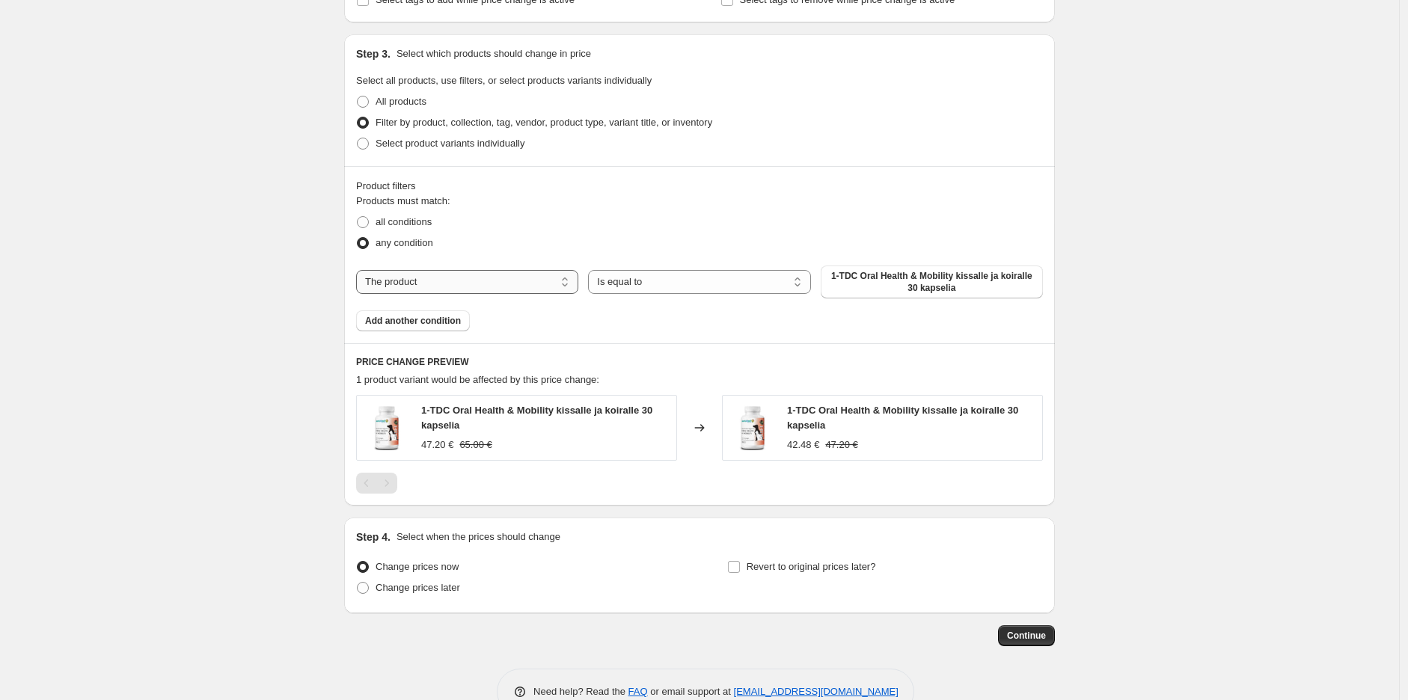
click at [539, 280] on select "The product The product's collection The product's tag The product's vendor The…" at bounding box center [467, 282] width 222 height 24
select select "collection"
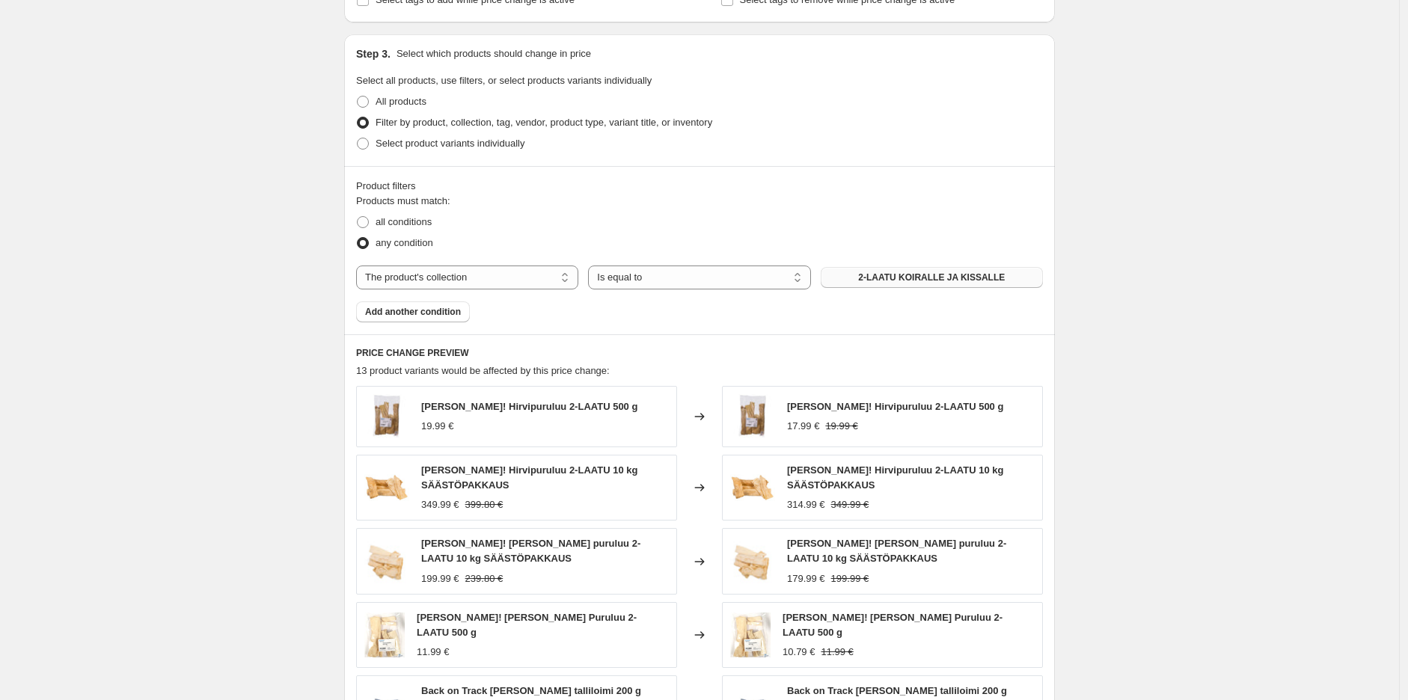
click at [955, 268] on button "2-LAATU KOIRALLE JA KISSALLE" at bounding box center [931, 277] width 222 height 21
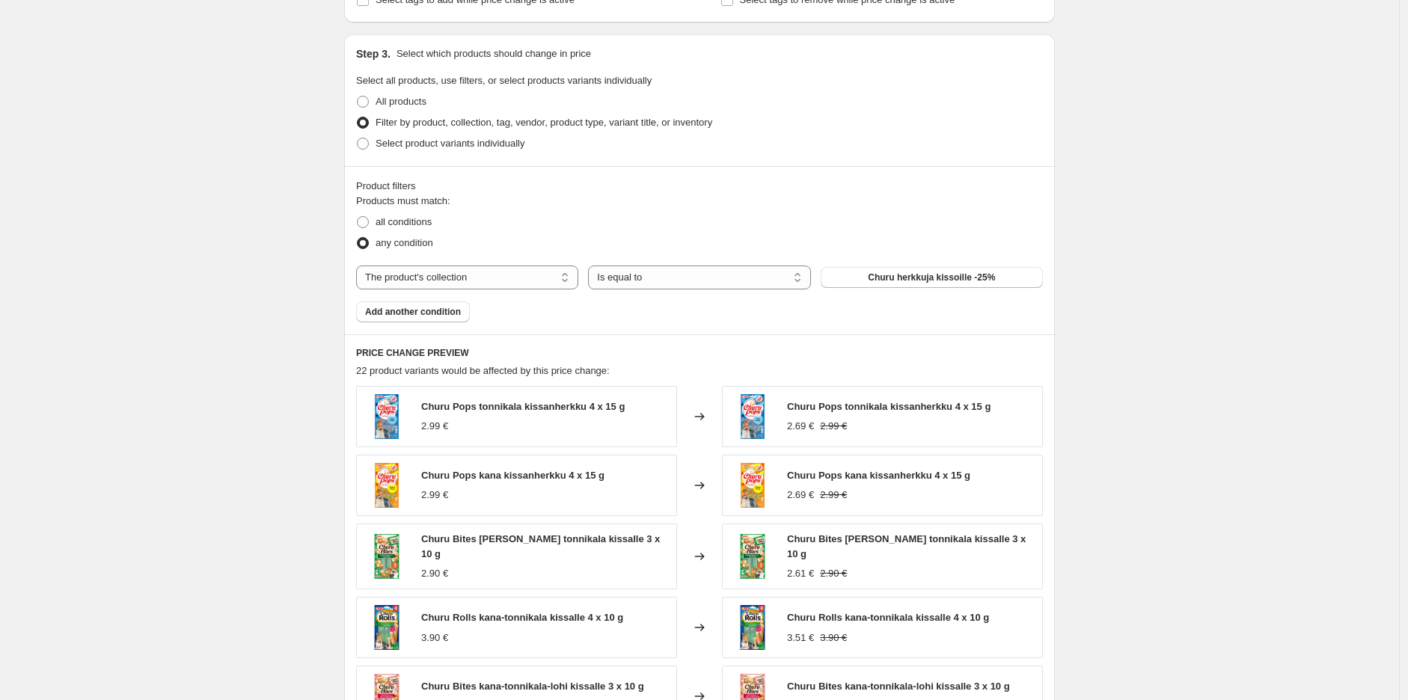
click at [1192, 275] on div "Create new price change job. This page is ready Create new price change job Dra…" at bounding box center [699, 170] width 1399 height 1668
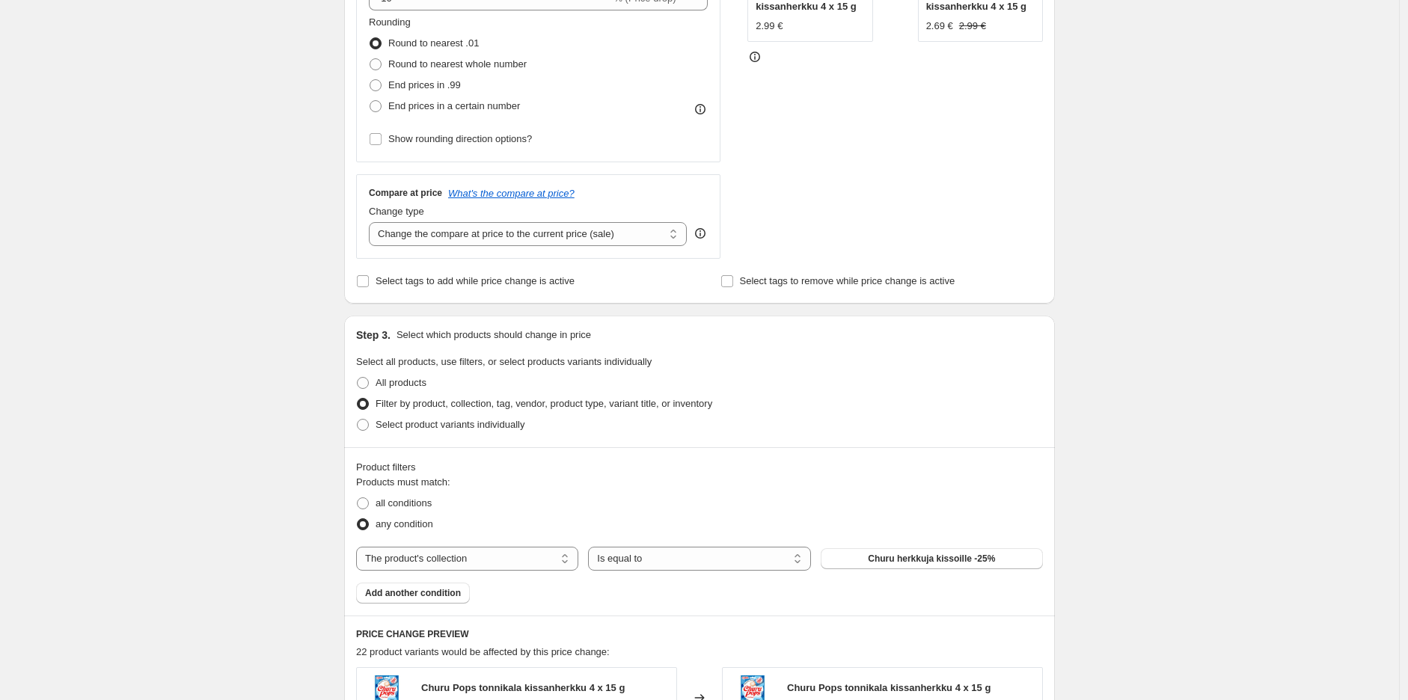
scroll to position [133, 0]
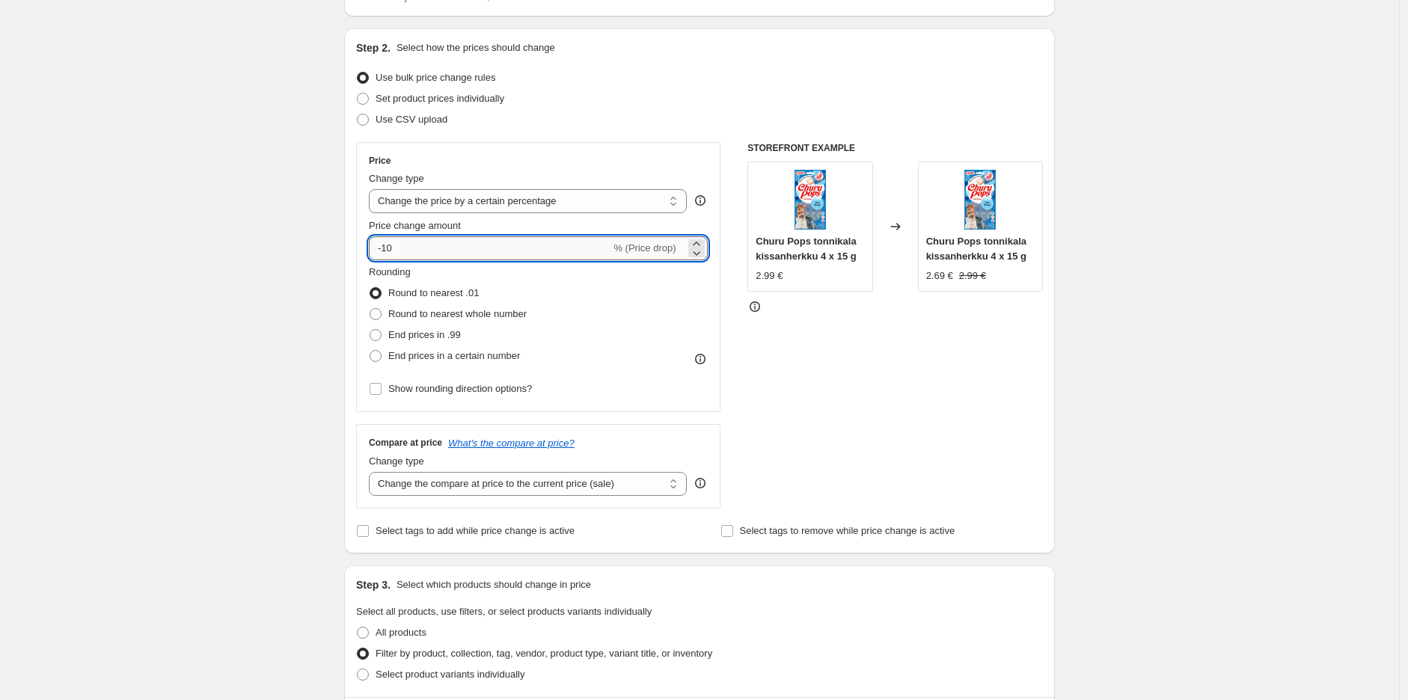
click at [461, 246] on input "-10" at bounding box center [490, 248] width 242 height 24
type input "-1"
type input "-25"
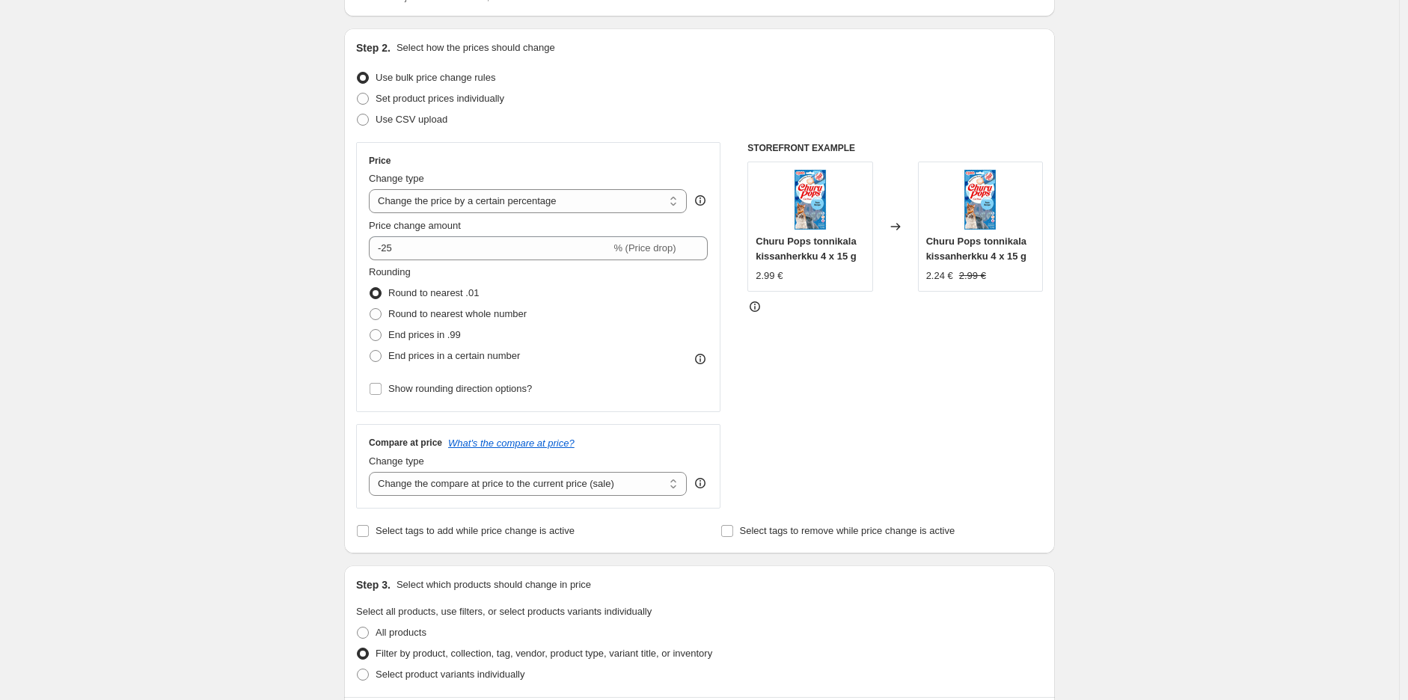
click at [1252, 320] on div "Create new price change job. This page is ready Create new price change job Dra…" at bounding box center [699, 701] width 1399 height 1668
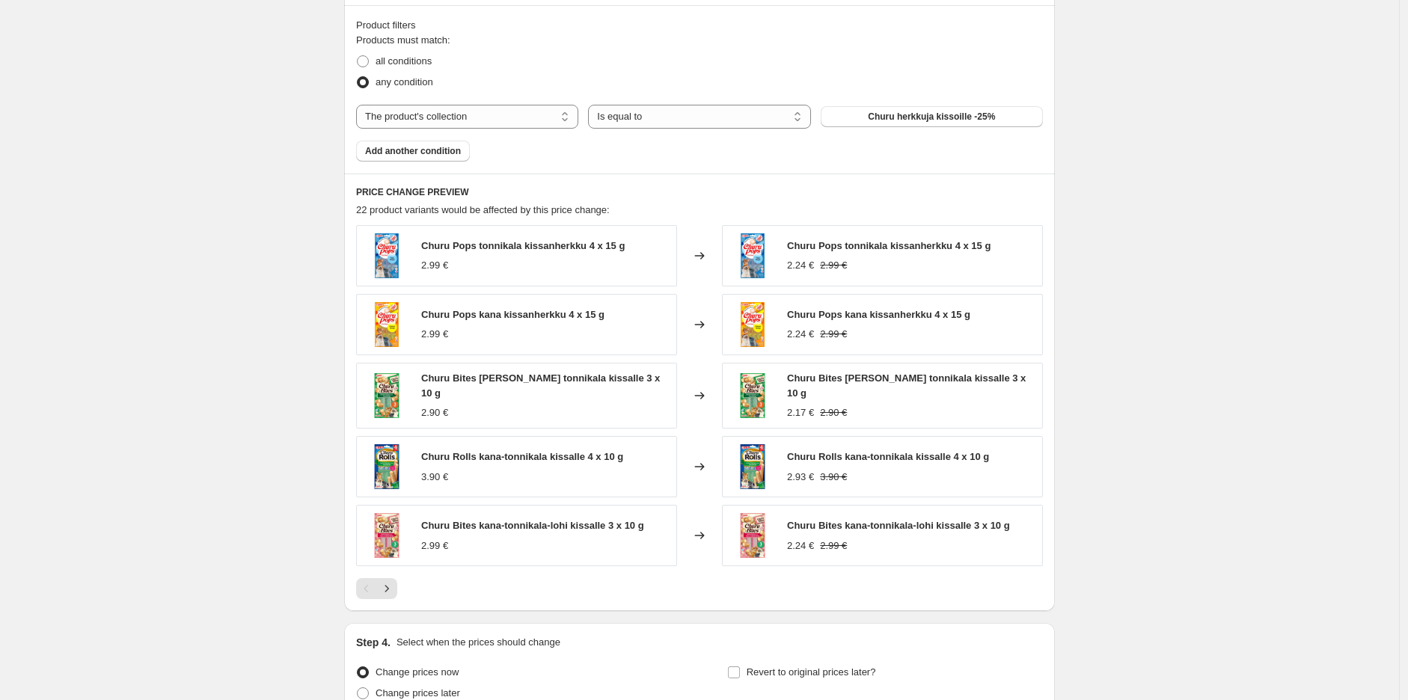
scroll to position [965, 0]
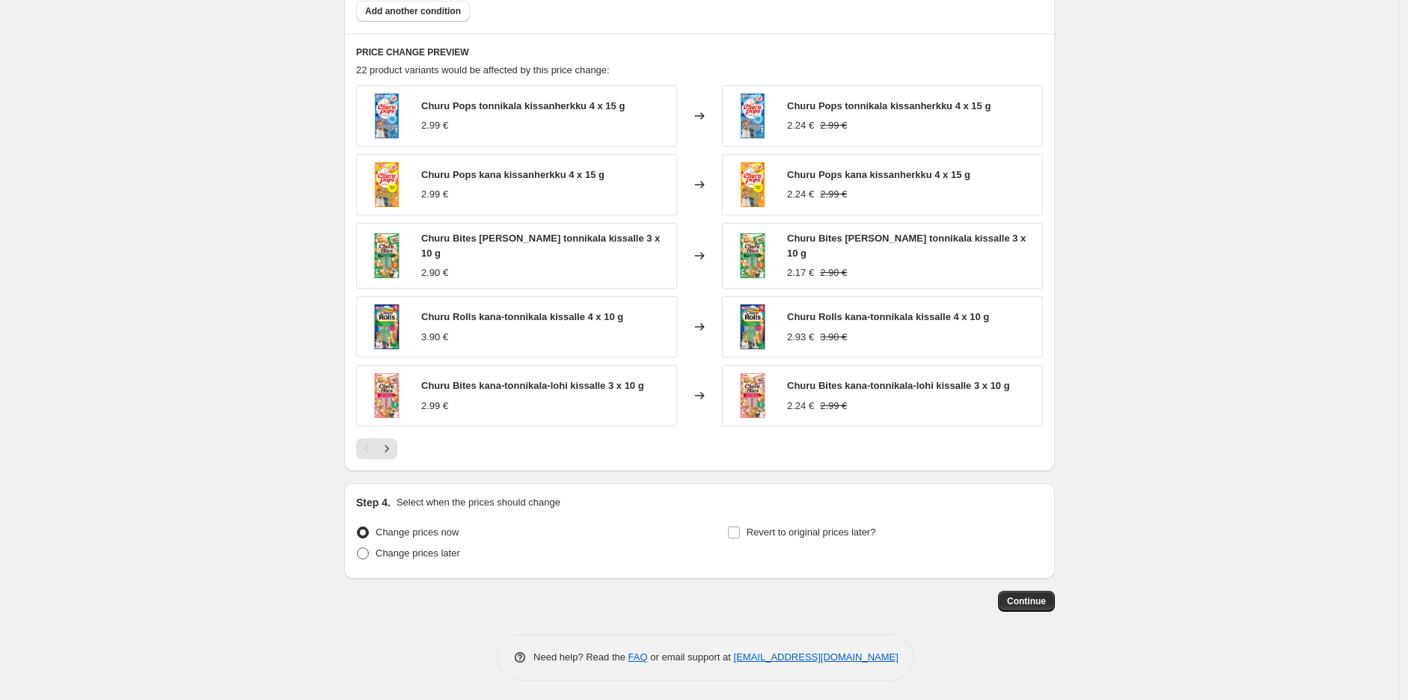
click at [399, 550] on span "Change prices later" at bounding box center [417, 552] width 85 height 11
click at [357, 548] on input "Change prices later" at bounding box center [357, 547] width 1 height 1
radio input "true"
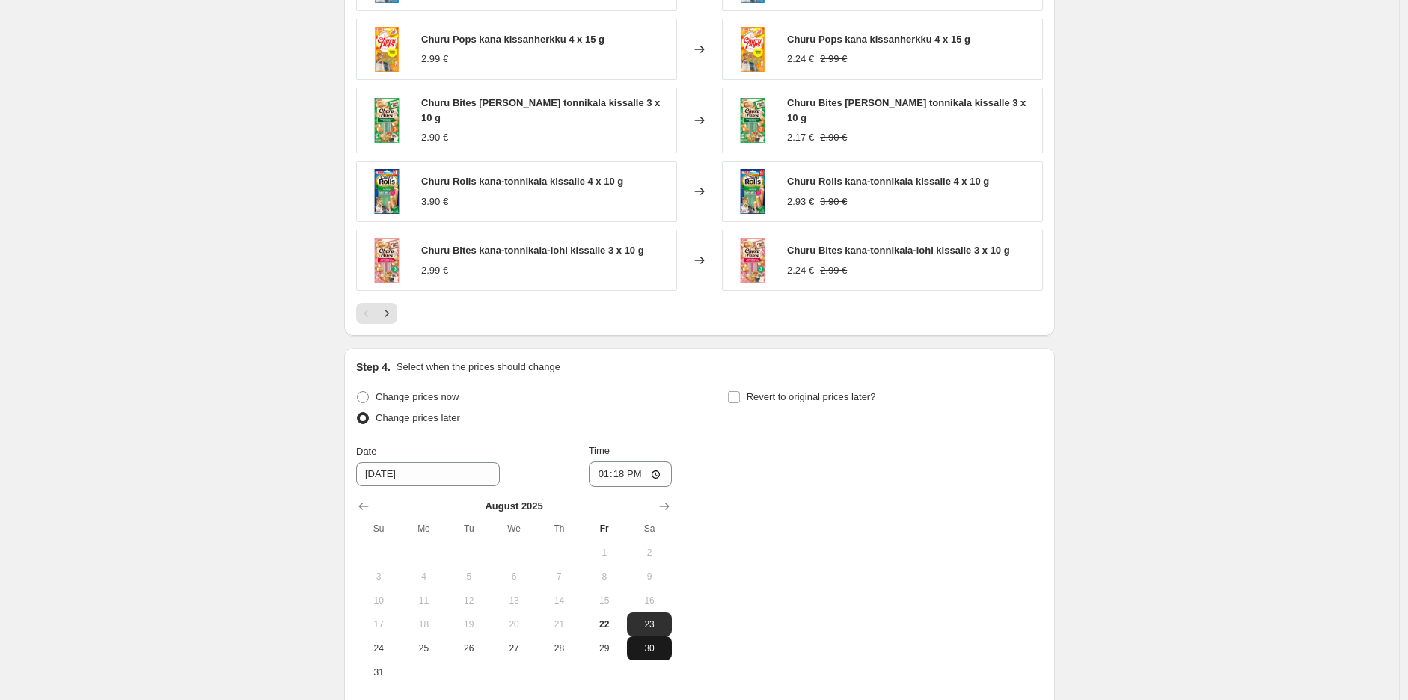
scroll to position [1244, 0]
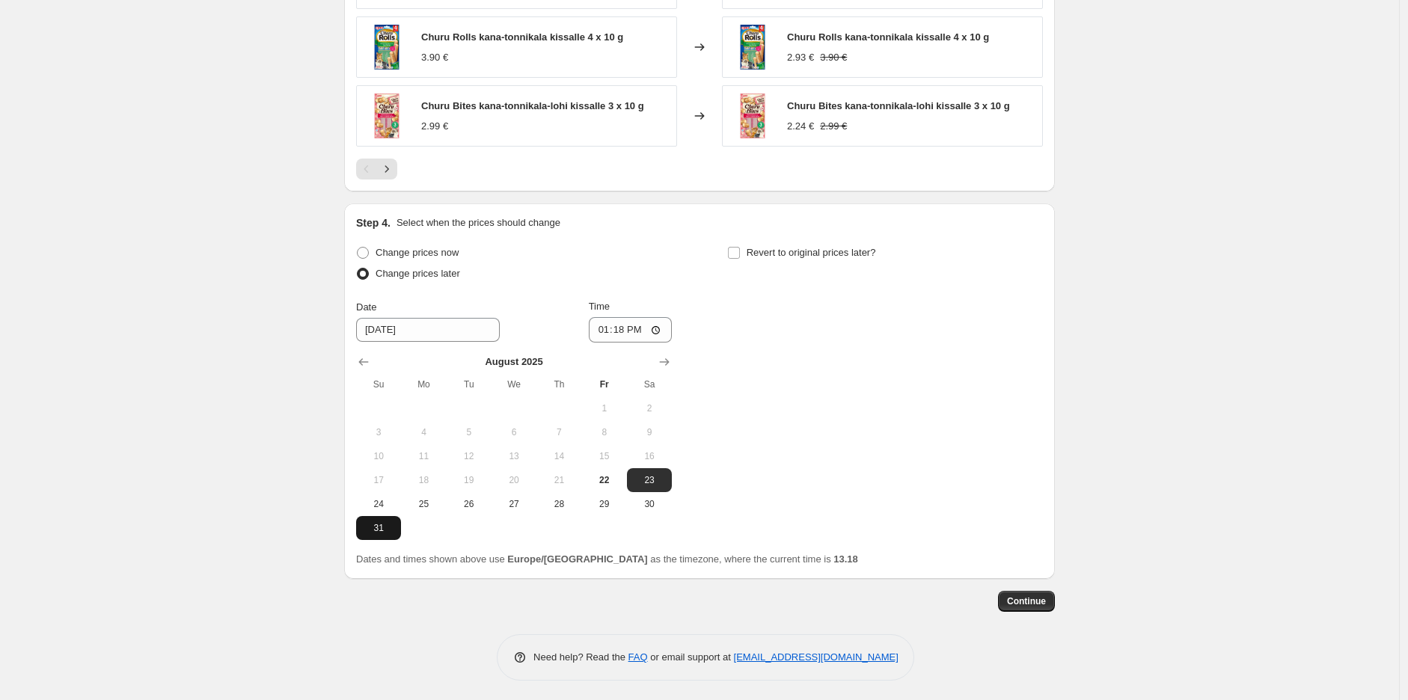
click at [386, 522] on span "31" at bounding box center [378, 528] width 33 height 12
type input "[DATE]"
click at [655, 328] on input "13:18" at bounding box center [631, 329] width 84 height 25
type input "23:59"
click at [1001, 328] on div "Change prices now Change prices later Date 8/31/2025 Time 23:59 August 2025 Su …" at bounding box center [699, 391] width 687 height 298
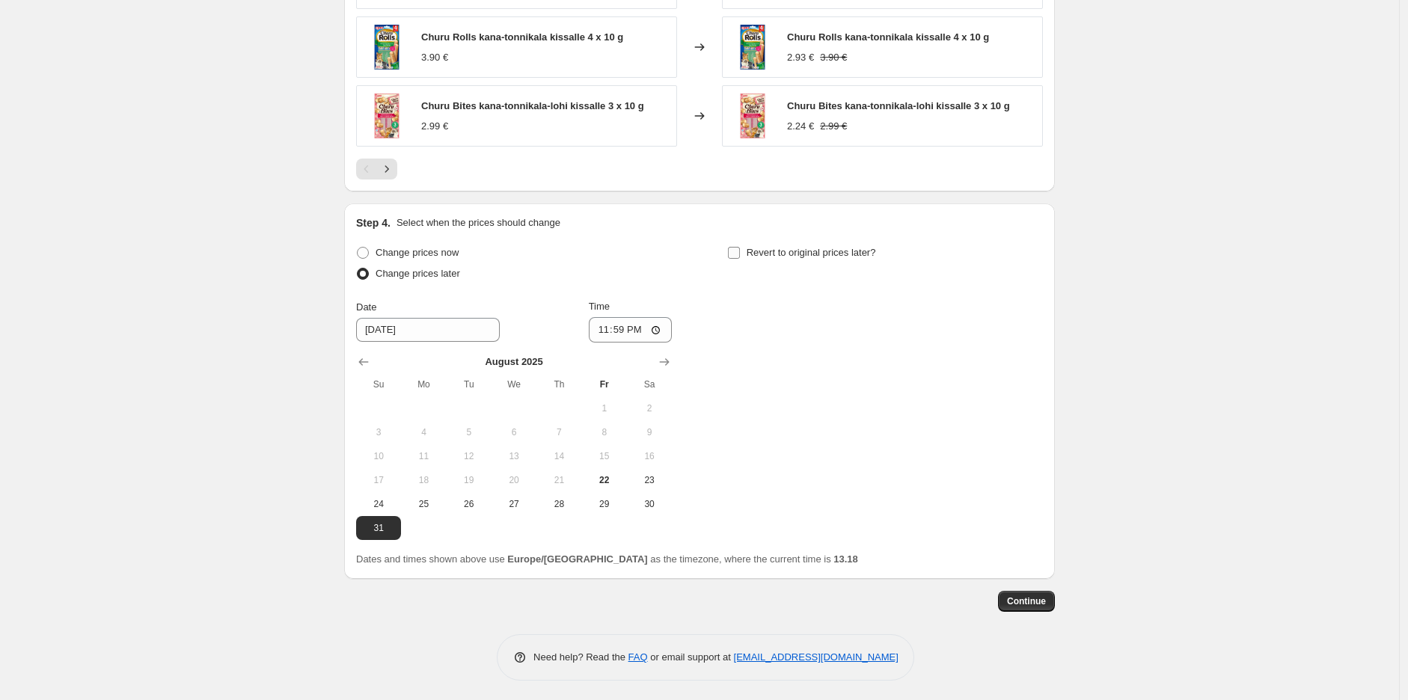
click at [790, 252] on span "Revert to original prices later?" at bounding box center [810, 252] width 129 height 11
click at [740, 252] on input "Revert to original prices later?" at bounding box center [734, 253] width 12 height 12
checkbox input "true"
click at [1030, 355] on button "Show next month, September 2025" at bounding box center [1035, 362] width 21 height 21
click at [1034, 355] on icon "Show next month, October 2025" at bounding box center [1035, 362] width 15 height 15
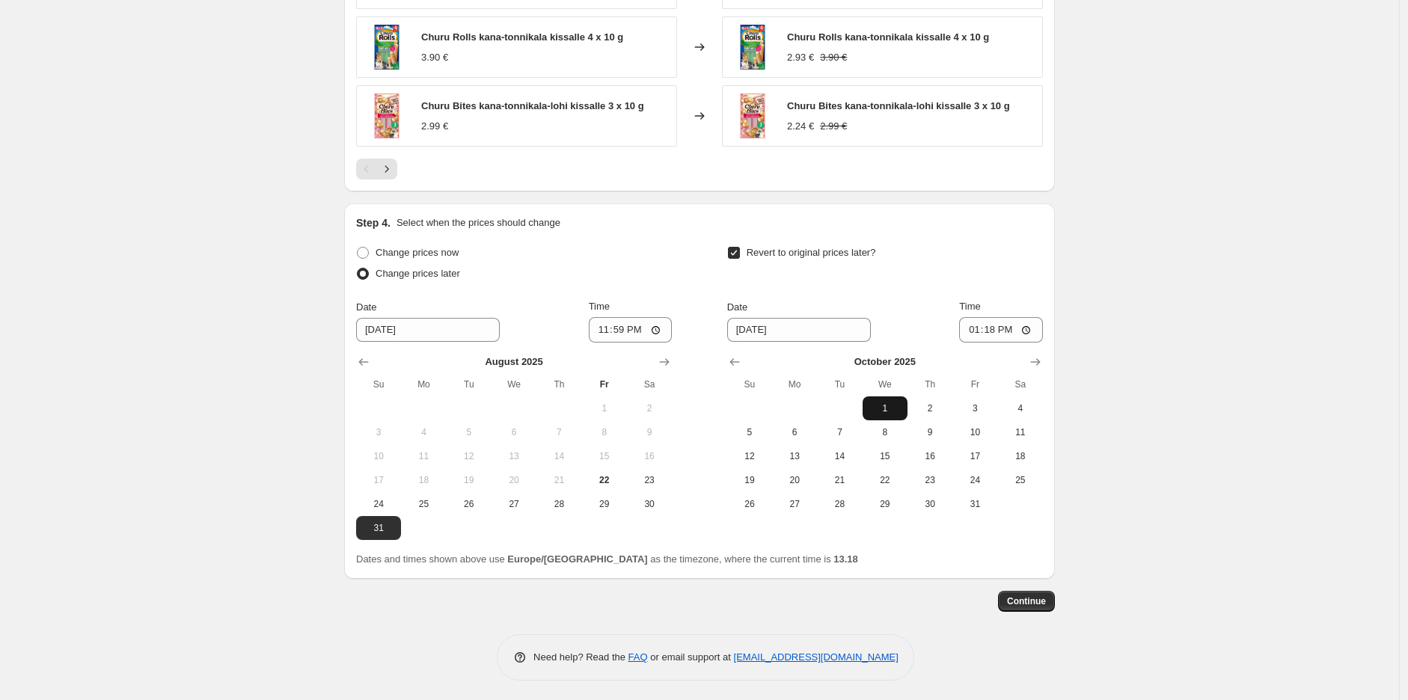
click at [884, 403] on span "1" at bounding box center [884, 408] width 33 height 12
type input "[DATE]"
click at [1016, 320] on input "13:18" at bounding box center [1001, 329] width 84 height 25
click at [1028, 324] on input "13:18" at bounding box center [1001, 329] width 84 height 25
type input "10:00"
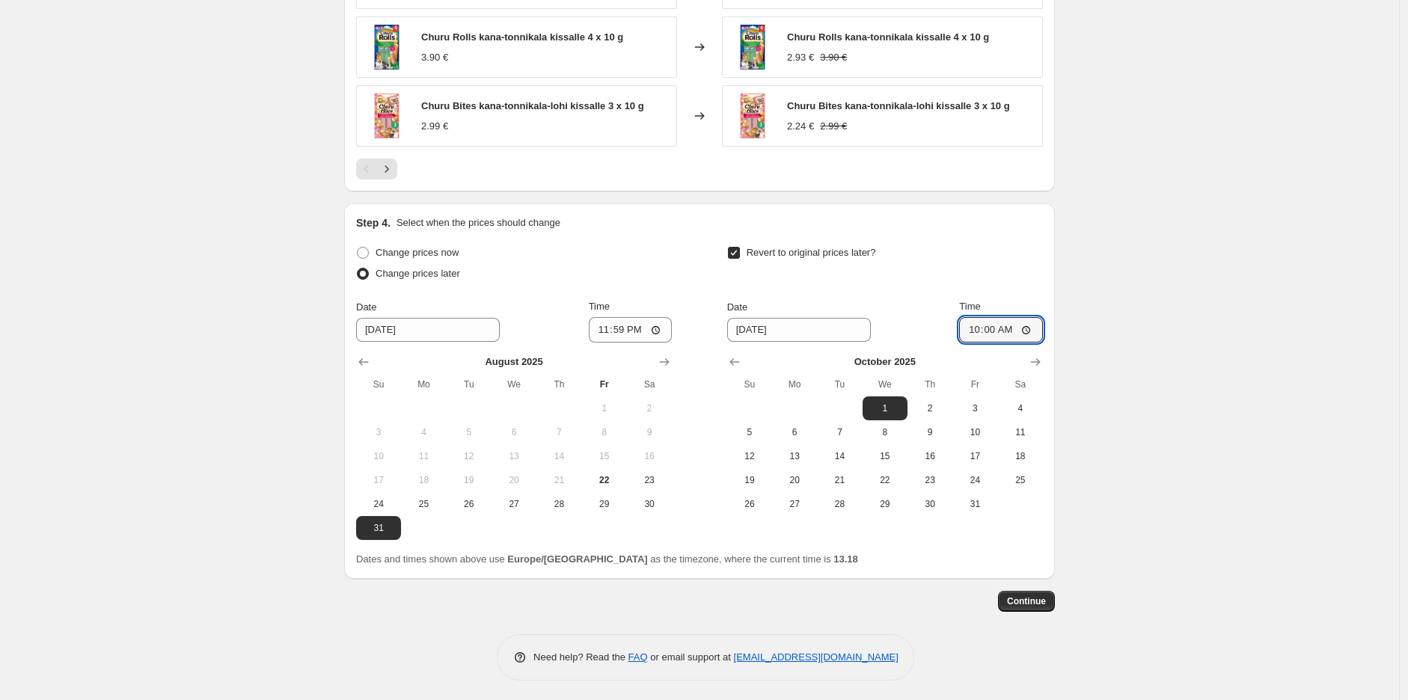
click at [1034, 603] on span "Continue" at bounding box center [1026, 601] width 39 height 12
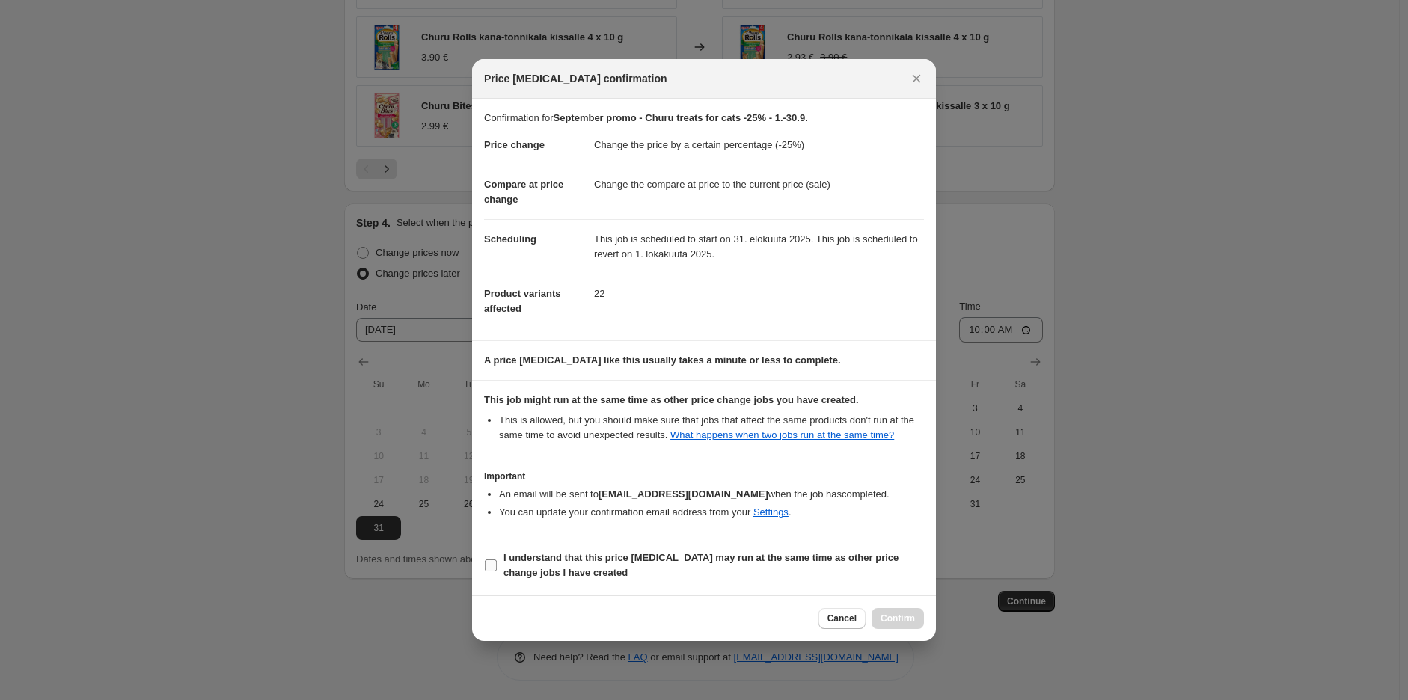
click at [634, 556] on b "I understand that this price [MEDICAL_DATA] may run at the same time as other p…" at bounding box center [700, 565] width 395 height 26
click at [497, 559] on input "I understand that this price [MEDICAL_DATA] may run at the same time as other p…" at bounding box center [491, 565] width 12 height 12
checkbox input "true"
click at [909, 622] on span "Confirm" at bounding box center [897, 619] width 34 height 12
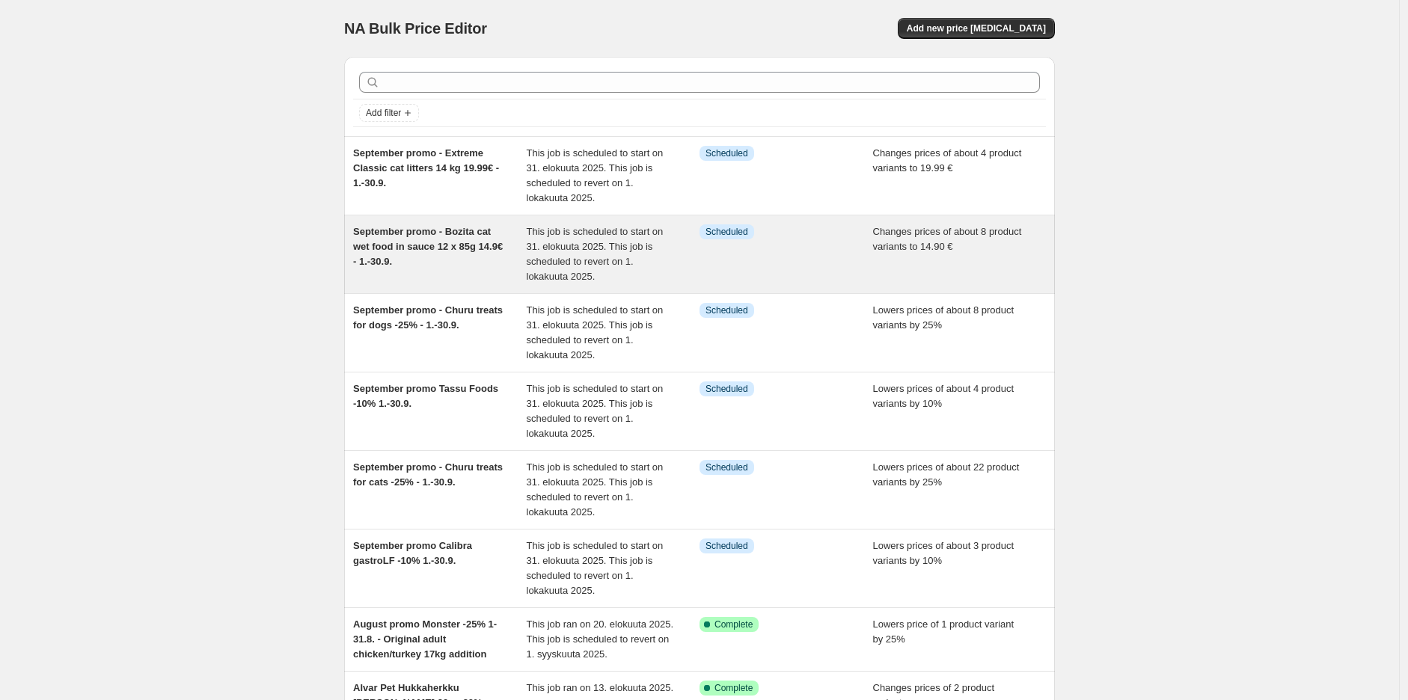
click at [591, 241] on span "This job is scheduled to start on 31. elokuuta 2025. This job is scheduled to r…" at bounding box center [595, 254] width 137 height 56
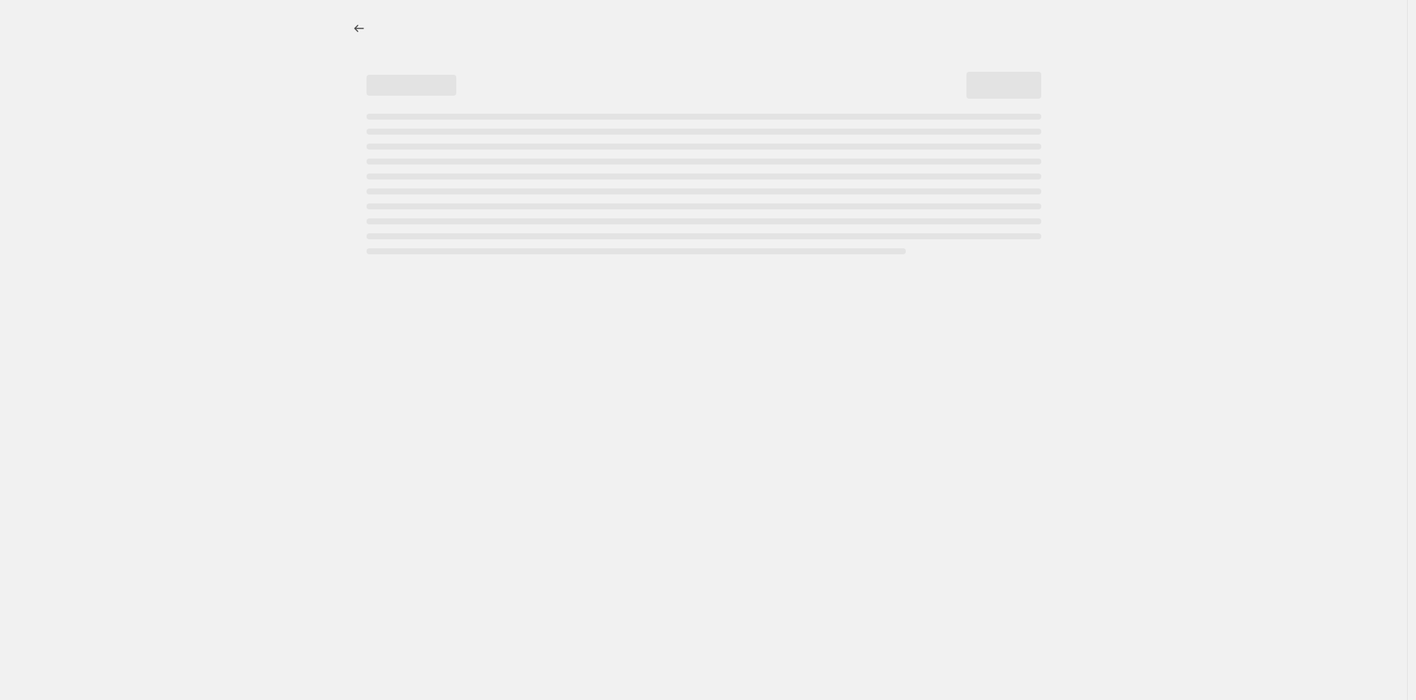
select select "no_change"
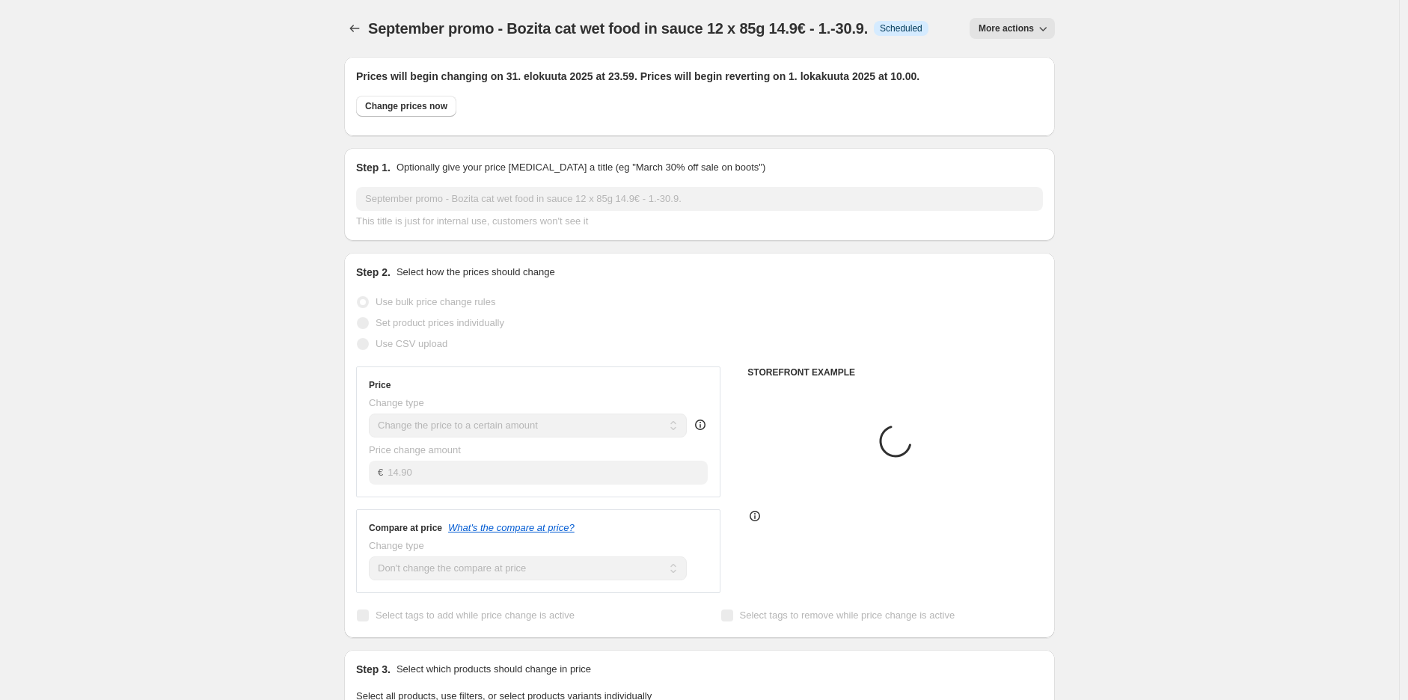
select select "collection"
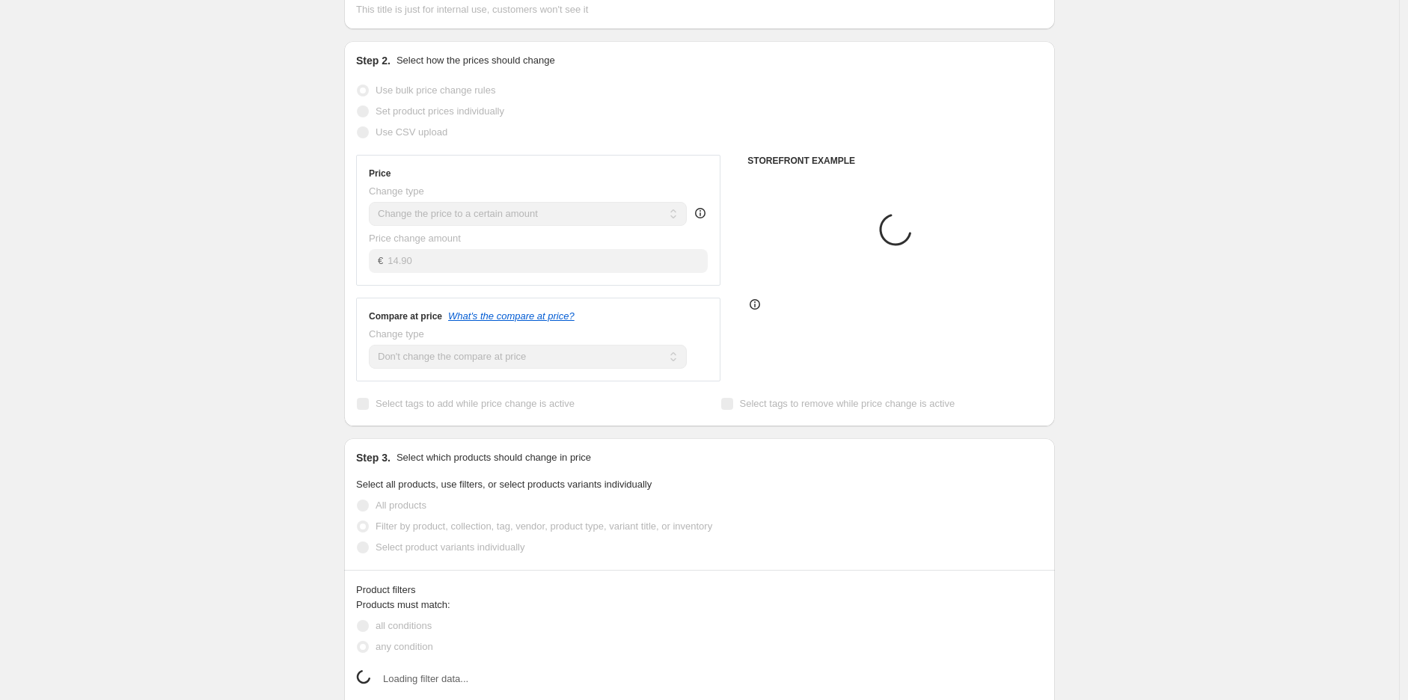
scroll to position [249, 0]
